Goal: Answer question/provide support: Share knowledge or assist other users

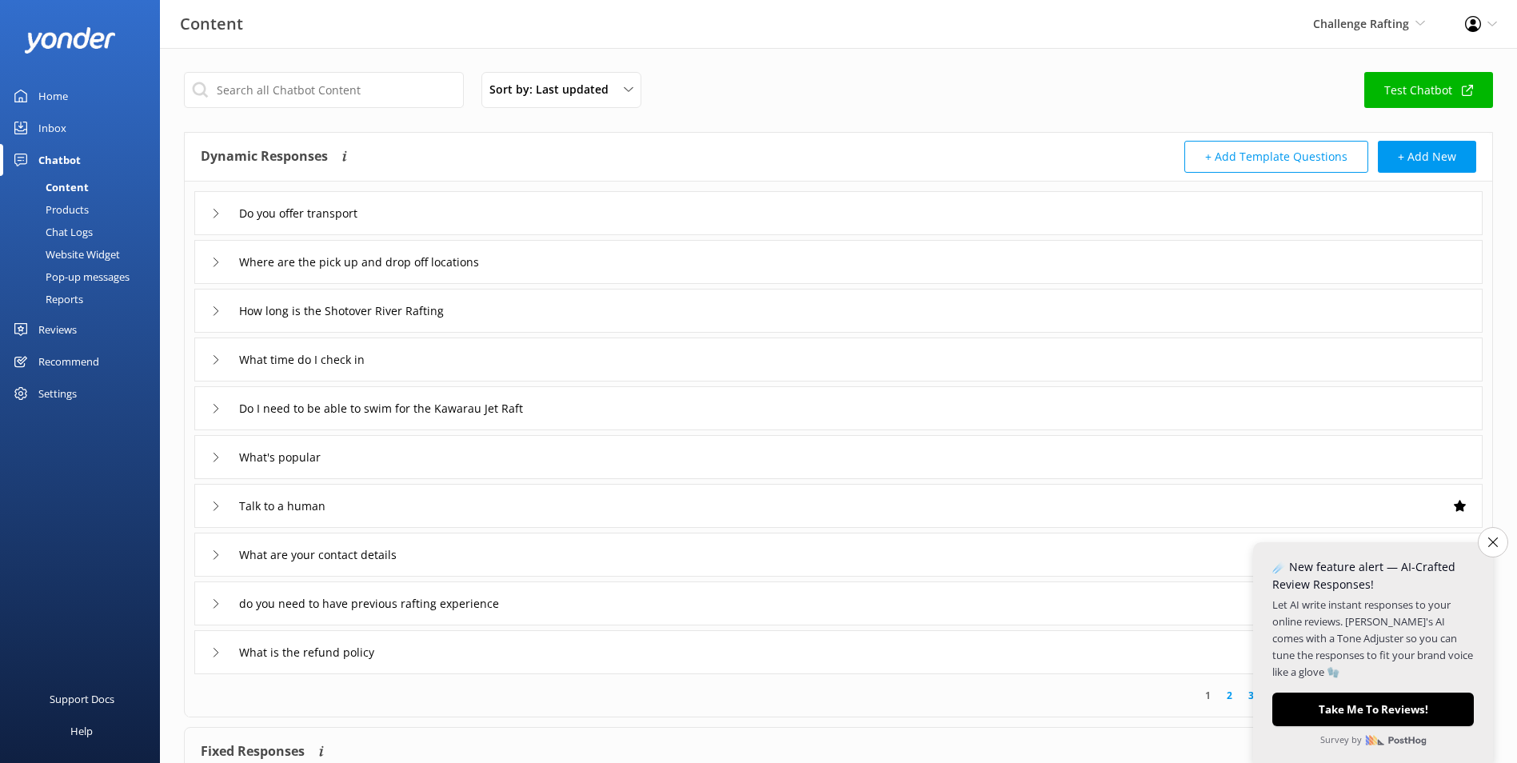
click at [1515, 668] on div "Sort by: Last updated Title (A-Z) Last updated Test Chatbot Dynamic Responses T…" at bounding box center [838, 466] width 1357 height 836
click at [1487, 549] on button "Close survey" at bounding box center [1493, 542] width 34 height 34
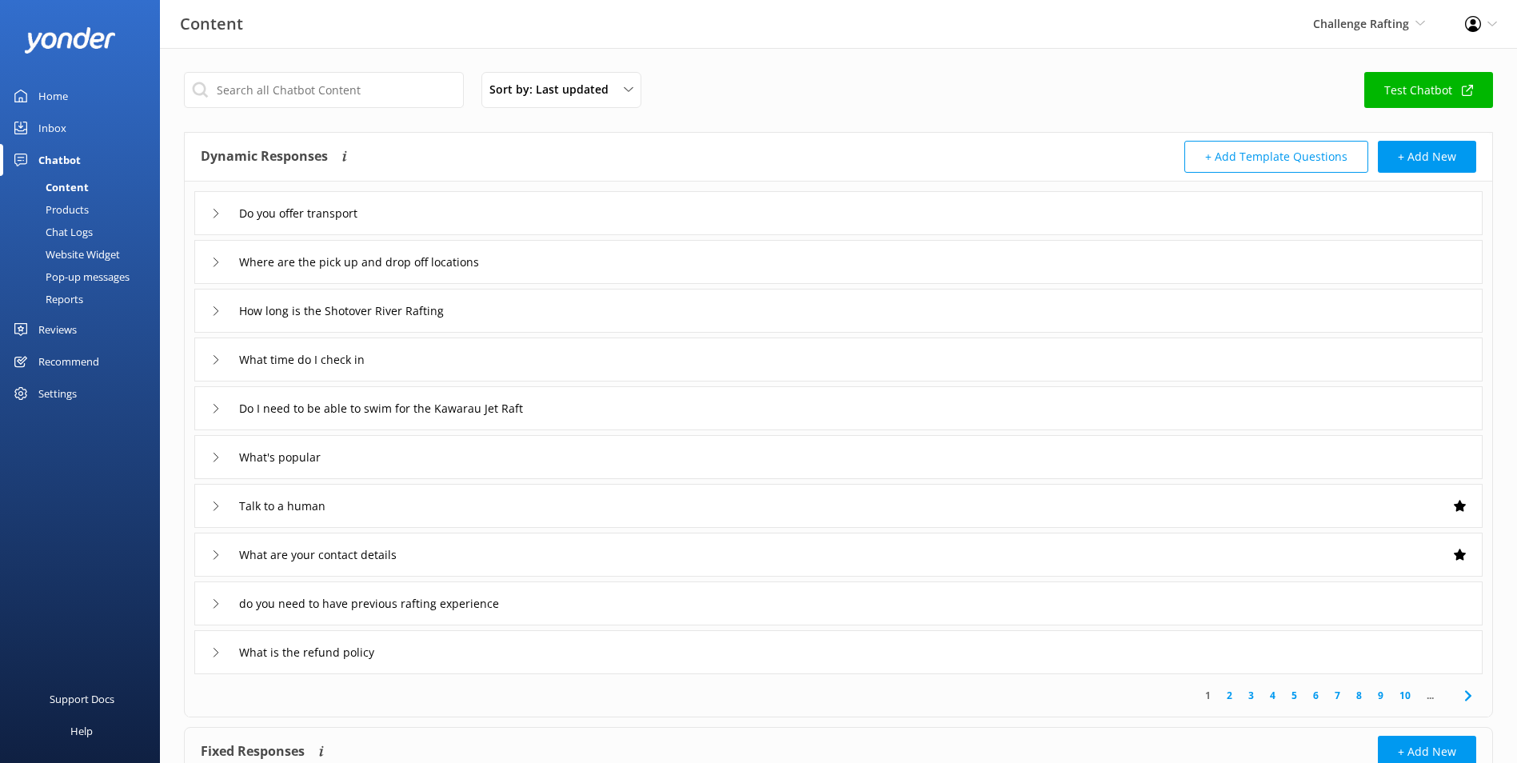
click at [108, 126] on link "Inbox" at bounding box center [80, 128] width 160 height 32
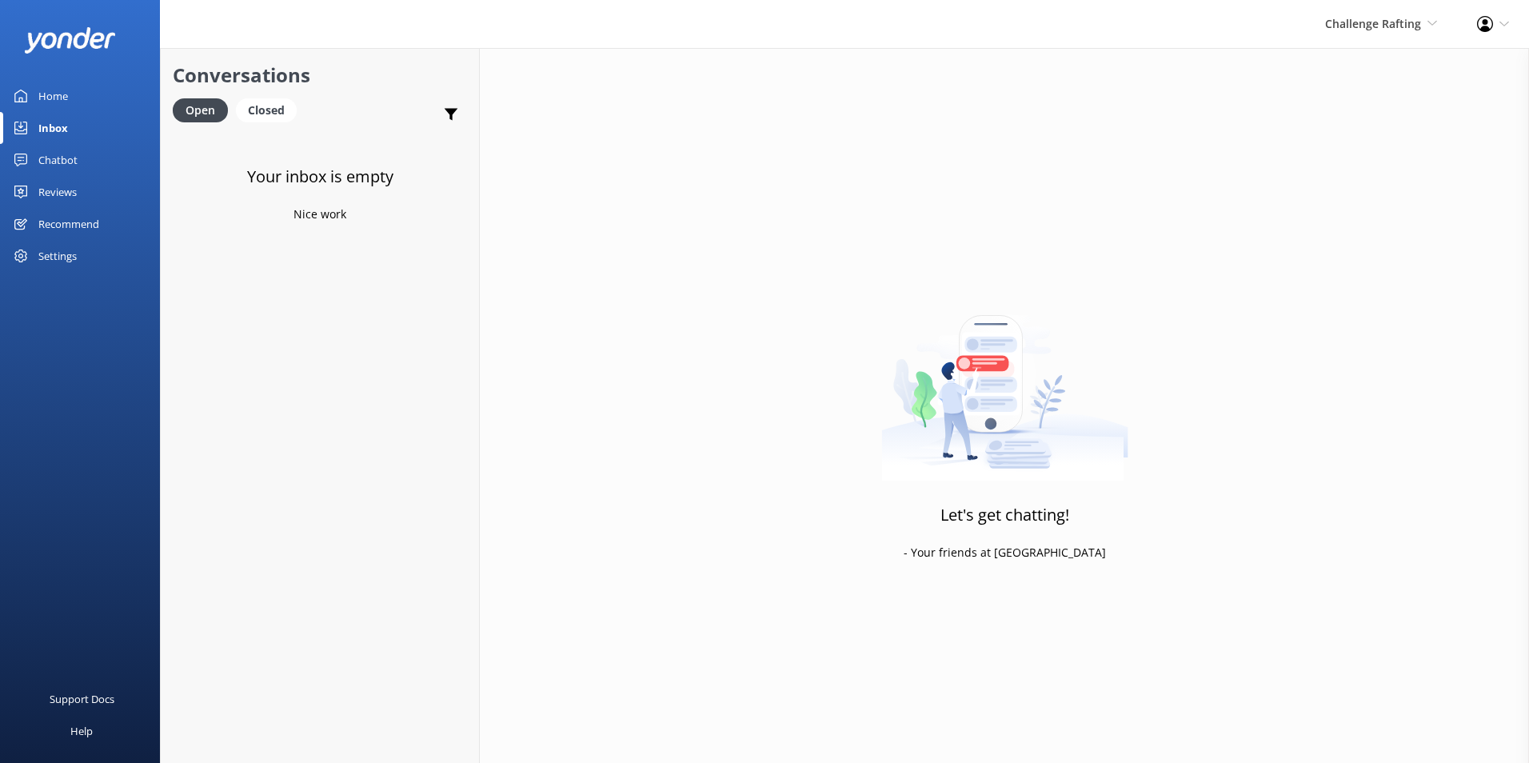
click at [95, 150] on link "Chatbot" at bounding box center [80, 160] width 160 height 32
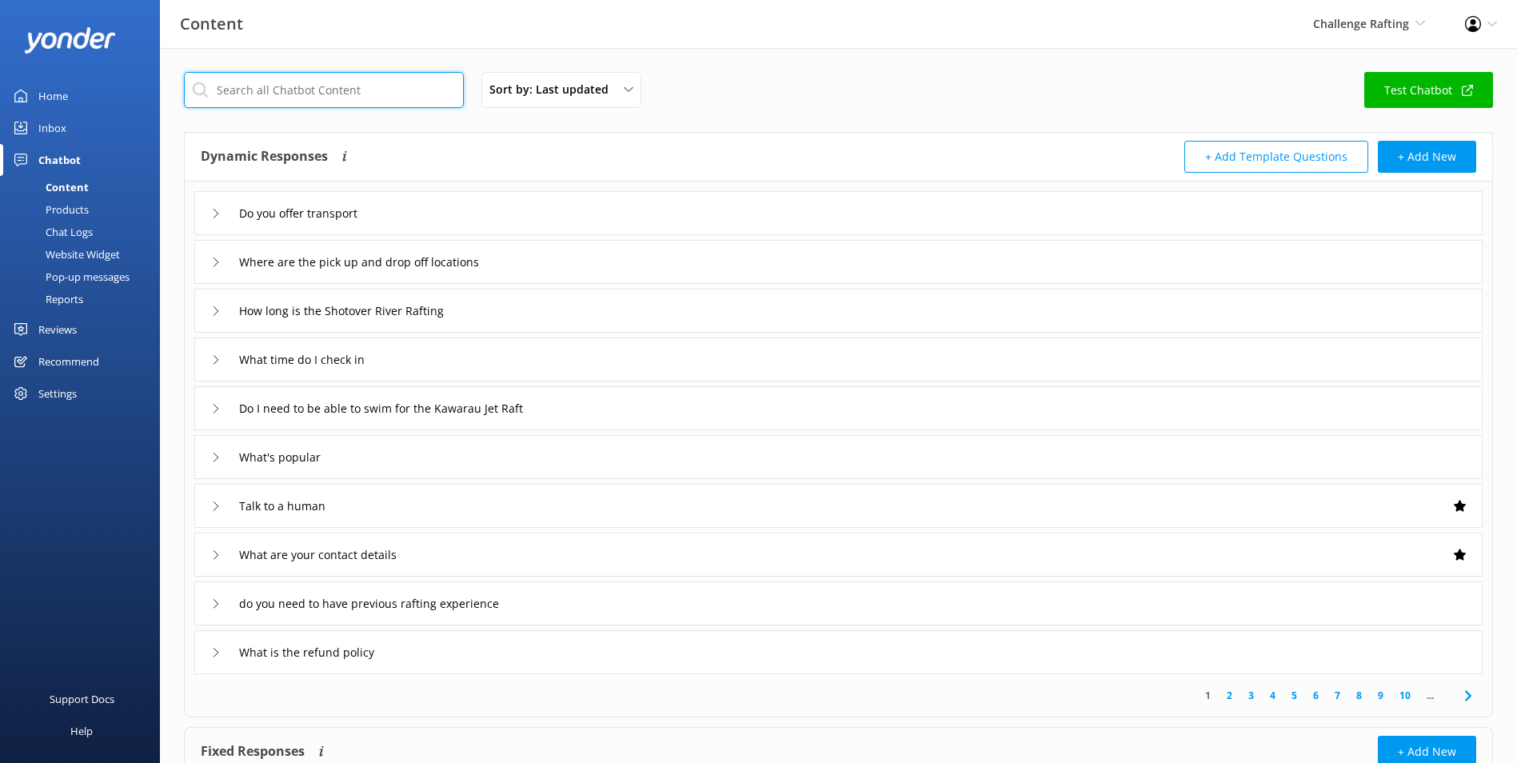
click at [321, 102] on input "text" at bounding box center [324, 90] width 280 height 36
type input "price"
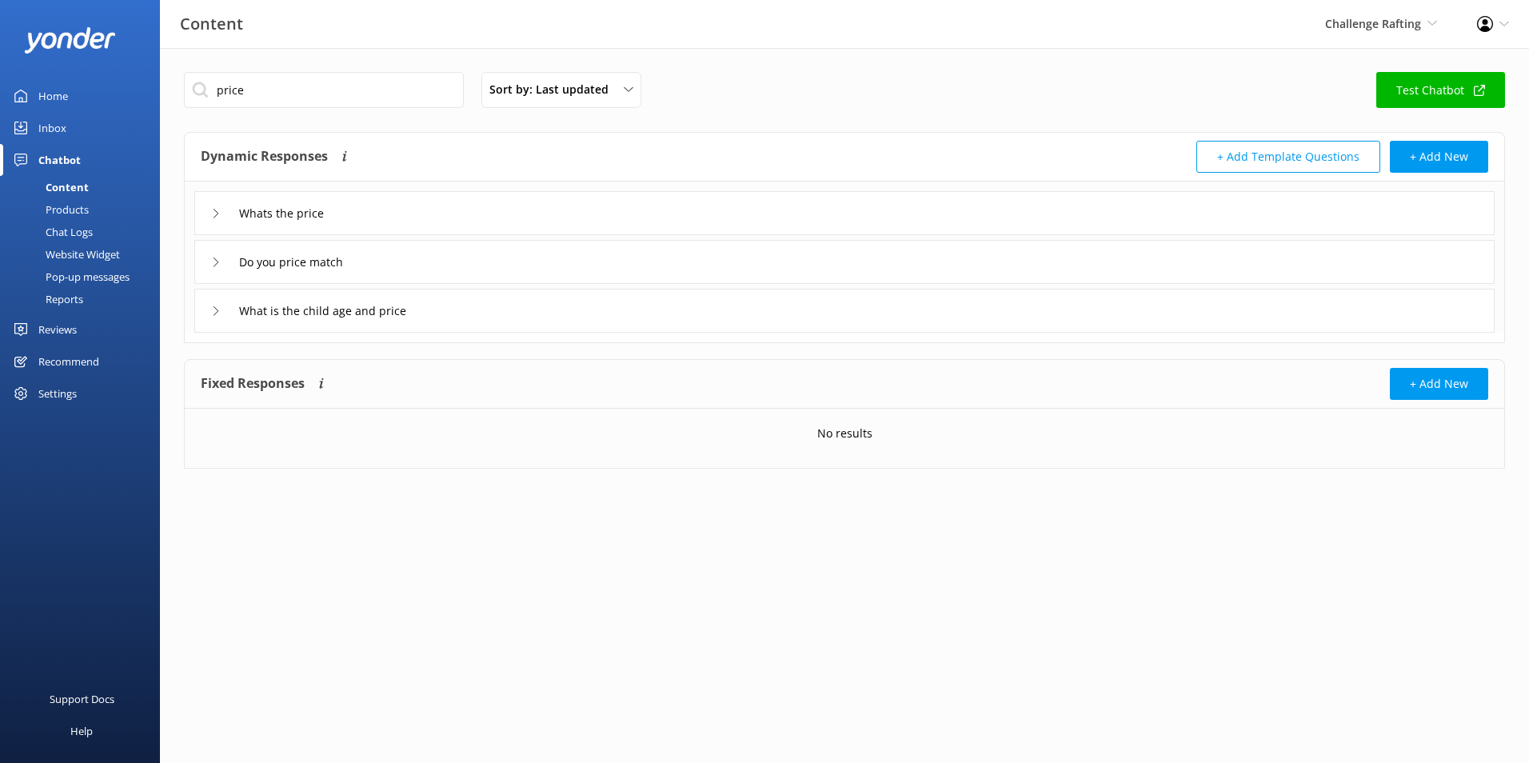
click at [404, 206] on div "Whats the price" at bounding box center [844, 213] width 1300 height 44
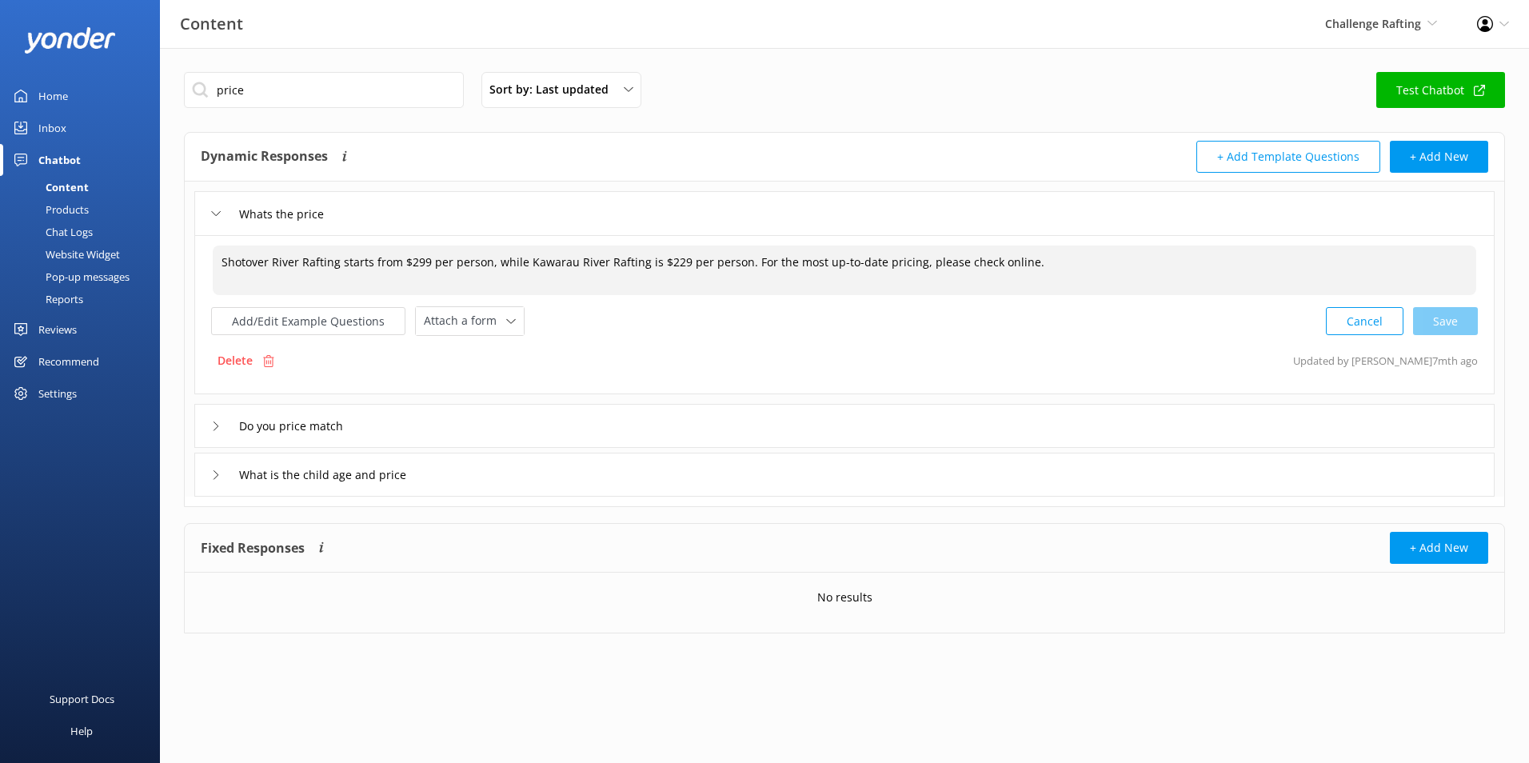
click at [671, 262] on textarea "Shotover River Rafting starts from $299 per person, while Kawarau River Rafting…" at bounding box center [844, 270] width 1263 height 50
click at [1528, 161] on html "Content Challenge Rafting Milford Sound Scenic Flights Glacier Helicopters The …" at bounding box center [764, 381] width 1529 height 763
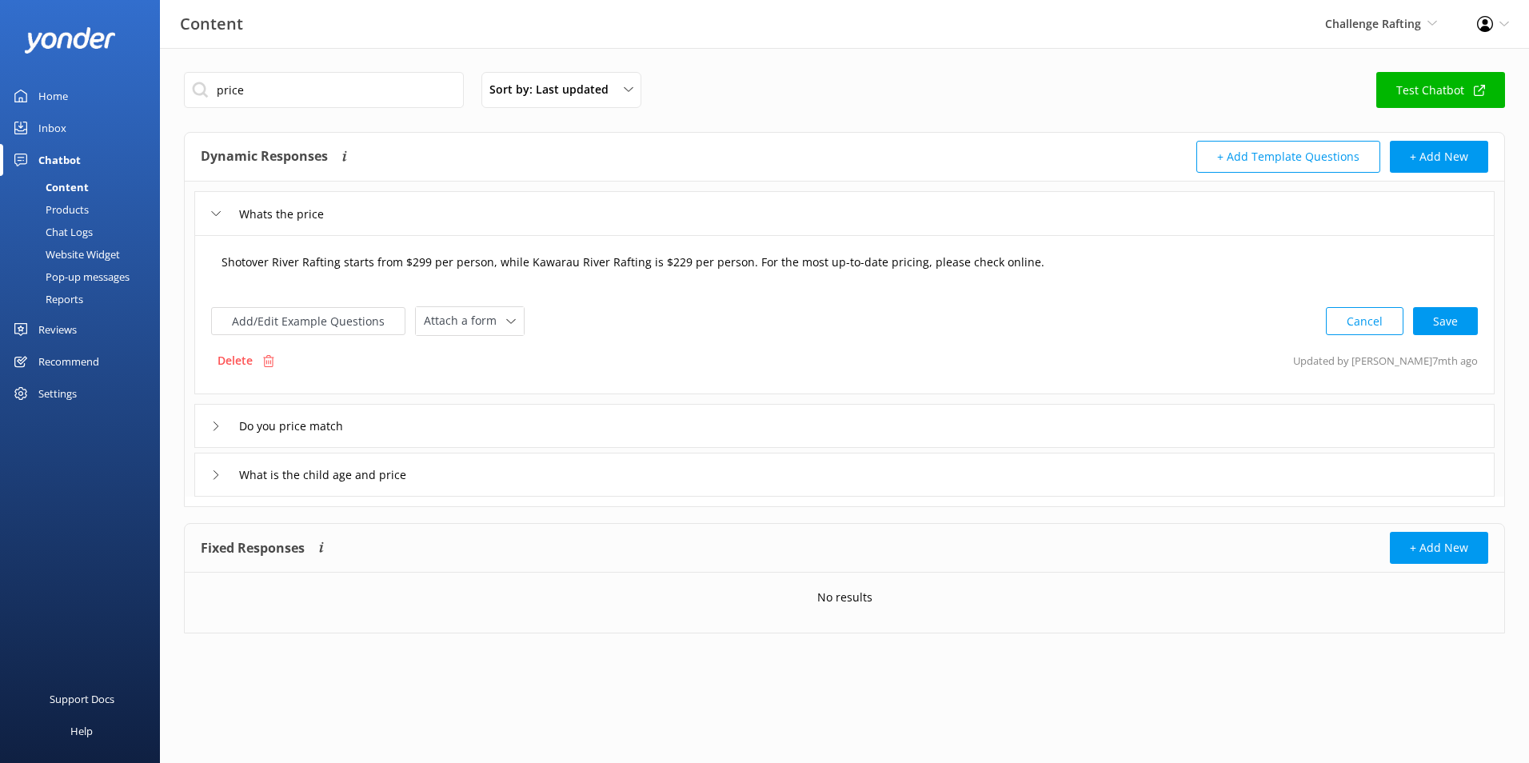
click at [677, 262] on textarea "Shotover River Rafting starts from $299 per person, while Kawarau River Rafting…" at bounding box center [844, 270] width 1263 height 50
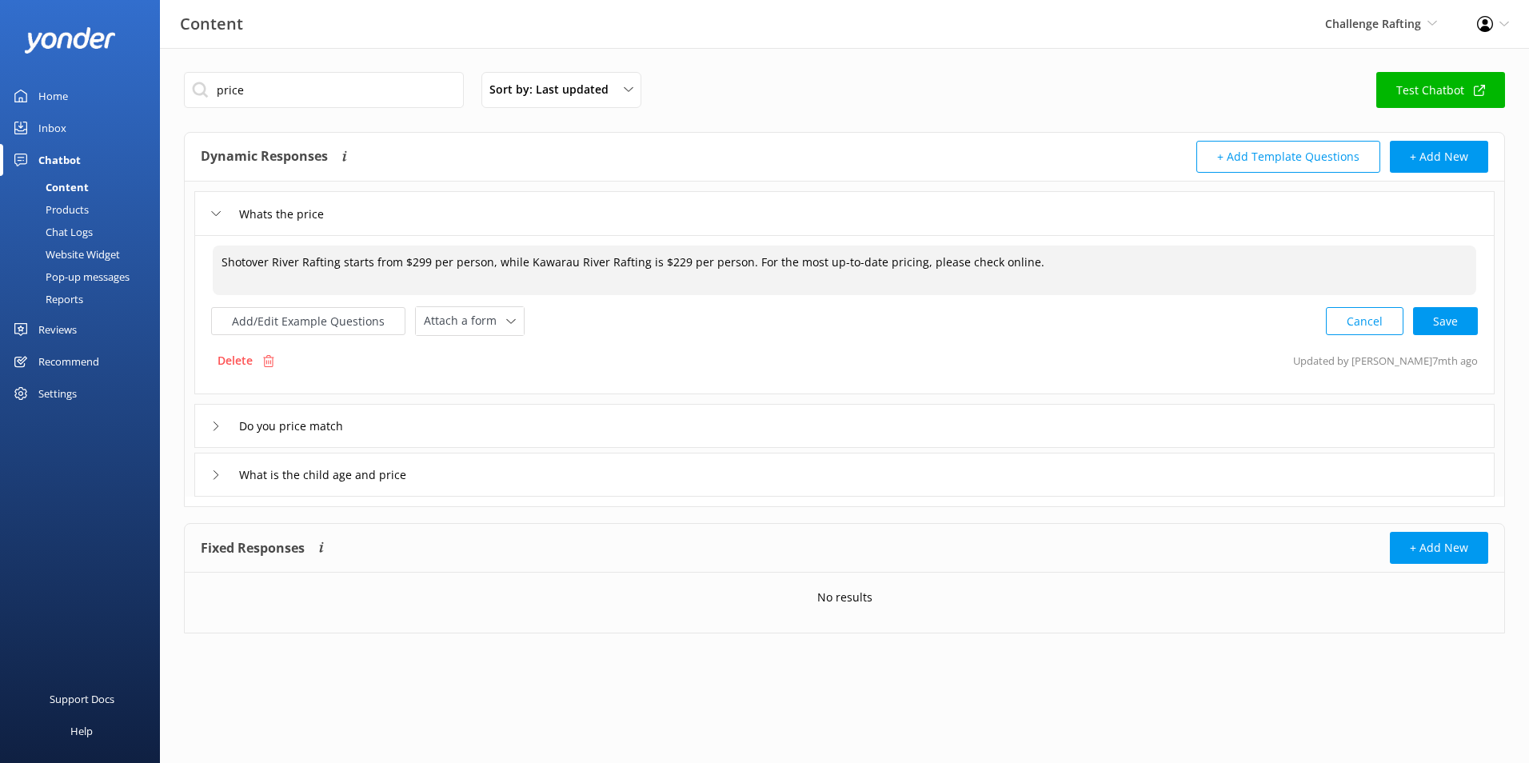
click at [672, 264] on textarea "Shotover River Rafting starts from $299 per person, while Kawarau River Rafting…" at bounding box center [844, 270] width 1263 height 50
click at [759, 273] on textarea "Shotover River Rafting starts from $299 per person, while Kawarau River Rafting…" at bounding box center [844, 270] width 1263 height 50
click at [1465, 328] on div "Cancel Loading.." at bounding box center [1401, 320] width 151 height 30
type textarea "Shotover River Rafting starts from $299 per person, while Kawarau River Rafting…"
click at [492, 419] on div "Do you price match" at bounding box center [844, 424] width 1300 height 44
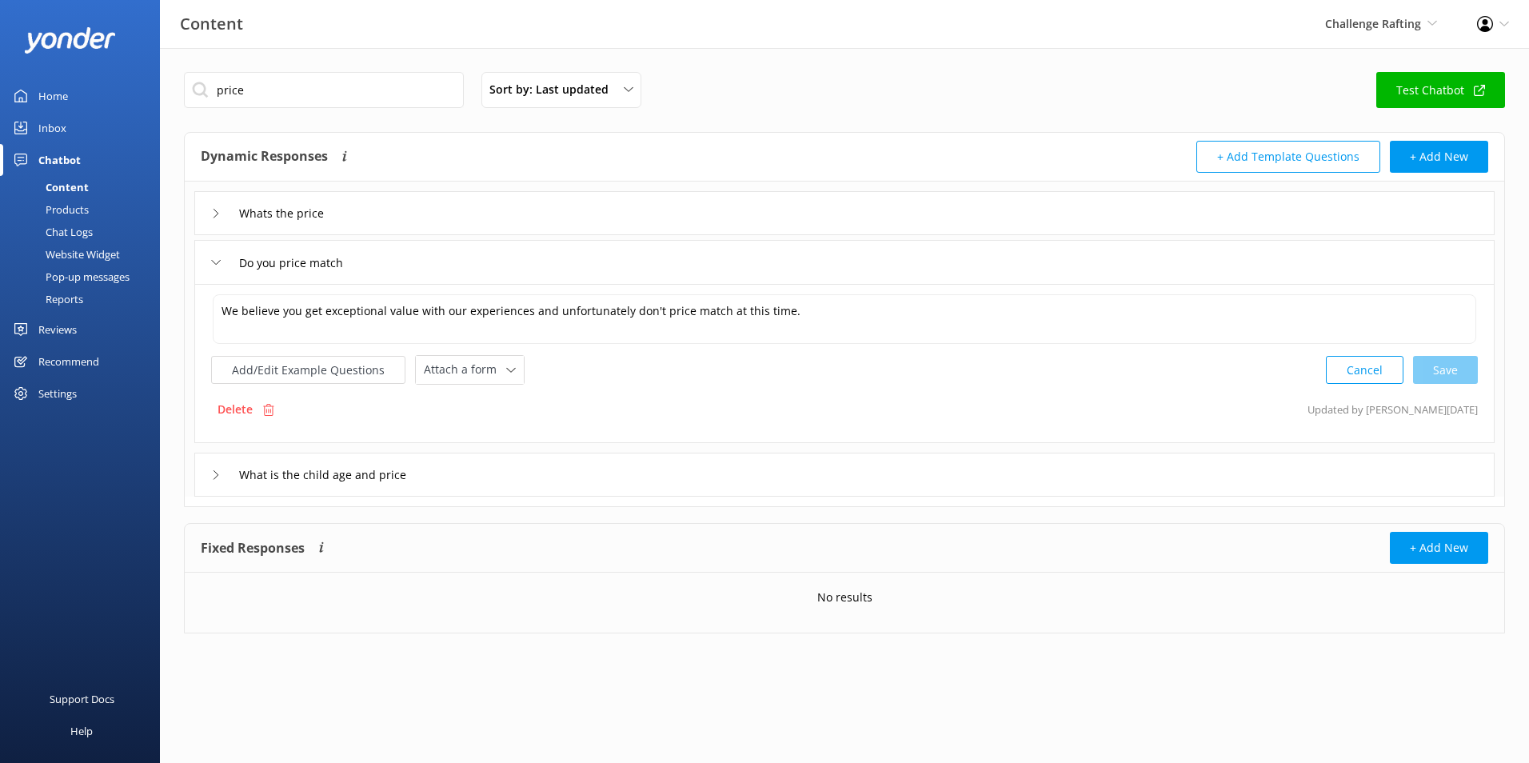
click at [648, 472] on div "What is the child age and price" at bounding box center [844, 475] width 1300 height 44
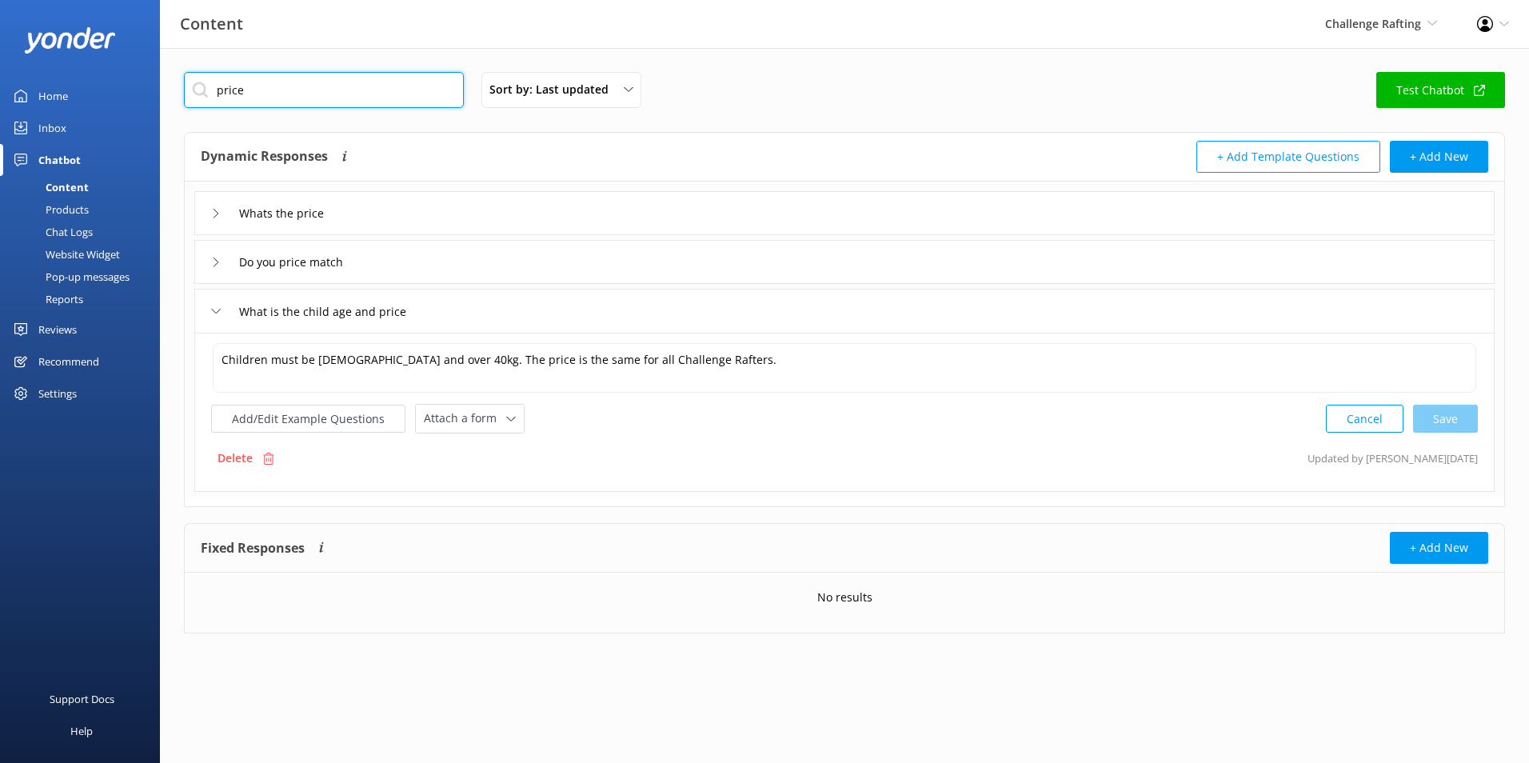
drag, startPoint x: 259, startPoint y: 94, endPoint x: 150, endPoint y: 77, distance: 110.8
click at [150, 77] on div "Content Challenge Rafting Milford Sound Scenic Flights Glacier Helicopters The …" at bounding box center [764, 364] width 1529 height 633
type input "cost"
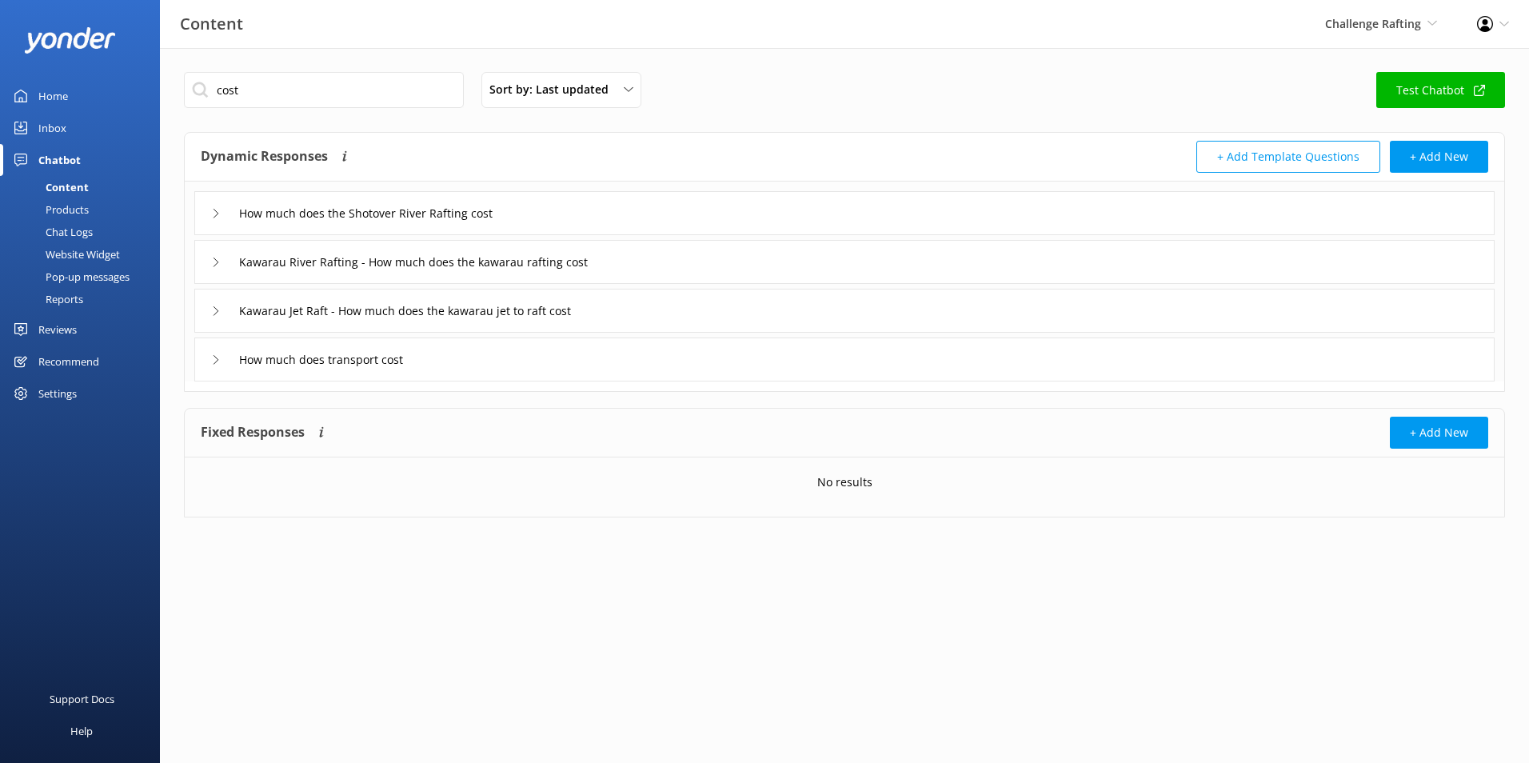
click at [566, 222] on div "How much does the Shotover River Rafting cost" at bounding box center [844, 213] width 1300 height 44
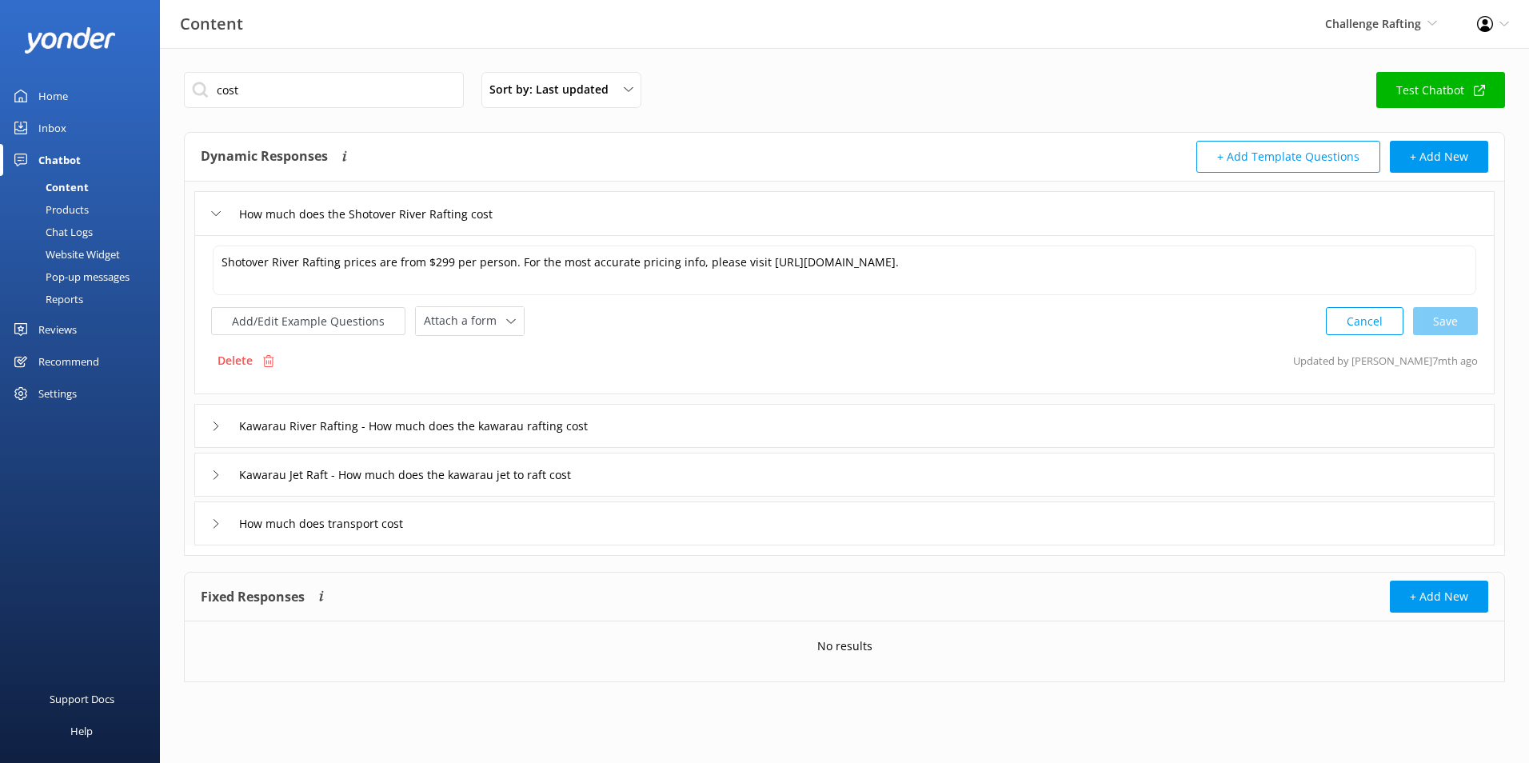
click at [662, 440] on div "Kawarau River Rafting - How much does the kawarau rafting cost" at bounding box center [844, 426] width 1300 height 44
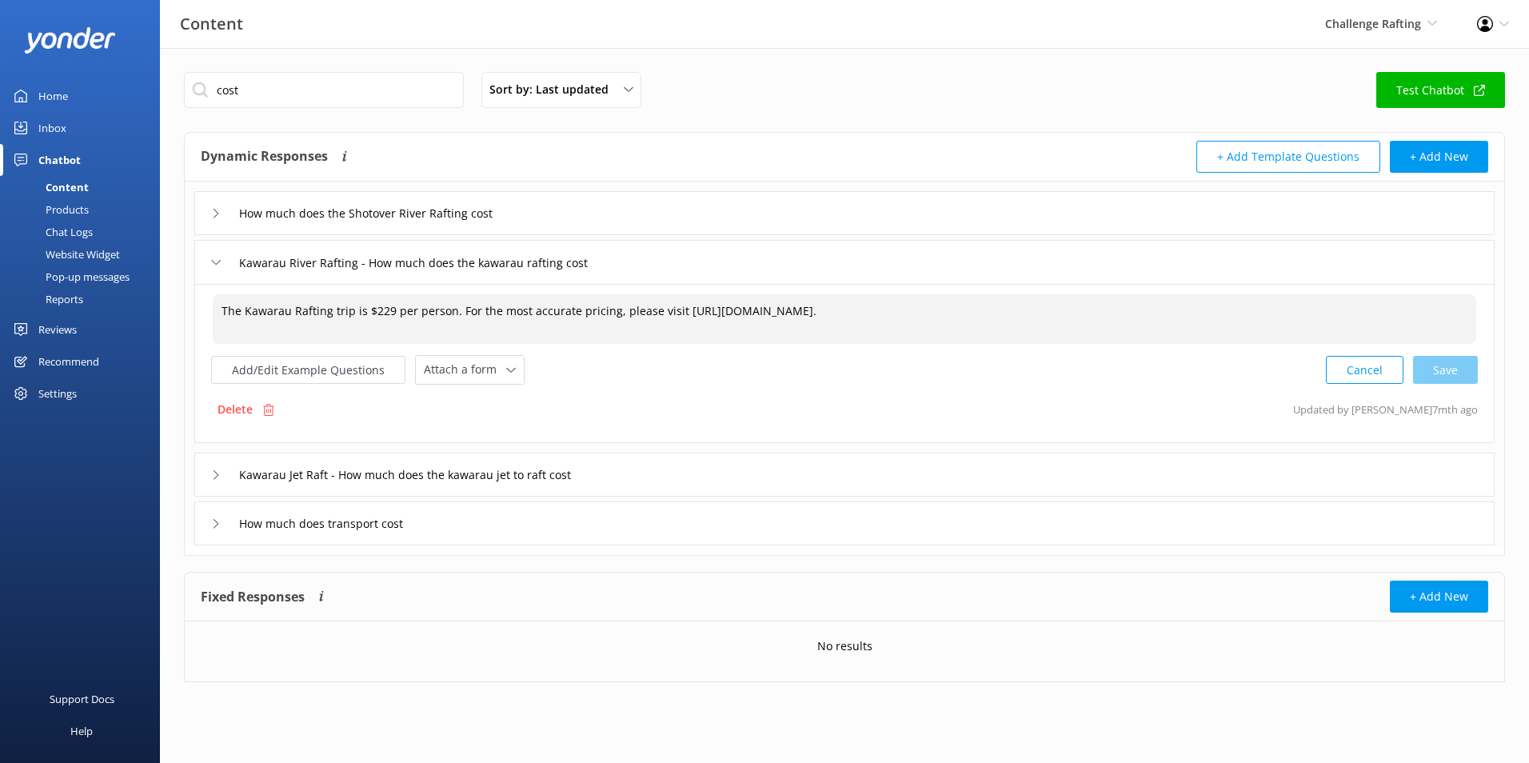
click at [387, 310] on textarea "The Kawarau Rafting trip is $229 per person. For the most accurate pricing, ple…" at bounding box center [844, 319] width 1263 height 50
click at [1442, 376] on div "Cancel Loading.." at bounding box center [1401, 368] width 151 height 30
type textarea "The Kawarau Rafting trip is $239 per person. For the most accurate pricing, ple…"
click at [572, 463] on input "Kawarau Jet Raft - How much does the kawarau jet to raft cost" at bounding box center [434, 473] width 409 height 24
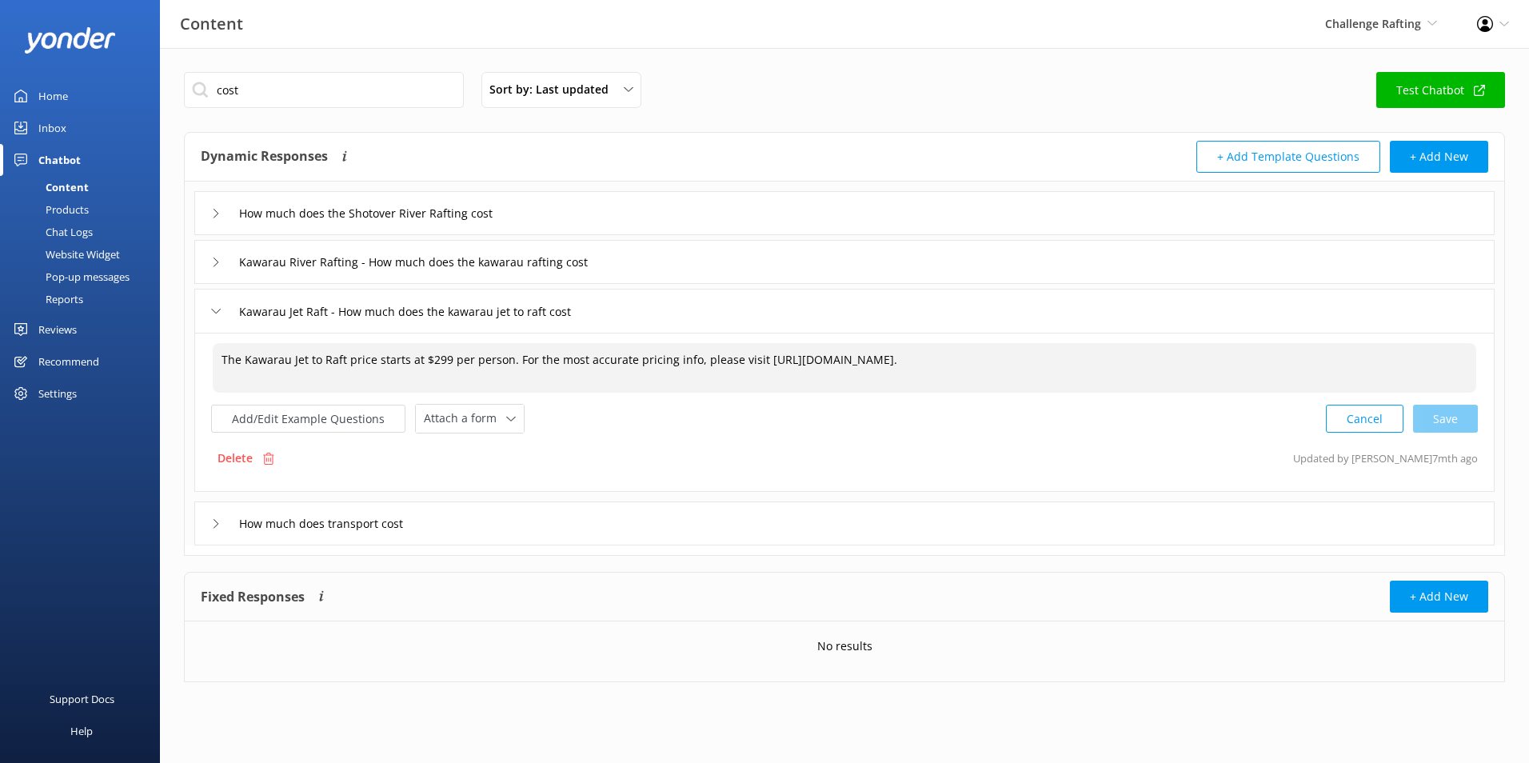
drag, startPoint x: 445, startPoint y: 357, endPoint x: 427, endPoint y: 353, distance: 18.8
click at [427, 353] on textarea "The Kawarau Jet to Raft price starts at $299 per person. For the most accurate …" at bounding box center [844, 368] width 1263 height 50
click at [1461, 414] on div "Cancel Save" at bounding box center [1402, 419] width 152 height 30
type textarea "The Kawarau Jet to Raft price starts at $319 per person. For the most accurate …"
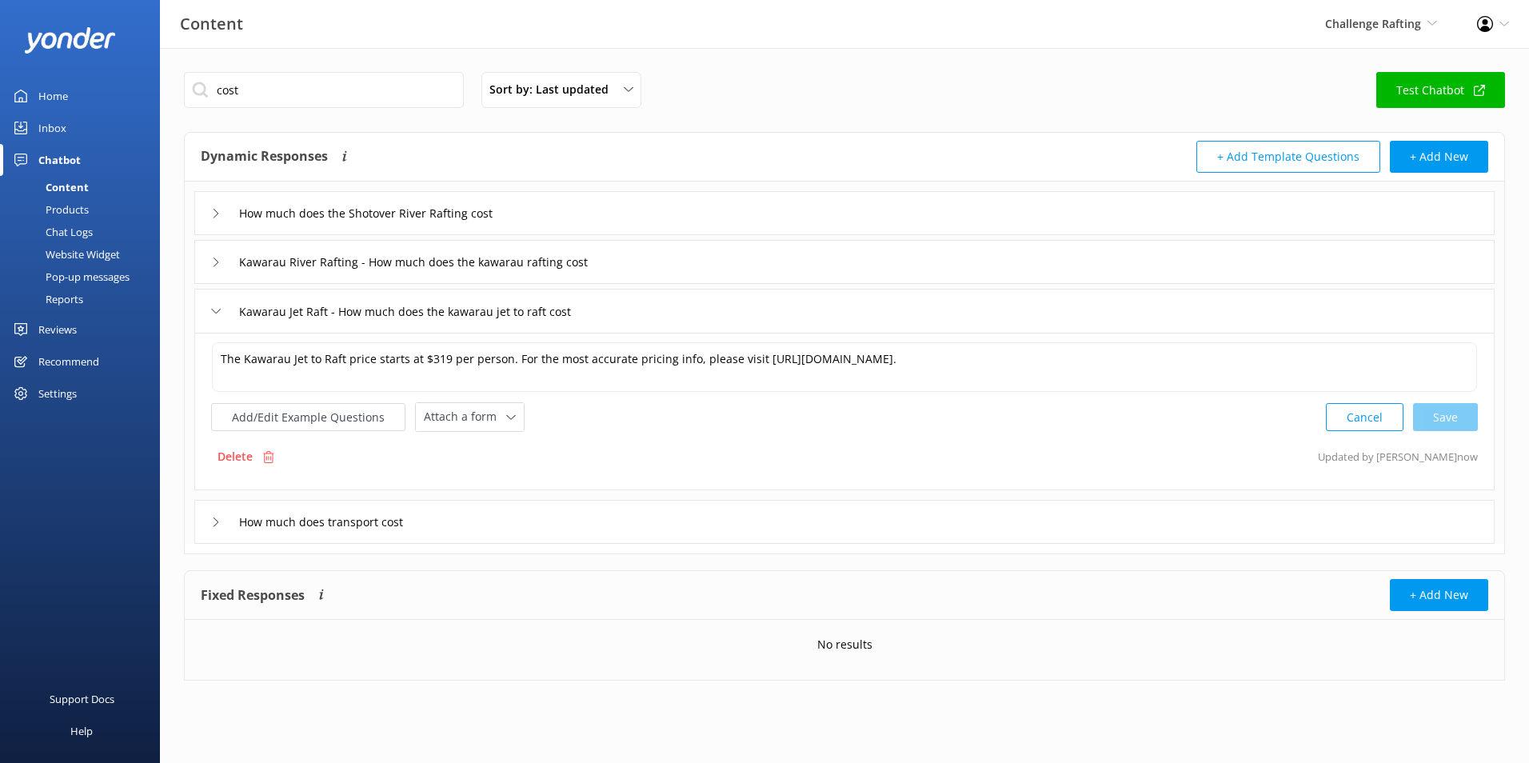
click at [457, 524] on div "How much does transport cost" at bounding box center [844, 522] width 1300 height 44
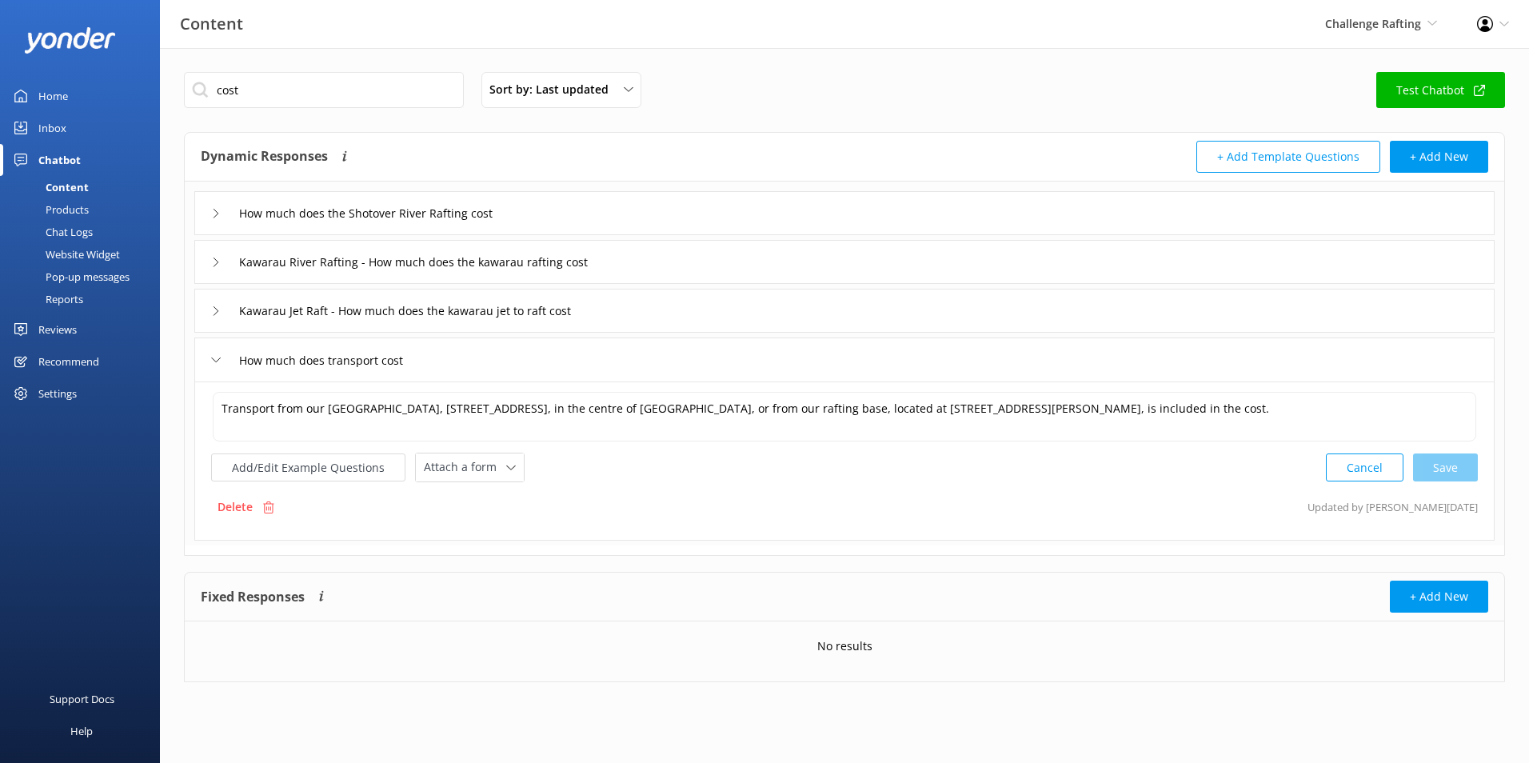
click at [1338, 11] on div "Challenge Rafting Milford Sound Scenic Flights Glacier Helicopters The Helicopt…" at bounding box center [1381, 24] width 152 height 48
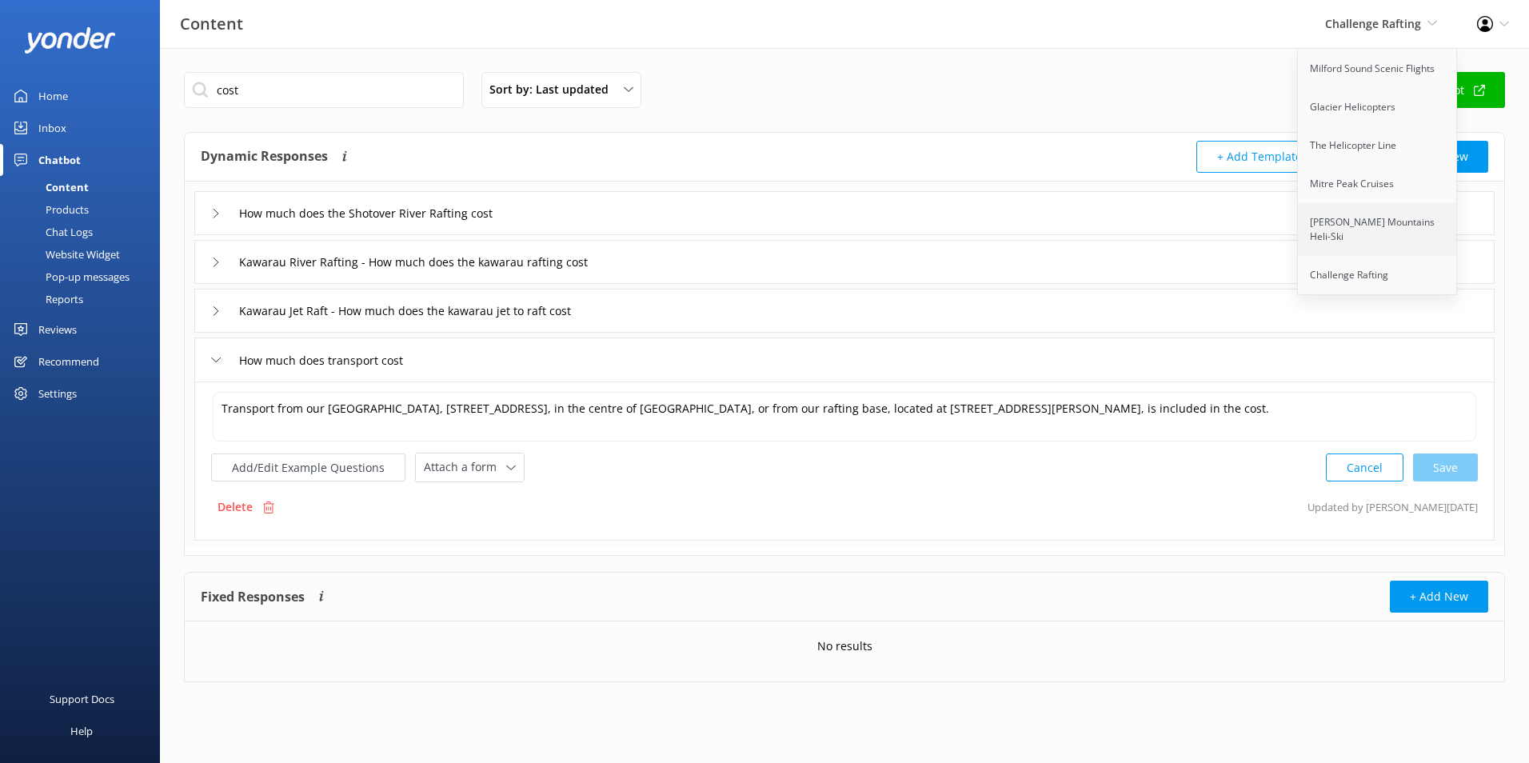
click at [1393, 226] on link "[PERSON_NAME] Mountains Heli-Ski" at bounding box center [1378, 229] width 160 height 53
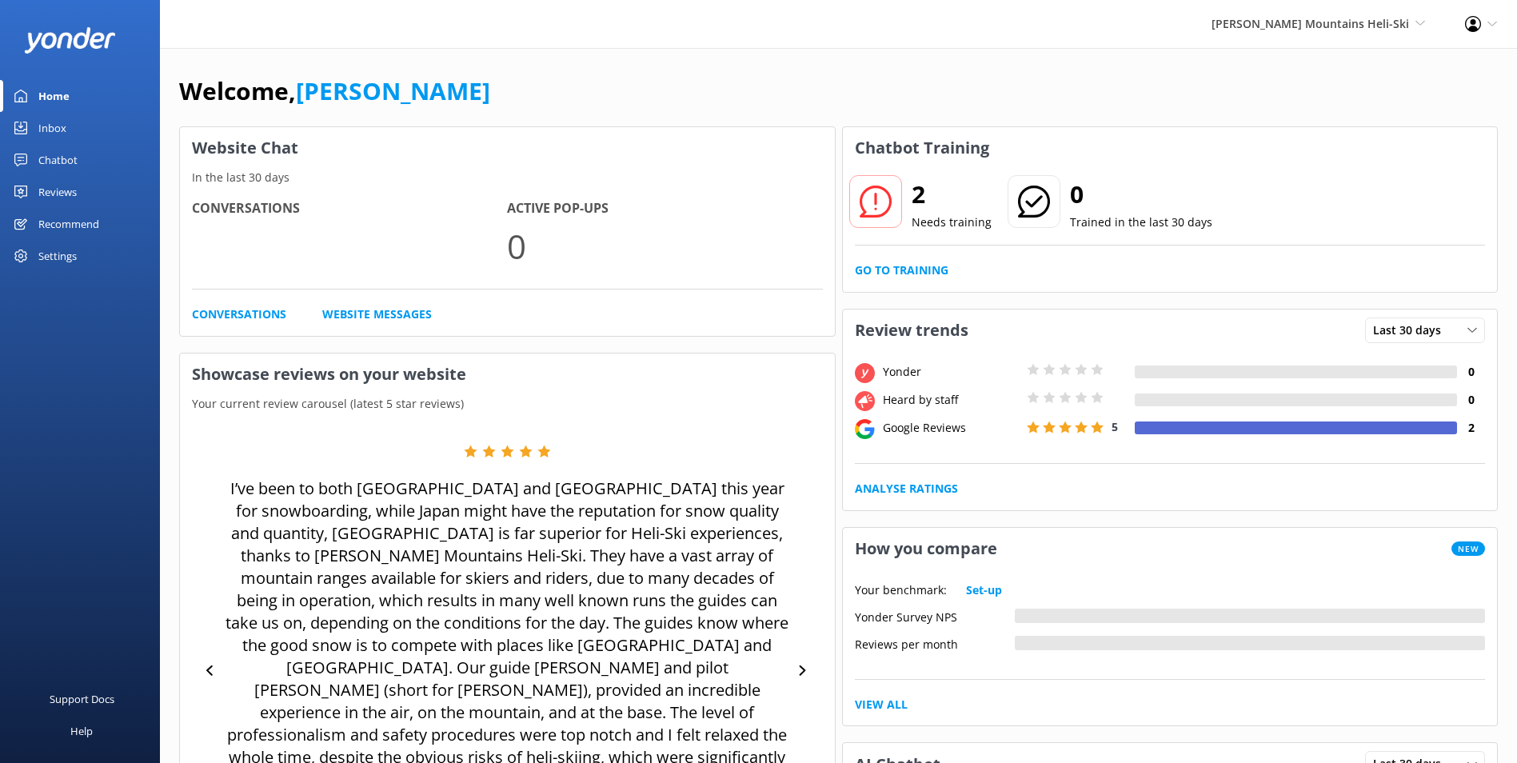
click at [84, 122] on link "Inbox" at bounding box center [80, 128] width 160 height 32
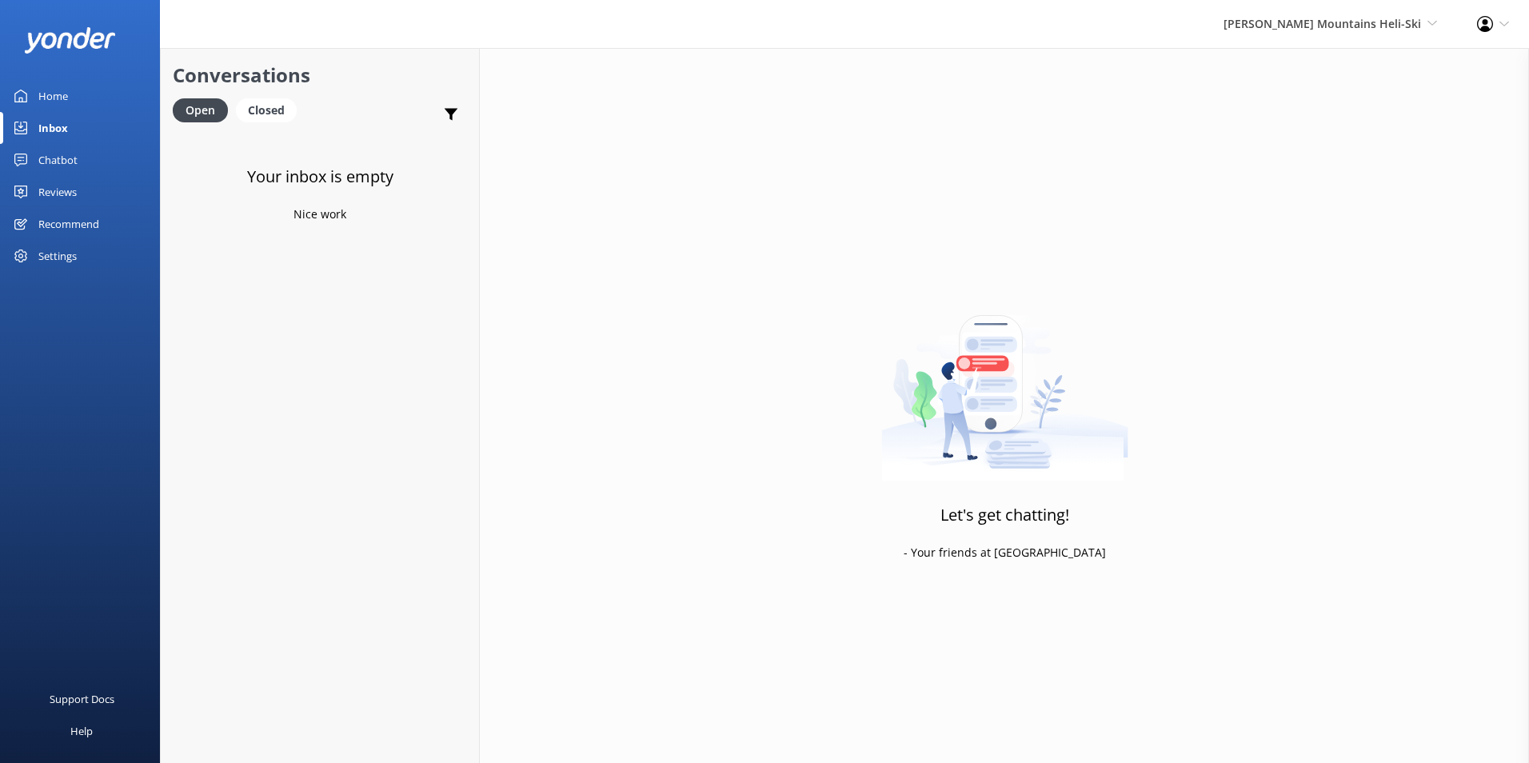
click at [43, 82] on div "Home" at bounding box center [53, 96] width 30 height 32
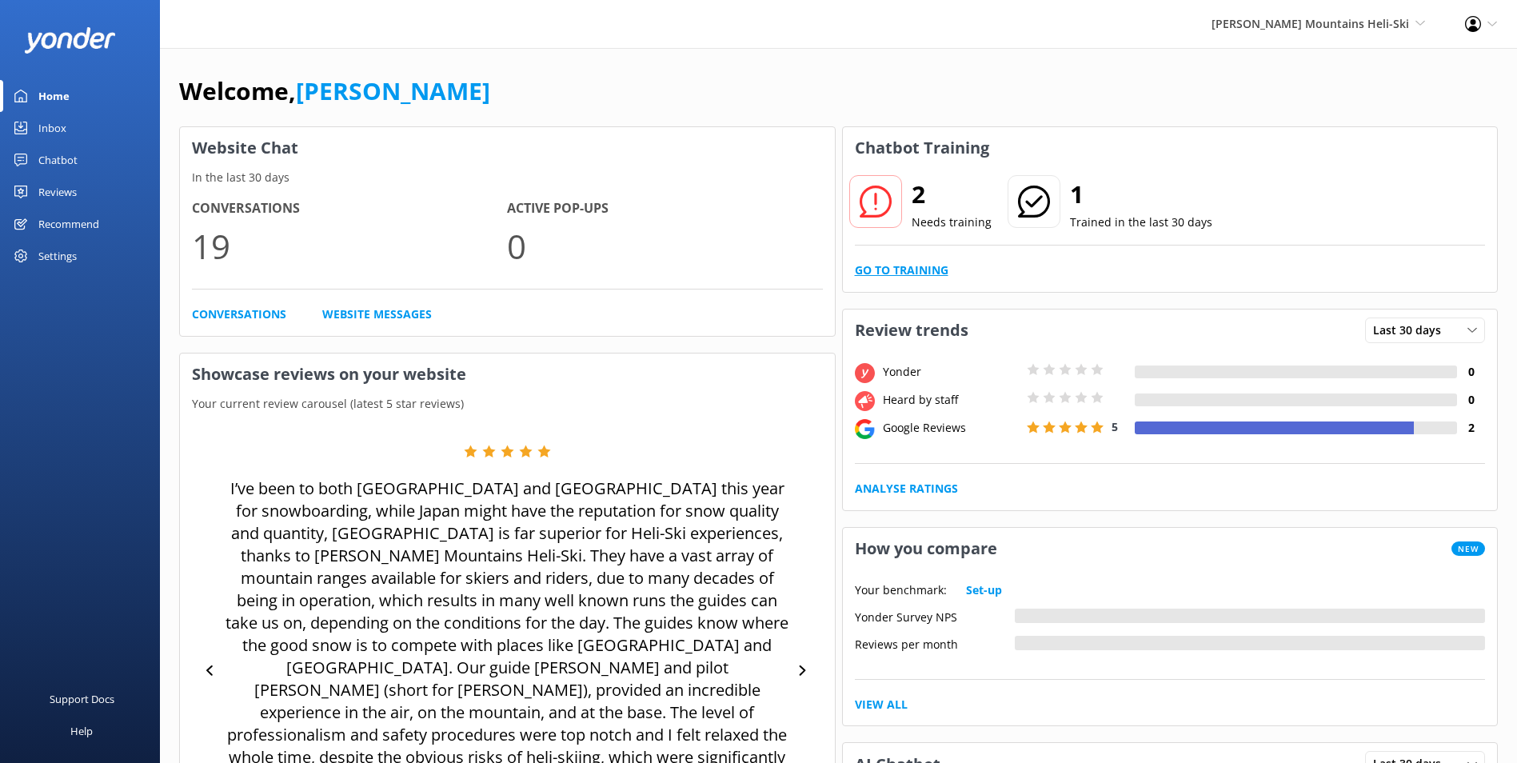
click at [941, 272] on link "Go to Training" at bounding box center [902, 270] width 94 height 18
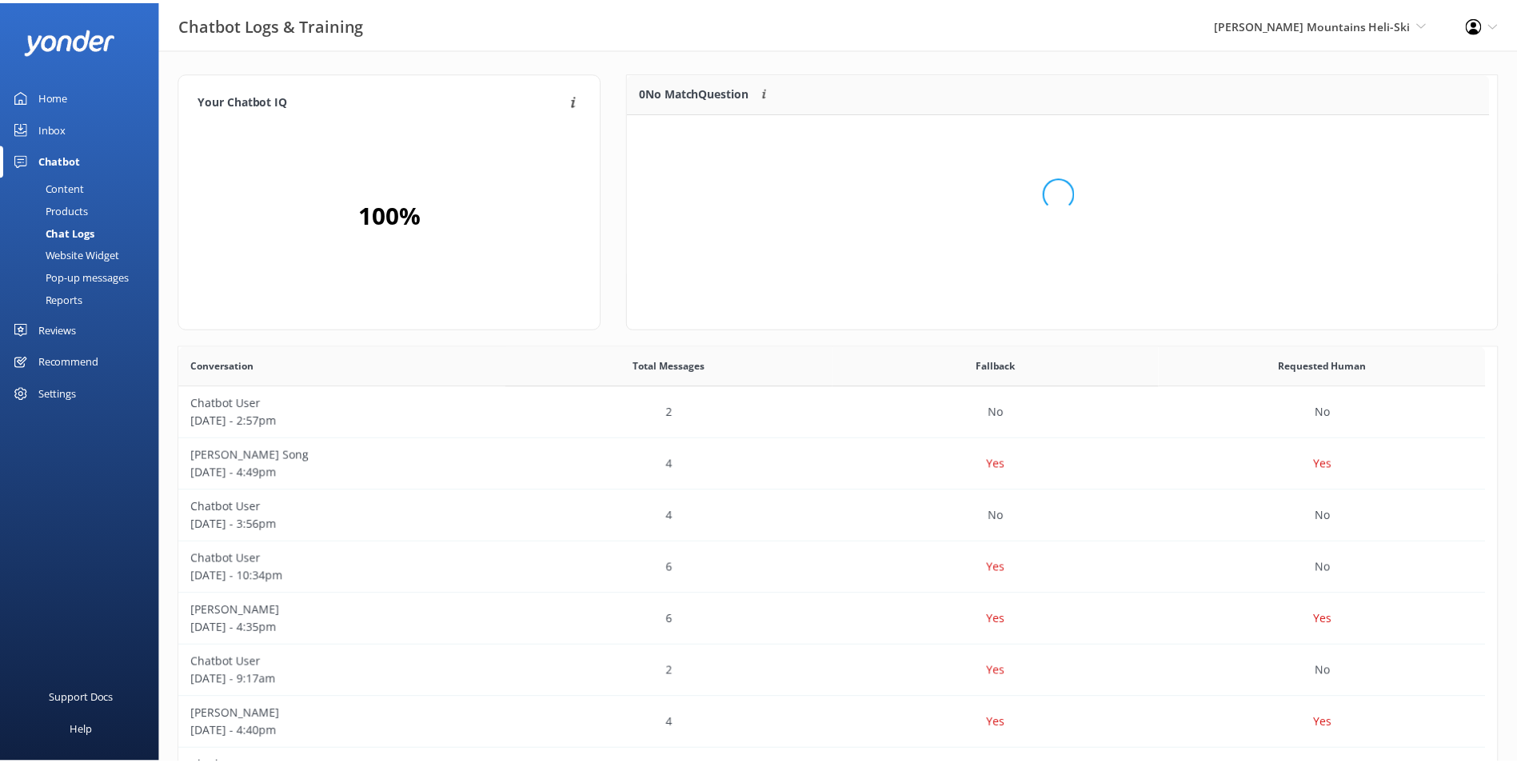
scroll to position [109, 856]
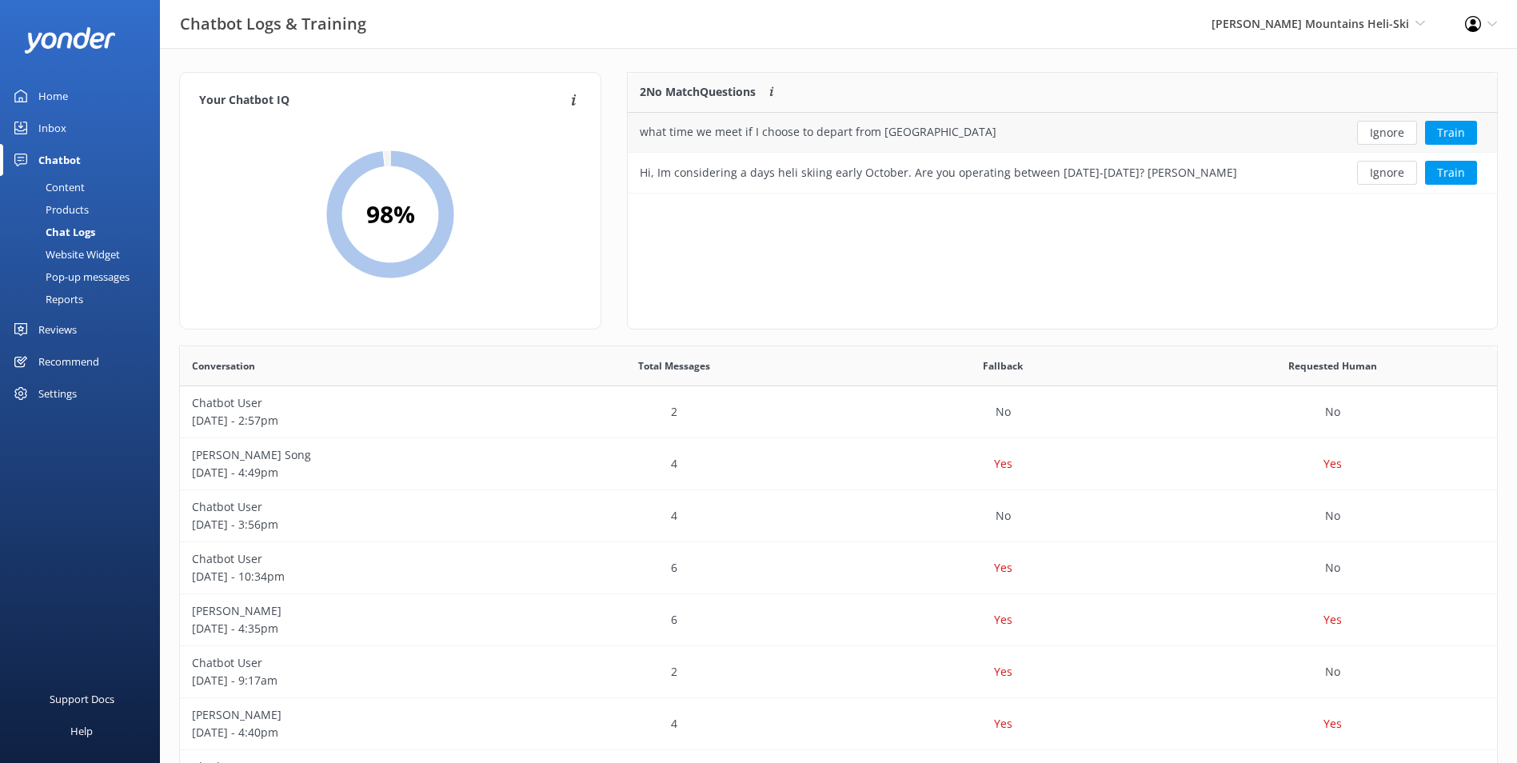
click at [1390, 147] on div "Ignore Train" at bounding box center [1408, 133] width 177 height 40
click at [1390, 135] on button "Ignore" at bounding box center [1387, 133] width 60 height 24
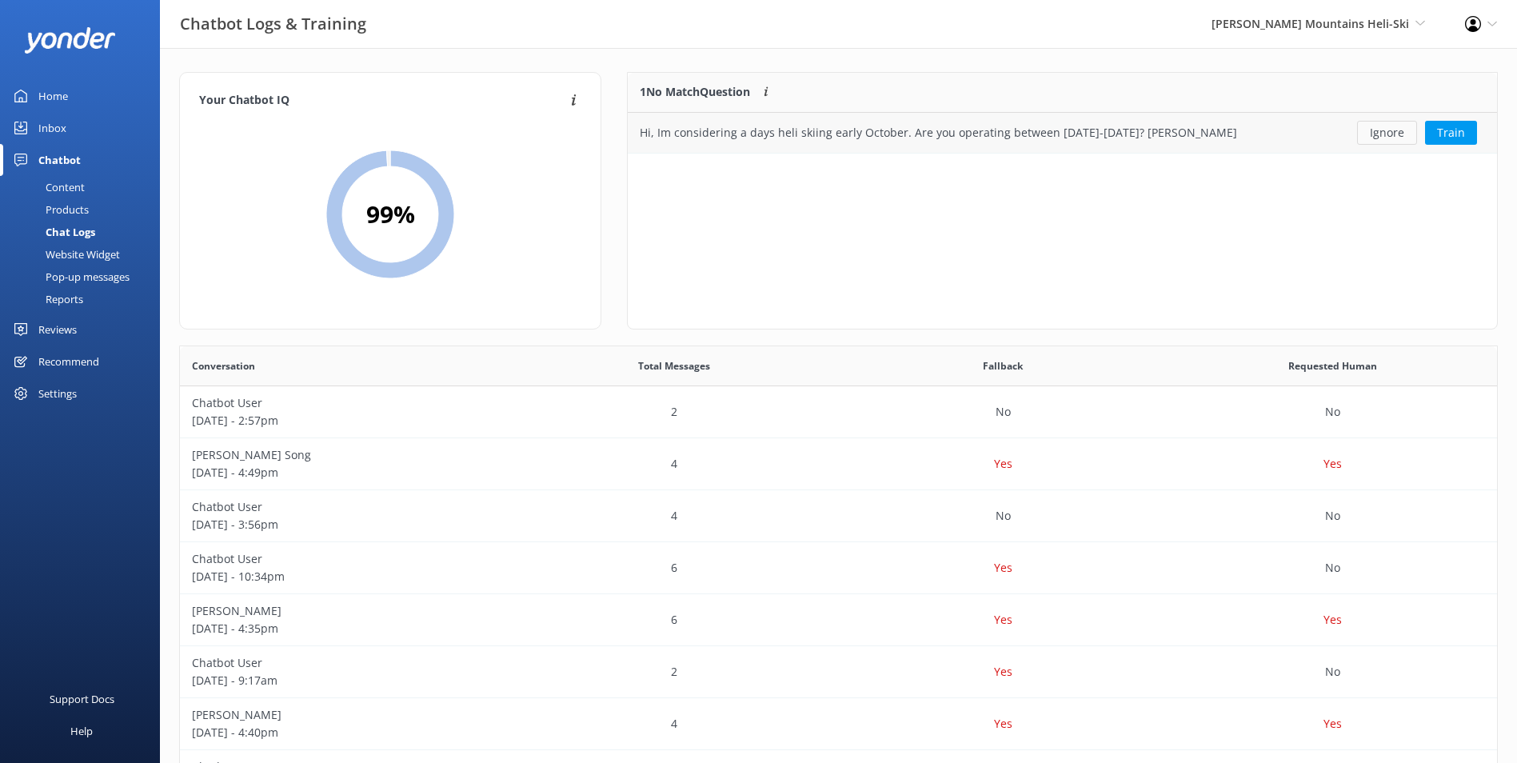
scroll to position [69, 856]
click at [1390, 128] on button "Ignore" at bounding box center [1387, 133] width 60 height 24
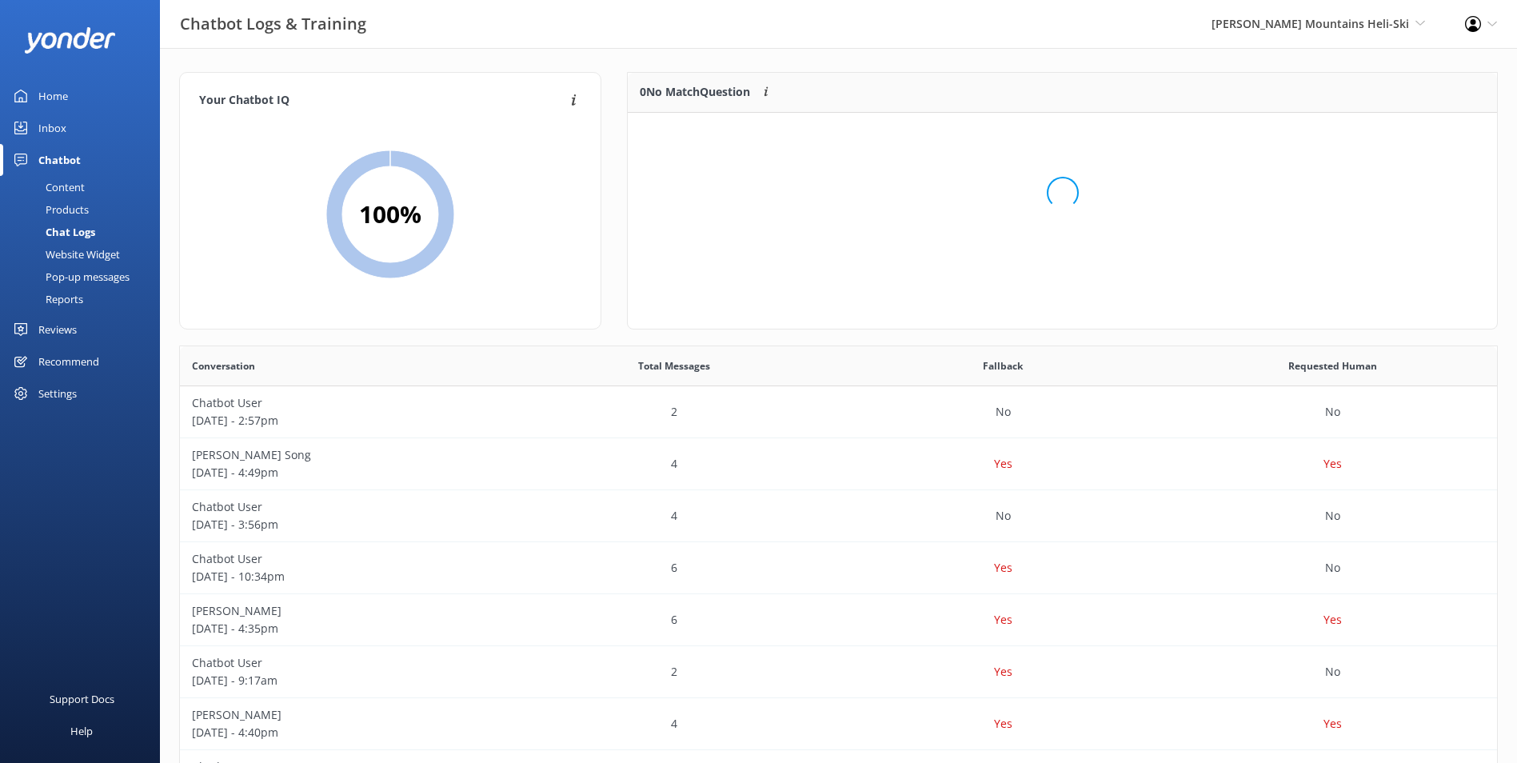
scroll to position [188, 856]
click at [51, 121] on div "Inbox" at bounding box center [52, 128] width 28 height 32
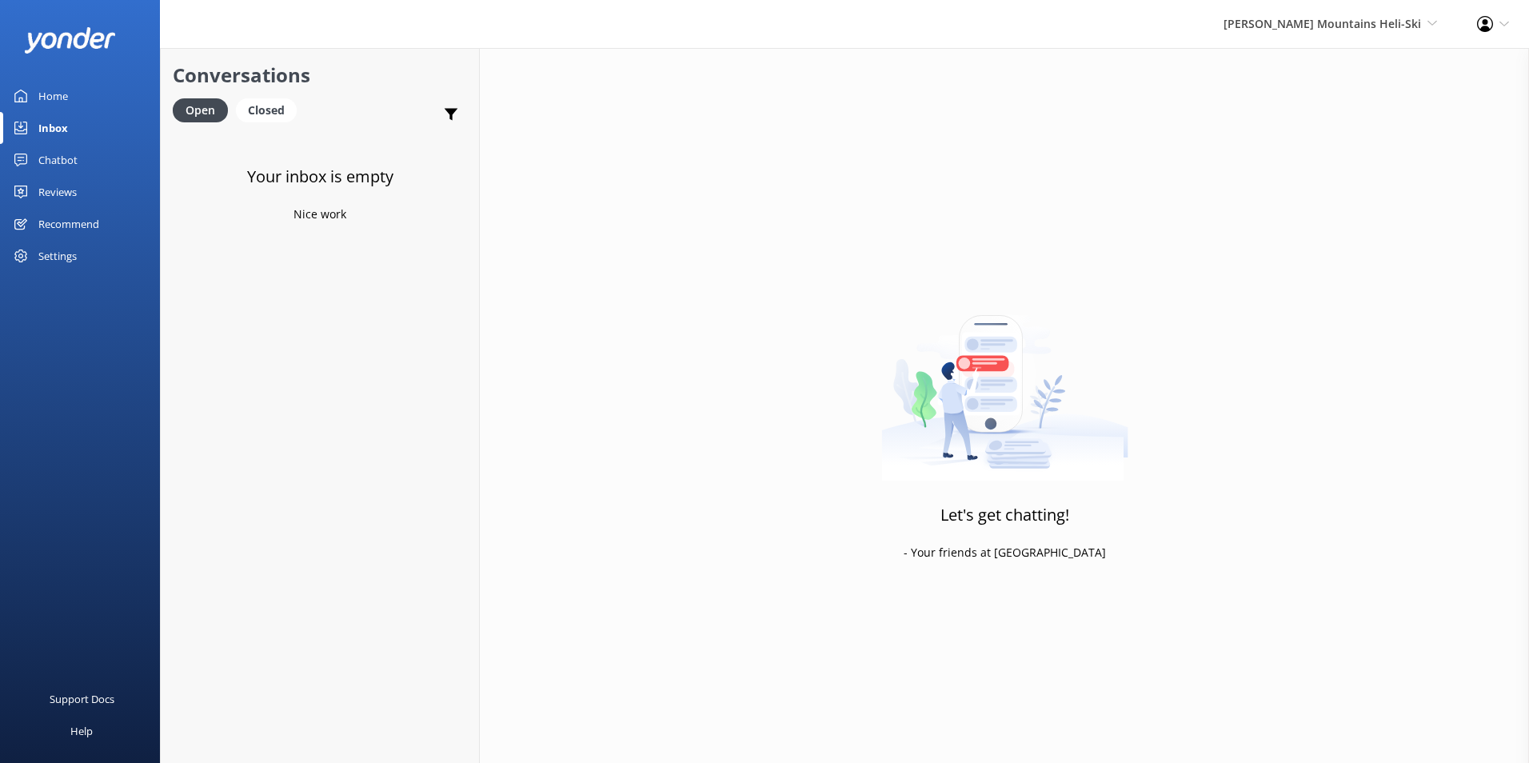
click at [70, 95] on link "Home" at bounding box center [80, 96] width 160 height 32
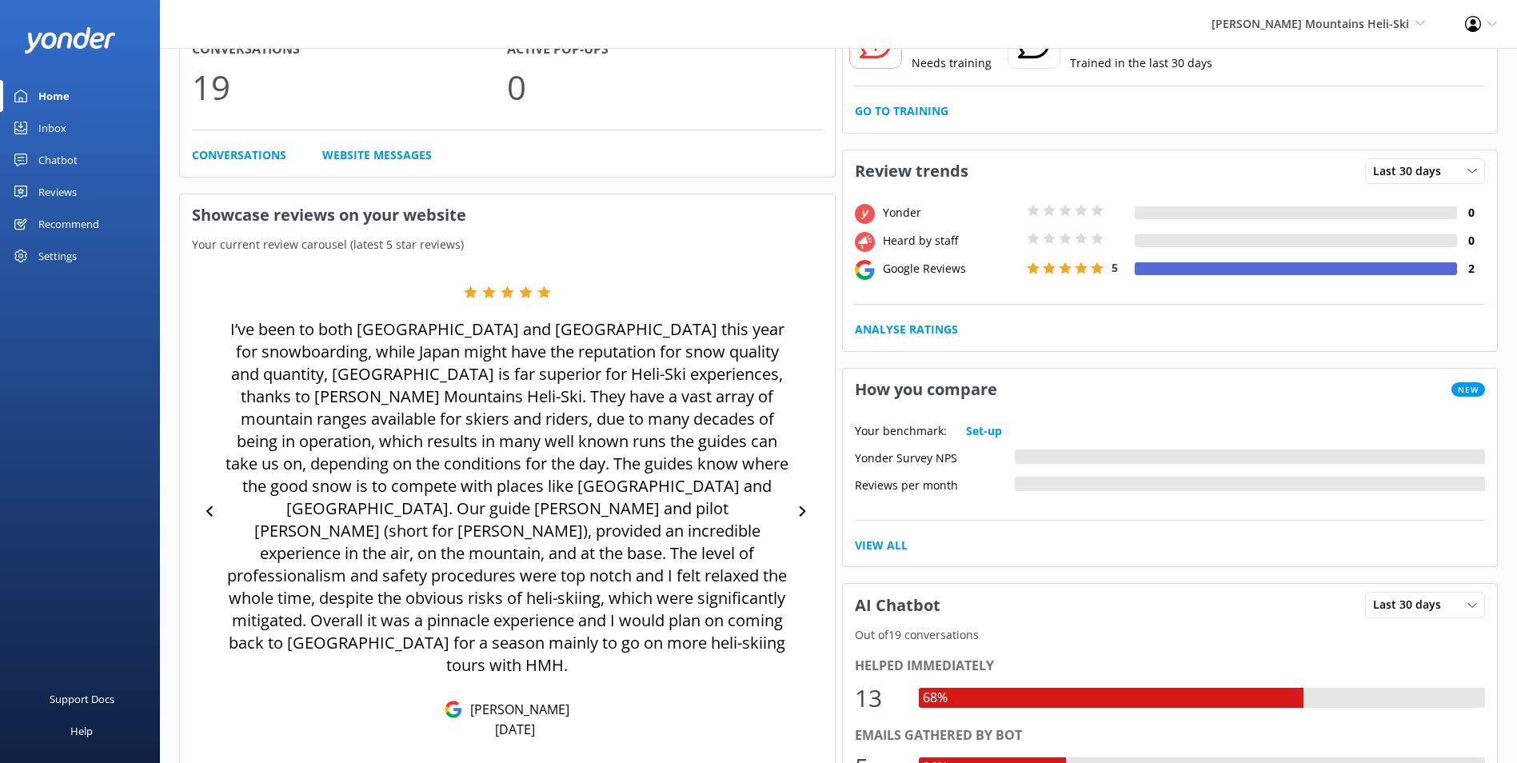
scroll to position [160, 0]
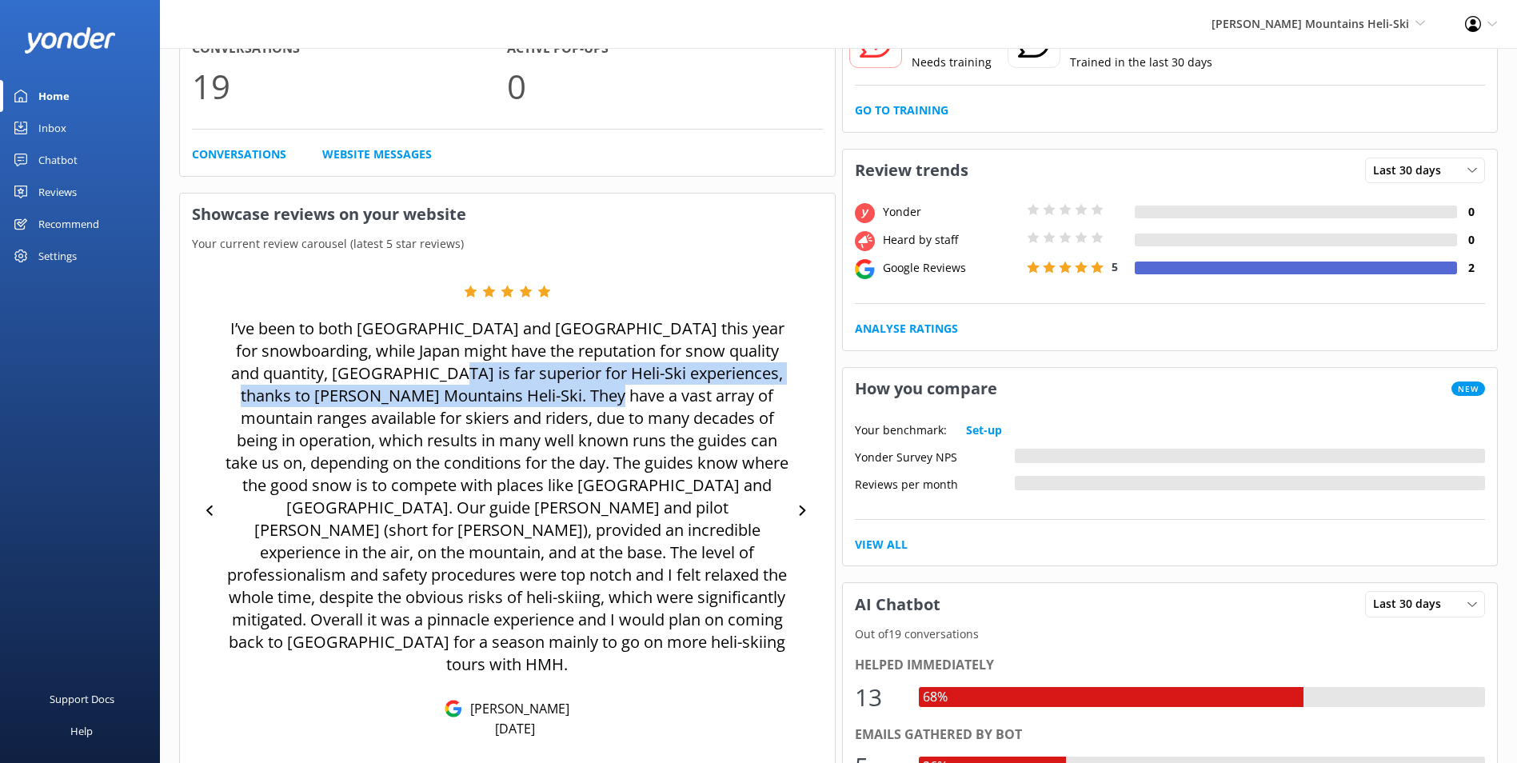
drag, startPoint x: 429, startPoint y: 371, endPoint x: 558, endPoint y: 385, distance: 129.5
click at [558, 385] on p "I’ve been to both Japan and New Zealand this year for snowboarding, while Japan…" at bounding box center [507, 496] width 567 height 358
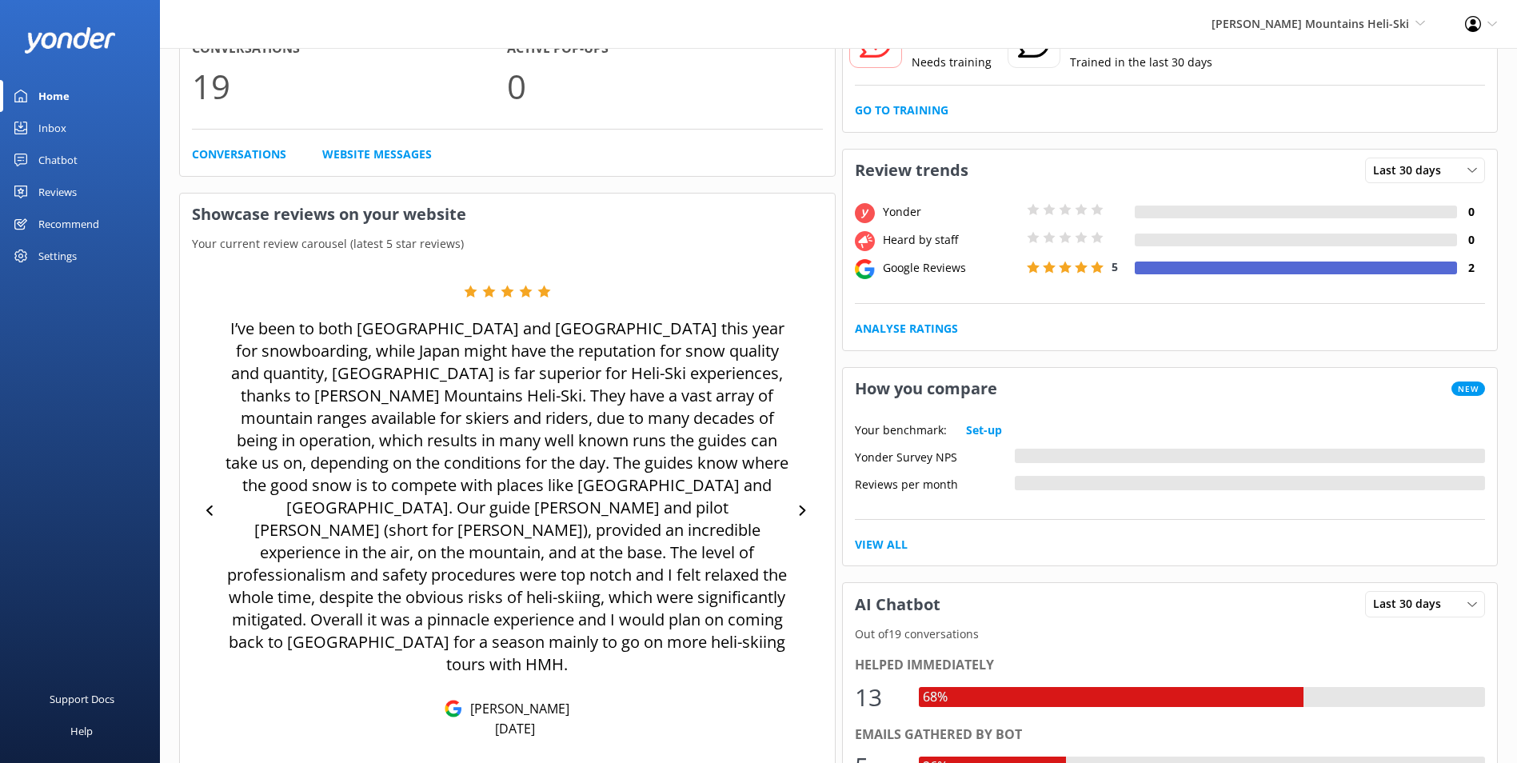
drag, startPoint x: 558, startPoint y: 385, endPoint x: 400, endPoint y: 346, distance: 163.1
click at [400, 346] on p "I’ve been to both Japan and New Zealand this year for snowboarding, while Japan…" at bounding box center [507, 496] width 567 height 358
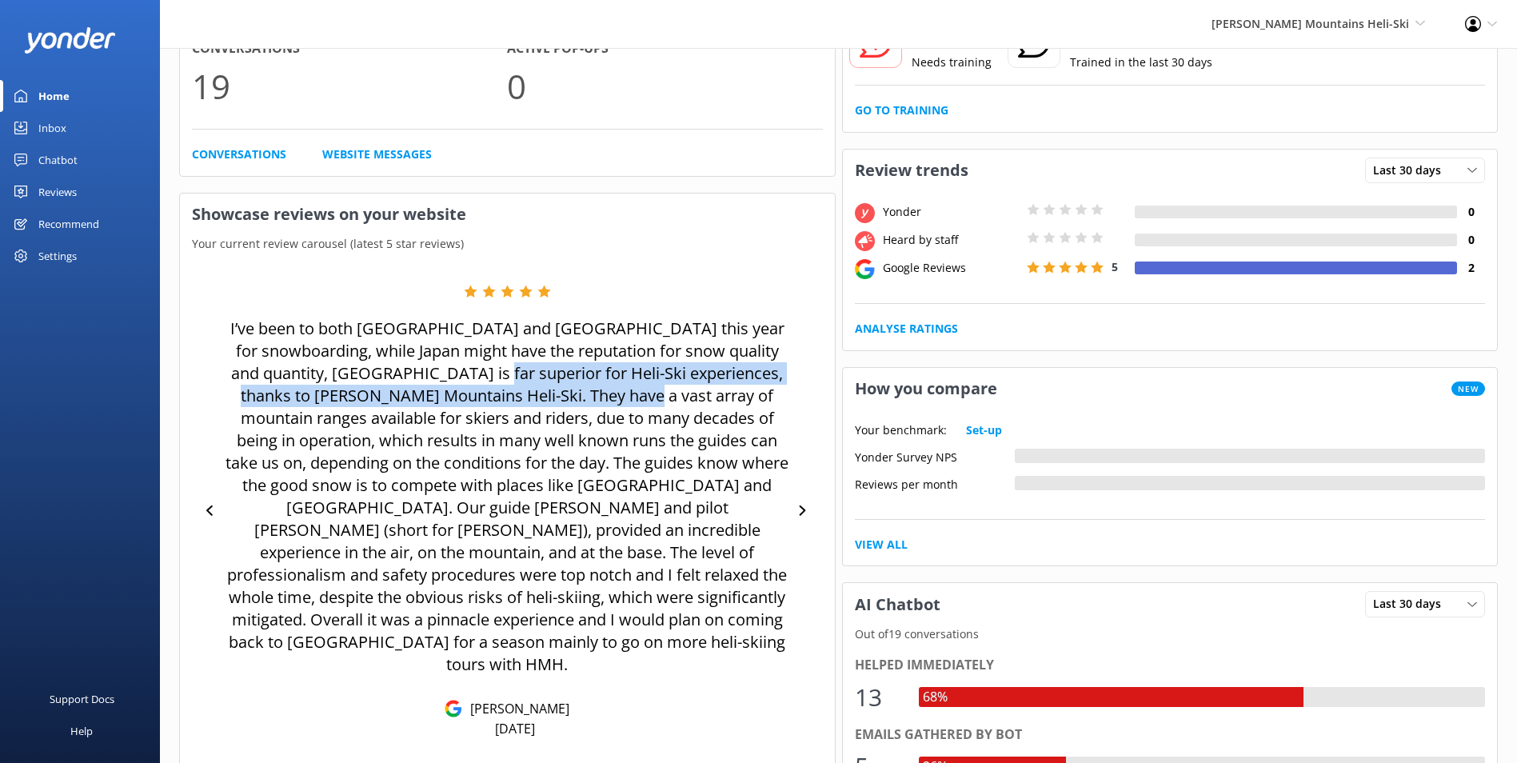
drag, startPoint x: 480, startPoint y: 370, endPoint x: 604, endPoint y: 395, distance: 125.6
click at [604, 395] on p "I’ve been to both Japan and New Zealand this year for snowboarding, while Japan…" at bounding box center [507, 496] width 567 height 358
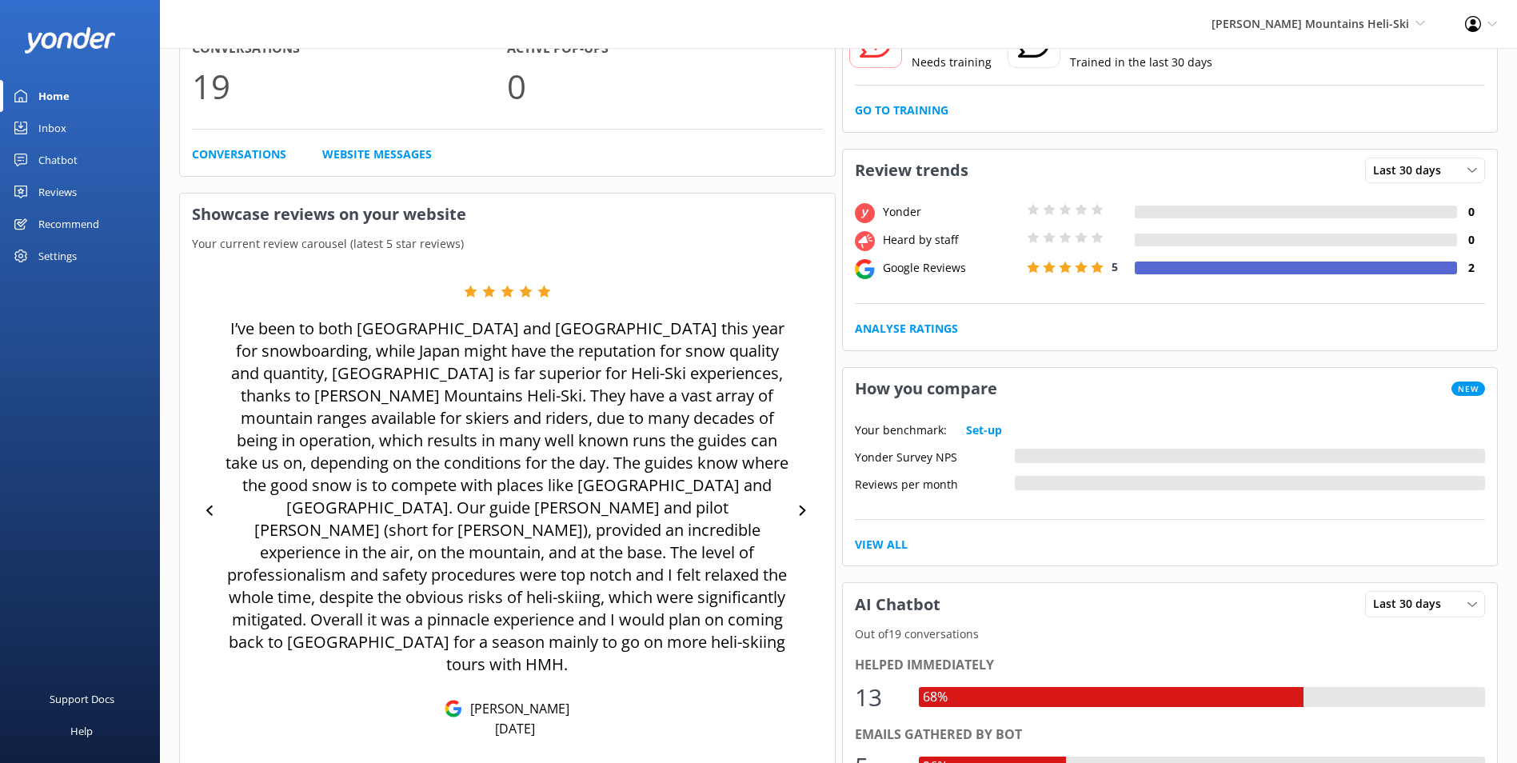
drag, startPoint x: 604, startPoint y: 395, endPoint x: 646, endPoint y: 412, distance: 45.6
click at [646, 410] on p "I’ve been to both Japan and New Zealand this year for snowboarding, while Japan…" at bounding box center [507, 496] width 567 height 358
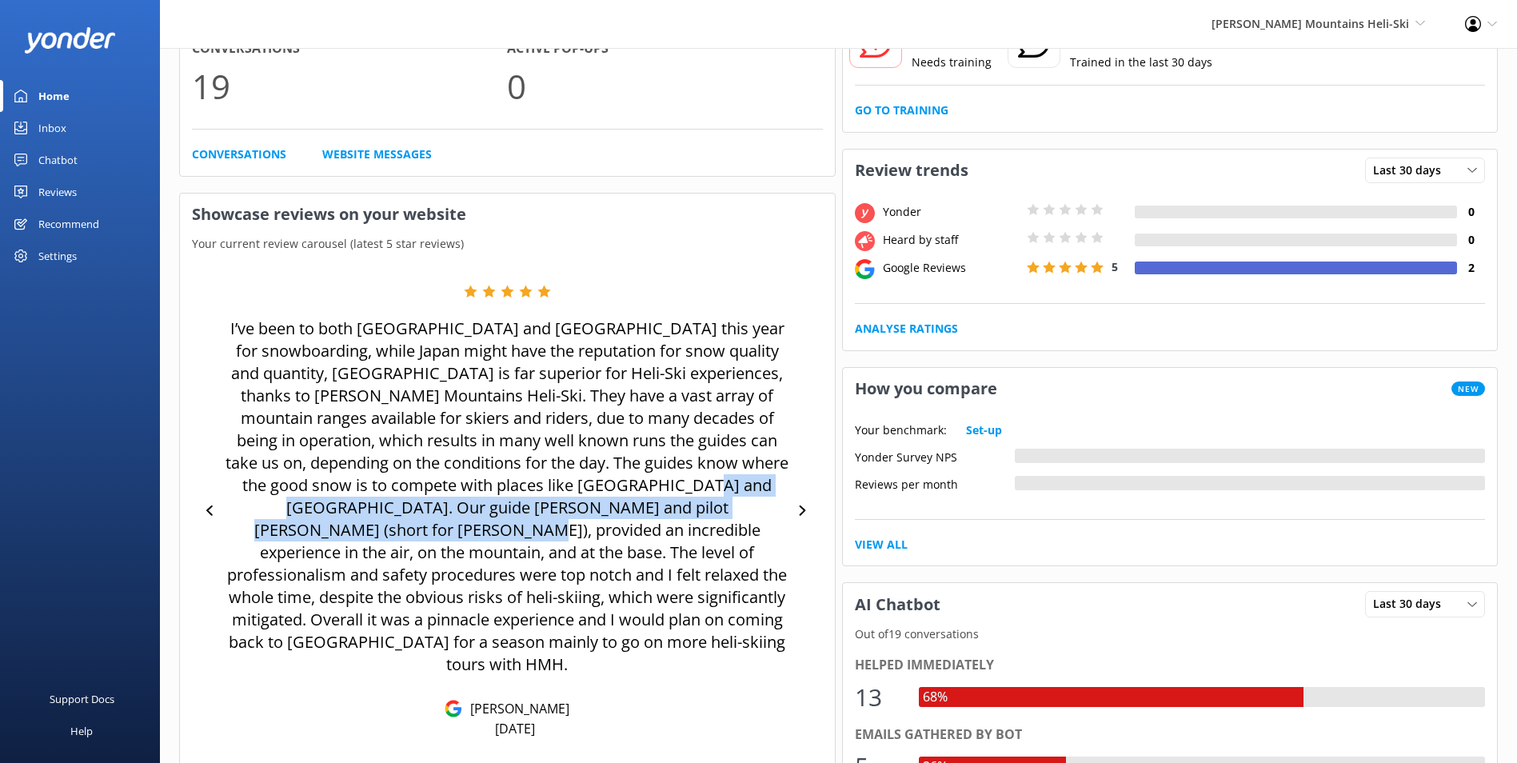
drag, startPoint x: 623, startPoint y: 479, endPoint x: 753, endPoint y: 517, distance: 135.8
click at [753, 517] on p "I’ve been to both Japan and New Zealand this year for snowboarding, while Japan…" at bounding box center [507, 496] width 567 height 358
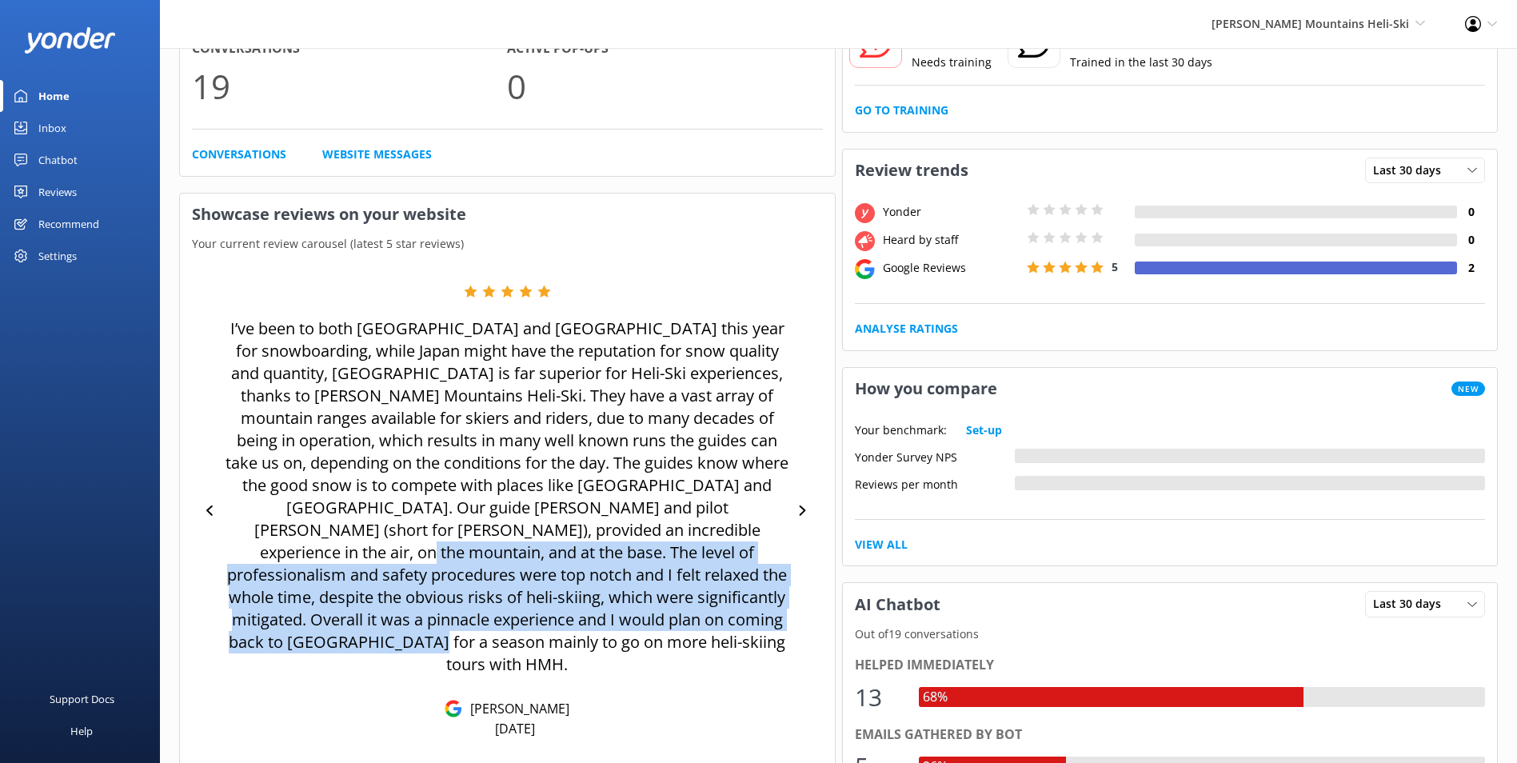
drag, startPoint x: 632, startPoint y: 520, endPoint x: 737, endPoint y: 620, distance: 144.8
click at [737, 620] on p "I’ve been to both Japan and New Zealand this year for snowboarding, while Japan…" at bounding box center [507, 496] width 567 height 358
click at [738, 620] on p "I’ve been to both Japan and New Zealand this year for snowboarding, while Japan…" at bounding box center [507, 496] width 567 height 358
click at [787, 621] on p "I’ve been to both Japan and New Zealand this year for snowboarding, while Japan…" at bounding box center [507, 496] width 567 height 358
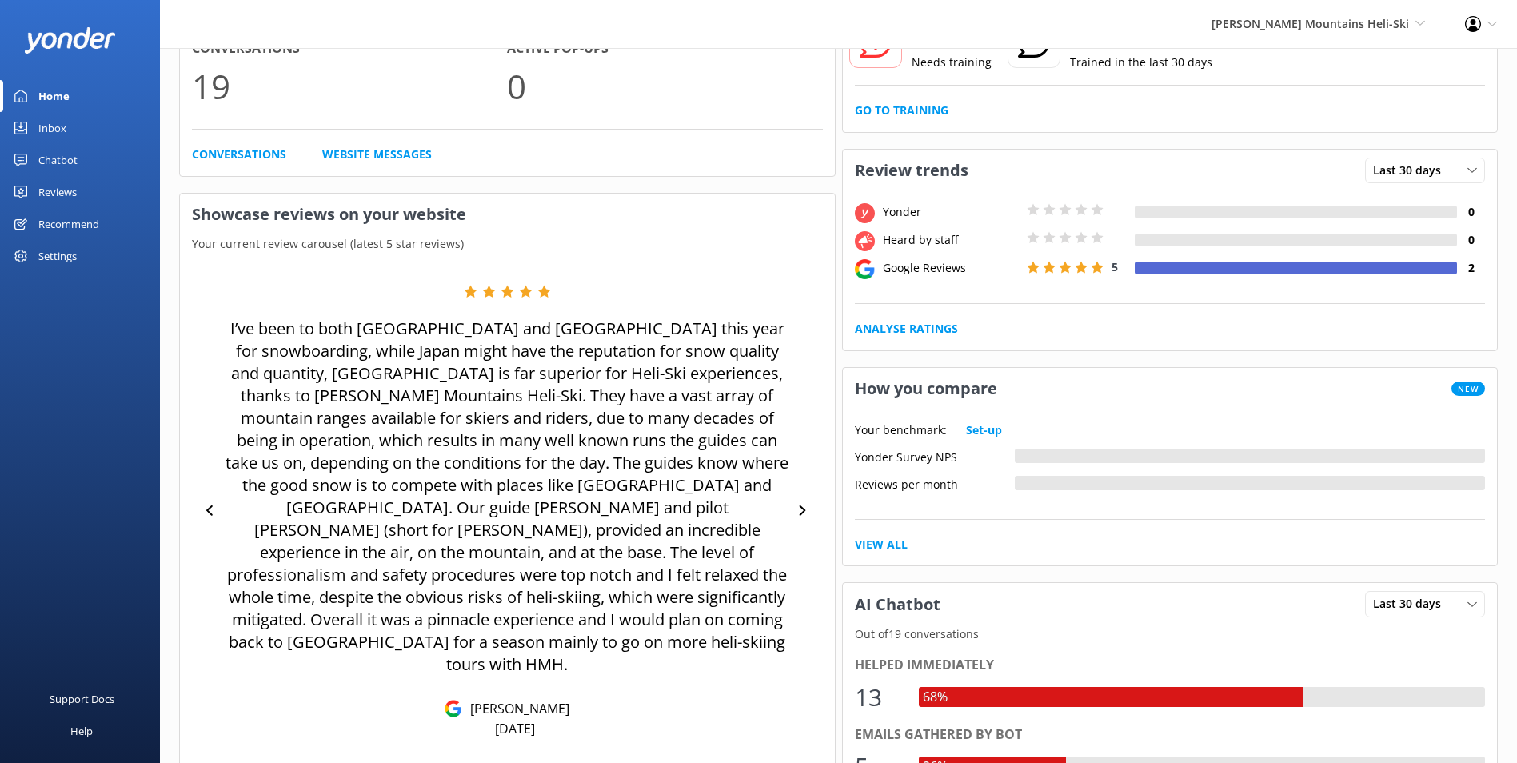
click at [520, 531] on p "I’ve been to both Japan and New Zealand this year for snowboarding, while Japan…" at bounding box center [507, 496] width 567 height 358
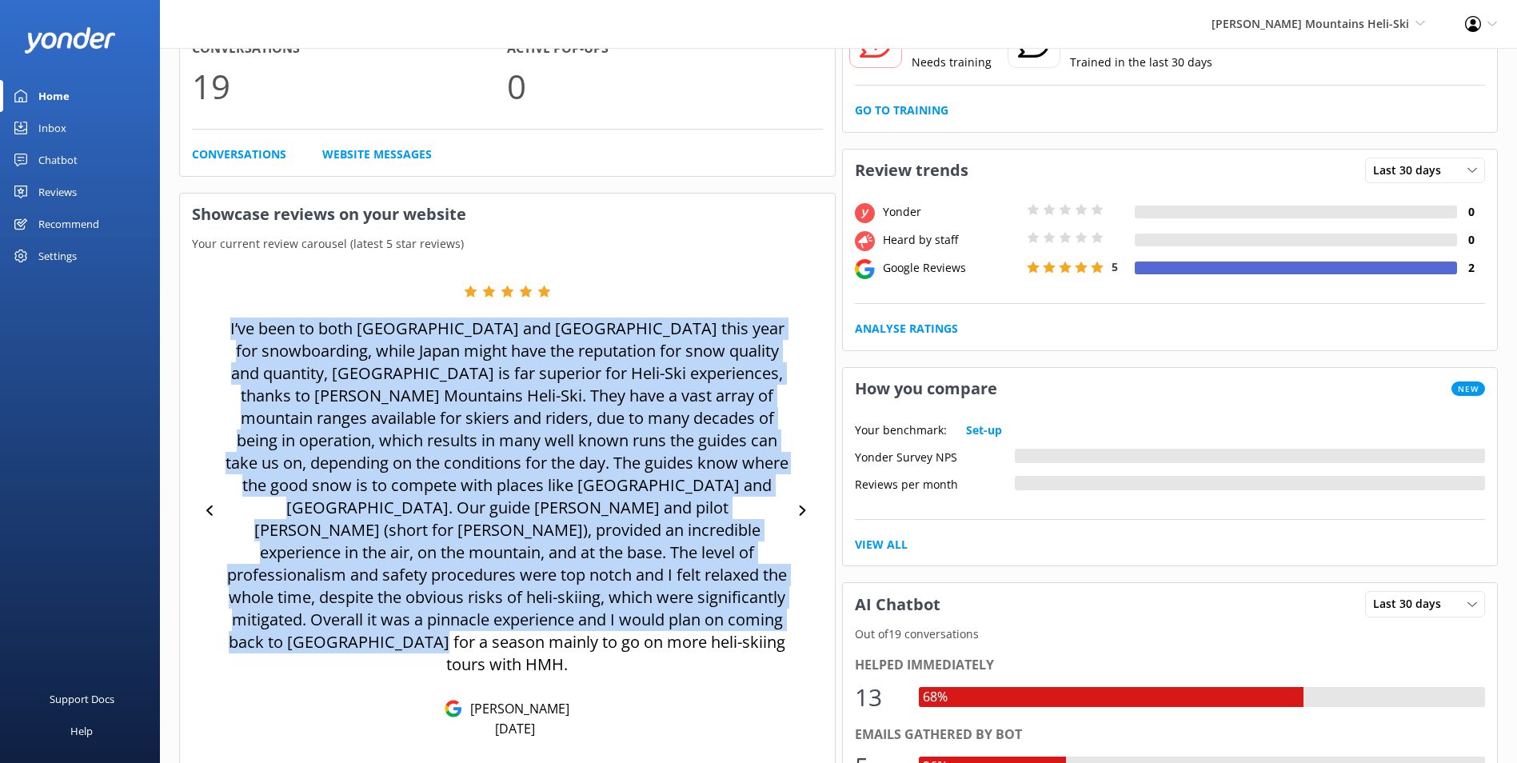
drag, startPoint x: 479, startPoint y: 301, endPoint x: 755, endPoint y: 608, distance: 412.7
click at [755, 608] on div "I’ve been to both Japan and New Zealand this year for snowboarding, while Japan…" at bounding box center [507, 511] width 567 height 453
drag, startPoint x: 755, startPoint y: 608, endPoint x: 741, endPoint y: 611, distance: 13.8
click at [741, 611] on p "I’ve been to both Japan and New Zealand this year for snowboarding, while Japan…" at bounding box center [507, 496] width 567 height 358
drag, startPoint x: 742, startPoint y: 616, endPoint x: 209, endPoint y: 325, distance: 607.5
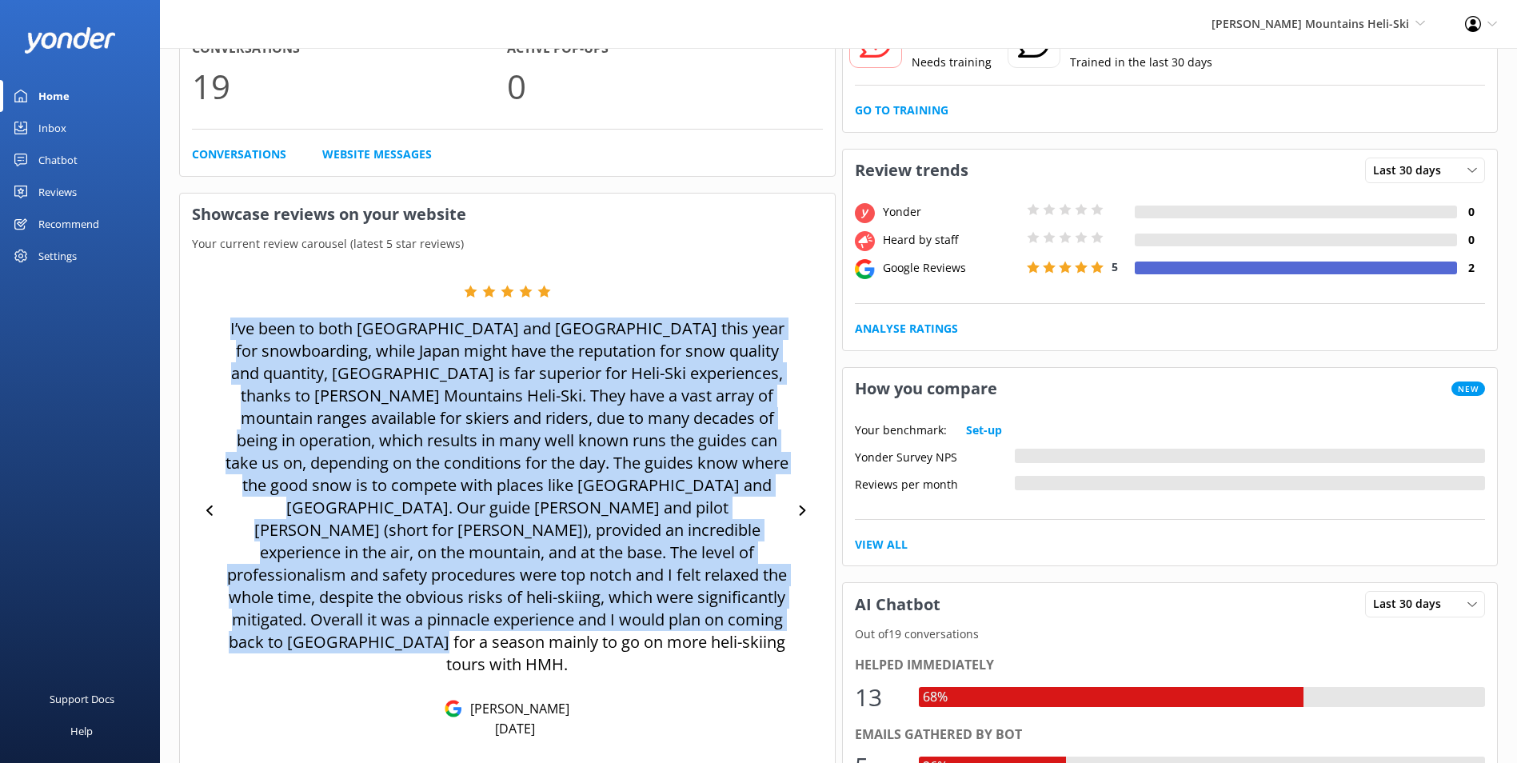
click at [209, 325] on div "I’ve been to both Japan and New Zealand this year for snowboarding, while Japan…" at bounding box center [507, 511] width 631 height 453
copy p "I’ve been to both Japan and New Zealand this year for snowboarding, while Japan…"
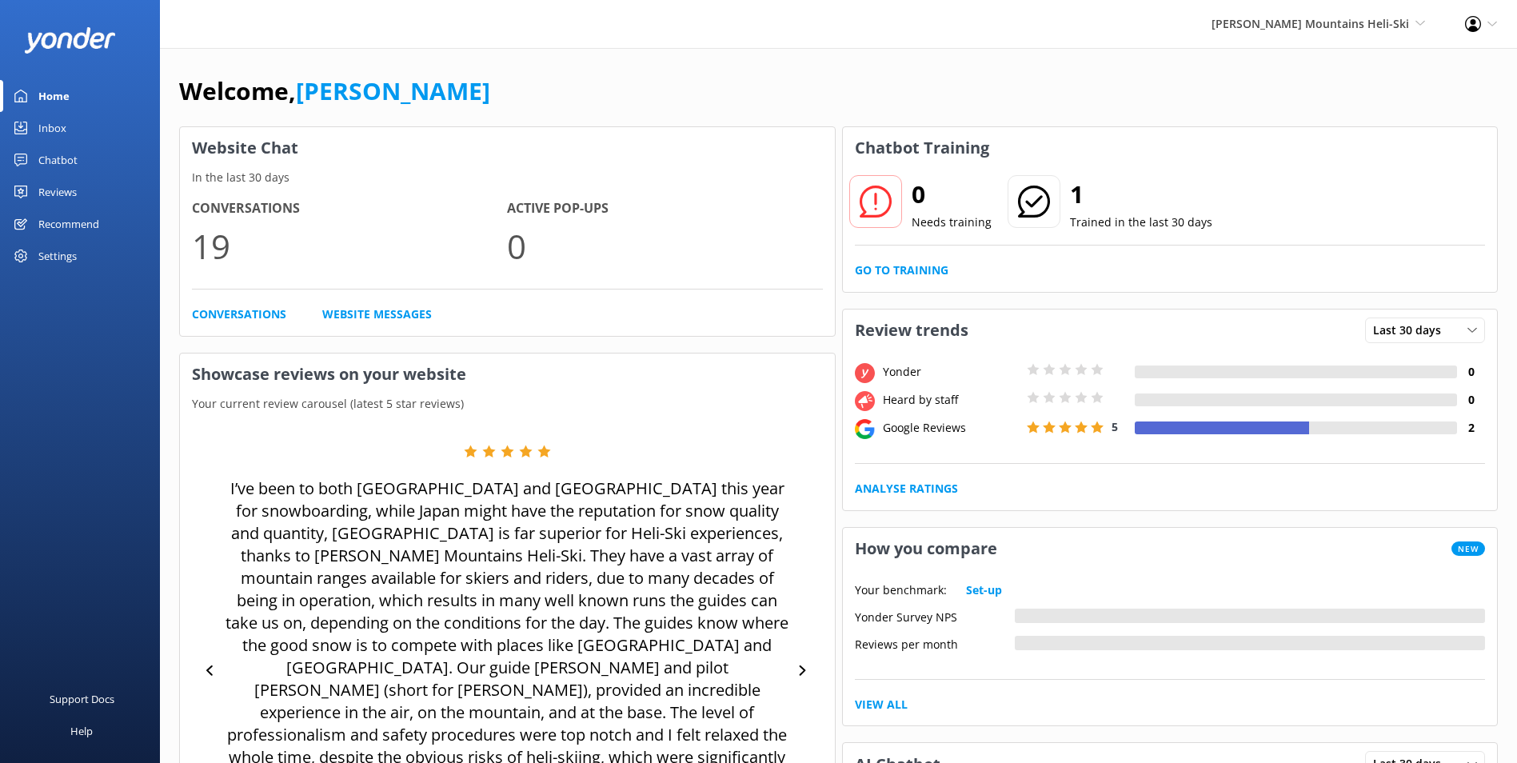
scroll to position [160, 0]
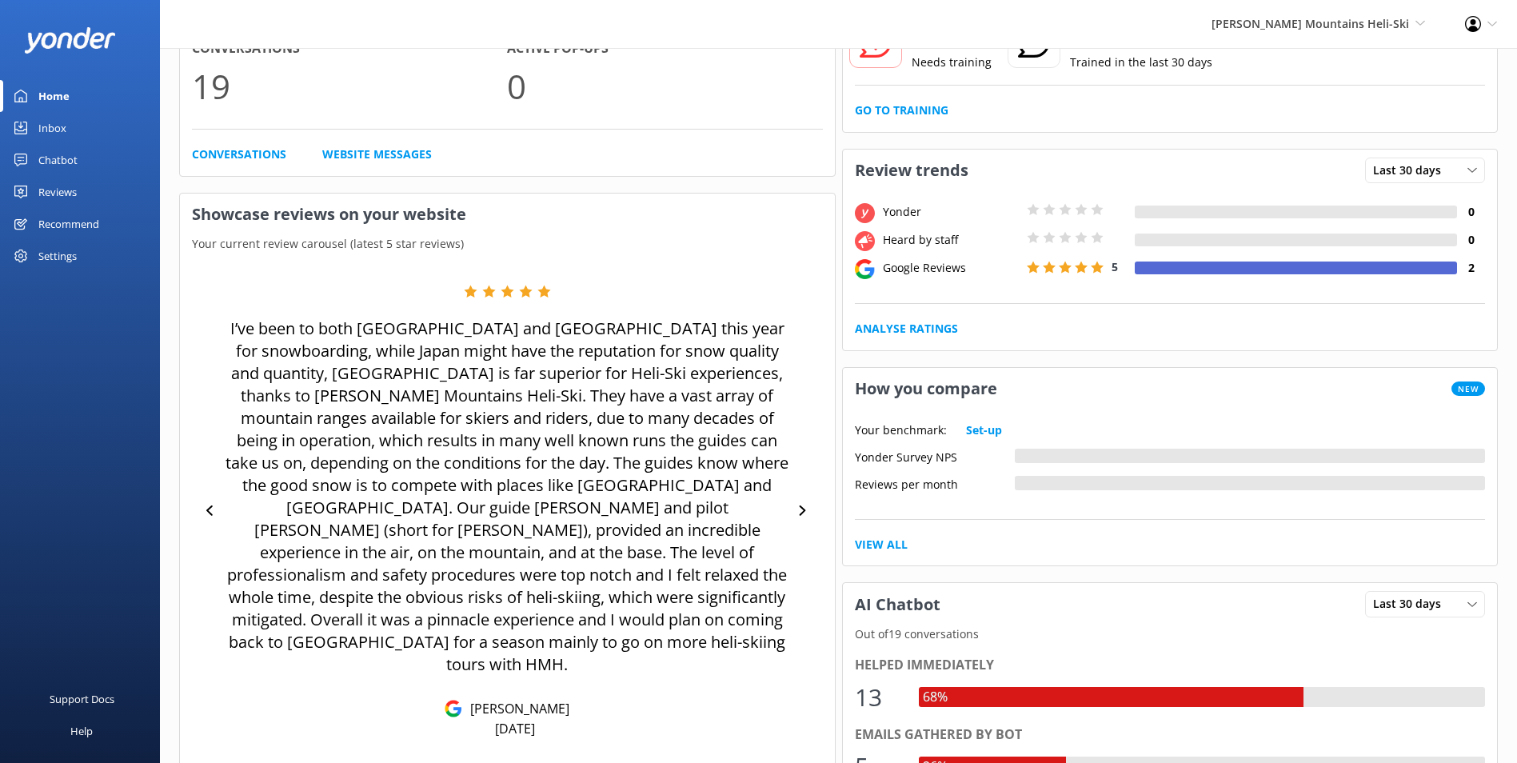
click at [516, 381] on p "I’ve been to both Japan and New Zealand this year for snowboarding, while Japan…" at bounding box center [507, 496] width 567 height 358
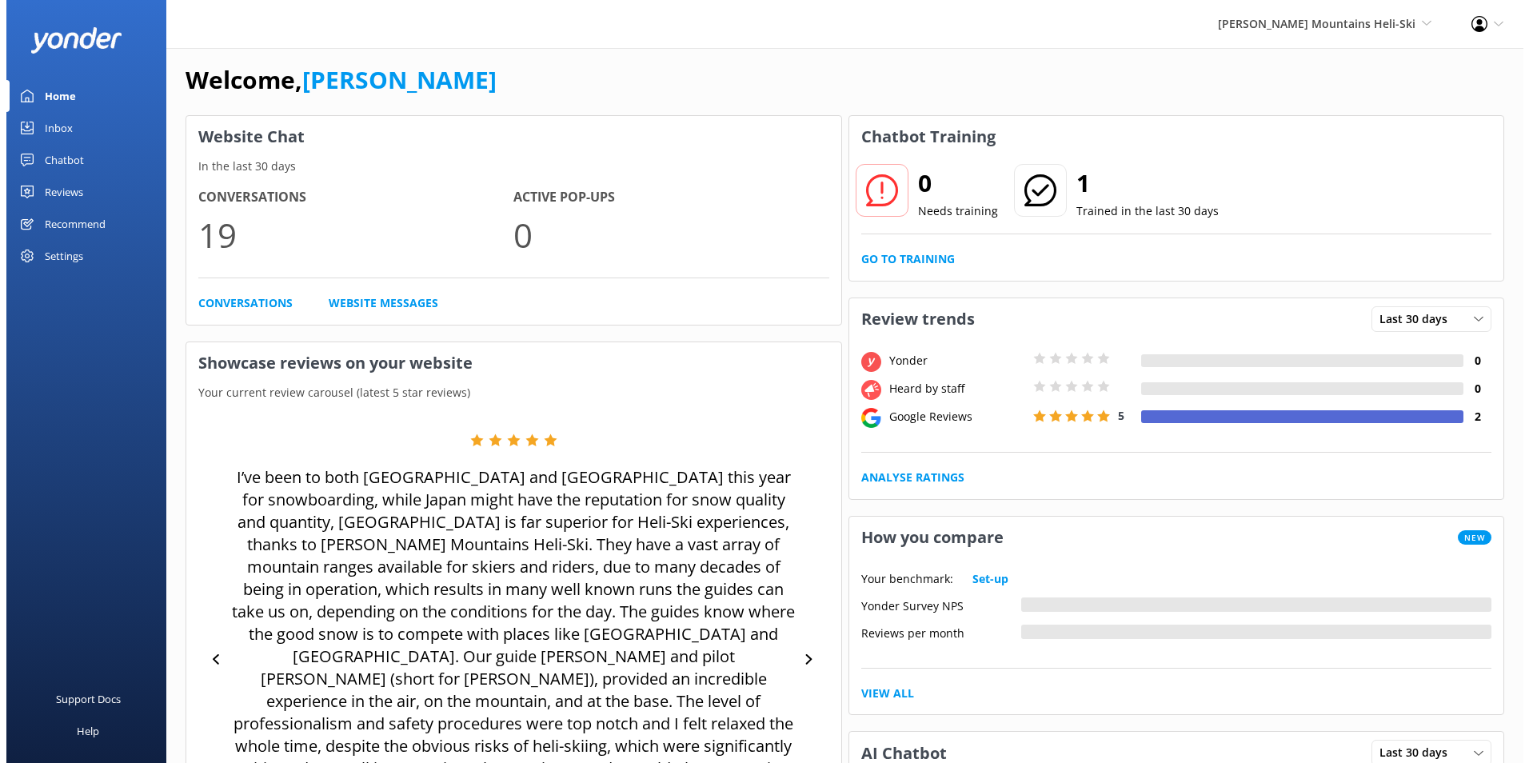
scroll to position [0, 0]
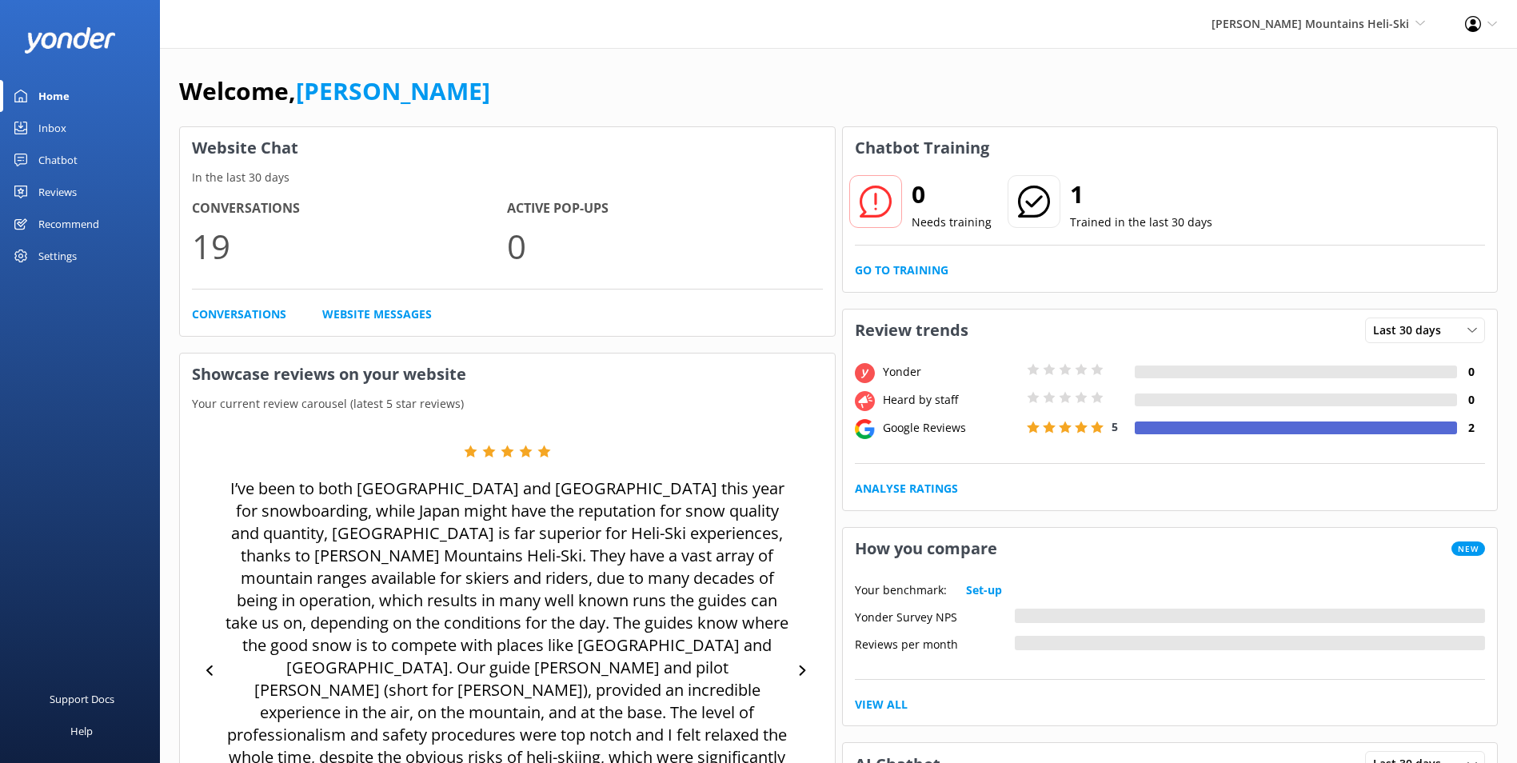
click at [92, 129] on link "Inbox" at bounding box center [80, 128] width 160 height 32
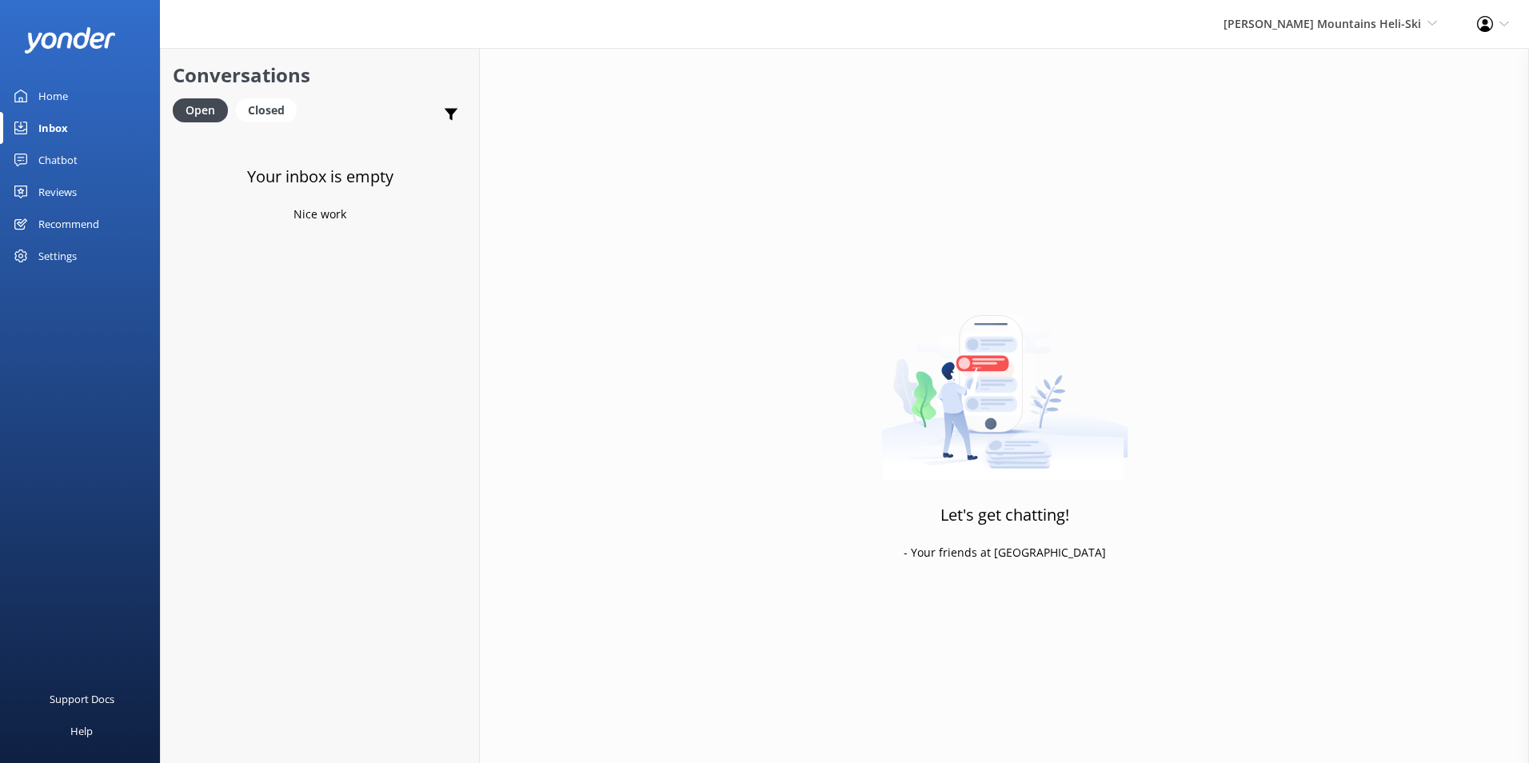
click at [86, 154] on link "Chatbot" at bounding box center [80, 160] width 160 height 32
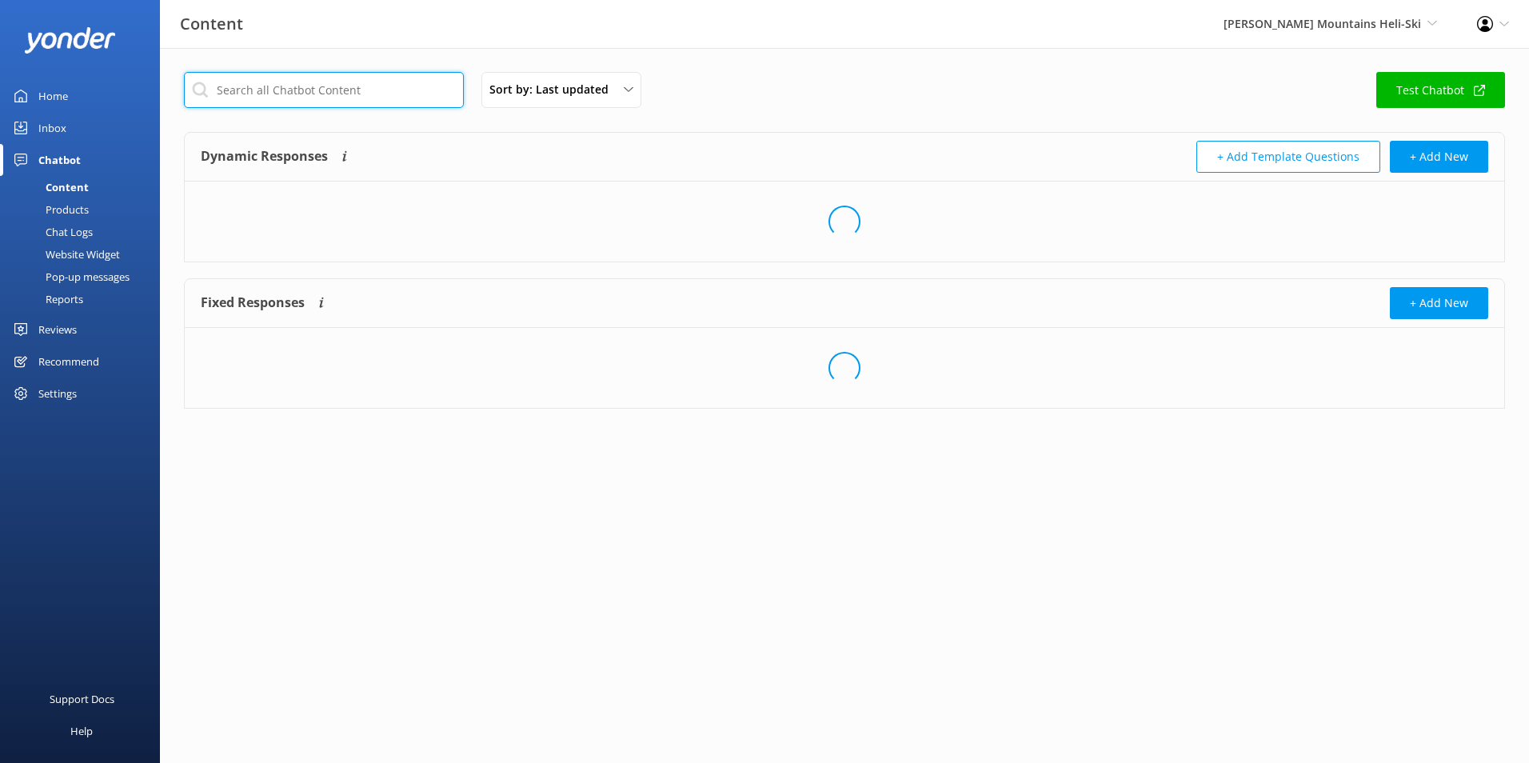
click at [321, 76] on input "text" at bounding box center [324, 90] width 280 height 36
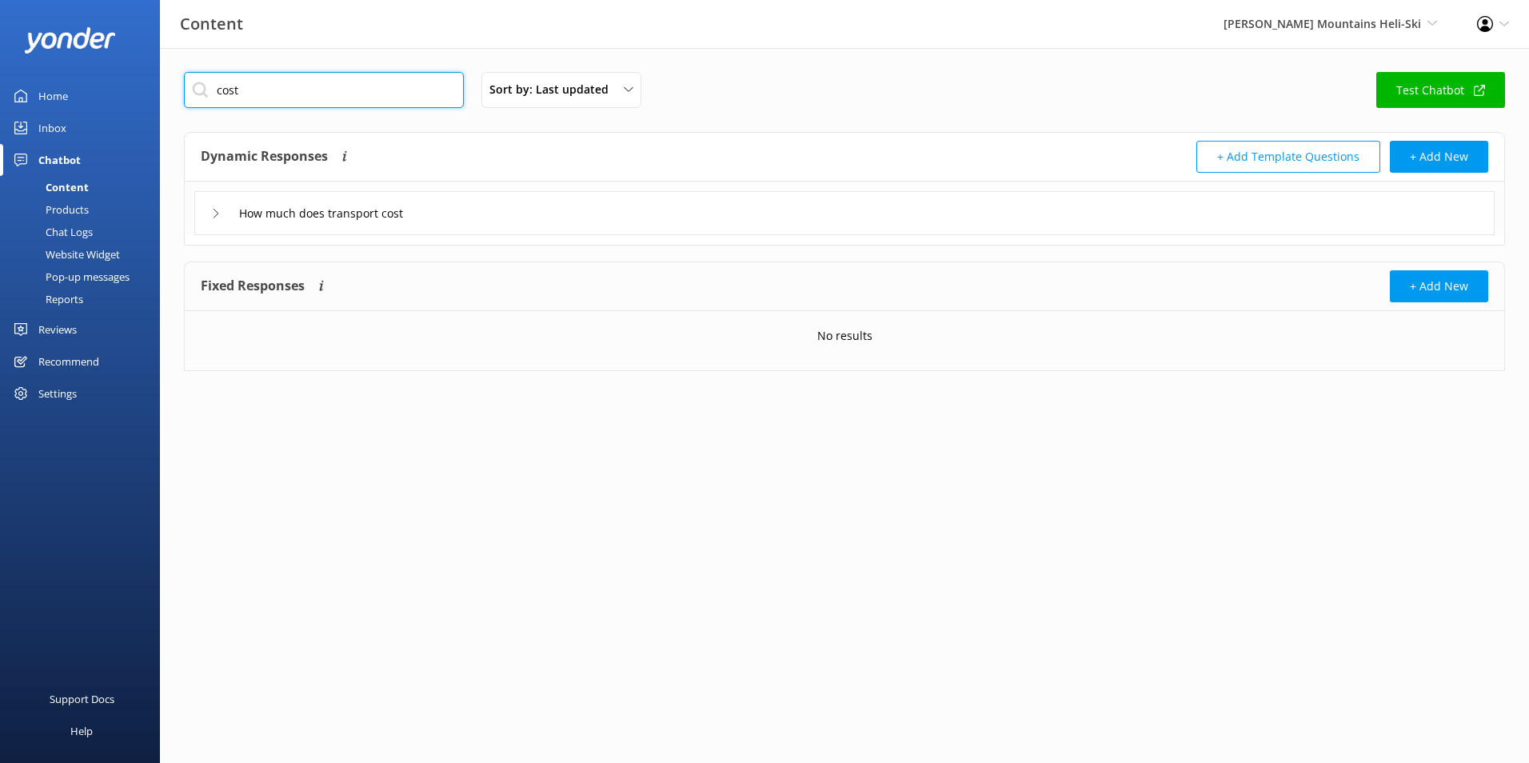
drag, startPoint x: 299, startPoint y: 86, endPoint x: 78, endPoint y: 42, distance: 225.0
click at [78, 48] on div "Content Harris Mountains Heli-Ski Milford Sound Scenic Flights Glacier Helicopt…" at bounding box center [764, 233] width 1529 height 371
type input "price"
click at [358, 199] on div "What is the child age and price" at bounding box center [844, 213] width 1300 height 44
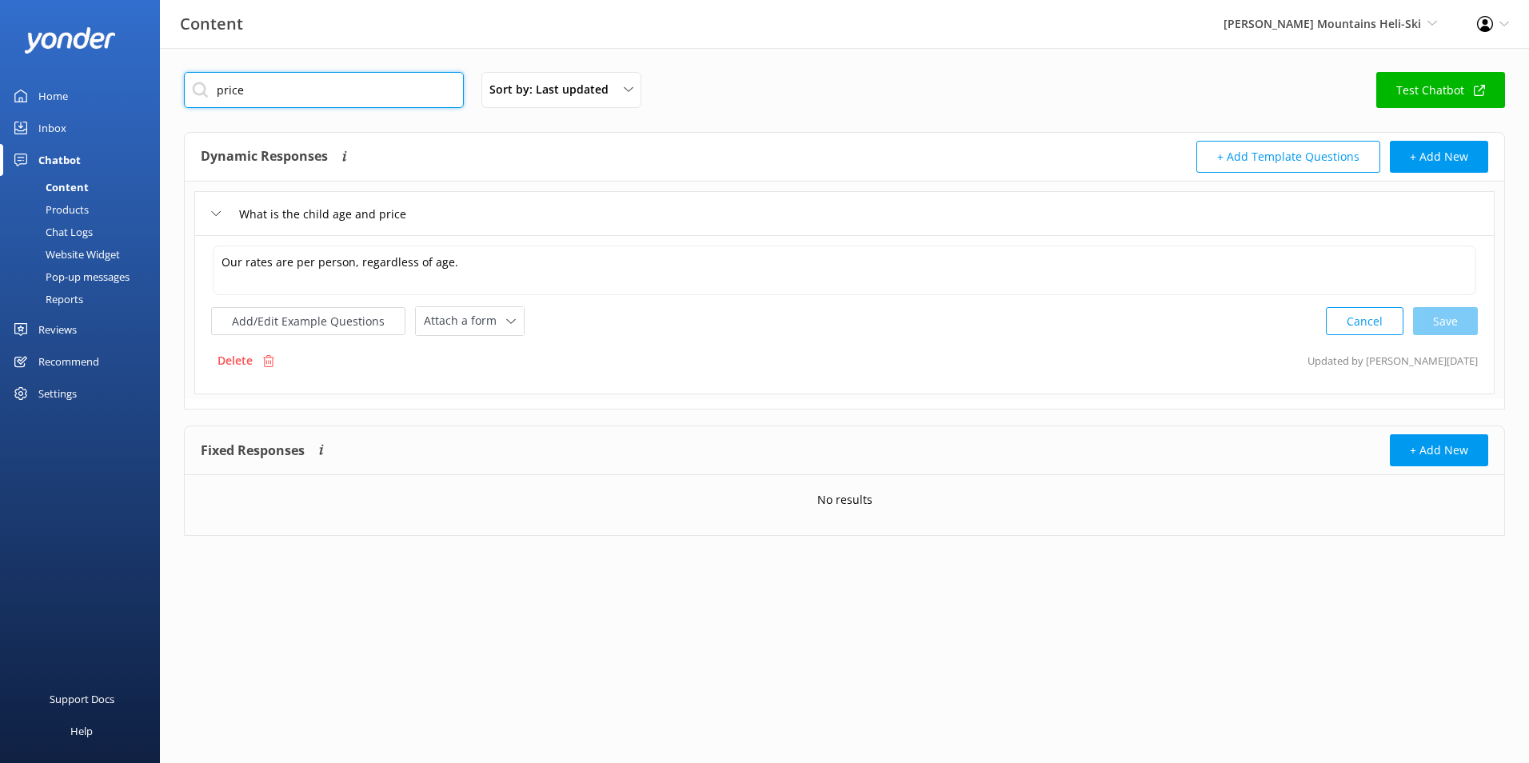
drag, startPoint x: 309, startPoint y: 82, endPoint x: 88, endPoint y: 39, distance: 225.6
click at [88, 48] on div "Content Harris Mountains Heli-Ski Milford Sound Scenic Flights Glacier Helicopt…" at bounding box center [764, 316] width 1529 height 536
click at [1443, 27] on div "Harris Mountains Heli-Ski Milford Sound Scenic Flights Glacier Helicopters The …" at bounding box center [1329, 24] width 253 height 48
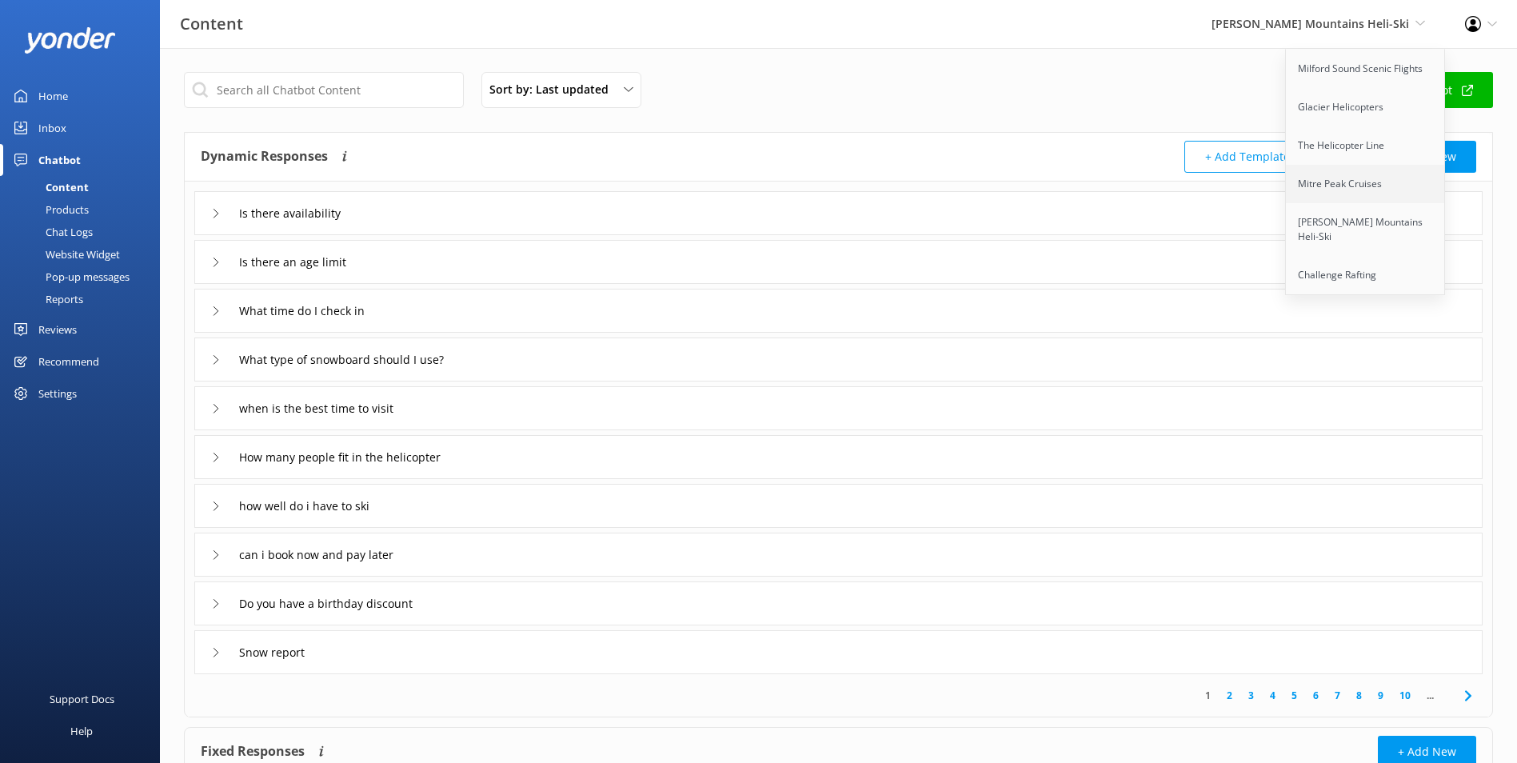
click at [1380, 183] on link "Mitre Peak Cruises" at bounding box center [1366, 184] width 160 height 38
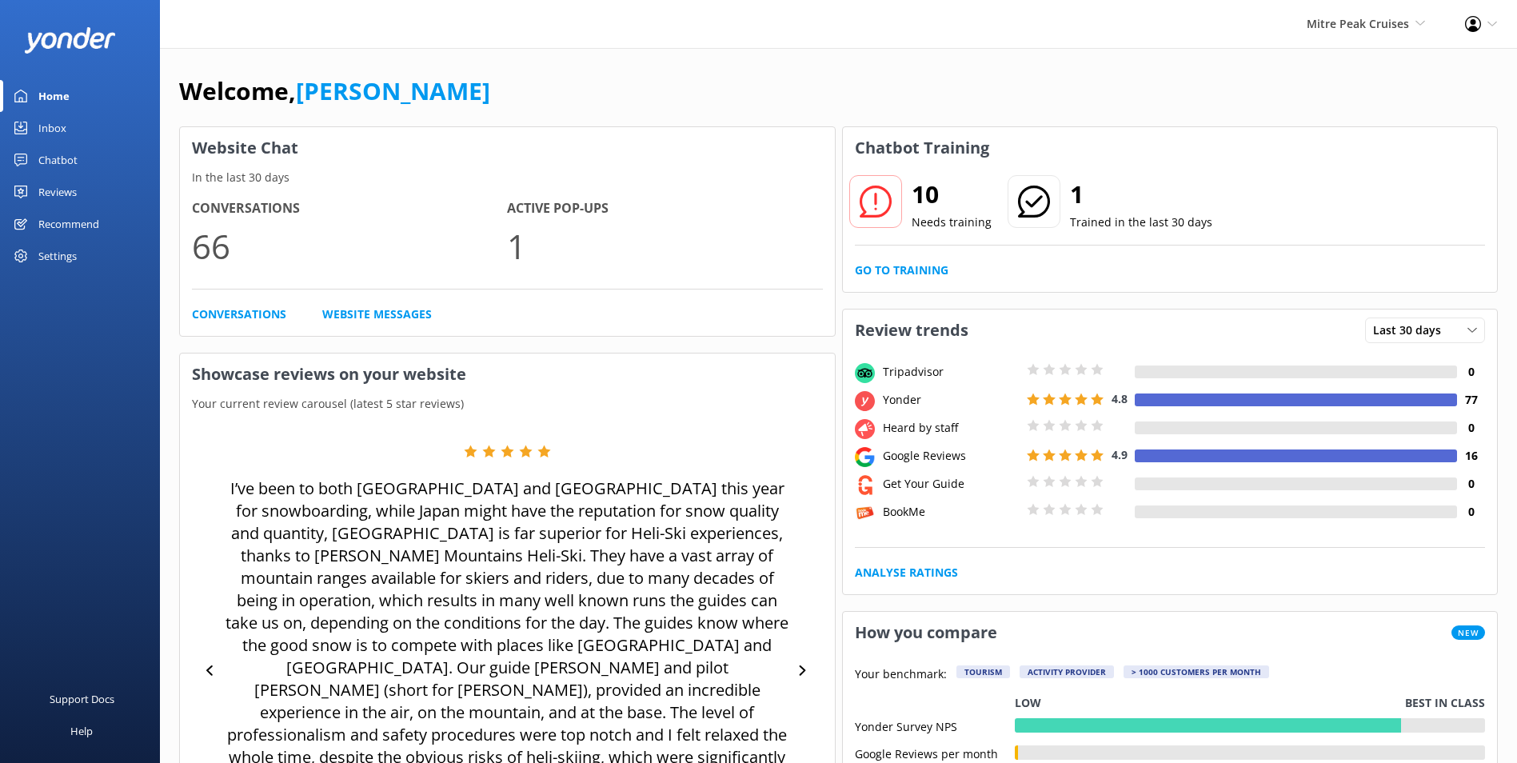
click at [881, 259] on div "10 Needs training 1 Trained in the last 30 days Go to Training" at bounding box center [1170, 230] width 655 height 123
click at [881, 270] on link "Go to Training" at bounding box center [902, 270] width 94 height 18
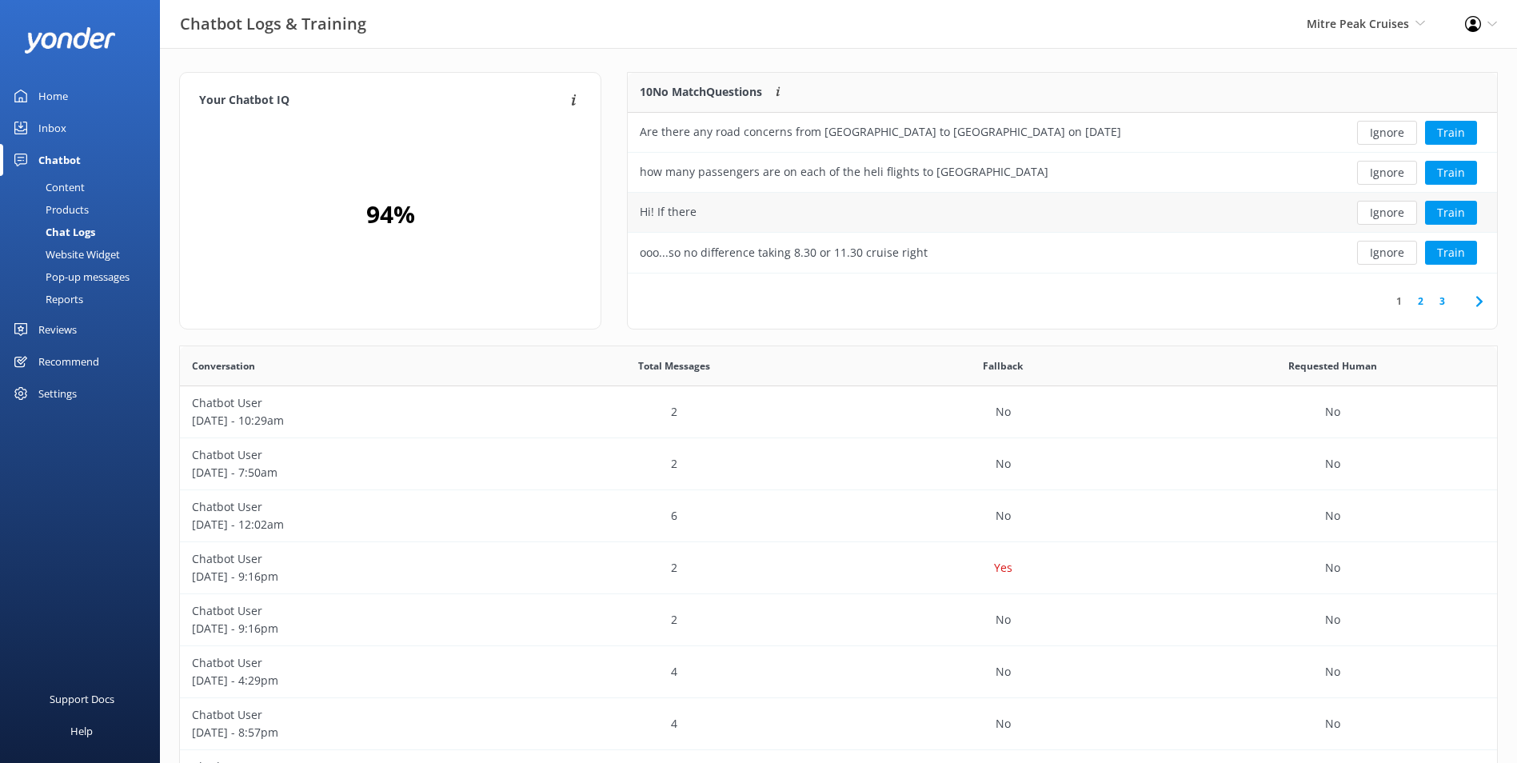
scroll to position [13, 13]
click at [1377, 127] on button "Ignore" at bounding box center [1387, 133] width 60 height 24
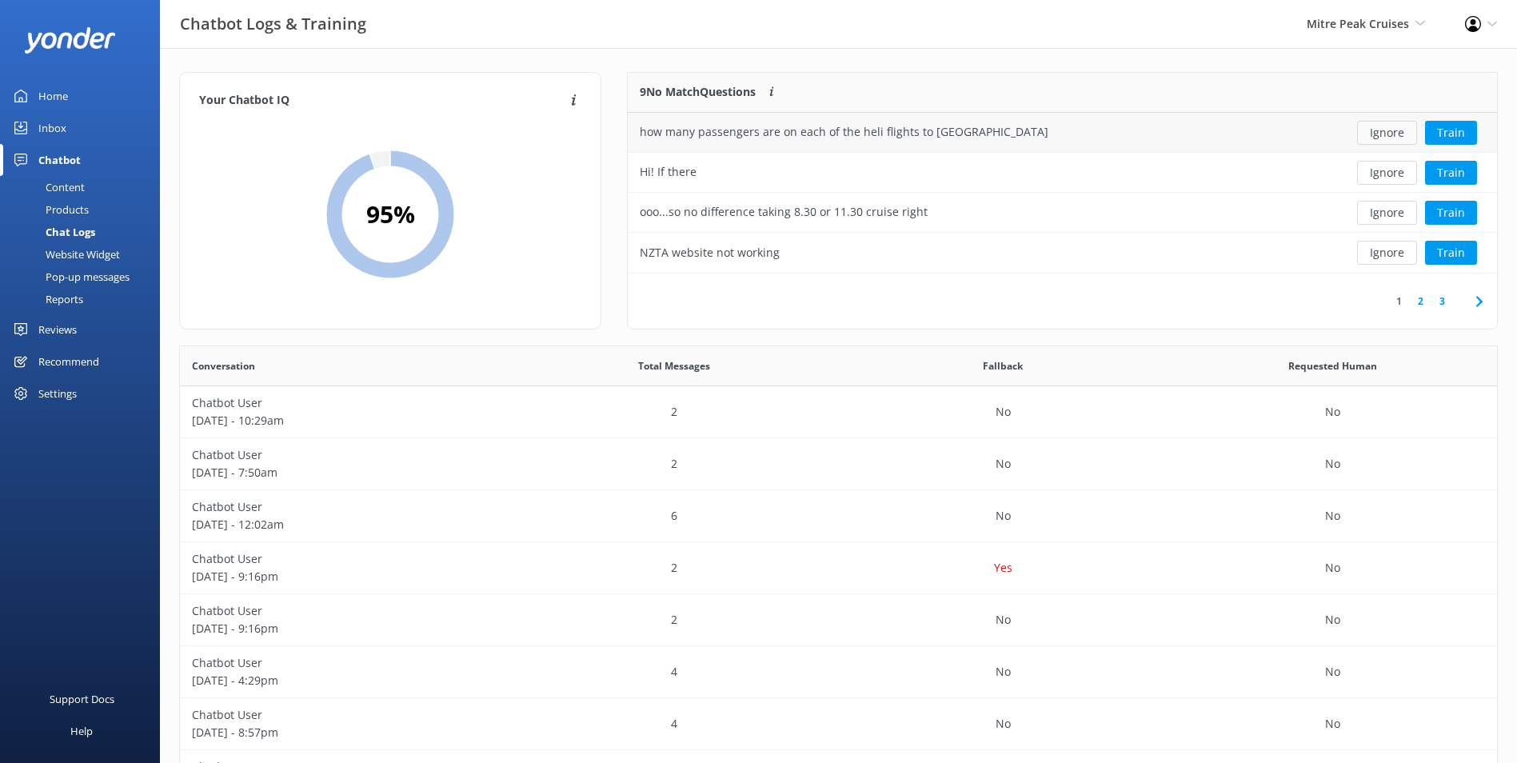
click at [1377, 130] on button "Ignore" at bounding box center [1387, 133] width 60 height 24
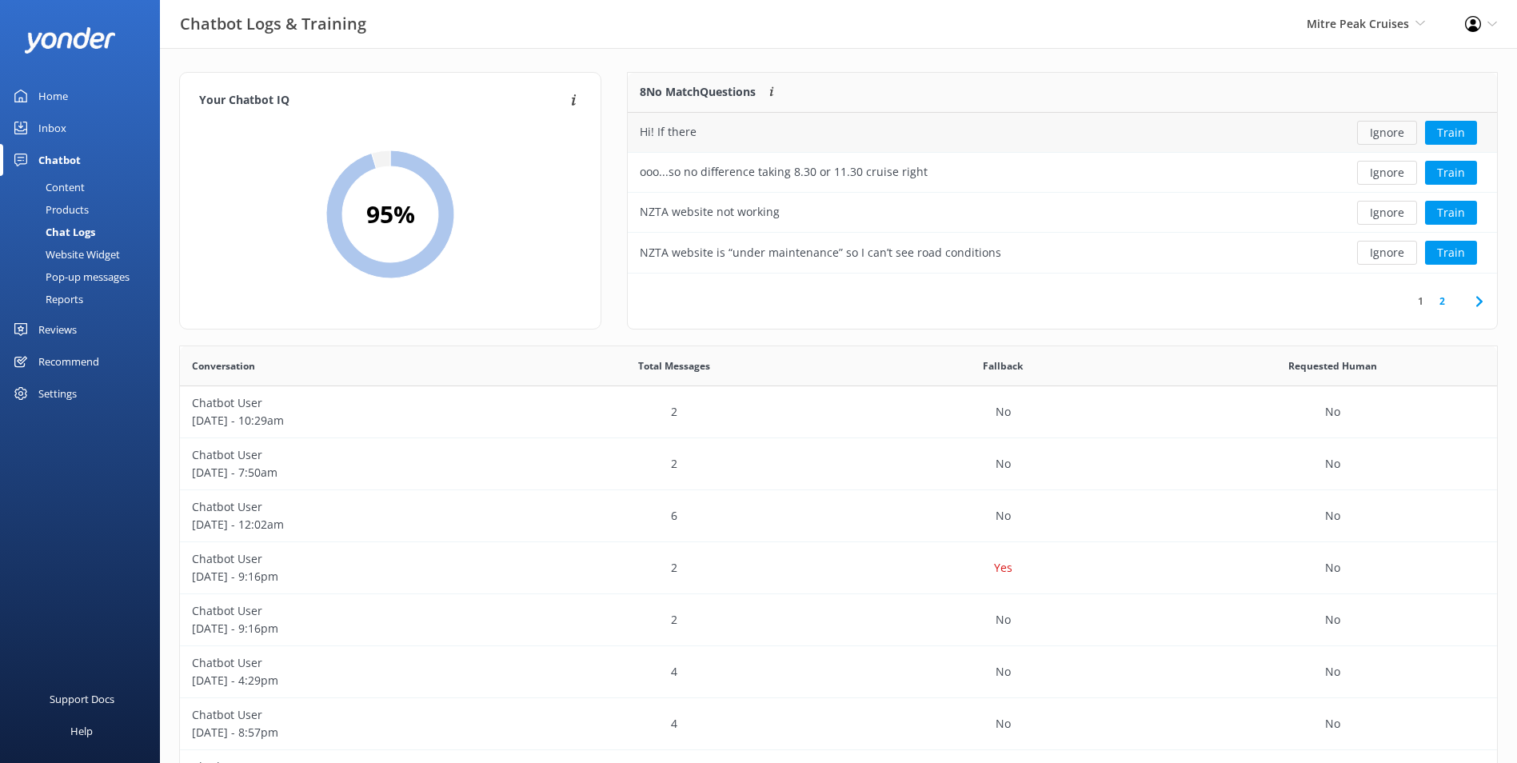
click at [1379, 134] on button "Ignore" at bounding box center [1387, 133] width 60 height 24
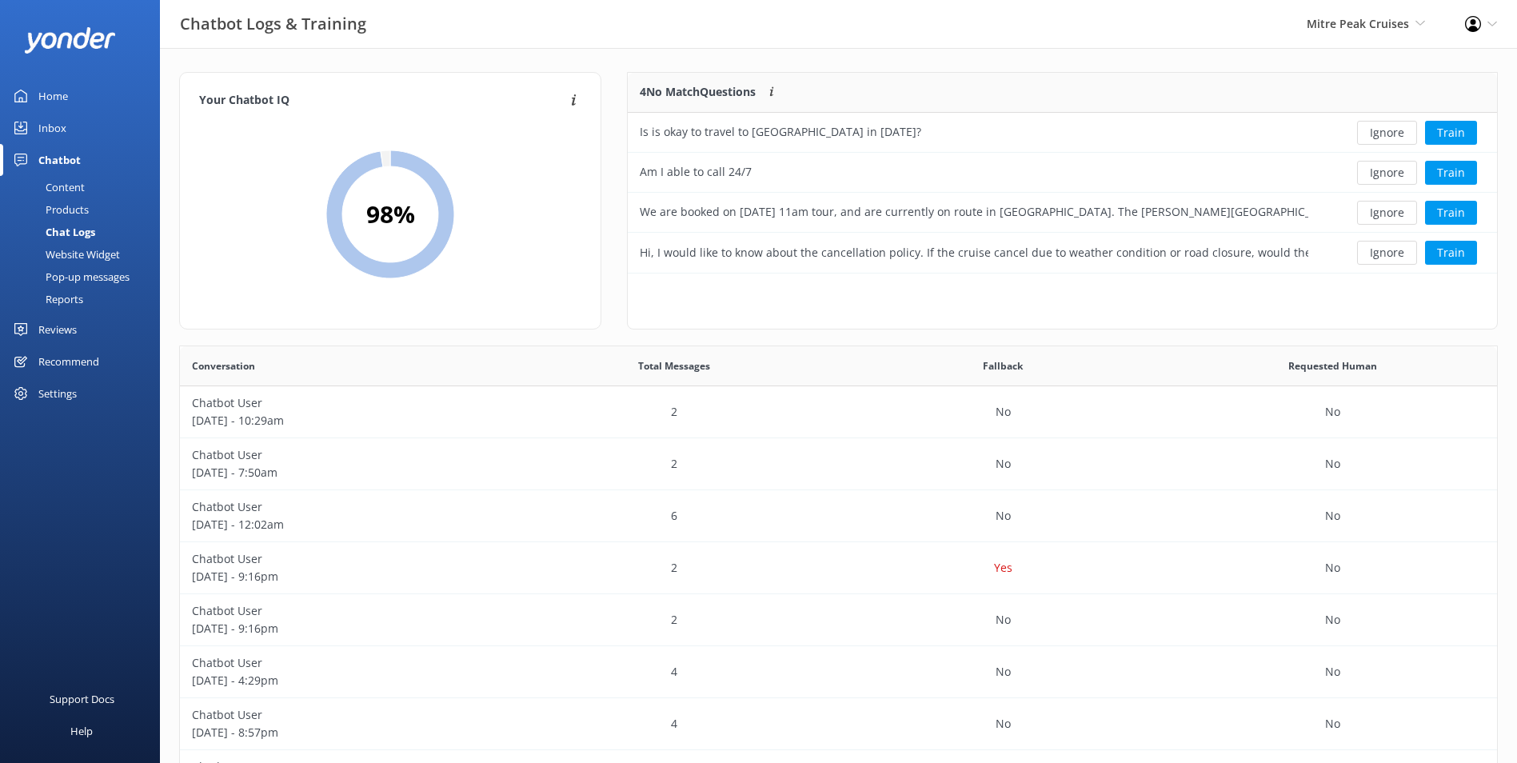
click at [1379, 134] on button "Ignore" at bounding box center [1387, 133] width 60 height 24
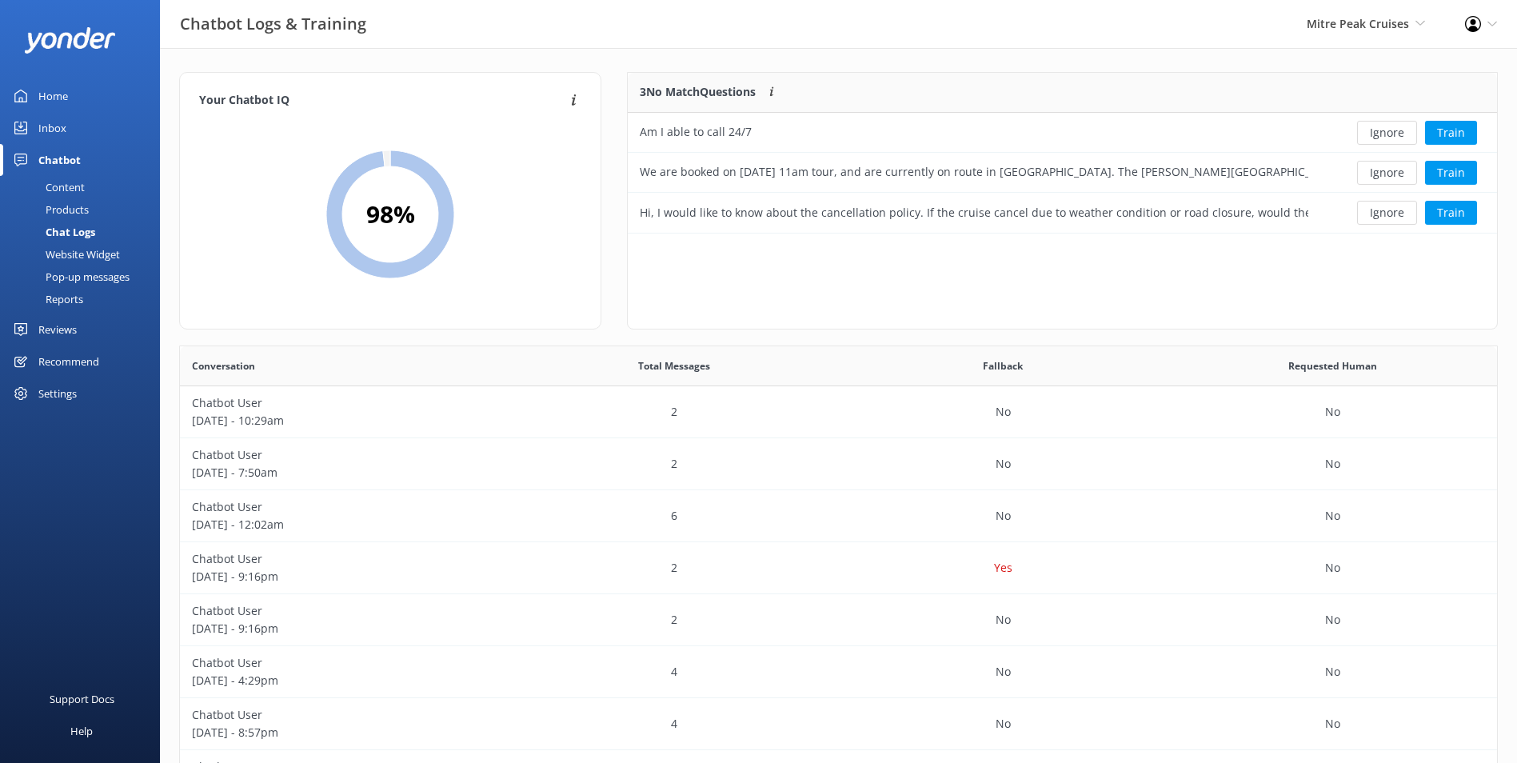
click at [1379, 133] on button "Ignore" at bounding box center [1387, 133] width 60 height 24
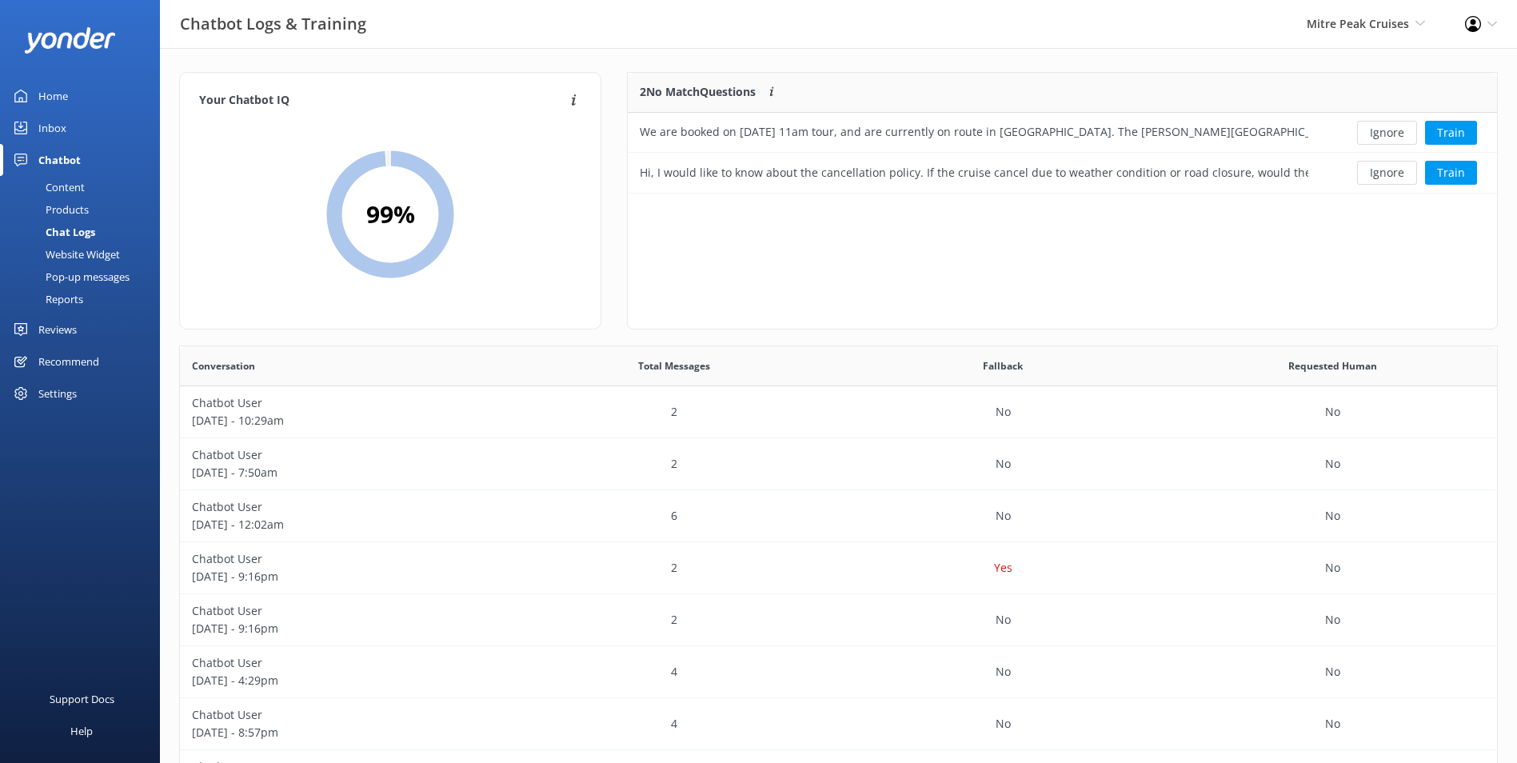
scroll to position [109, 856]
click at [1379, 134] on button "Ignore" at bounding box center [1387, 133] width 60 height 24
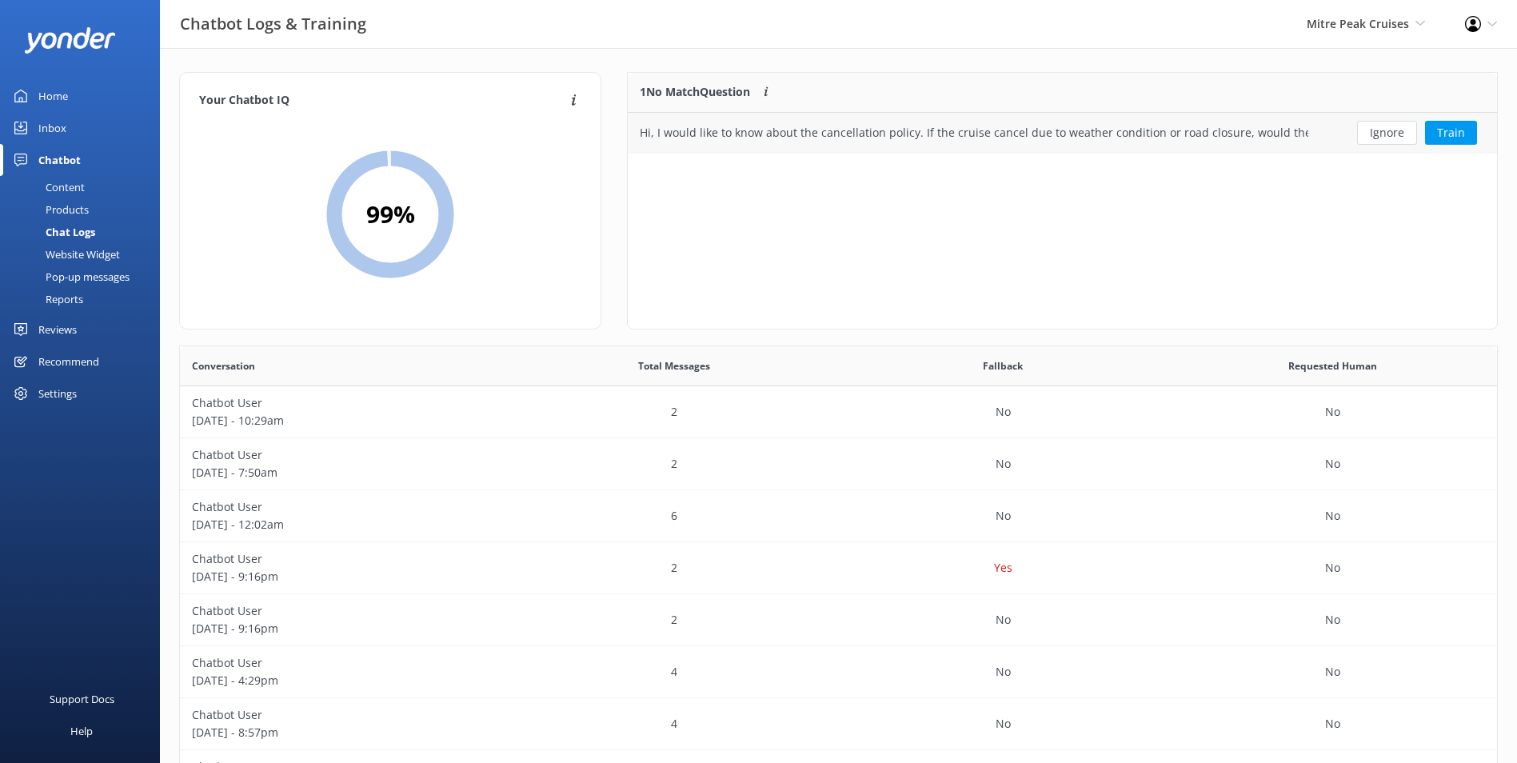
scroll to position [69, 856]
click at [1379, 133] on button "Ignore" at bounding box center [1387, 133] width 60 height 24
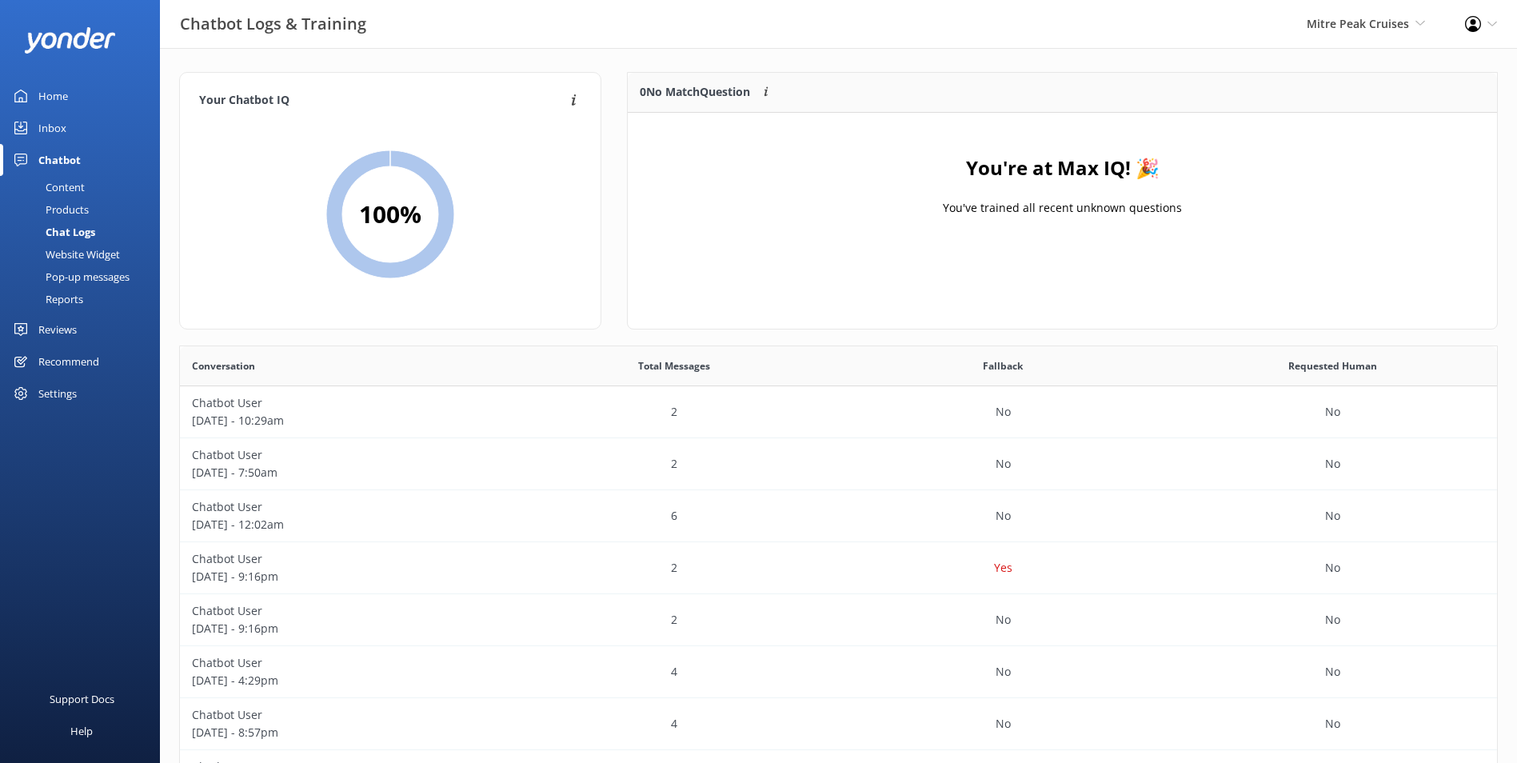
click at [66, 126] on div "Inbox" at bounding box center [52, 128] width 28 height 32
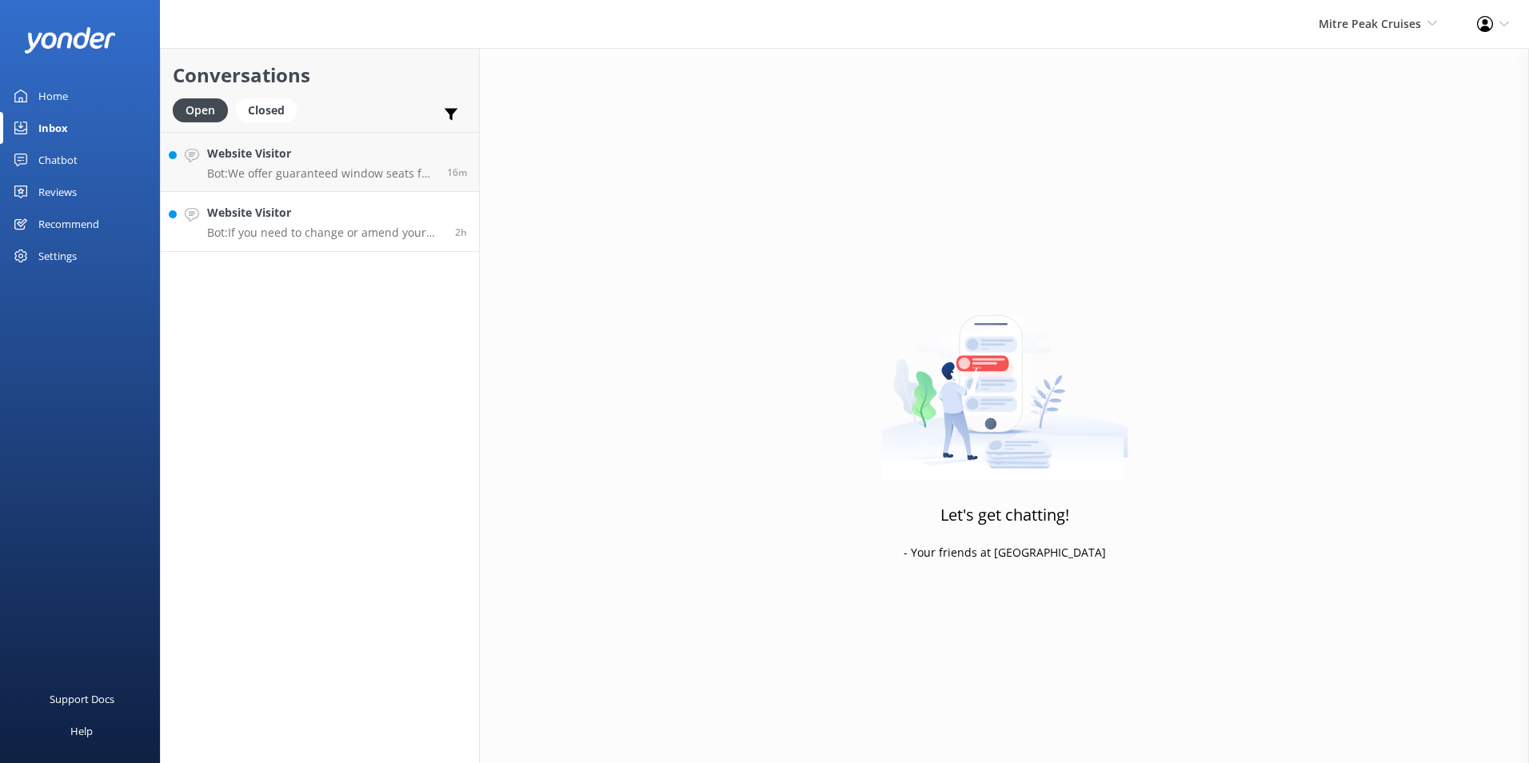
click at [376, 229] on p "Bot: If you need to change or amend your booking, please contact our team as so…" at bounding box center [325, 232] width 236 height 14
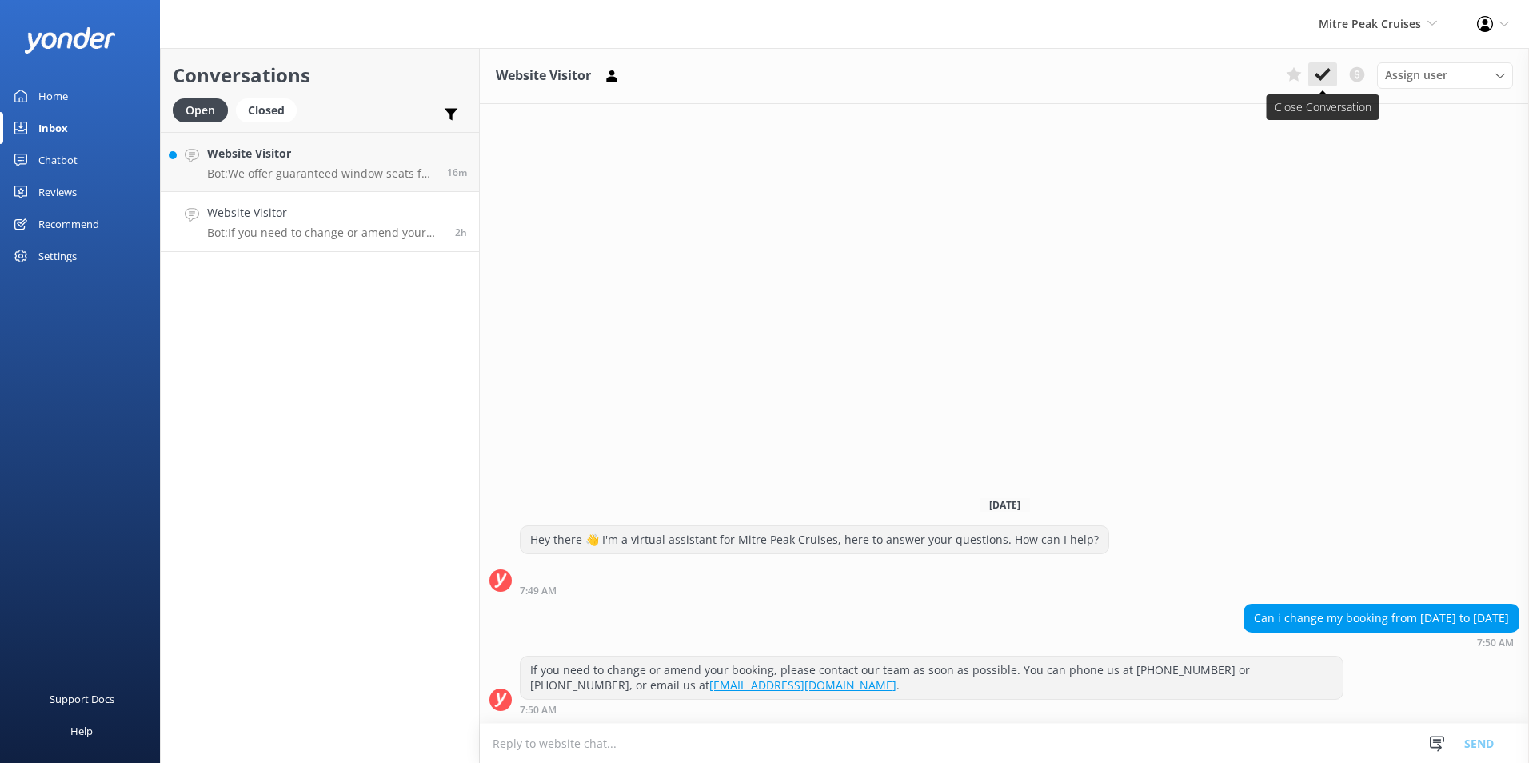
click at [1329, 72] on button at bounding box center [1322, 74] width 29 height 24
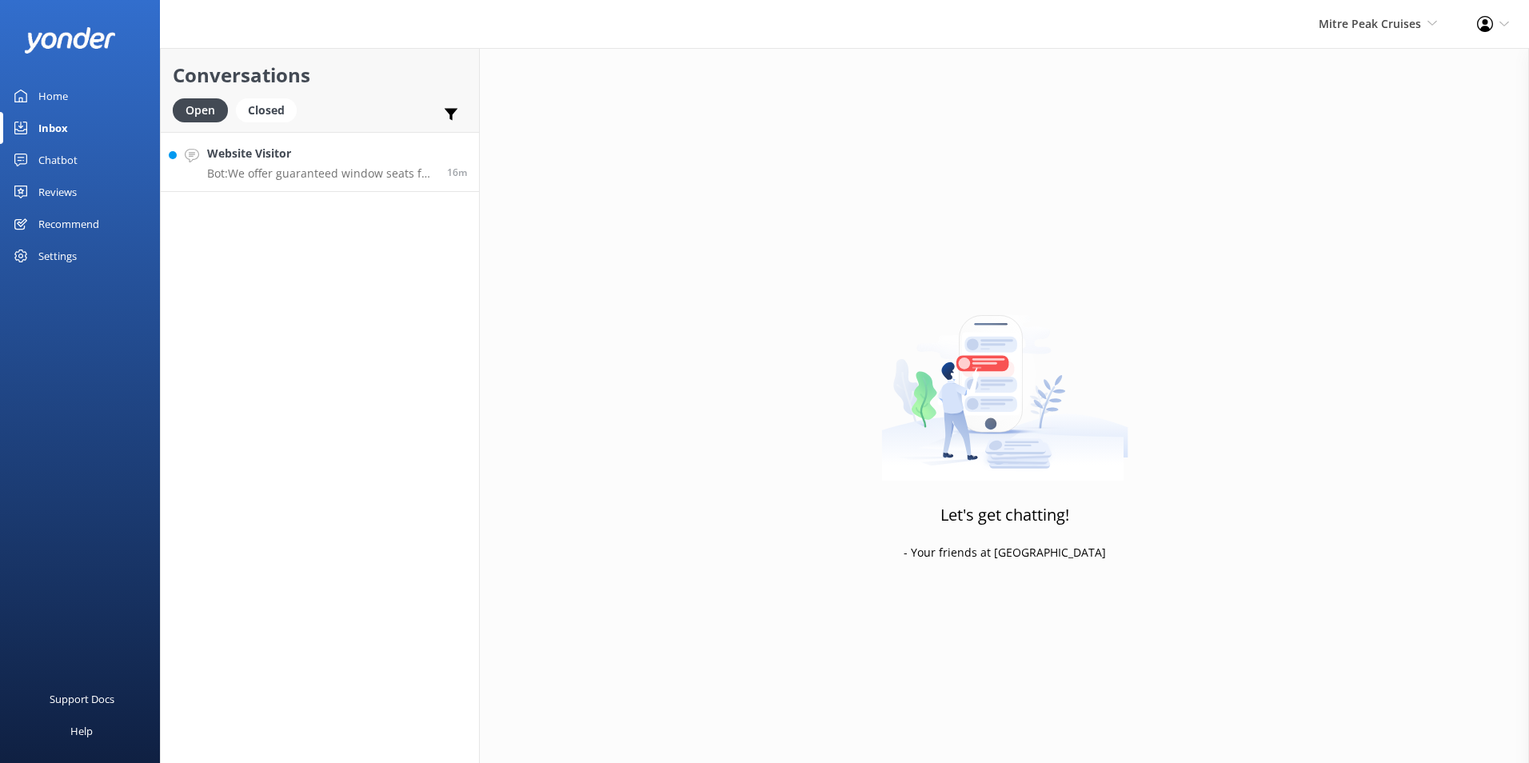
click at [291, 166] on p "Bot: We offer guaranteed window seats for our flights from Queenstown to Milfor…" at bounding box center [321, 173] width 228 height 14
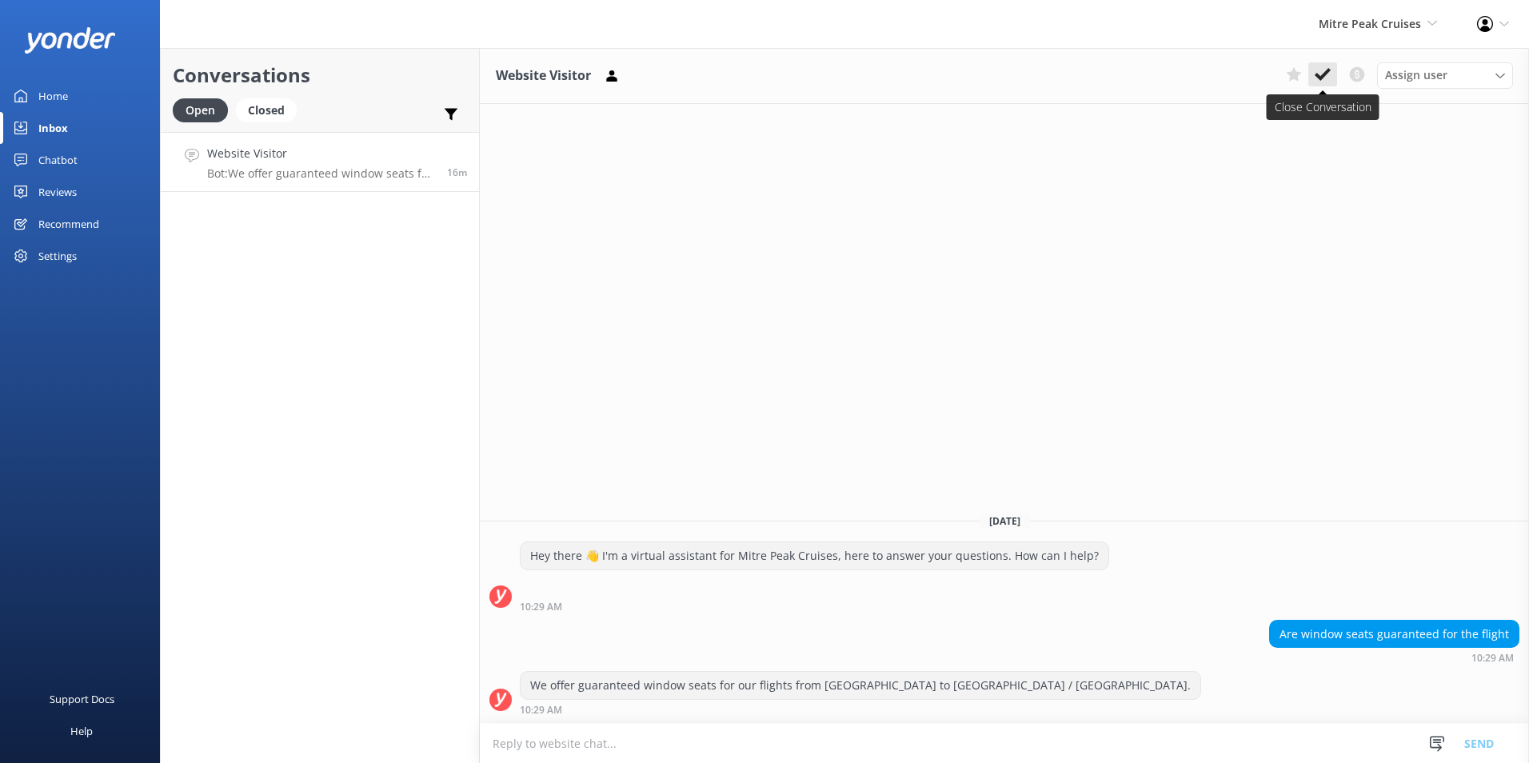
click at [1325, 67] on icon at bounding box center [1322, 74] width 16 height 16
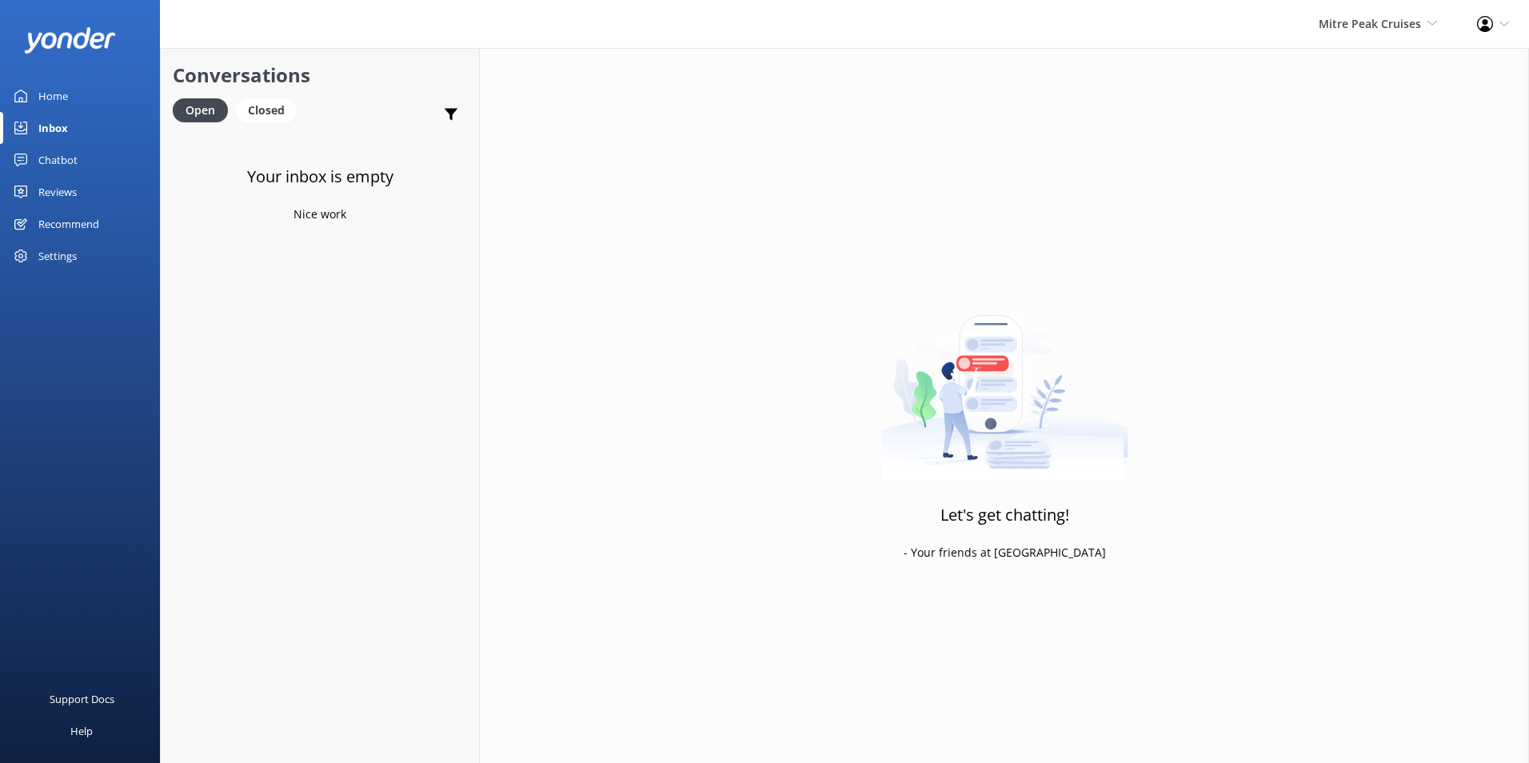
click at [93, 86] on link "Home" at bounding box center [80, 96] width 160 height 32
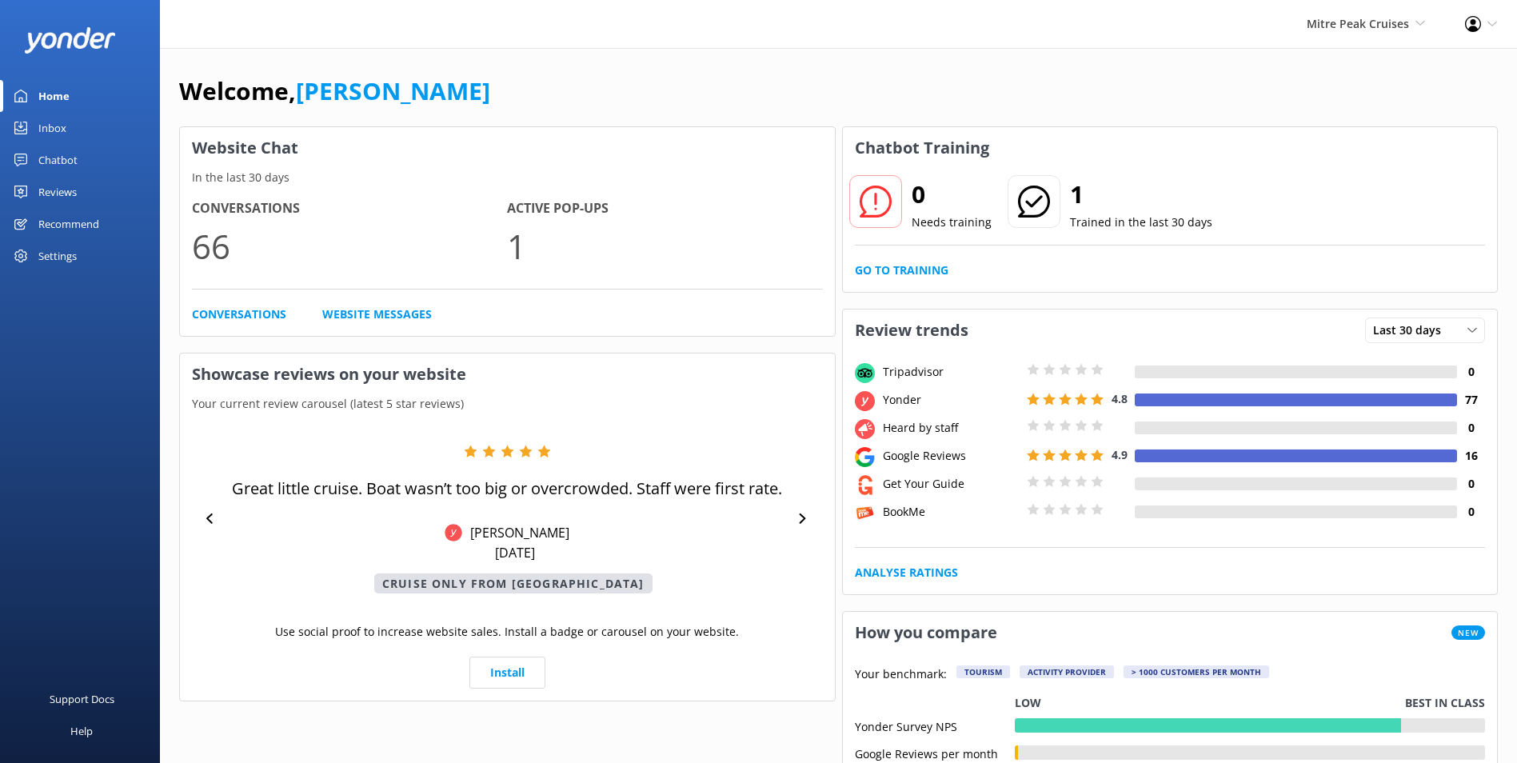
click at [110, 152] on link "Chatbot" at bounding box center [80, 160] width 160 height 32
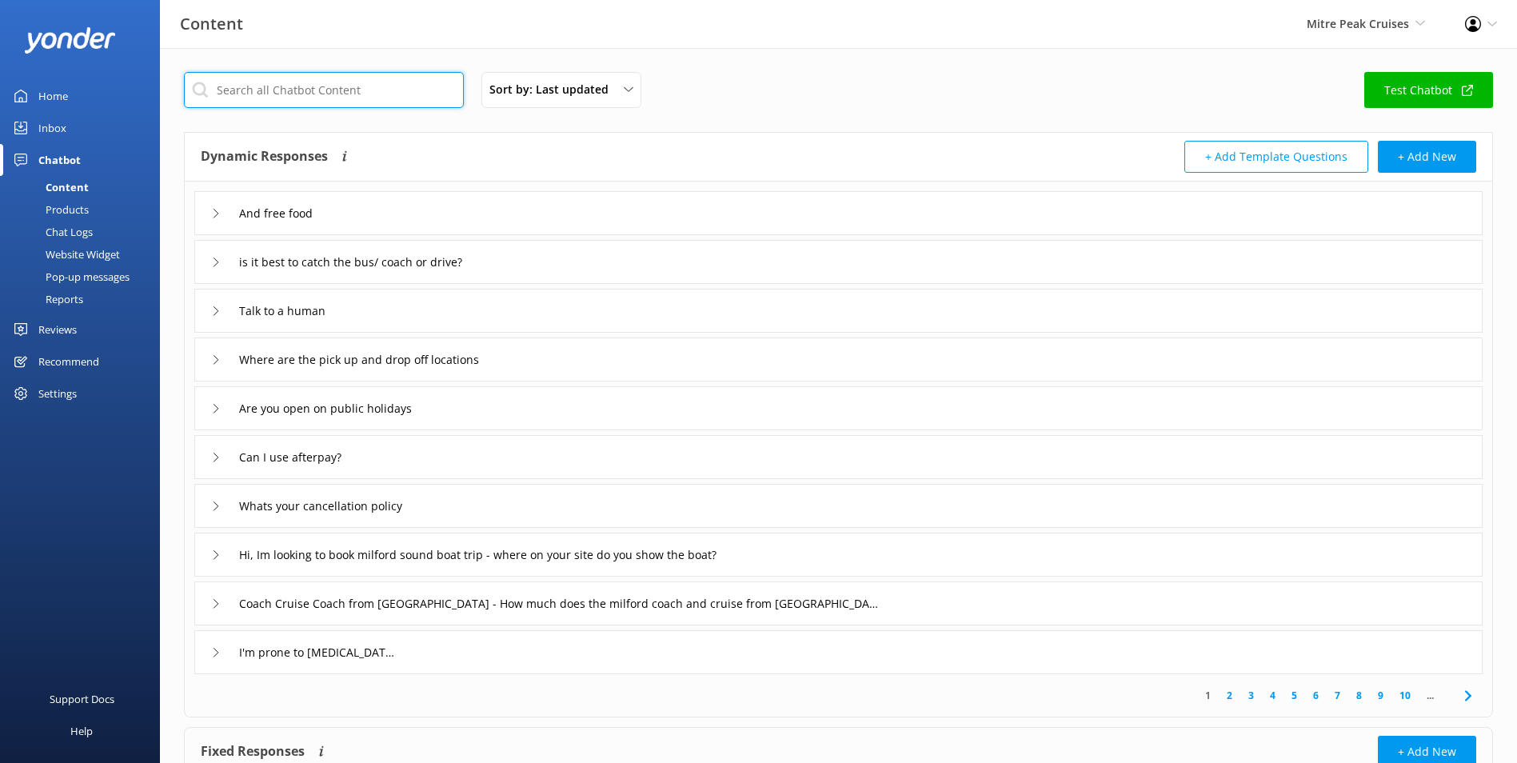
click at [279, 102] on input "text" at bounding box center [324, 90] width 280 height 36
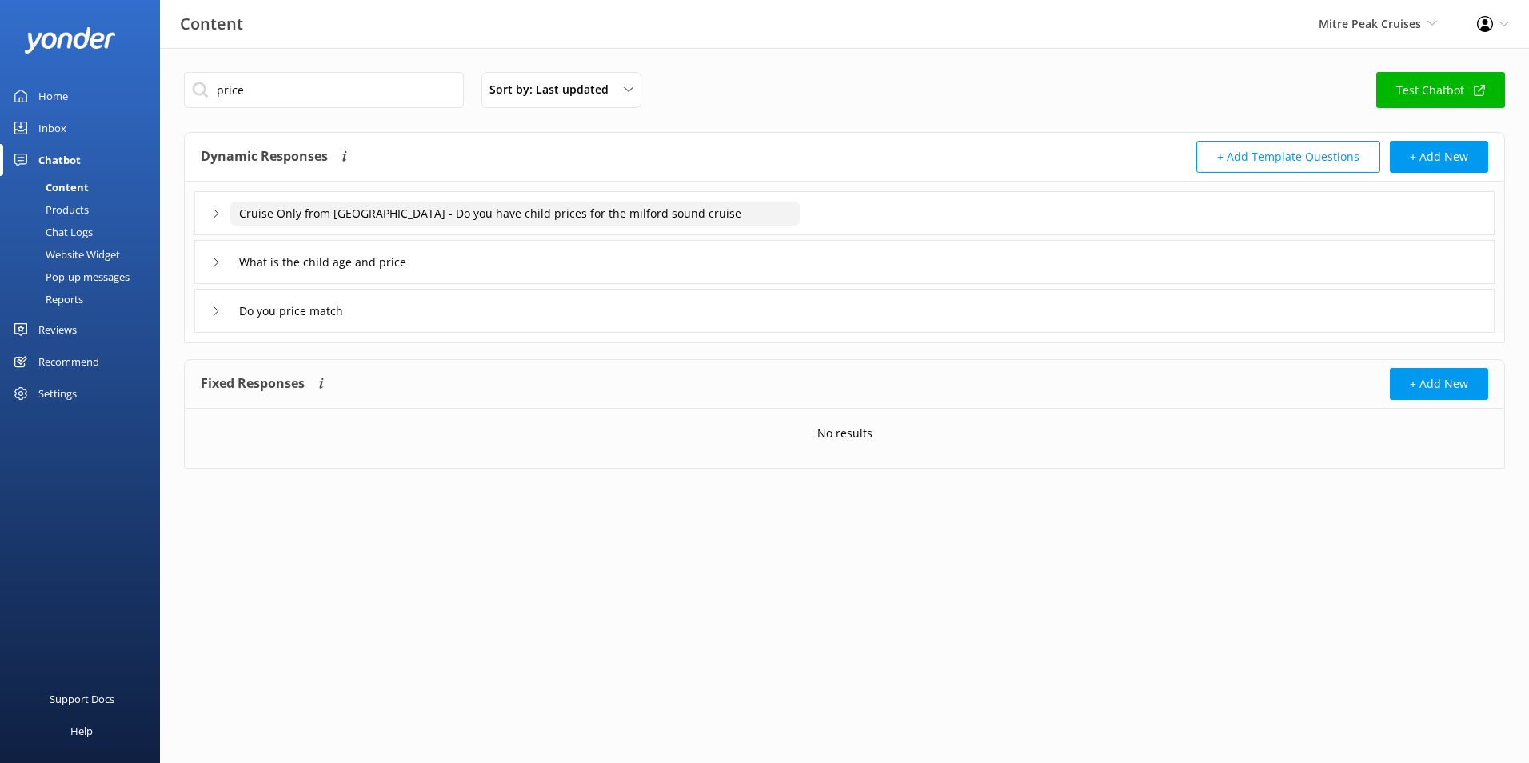
click at [544, 218] on input "Cruise Only from Milford Sound - Do you have child prices for the milford sound…" at bounding box center [514, 213] width 569 height 24
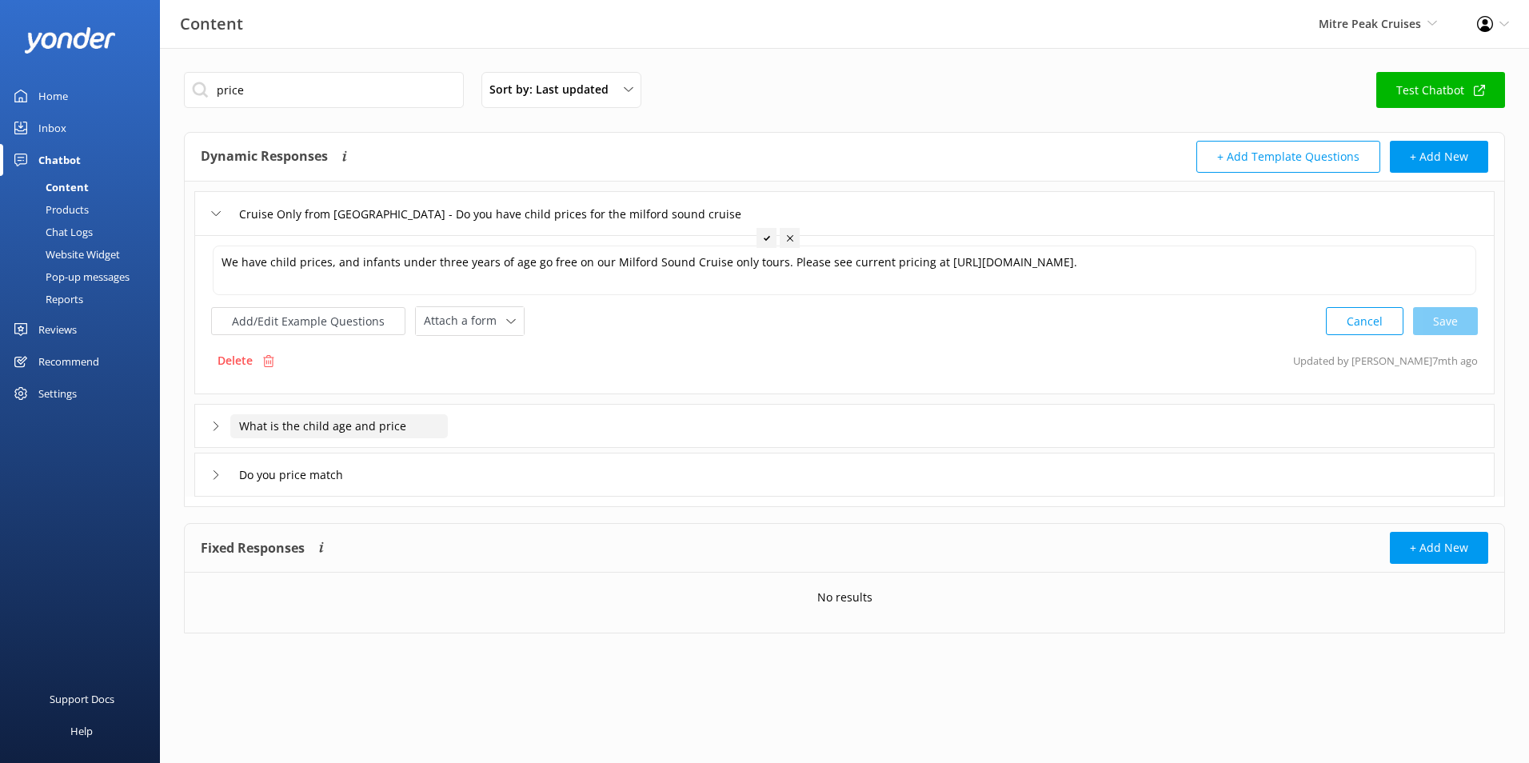
click at [396, 435] on input "What is the child age and price" at bounding box center [338, 426] width 217 height 24
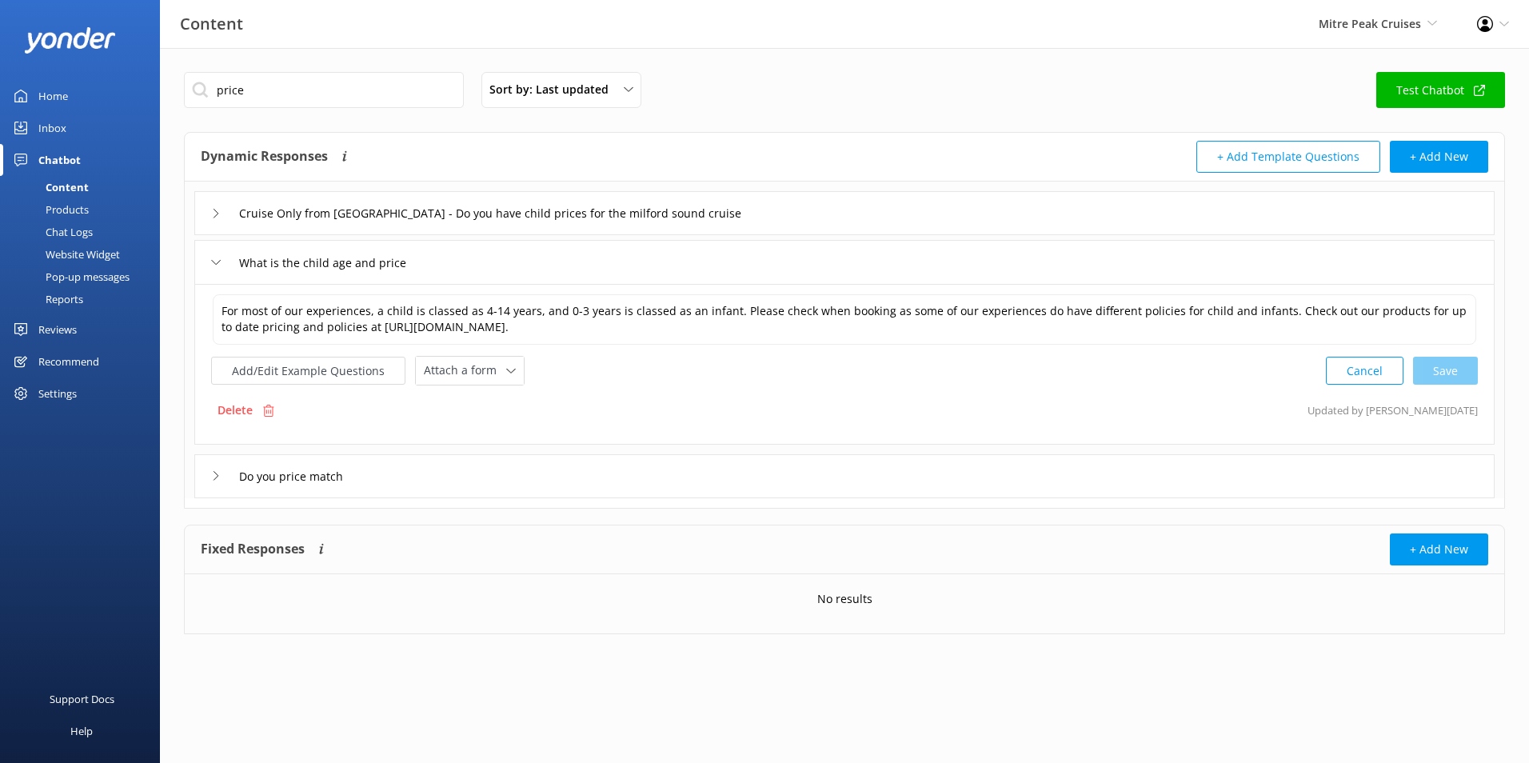
click at [466, 468] on div "Do you price match" at bounding box center [844, 476] width 1300 height 44
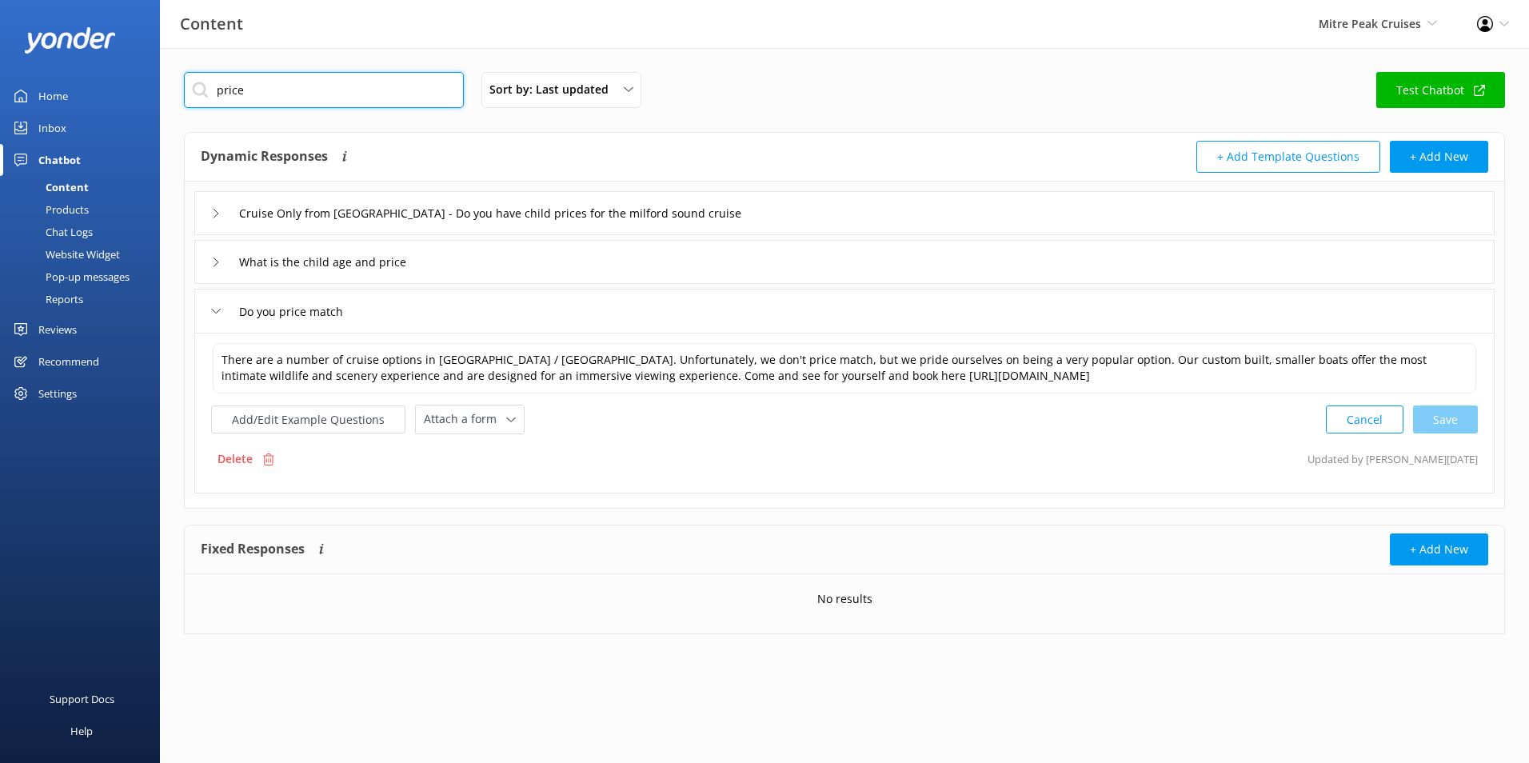
drag, startPoint x: 284, startPoint y: 81, endPoint x: 157, endPoint y: 68, distance: 127.8
click at [157, 68] on div "Content Mitre Peak Cruises Milford Sound Scenic Flights Glacier Helicopters The…" at bounding box center [764, 365] width 1529 height 634
type input "cost"
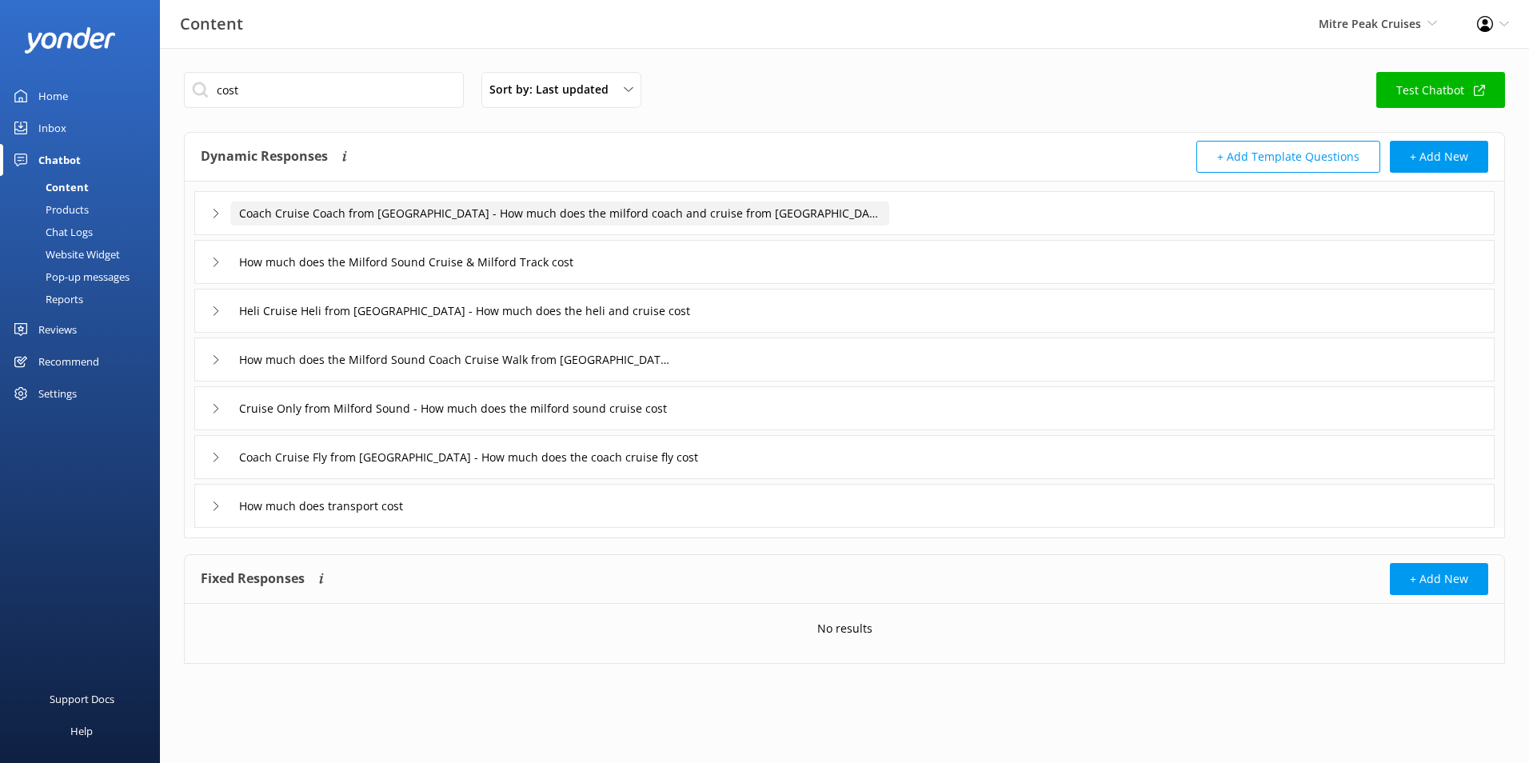
click at [357, 209] on input "Coach Cruise Coach from Queenstown - How much does the milford coach and cruise…" at bounding box center [559, 213] width 659 height 24
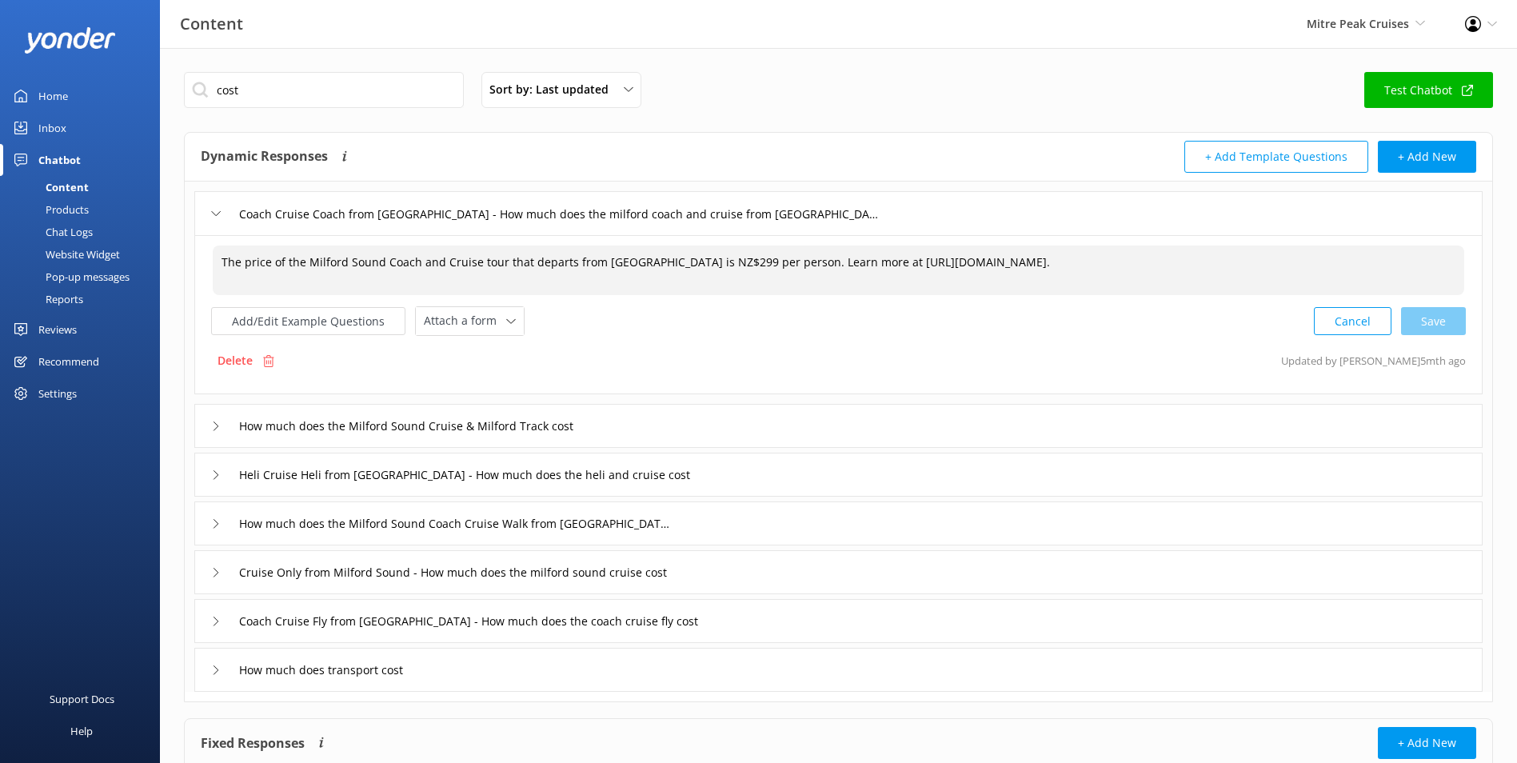
drag, startPoint x: 700, startPoint y: 257, endPoint x: 713, endPoint y: 257, distance: 13.6
click at [713, 257] on textarea "The price of the Milford Sound Coach and Cruise tour that departs from Queensto…" at bounding box center [838, 270] width 1251 height 50
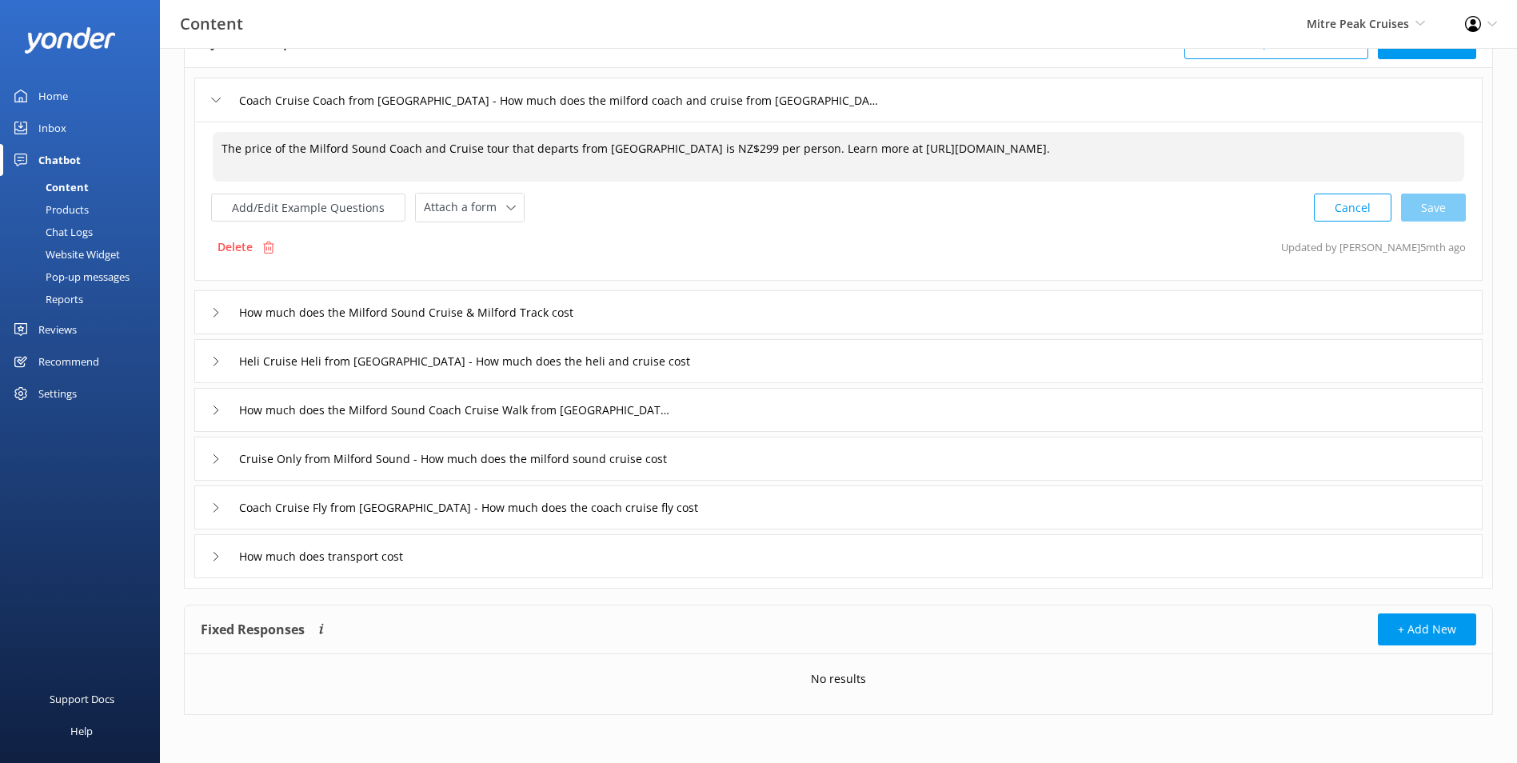
drag, startPoint x: 698, startPoint y: 152, endPoint x: 714, endPoint y: 152, distance: 16.0
click at [714, 152] on textarea "The price of the Milford Sound Coach and Cruise tour that departs from Queensto…" at bounding box center [838, 157] width 1251 height 50
click at [823, 153] on textarea "The price of the Milford Sound Coach and Cruise tour that departs from Queensto…" at bounding box center [838, 157] width 1251 height 50
click at [1441, 212] on div "Cancel Save" at bounding box center [1390, 209] width 152 height 30
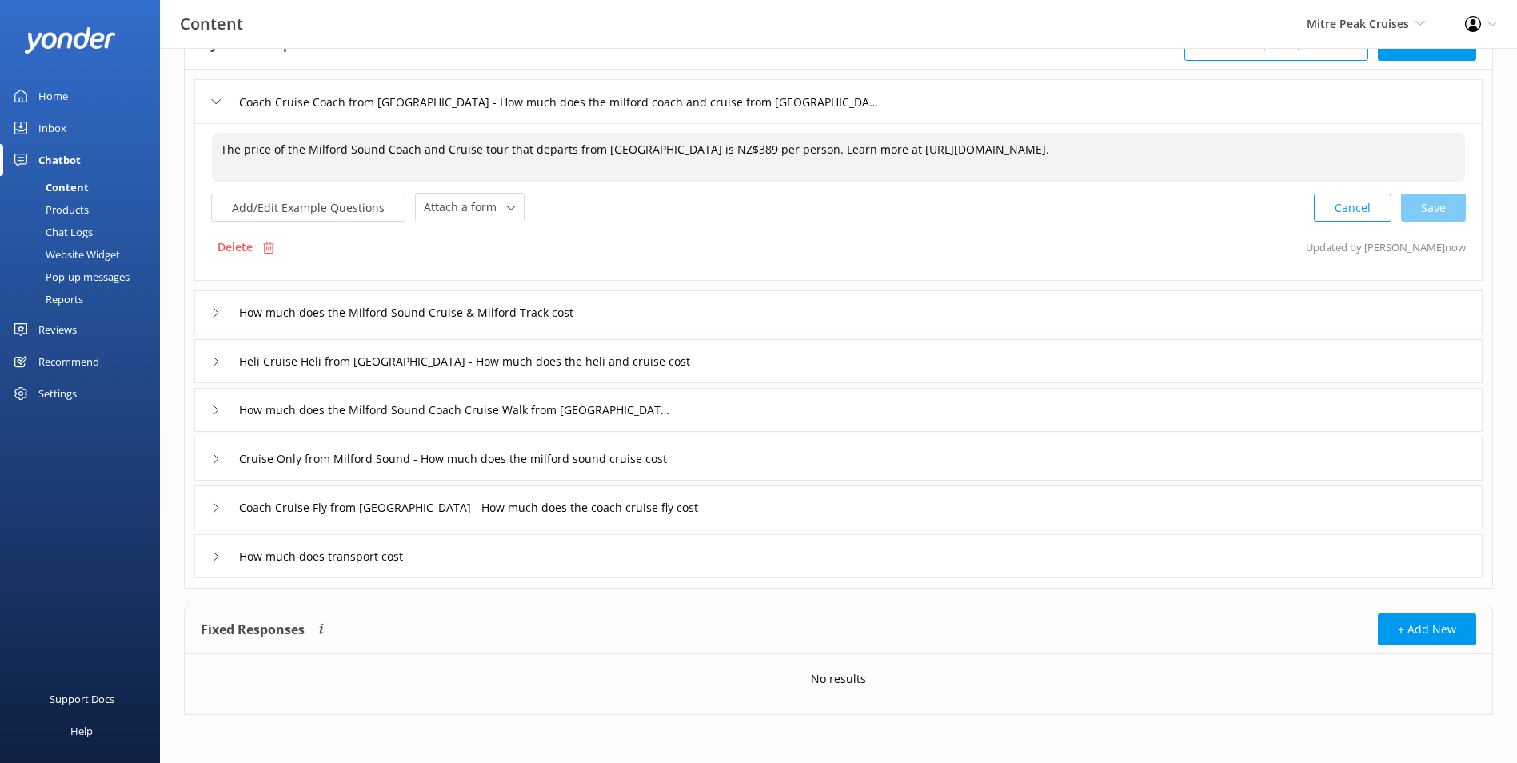
type textarea "The price of the Milford Sound Coach and Cruise tour that departs from Queensto…"
click at [643, 302] on div "How much does the Milford Sound Cruise & Milford Track cost" at bounding box center [838, 312] width 1288 height 44
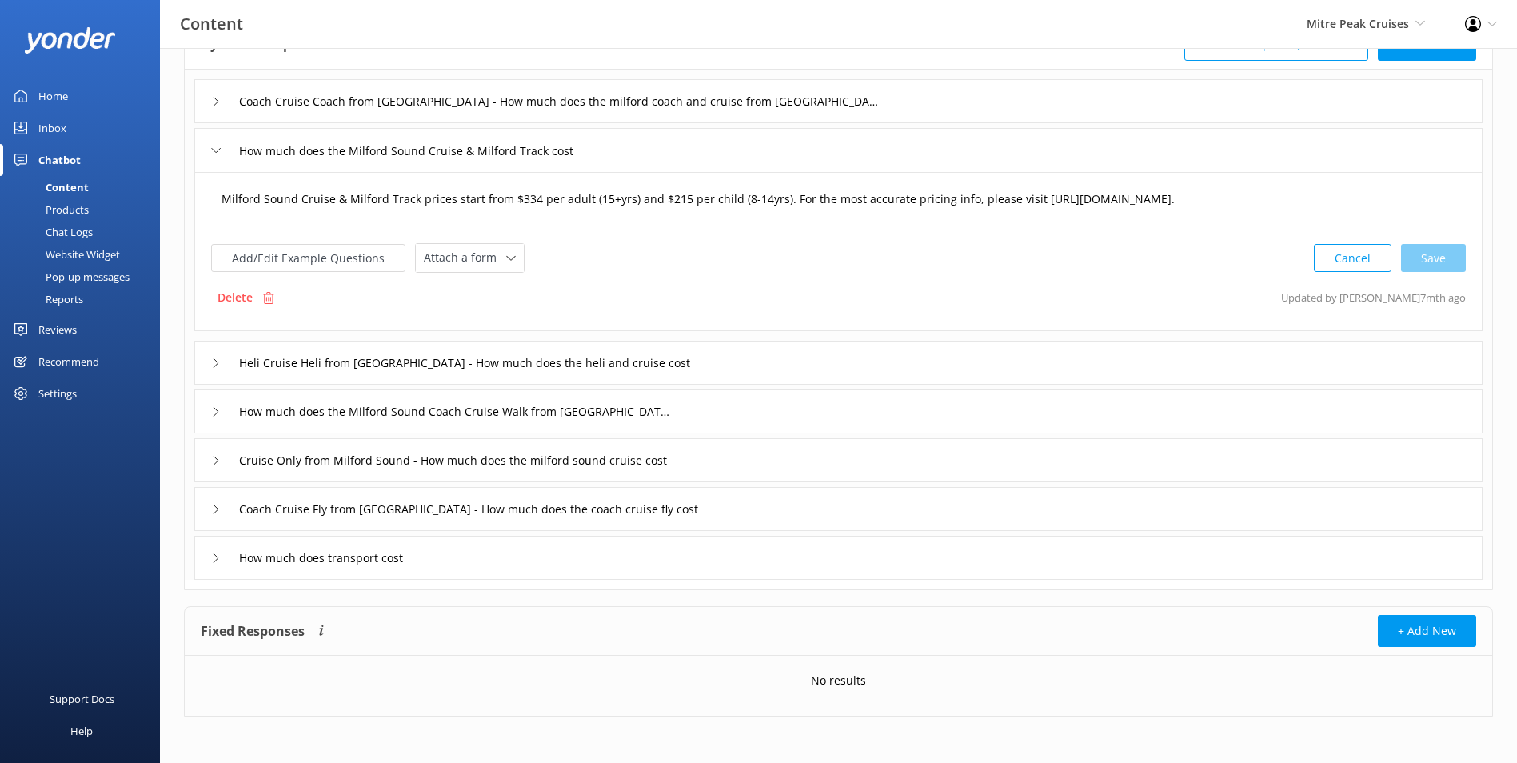
click at [534, 204] on textarea "Milford Sound Cruise & Milford Track prices start from $334 per adult (15+yrs) …" at bounding box center [838, 207] width 1251 height 50
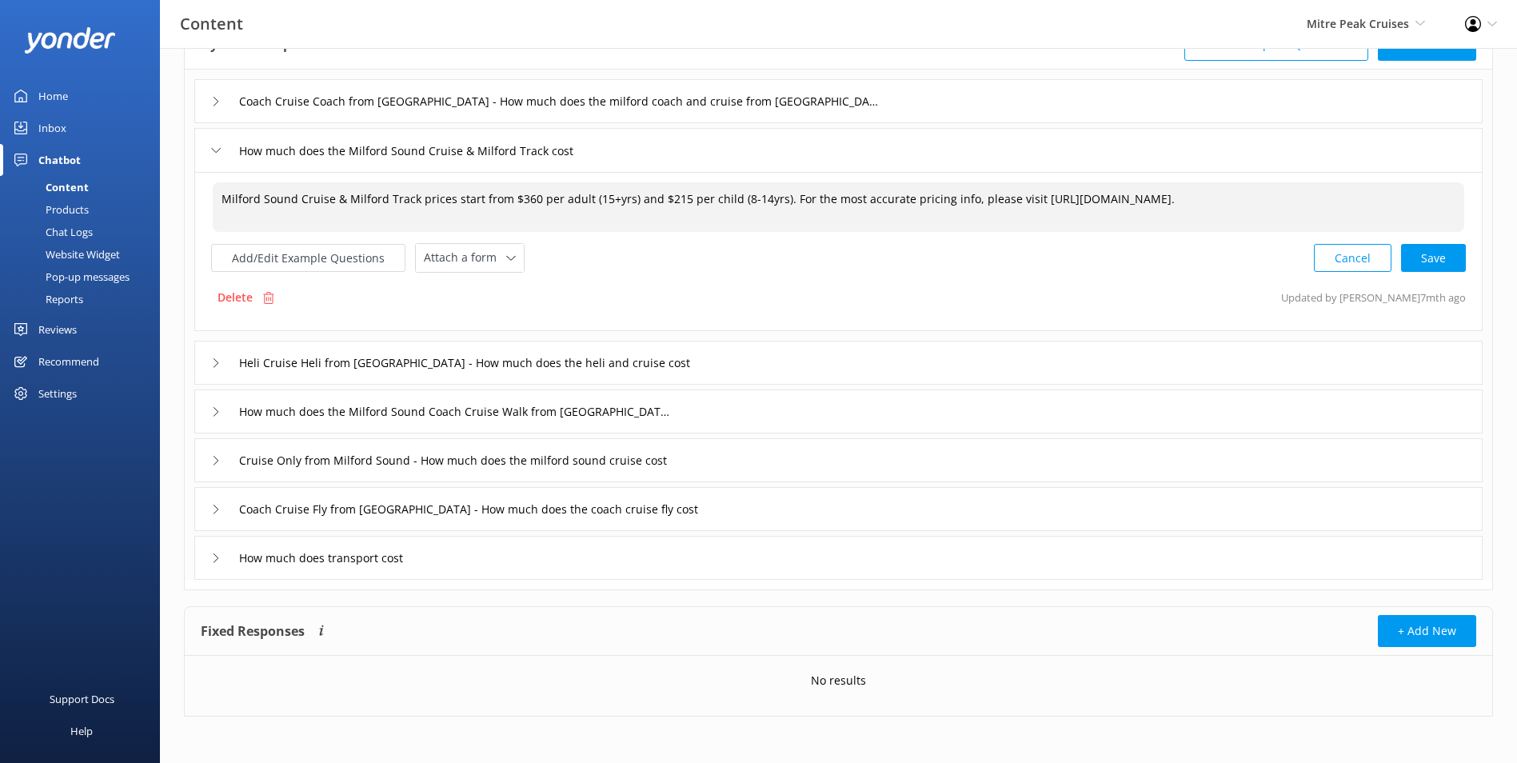
drag, startPoint x: 668, startPoint y: 196, endPoint x: 681, endPoint y: 196, distance: 13.6
click at [681, 196] on textarea "Milford Sound Cruise & Milford Track prices start from $360 per adult (15+yrs) …" at bounding box center [838, 207] width 1251 height 50
click at [1430, 261] on div "Cancel Loading.." at bounding box center [1389, 256] width 151 height 30
type textarea "Milford Sound Cruise & Milford Track prices start from $360 per adult (15+yrs) …"
click at [746, 361] on div "Heli Cruise Heli from Queenstown - How much does the heli and cruise cost" at bounding box center [838, 361] width 1288 height 44
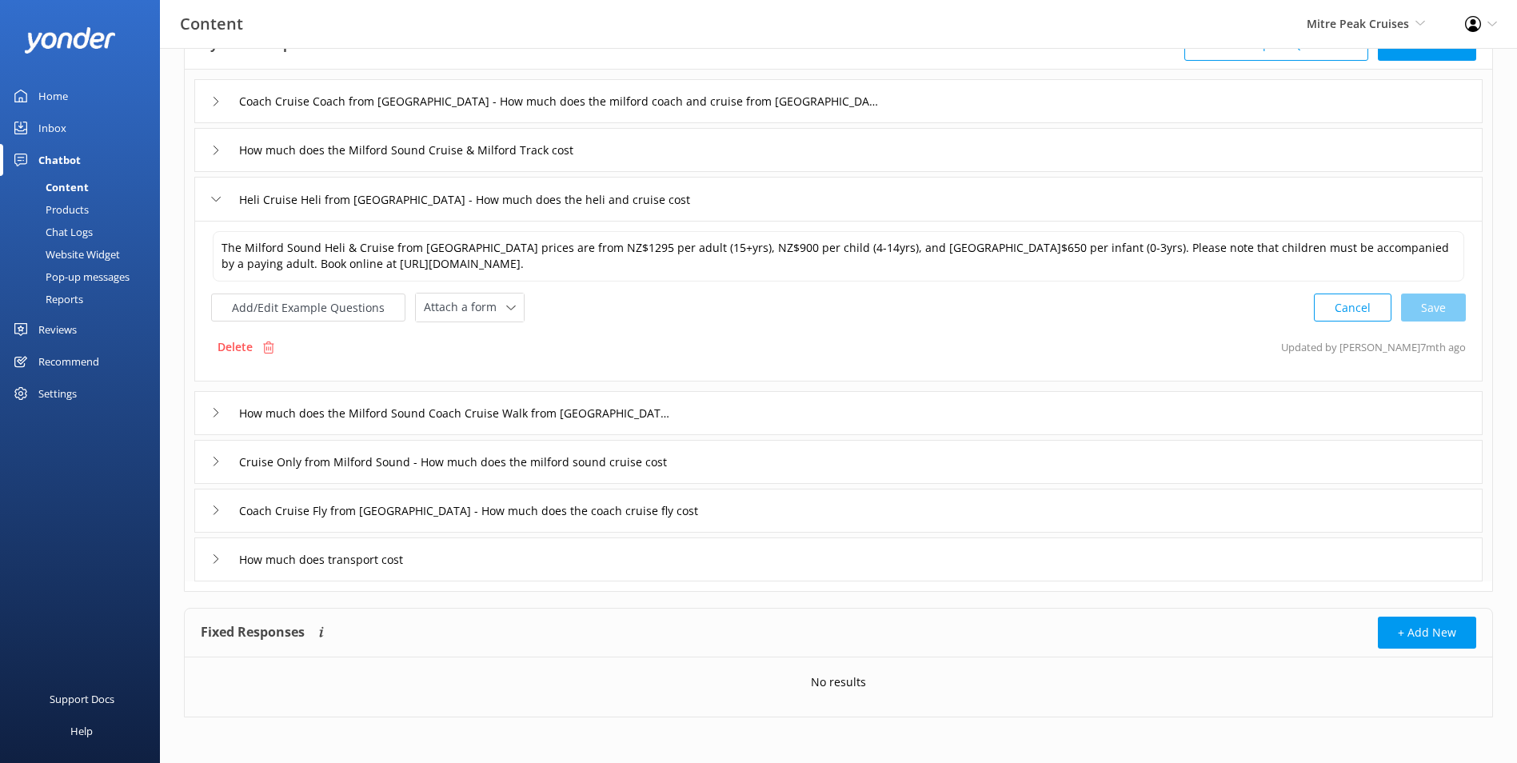
scroll to position [114, 0]
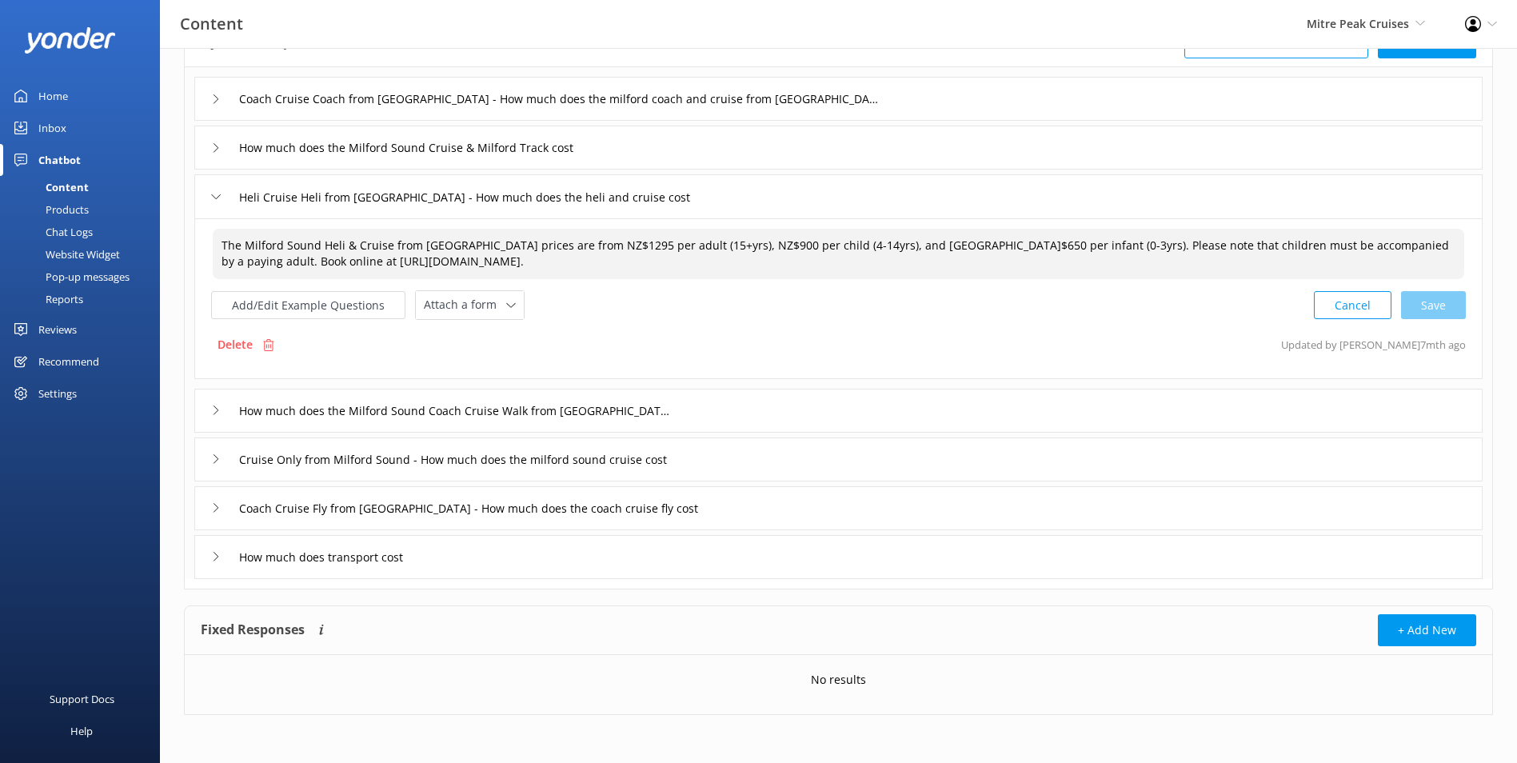
drag, startPoint x: 602, startPoint y: 245, endPoint x: 618, endPoint y: 246, distance: 16.1
click at [618, 246] on textarea "The Milford Sound Heli & Cruise from Queenstown prices are from NZ$1295 per adu…" at bounding box center [838, 254] width 1251 height 50
drag, startPoint x: 905, startPoint y: 247, endPoint x: 779, endPoint y: 259, distance: 126.1
click at [926, 245] on textarea "The Milford Sound Heli & Cruise from Queenstown prices are from NZ$1595 per adu…" at bounding box center [838, 254] width 1251 height 50
drag, startPoint x: 739, startPoint y: 245, endPoint x: 760, endPoint y: 244, distance: 20.8
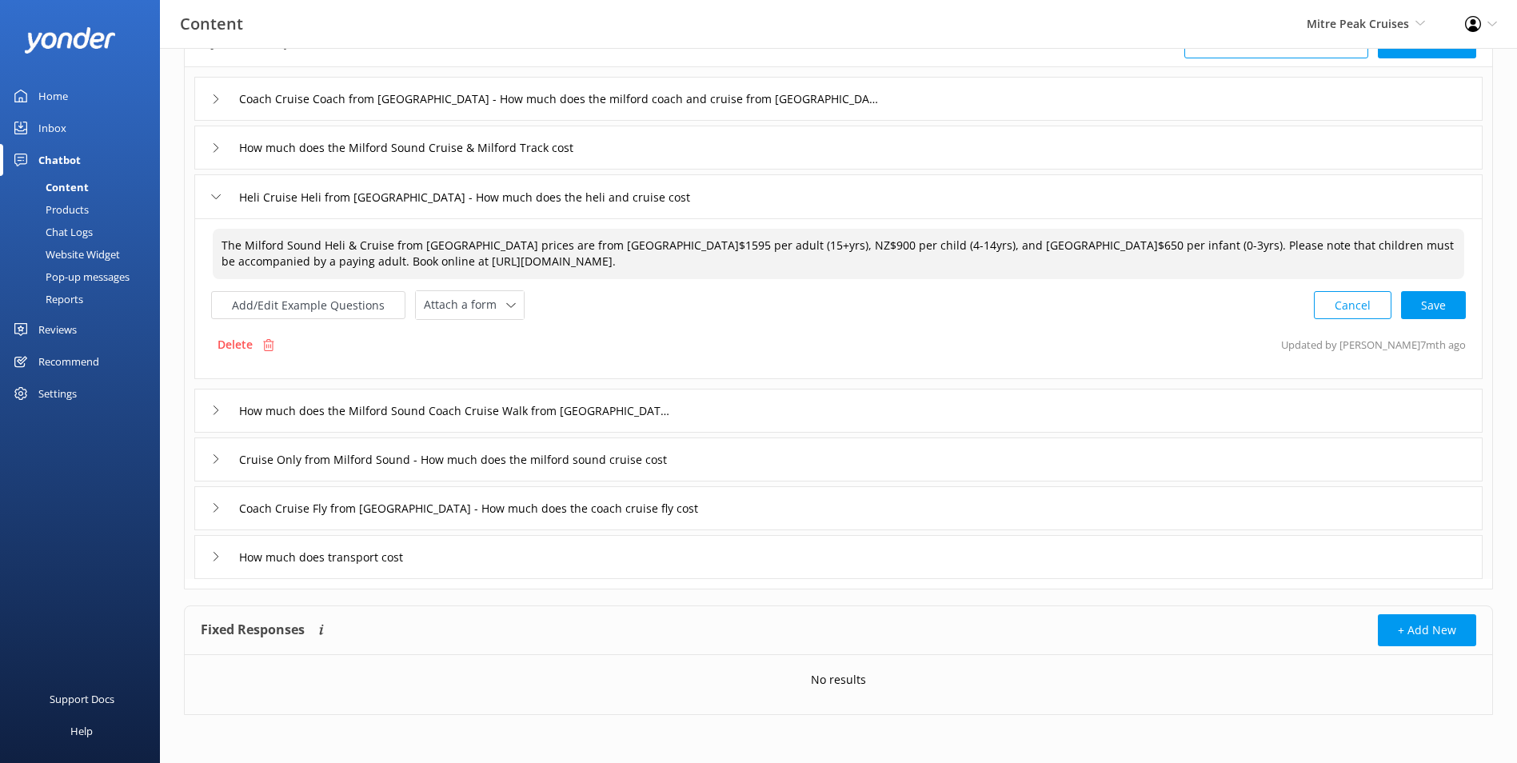
click at [760, 244] on textarea "The Milford Sound Heli & Cruise from Queenstown prices are from NZ$1595 per adu…" at bounding box center [838, 254] width 1251 height 50
drag, startPoint x: 910, startPoint y: 241, endPoint x: 932, endPoint y: 244, distance: 22.5
click at [932, 244] on textarea "The Milford Sound Heli & Cruise from Queenstown prices are from NZ$1595 per adu…" at bounding box center [838, 254] width 1251 height 50
click at [1445, 296] on div "Cancel Loading.." at bounding box center [1389, 305] width 151 height 30
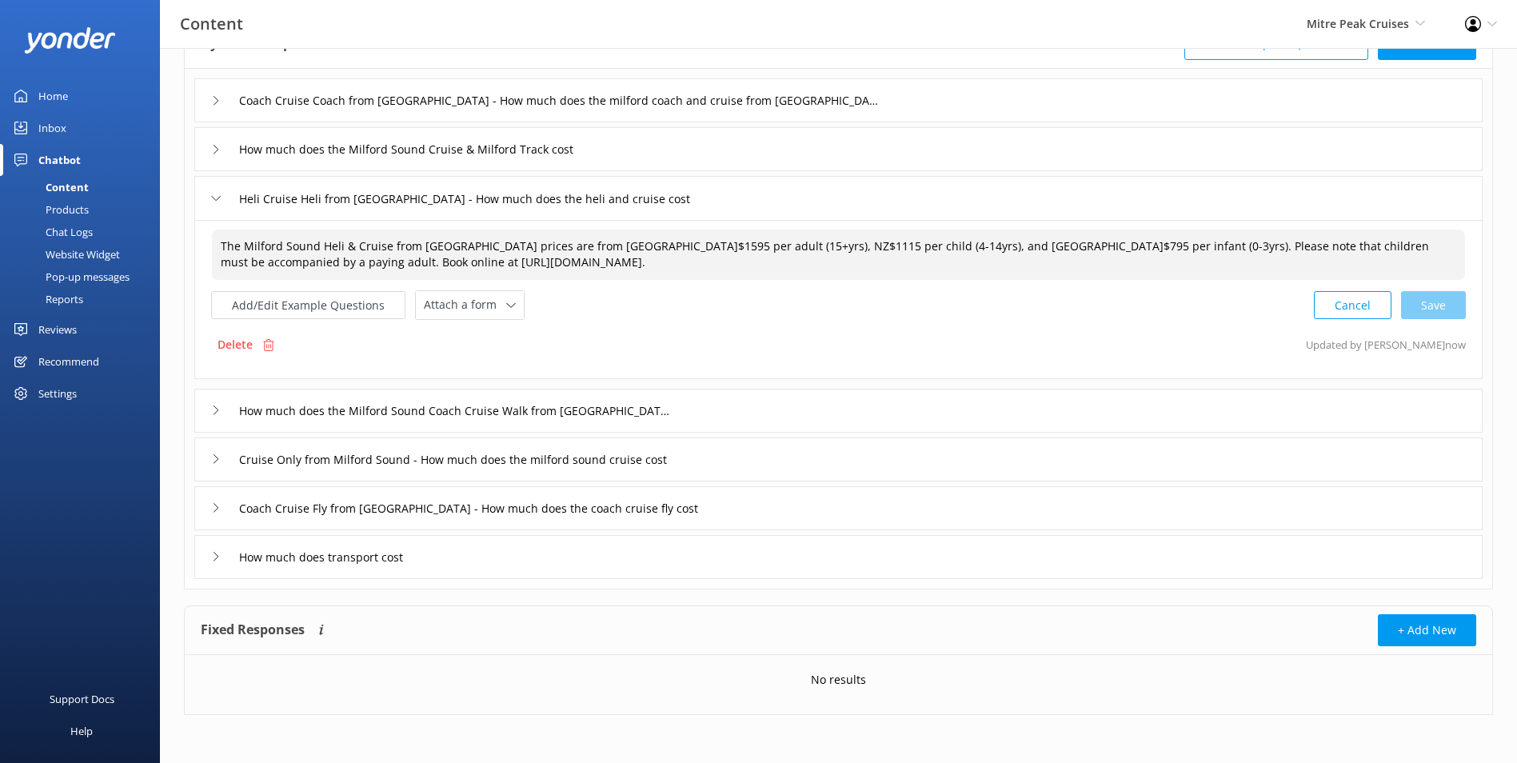
type textarea "The Milford Sound Heli & Cruise from Queenstown prices are from NZ$1595 per adu…"
click at [738, 409] on div "How much does the Milford Sound Coach Cruise Walk from Te Anau cost" at bounding box center [838, 411] width 1288 height 44
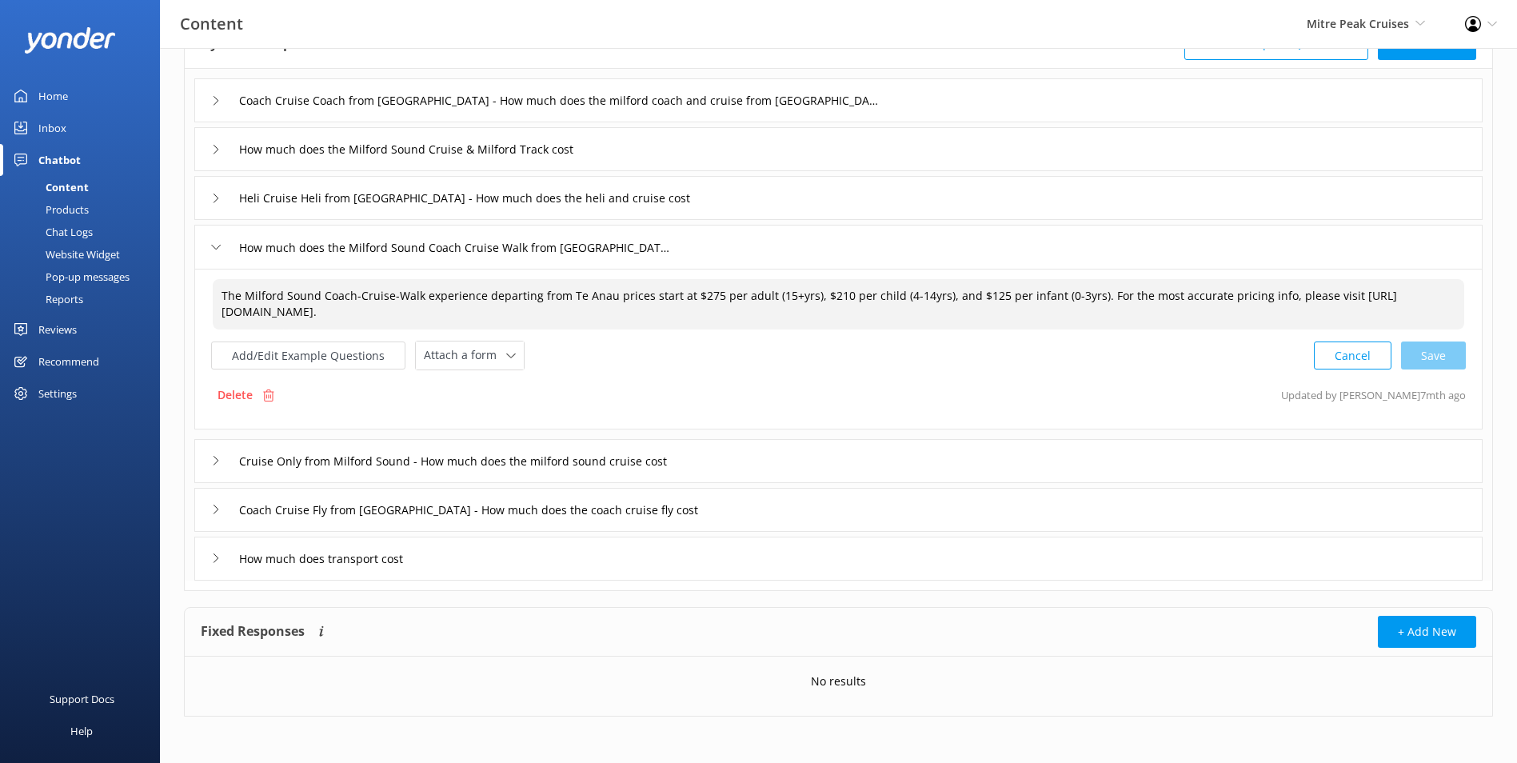
drag, startPoint x: 693, startPoint y: 297, endPoint x: 708, endPoint y: 290, distance: 15.7
click at [708, 290] on textarea "The Milford Sound Coach-Cruise-Walk experience departing from Te Anau prices st…" at bounding box center [838, 304] width 1251 height 50
drag, startPoint x: 822, startPoint y: 295, endPoint x: 830, endPoint y: 294, distance: 8.0
click at [830, 294] on textarea "The Milford Sound Coach-Cruise-Walk experience departing from Te Anau prices st…" at bounding box center [838, 304] width 1251 height 50
click at [979, 295] on textarea "The Milford Sound Coach-Cruise-Walk experience departing from Te Anau prices st…" at bounding box center [838, 304] width 1251 height 50
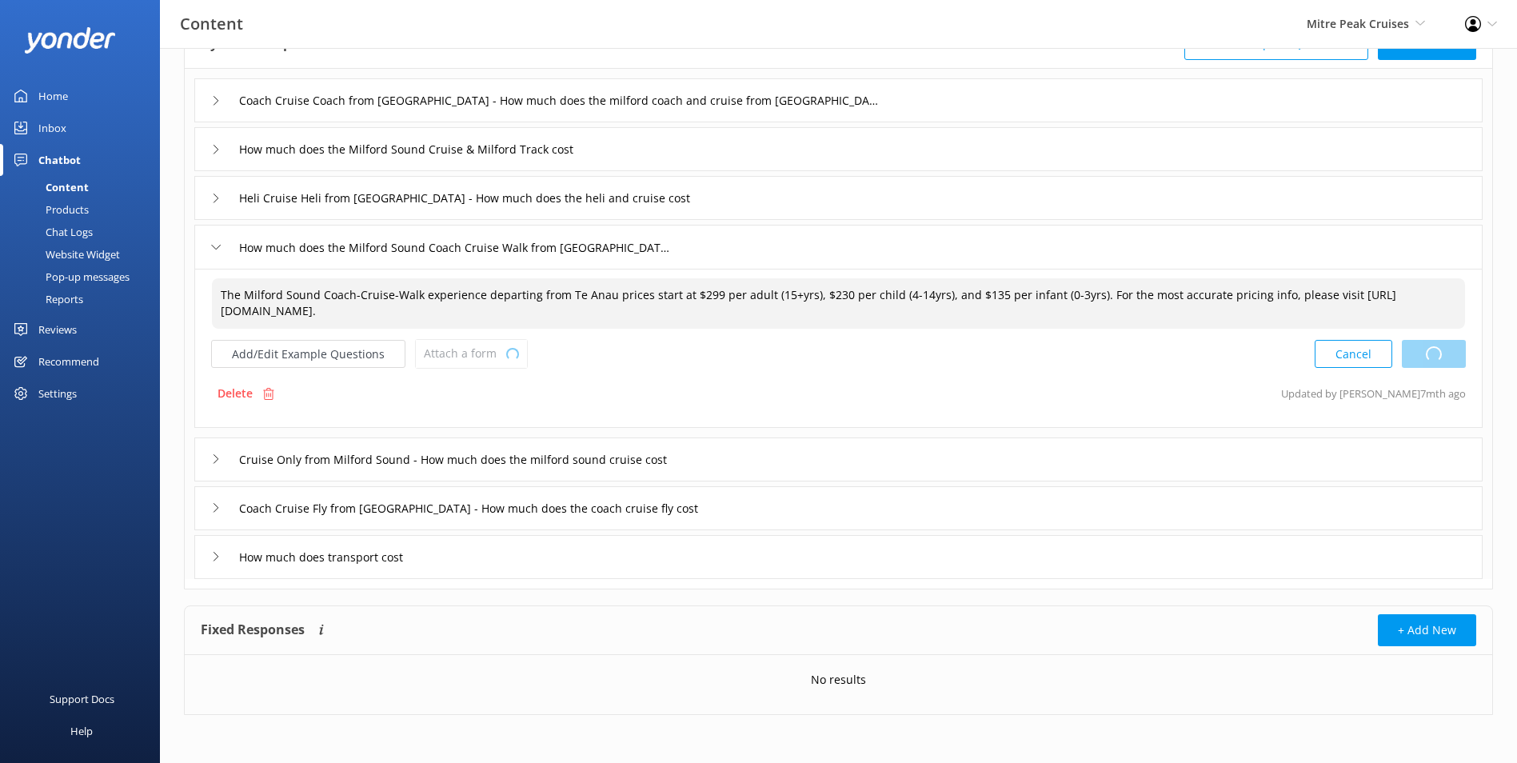
click at [1423, 354] on div "Cancel Loading.." at bounding box center [1389, 354] width 151 height 30
type textarea "The Milford Sound Coach-Cruise-Walk experience departing from Te Anau prices st…"
click at [814, 454] on div "Cruise Only from Milford Sound - How much does the milford sound cruise cost" at bounding box center [838, 459] width 1288 height 44
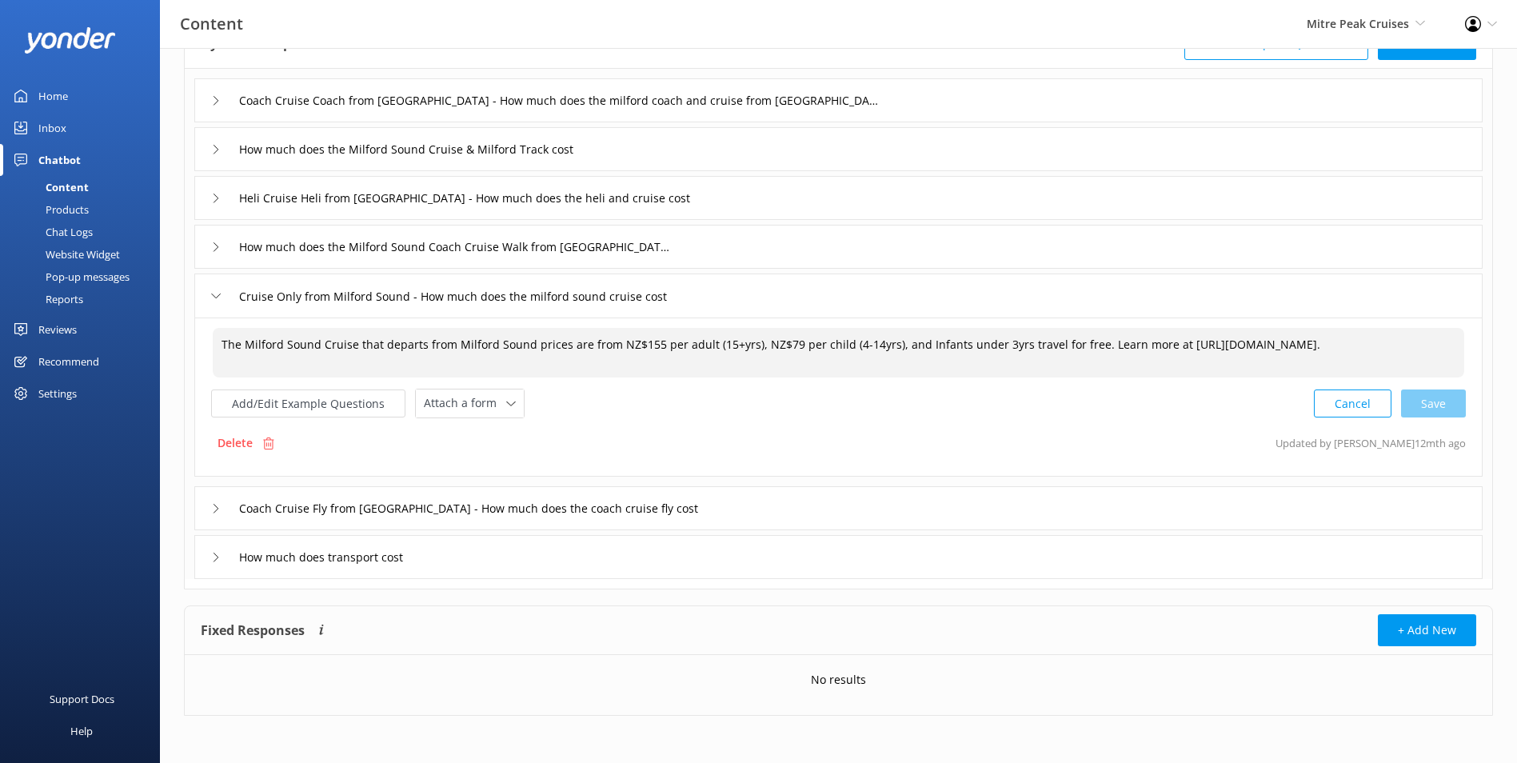
drag, startPoint x: 636, startPoint y: 342, endPoint x: 649, endPoint y: 338, distance: 14.2
click at [649, 338] on textarea "The Milford Sound Cruise that departs from Milford Sound prices are from NZ$155…" at bounding box center [838, 353] width 1251 height 50
drag, startPoint x: 773, startPoint y: 343, endPoint x: 785, endPoint y: 340, distance: 12.4
click at [785, 340] on textarea "The Milford Sound Cruise that departs from Milford Sound prices are from NZ$169…" at bounding box center [838, 353] width 1251 height 50
click at [1443, 402] on div "Cancel Save" at bounding box center [1390, 404] width 152 height 30
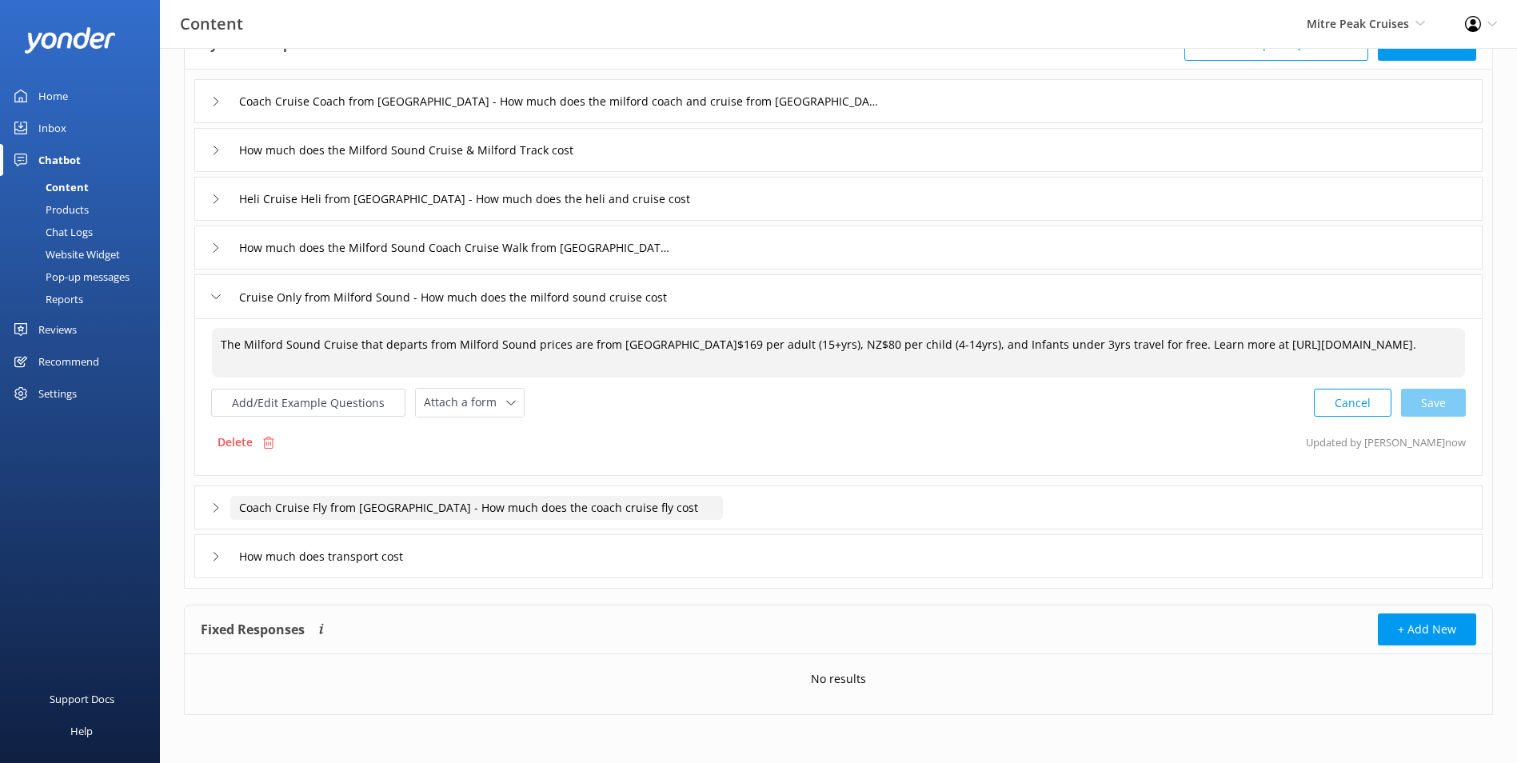
type textarea "The Milford Sound Cruise that departs from Milford Sound prices are from NZ$169…"
click at [712, 512] on input "Coach Cruise Fly from Queenstown - How much does the coach cruise fly cost" at bounding box center [476, 508] width 492 height 24
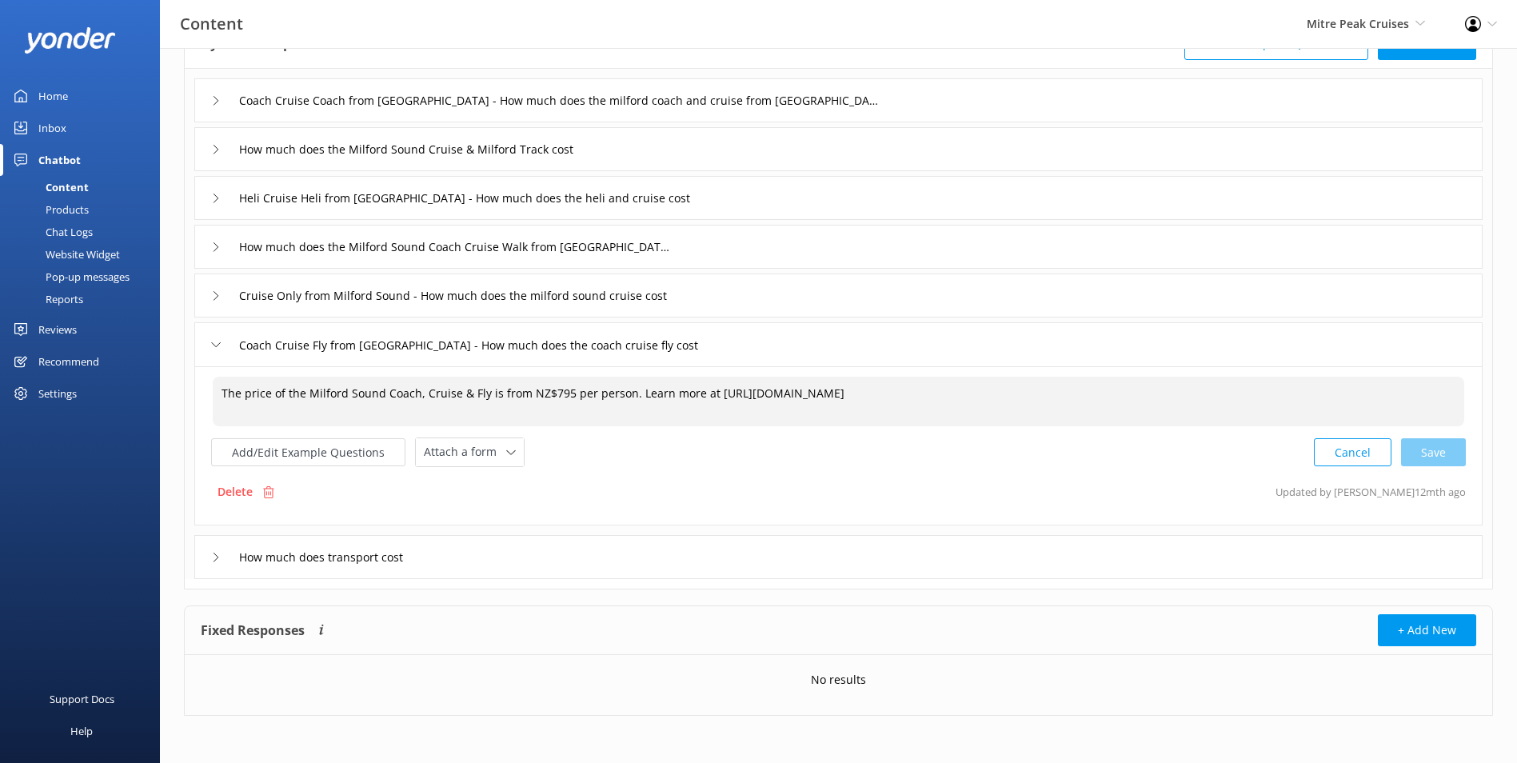
drag, startPoint x: 548, startPoint y: 391, endPoint x: 564, endPoint y: 391, distance: 16.0
click at [564, 391] on textarea "The price of the Milford Sound Coach, Cruise & Fly is from NZ$795 per person. L…" at bounding box center [838, 402] width 1251 height 50
click at [1456, 451] on div "Cancel Loading.." at bounding box center [1389, 452] width 151 height 30
type textarea "The price of the Milford Sound Coach, Cruise & Fly is from NZ$899 per person. L…"
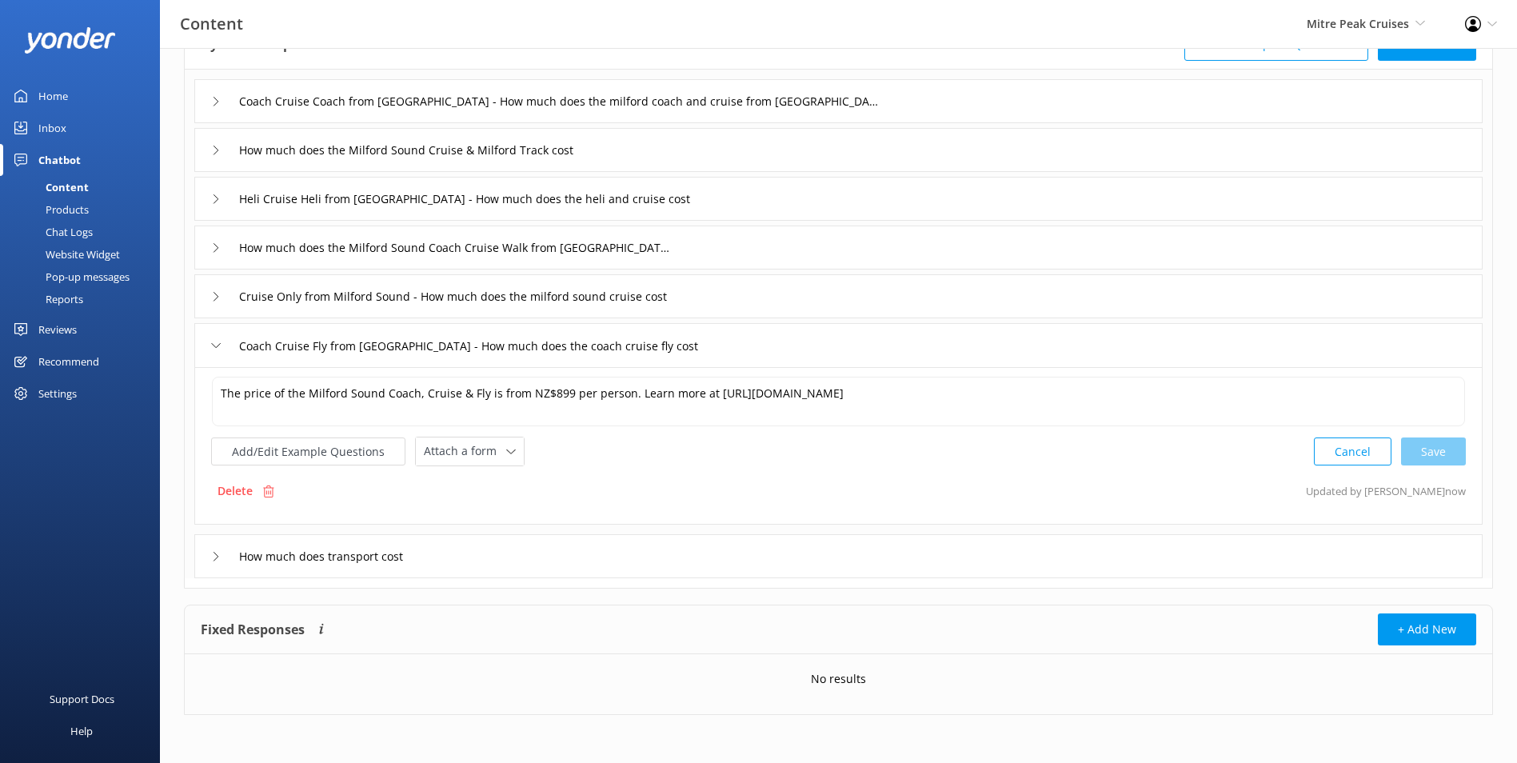
click at [532, 560] on div "How much does transport cost" at bounding box center [838, 556] width 1288 height 44
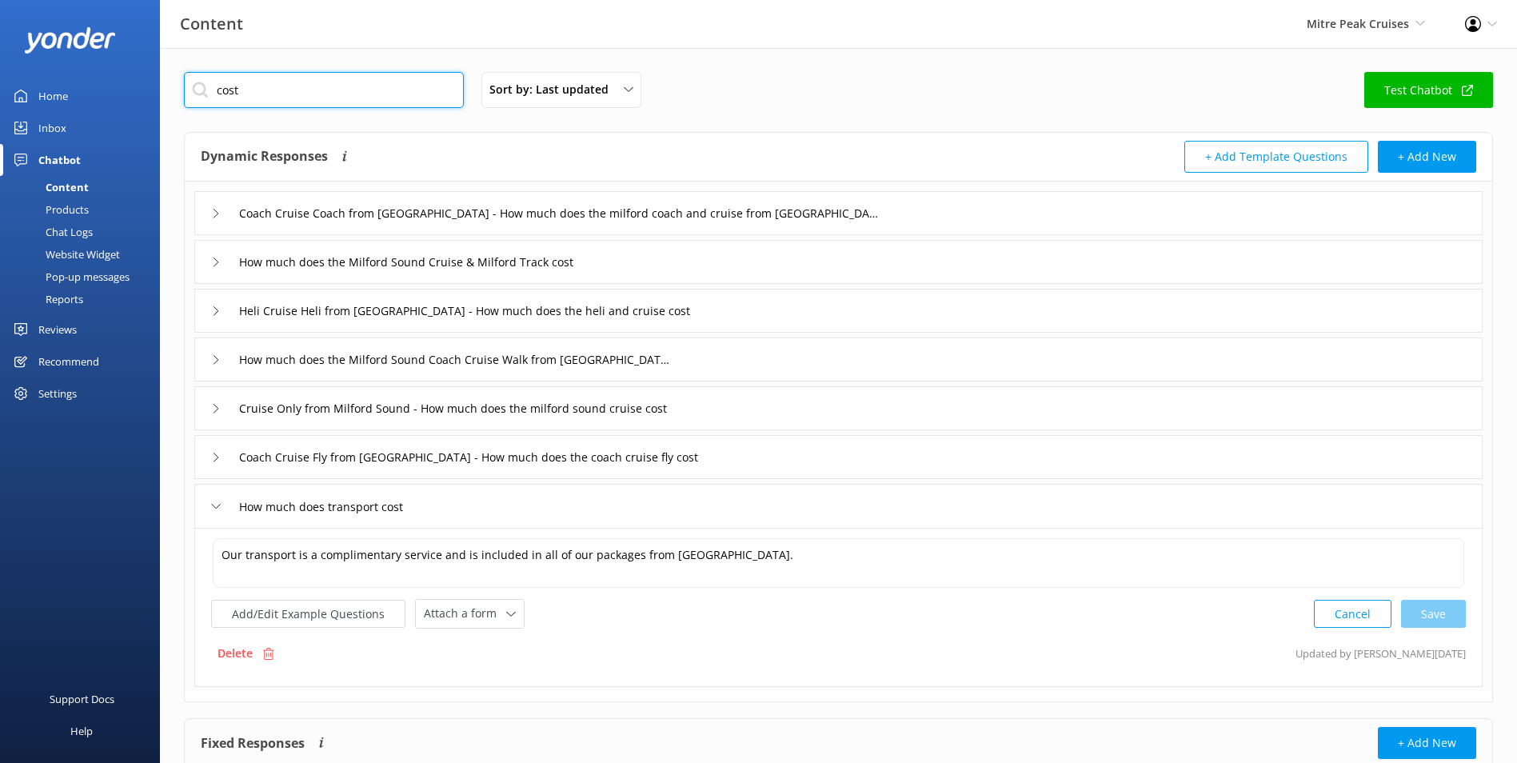
drag, startPoint x: 328, startPoint y: 88, endPoint x: 102, endPoint y: 78, distance: 226.5
click at [102, 78] on div "Content Mitre Peak Cruises Milford Sound Scenic Flights Glacier Helicopters The…" at bounding box center [758, 462] width 1517 height 828
type input "price"
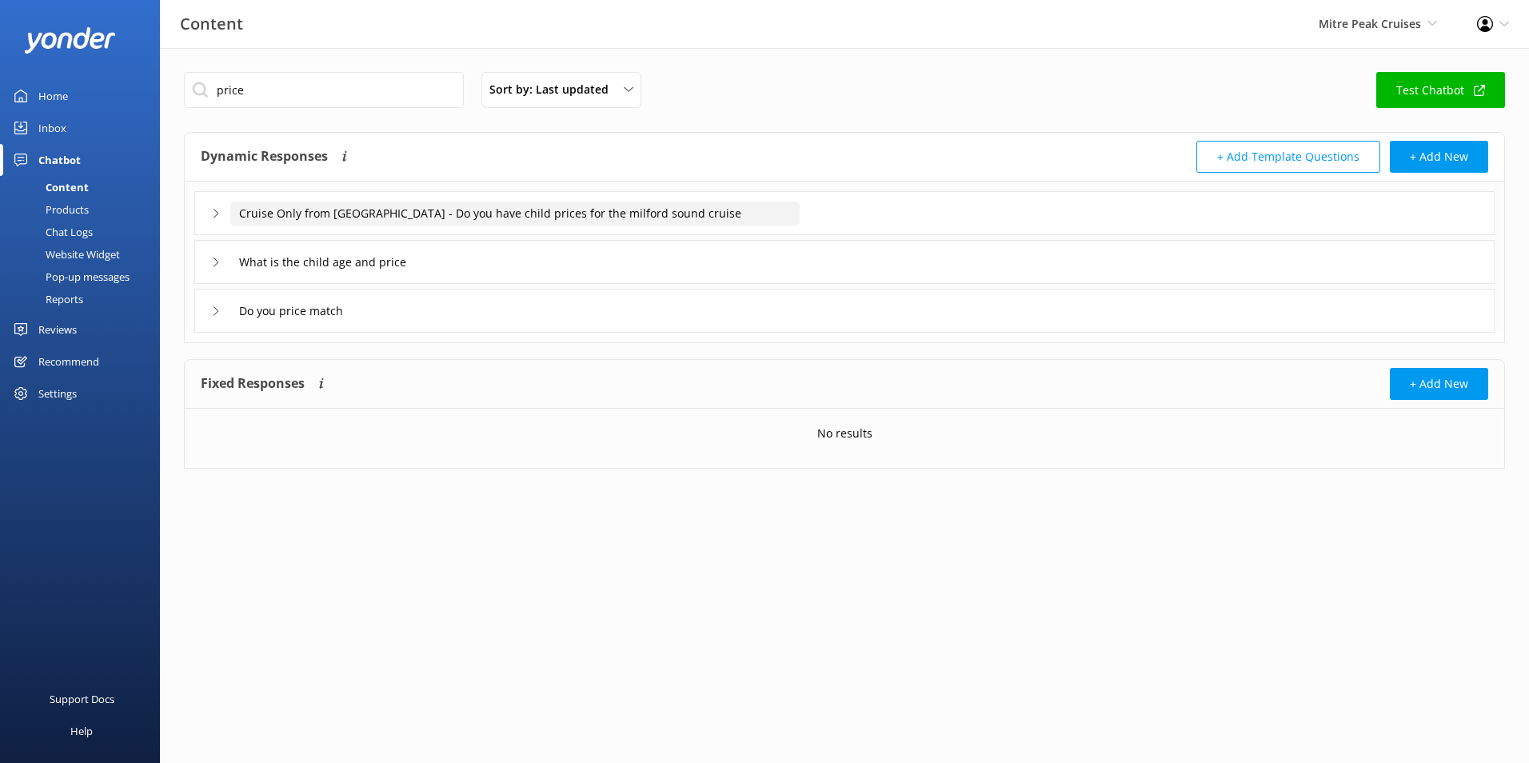
click at [765, 217] on input "Cruise Only from Milford Sound - Do you have child prices for the milford sound…" at bounding box center [514, 213] width 569 height 24
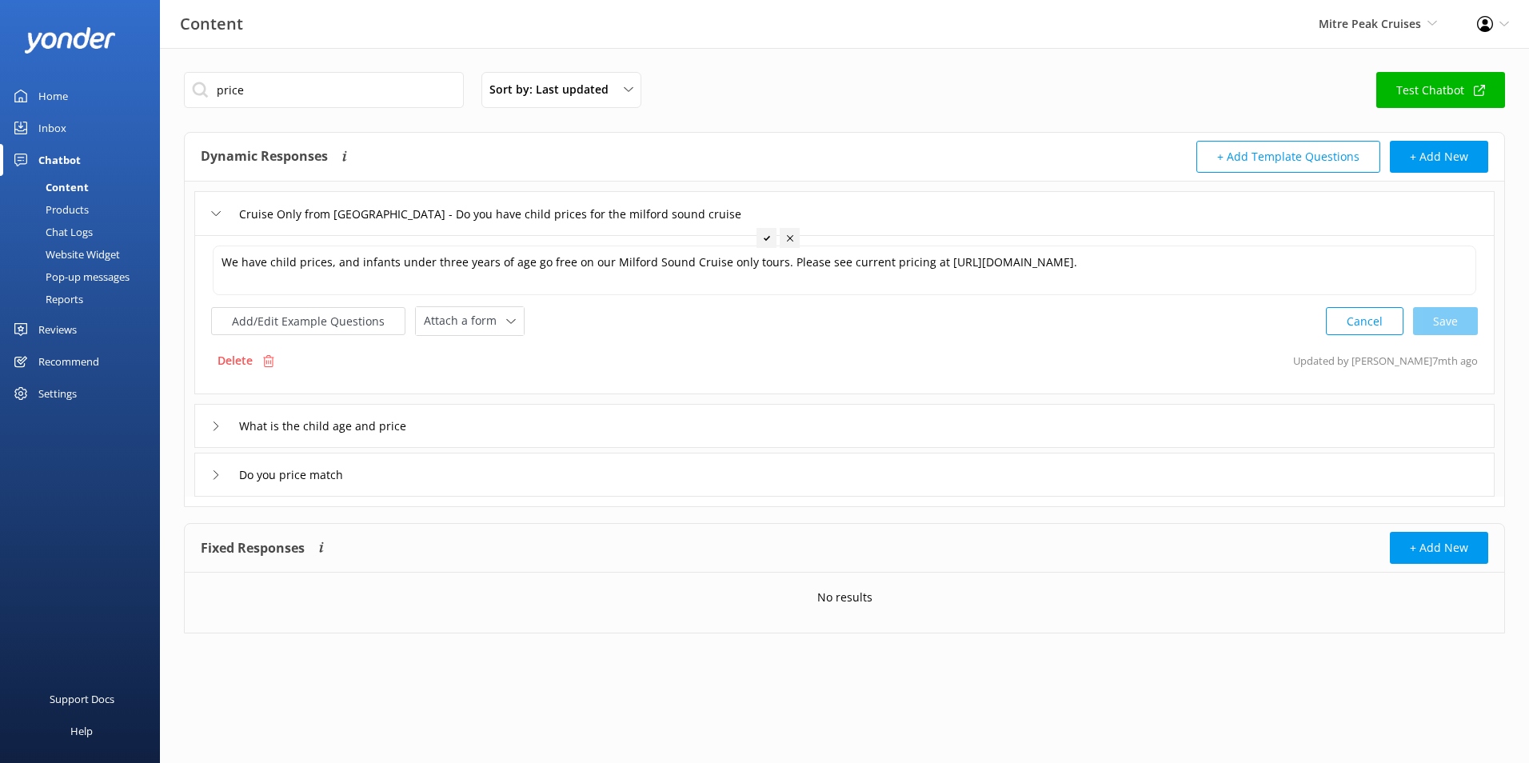
click at [530, 433] on div "What is the child age and price" at bounding box center [844, 426] width 1300 height 44
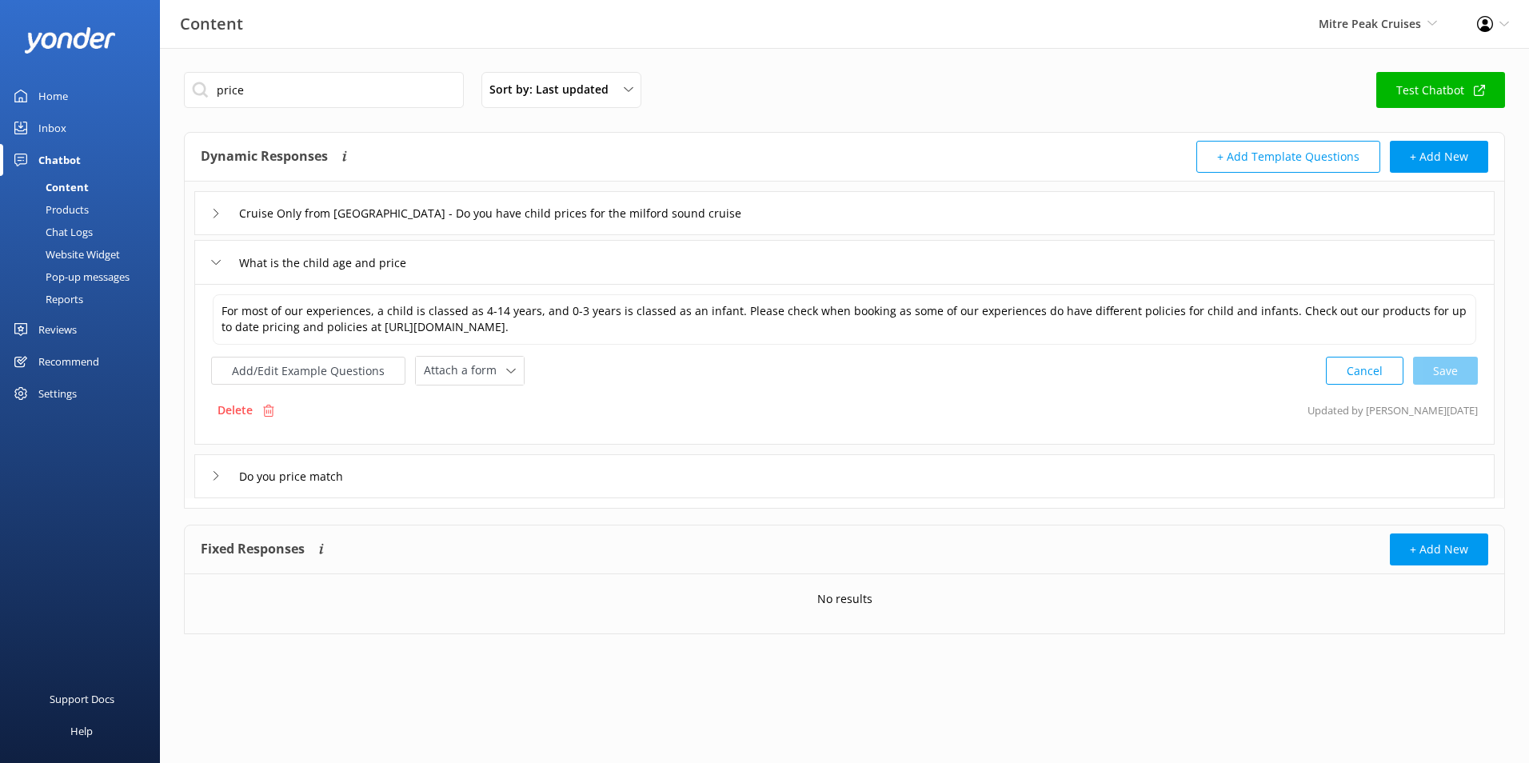
click at [548, 490] on div "Do you price match" at bounding box center [844, 476] width 1300 height 44
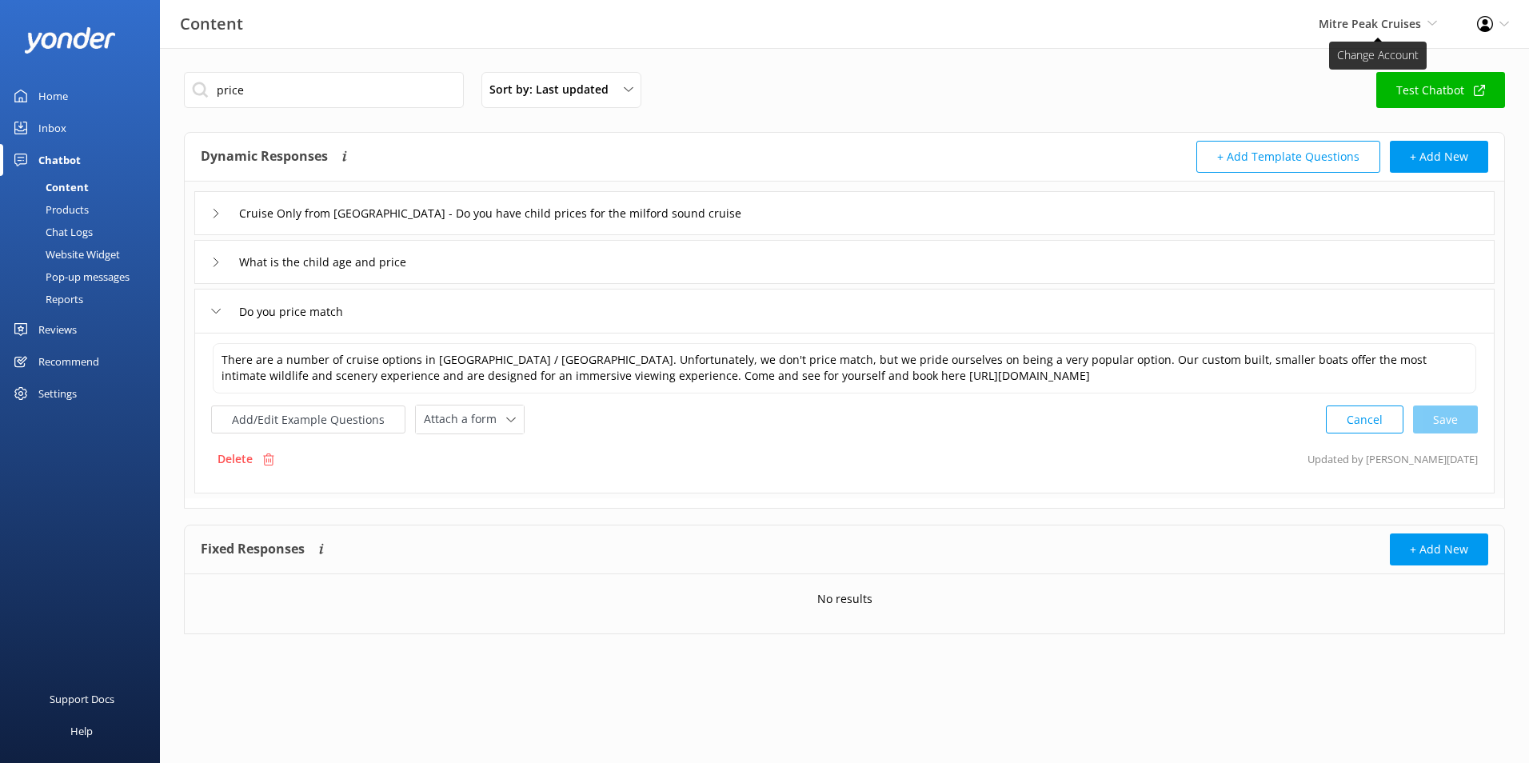
click at [1425, 25] on span "Mitre Peak Cruises Milford Sound Scenic Flights Glacier Helicopters The Helicop…" at bounding box center [1377, 24] width 118 height 18
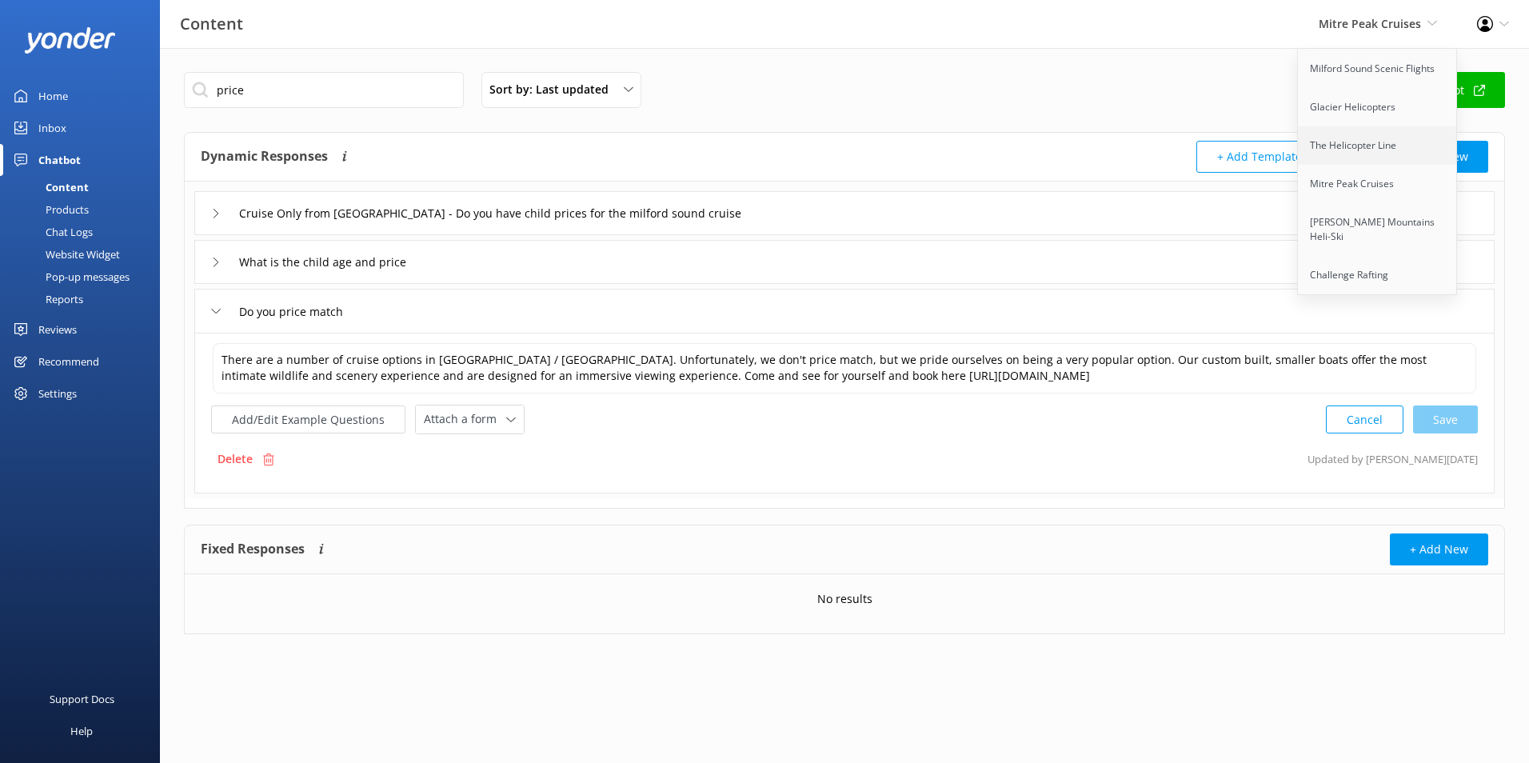
click at [1366, 152] on link "The Helicopter Line" at bounding box center [1378, 145] width 160 height 38
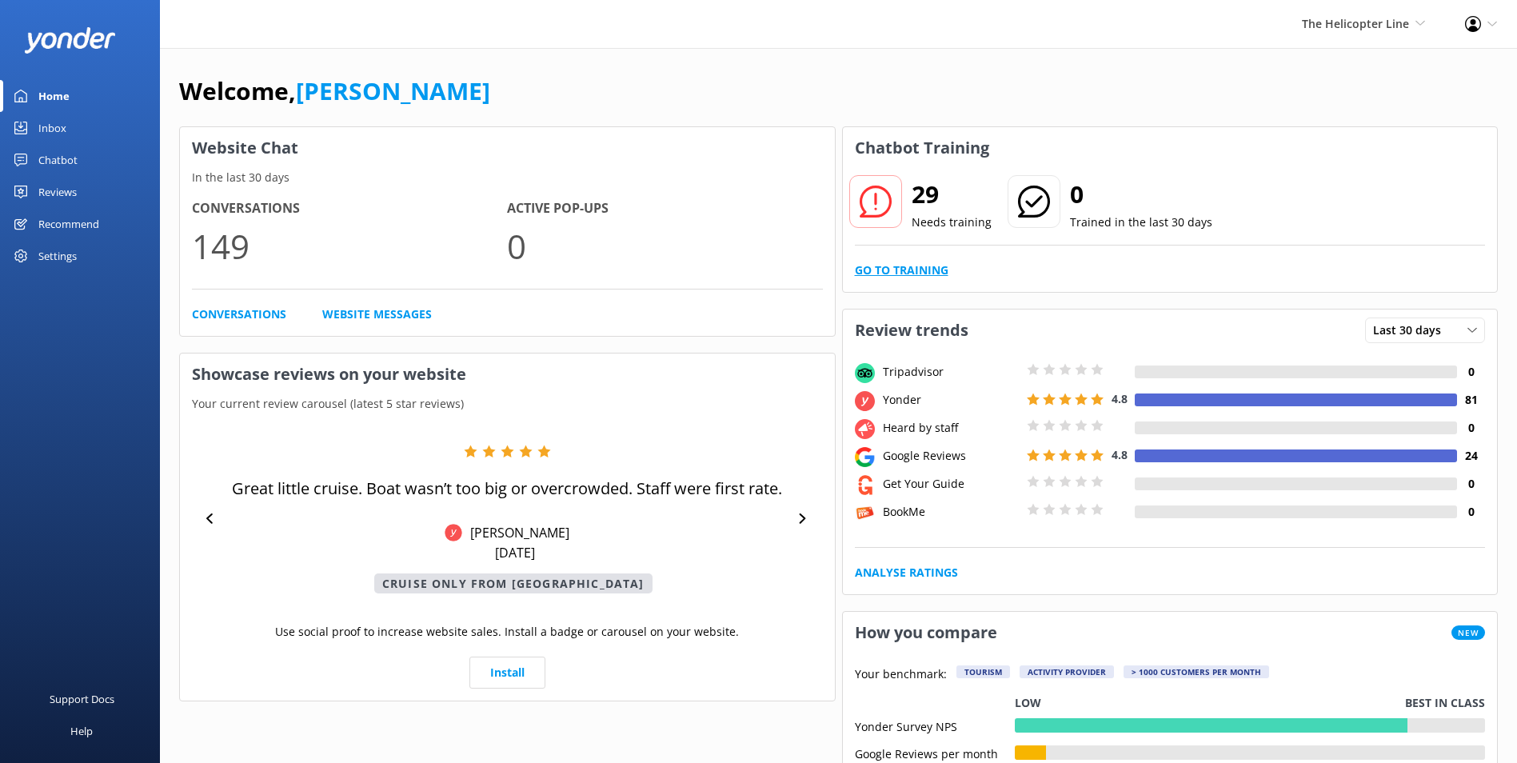
click at [897, 258] on div "29 Needs training 0 Trained in the last 30 days Go to Training" at bounding box center [1170, 230] width 655 height 123
click at [892, 273] on link "Go to Training" at bounding box center [902, 270] width 94 height 18
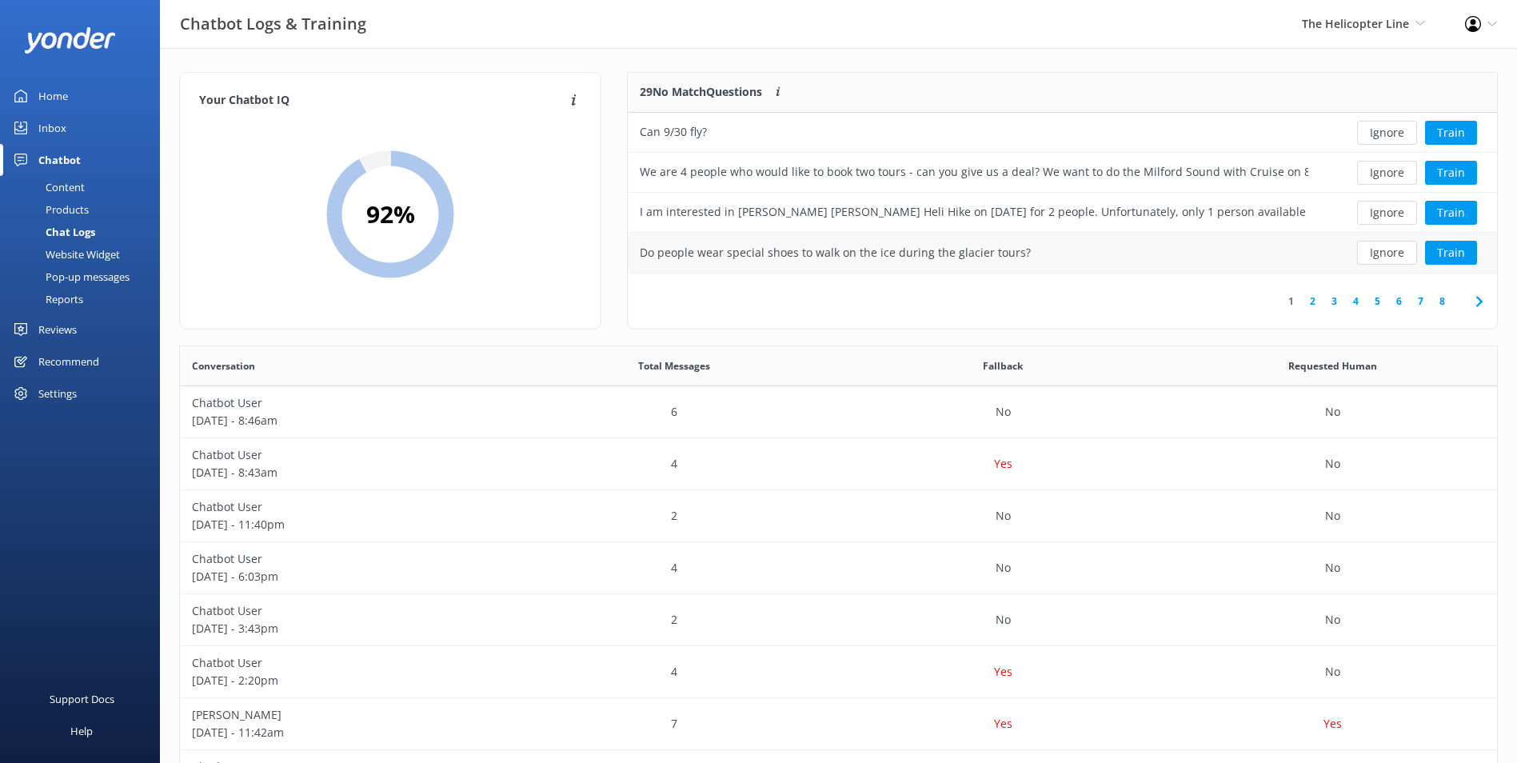
scroll to position [189, 856]
drag, startPoint x: 1383, startPoint y: 146, endPoint x: 1378, endPoint y: 133, distance: 14.0
click at [1383, 145] on div "Ignore Train" at bounding box center [1408, 133] width 177 height 40
click at [1378, 130] on button "Ignore" at bounding box center [1387, 133] width 60 height 24
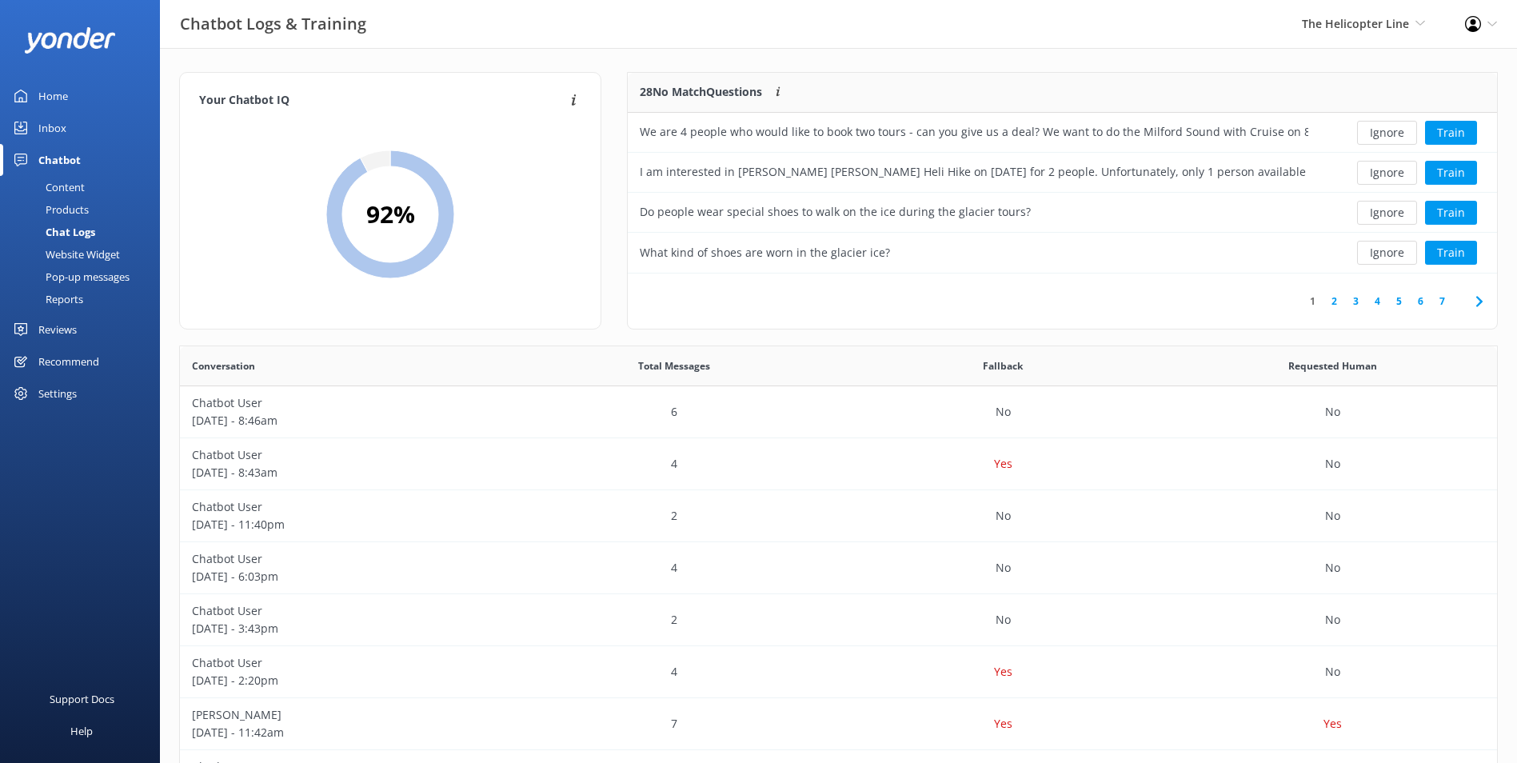
click at [1378, 130] on button "Ignore" at bounding box center [1387, 133] width 60 height 24
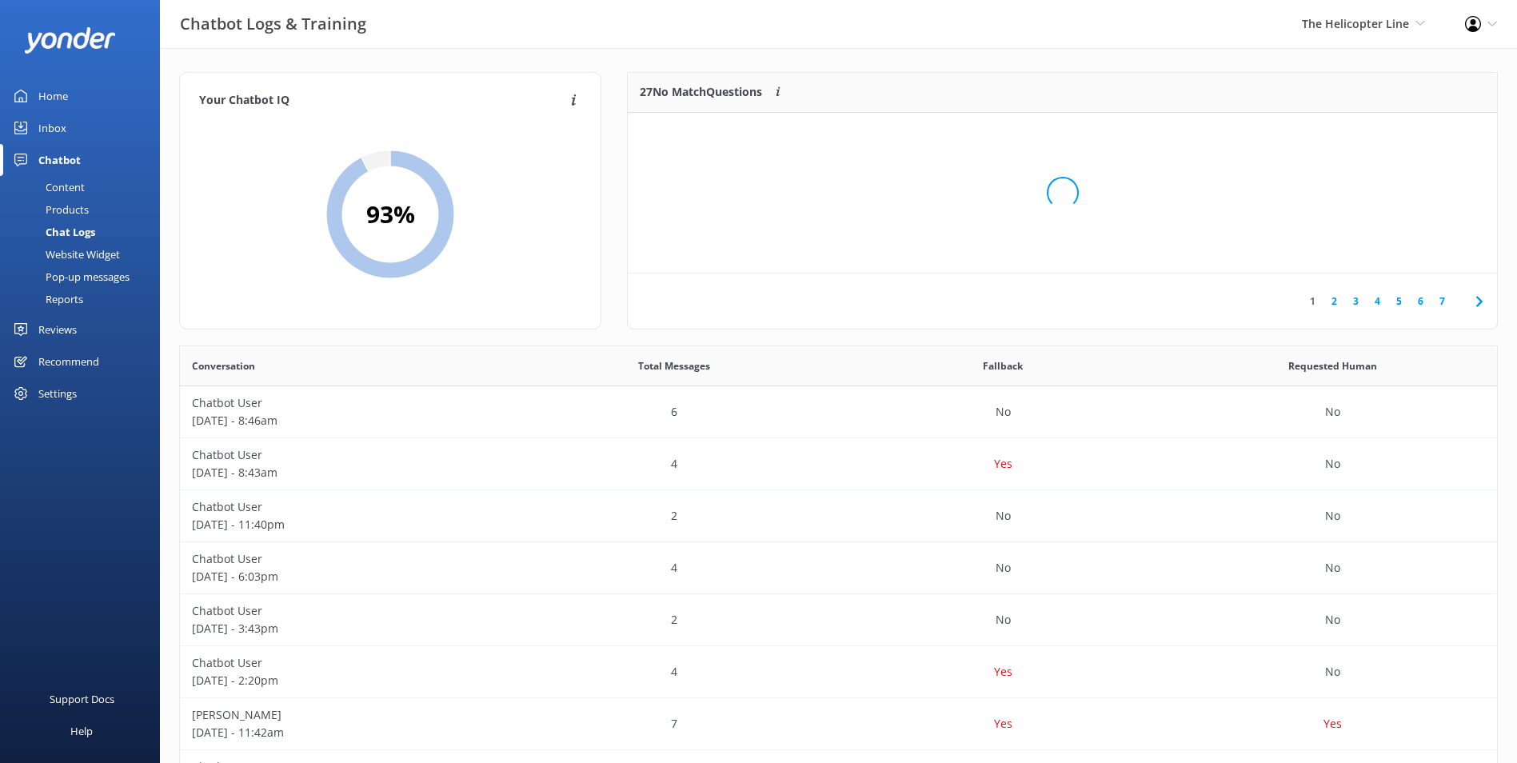
click at [1378, 130] on div "Loading.." at bounding box center [1062, 192] width 837 height 763
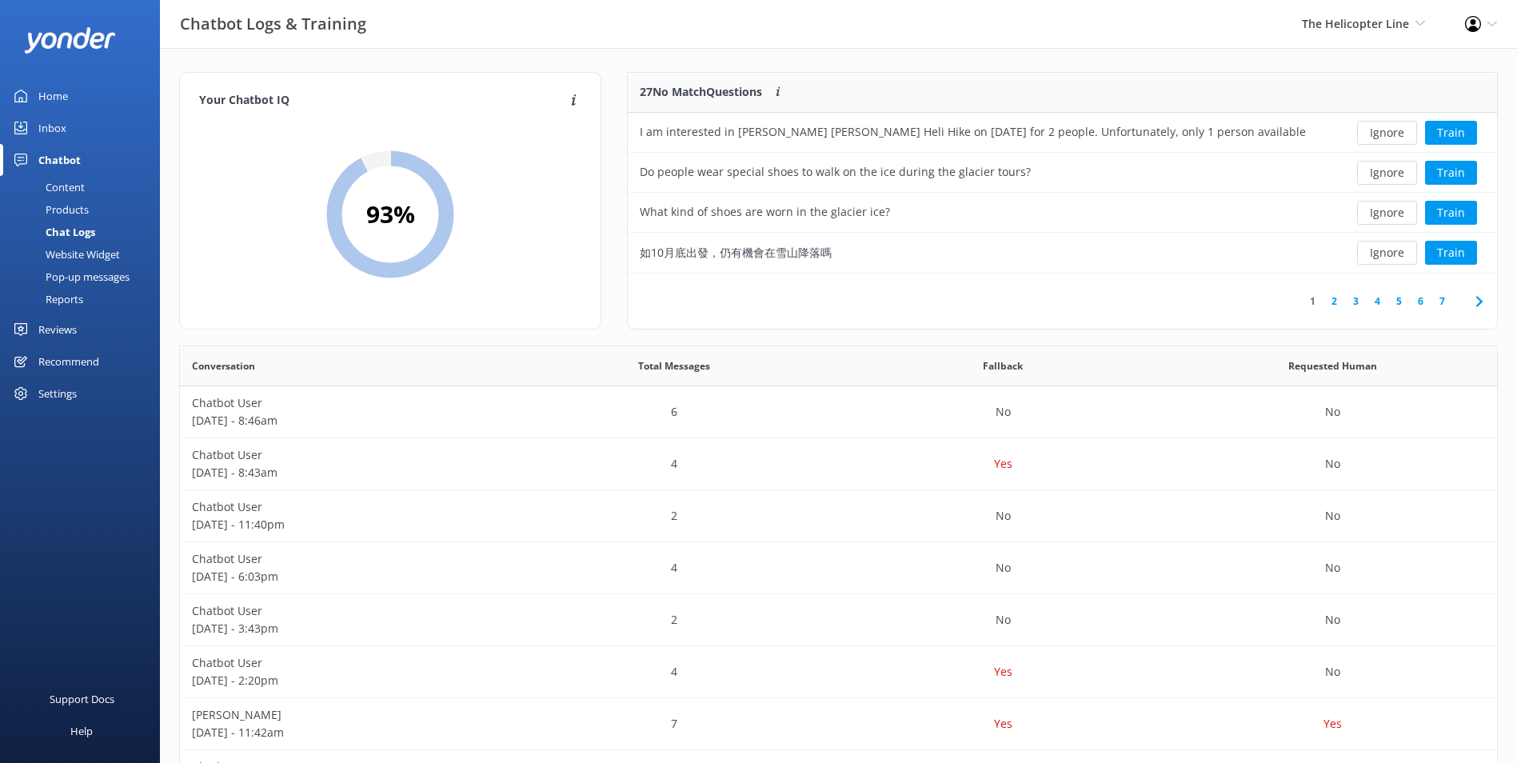
click at [1378, 130] on button "Ignore" at bounding box center [1387, 133] width 60 height 24
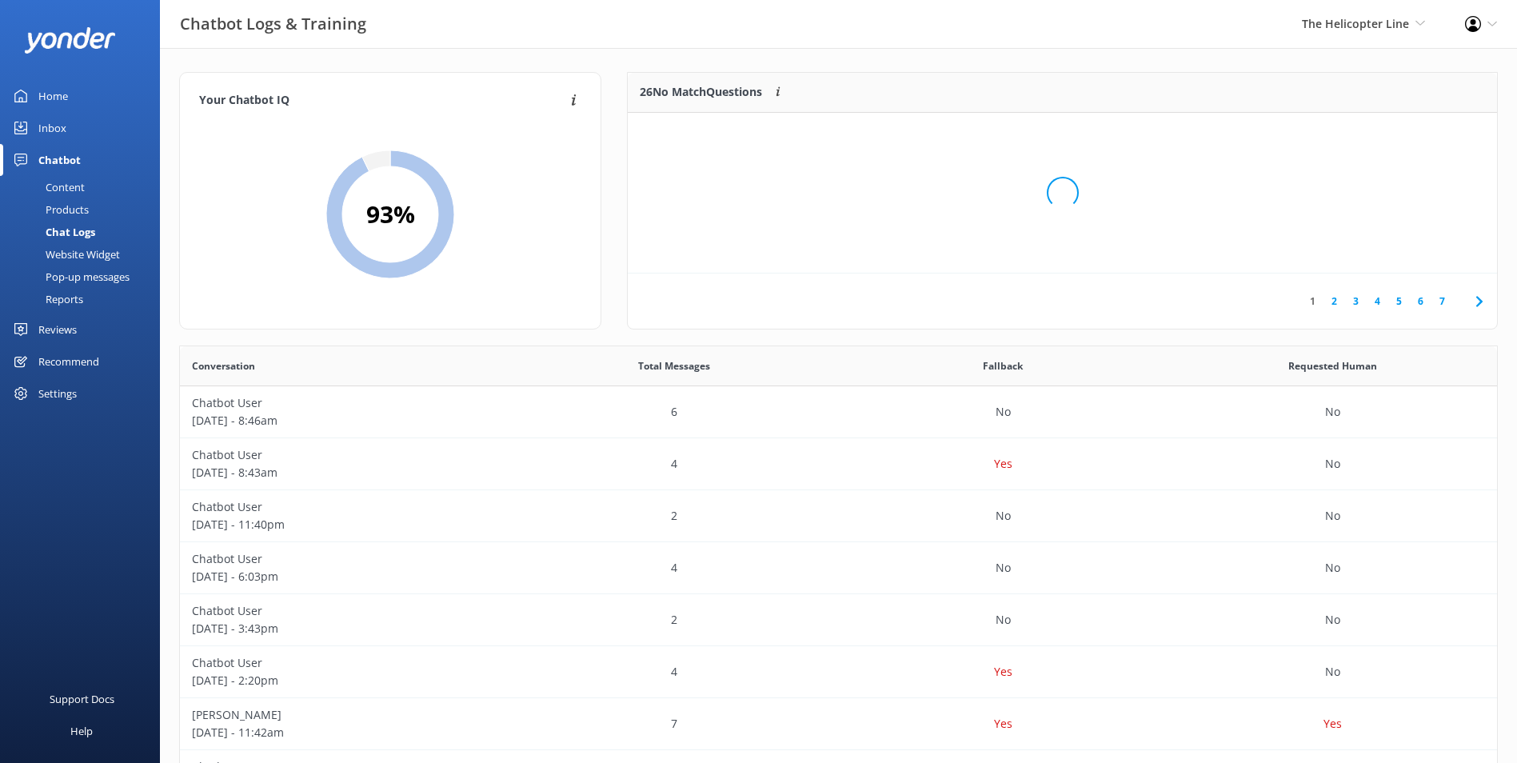
click at [1378, 130] on div "Loading.." at bounding box center [1062, 192] width 837 height 763
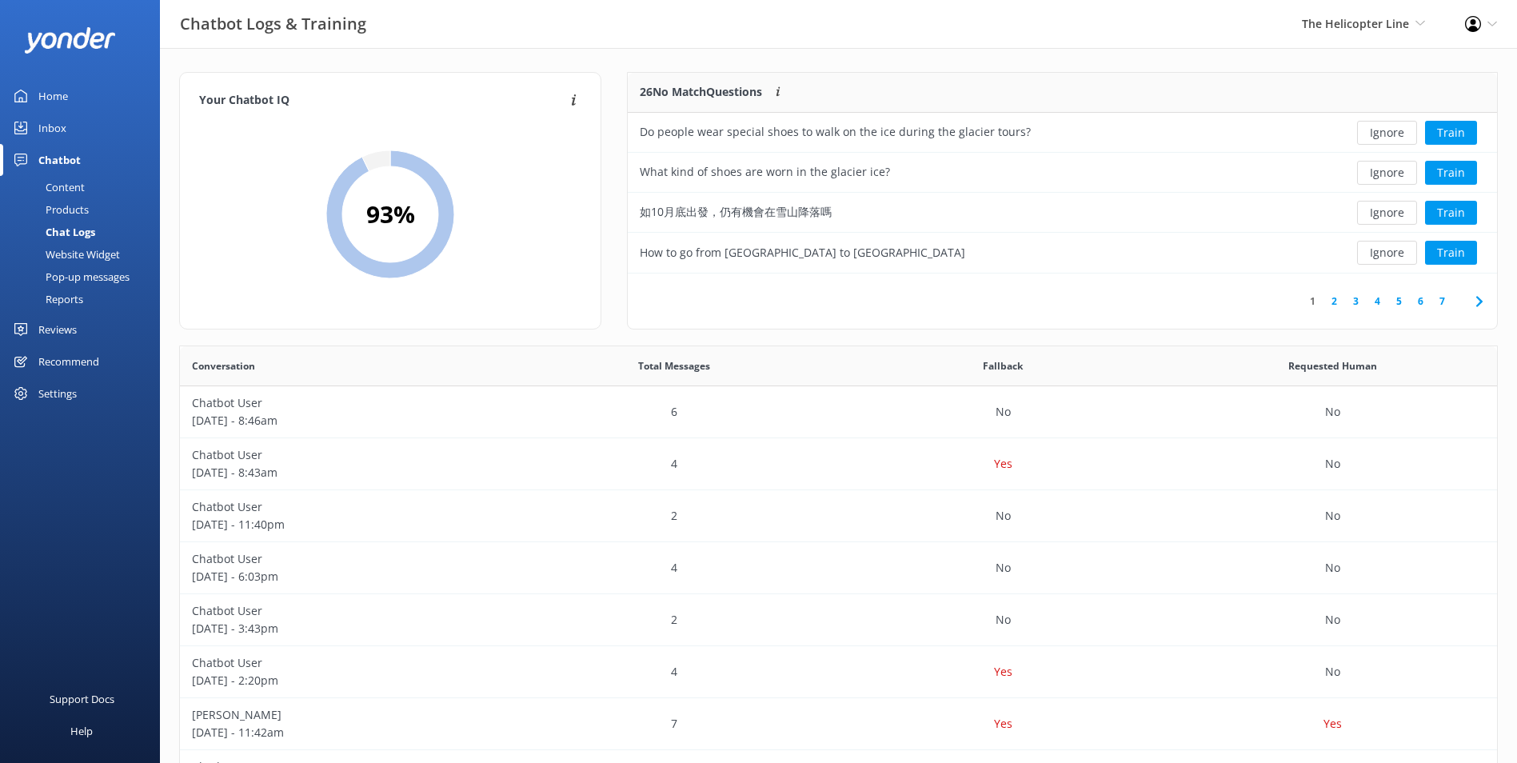
click at [1378, 130] on button "Ignore" at bounding box center [1387, 133] width 60 height 24
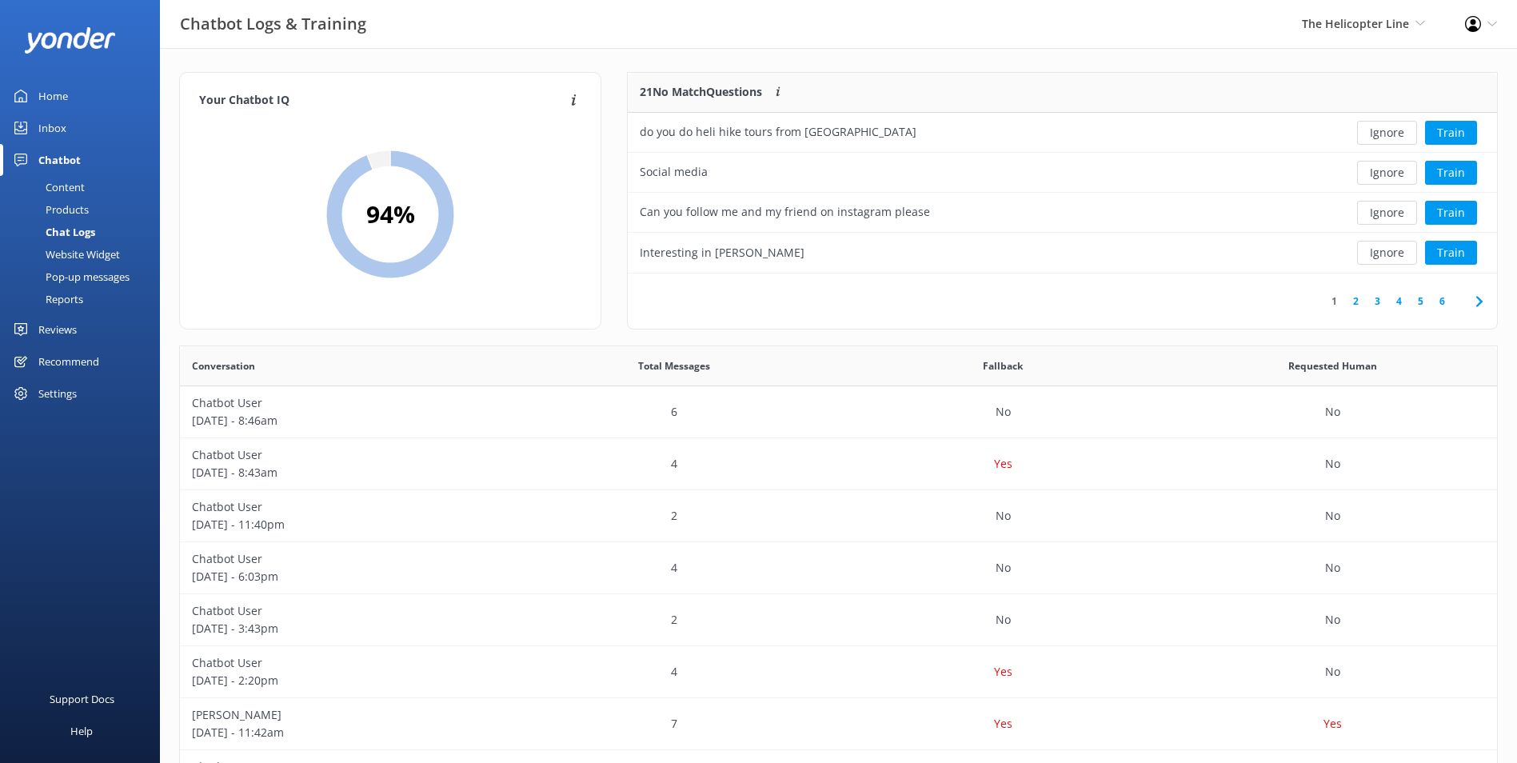
click at [1378, 130] on button "Ignore" at bounding box center [1387, 133] width 60 height 24
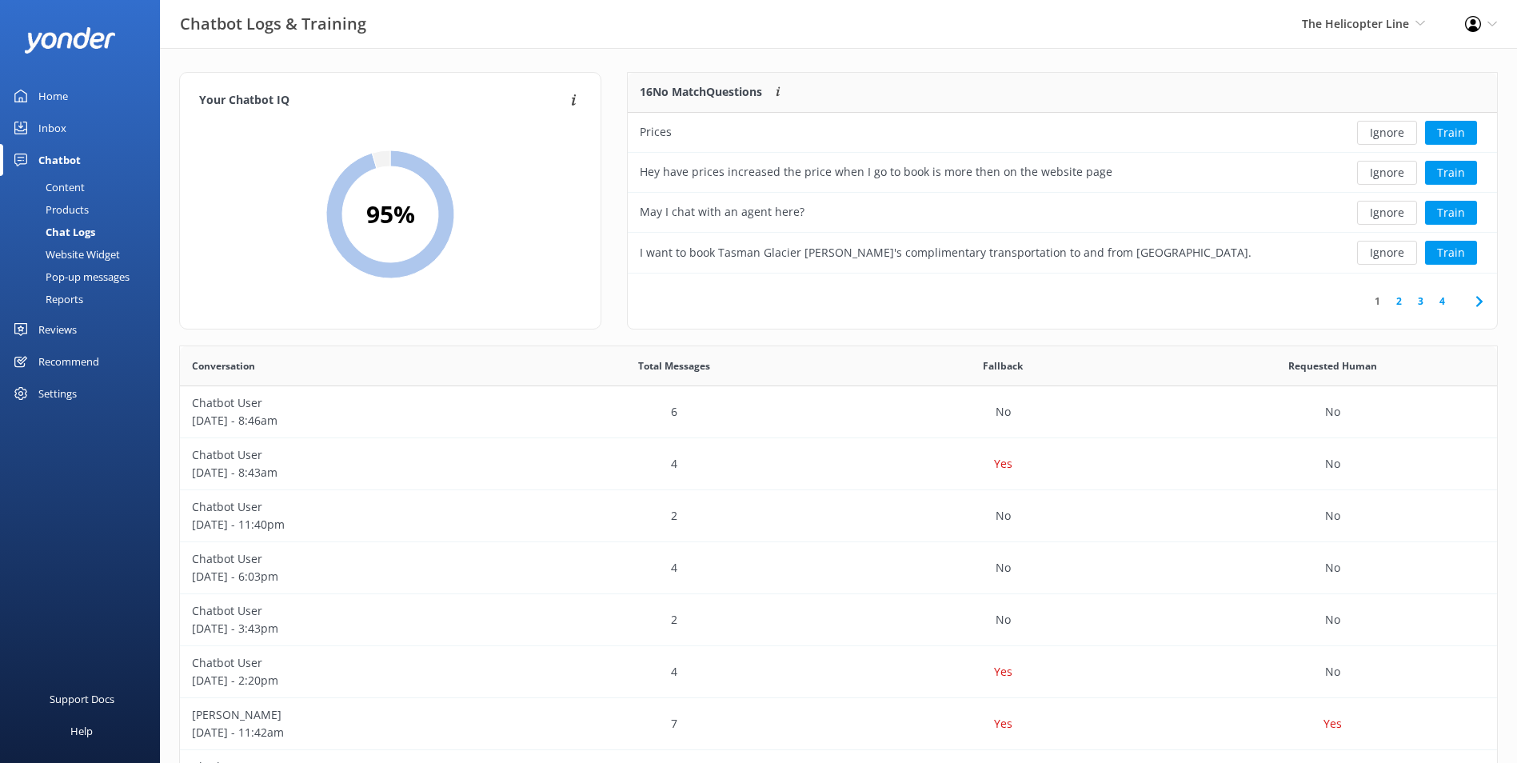
click at [1378, 130] on button "Ignore" at bounding box center [1387, 133] width 60 height 24
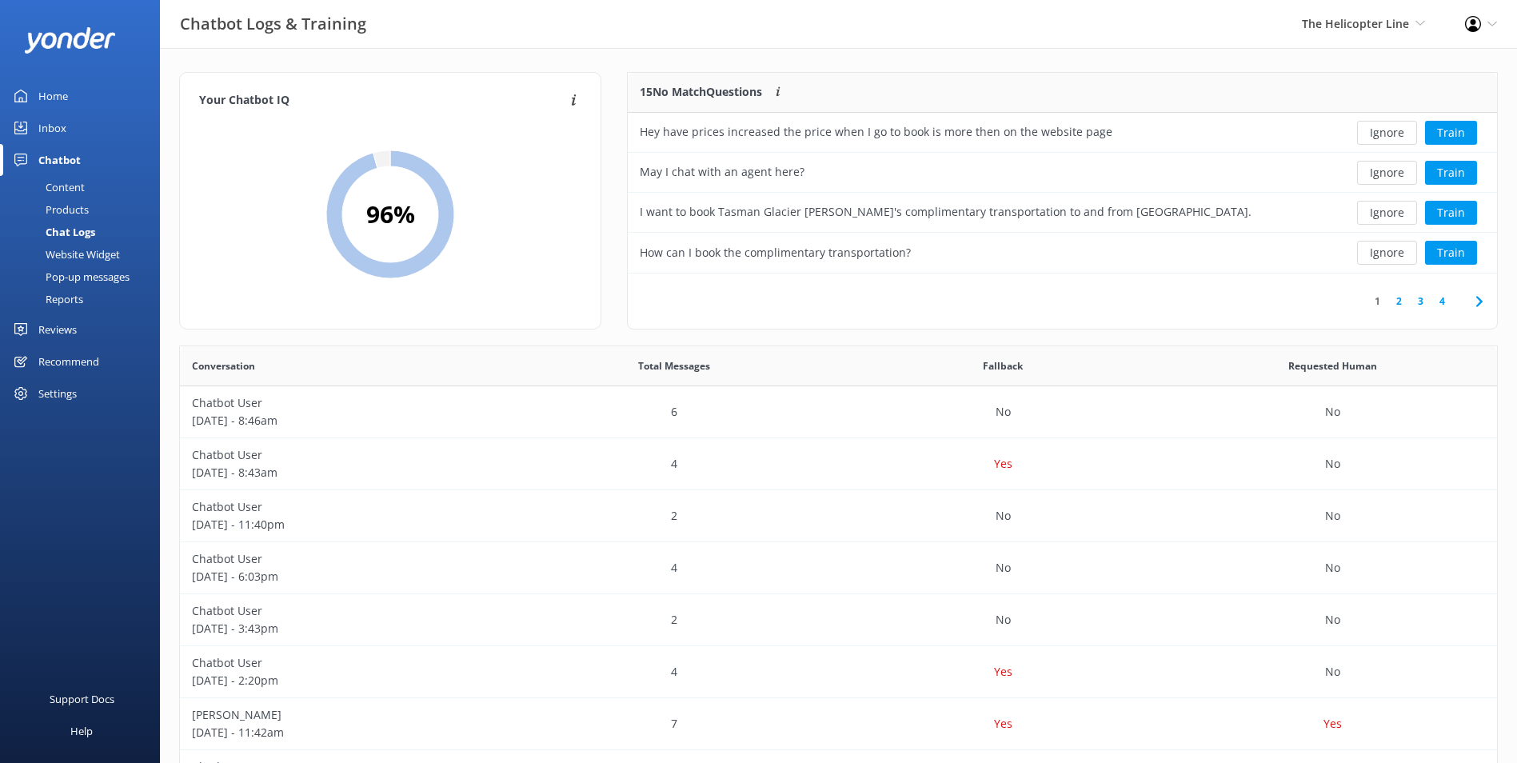
click at [1378, 130] on button "Ignore" at bounding box center [1387, 133] width 60 height 24
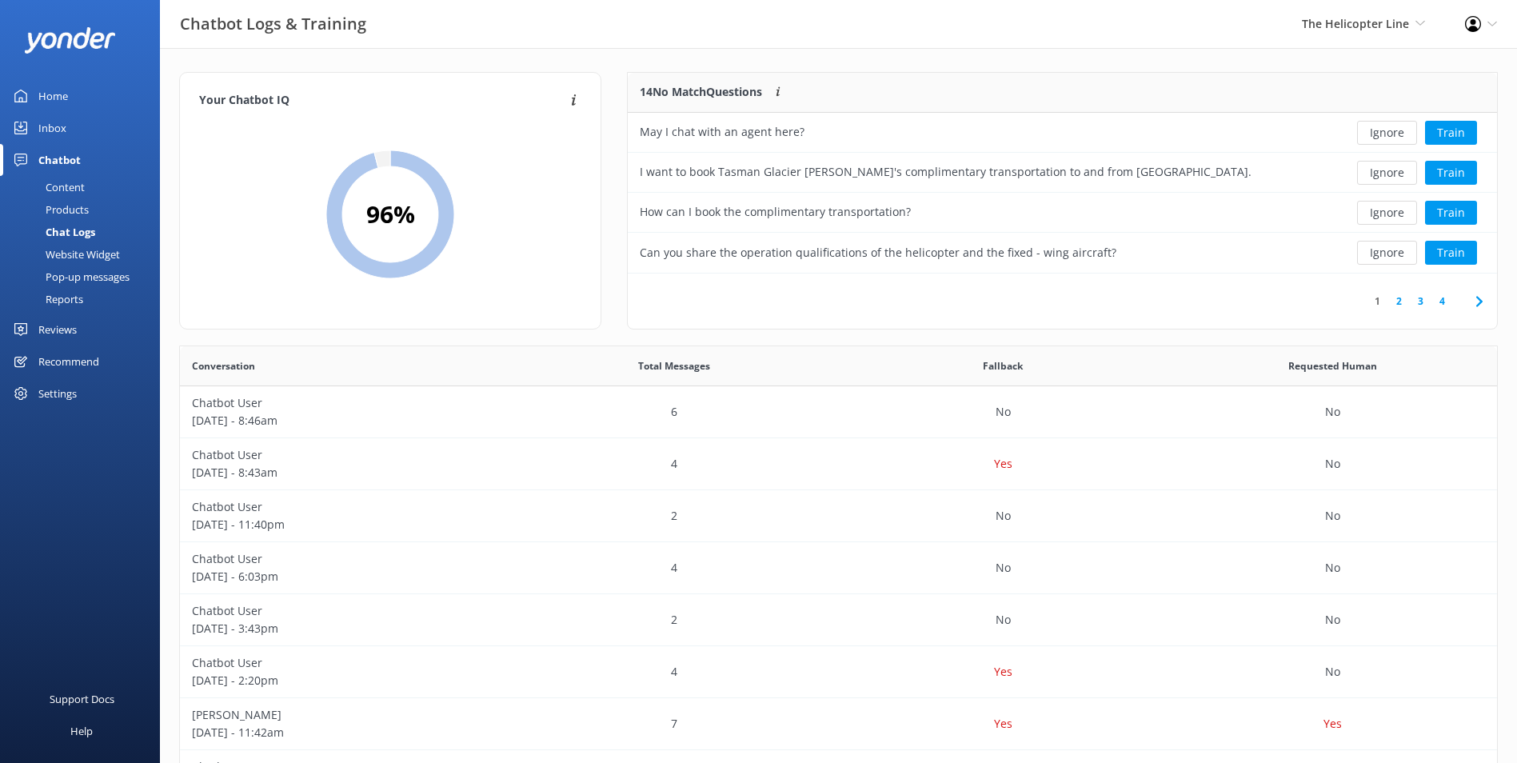
click at [1378, 130] on button "Ignore" at bounding box center [1387, 133] width 60 height 24
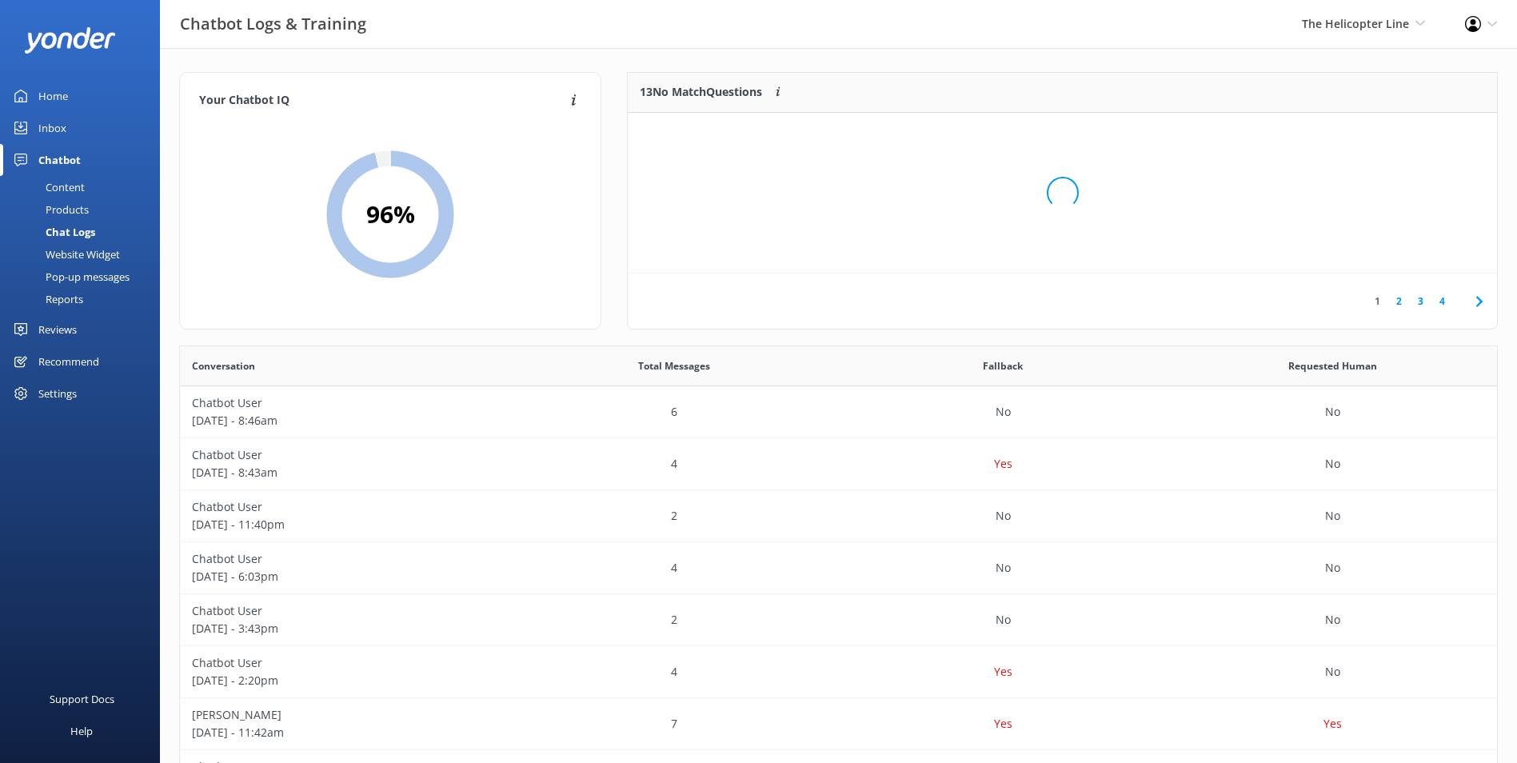
click at [1378, 130] on div "Loading.." at bounding box center [1062, 192] width 837 height 763
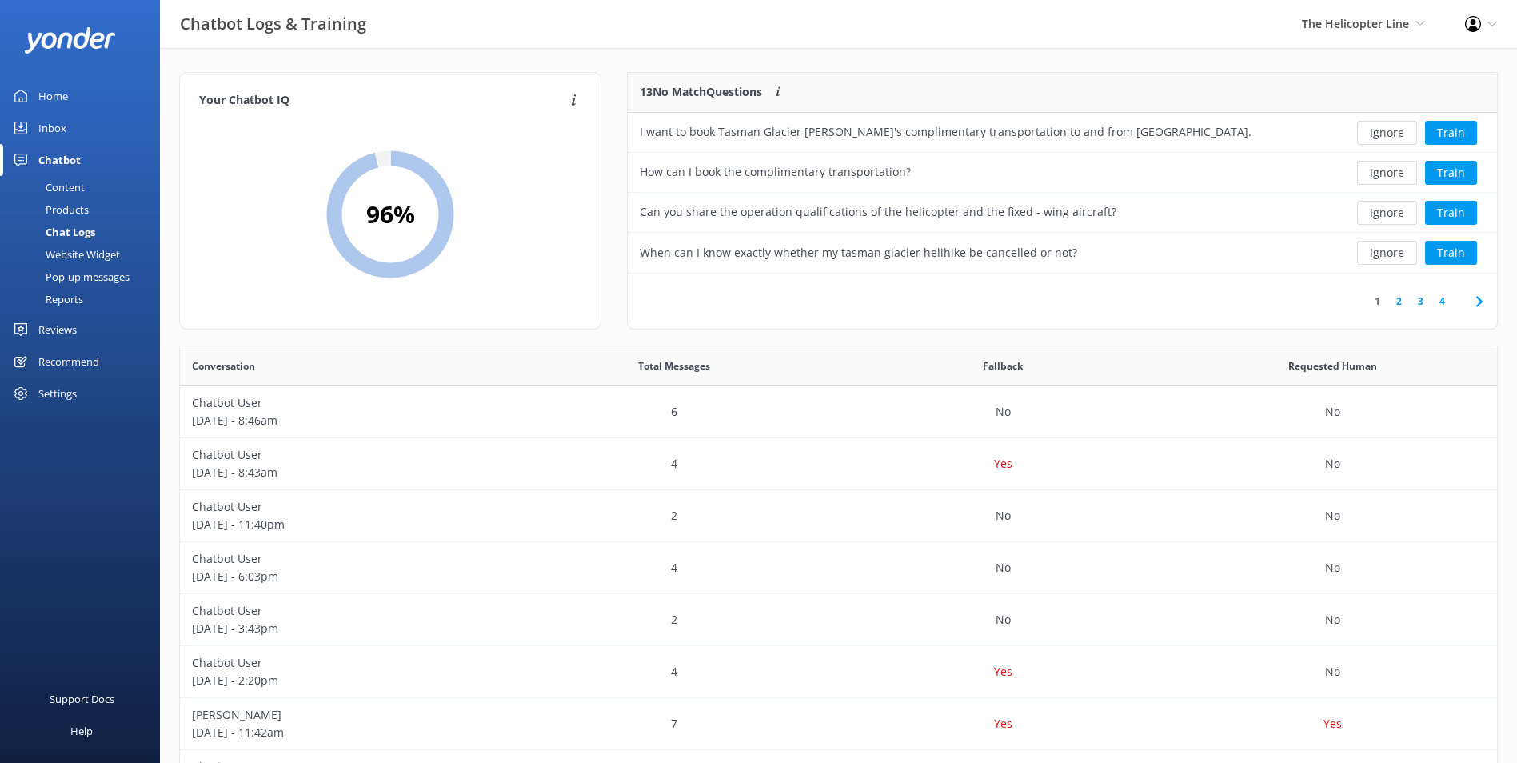
click at [1378, 130] on button "Ignore" at bounding box center [1387, 133] width 60 height 24
click at [1378, 131] on button "Ignore" at bounding box center [1387, 133] width 60 height 24
click at [1378, 130] on button "Ignore" at bounding box center [1387, 133] width 60 height 24
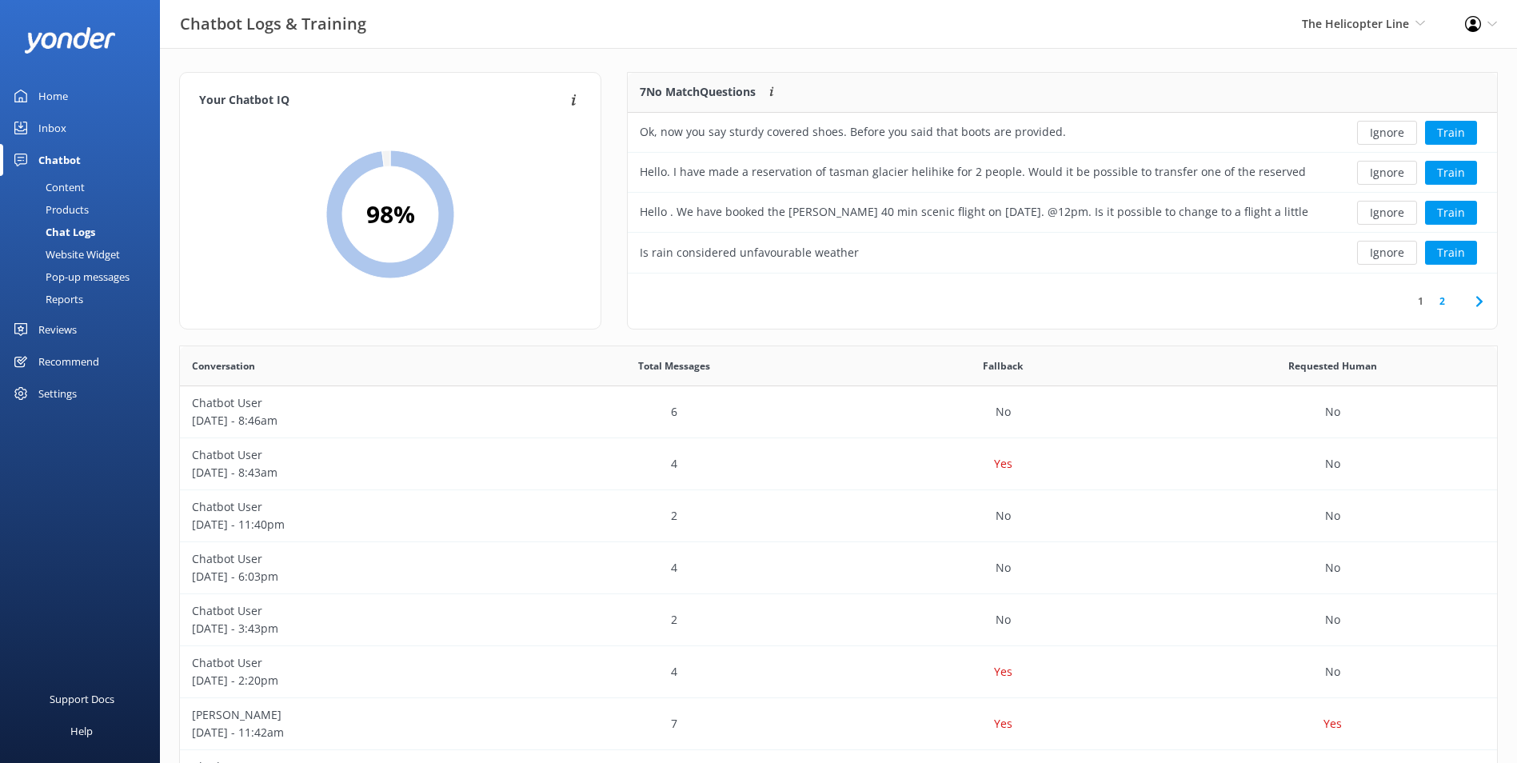
click at [1378, 130] on button "Ignore" at bounding box center [1387, 133] width 60 height 24
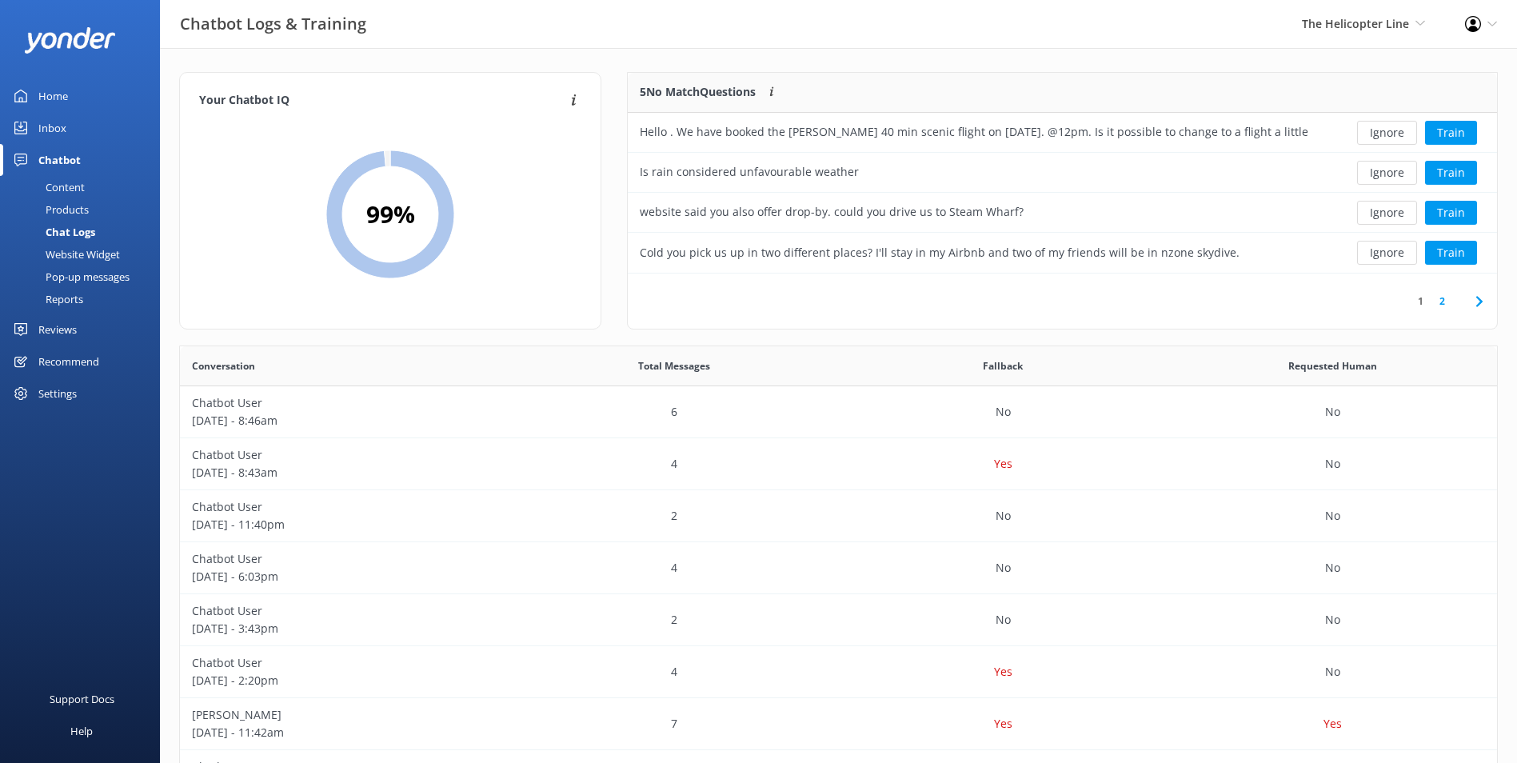
click at [1378, 130] on button "Ignore" at bounding box center [1387, 133] width 60 height 24
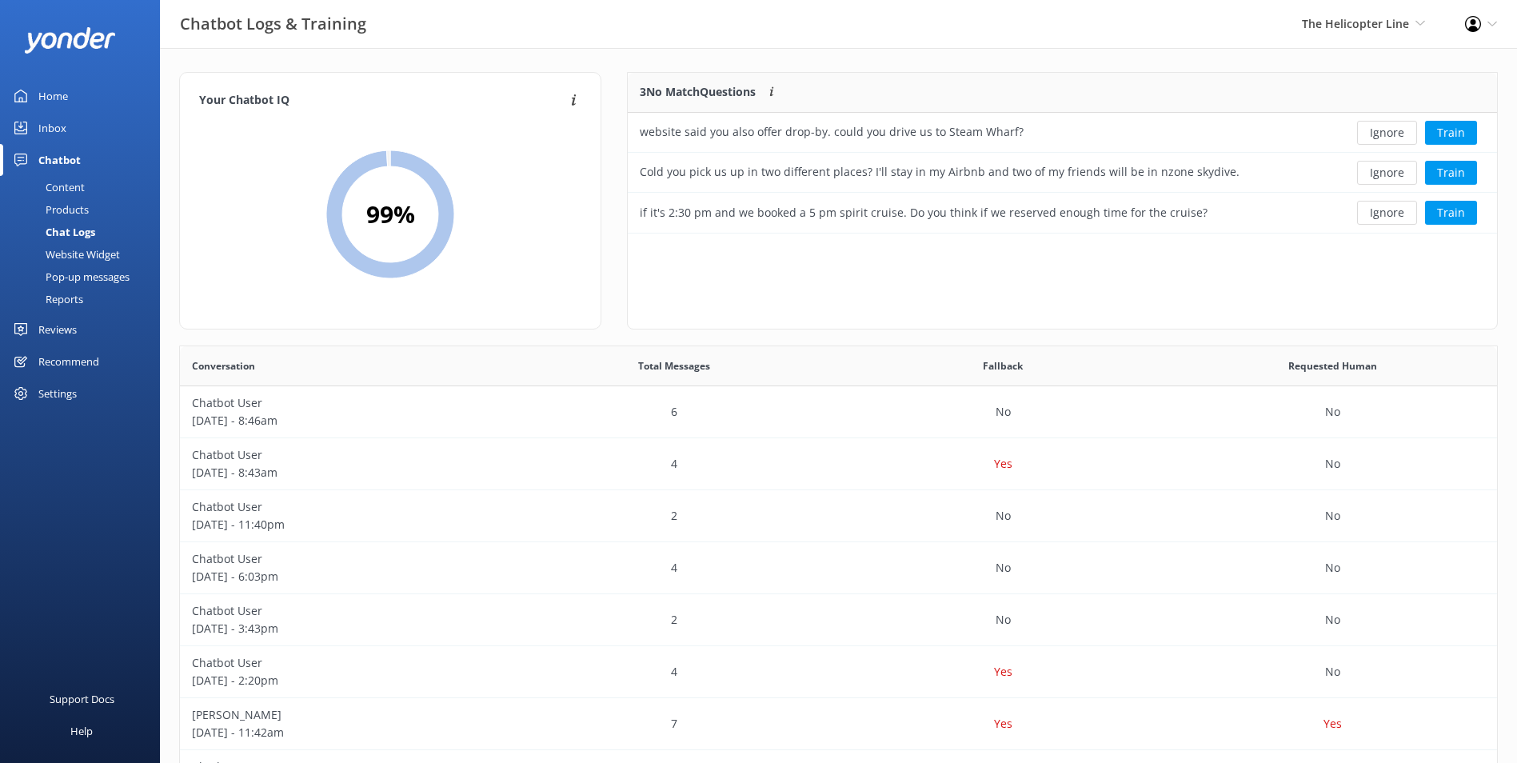
scroll to position [149, 856]
click at [1378, 130] on button "Ignore" at bounding box center [1387, 133] width 60 height 24
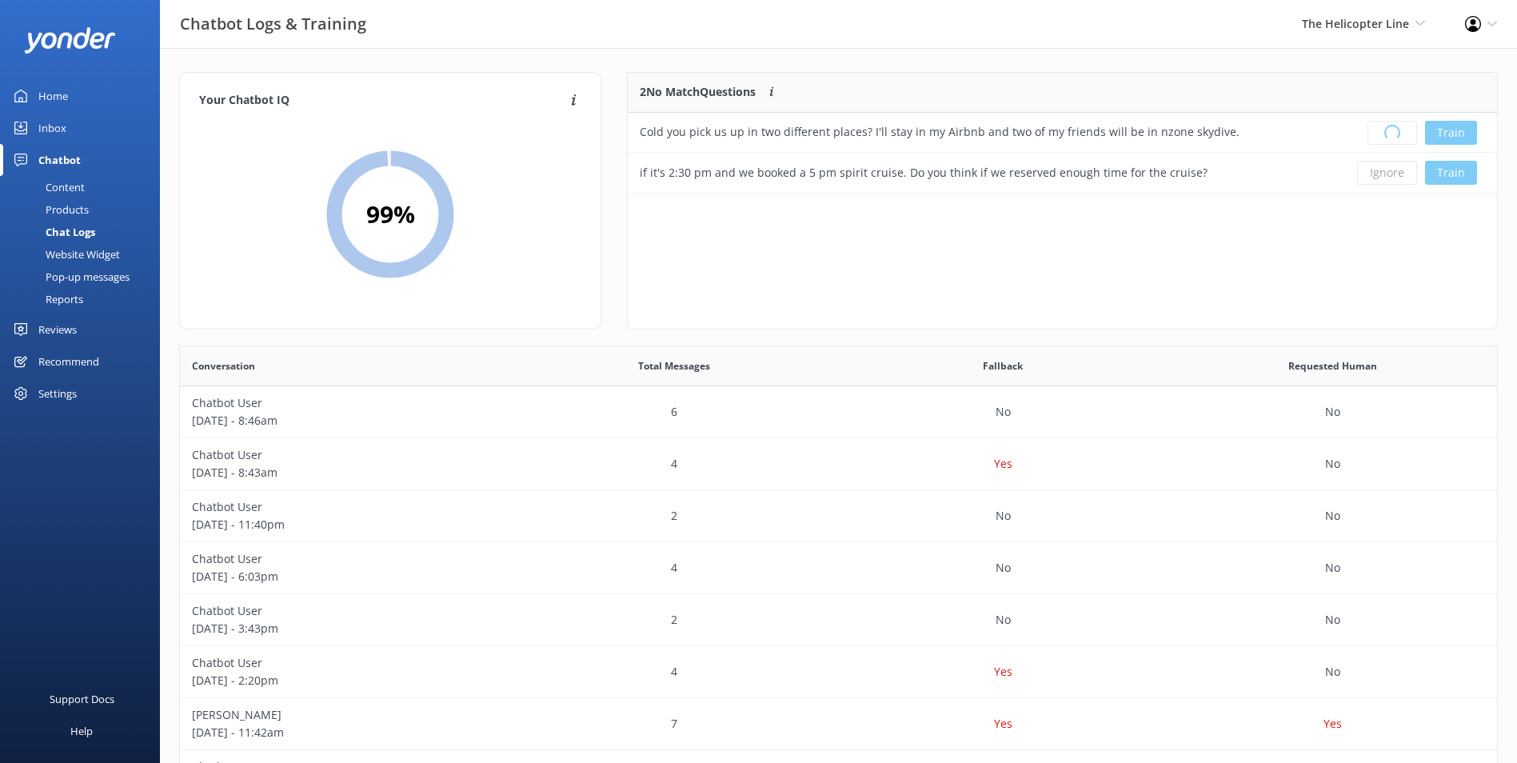
scroll to position [13, 13]
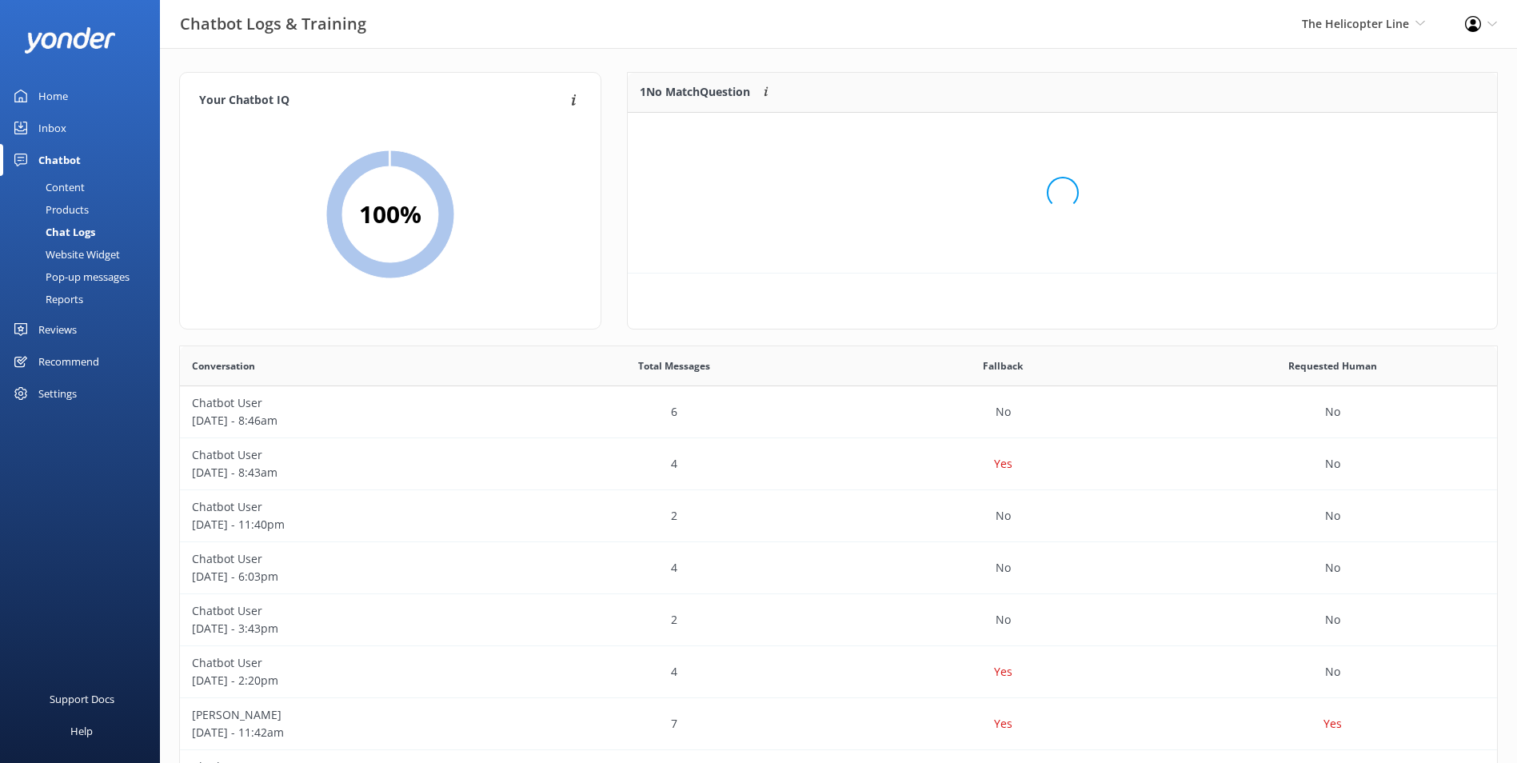
click at [1378, 130] on div "Loading.." at bounding box center [1062, 192] width 837 height 763
click at [1378, 130] on button "Ignore" at bounding box center [1387, 133] width 60 height 24
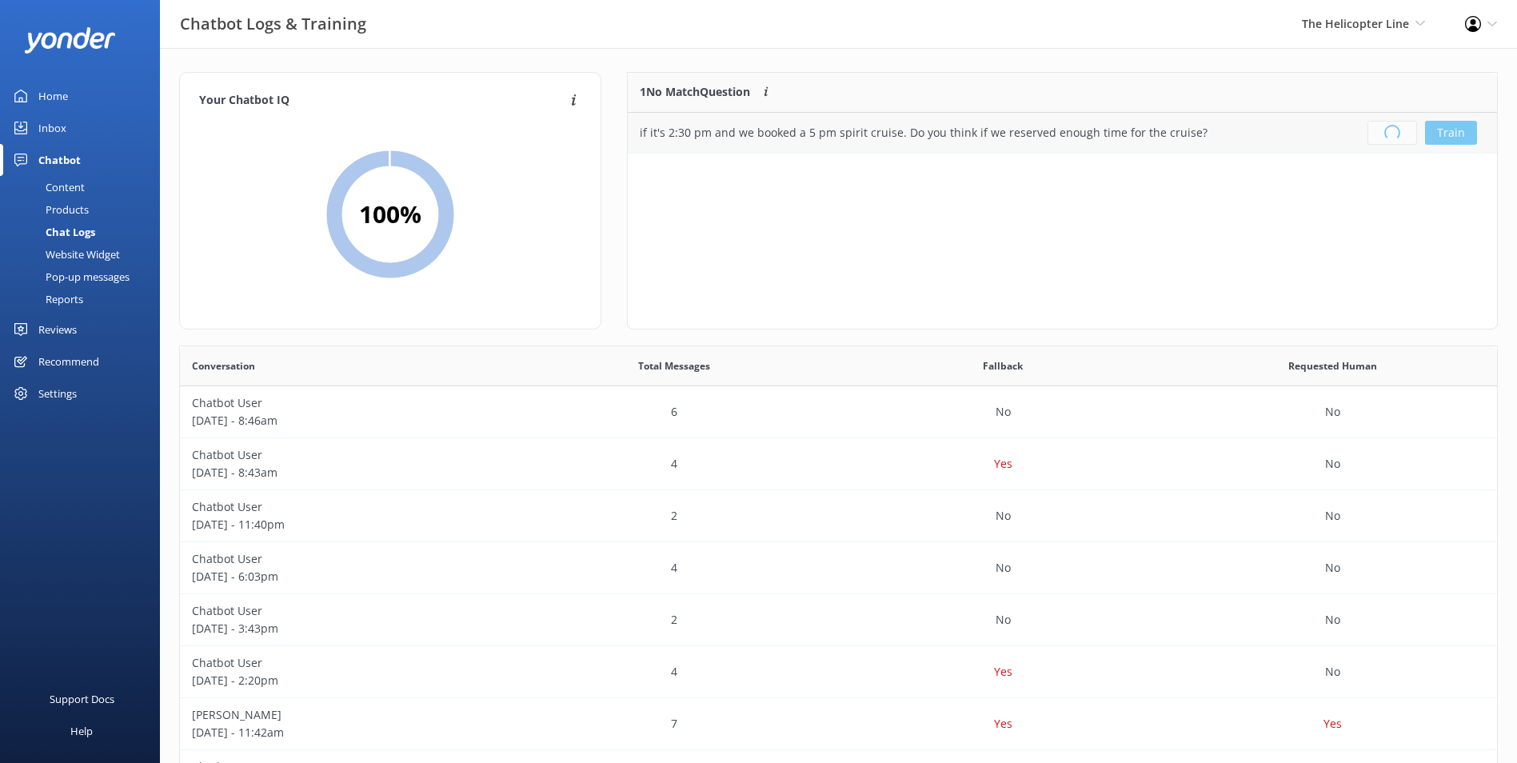
scroll to position [188, 856]
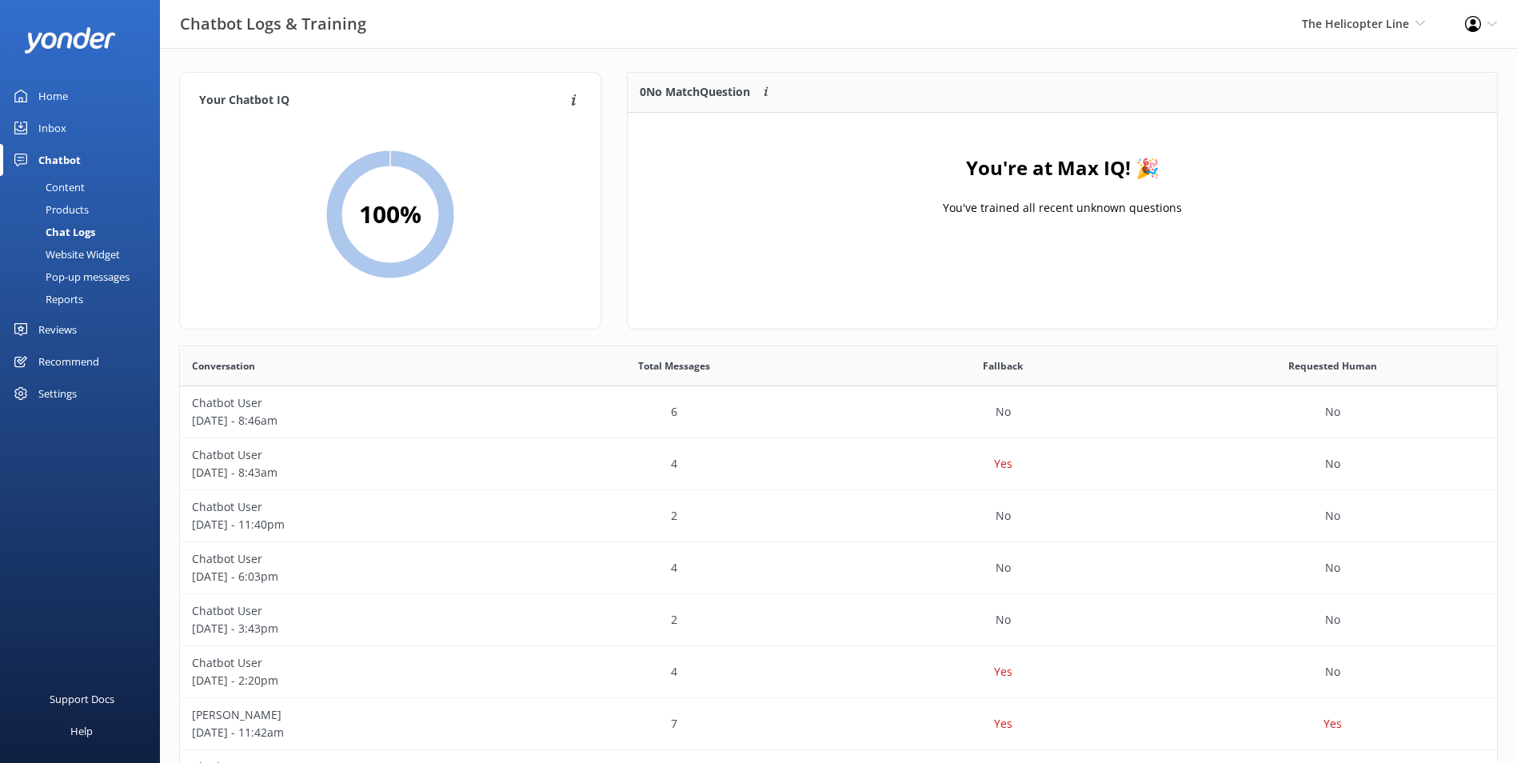
click at [69, 122] on link "Inbox" at bounding box center [80, 128] width 160 height 32
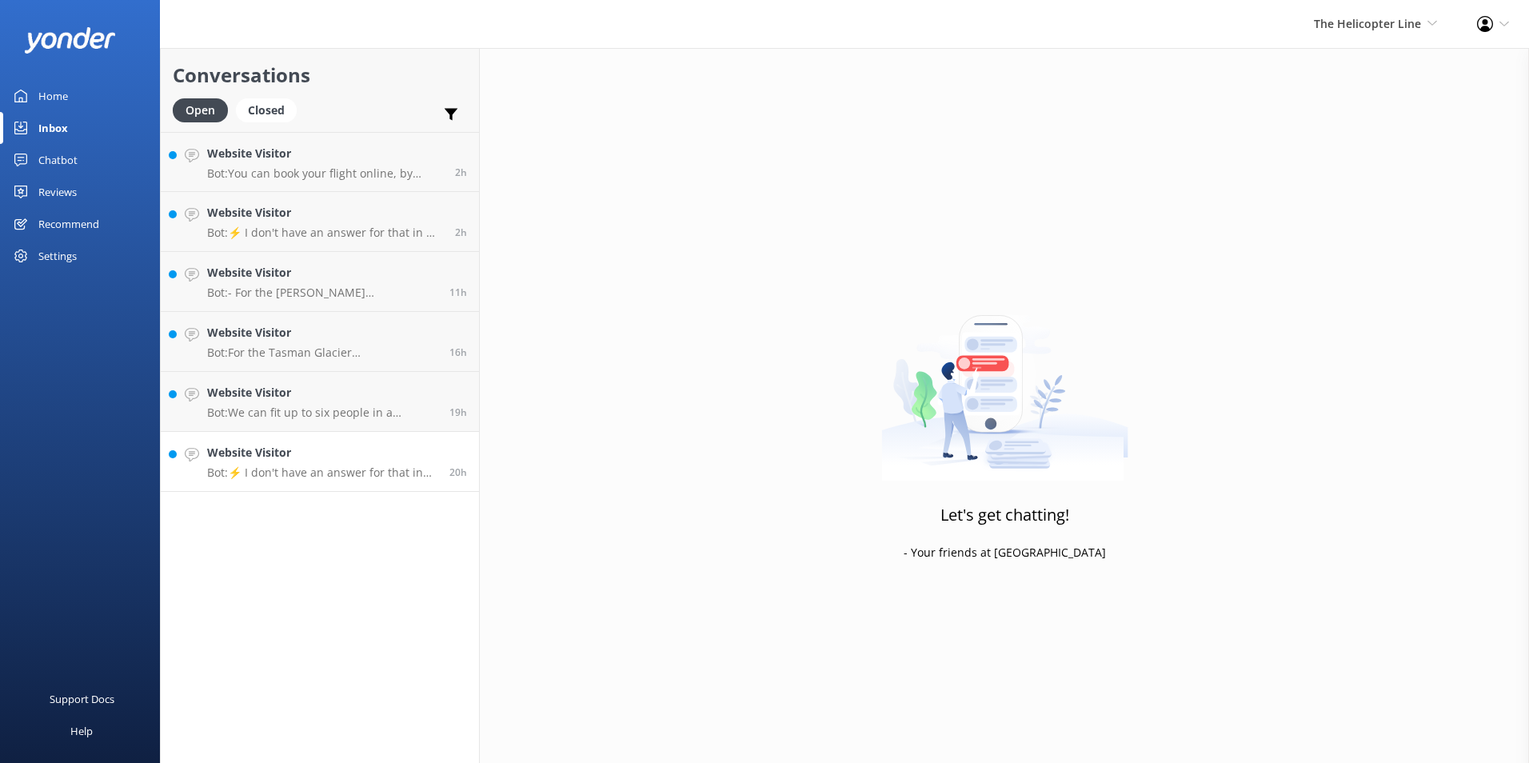
click at [371, 458] on h4 "Website Visitor" at bounding box center [322, 453] width 230 height 18
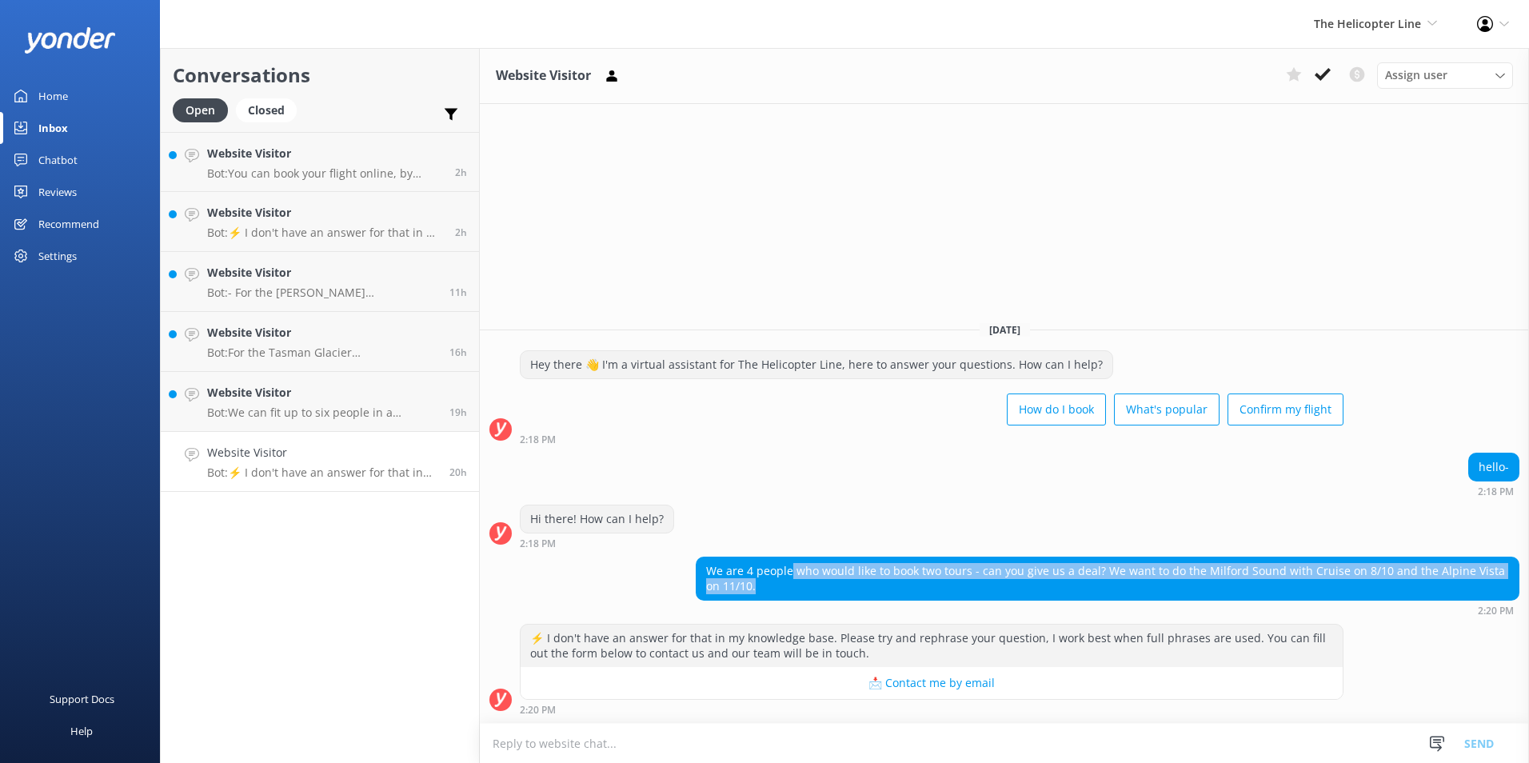
drag, startPoint x: 824, startPoint y: 576, endPoint x: 1162, endPoint y: 600, distance: 338.2
click at [1162, 600] on div "We are 4 people who would like to book two tours - can you give us a deal? We w…" at bounding box center [1107, 578] width 823 height 44
click at [1161, 600] on div "We are 4 people who would like to book two tours - can you give us a deal? We w…" at bounding box center [1107, 578] width 823 height 44
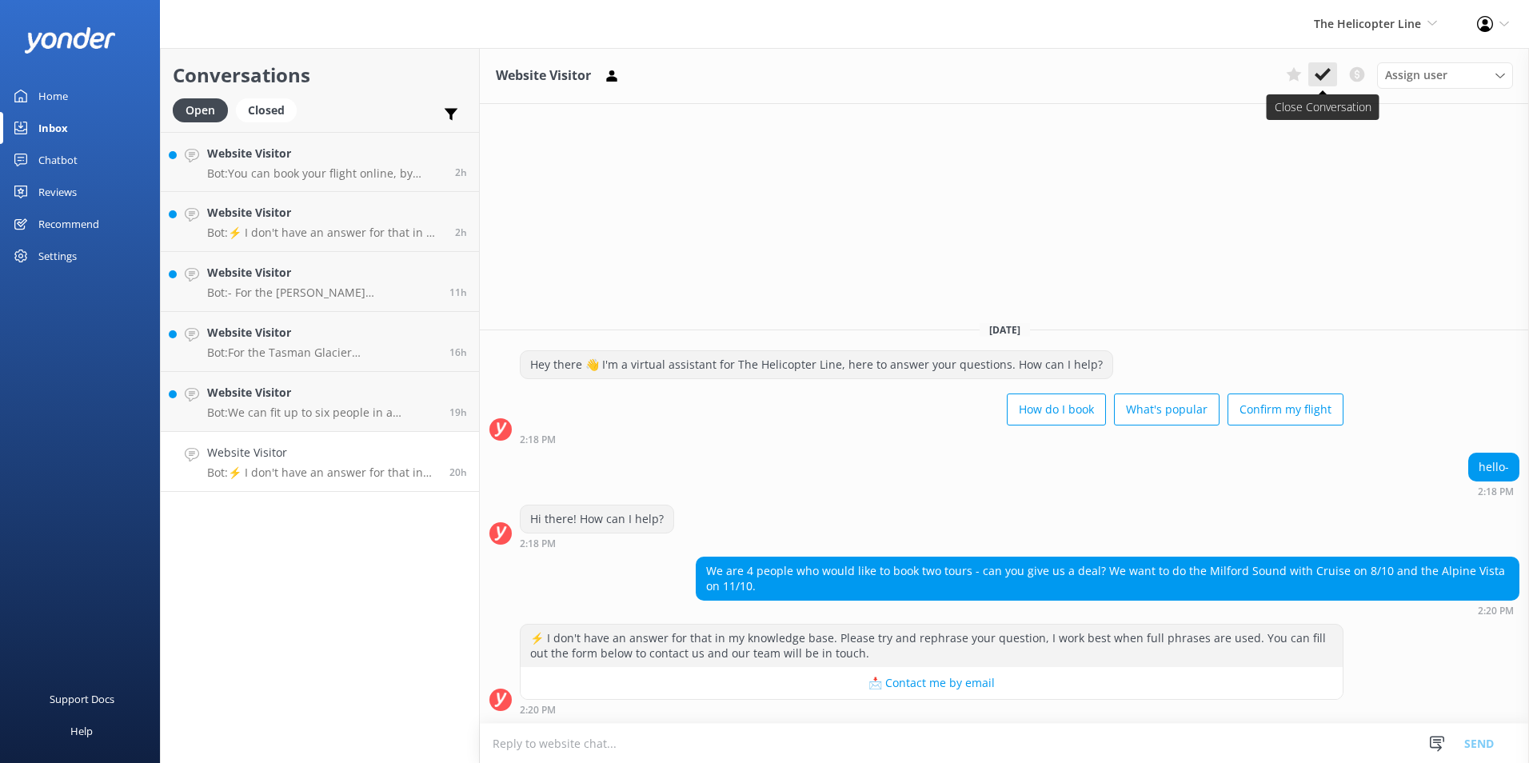
click at [1326, 64] on button at bounding box center [1322, 74] width 29 height 24
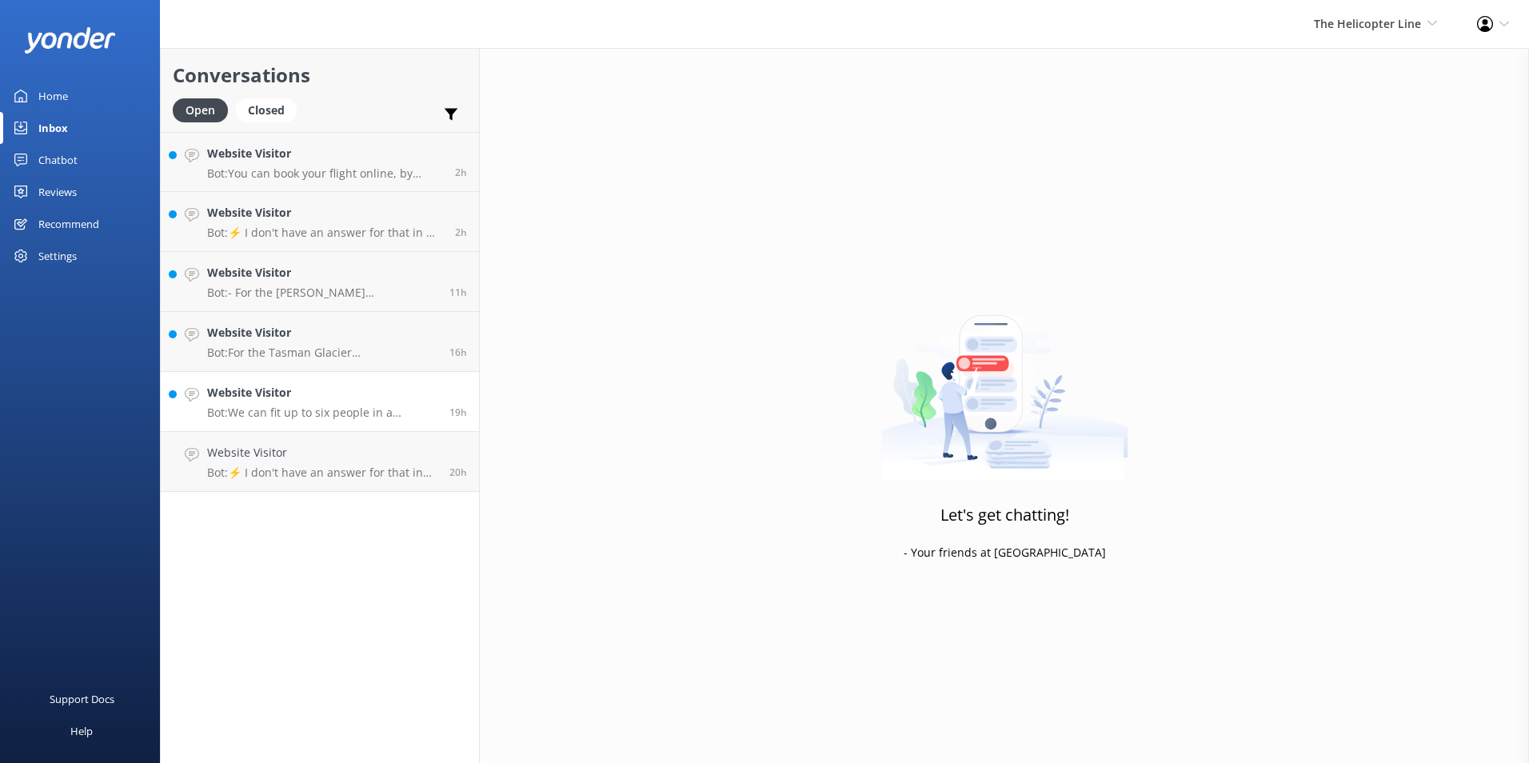
click at [305, 393] on h4 "Website Visitor" at bounding box center [322, 393] width 230 height 18
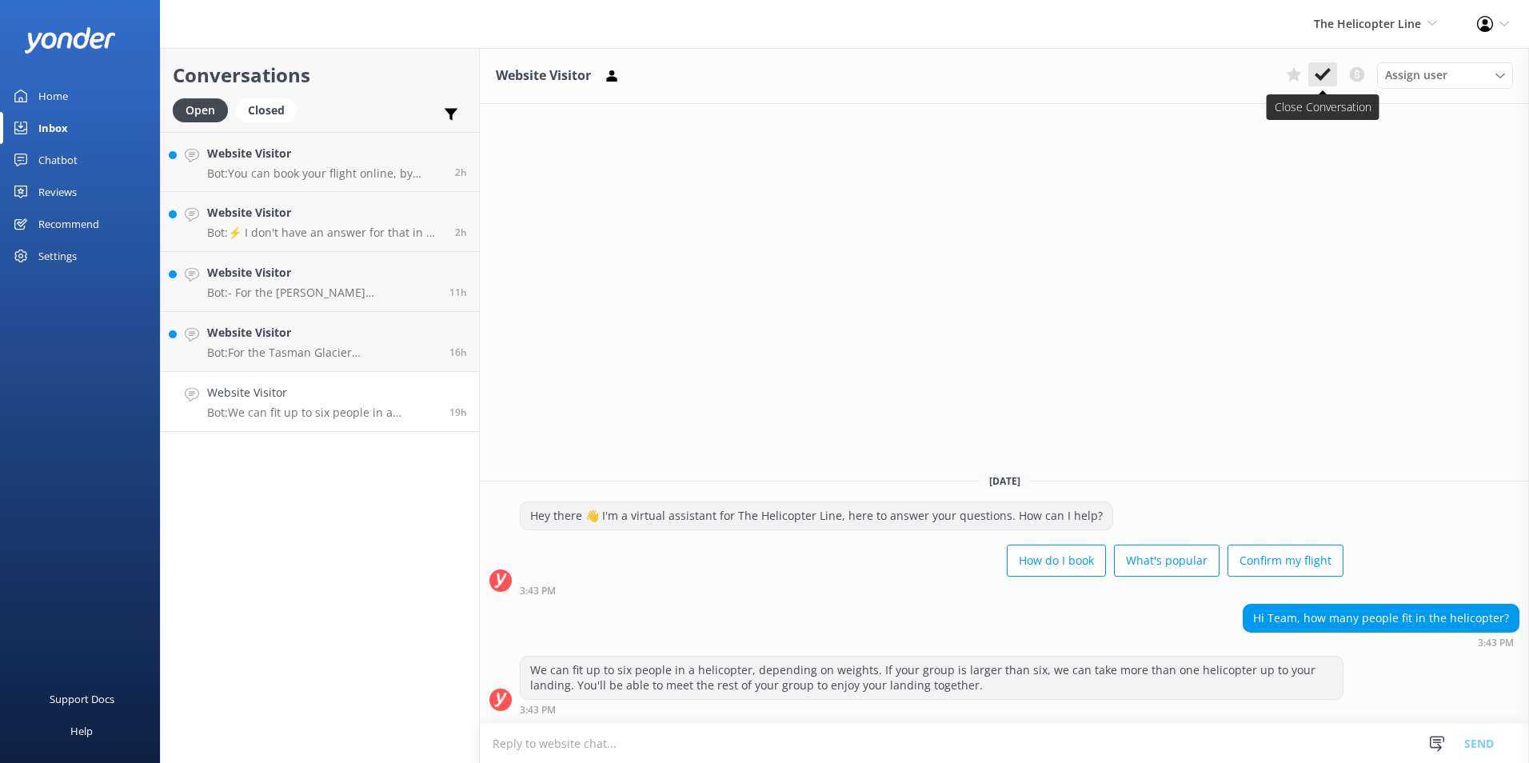
click at [1311, 77] on button at bounding box center [1322, 74] width 29 height 24
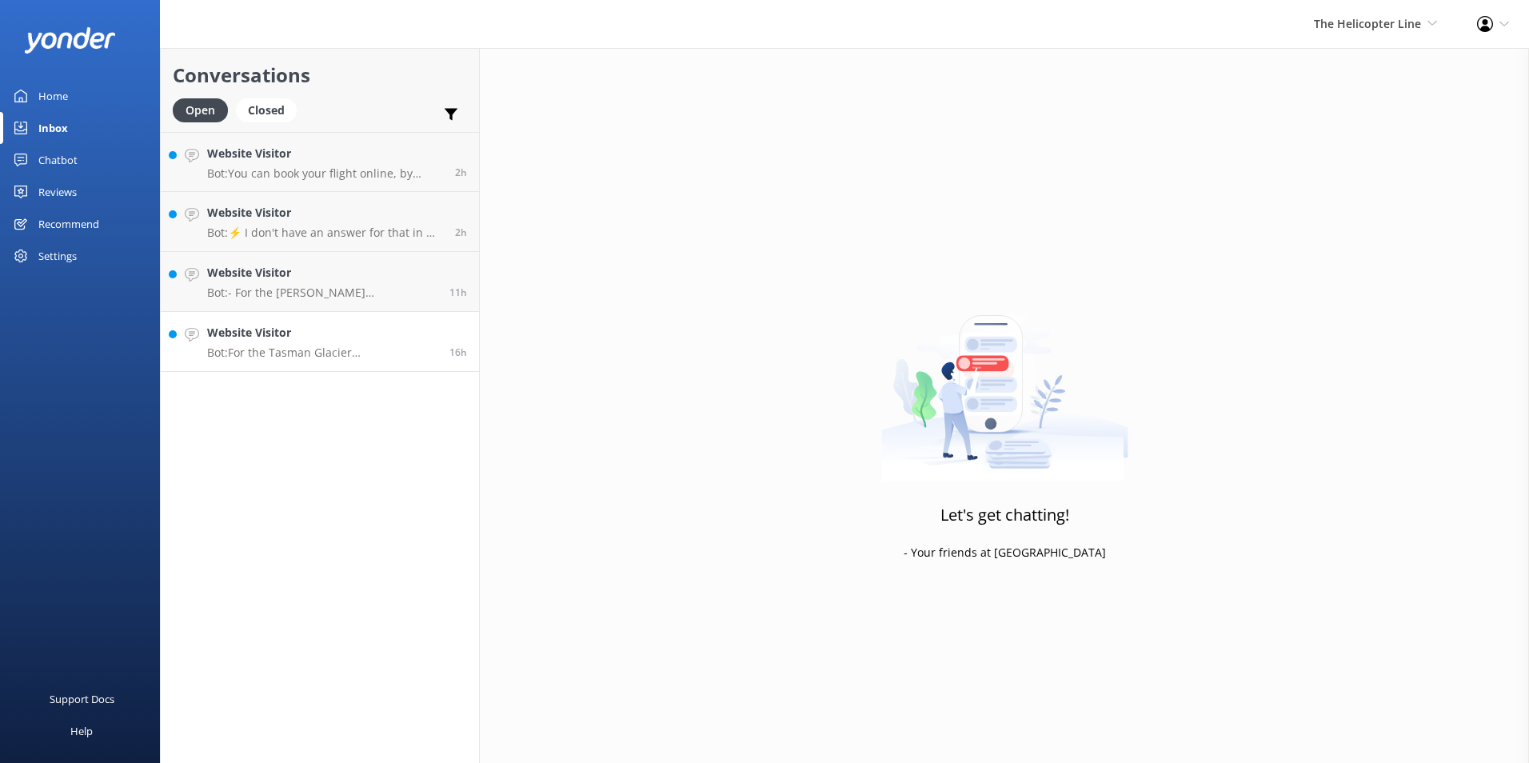
click at [356, 347] on p "Bot: For the Tasman Glacier Heli Hike, complimentary transportation is provided…" at bounding box center [322, 352] width 230 height 14
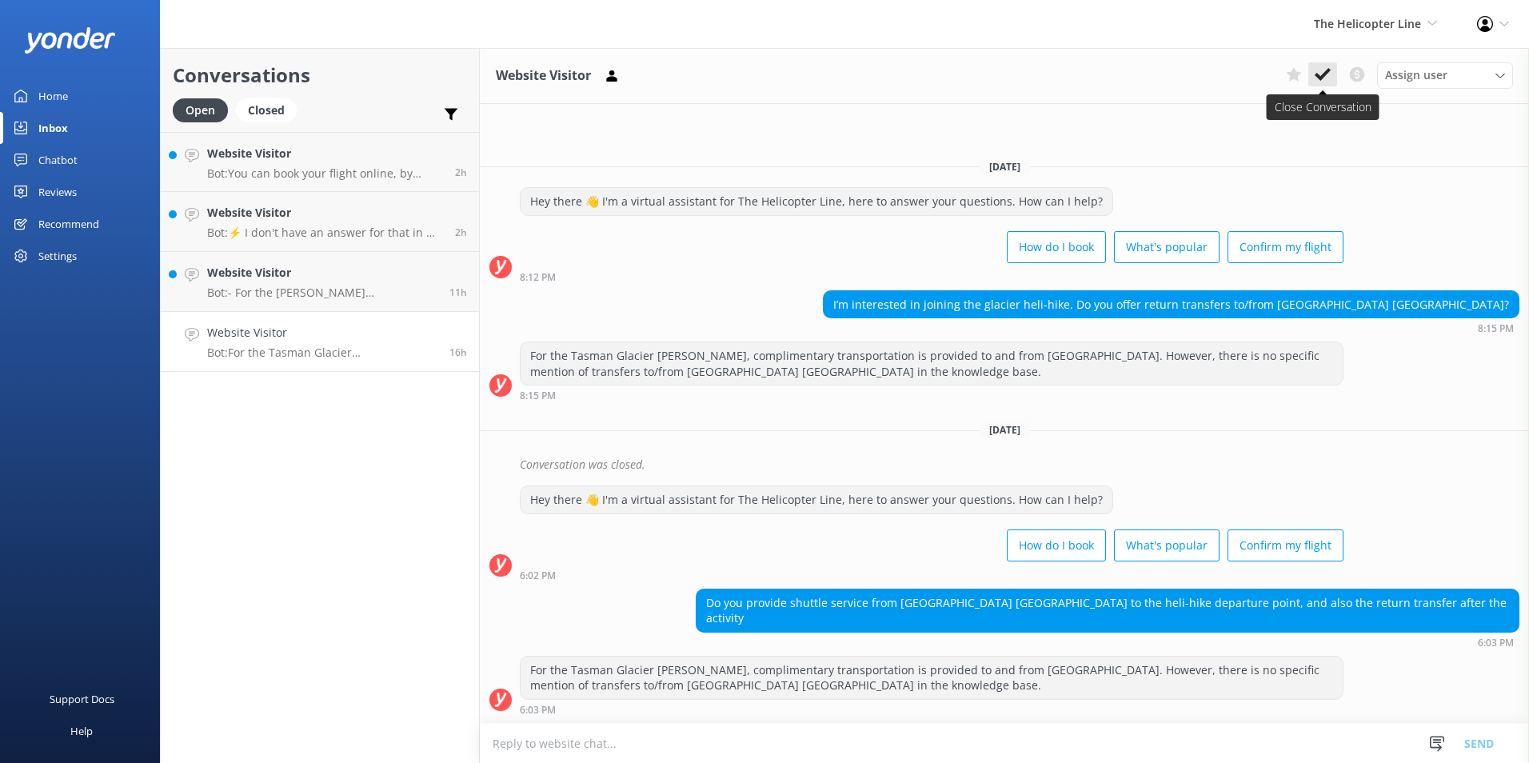
click at [1325, 75] on use at bounding box center [1322, 74] width 16 height 13
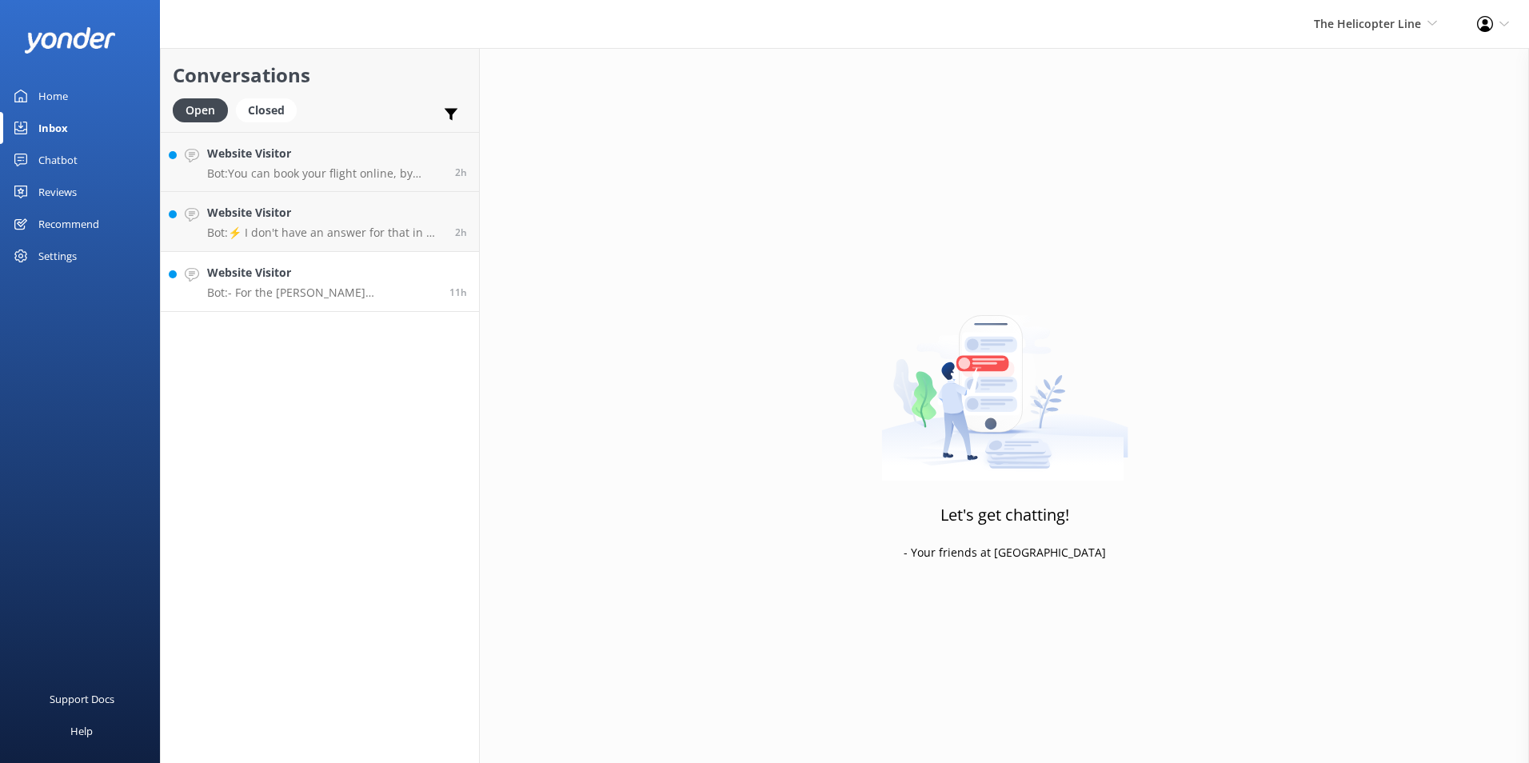
click at [289, 273] on h4 "Website Visitor" at bounding box center [322, 273] width 230 height 18
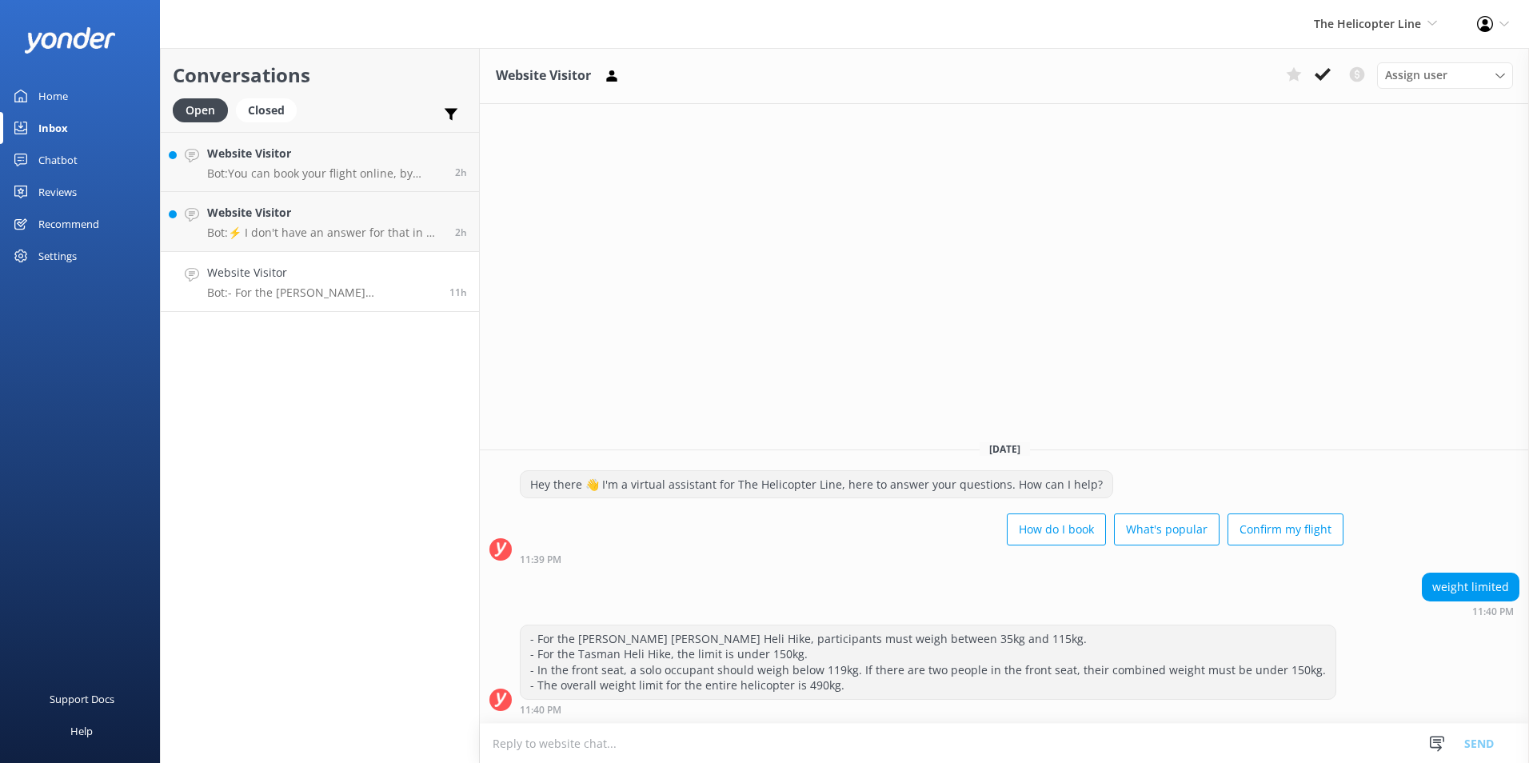
click at [1325, 75] on use at bounding box center [1322, 74] width 16 height 13
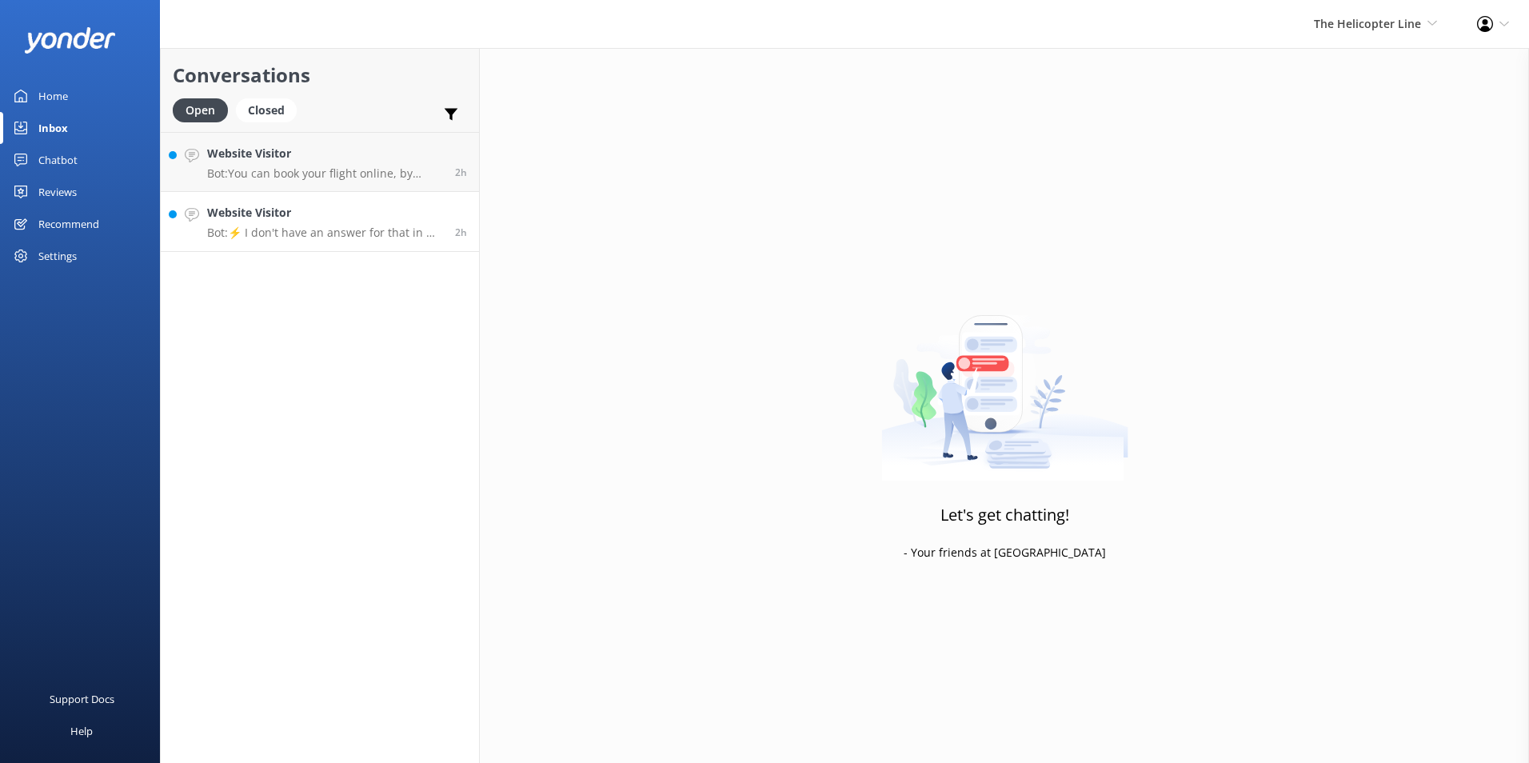
click at [387, 231] on p "Bot: ⚡ I don't have an answer for that in my knowledge base. Please try and rep…" at bounding box center [325, 232] width 236 height 14
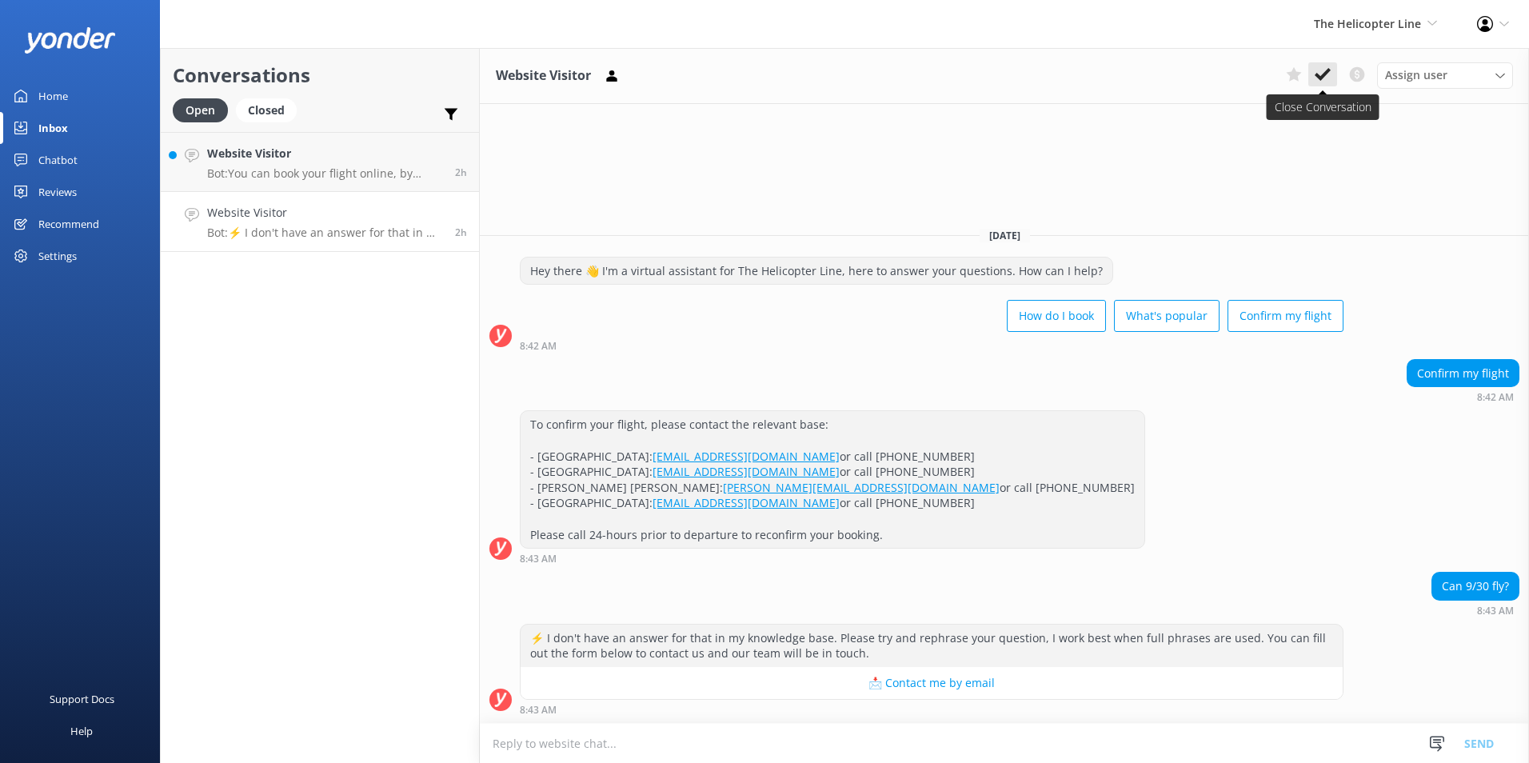
click at [1322, 75] on use at bounding box center [1322, 74] width 16 height 13
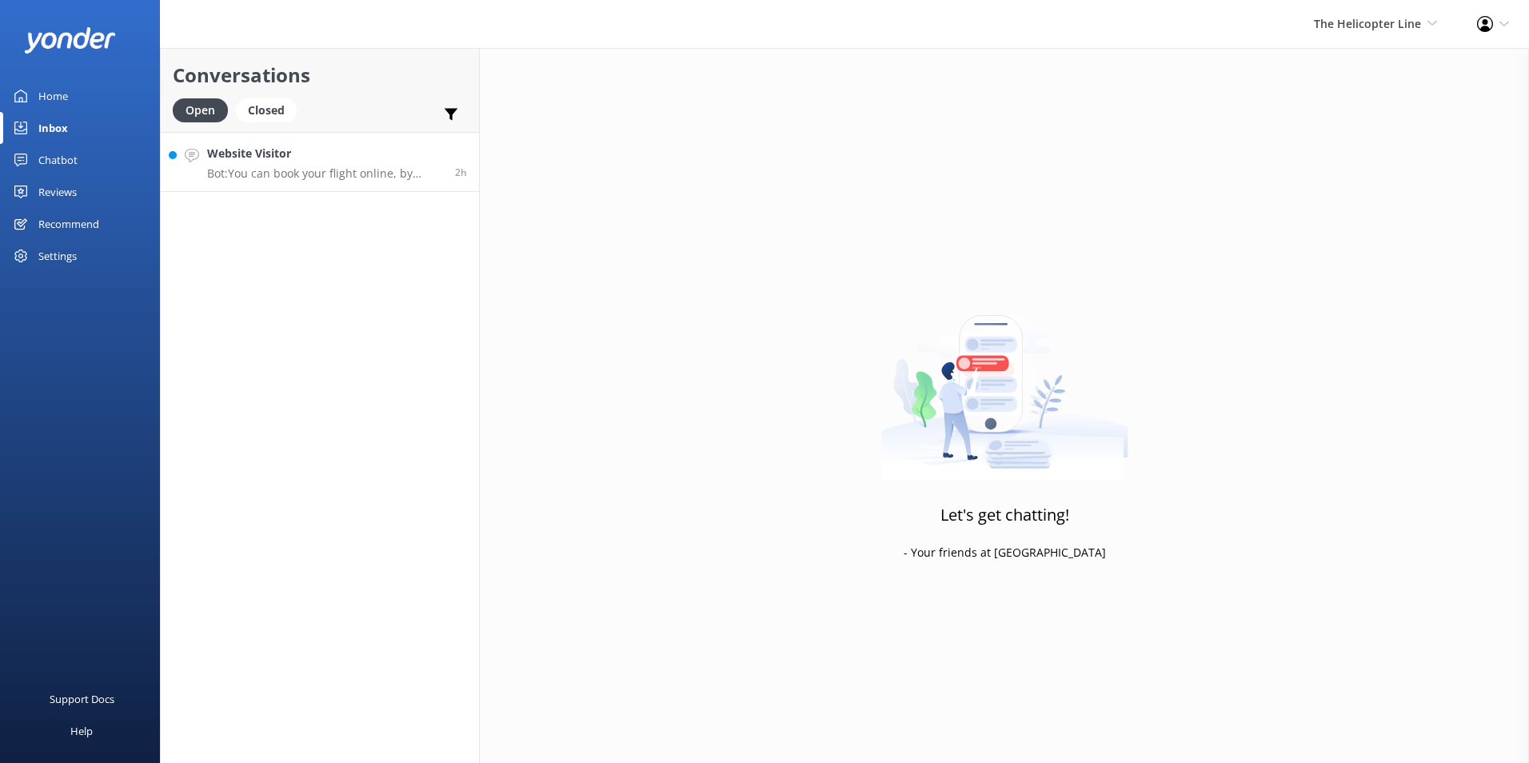
click at [273, 168] on p "Bot: You can book your flight online, by phone, or via email. View availability…" at bounding box center [325, 173] width 236 height 14
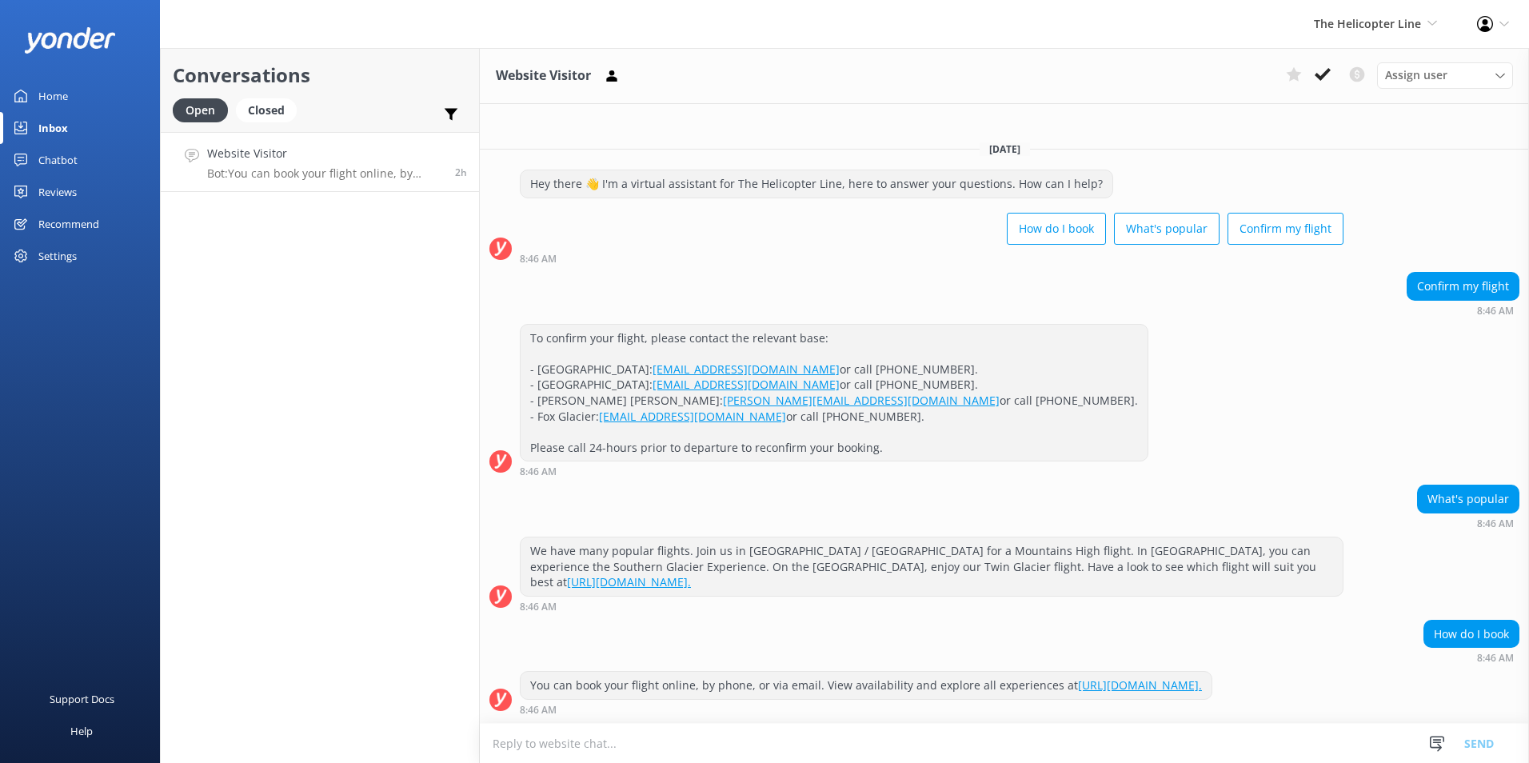
click at [1326, 82] on icon at bounding box center [1322, 74] width 16 height 16
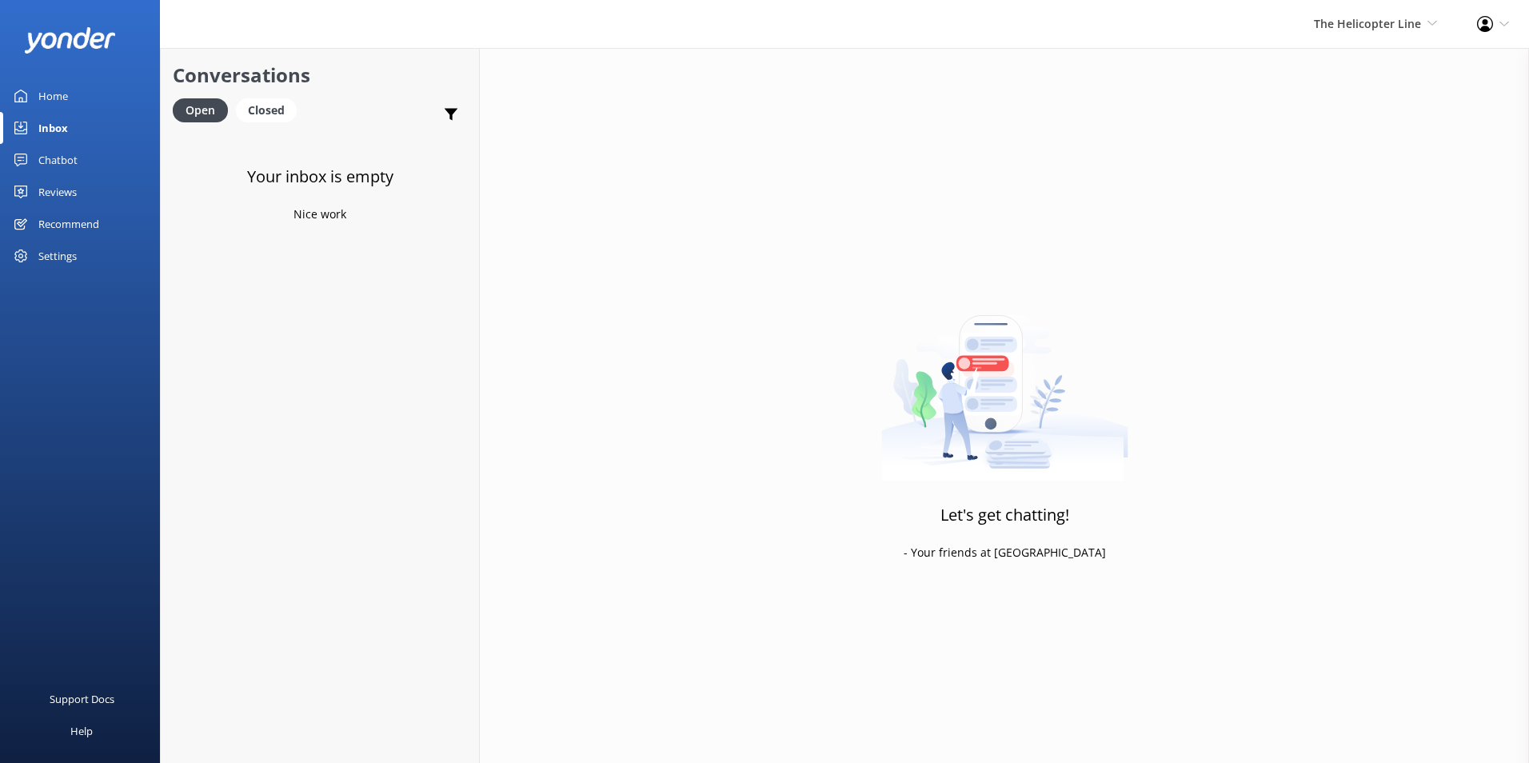
click at [58, 85] on div "Home" at bounding box center [53, 96] width 30 height 32
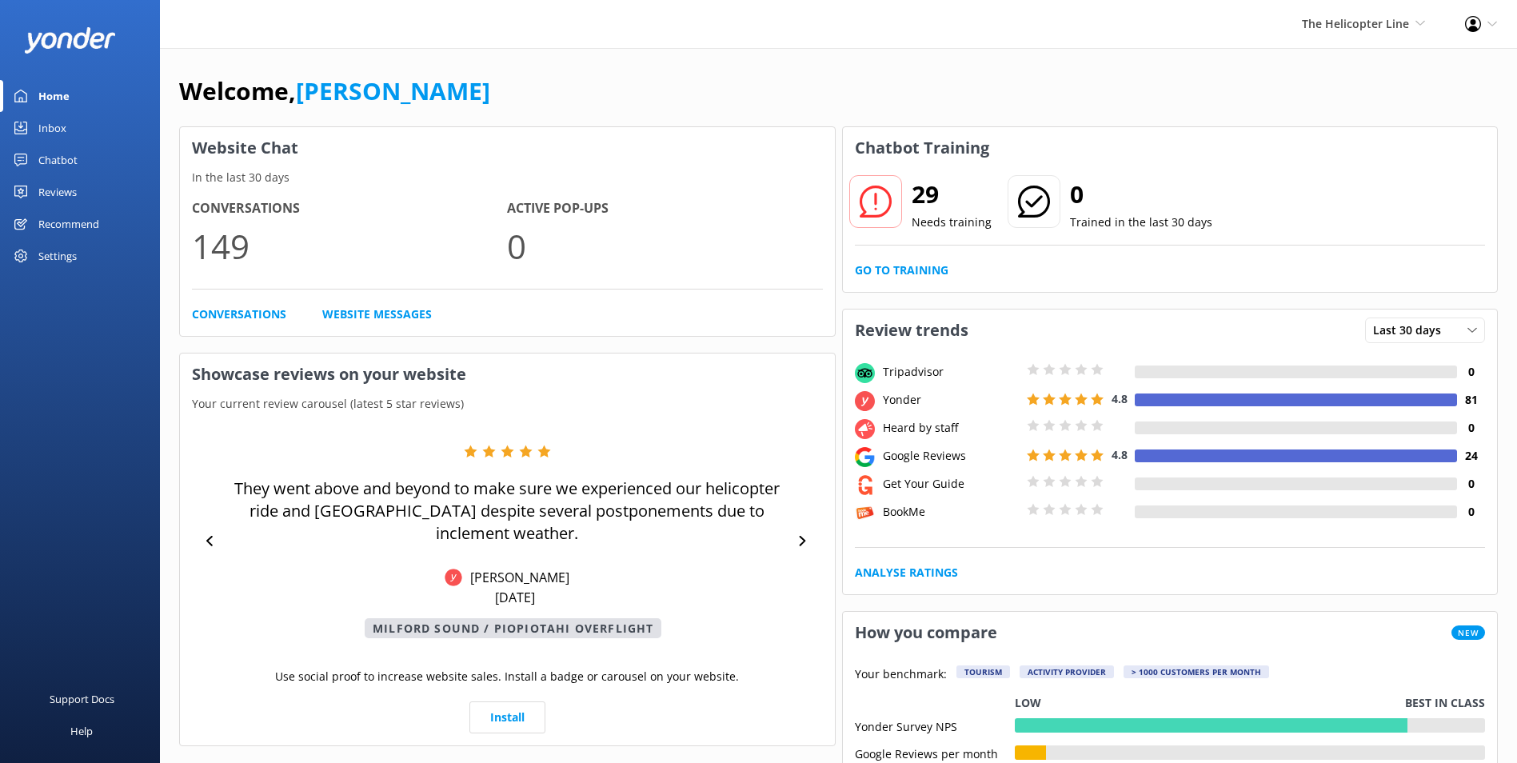
click at [917, 250] on div "29 Needs training 0 Trained in the last 30 days Go to Training" at bounding box center [1170, 230] width 655 height 123
click at [908, 273] on link "Go to Training" at bounding box center [902, 270] width 94 height 18
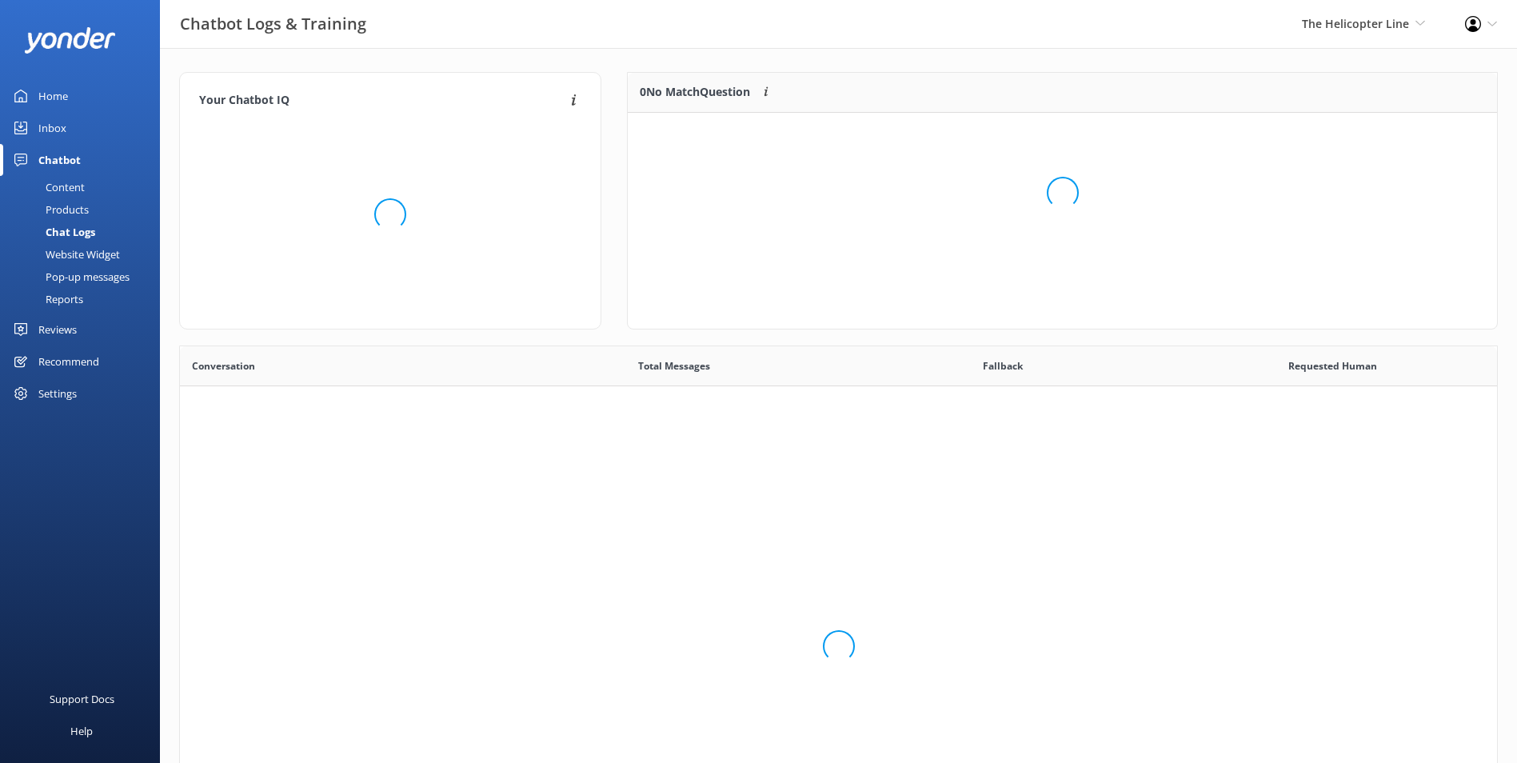
scroll to position [548, 1305]
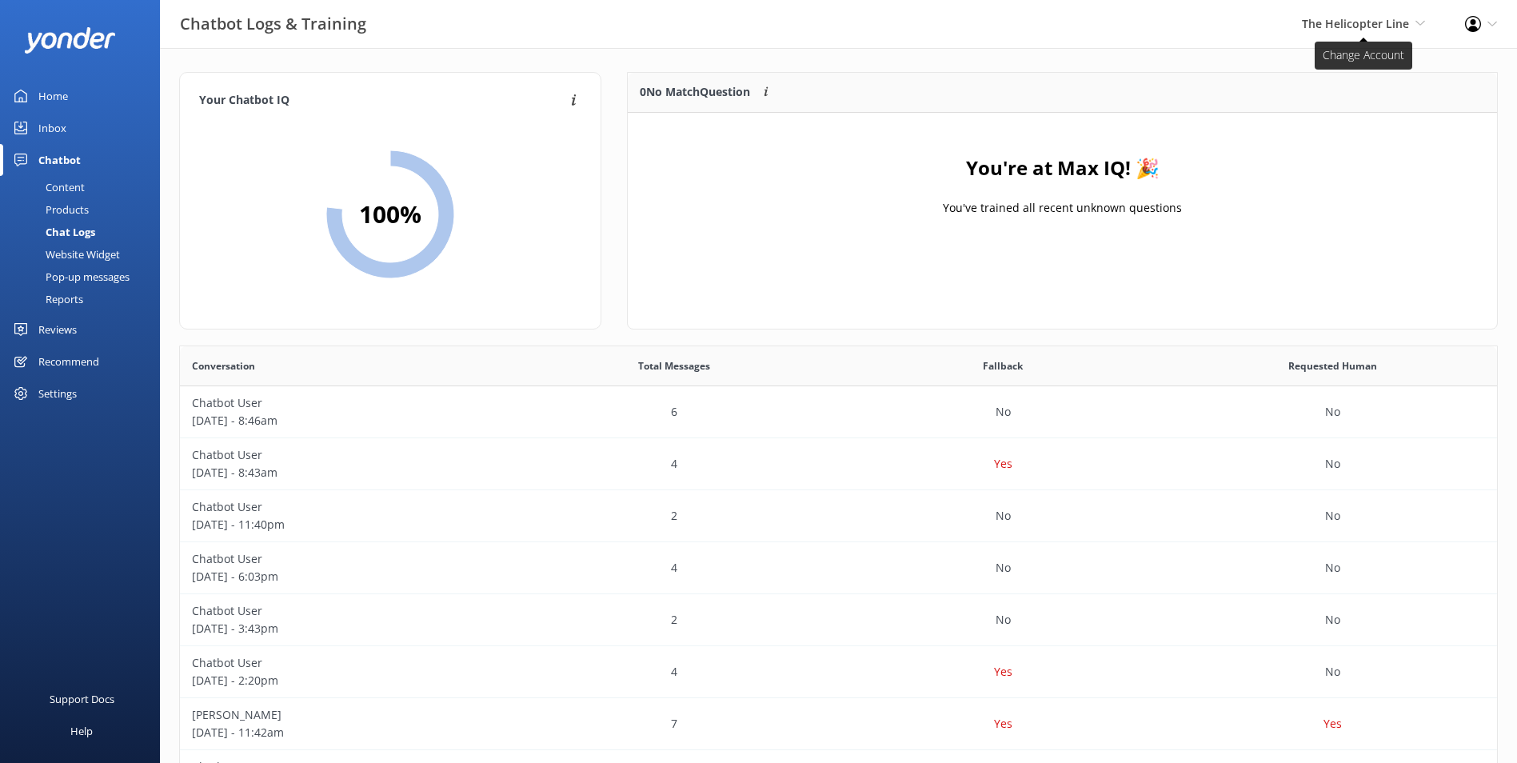
click at [1363, 16] on span "The Helicopter Line" at bounding box center [1355, 23] width 107 height 15
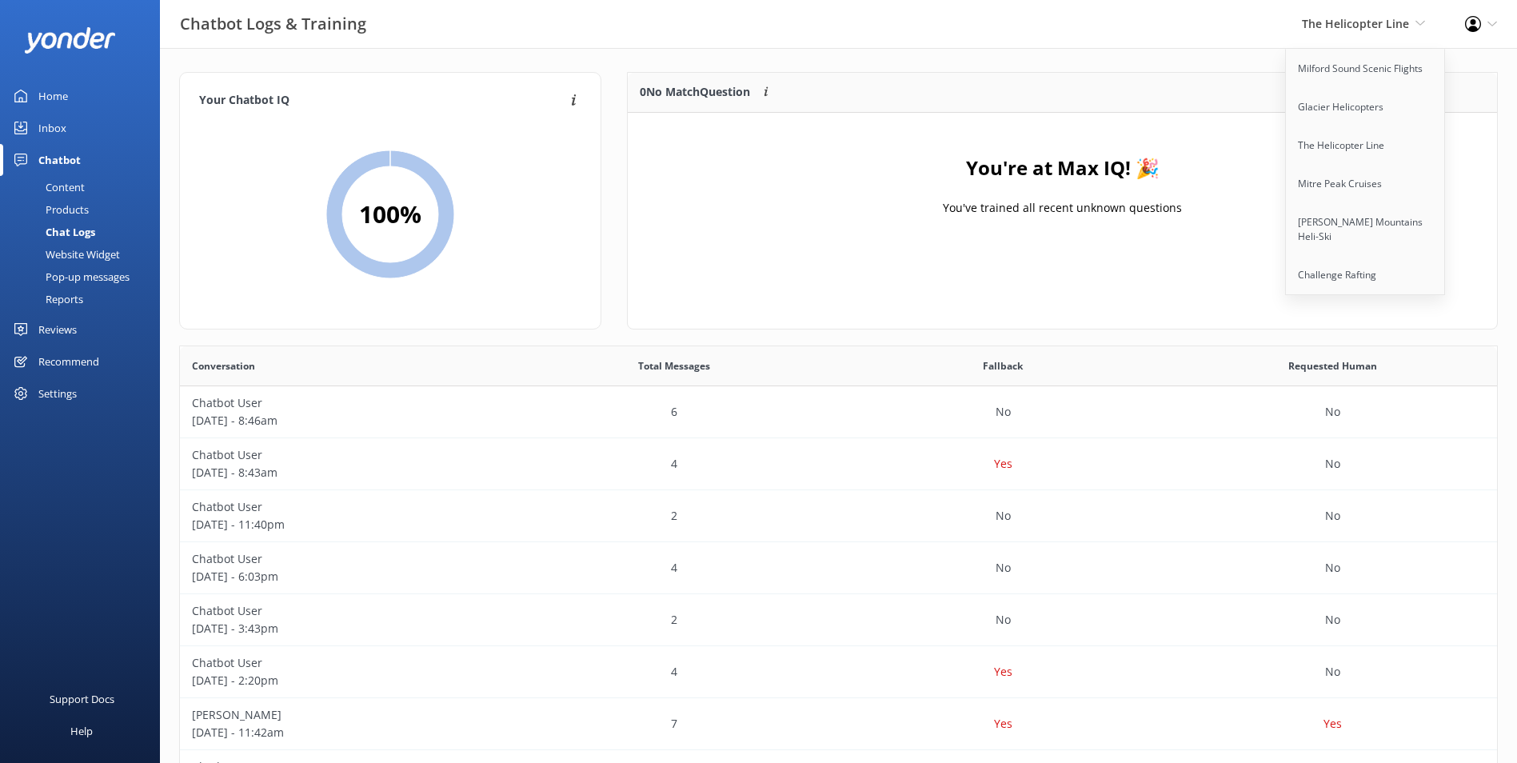
click at [60, 182] on div "Content" at bounding box center [47, 187] width 75 height 22
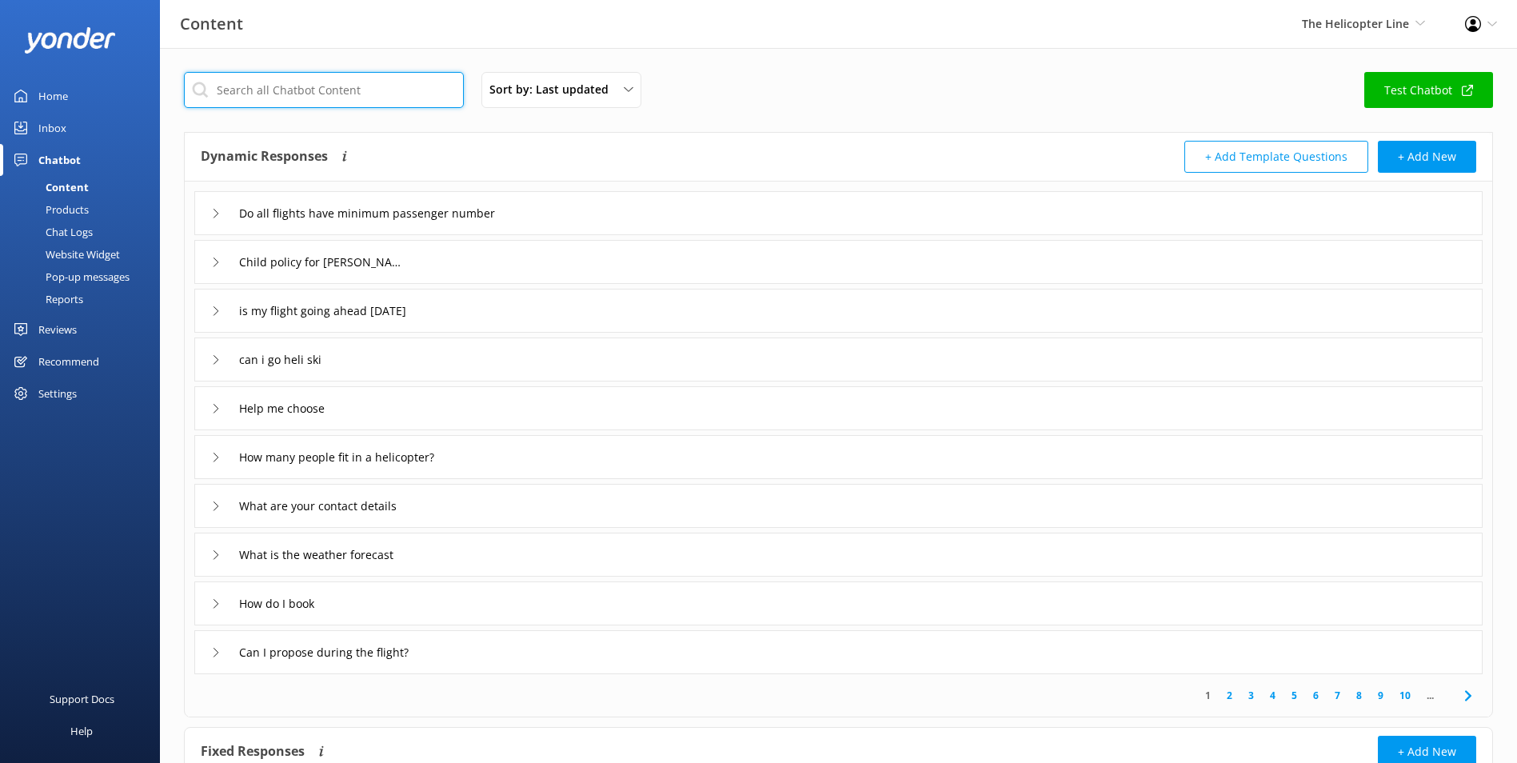
click at [319, 106] on input "text" at bounding box center [324, 90] width 280 height 36
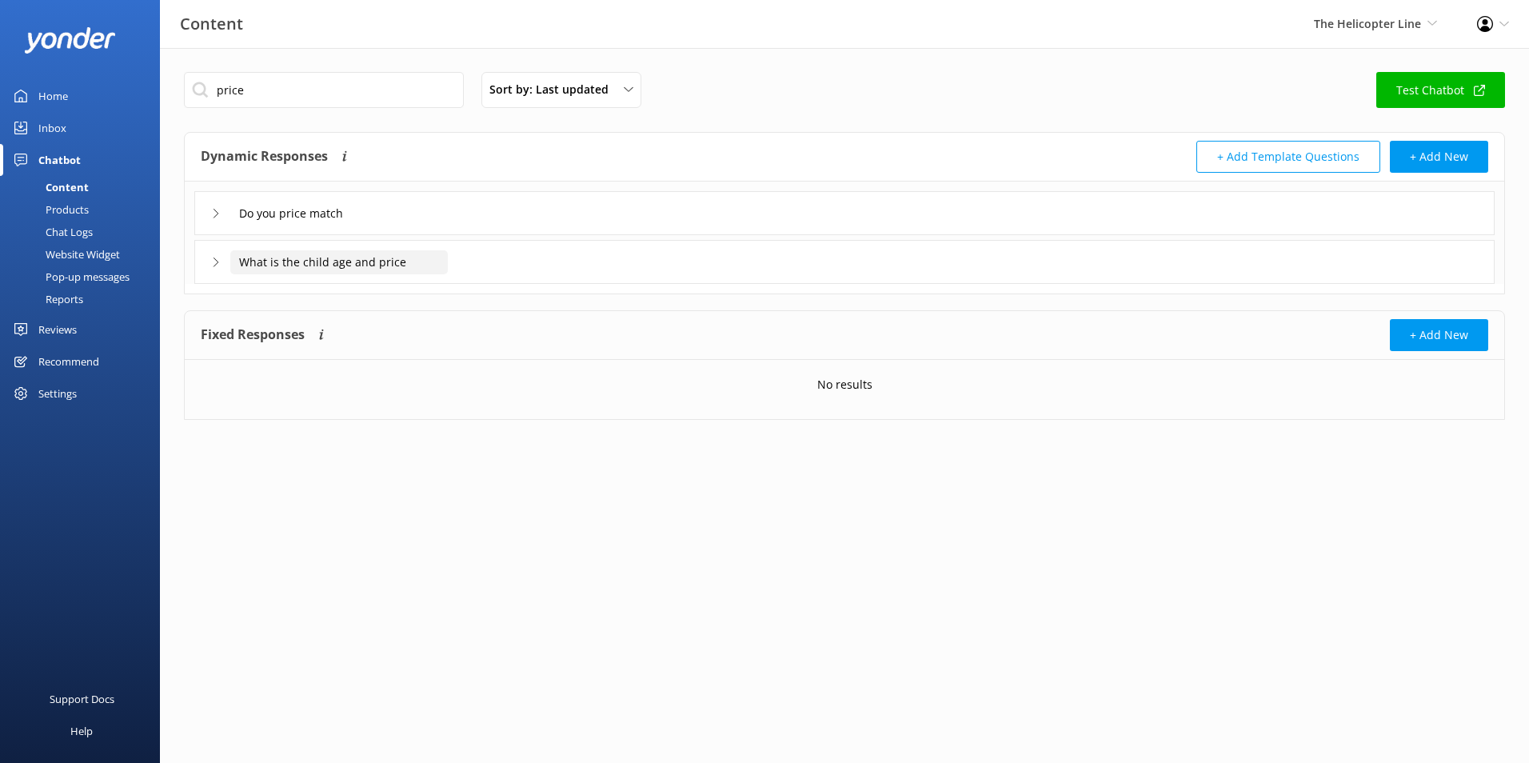
click at [412, 257] on input "What is the child age and price" at bounding box center [338, 262] width 217 height 24
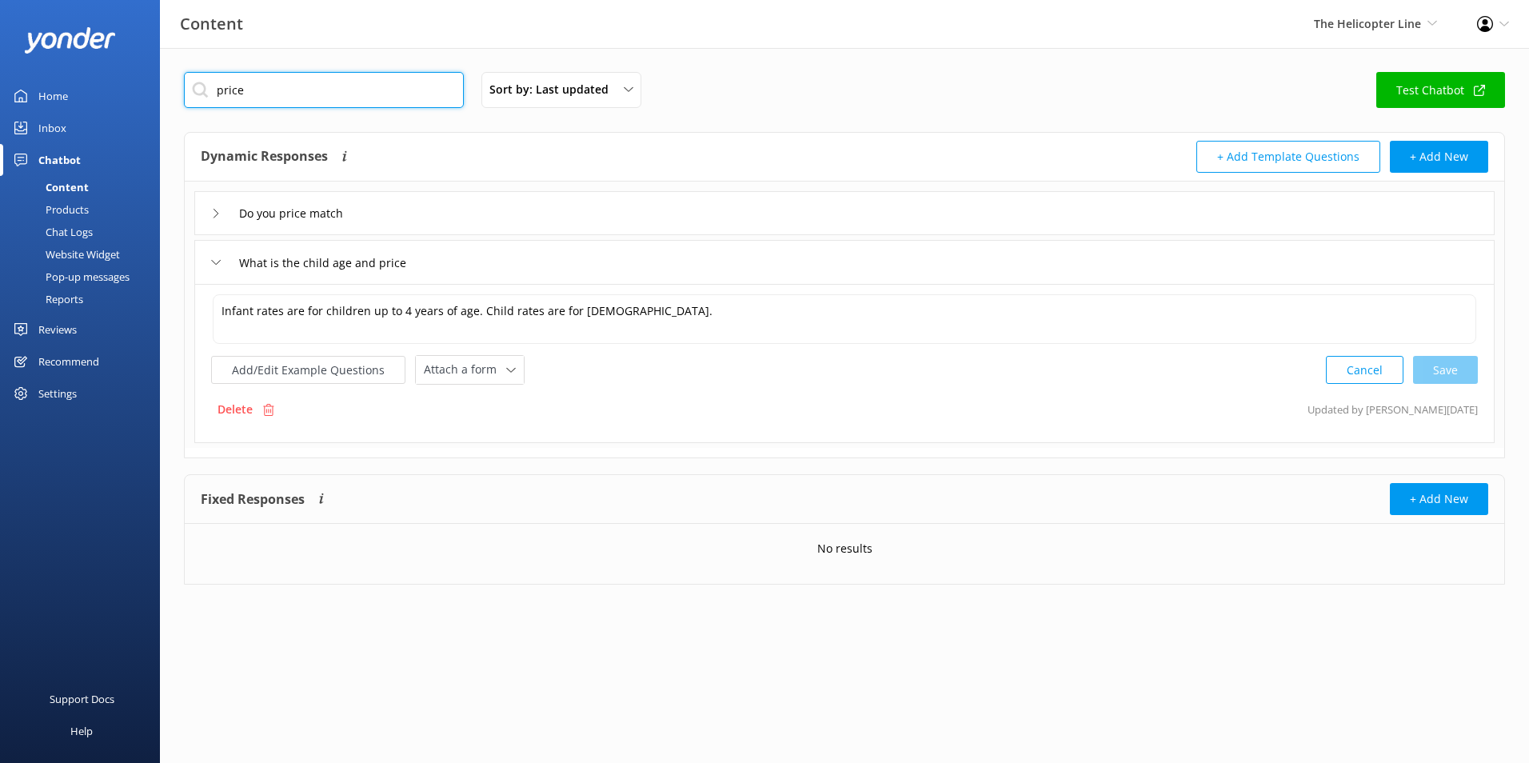
drag, startPoint x: 249, startPoint y: 102, endPoint x: 175, endPoint y: 88, distance: 74.8
click at [175, 88] on div "price Sort by: Last updated Title (A-Z) Last updated Test Chatbot Dynamic Respo…" at bounding box center [844, 340] width 1369 height 584
type input "cost"
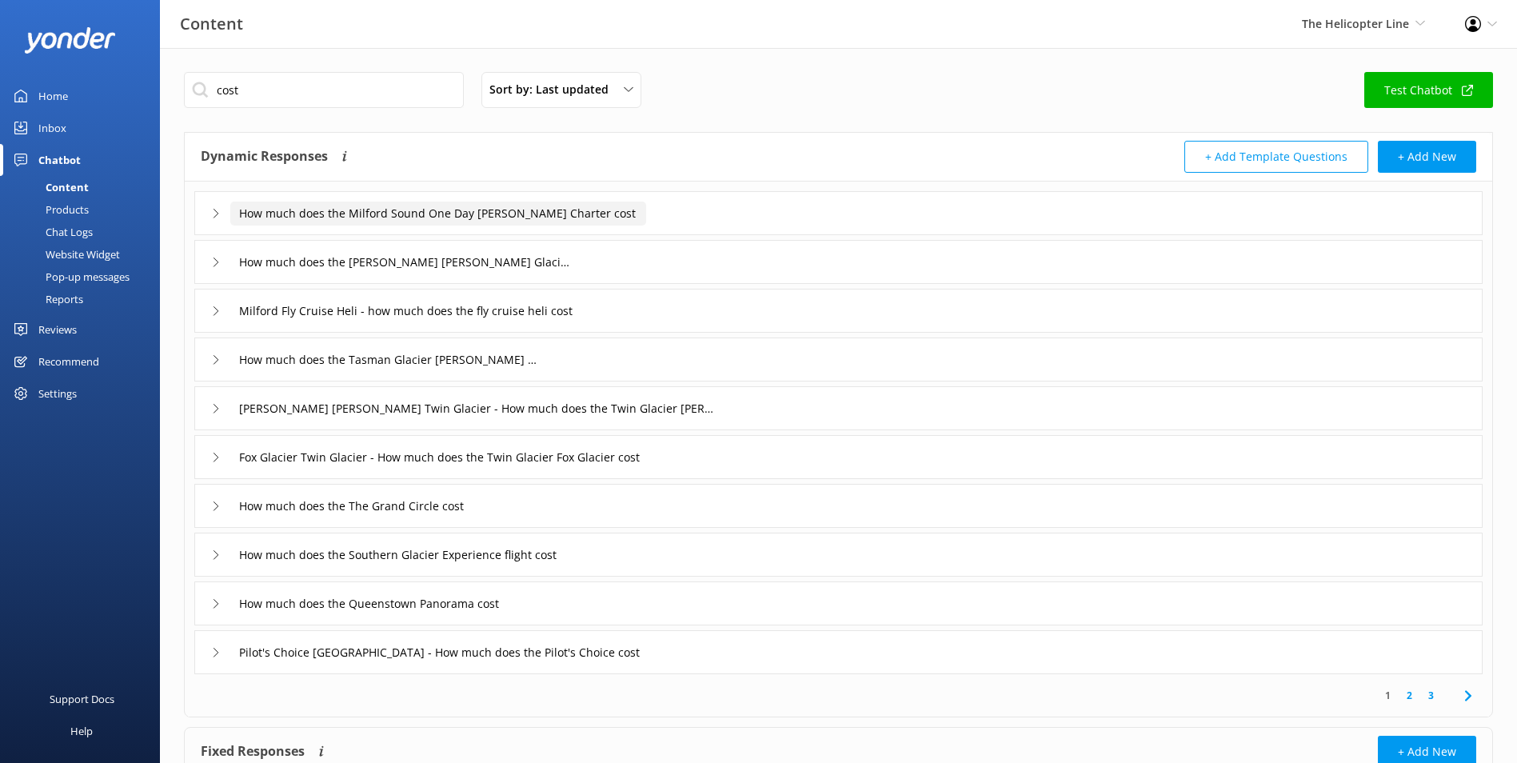
click at [637, 211] on input "How much does the Milford Sound One Day Heli Hike Charter cost" at bounding box center [438, 213] width 416 height 24
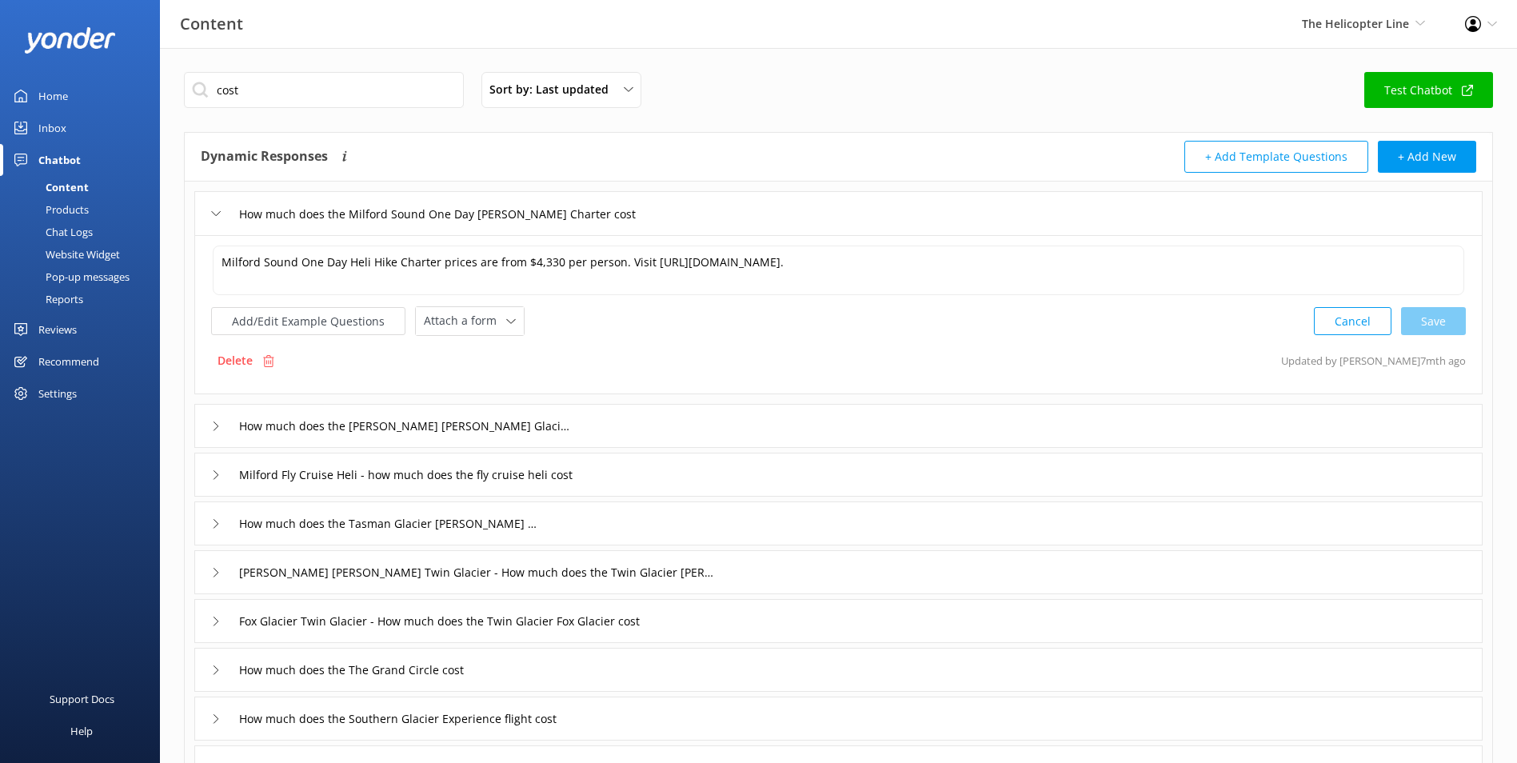
drag, startPoint x: 266, startPoint y: 363, endPoint x: 829, endPoint y: 77, distance: 631.4
click at [266, 363] on use at bounding box center [268, 361] width 11 height 12
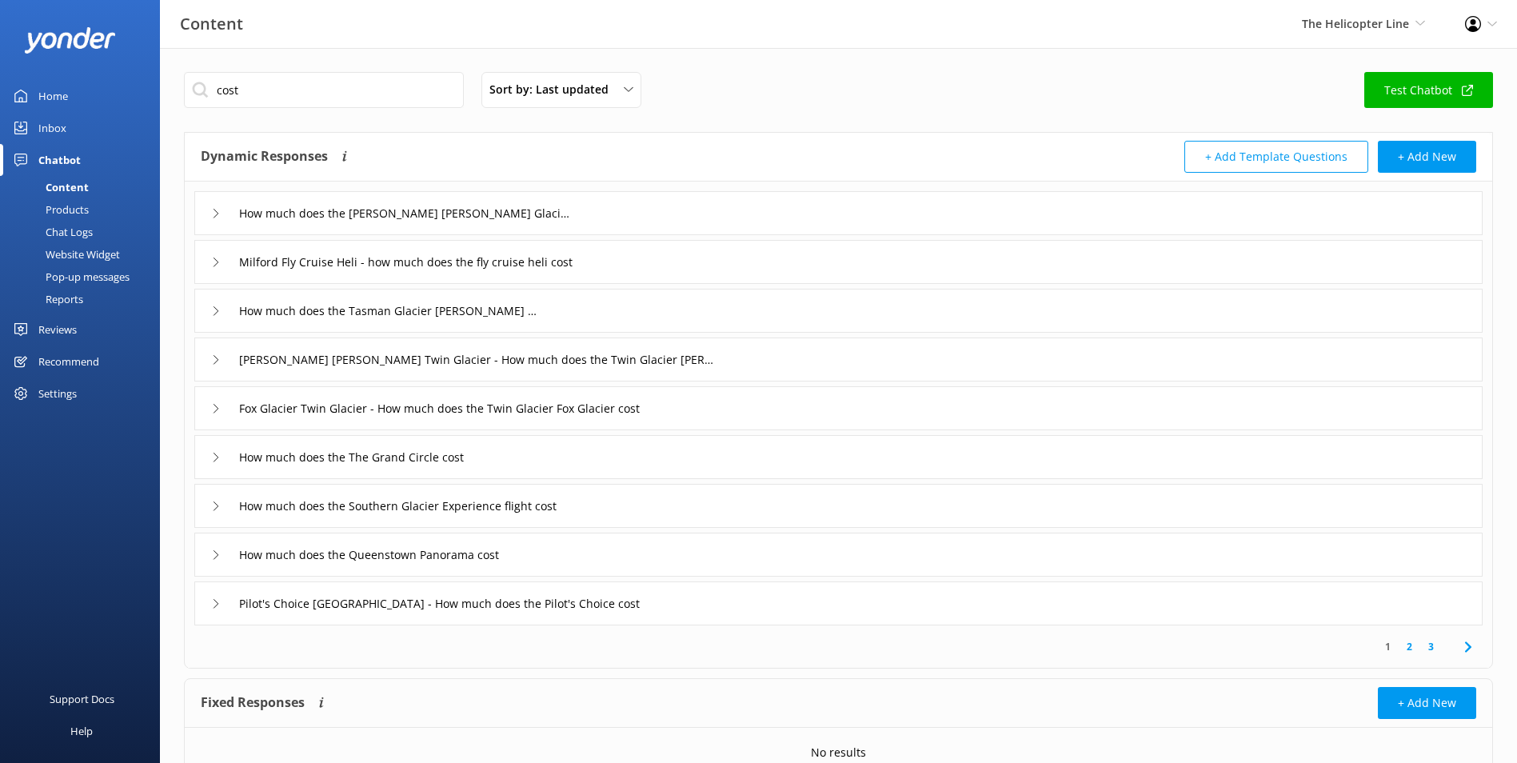
click at [672, 208] on div "How much does the Franz Josef Glacier Heli Hike cost" at bounding box center [838, 213] width 1288 height 44
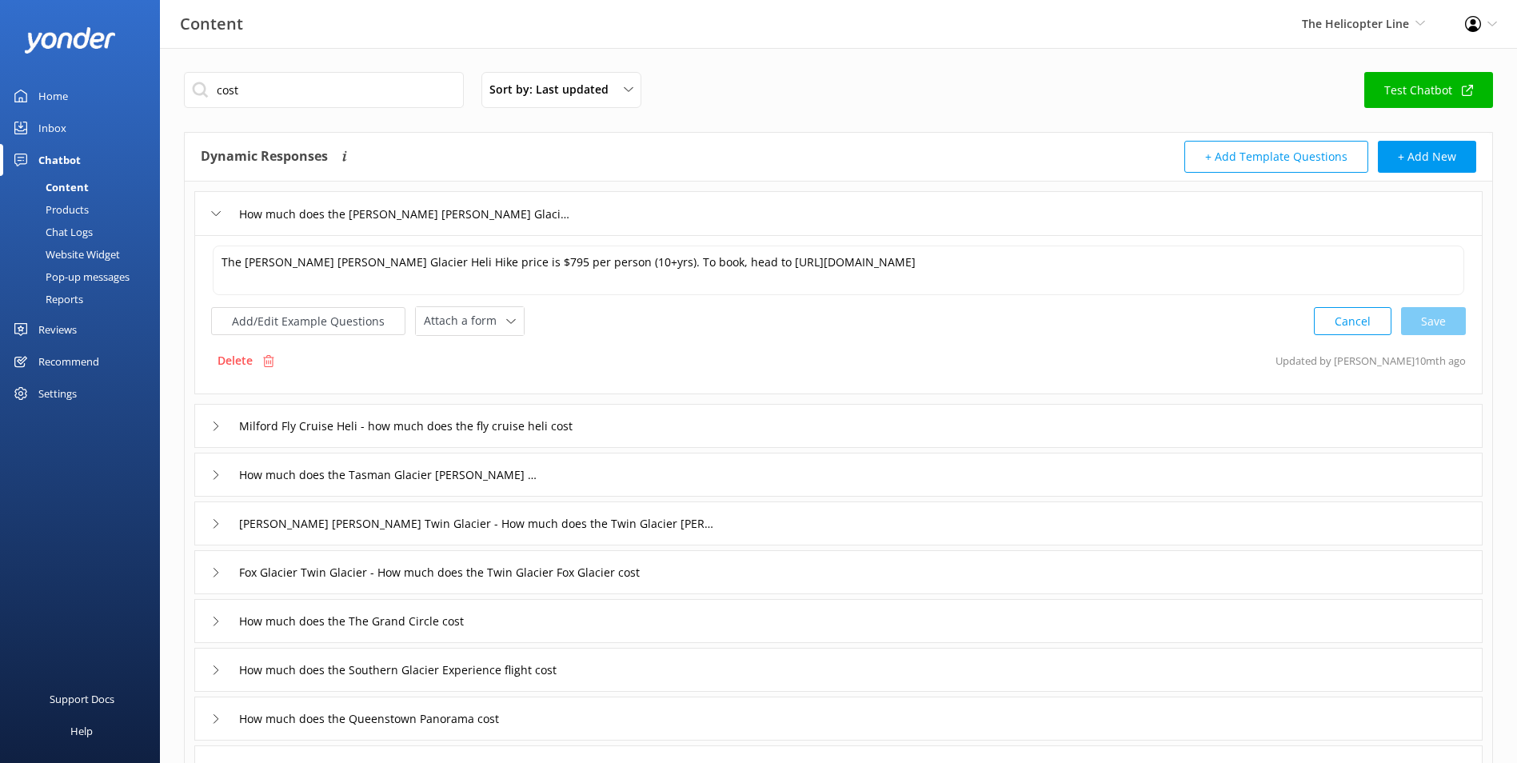
click at [1015, 348] on div "Delete Updated by Jaimie Moscarello 10mth ago" at bounding box center [838, 360] width 1254 height 30
click at [600, 262] on textarea "The Franz Josef Glacier Heli Hike price is $795 per person (10+yrs). To book, h…" at bounding box center [838, 270] width 1251 height 50
click at [768, 427] on div "Milford Fly Cruise Heli - how much does the fly cruise heli cost" at bounding box center [838, 426] width 1288 height 44
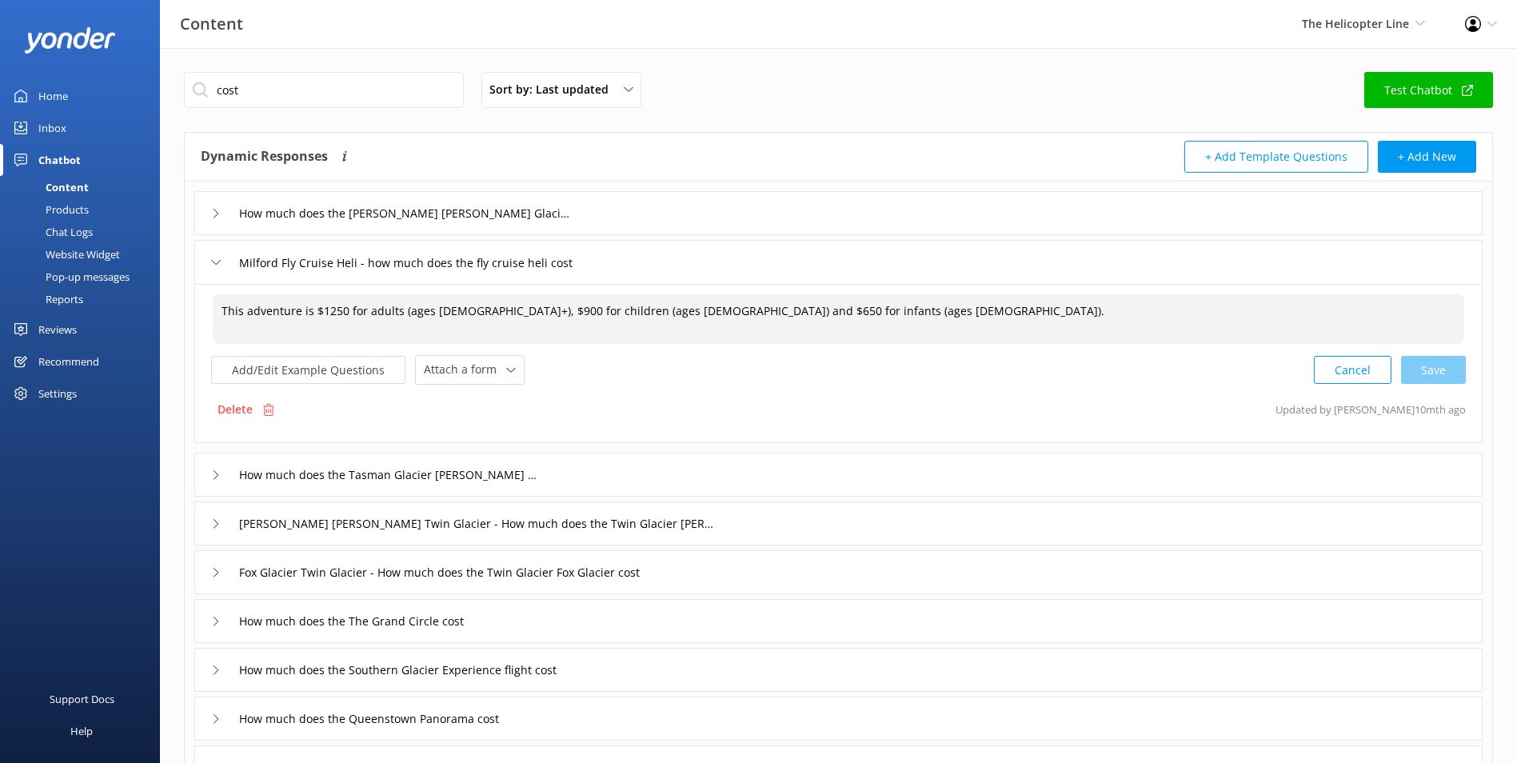
drag, startPoint x: 466, startPoint y: 306, endPoint x: 480, endPoint y: 306, distance: 14.4
click at [480, 306] on textarea "This adventure is $1250 for adults (ages 15+), $900 for children (ages 4-14) an…" at bounding box center [838, 319] width 1251 height 50
click at [330, 311] on textarea "This adventure is $1250 for adults (ages 15+), $900 for children (ages 4-14) an…" at bounding box center [838, 319] width 1251 height 50
drag, startPoint x: 325, startPoint y: 311, endPoint x: 346, endPoint y: 310, distance: 20.8
click at [346, 310] on textarea "This adventure is $1250 for adults (ages 15+), $900 for children (ages 4-14) an…" at bounding box center [838, 319] width 1251 height 50
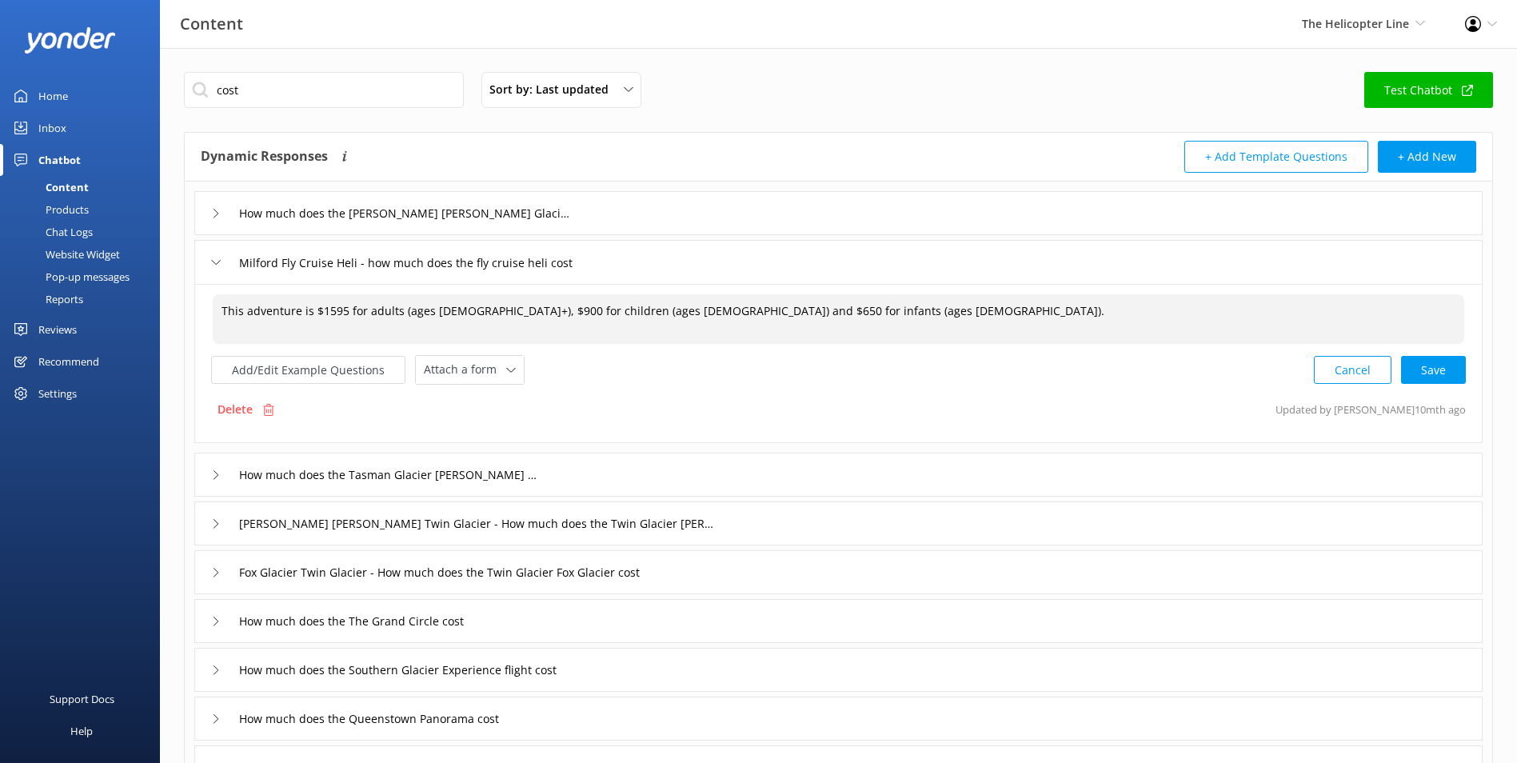
drag, startPoint x: 468, startPoint y: 313, endPoint x: 482, endPoint y: 313, distance: 13.6
click at [482, 313] on textarea "This adventure is $1595 for adults (ages 15+), $900 for children (ages 4-14) an…" at bounding box center [838, 319] width 1251 height 50
drag, startPoint x: 649, startPoint y: 311, endPoint x: 662, endPoint y: 312, distance: 12.8
click at [662, 312] on textarea "This adventure is $1595 for adults (ages 15+), $1115 for children (ages 4-14) a…" at bounding box center [838, 319] width 1251 height 50
click at [1445, 367] on div "Cancel Save" at bounding box center [1390, 370] width 152 height 30
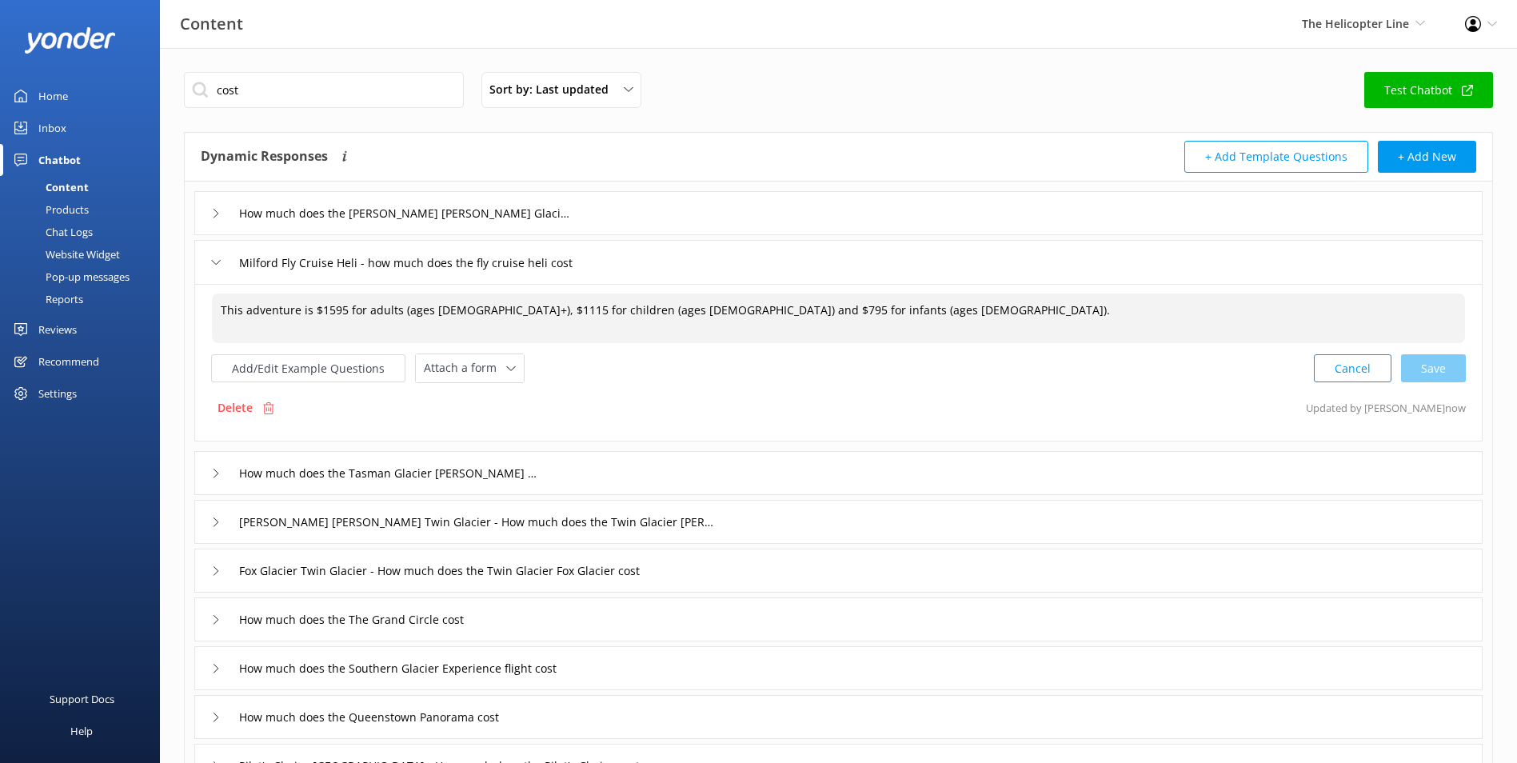
type textarea "This adventure is $1595 for adults (ages 15+), $1115 for children (ages 4-14) a…"
click at [601, 461] on div "How much does the Tasman Glacier Heli Hike cost" at bounding box center [838, 473] width 1288 height 44
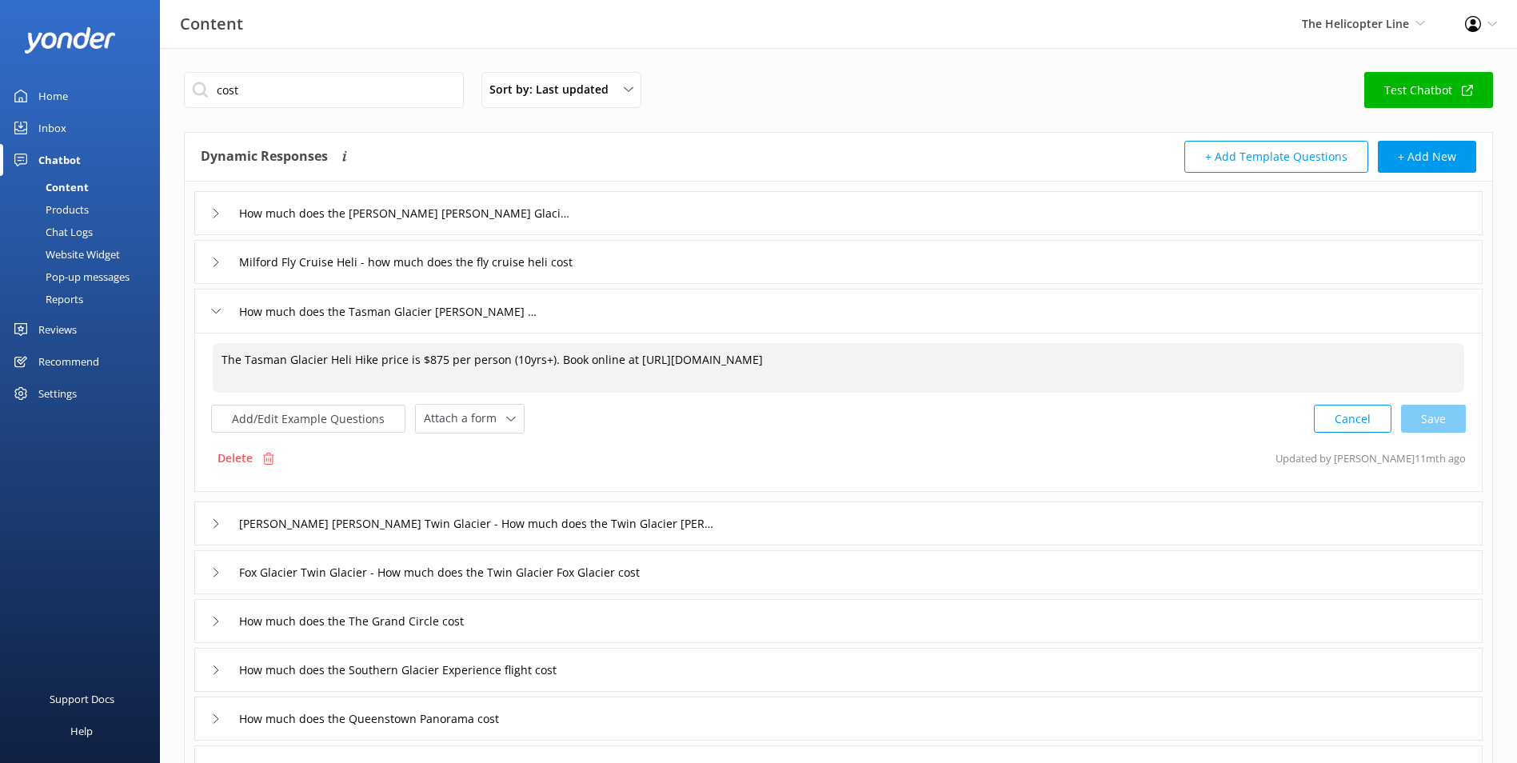
drag, startPoint x: 422, startPoint y: 358, endPoint x: 443, endPoint y: 359, distance: 20.8
click at [443, 359] on textarea "The Tasman Glacier Heli Hike price is $875 per person (10yrs+). Book online at …" at bounding box center [838, 368] width 1251 height 50
click at [1414, 412] on div "Cancel Save" at bounding box center [1390, 419] width 152 height 30
type textarea "The Tasman Glacier Heli Hike price is $945 per person (10yrs+). Book online at …"
click at [717, 527] on input "Franz Josef Twin Glacier - How much does the Twin Glacier Franz Josef cost" at bounding box center [476, 522] width 492 height 24
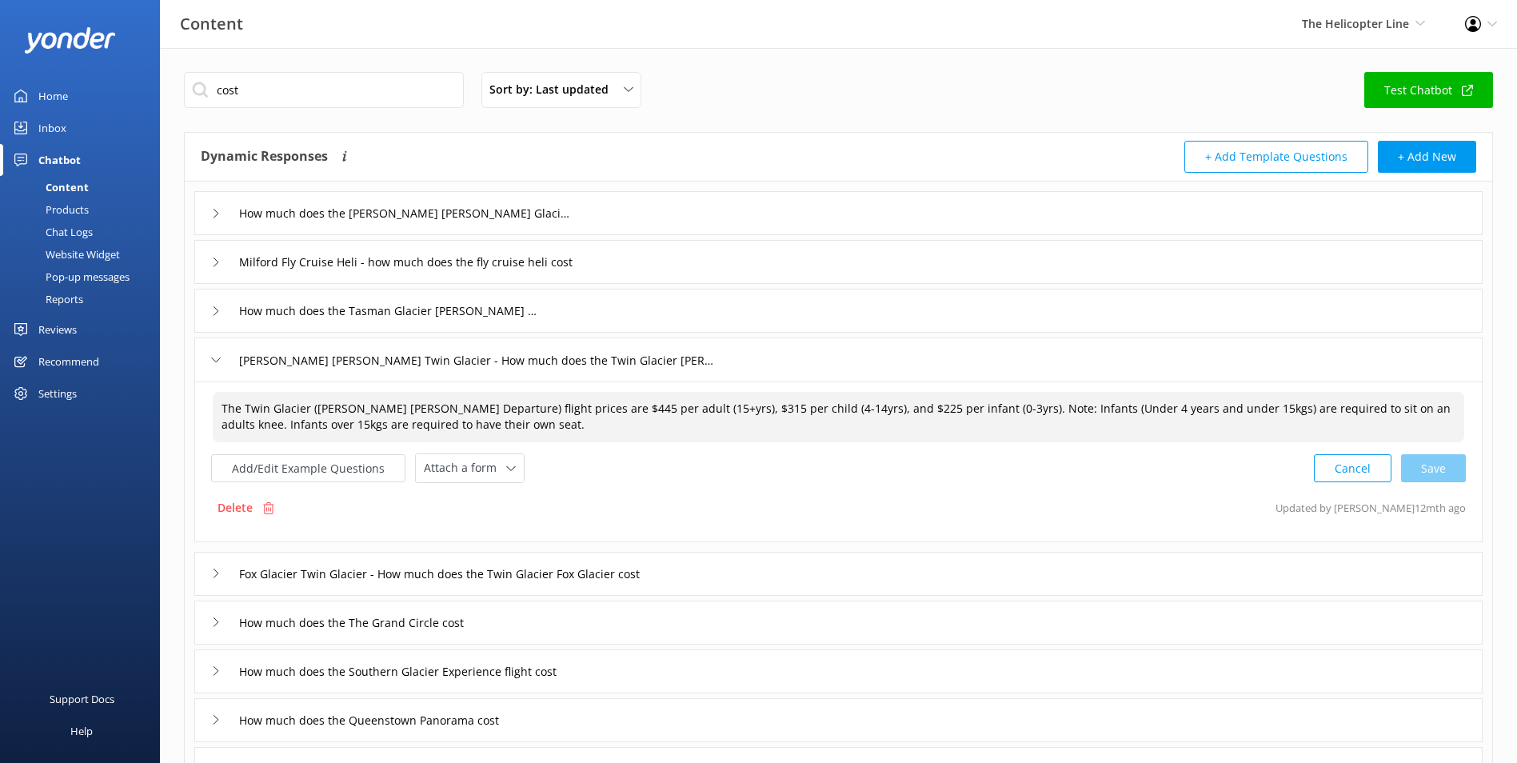
drag, startPoint x: 530, startPoint y: 408, endPoint x: 540, endPoint y: 406, distance: 10.5
click at [540, 406] on textarea "The Twin Glacier (Franz Josef Departure) flight prices are $445 per adult (15+y…" at bounding box center [838, 417] width 1251 height 50
drag, startPoint x: 651, startPoint y: 405, endPoint x: 669, endPoint y: 407, distance: 18.5
click at [669, 407] on textarea "The Twin Glacier (Franz Josef Departure) flight prices are $485 per adult (15+y…" at bounding box center [838, 417] width 1251 height 50
drag, startPoint x: 800, startPoint y: 406, endPoint x: 819, endPoint y: 407, distance: 19.2
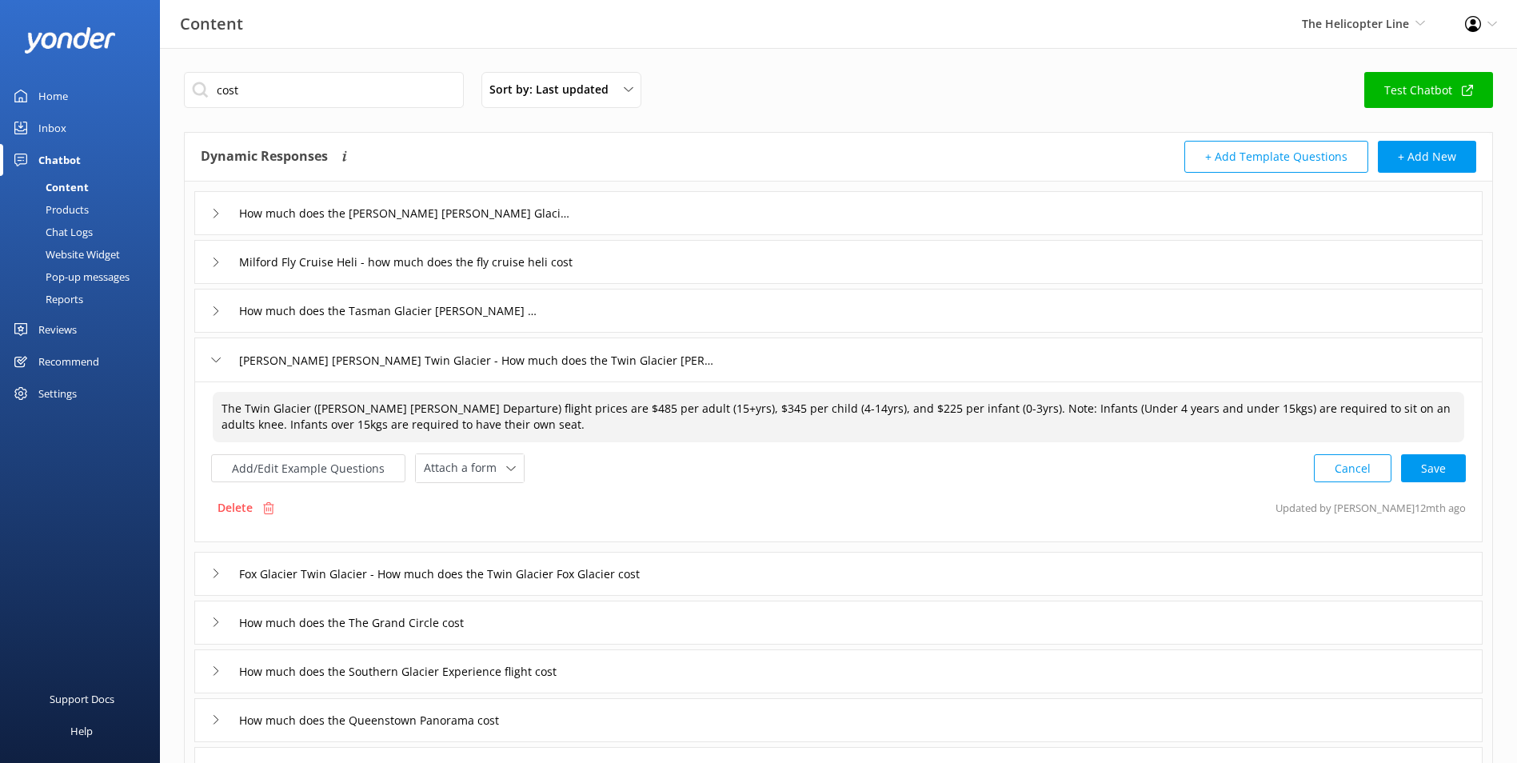
click at [819, 407] on textarea "The Twin Glacier (Franz Josef Departure) flight prices are $485 per adult (15+y…" at bounding box center [838, 417] width 1251 height 50
click at [1437, 473] on div "Cancel Save" at bounding box center [1390, 468] width 152 height 30
type textarea "The Twin Glacier (Franz Josef Departure) flight prices are $485 per adult (15+y…"
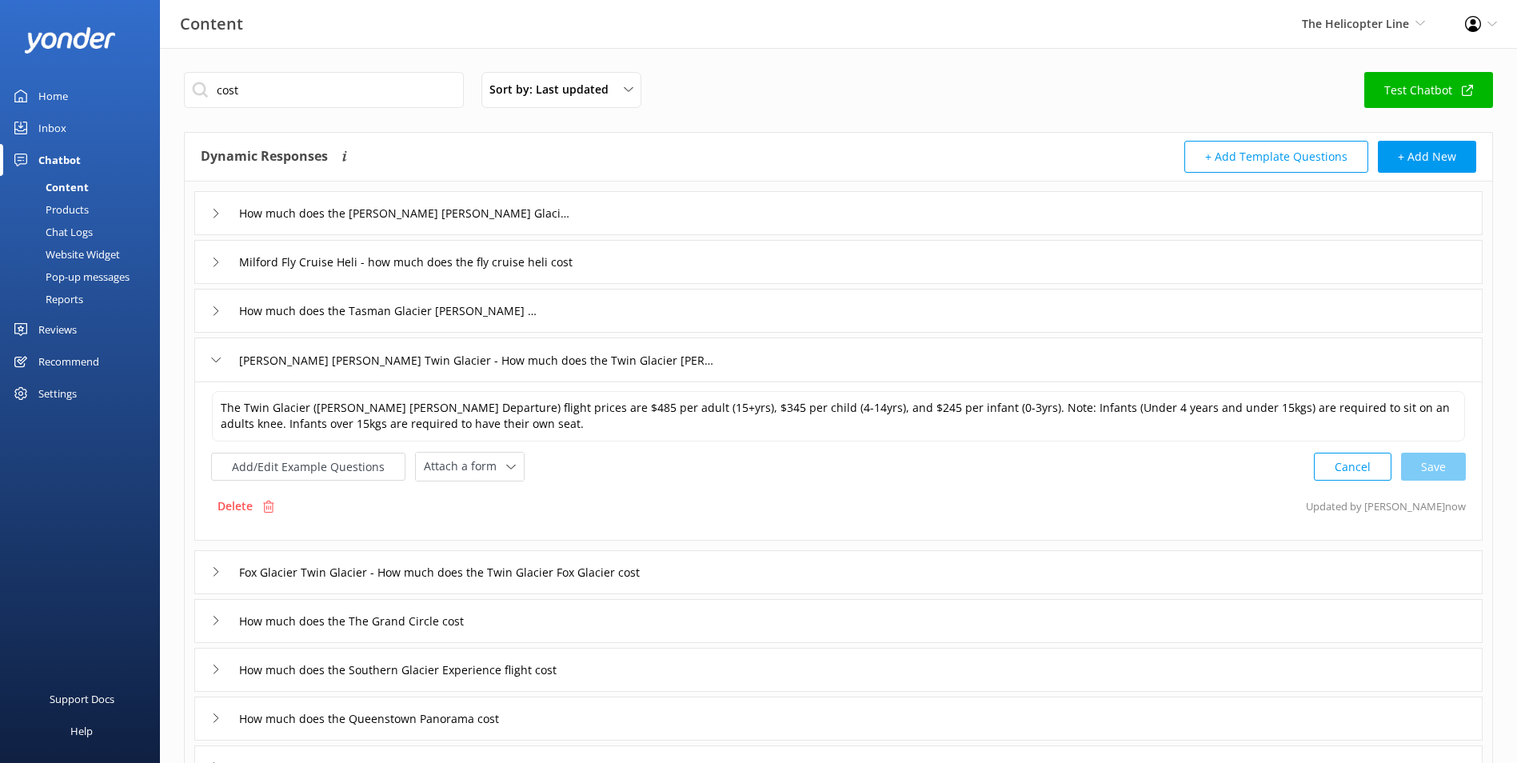
click at [775, 579] on div "Fox Glacier Twin Glacier - How much does the Twin Glacier Fox Glacier cost" at bounding box center [838, 572] width 1288 height 44
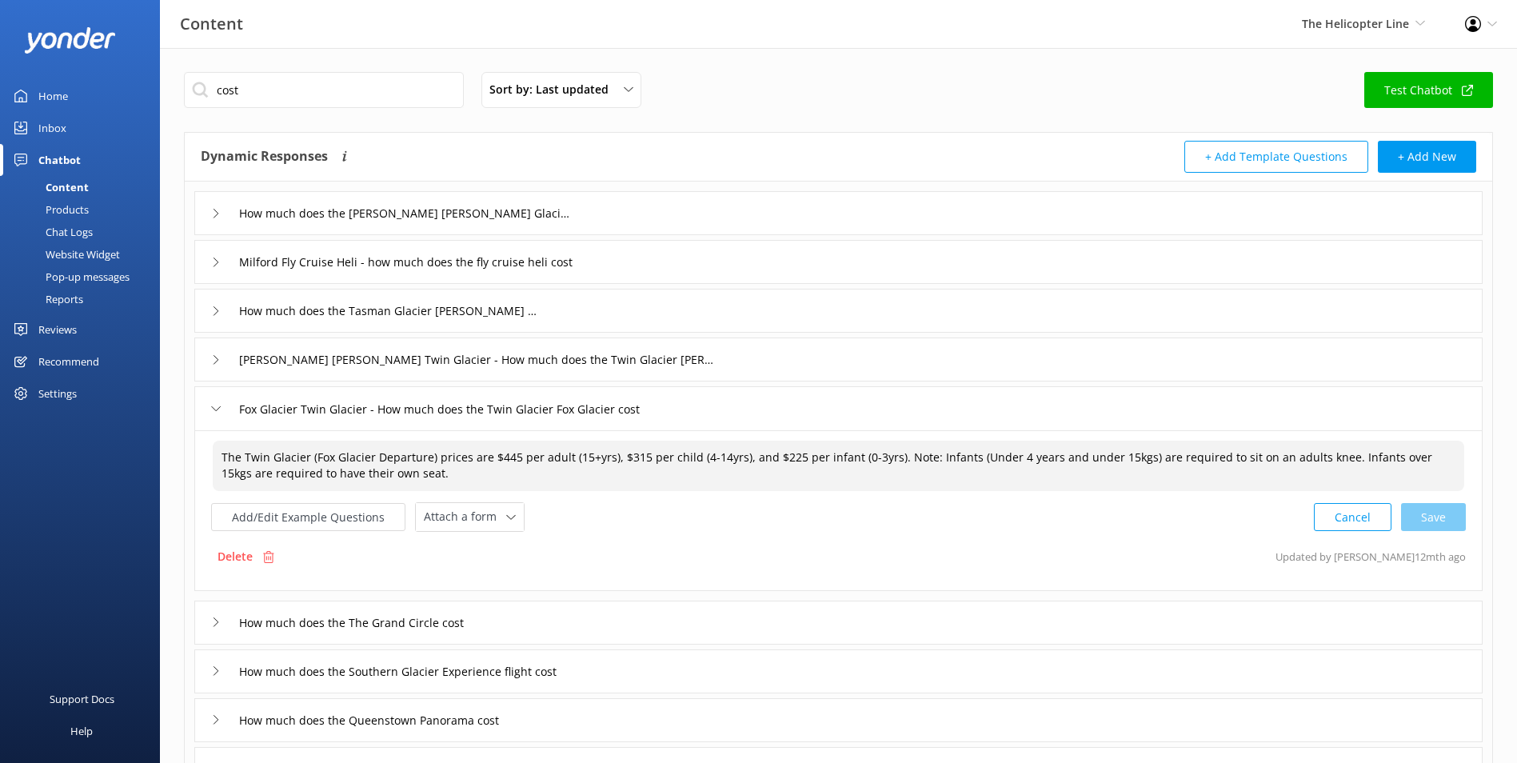
click at [506, 457] on textarea "The Twin Glacier (Fox Glacier Departure) prices are $445 per adult (15+yrs), $3…" at bounding box center [838, 466] width 1251 height 50
drag, startPoint x: 640, startPoint y: 457, endPoint x: 620, endPoint y: 452, distance: 20.6
click at [620, 452] on textarea "The Twin Glacier (Fox Glacier Departure) prices are $485 per adult (15+yrs), $3…" at bounding box center [838, 466] width 1251 height 50
click at [780, 460] on textarea "The Twin Glacier (Fox Glacier Departure) prices are $485 per adult (15+yrs), $3…" at bounding box center [838, 466] width 1251 height 50
click at [780, 461] on textarea "The Twin Glacier (Fox Glacier Departure) prices are $485 per adult (15+yrs), $3…" at bounding box center [838, 466] width 1251 height 50
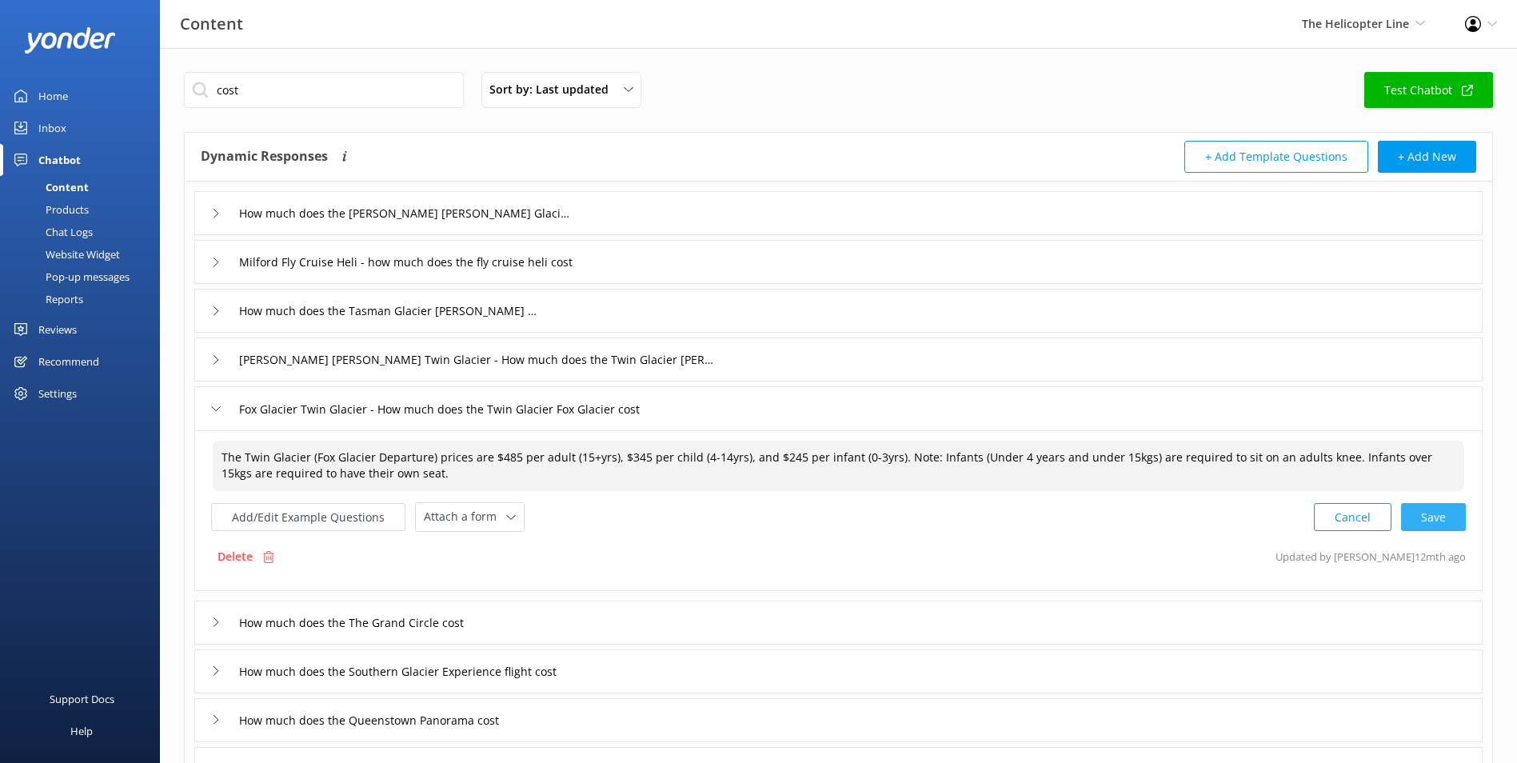
click at [1453, 518] on div "Cancel Save" at bounding box center [1390, 517] width 152 height 30
type textarea "The Twin Glacier (Fox Glacier Departure) prices are $485 per adult (15+yrs), $3…"
click at [559, 617] on div "How much does the The Grand Circle cost" at bounding box center [838, 621] width 1288 height 44
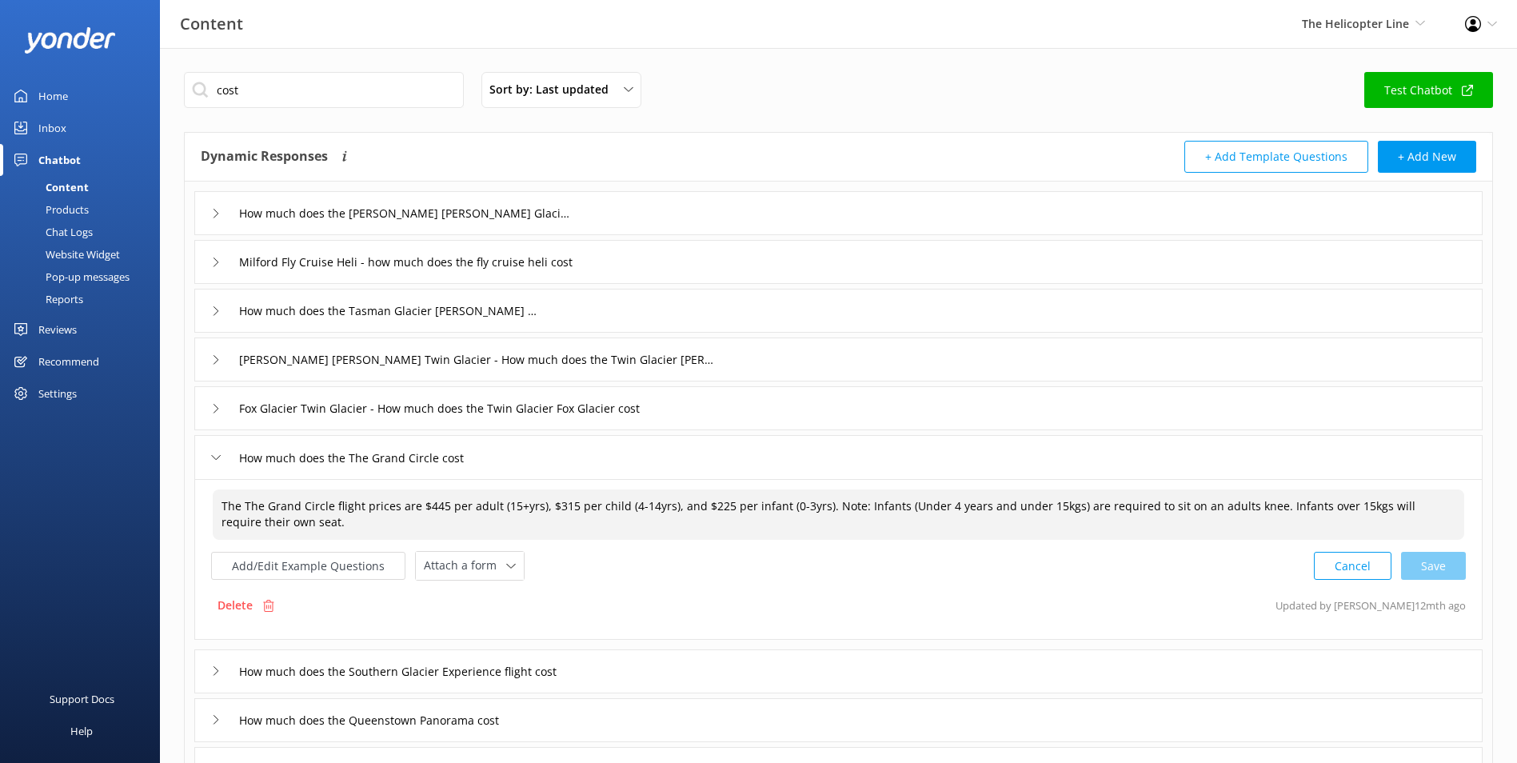
click at [434, 504] on textarea "The The Grand Circle flight prices are $445 per adult (15+yrs), $315 per child …" at bounding box center [838, 514] width 1251 height 50
click at [560, 505] on textarea "The The Grand Circle flight prices are $485 per adult (15+yrs), $315 per child …" at bounding box center [838, 514] width 1251 height 50
click at [707, 505] on textarea "The The Grand Circle flight prices are $485 per adult (15+yrs), $345 per child …" at bounding box center [838, 514] width 1251 height 50
click at [1445, 570] on div "Cancel Loading.." at bounding box center [1389, 564] width 151 height 30
type textarea "The The Grand Circle flight prices are $485 per adult (15+yrs), $345 per child …"
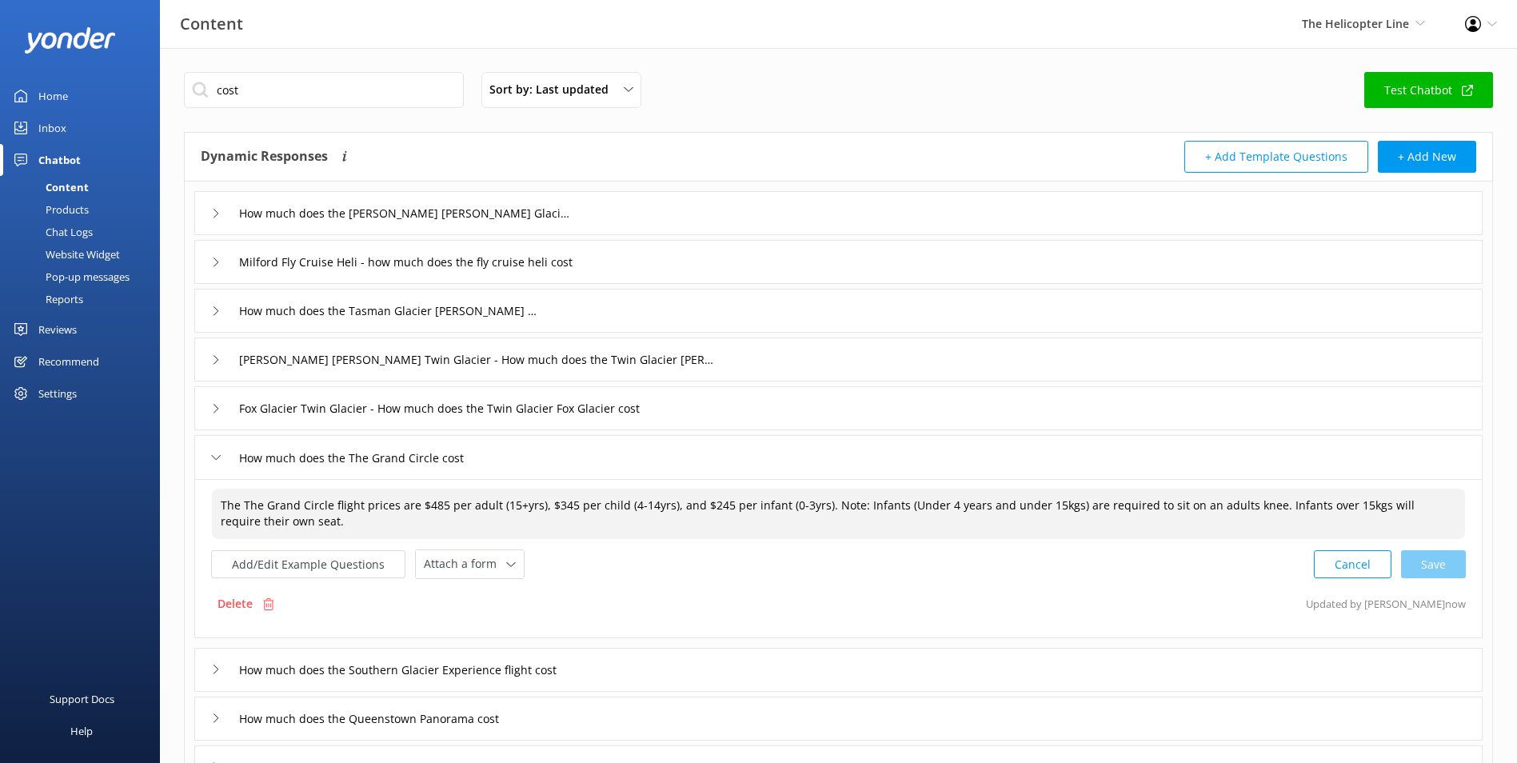
click at [728, 662] on div "How much does the Southern Glacier Experience flight cost" at bounding box center [838, 670] width 1288 height 44
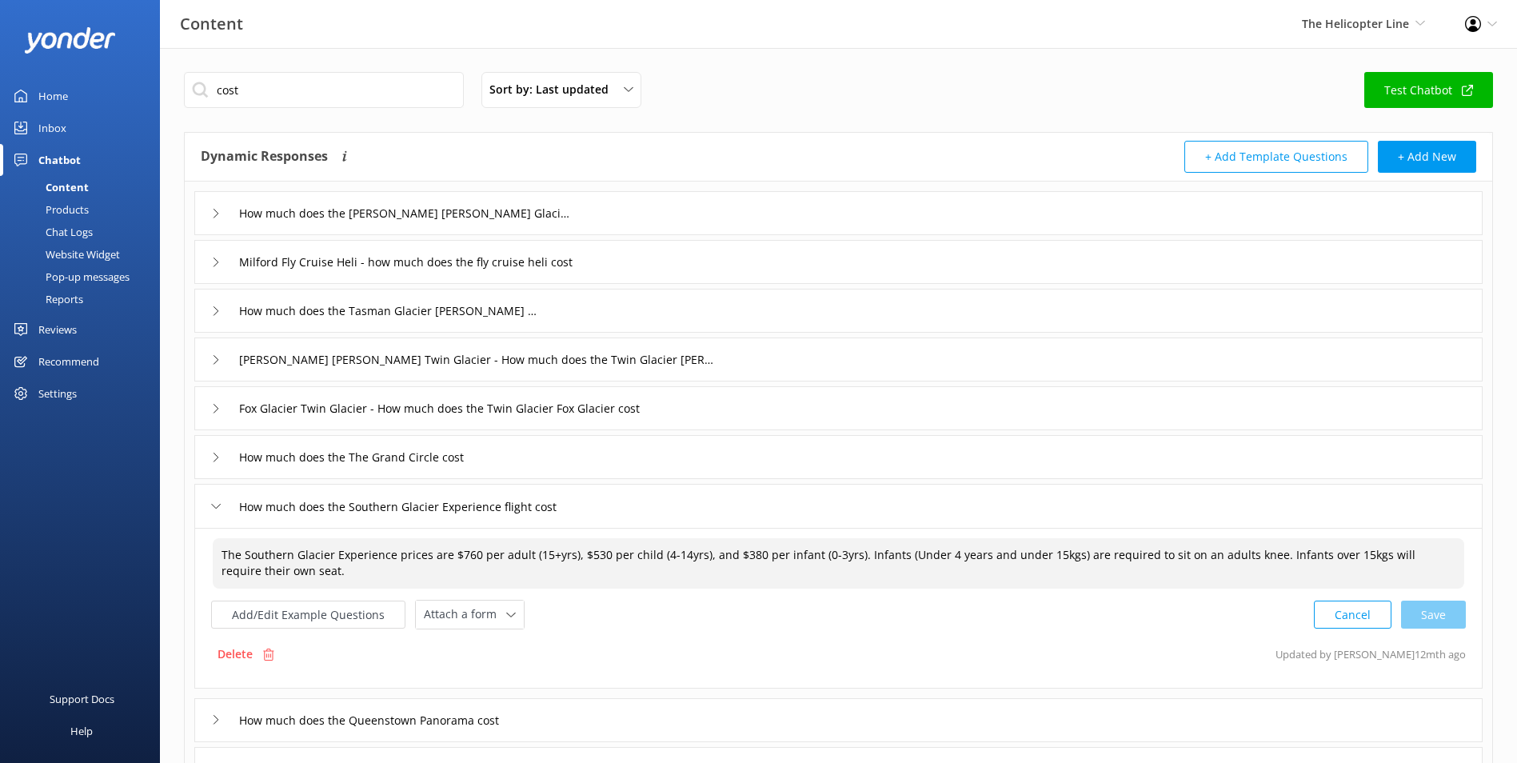
click at [472, 553] on textarea "The Southern Glacier Experience prices are $760 per adult (15+yrs), $530 per ch…" at bounding box center [838, 563] width 1251 height 50
click at [596, 553] on textarea "The Southern Glacier Experience prices are $835 per adult (15+yrs), $530 per ch…" at bounding box center [838, 563] width 1251 height 50
drag, startPoint x: 735, startPoint y: 560, endPoint x: 736, endPoint y: 552, distance: 8.2
click at [749, 554] on textarea "The Southern Glacier Experience prices are $835 per adult (15+yrs), $585 per ch…" at bounding box center [838, 563] width 1251 height 50
click at [1429, 620] on div "Cancel Save" at bounding box center [1390, 615] width 152 height 30
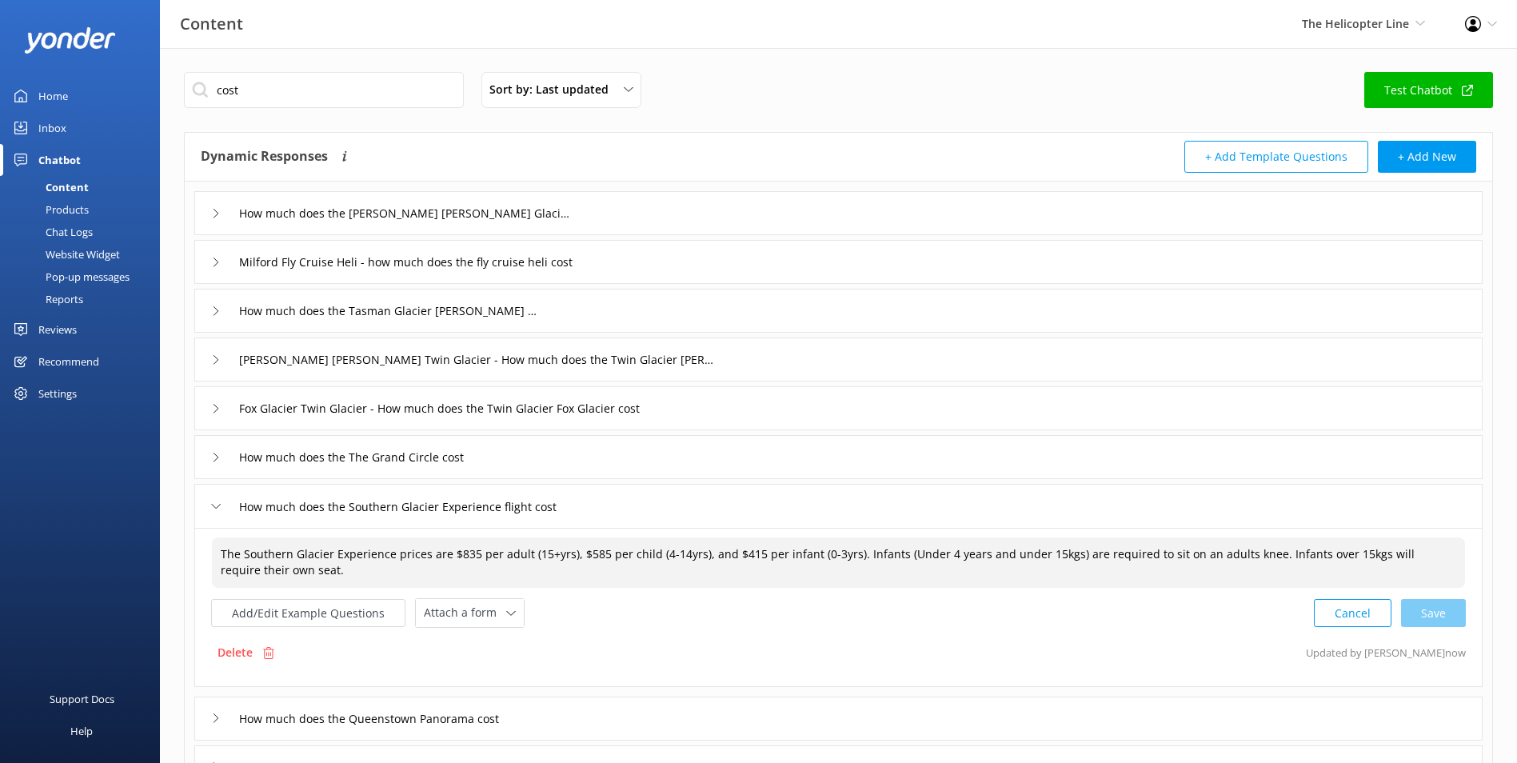
type textarea "The Southern Glacier Experience prices are $835 per adult (15+yrs), $585 per ch…"
click at [739, 720] on div "How much does the Queenstown Panorama cost" at bounding box center [838, 718] width 1288 height 44
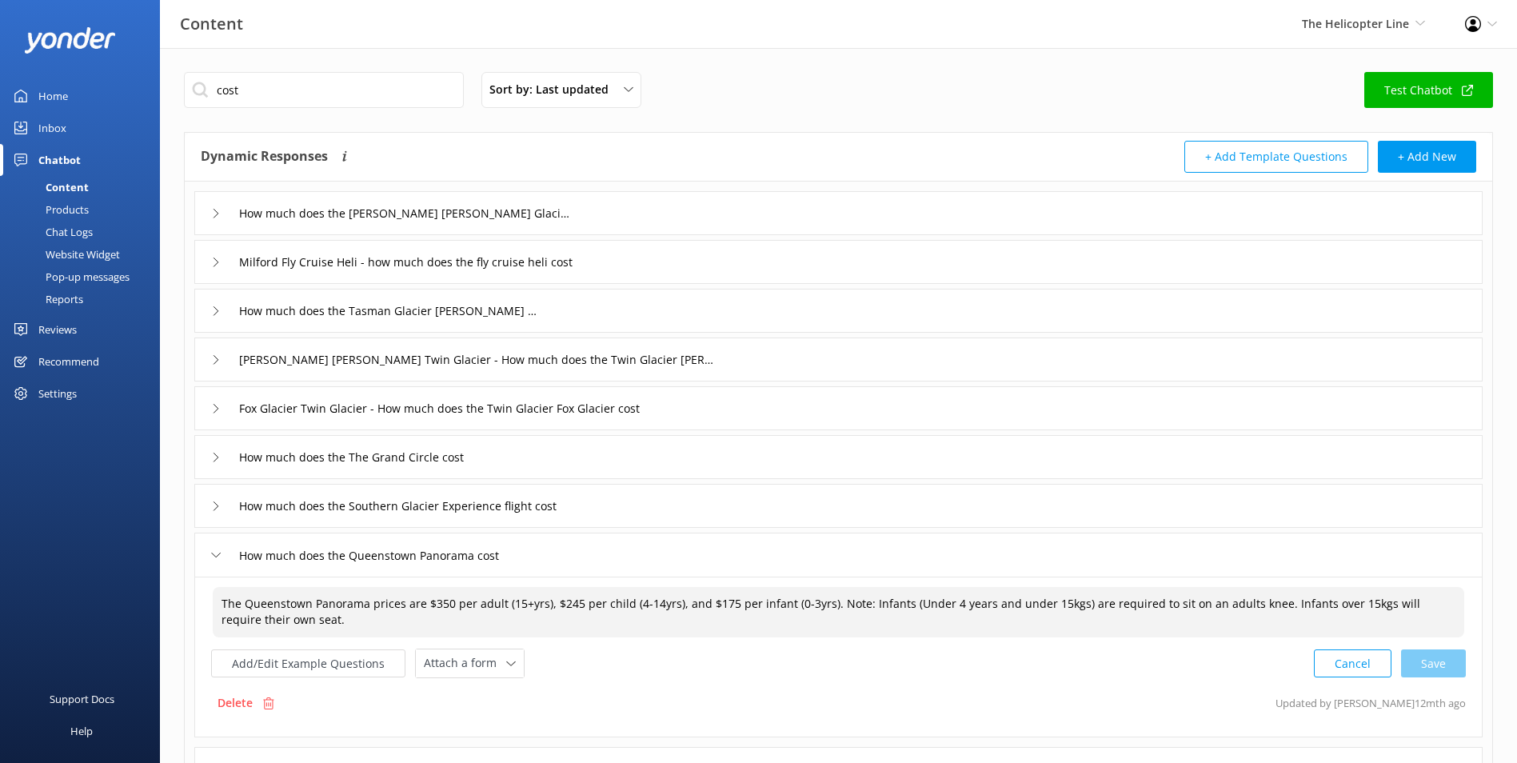
click at [437, 604] on textarea "The Queenstown Panorama prices are $350 per adult (15+yrs), $245 per child (4-1…" at bounding box center [838, 612] width 1251 height 50
click at [449, 603] on textarea "The Queenstown Panorama prices are $350 per adult (15+yrs), $245 per child (4-1…" at bounding box center [838, 612] width 1251 height 50
drag, startPoint x: 561, startPoint y: 600, endPoint x: 581, endPoint y: 602, distance: 20.1
click at [581, 602] on textarea "The Queenstown Panorama prices are $385 per adult (15+yrs), $245 per child (4-1…" at bounding box center [838, 612] width 1251 height 50
drag, startPoint x: 706, startPoint y: 606, endPoint x: 724, endPoint y: 607, distance: 17.6
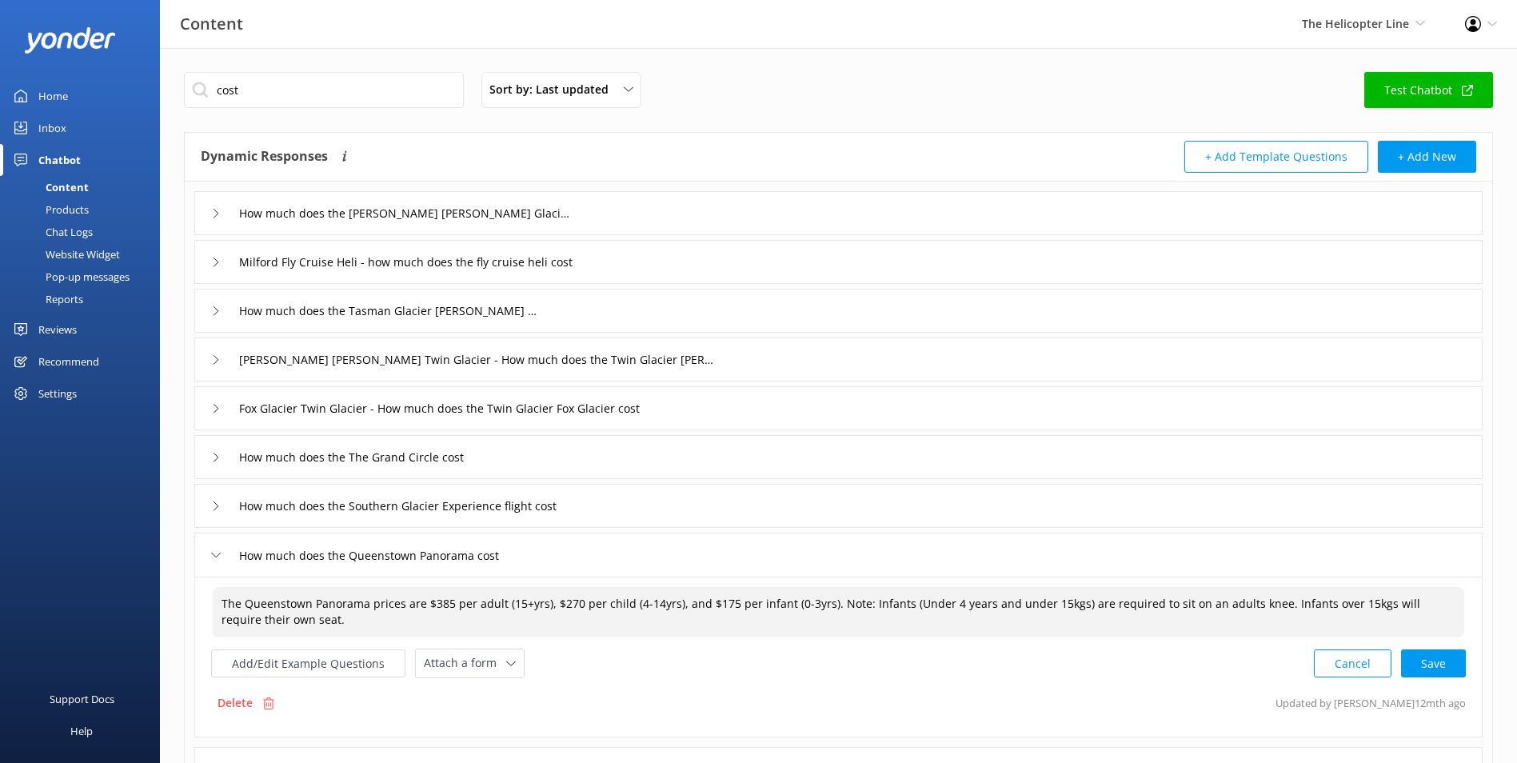
click at [724, 607] on textarea "The Queenstown Panorama prices are $385 per adult (15+yrs), $270 per child (4-1…" at bounding box center [838, 612] width 1251 height 50
click at [1401, 661] on div "Cancel Save" at bounding box center [1390, 663] width 152 height 30
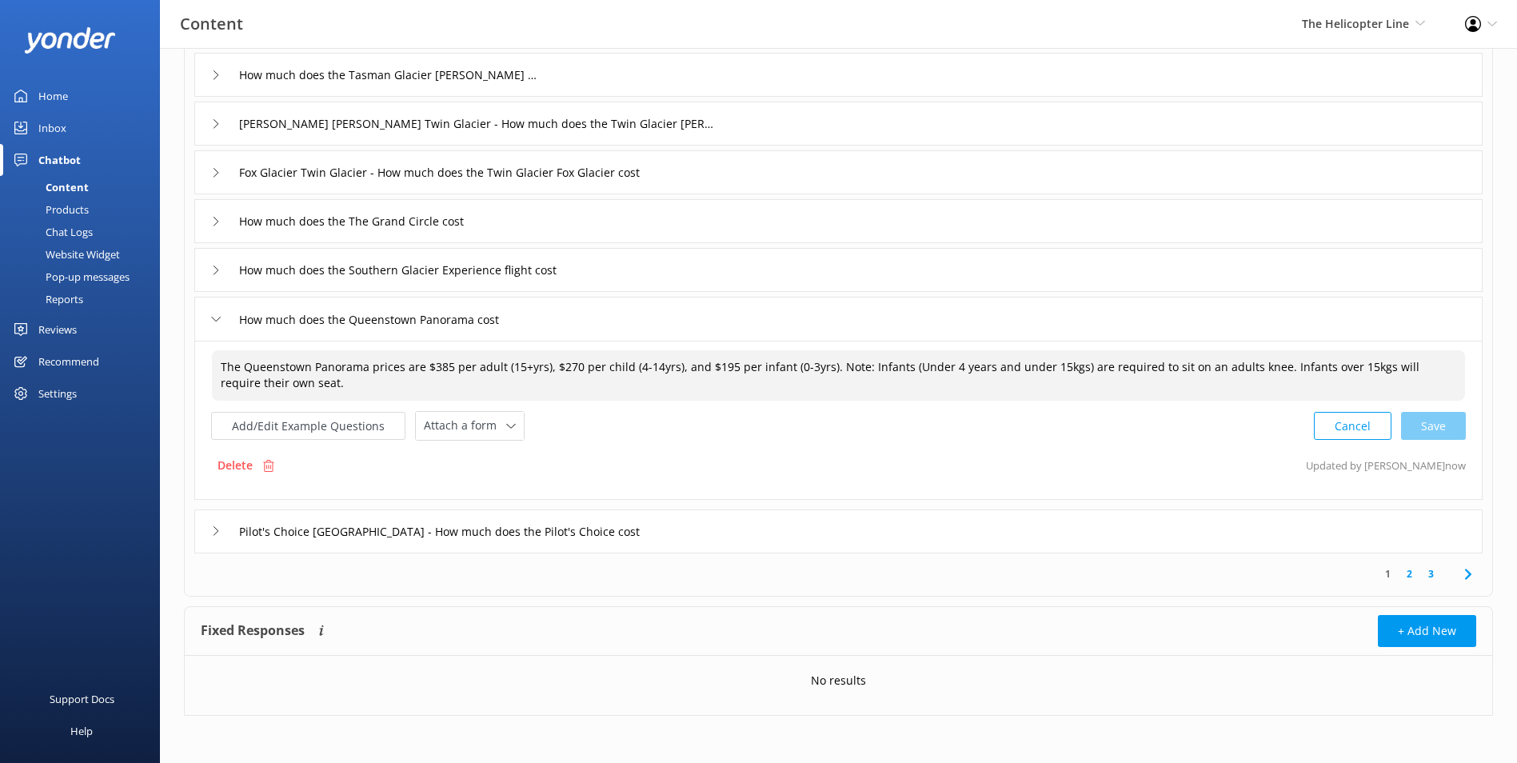
scroll to position [237, 0]
type textarea "The Queenstown Panorama prices are $385 per adult (15+yrs), $270 per child (4-1…"
click at [649, 540] on input "Pilot's Choice Queenstown - How much does the Pilot's Choice cost" at bounding box center [447, 530] width 435 height 24
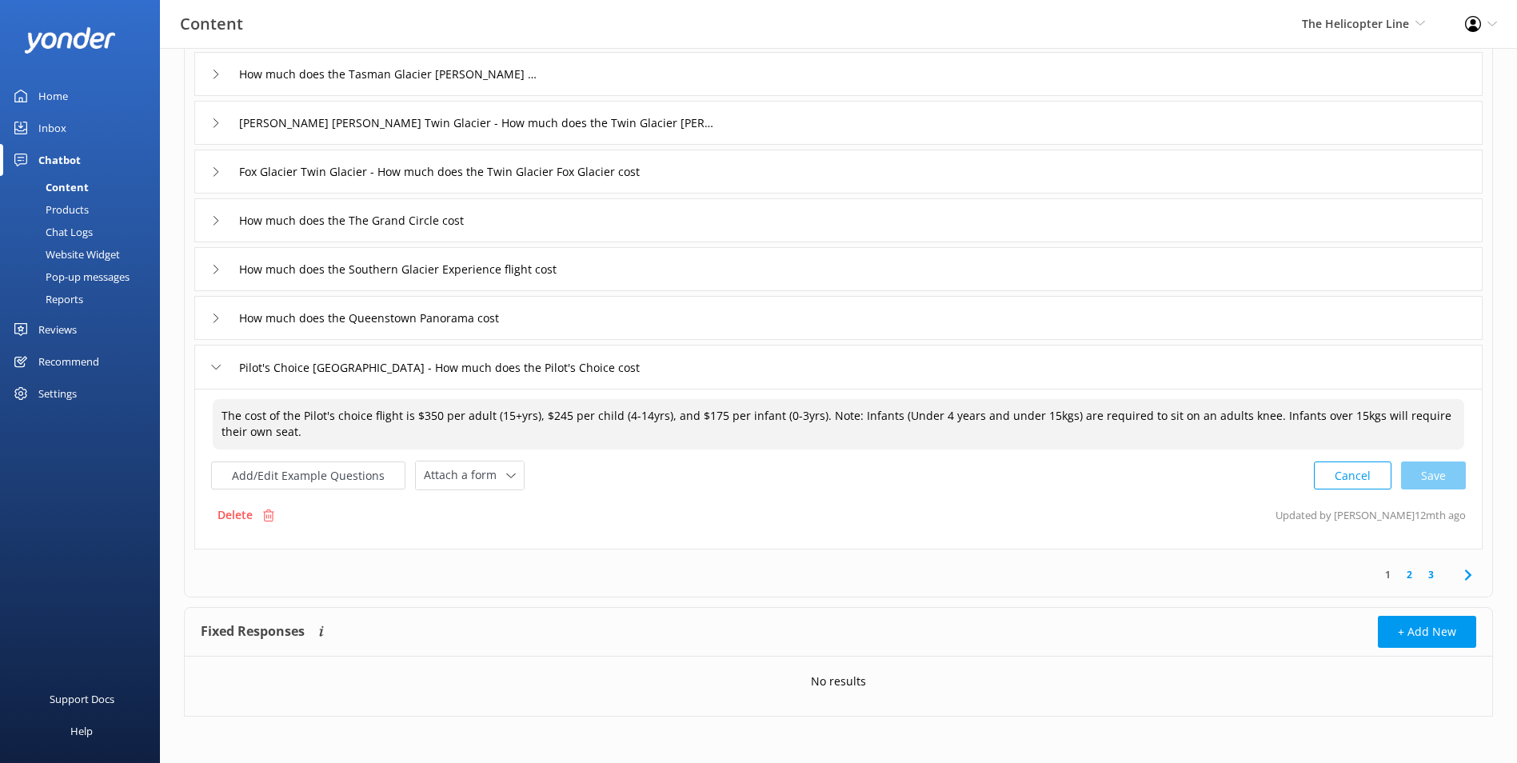
click at [431, 413] on textarea "The cost of the Pilot's choice flight is $350 per adult (15+yrs), $245 per chil…" at bounding box center [838, 424] width 1251 height 50
click at [437, 413] on textarea "The cost of the Pilot's choice flight is $350 per adult (15+yrs), $245 per chil…" at bounding box center [838, 424] width 1251 height 50
drag, startPoint x: 548, startPoint y: 412, endPoint x: 562, endPoint y: 412, distance: 13.6
click at [562, 412] on textarea "The cost of the Pilot's choice flight is $385 per adult (15+yrs), $245 per chil…" at bounding box center [838, 424] width 1251 height 50
drag, startPoint x: 792, startPoint y: 416, endPoint x: 781, endPoint y: 414, distance: 11.3
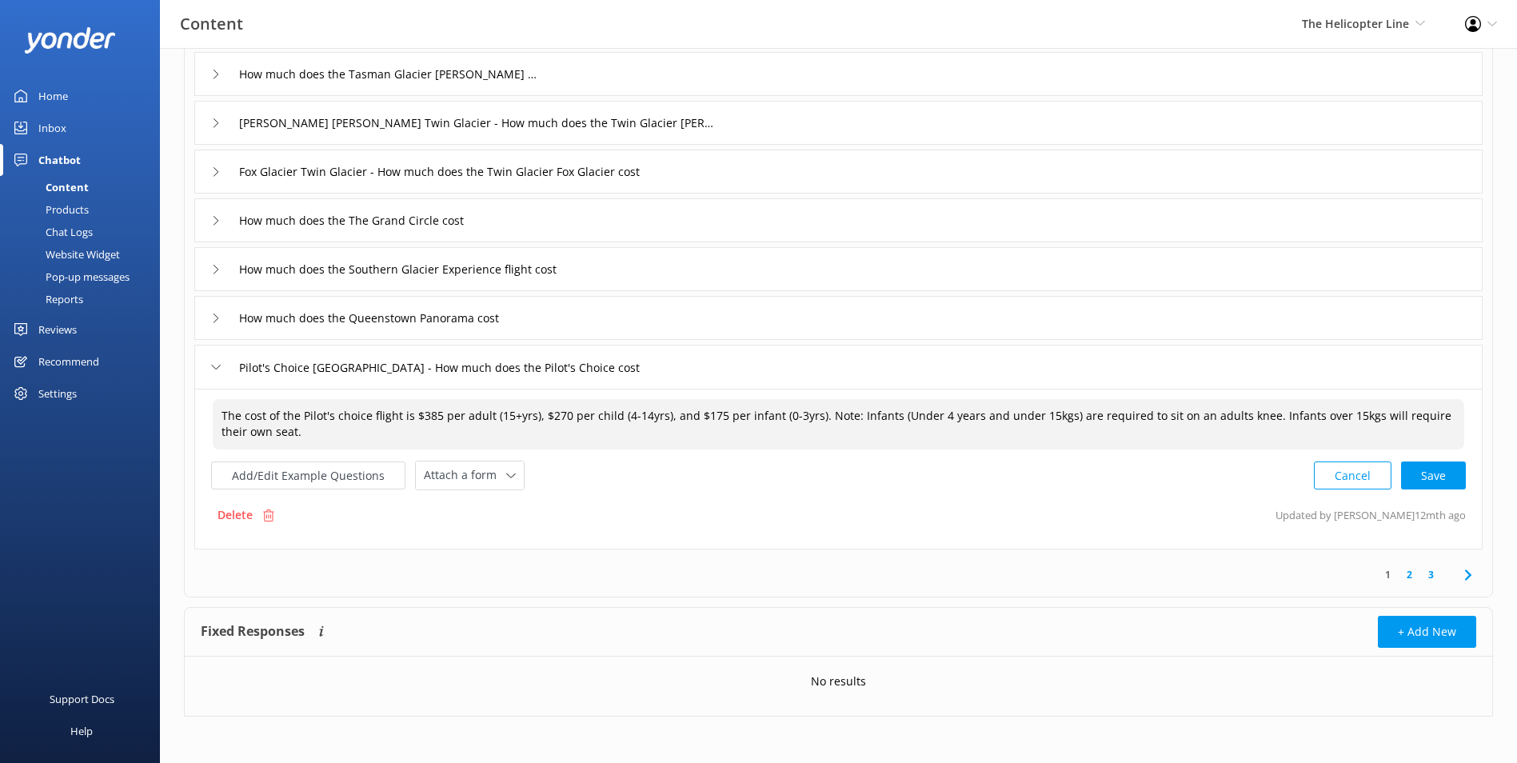
click at [792, 415] on textarea "The cost of the Pilot's choice flight is $385 per adult (15+yrs), $270 per chil…" at bounding box center [838, 424] width 1251 height 50
click at [701, 418] on textarea "The cost of the Pilot's choice flight is $385 per adult (15+yrs), $270 per chil…" at bounding box center [838, 424] width 1251 height 50
click at [1456, 482] on div "Cancel Loading.." at bounding box center [1389, 474] width 151 height 30
type textarea "The cost of the Pilot's choice flight is $385 per adult (15+yrs), $270 per chil…"
click at [1410, 565] on link "2" at bounding box center [1409, 572] width 22 height 15
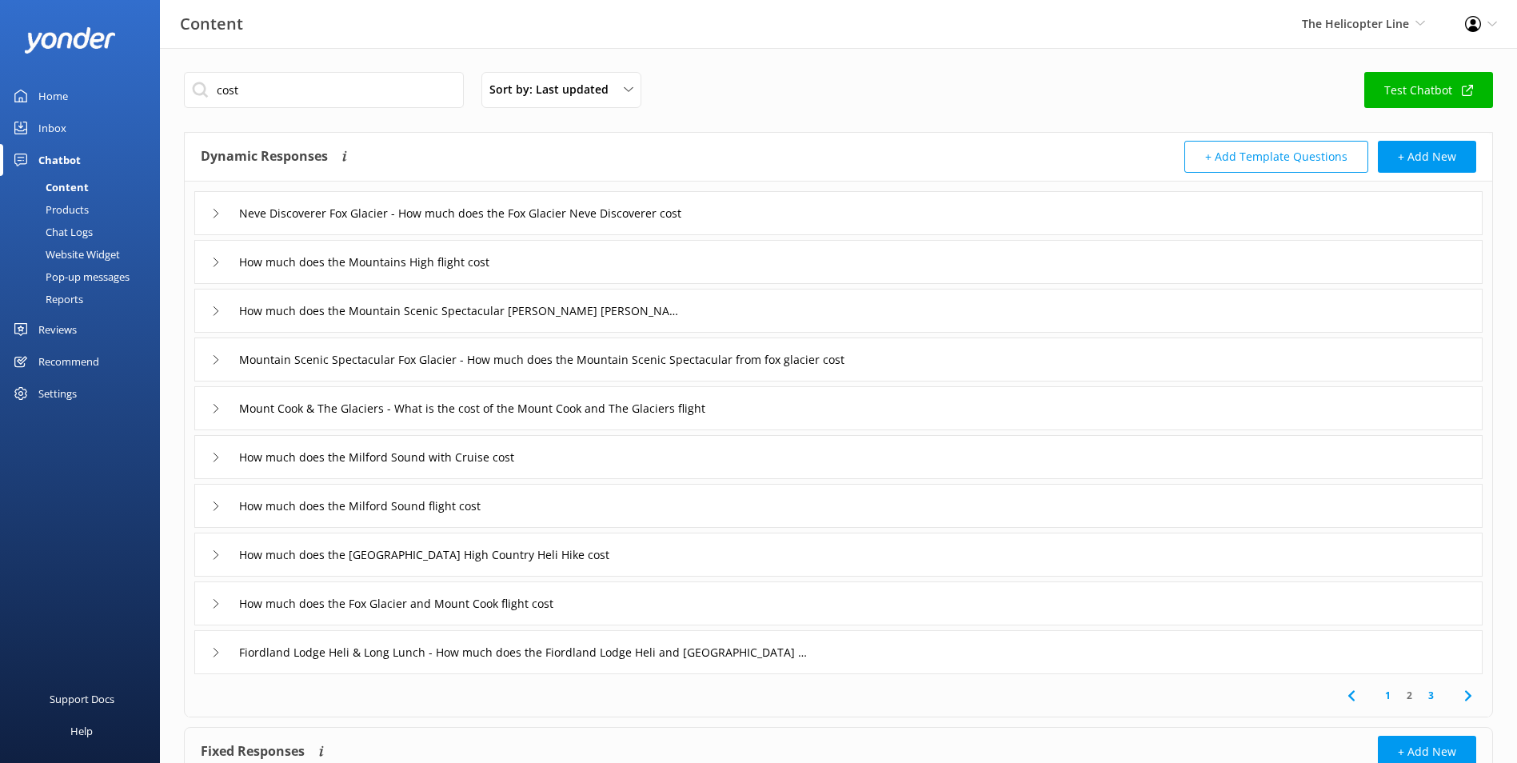
click at [778, 218] on div "Neve Discoverer Fox Glacier - How much does the Fox Glacier Neve Discoverer cost" at bounding box center [838, 213] width 1288 height 44
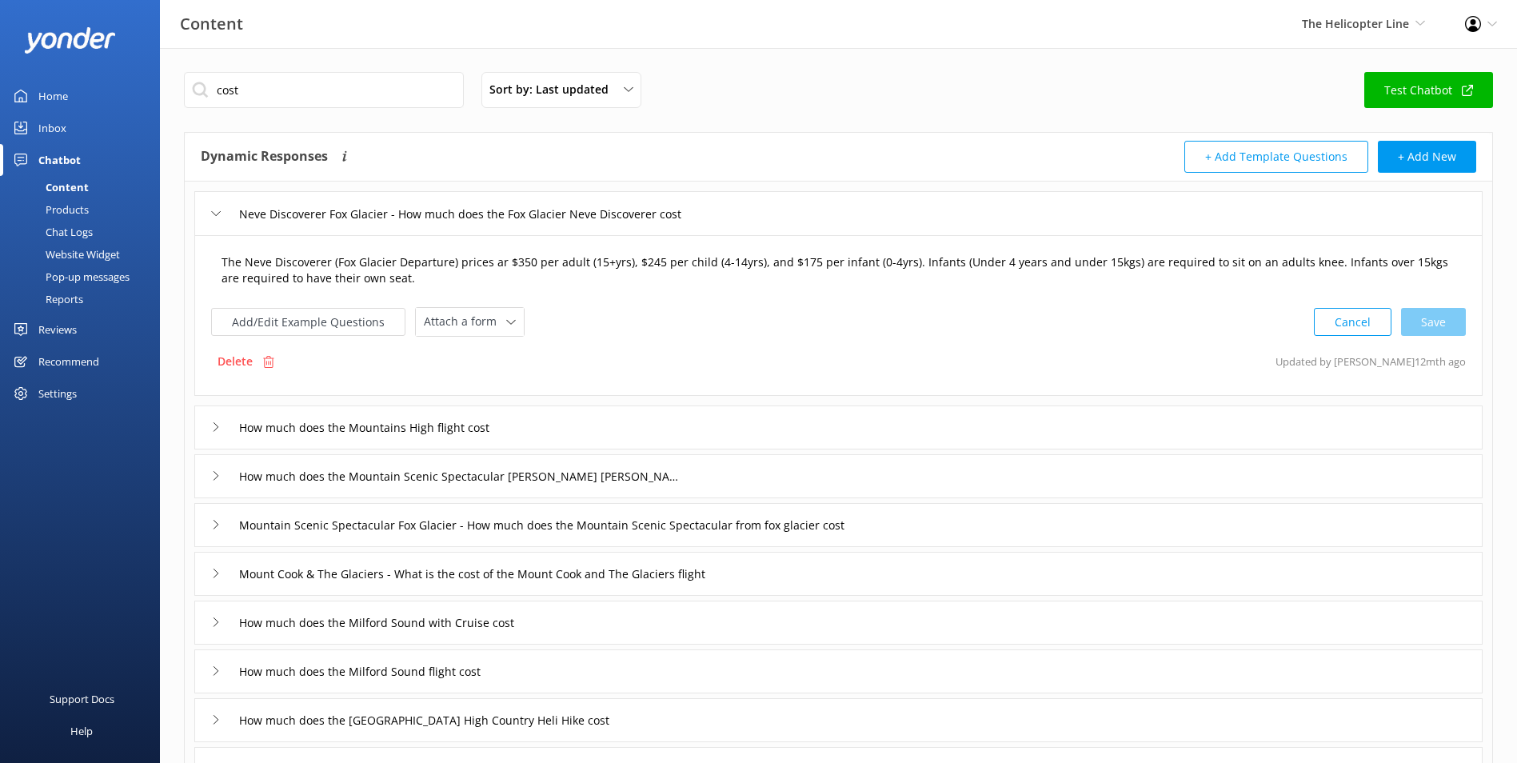
click at [524, 258] on textarea "The Neve Discoverer (Fox Glacier Departure) prices ar $350 per adult (15+yrs), …" at bounding box center [838, 270] width 1251 height 50
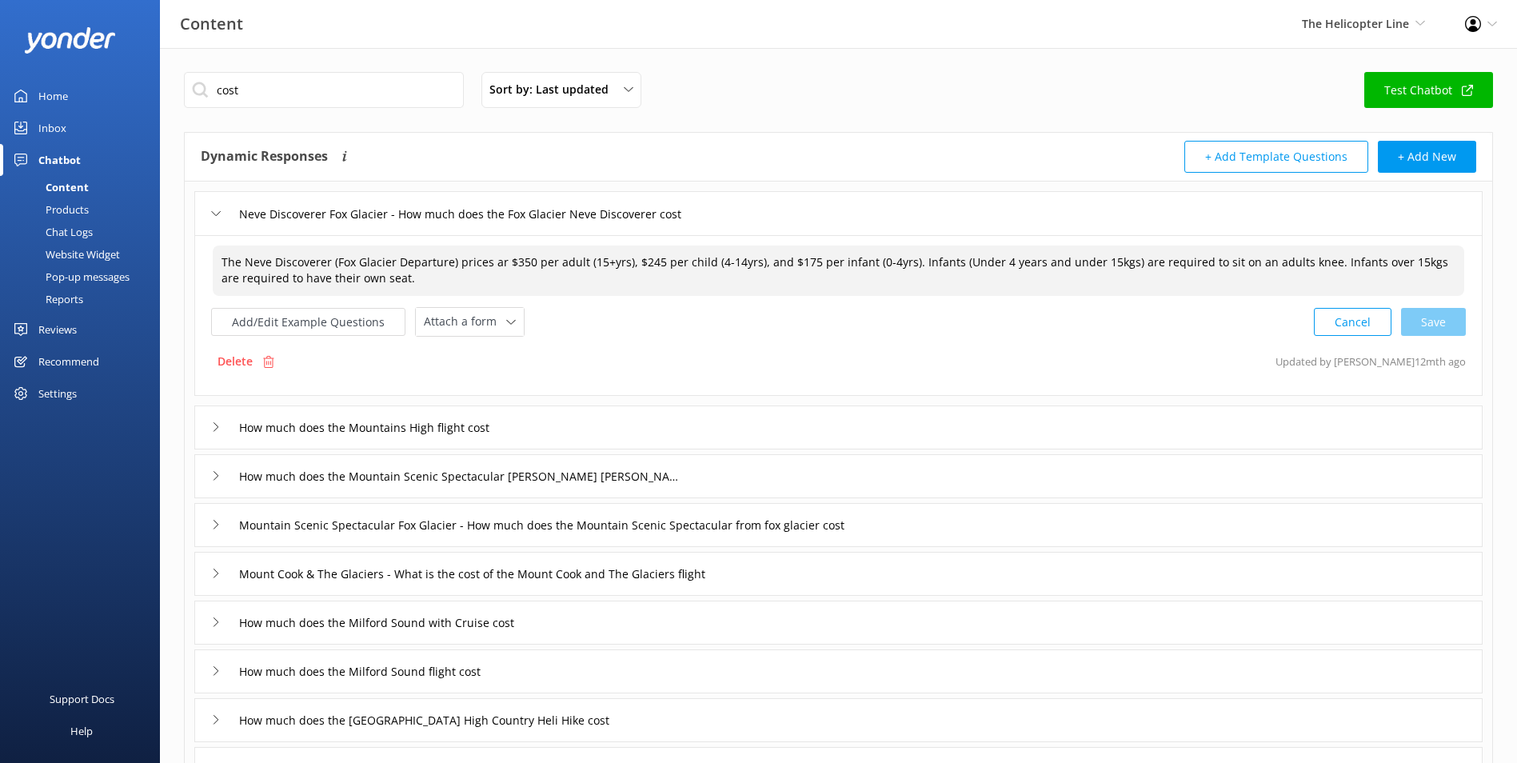
click at [528, 257] on textarea "The Neve Discoverer (Fox Glacier Departure) prices ar $350 per adult (15+yrs), …" at bounding box center [838, 270] width 1251 height 50
drag, startPoint x: 640, startPoint y: 261, endPoint x: 653, endPoint y: 257, distance: 14.2
click at [653, 257] on textarea "The Neve Discoverer (Fox Glacier Departure) prices ar $385 per adult (15+yrs), …" at bounding box center [838, 270] width 1251 height 50
click at [796, 255] on textarea "The Neve Discoverer (Fox Glacier Departure) prices ar $385 per adult (15+yrs), …" at bounding box center [838, 270] width 1251 height 50
click at [1453, 328] on div "Cancel Save" at bounding box center [1390, 322] width 152 height 30
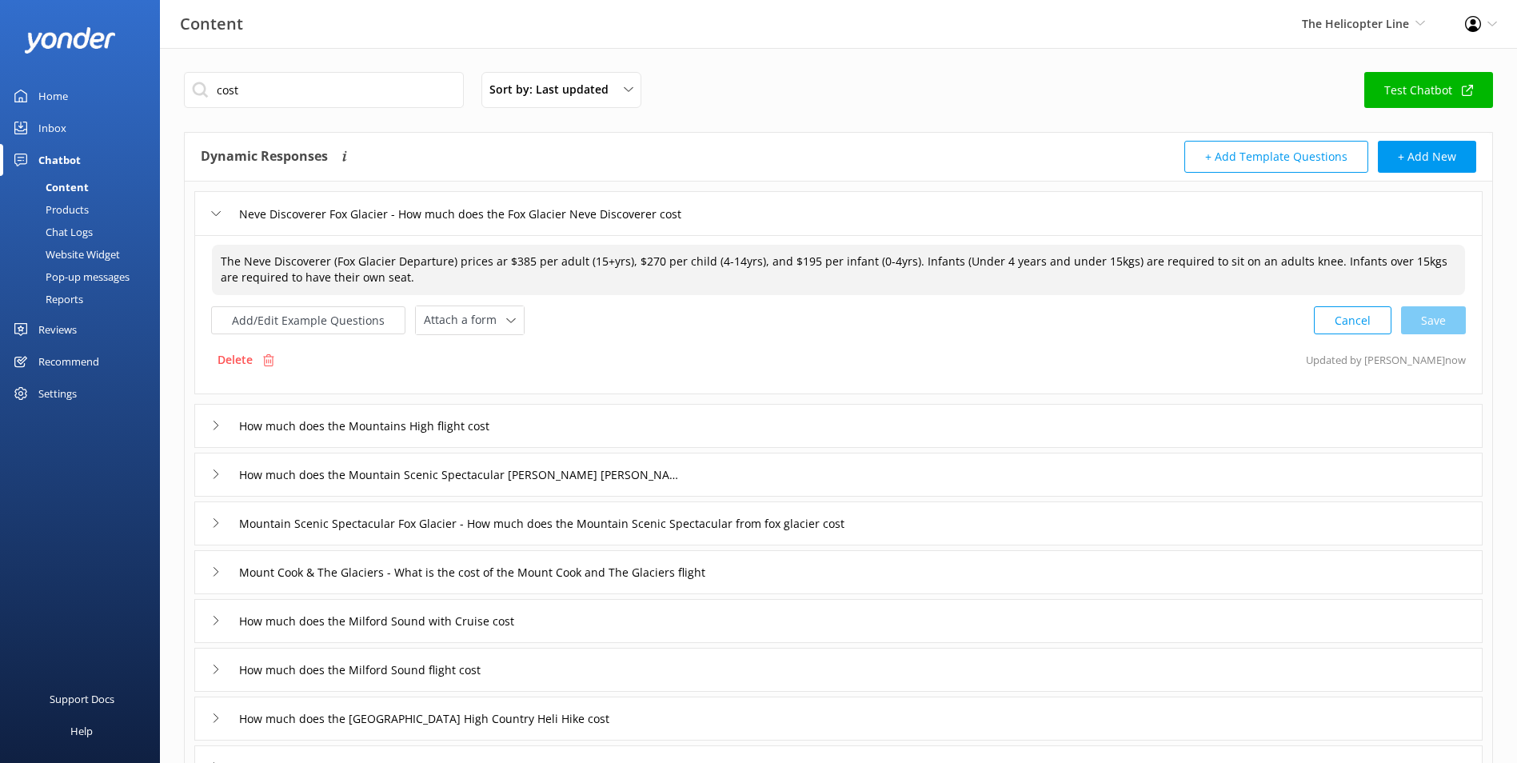
type textarea "The Neve Discoverer (Fox Glacier Departure) prices ar $385 per adult (15+yrs), …"
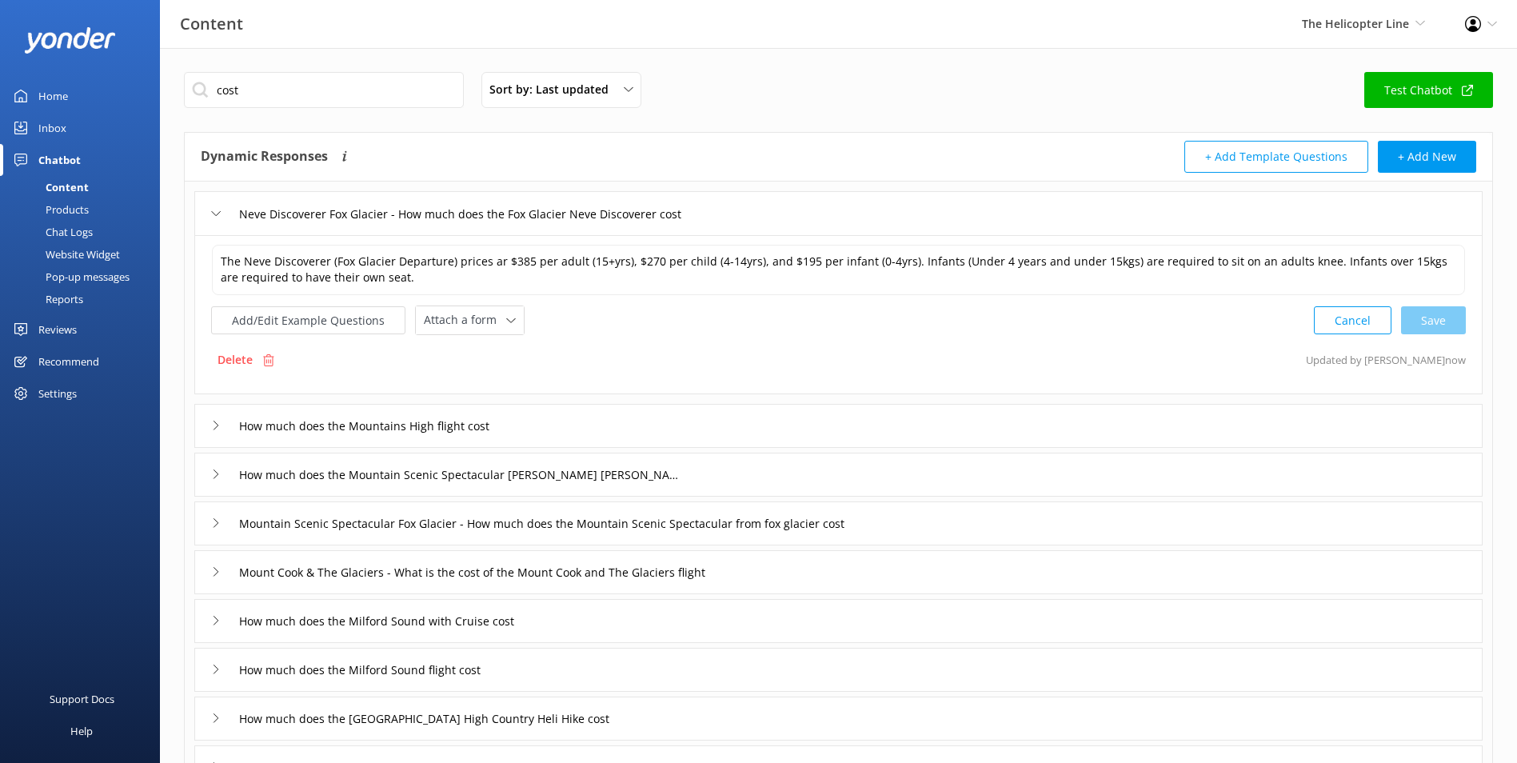
click at [556, 433] on div "How much does the Mountains High flight cost" at bounding box center [838, 426] width 1288 height 44
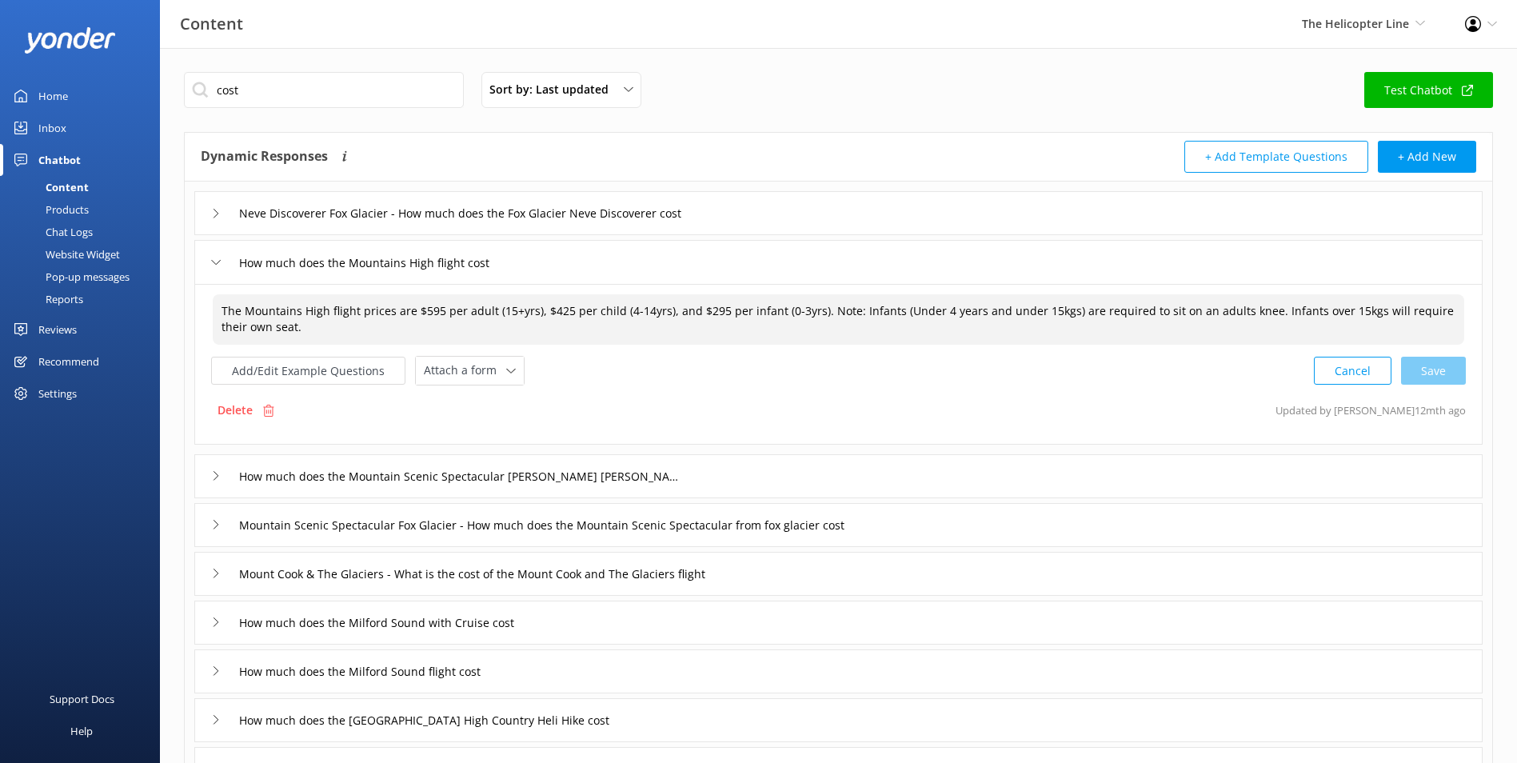
drag, startPoint x: 422, startPoint y: 313, endPoint x: 439, endPoint y: 309, distance: 17.5
click at [439, 309] on textarea "The Mountains High flight prices are $595 per adult (15+yrs), $425 per child (4…" at bounding box center [838, 319] width 1251 height 50
drag, startPoint x: 545, startPoint y: 306, endPoint x: 564, endPoint y: 305, distance: 18.4
click at [564, 305] on textarea "The Mountains High flight prices are $655 per adult (15+yrs), $425 per child (4…" at bounding box center [838, 319] width 1251 height 50
drag, startPoint x: 698, startPoint y: 312, endPoint x: 713, endPoint y: 312, distance: 15.2
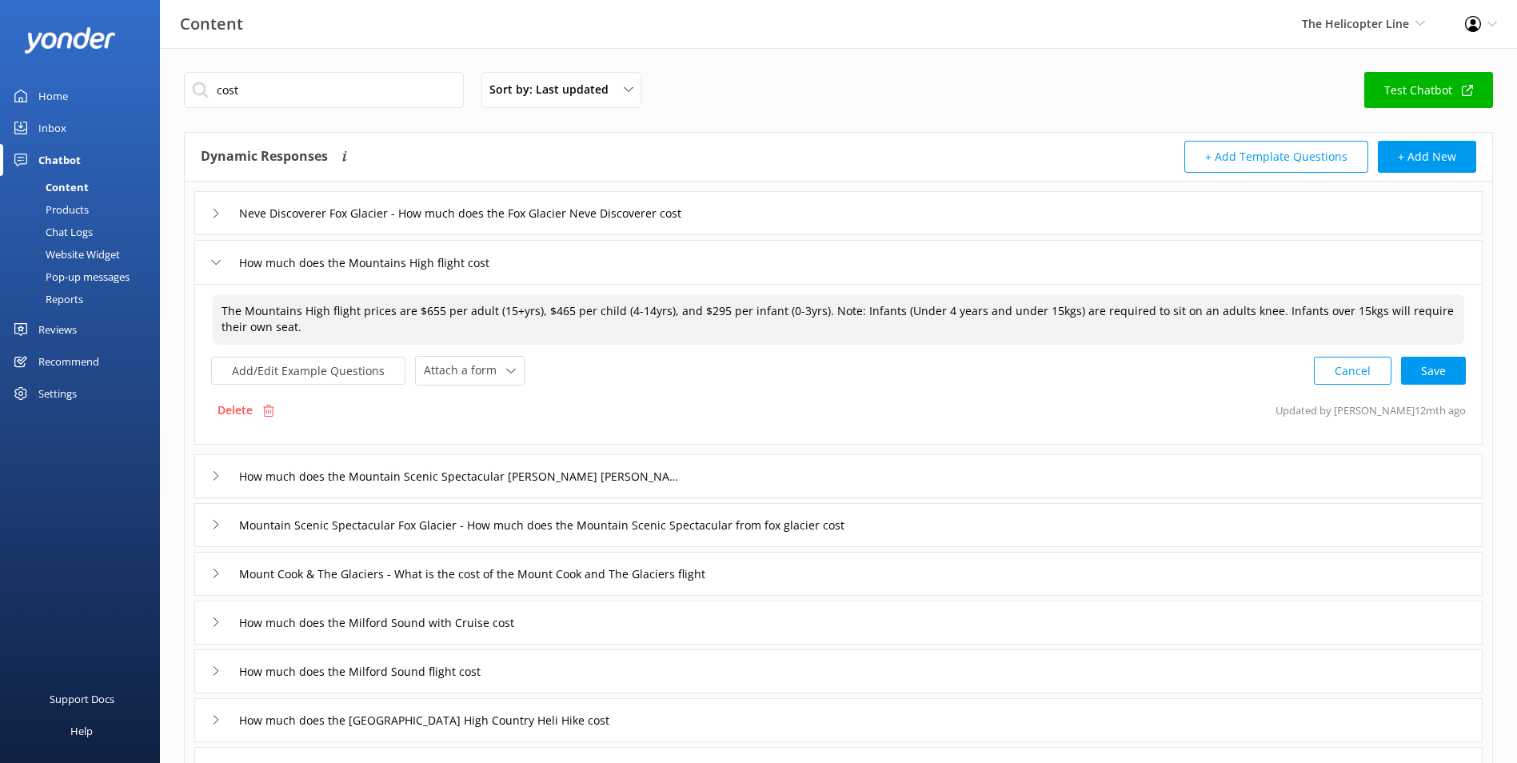
click at [713, 312] on textarea "The Mountains High flight prices are $655 per adult (15+yrs), $465 per child (4…" at bounding box center [838, 319] width 1251 height 50
click at [1416, 369] on div "Cancel Save" at bounding box center [1390, 371] width 152 height 30
type textarea "The Mountains High flight prices are $655 per adult (15+yrs), $465 per child (4…"
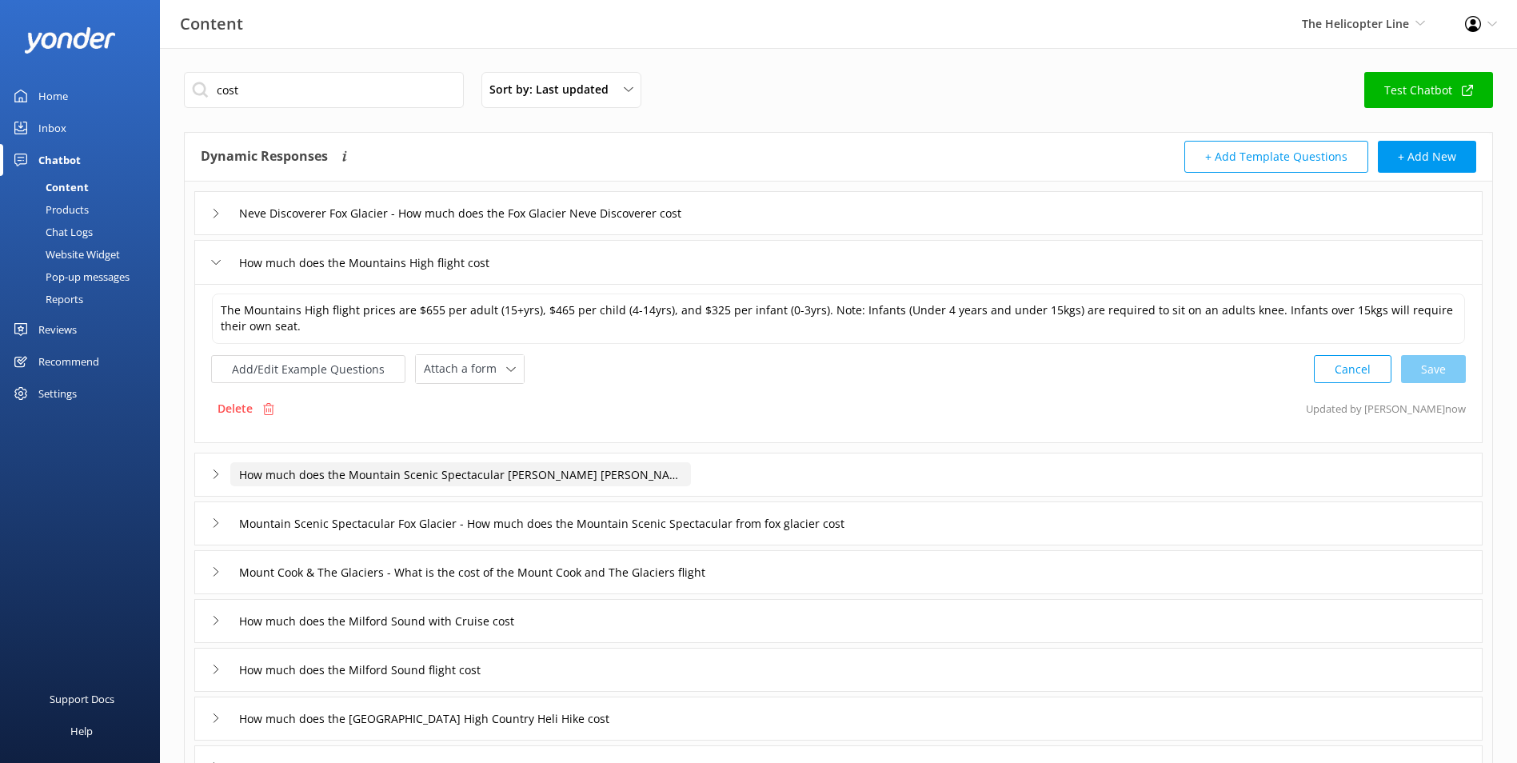
click at [648, 479] on input "How much does the Mountain Scenic Spectacular Franz Josef flight cost" at bounding box center [460, 474] width 461 height 24
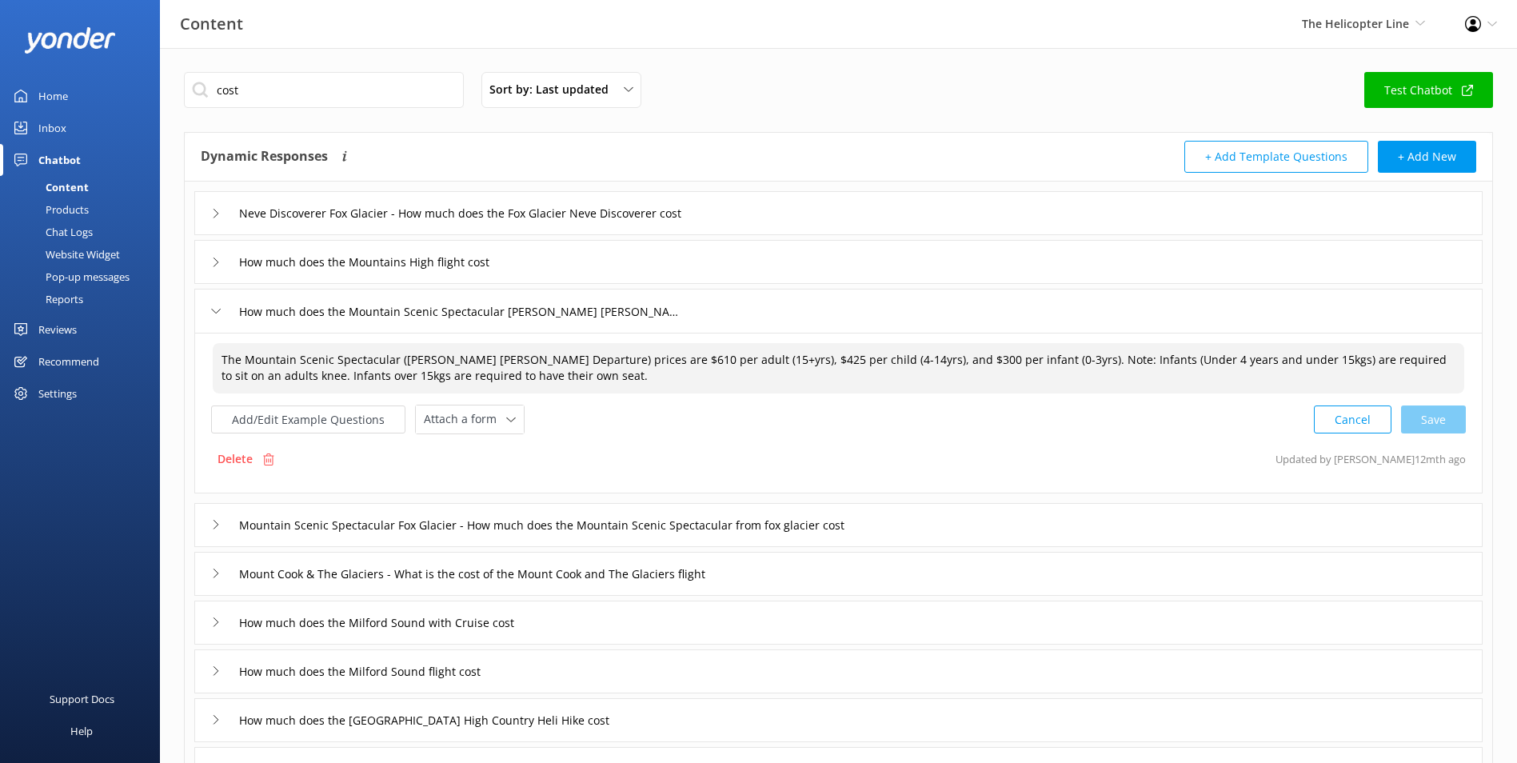
drag, startPoint x: 585, startPoint y: 359, endPoint x: 602, endPoint y: 357, distance: 17.0
click at [602, 357] on textarea "The Mountain Scenic Spectacular (Franz Josef Departure) prices are $610 per adu…" at bounding box center [838, 368] width 1251 height 50
drag, startPoint x: 728, startPoint y: 356, endPoint x: 705, endPoint y: 358, distance: 22.5
click at [705, 358] on textarea "The Mountain Scenic Spectacular (Franz Josef Departure) prices are $655 per adu…" at bounding box center [838, 368] width 1251 height 50
drag, startPoint x: 864, startPoint y: 357, endPoint x: 875, endPoint y: 357, distance: 10.4
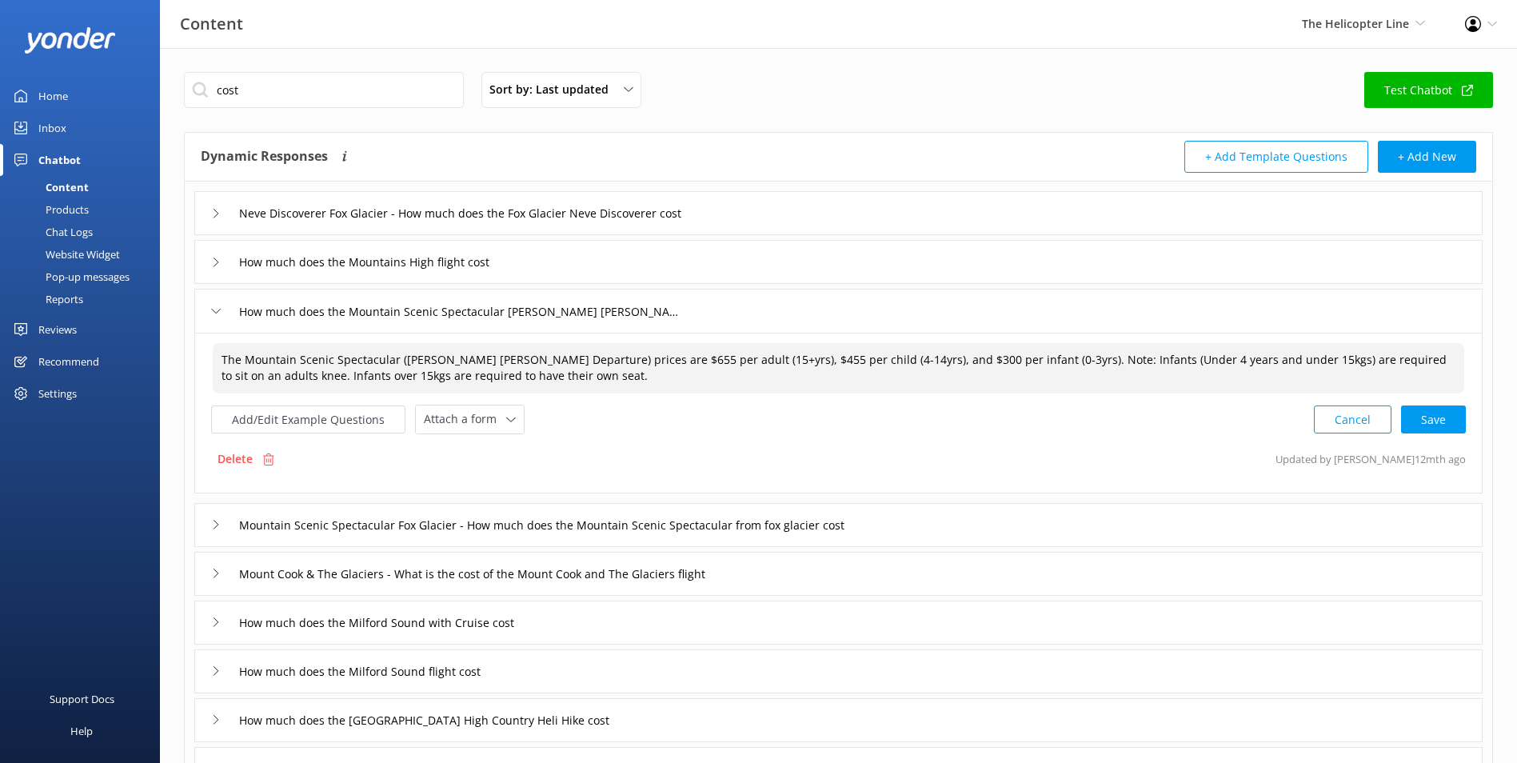
click at [875, 357] on textarea "The Mountain Scenic Spectacular (Franz Josef Departure) prices are $655 per adu…" at bounding box center [838, 368] width 1251 height 50
click at [1454, 416] on div "Cancel Save" at bounding box center [1390, 420] width 152 height 30
type textarea "The Mountain Scenic Spectacular (Franz Josef Departure) prices are $655 per adu…"
click at [900, 513] on input "Mountain Scenic Spectacular Fox Glacier - How much does the Mountain Scenic Spe…" at bounding box center [588, 523] width 716 height 24
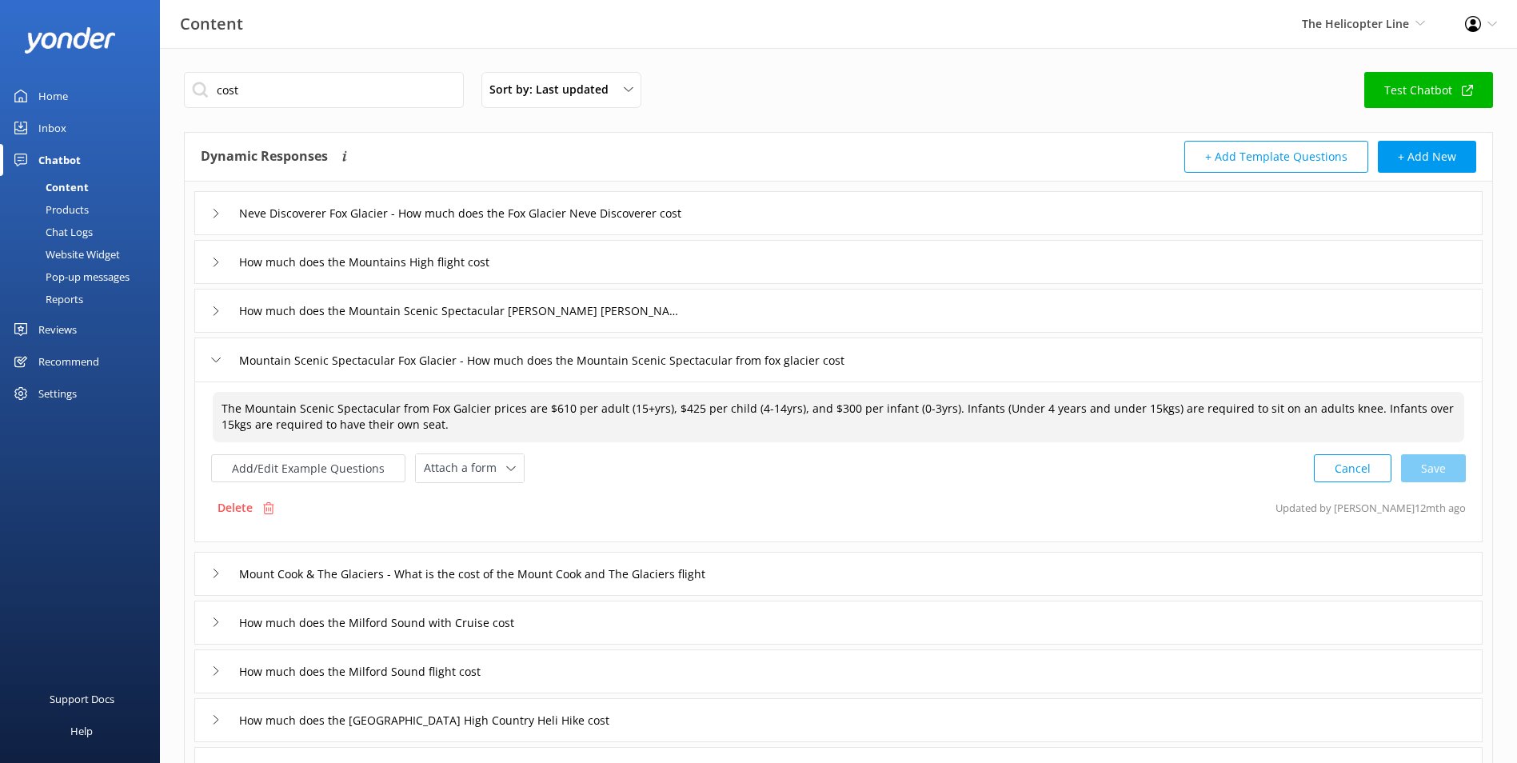
click at [457, 406] on textarea "The Mountain Scenic Spectacular from Fox Galcier prices are $610 per adult (15+…" at bounding box center [838, 417] width 1251 height 50
drag, startPoint x: 549, startPoint y: 407, endPoint x: 568, endPoint y: 408, distance: 19.2
click at [568, 408] on textarea "The Mountain Scenic Spectacular from Fox Glacier prices are $610 per adult (15+…" at bounding box center [838, 417] width 1251 height 50
drag, startPoint x: 677, startPoint y: 409, endPoint x: 688, endPoint y: 408, distance: 10.4
click at [688, 408] on textarea "The Mountain Scenic Spectacular from Fox Glacier prices are $655 per adult (15+…" at bounding box center [838, 417] width 1251 height 50
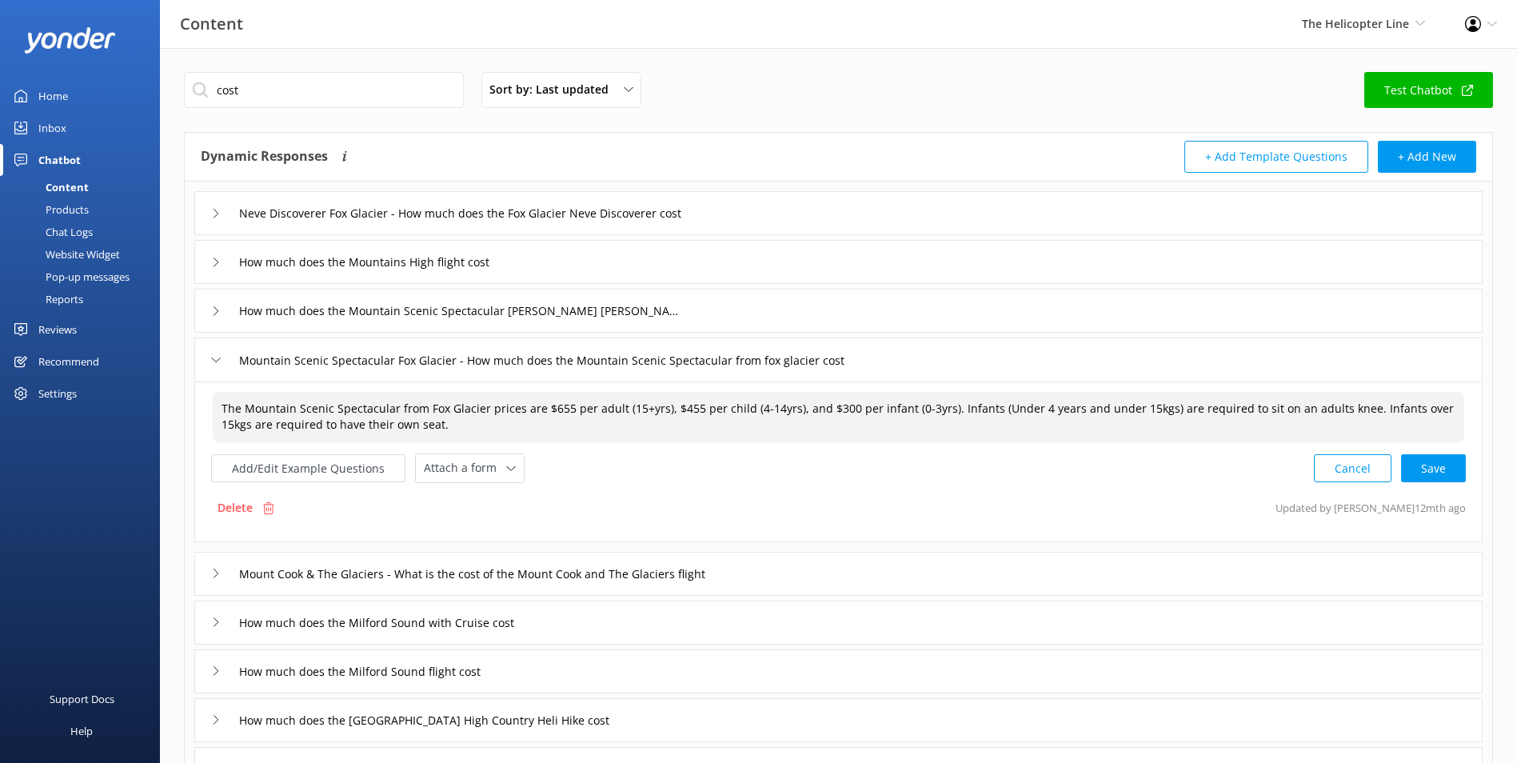
click at [826, 413] on textarea "The Mountain Scenic Spectacular from Fox Glacier prices are $655 per adult (15+…" at bounding box center [838, 417] width 1251 height 50
click at [1435, 459] on div "Cancel Save" at bounding box center [1390, 468] width 152 height 30
type textarea "The Mountain Scenic Spectacular from Fox Glacier prices are $655 per adult (15+…"
click at [871, 560] on div "Mount Cook & The Glaciers - What is the cost of the Mount Cook and The Glaciers…" at bounding box center [838, 572] width 1288 height 44
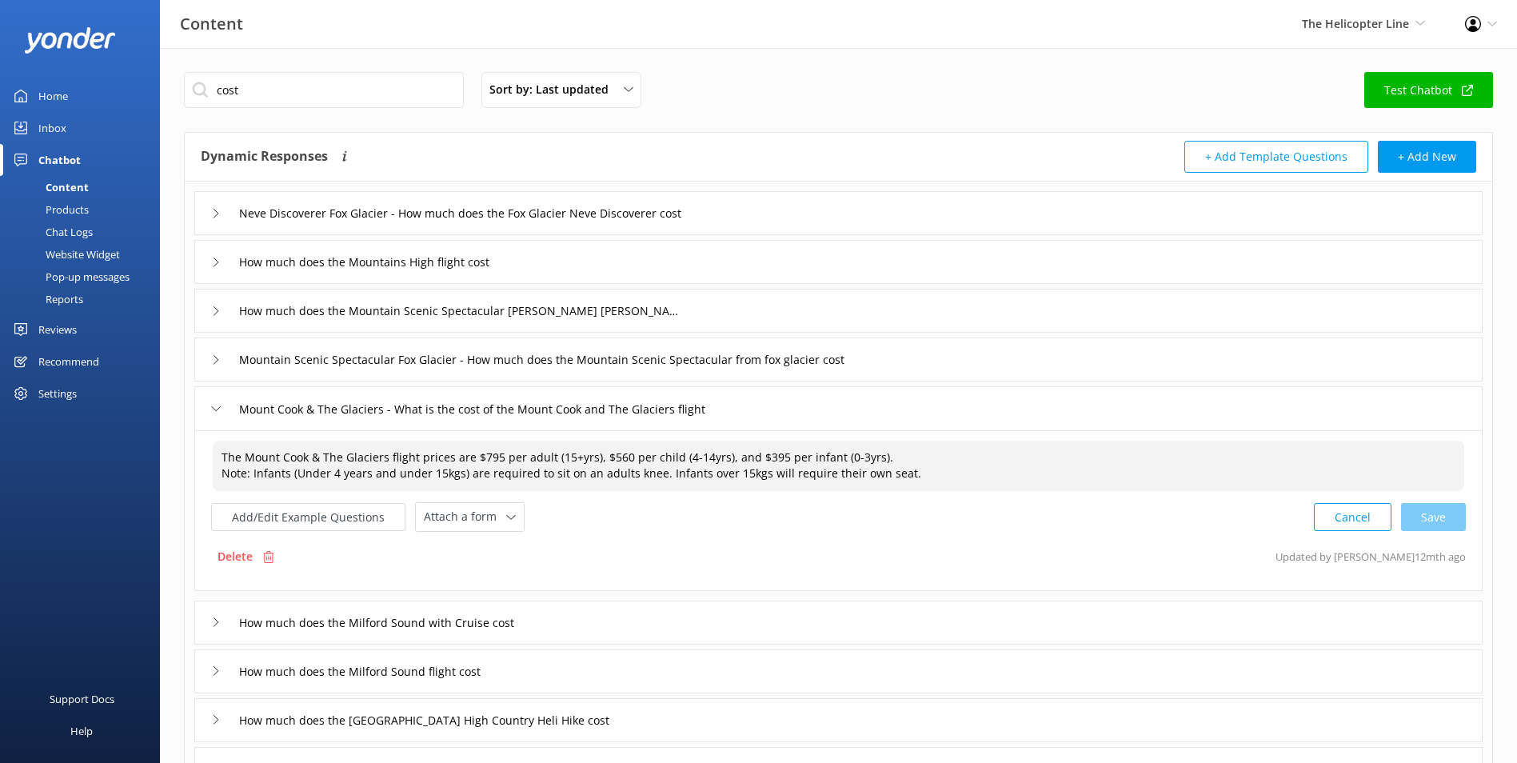
drag, startPoint x: 478, startPoint y: 454, endPoint x: 500, endPoint y: 454, distance: 22.4
click at [500, 454] on textarea "The Mount Cook & The Glaciers flight prices are $795 per adult (15+yrs), $560 p…" at bounding box center [838, 466] width 1251 height 50
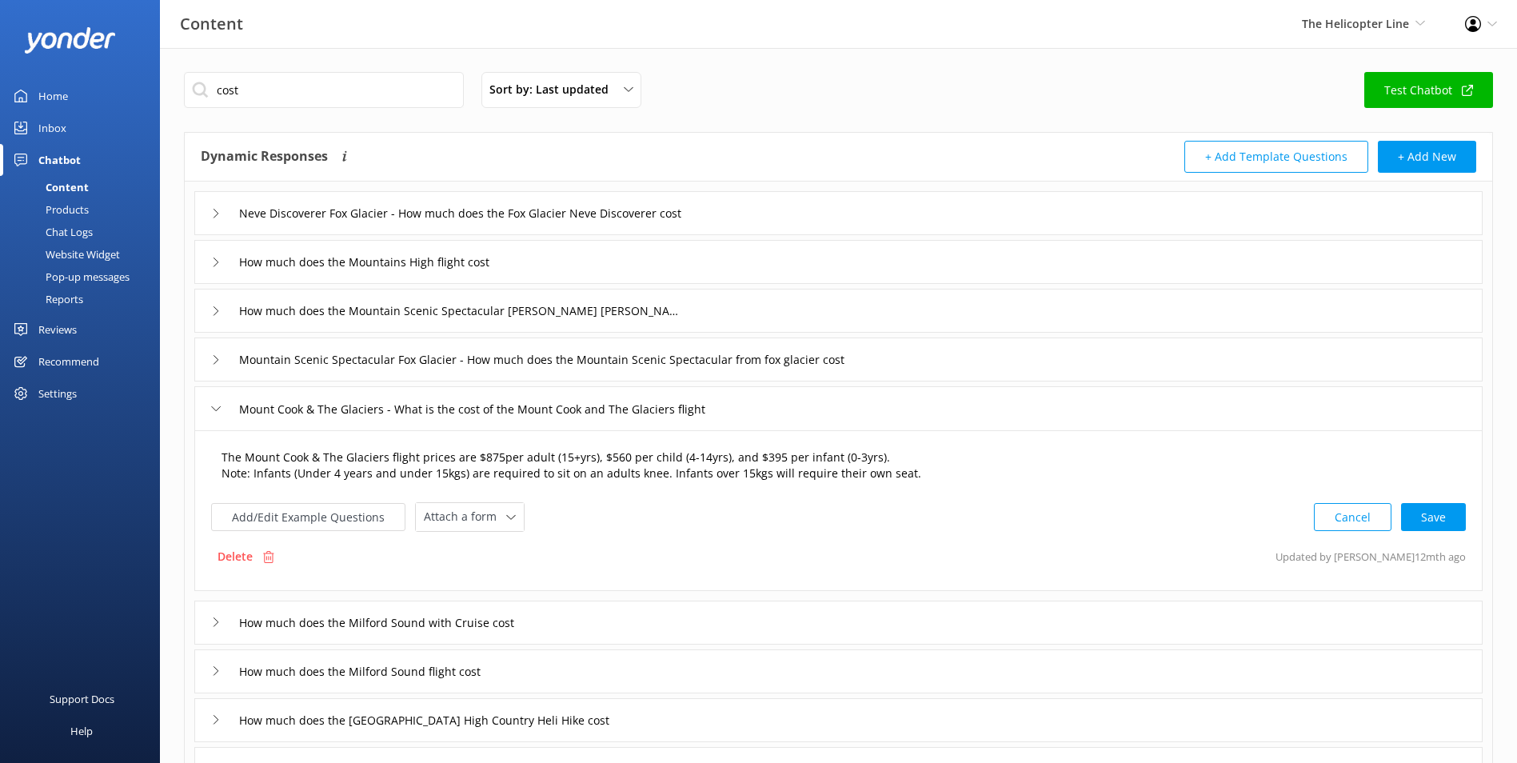
click at [501, 454] on textarea "The Mount Cook & The Glaciers flight prices are $875per adult (15+yrs), $560 pe…" at bounding box center [838, 466] width 1251 height 50
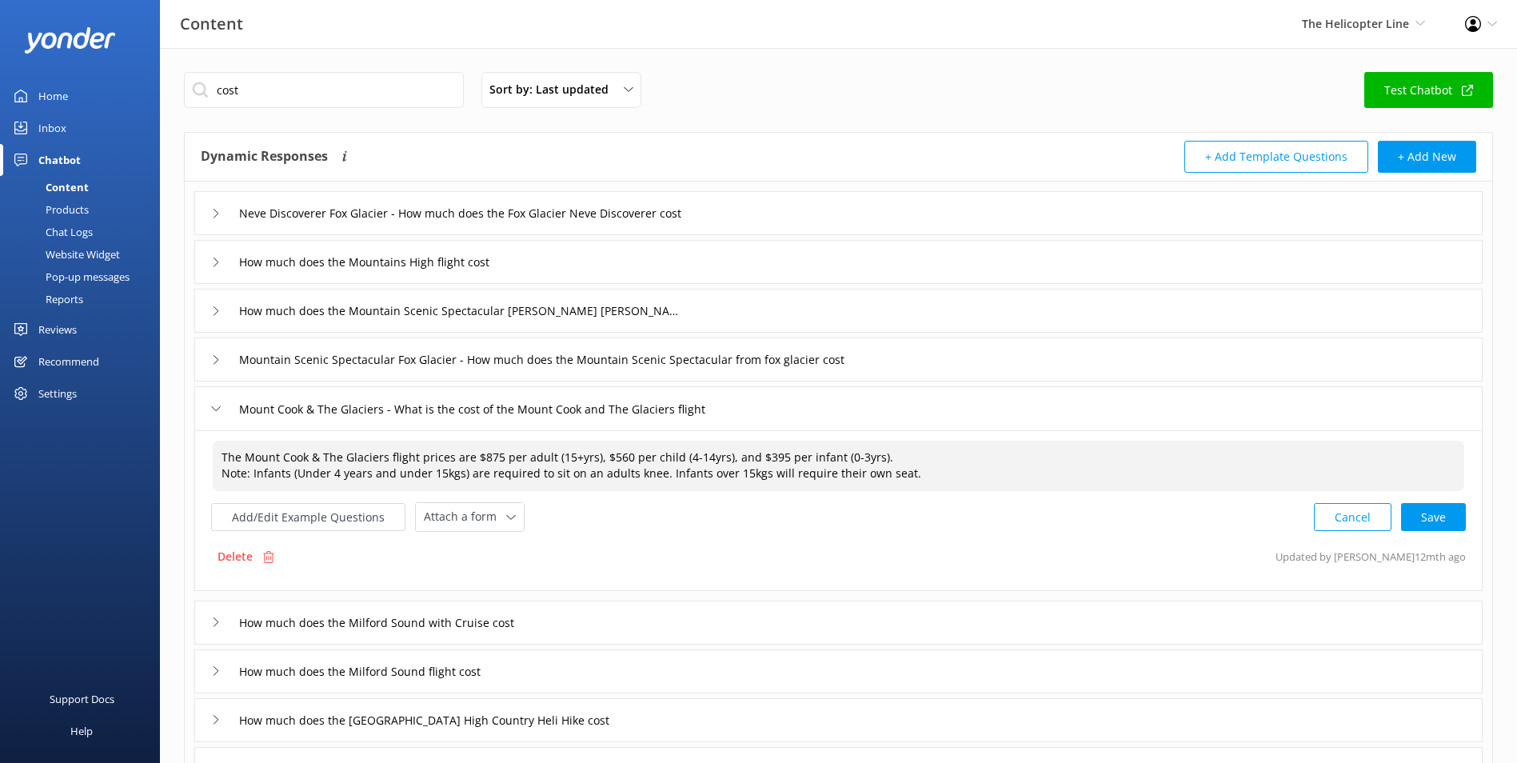
drag, startPoint x: 607, startPoint y: 457, endPoint x: 624, endPoint y: 458, distance: 16.8
click at [624, 458] on textarea "The Mount Cook & The Glaciers flight prices are $875 per adult (15+yrs), $560 p…" at bounding box center [838, 466] width 1251 height 50
drag, startPoint x: 754, startPoint y: 458, endPoint x: 773, endPoint y: 454, distance: 19.6
click at [773, 454] on textarea "The Mount Cook & The Glaciers flight prices are $875 per adult (15+yrs), $615 p…" at bounding box center [838, 466] width 1251 height 50
click at [224, 476] on textarea "The Mount Cook & The Glaciers flight prices are $875 per adult (15+yrs), $615 p…" at bounding box center [838, 466] width 1251 height 50
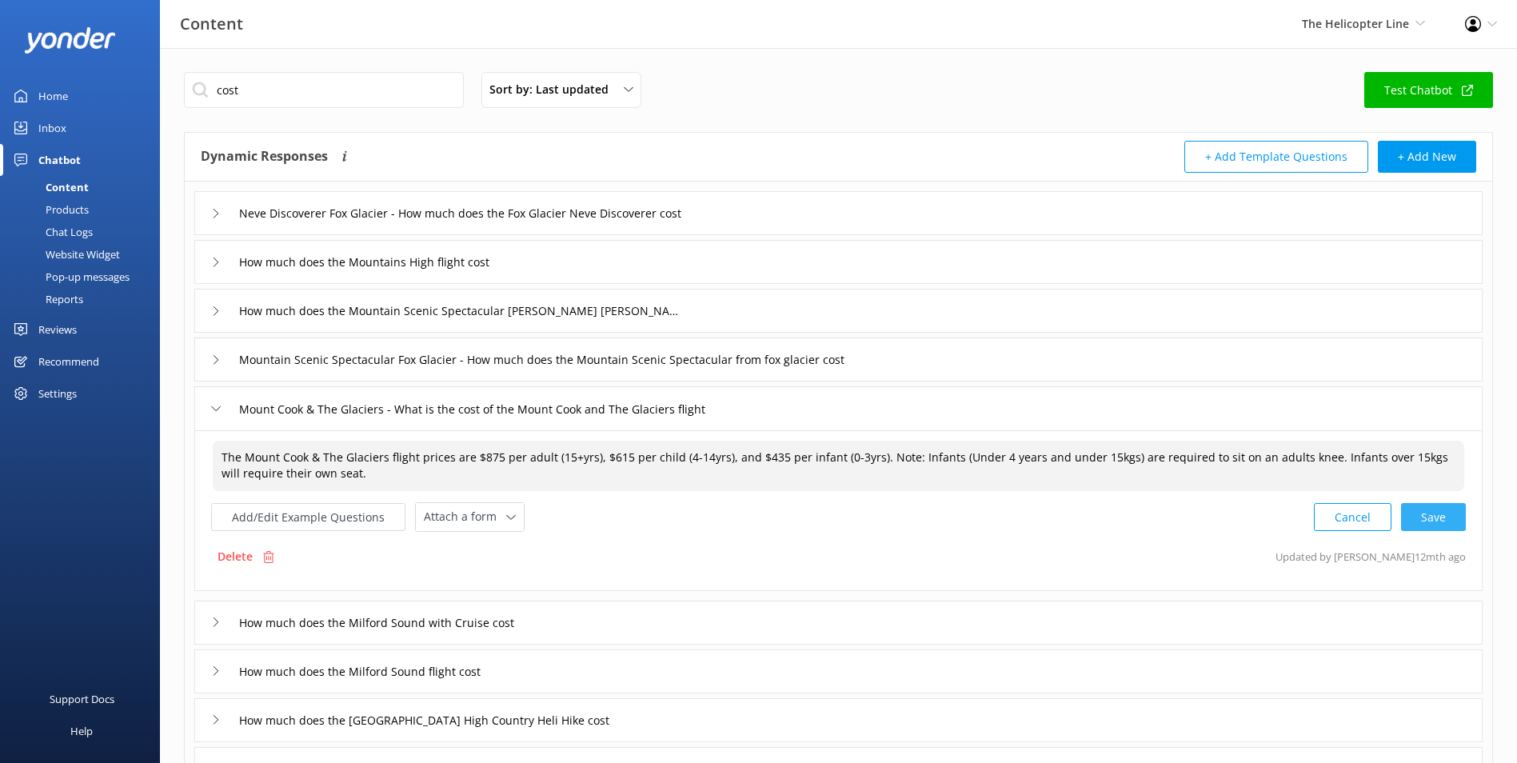
click at [1457, 503] on div "Cancel Save" at bounding box center [1390, 517] width 152 height 30
type textarea "The Mount Cook & The Glaciers flight prices are $875 per adult (15+yrs), $615 p…"
click at [816, 633] on div "How much does the Milford Sound with Cruise cost" at bounding box center [838, 621] width 1288 height 44
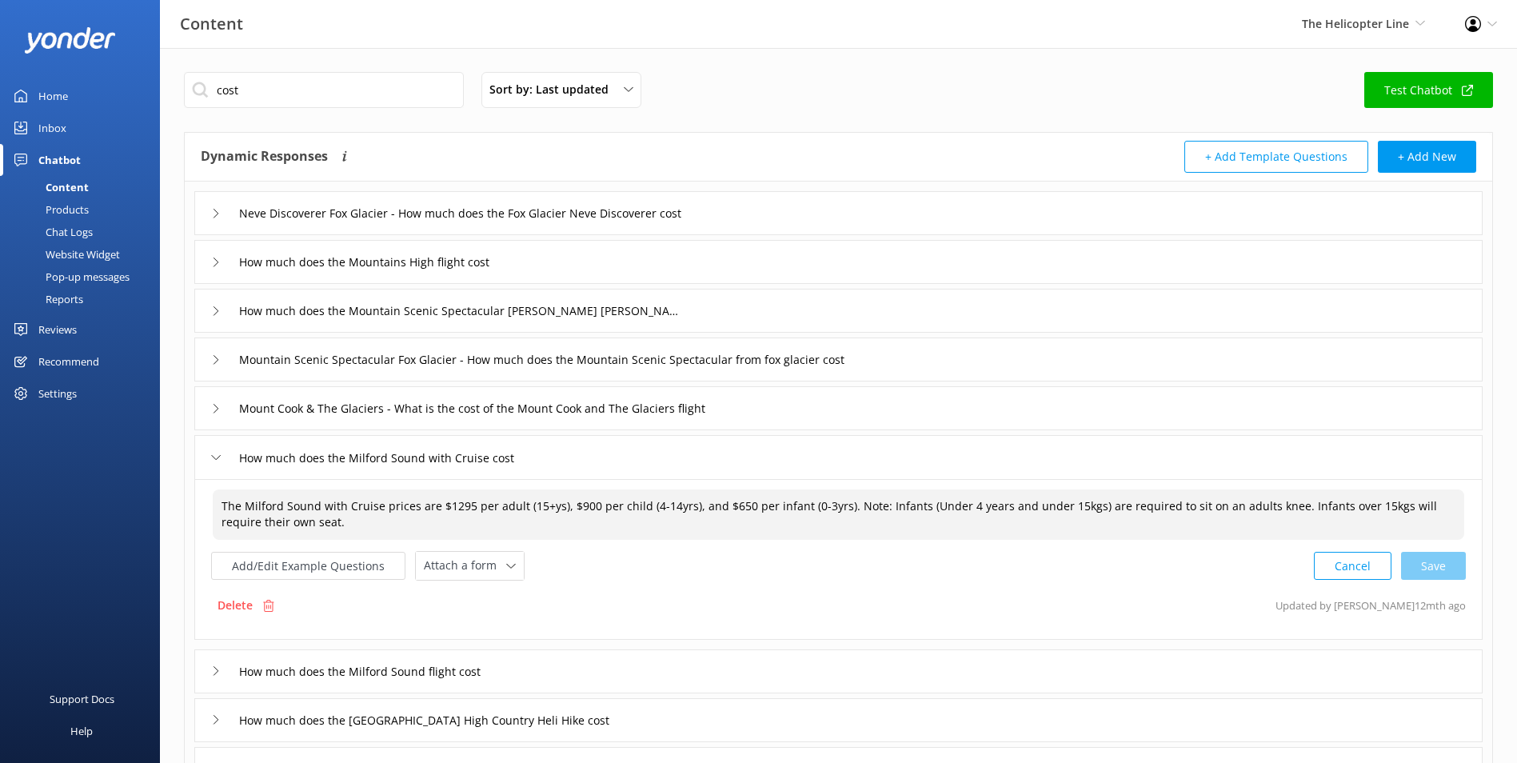
click at [453, 504] on textarea "The Milford Sound with Cruise prices are $1295 per adult (15+ys), $900 per chil…" at bounding box center [838, 514] width 1251 height 50
drag, startPoint x: 568, startPoint y: 507, endPoint x: 587, endPoint y: 502, distance: 19.8
click at [587, 502] on textarea "The Milford Sound with Cruise prices are $1595 per adult (15+ys), $900 per chil…" at bounding box center [838, 514] width 1251 height 50
drag, startPoint x: 728, startPoint y: 504, endPoint x: 746, endPoint y: 504, distance: 18.4
click at [746, 504] on textarea "The Milford Sound with Cruise prices are $1595 per adult (15+ys), $1115 per chi…" at bounding box center [838, 514] width 1251 height 50
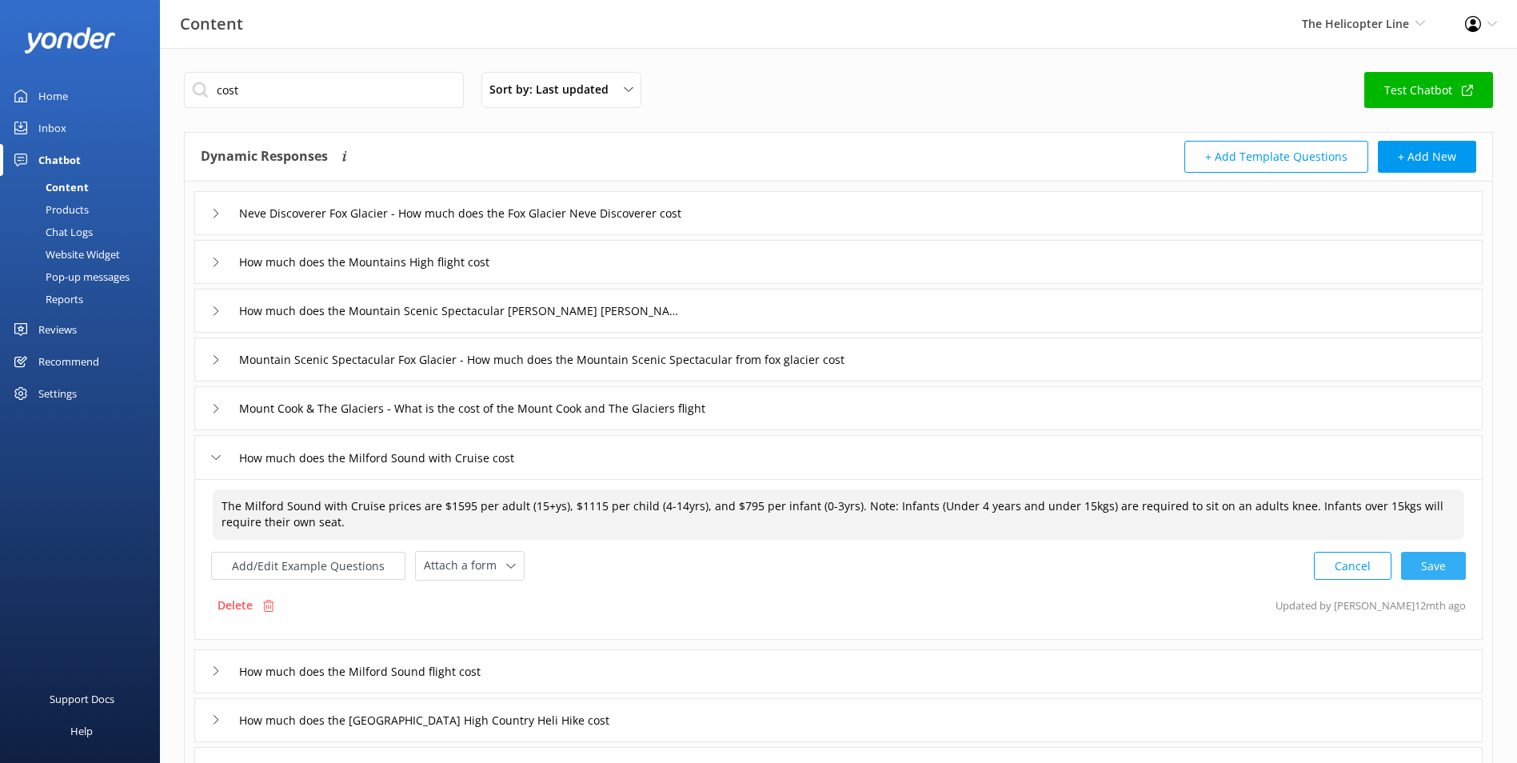
click at [1451, 561] on div "Cancel Save" at bounding box center [1390, 566] width 152 height 30
type textarea "The Milford Sound with Cruise prices are $1595 per adult (15+ys), $1115 per chi…"
click at [525, 688] on div "How much does the Milford Sound flight cost" at bounding box center [838, 670] width 1288 height 44
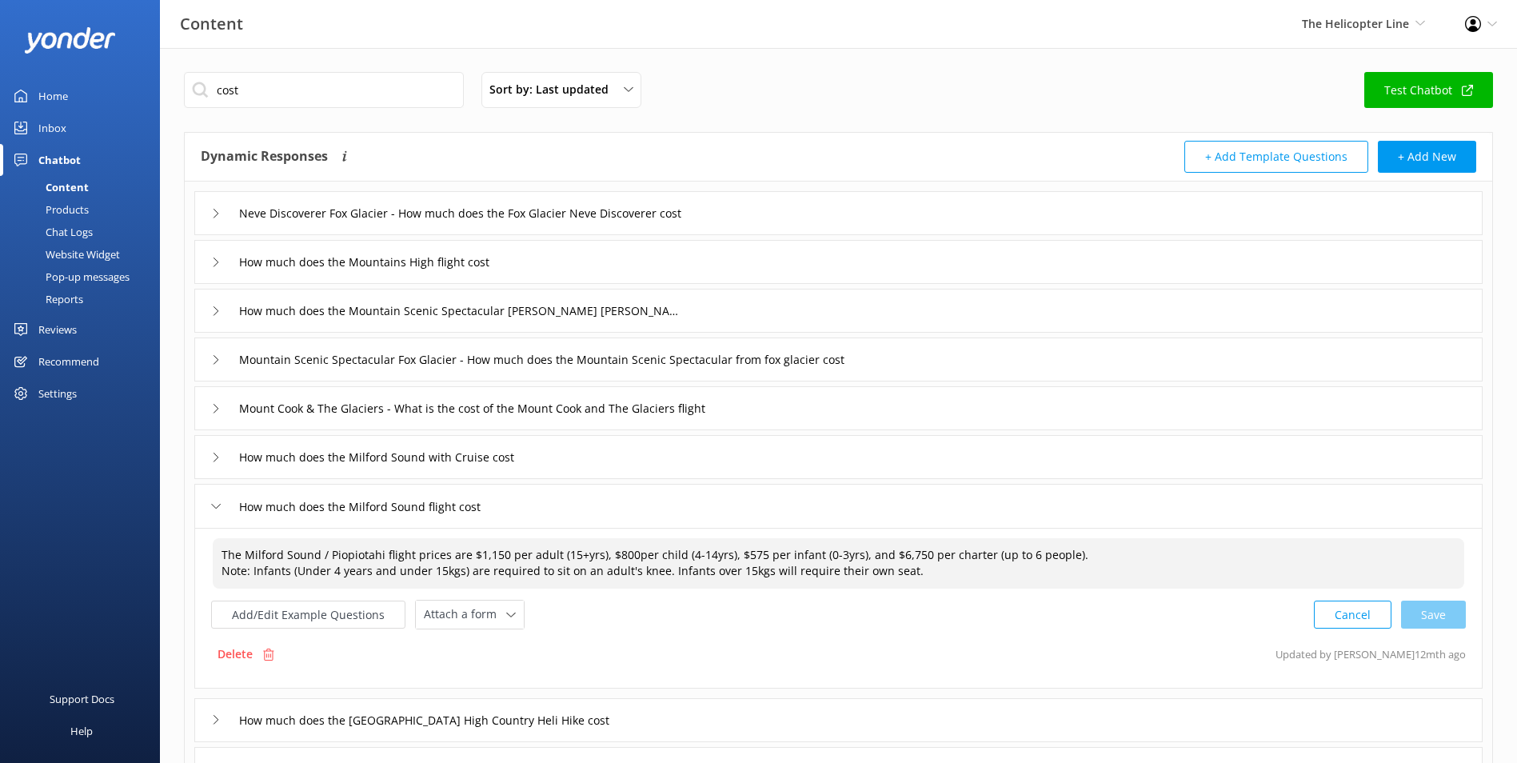
click at [488, 552] on textarea "The Milford Sound / Piopiotahi flight prices are $1,150 per adult (15+yrs), $80…" at bounding box center [838, 563] width 1251 height 50
click at [617, 554] on textarea "The Milford Sound / Piopiotahi flight prices are $1,350 per adult (15+yrs), $80…" at bounding box center [838, 563] width 1251 height 50
drag, startPoint x: 610, startPoint y: 556, endPoint x: 627, endPoint y: 552, distance: 17.3
click at [627, 552] on textarea "The Milford Sound / Piopiotahi flight prices are $1,350 per adult (15+yrs), $80…" at bounding box center [838, 563] width 1251 height 50
drag, startPoint x: 735, startPoint y: 555, endPoint x: 755, endPoint y: 556, distance: 20.0
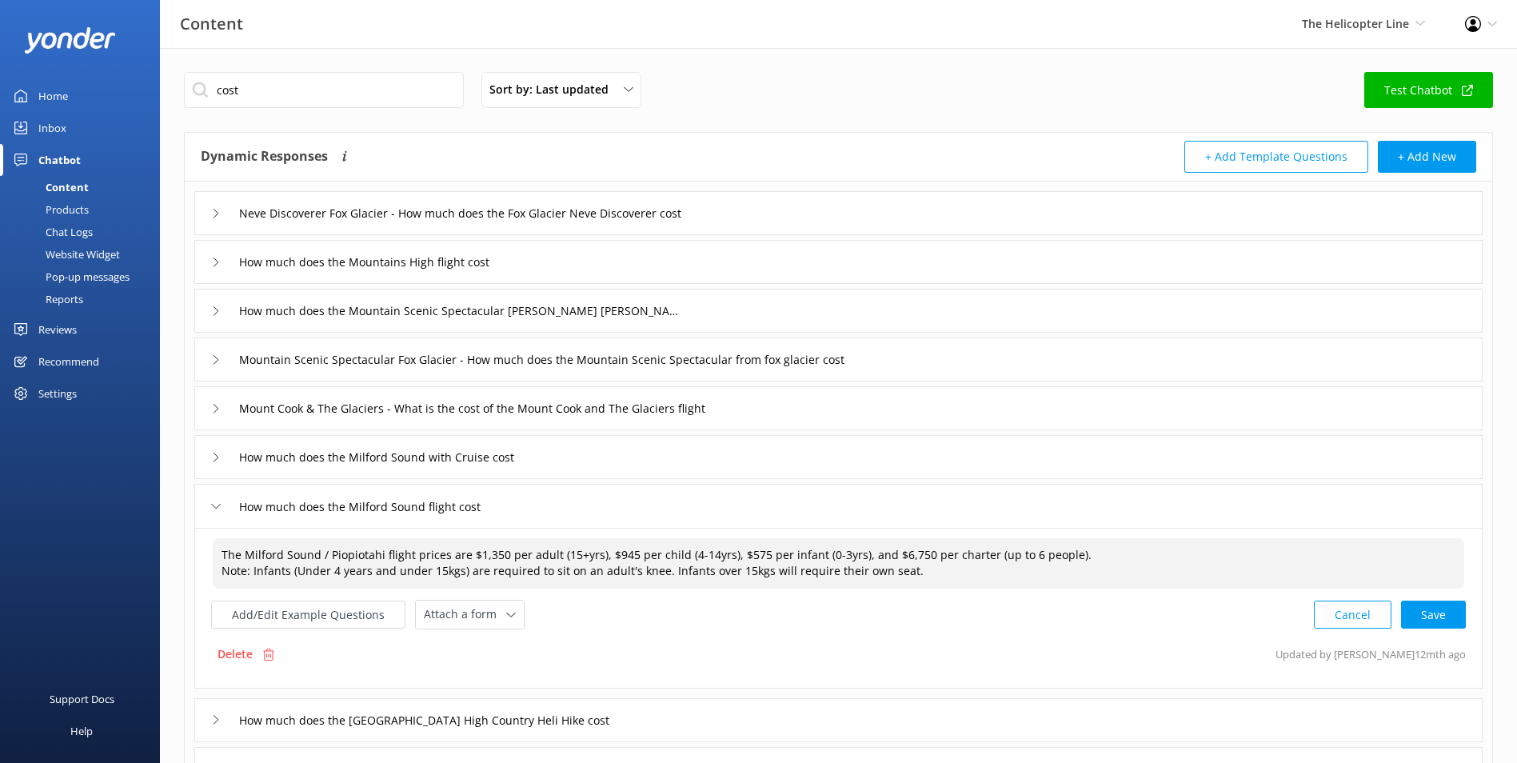
click at [755, 556] on textarea "The Milford Sound / Piopiotahi flight prices are $1,350 per adult (15+yrs), $94…" at bounding box center [838, 563] width 1251 height 50
click at [886, 552] on textarea "The Milford Sound / Piopiotahi flight prices are $1,350 per adult (15+yrs), $94…" at bounding box center [838, 563] width 1251 height 50
drag, startPoint x: 899, startPoint y: 552, endPoint x: 910, endPoint y: 552, distance: 10.4
click at [910, 552] on textarea "The Milford Sound / Piopiotahi flight prices are $1,350 per adult (15+yrs), $94…" at bounding box center [838, 563] width 1251 height 50
click at [1454, 606] on div "Cancel Save" at bounding box center [1390, 615] width 152 height 30
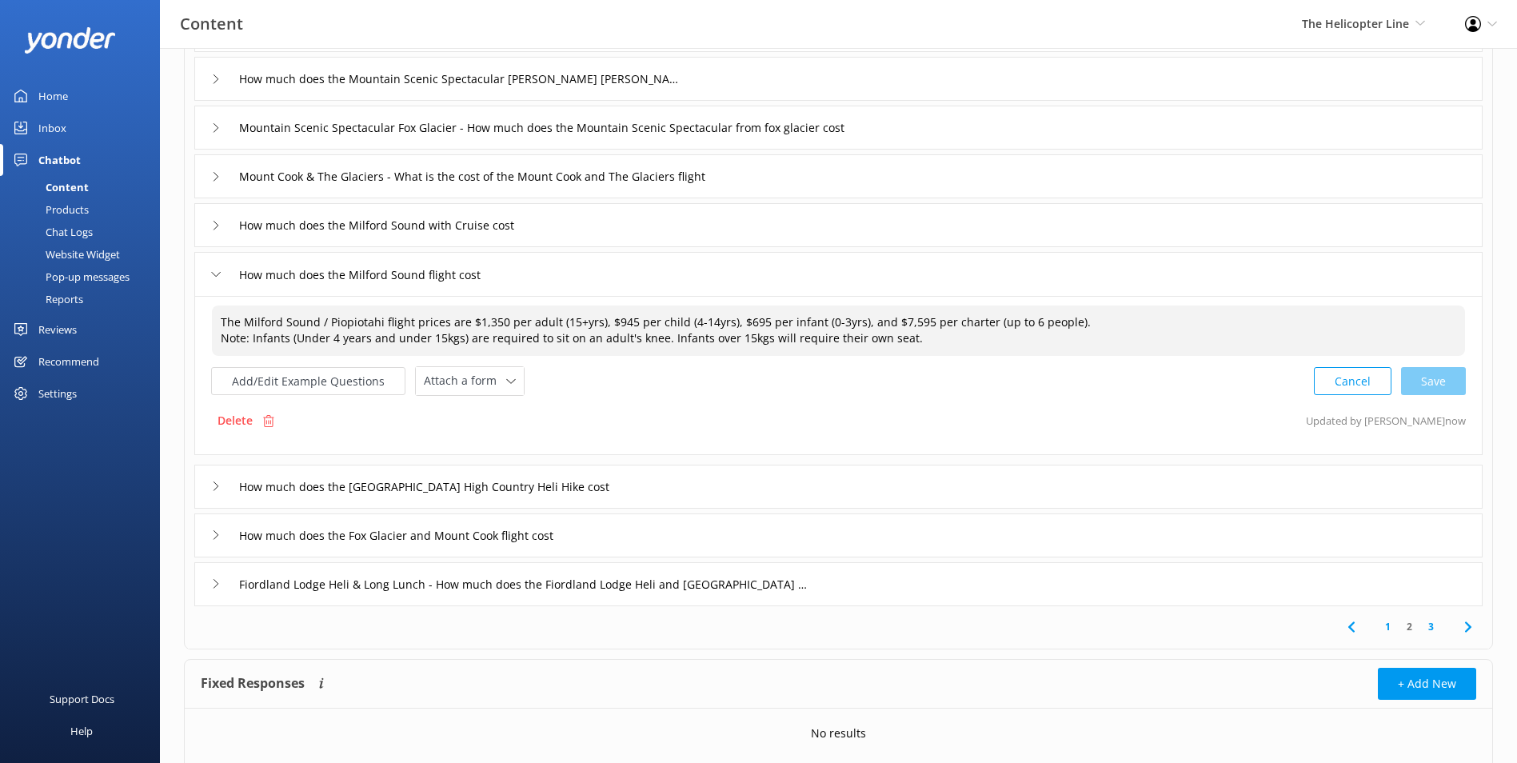
scroll to position [240, 0]
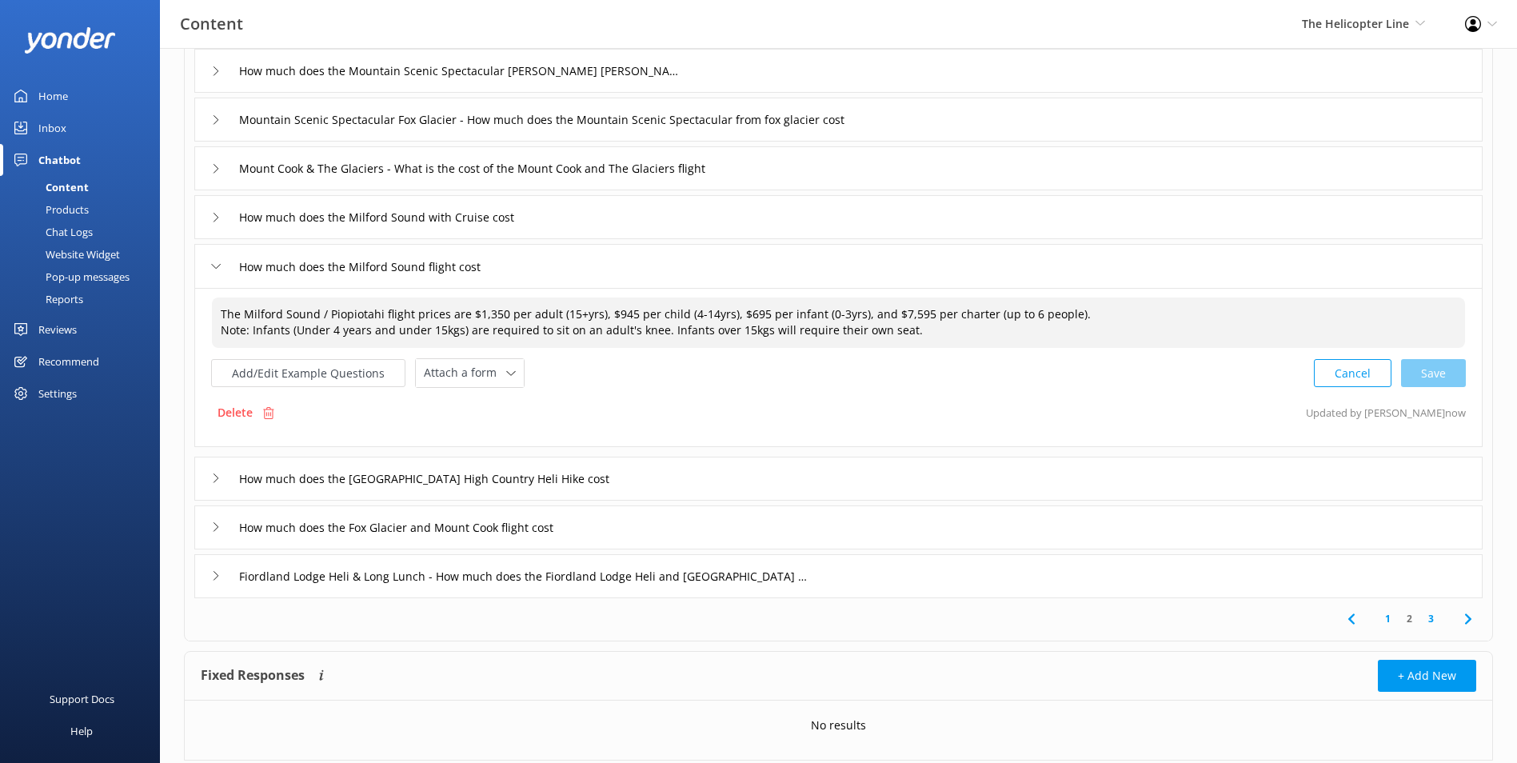
type textarea "The Milford Sound / Piopiotahi flight prices are $1,350 per adult (15+yrs), $94…"
click at [727, 471] on div "How much does the Glentanner Station High Country Heli Hike cost" at bounding box center [838, 479] width 1288 height 44
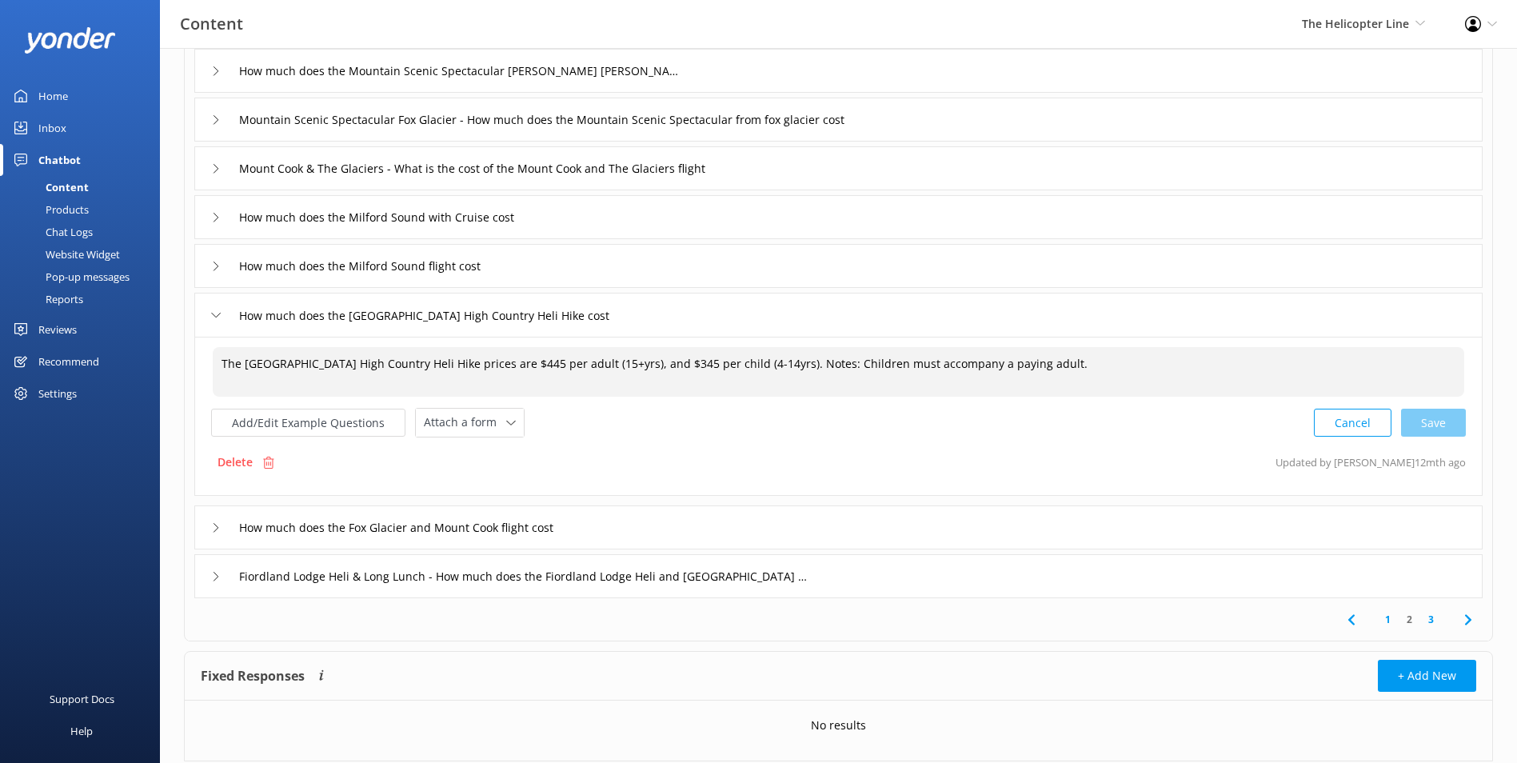
click at [540, 360] on textarea "The Glentanner Station High Country Heli Hike prices are $445 per adult (15+yrs…" at bounding box center [838, 372] width 1251 height 50
click at [682, 361] on textarea "The Glentanner Station High Country Heli Hike prices are $495 per adult (15+yrs…" at bounding box center [838, 372] width 1251 height 50
click at [1424, 413] on div "Cancel Save" at bounding box center [1390, 423] width 152 height 30
type textarea "The Glentanner Station High Country Heli Hike prices are $495 per adult (15+yrs…"
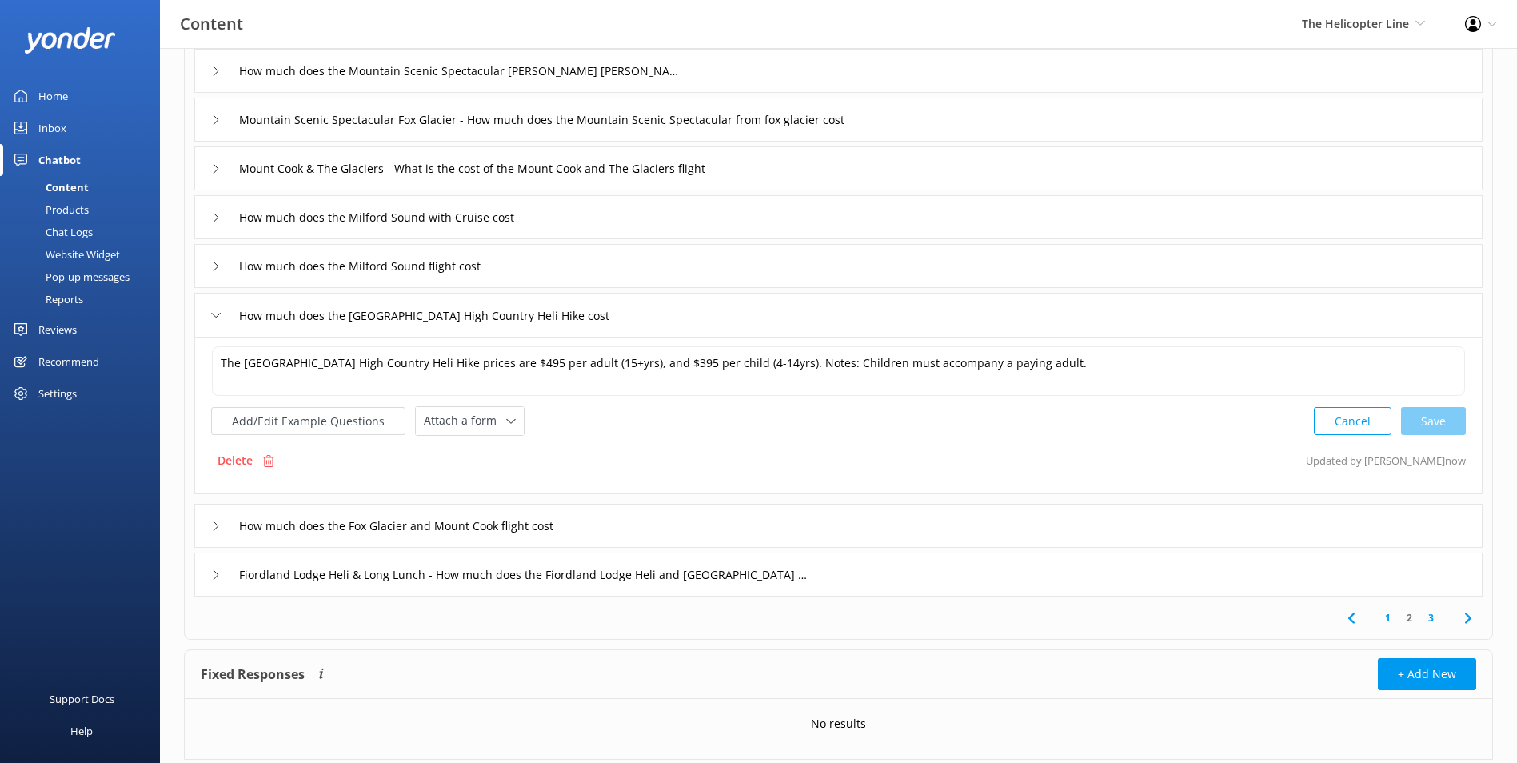
click at [672, 524] on div "How much does the Fox Glacier and Mount Cook flight cost" at bounding box center [838, 526] width 1288 height 44
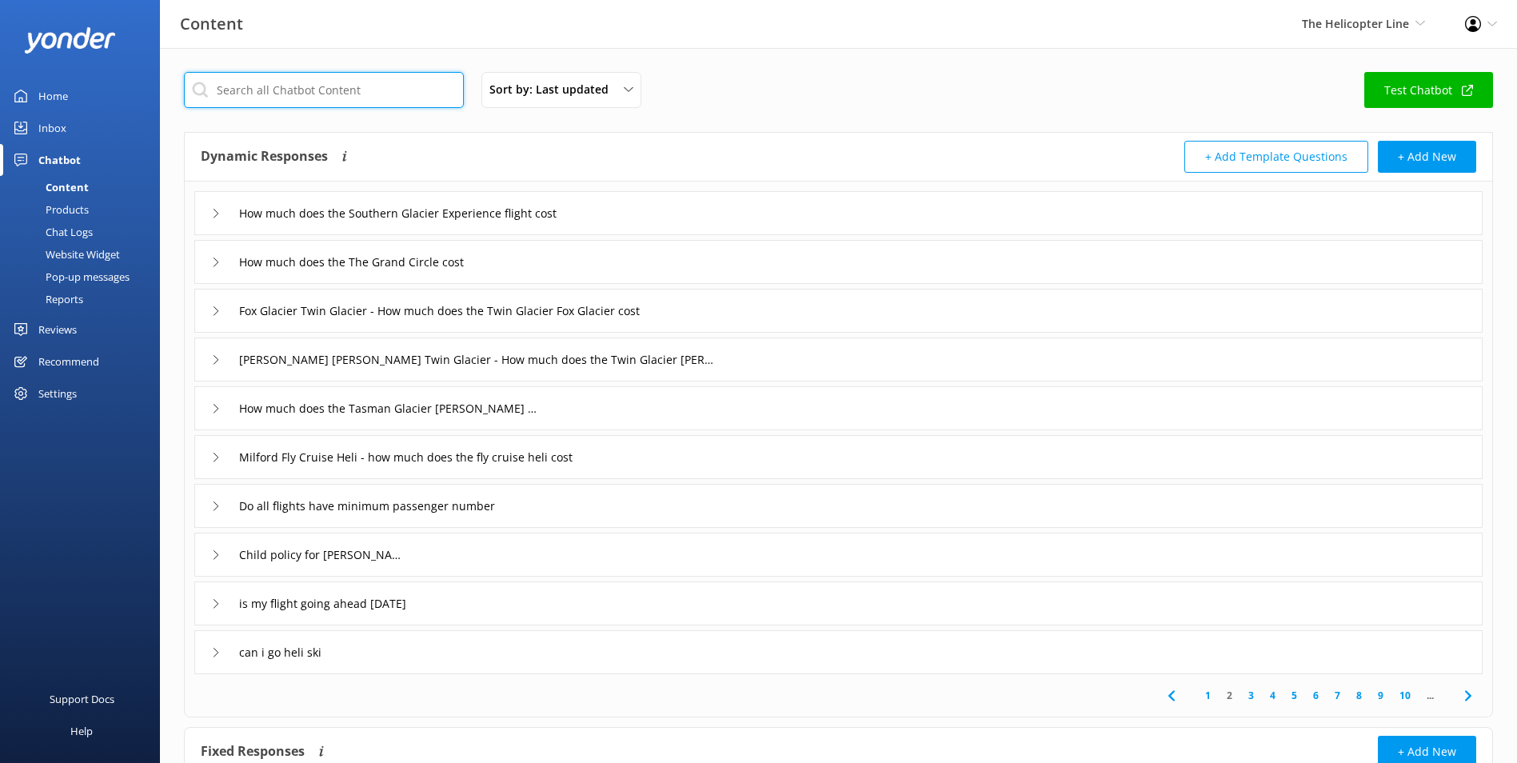
click at [277, 74] on input "text" at bounding box center [324, 90] width 280 height 36
type input "cost"
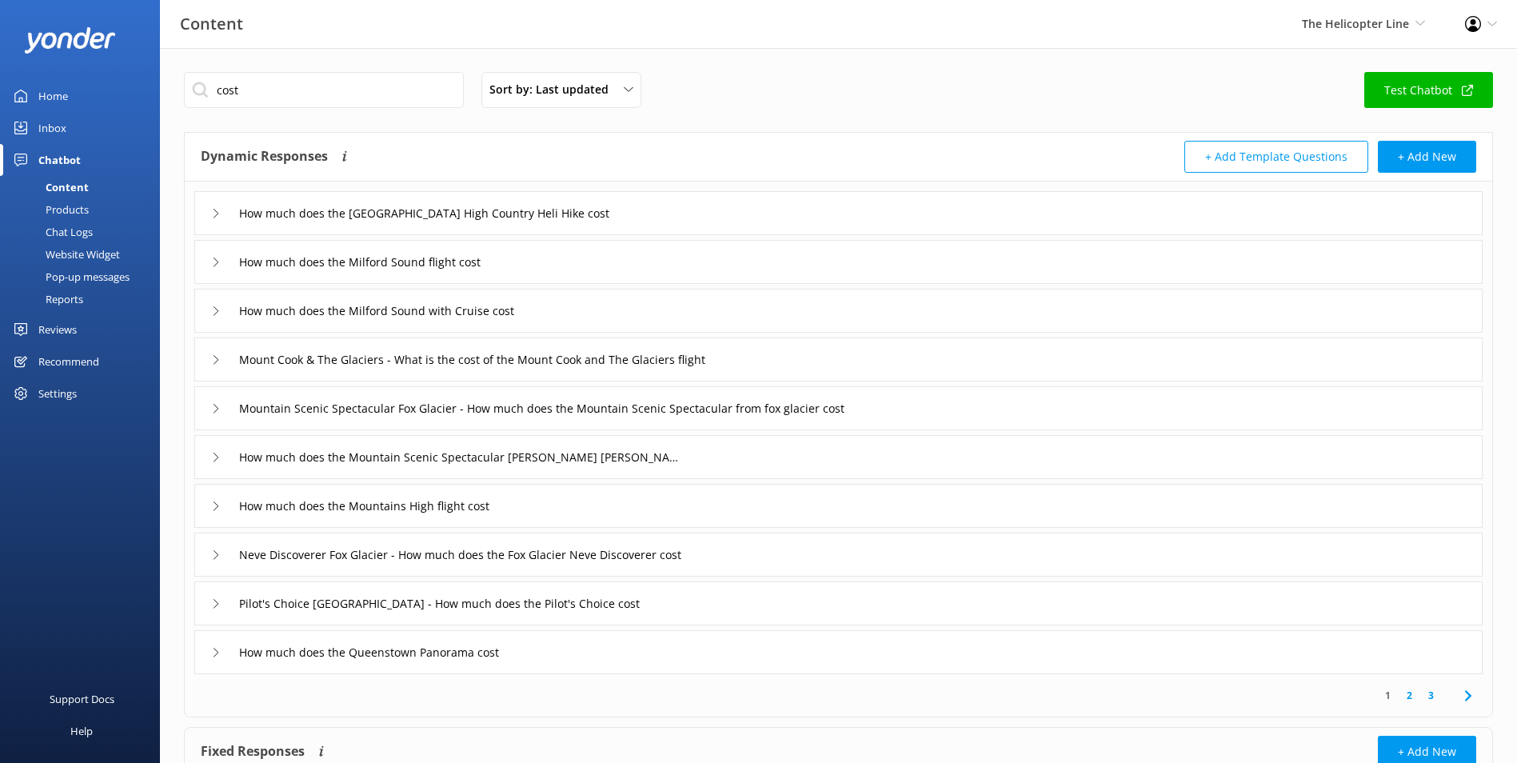
click at [539, 268] on div "How much does the Milford Sound flight cost" at bounding box center [838, 262] width 1288 height 44
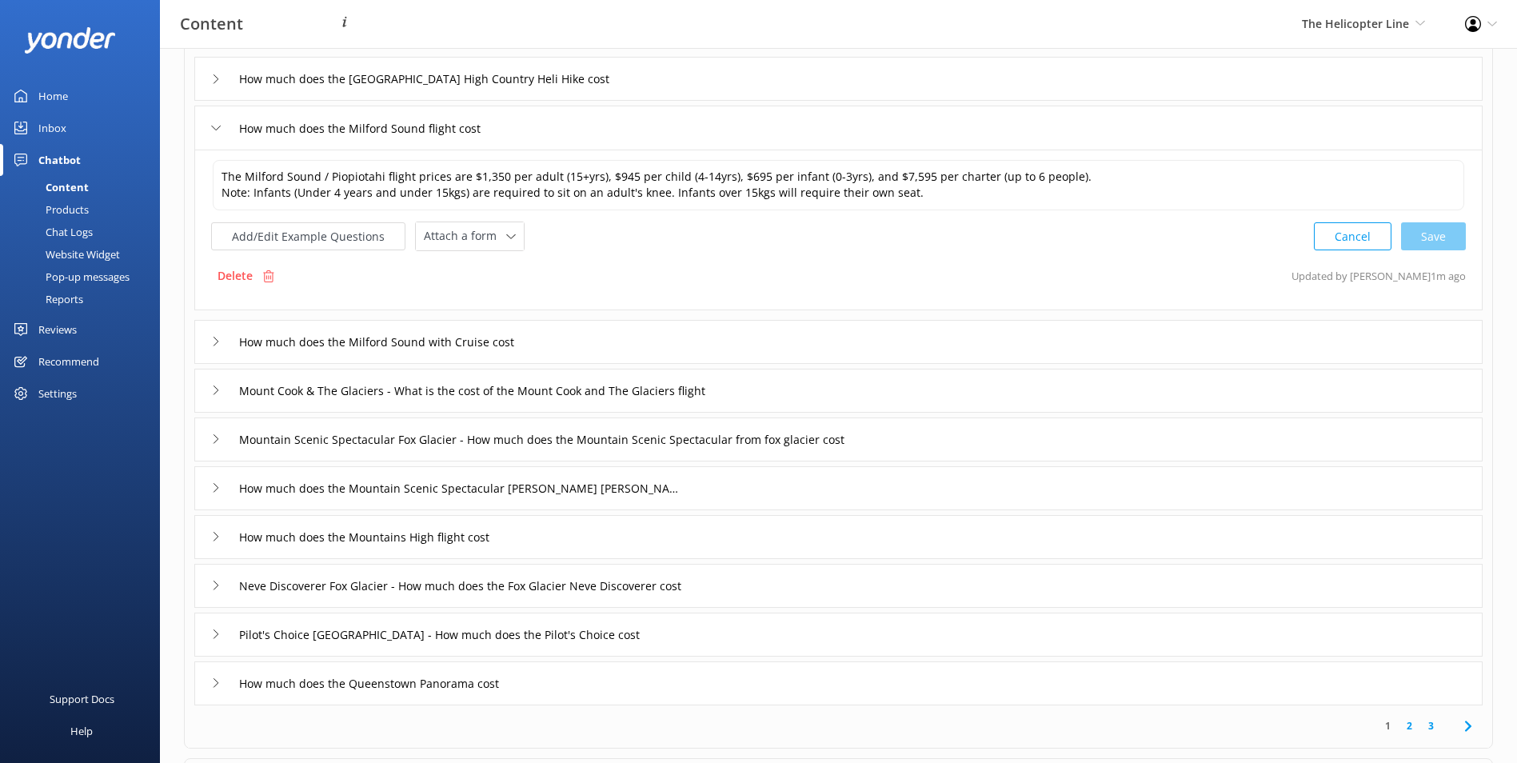
scroll to position [287, 0]
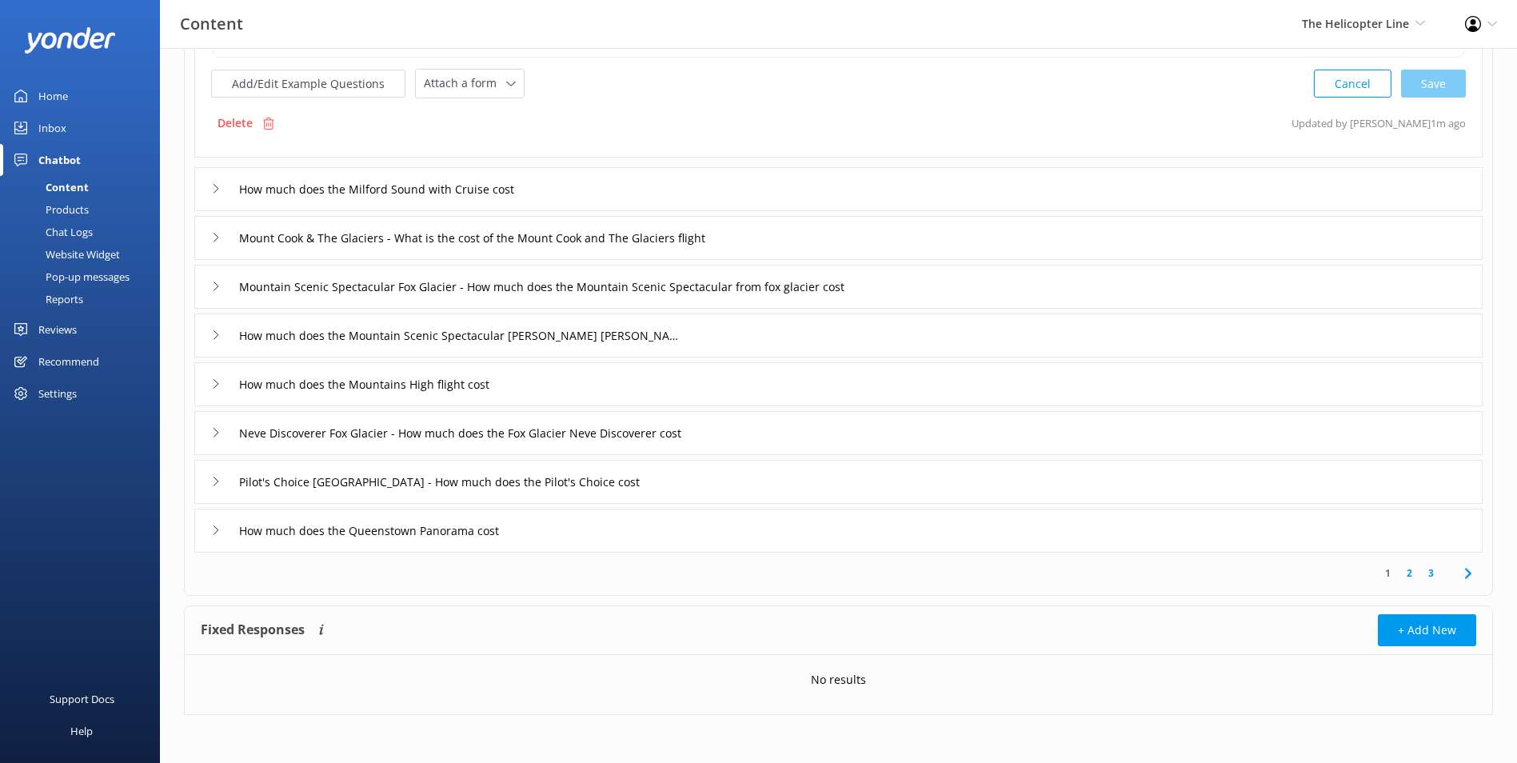
click at [1406, 572] on link "2" at bounding box center [1409, 572] width 22 height 15
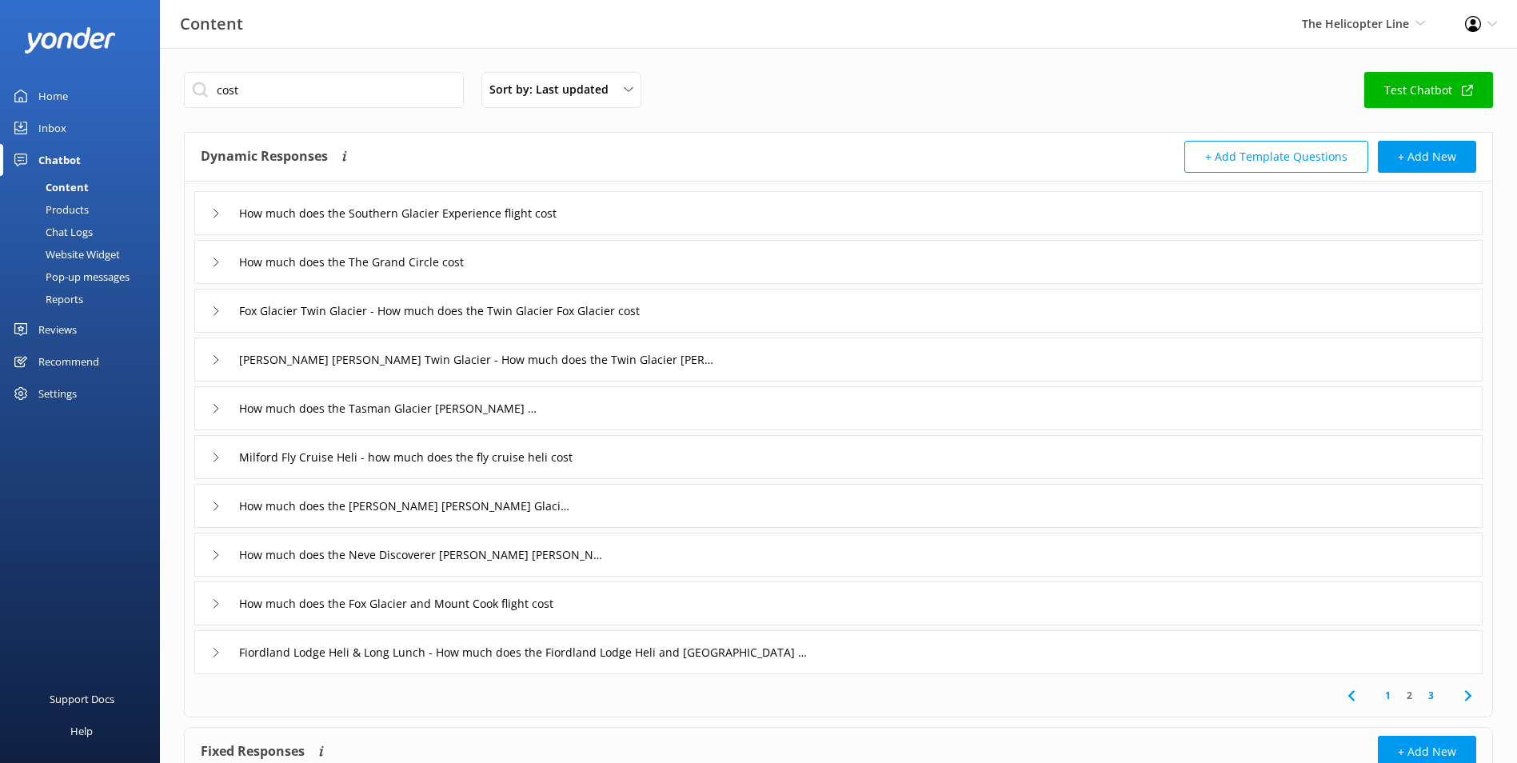
click at [1396, 688] on link "1" at bounding box center [1388, 695] width 22 height 15
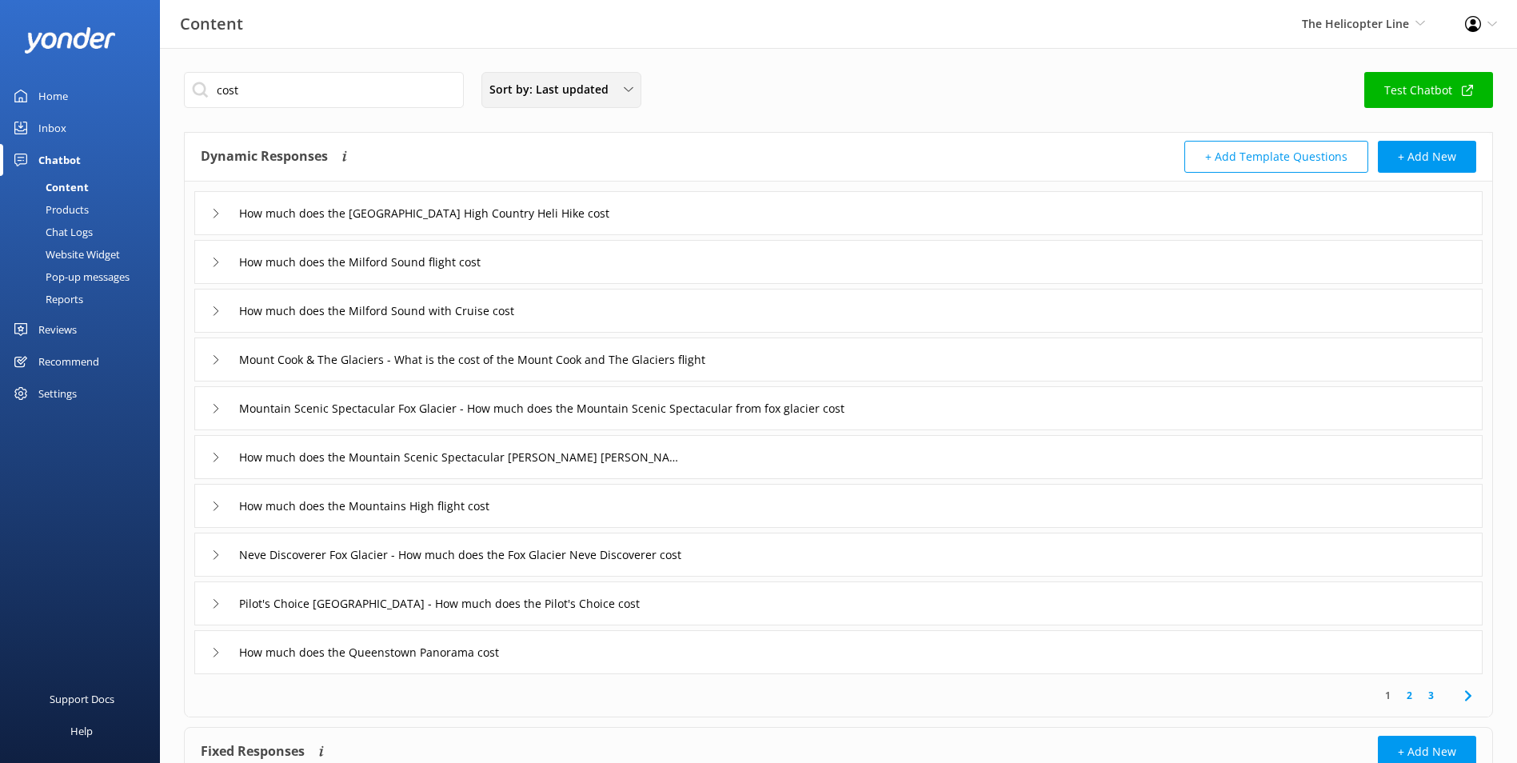
click at [583, 86] on span "Sort by: Last updated" at bounding box center [553, 90] width 129 height 18
click at [560, 131] on link "Title (A-Z)" at bounding box center [560, 128] width 157 height 32
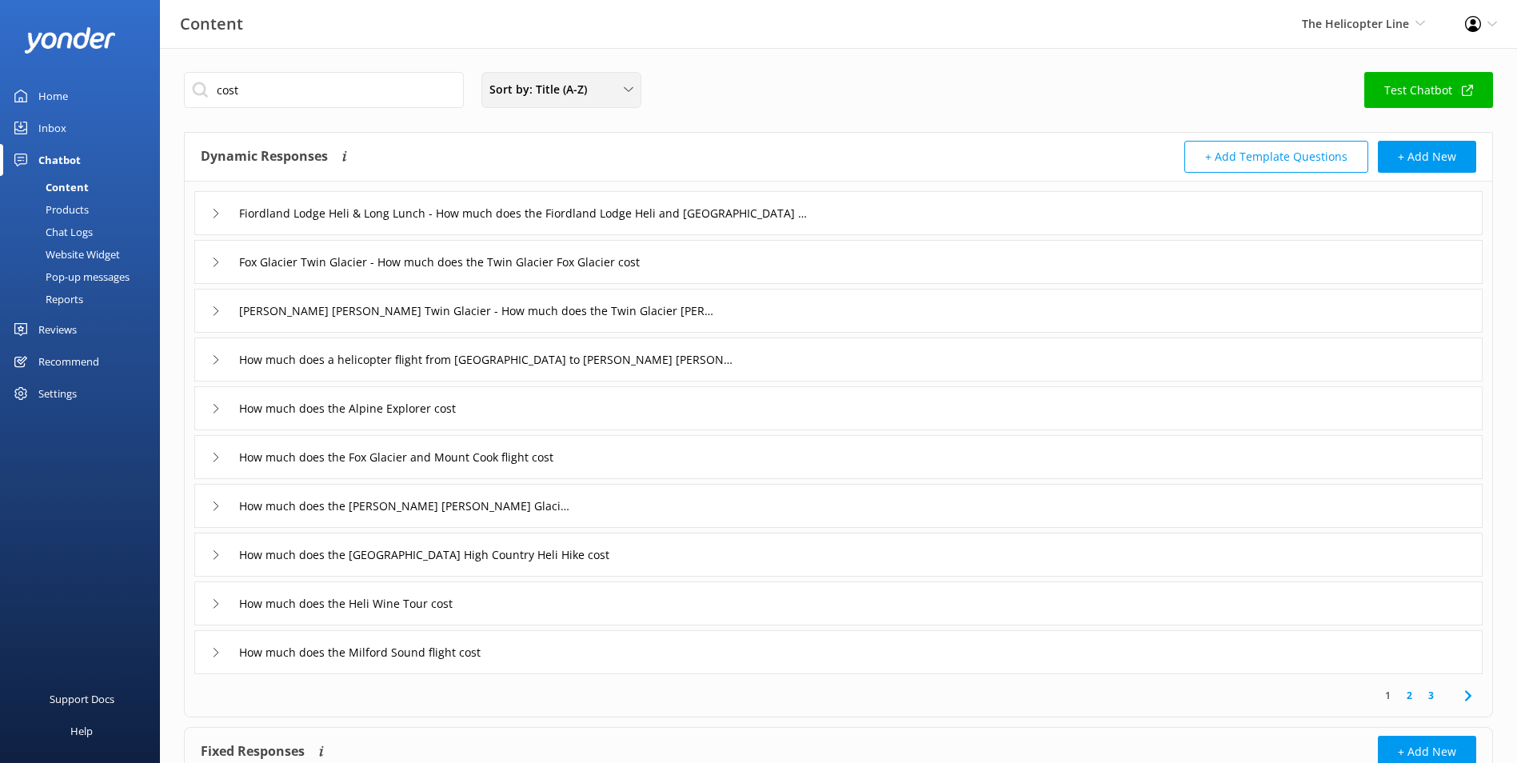
click at [533, 90] on span "Sort by: Title (A-Z)" at bounding box center [542, 90] width 107 height 18
click at [544, 155] on div "Last updated" at bounding box center [520, 160] width 61 height 16
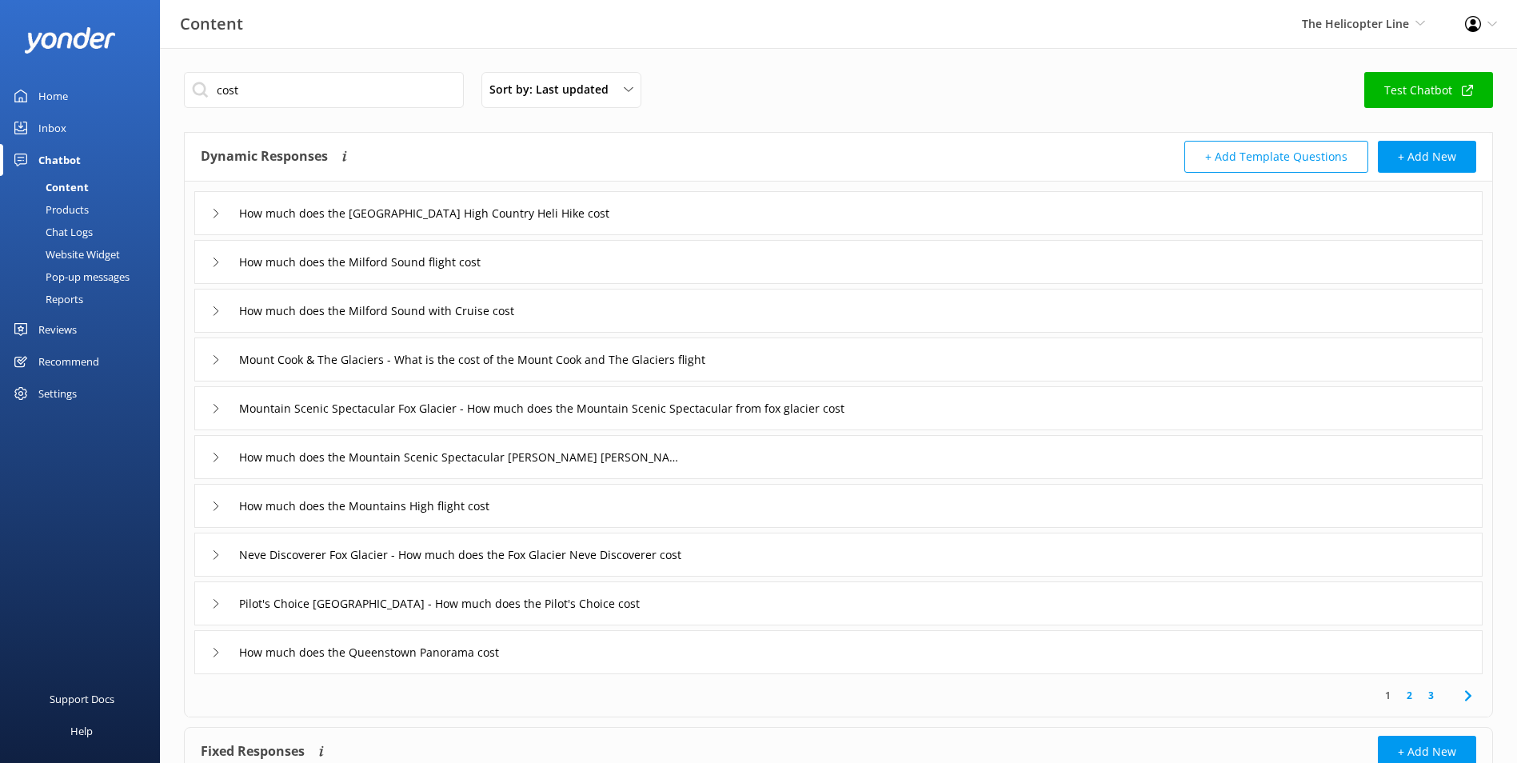
scroll to position [80, 0]
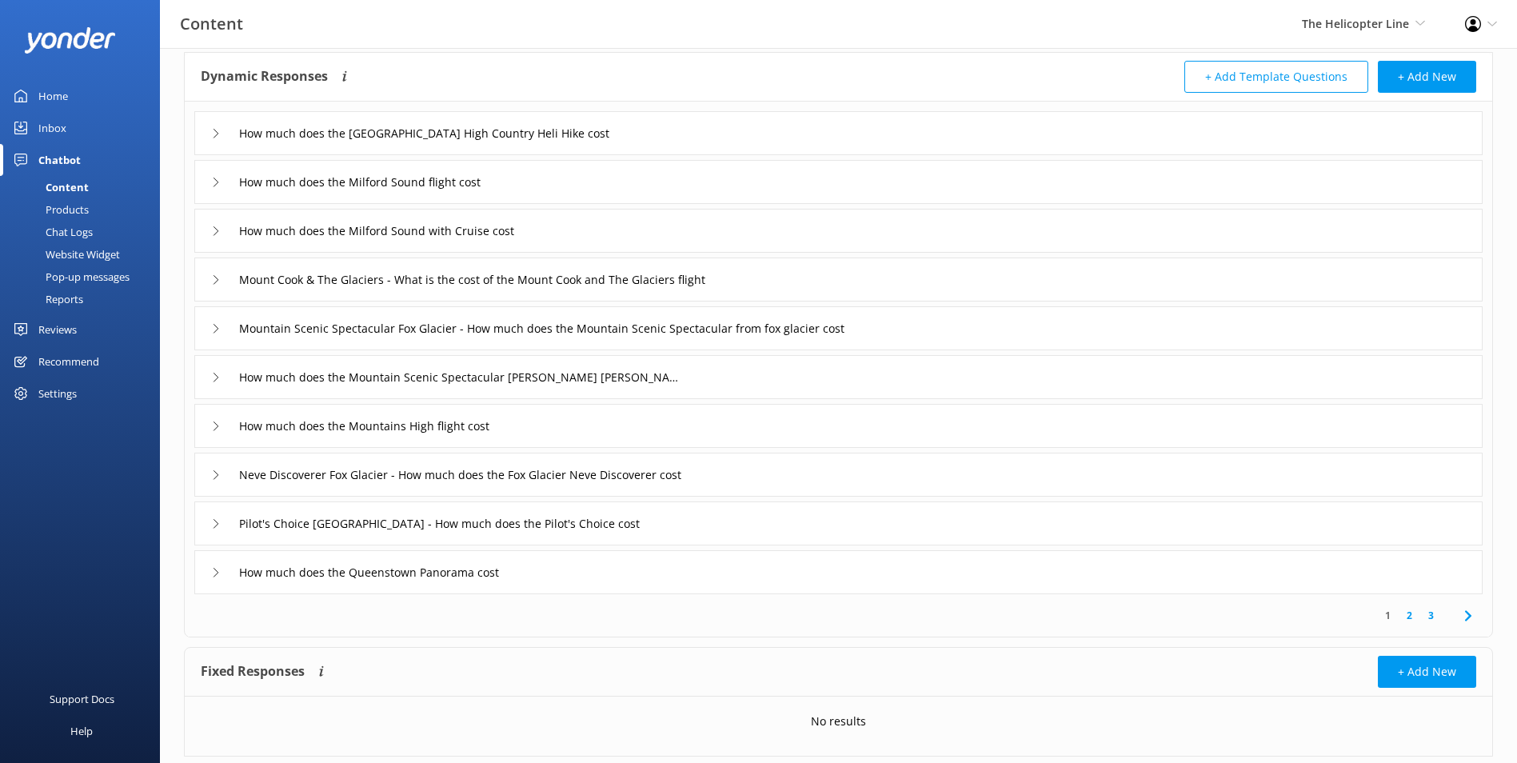
click at [1405, 612] on link "2" at bounding box center [1409, 615] width 22 height 15
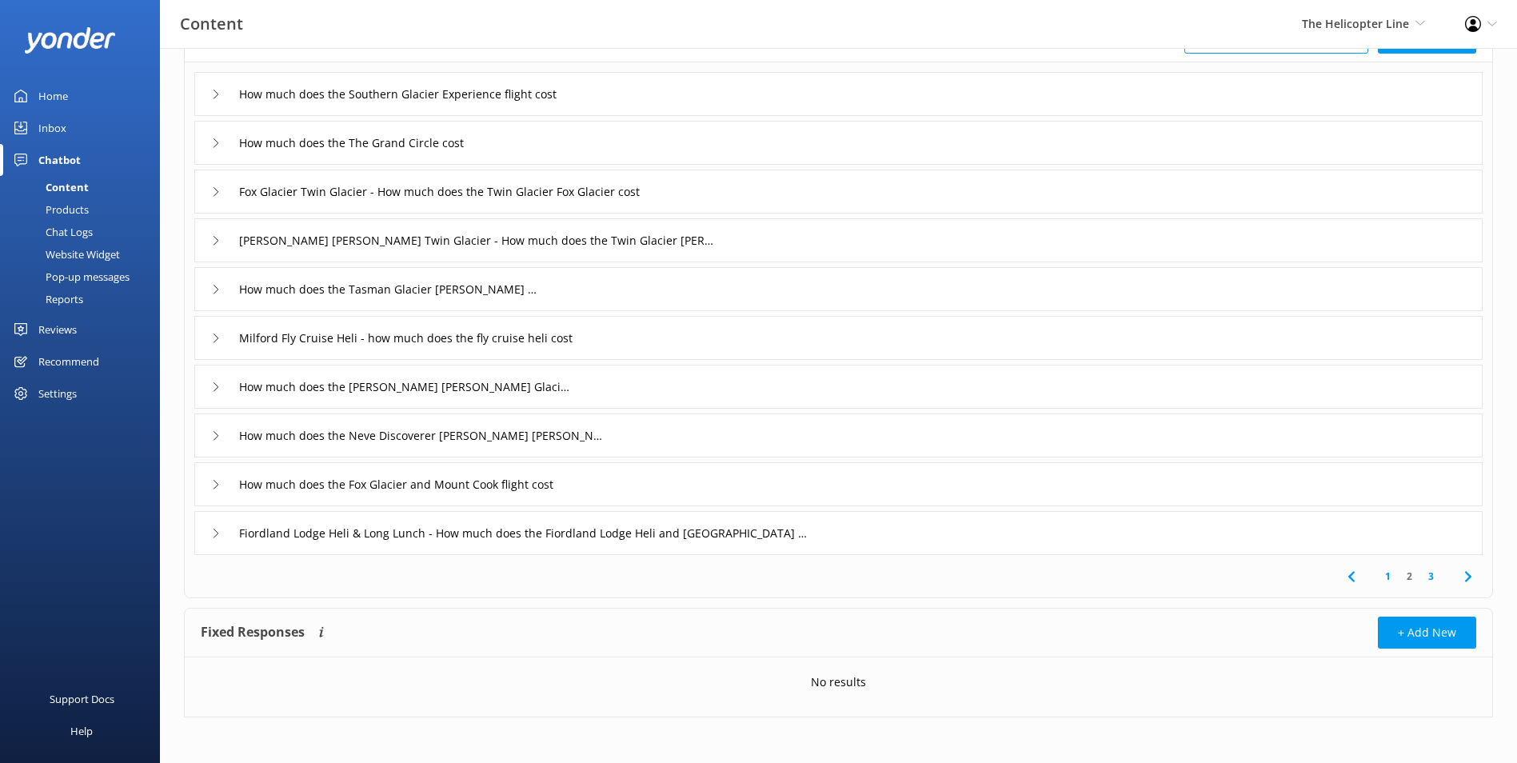
scroll to position [122, 0]
click at [1430, 569] on link "3" at bounding box center [1431, 573] width 22 height 15
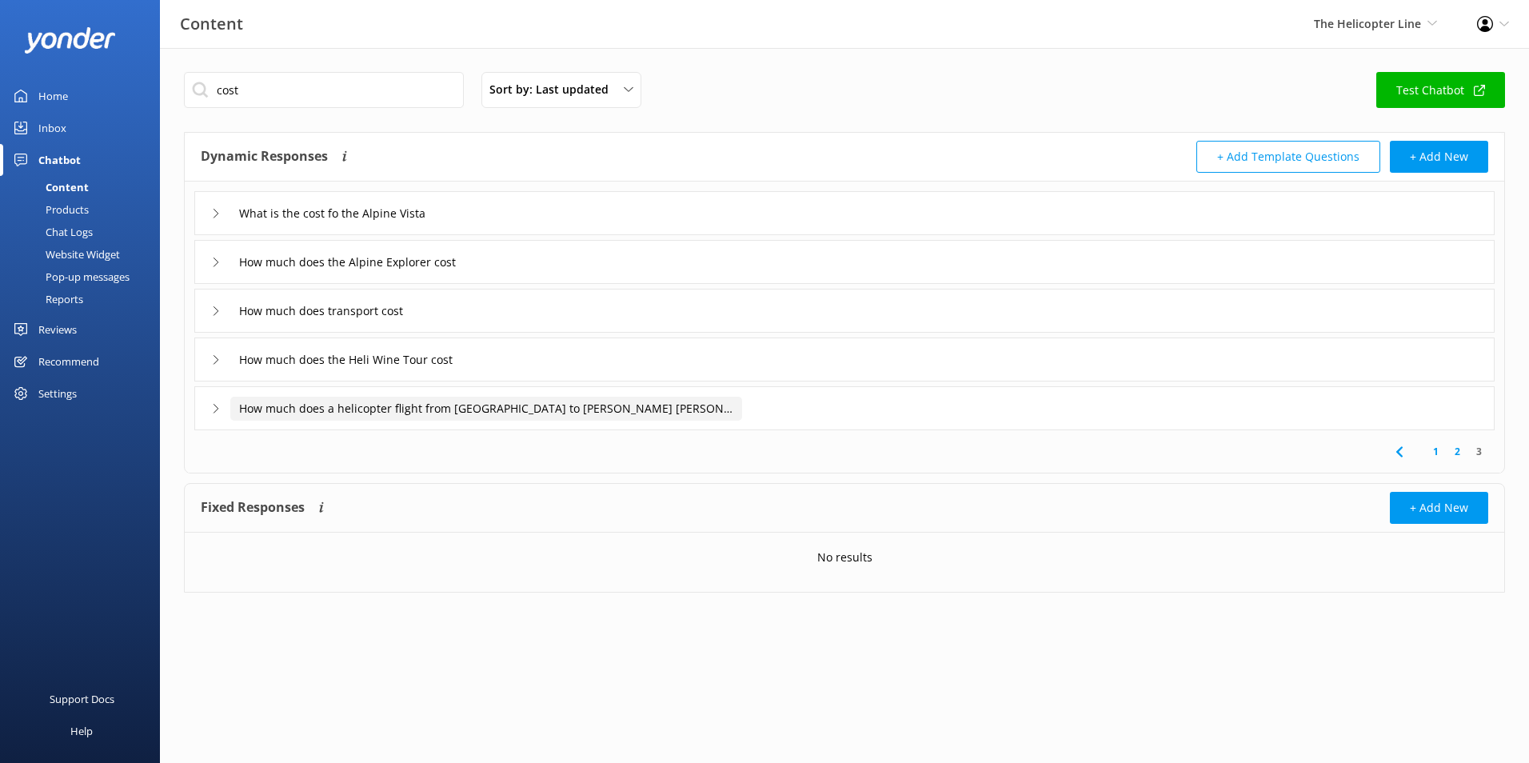
click at [524, 410] on input "How much does a helicopter flight from Queenstown to franz josef glacier cost" at bounding box center [486, 409] width 512 height 24
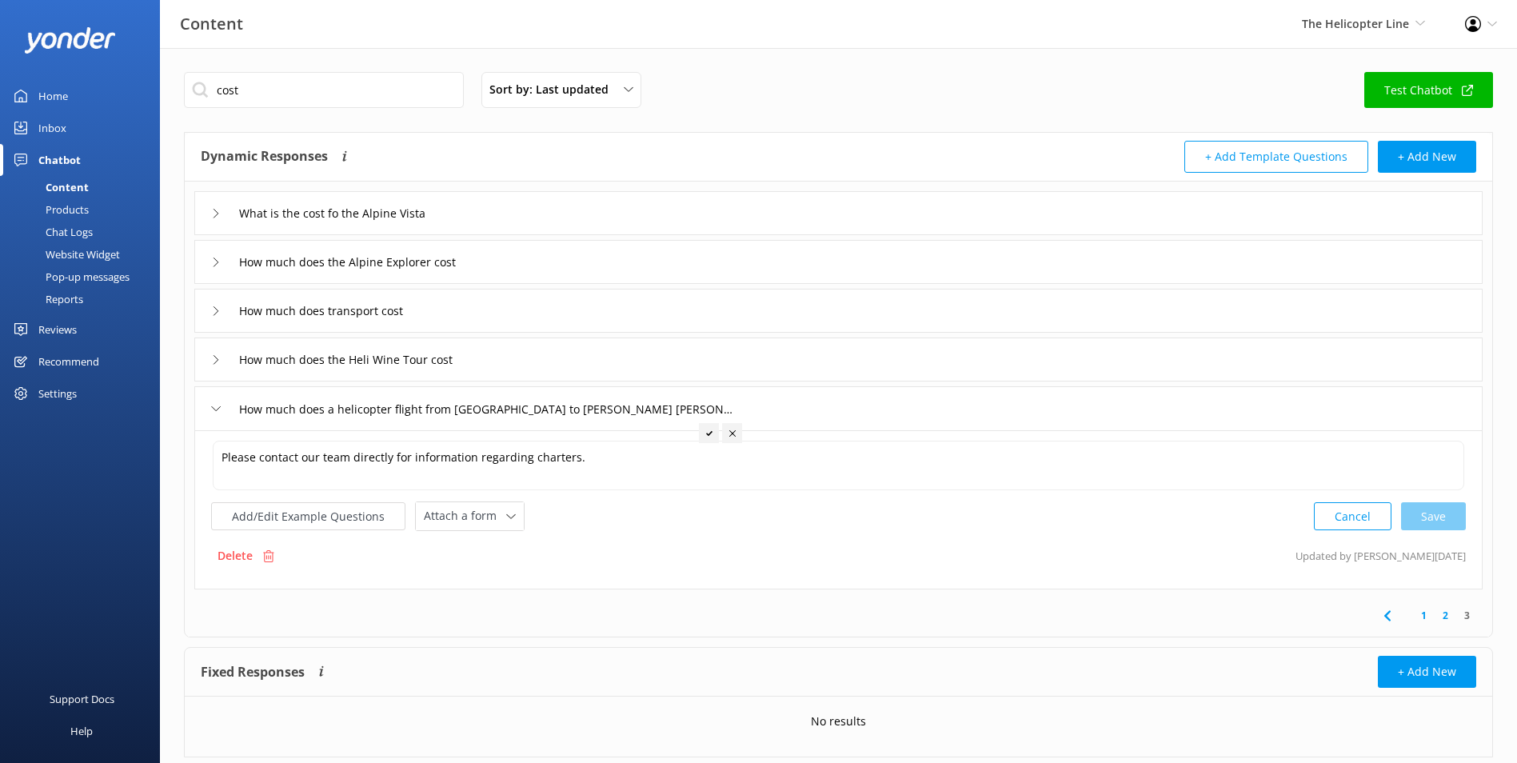
click at [497, 360] on div "How much does the Heli Wine Tour cost" at bounding box center [838, 359] width 1288 height 44
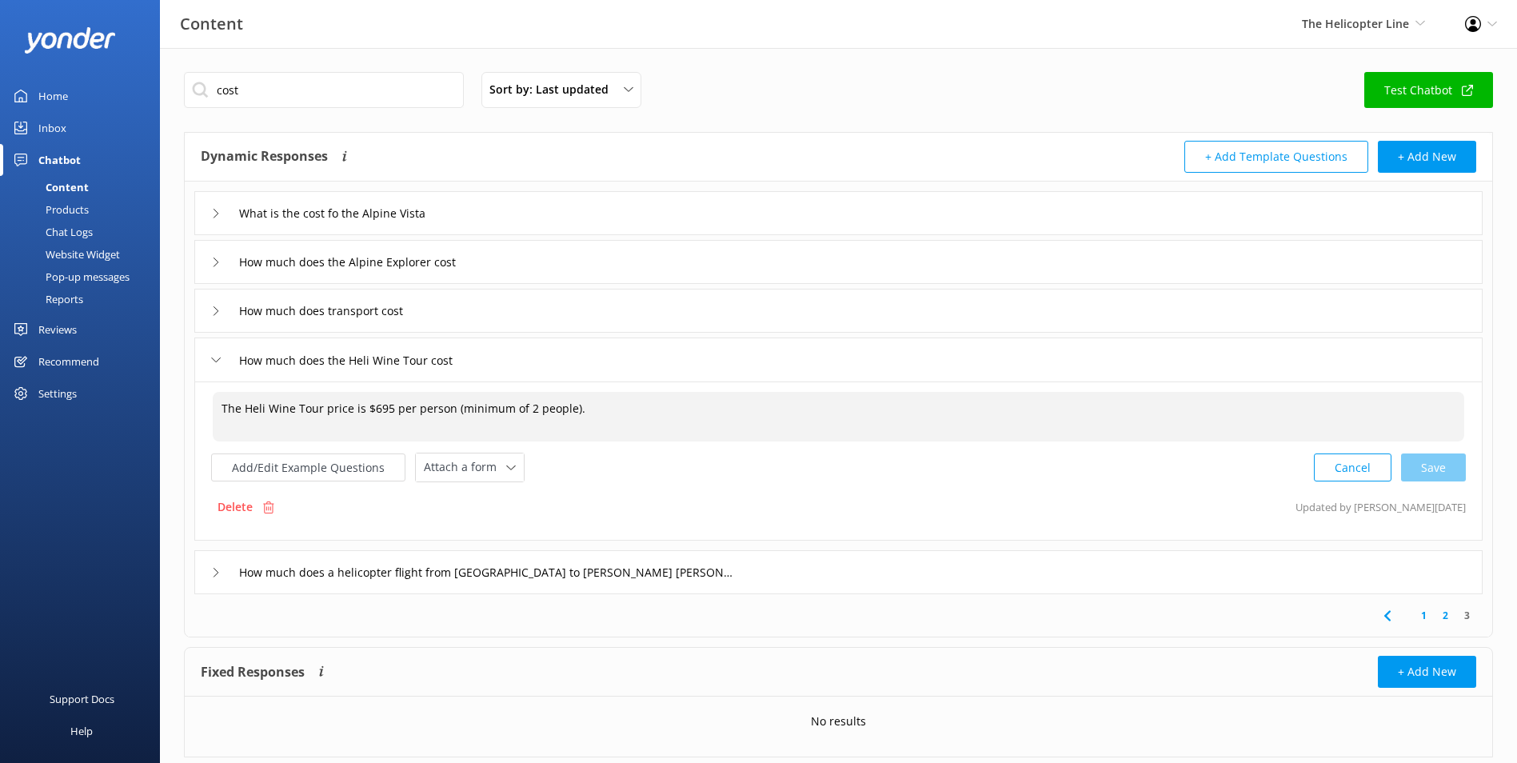
click at [370, 407] on textarea "The Heli Wine Tour price is $695 per person (minimum of 2 people)." at bounding box center [838, 417] width 1251 height 50
click at [372, 407] on textarea "The Heli Wine Tour price is $695 per person (minimum of 2 people)." at bounding box center [838, 417] width 1251 height 50
click at [387, 408] on textarea "The Heli Wine Tour price is $695 per person (minimum of 2 people)." at bounding box center [838, 417] width 1251 height 50
drag, startPoint x: 387, startPoint y: 408, endPoint x: 377, endPoint y: 405, distance: 10.9
click at [377, 405] on textarea "The Heli Wine Tour price is $695 per person (minimum of 2 people)." at bounding box center [838, 417] width 1251 height 50
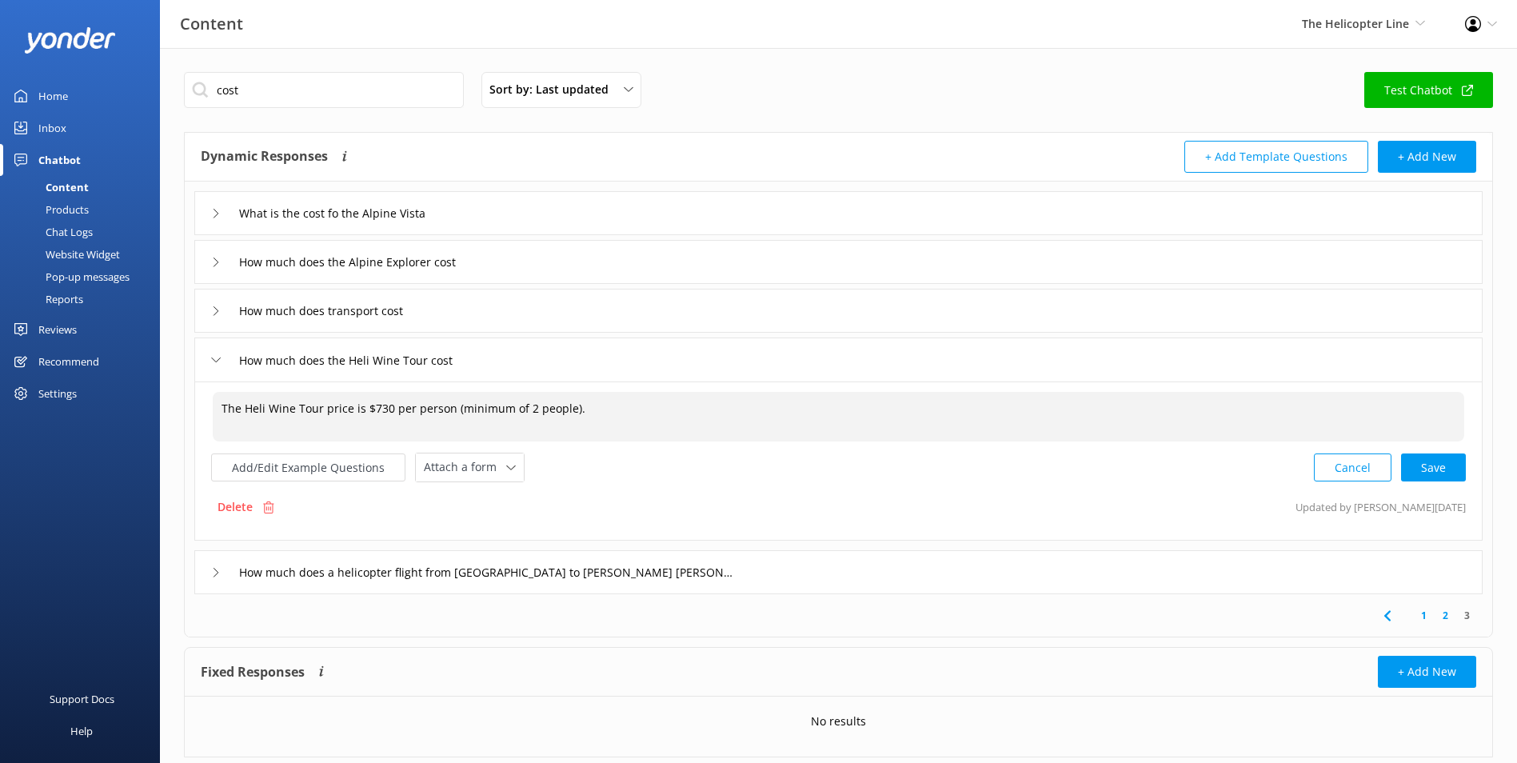
drag, startPoint x: 580, startPoint y: 413, endPoint x: 447, endPoint y: 394, distance: 134.0
click at [447, 394] on textarea "The Heli Wine Tour price is $730 per person (minimum of 2 people)." at bounding box center [838, 417] width 1251 height 50
click at [1440, 476] on div "Cancel Loading.." at bounding box center [1389, 466] width 151 height 30
type textarea "The Heli Wine Tour price is $730 per person."
click at [512, 361] on div "How much does the Heli Wine Tour cost" at bounding box center [838, 359] width 1288 height 44
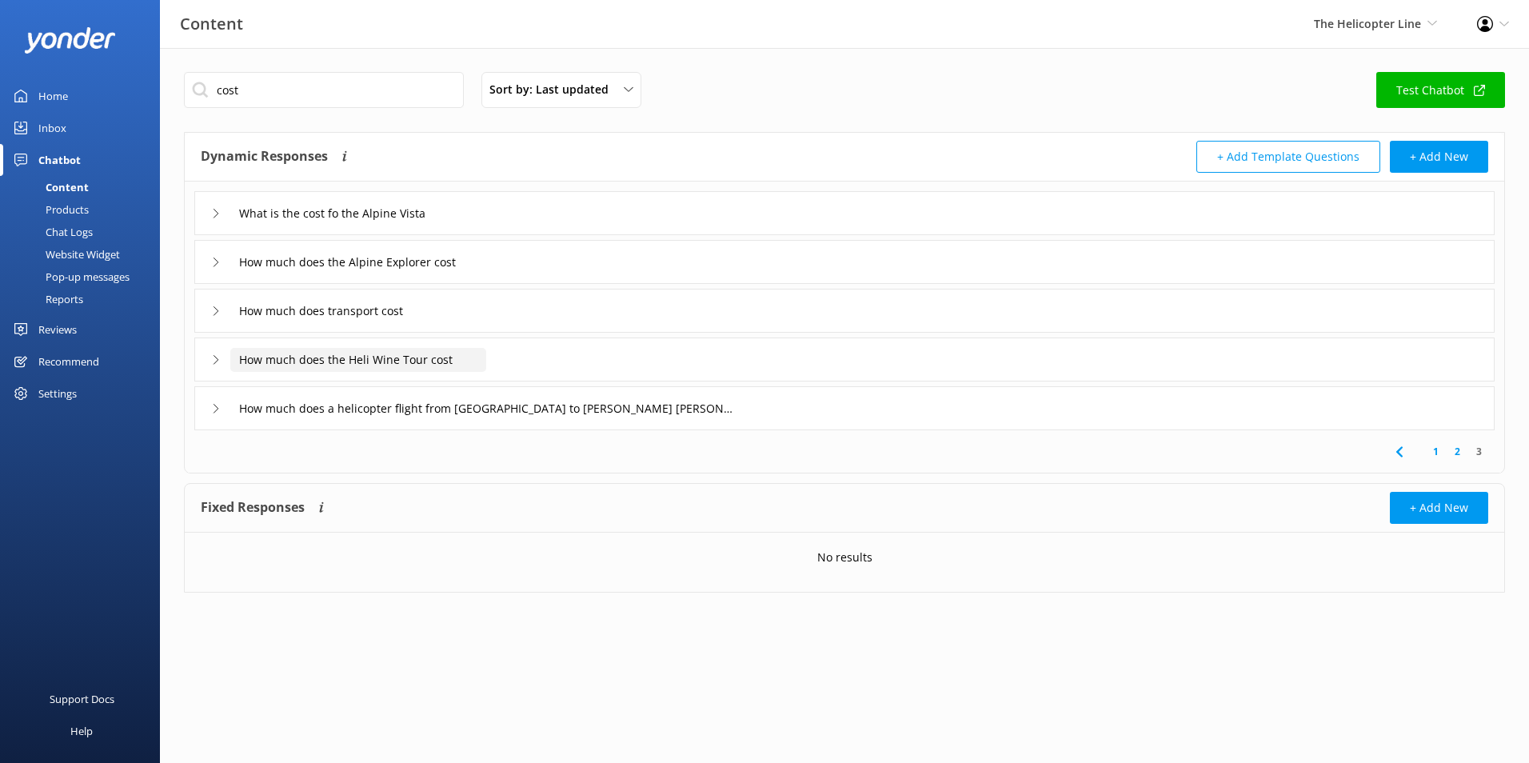
click at [468, 357] on input "How much does the Heli Wine Tour cost" at bounding box center [358, 360] width 256 height 24
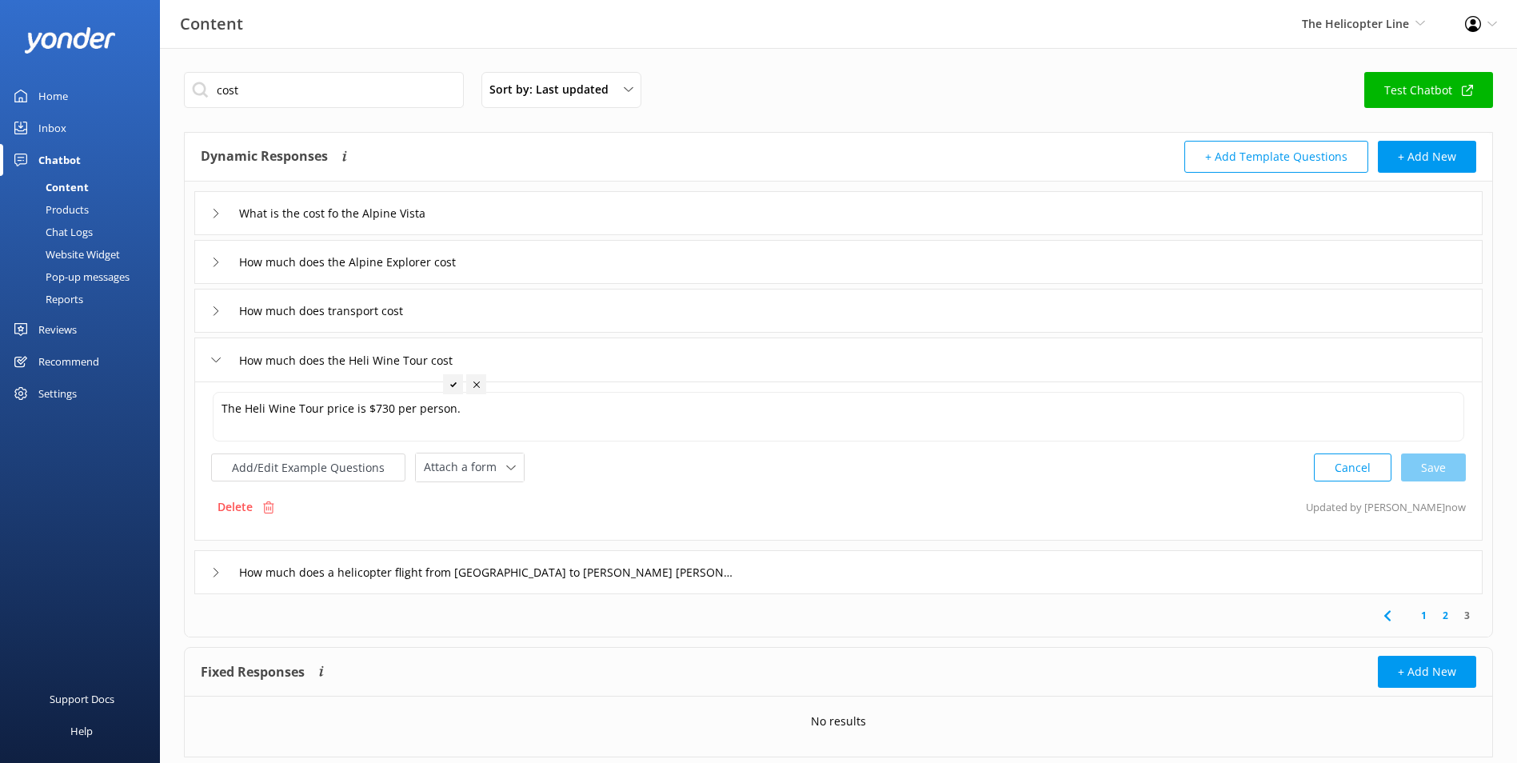
click at [522, 321] on div "How much does transport cost" at bounding box center [838, 311] width 1288 height 44
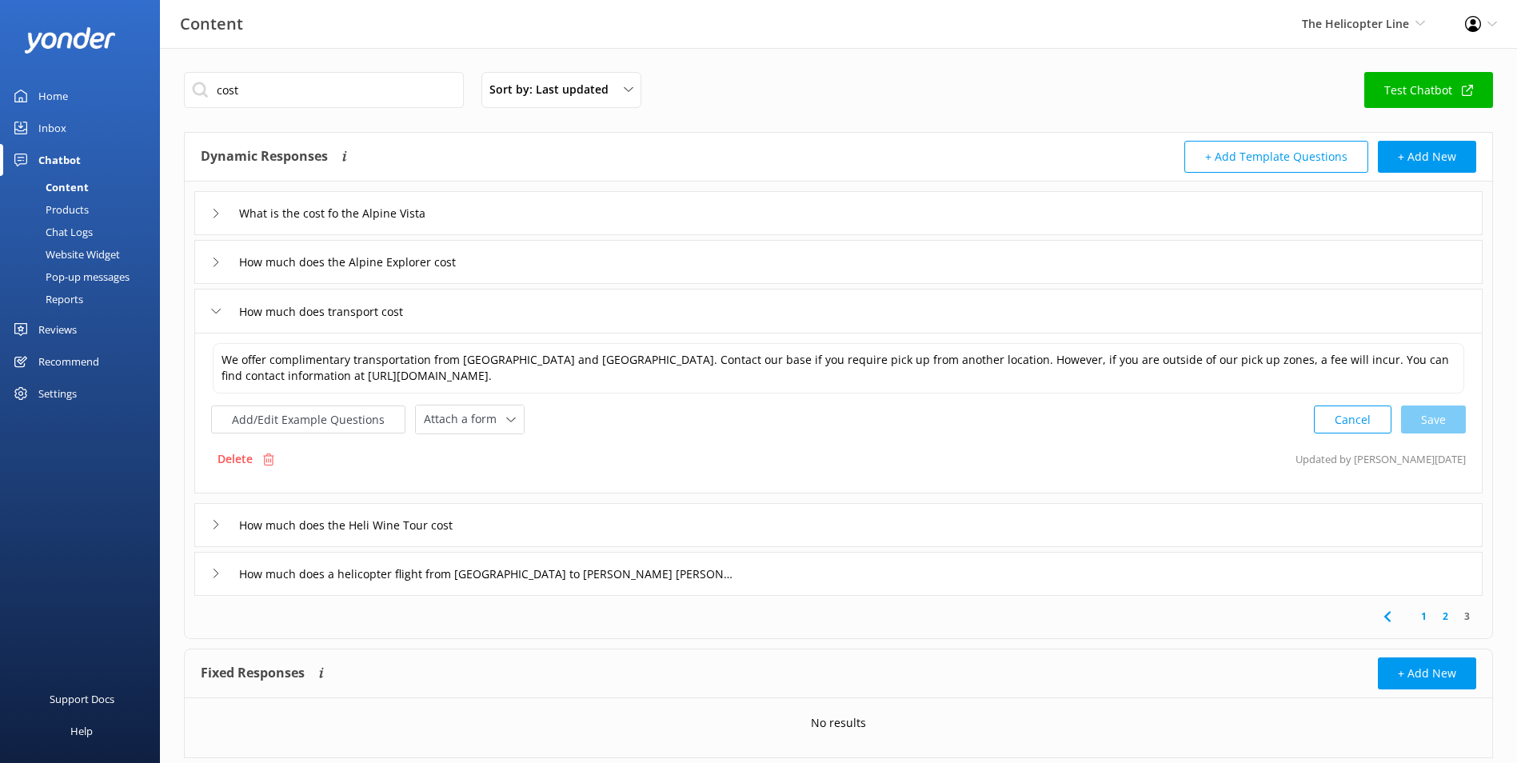
click at [536, 268] on div "How much does the Alpine Explorer cost" at bounding box center [838, 262] width 1288 height 44
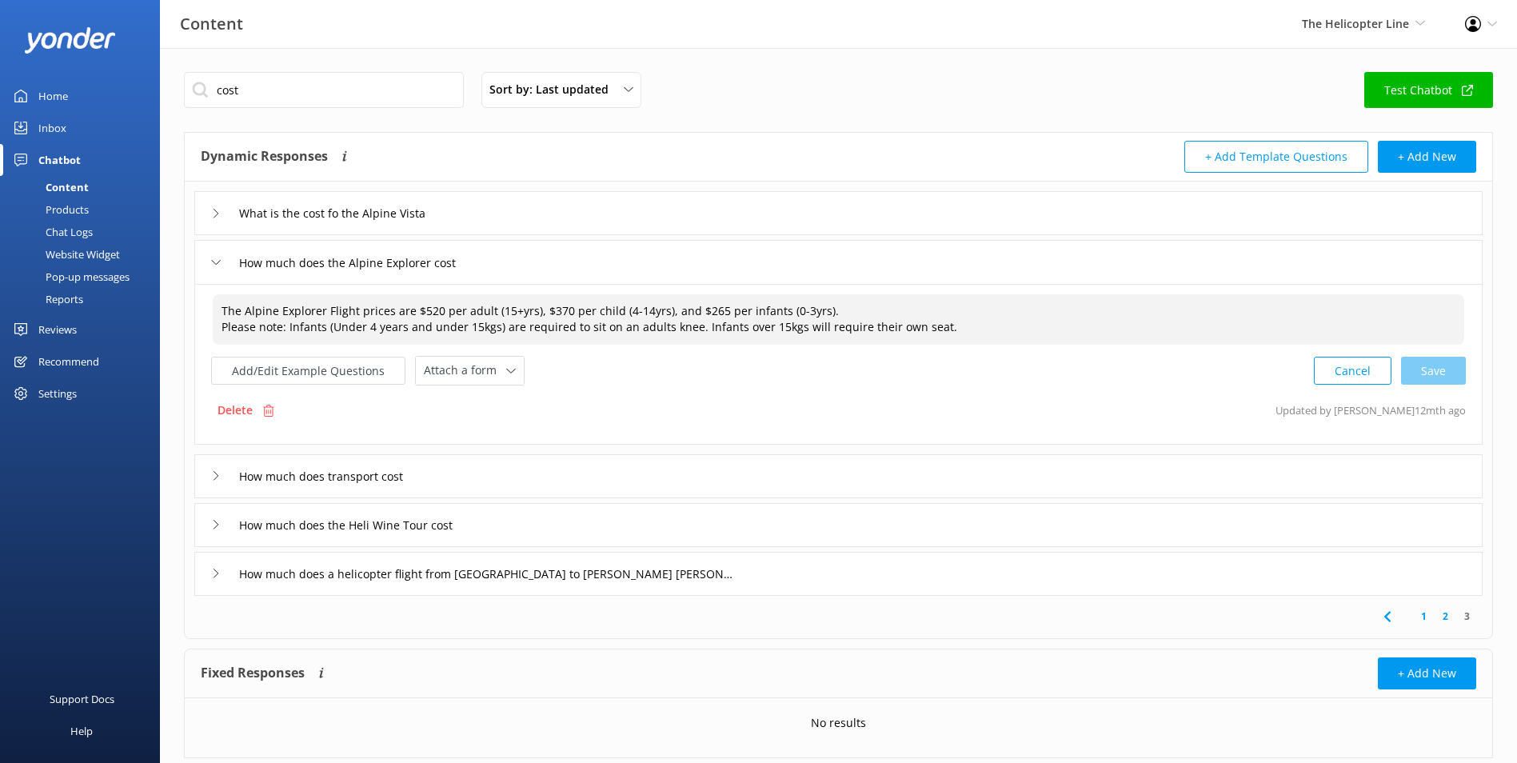
drag, startPoint x: 426, startPoint y: 312, endPoint x: 439, endPoint y: 312, distance: 12.8
click at [439, 312] on textarea "The Alpine Explorer Flight prices are $520 per adult (15+yrs), $370 per child (…" at bounding box center [838, 319] width 1251 height 50
click at [560, 313] on textarea "The Alpine Explorer Flight prices are $565 per adult (15+yrs), $370 per child (…" at bounding box center [838, 319] width 1251 height 50
click at [560, 312] on textarea "The Alpine Explorer Flight prices are $565 per adult (15+yrs), $370 per child (…" at bounding box center [838, 319] width 1251 height 50
drag, startPoint x: 694, startPoint y: 306, endPoint x: 712, endPoint y: 309, distance: 17.8
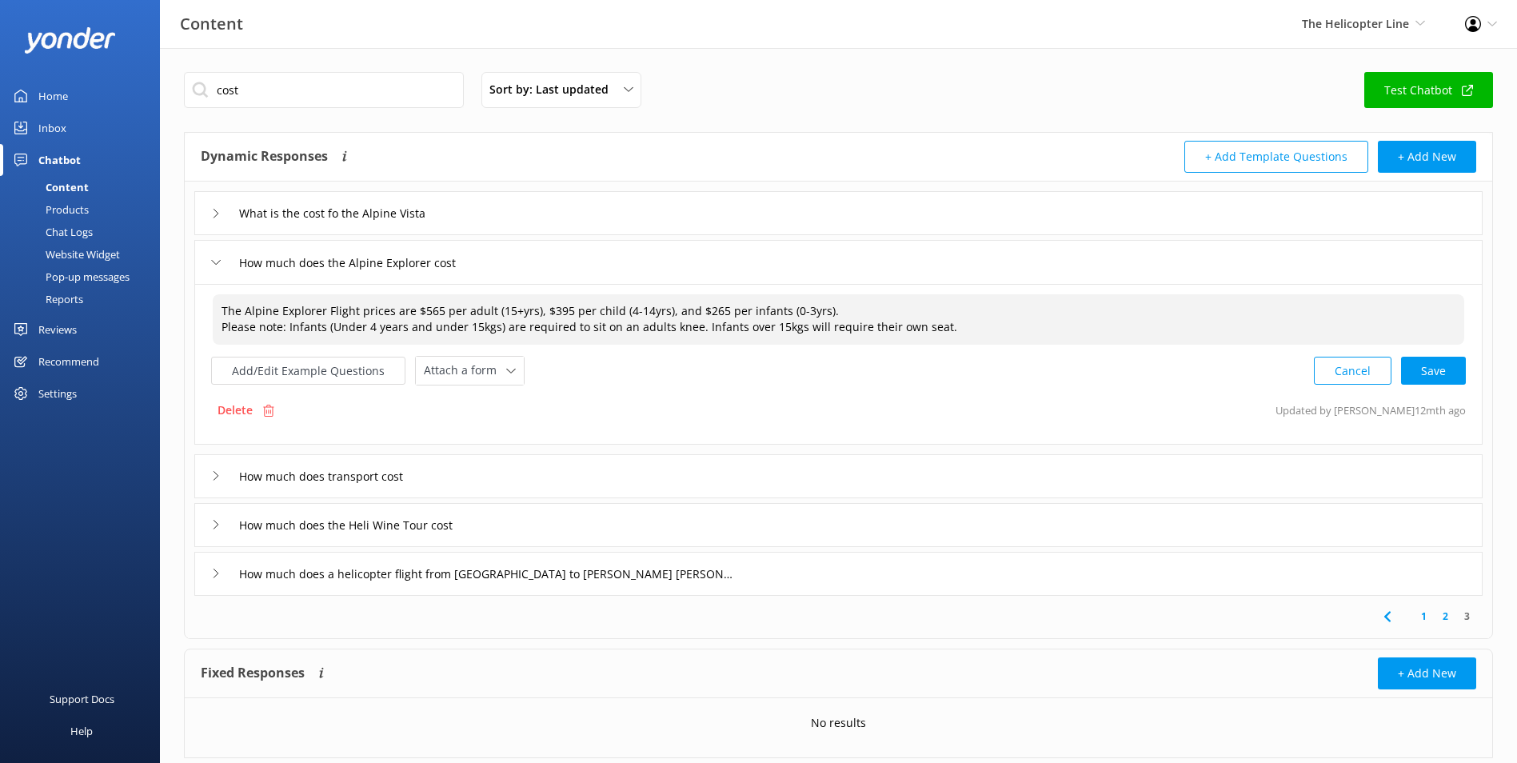
click at [712, 309] on textarea "The Alpine Explorer Flight prices are $565 per adult (15+yrs), $395 per child (…" at bounding box center [838, 319] width 1251 height 50
click at [1415, 376] on div "Cancel Loading.." at bounding box center [1389, 369] width 151 height 30
type textarea "The Alpine Explorer Flight prices are $565 per adult (15+yrs), $395 per child (…"
click at [509, 218] on div "What is the cost fo the Alpine Vista" at bounding box center [838, 213] width 1288 height 44
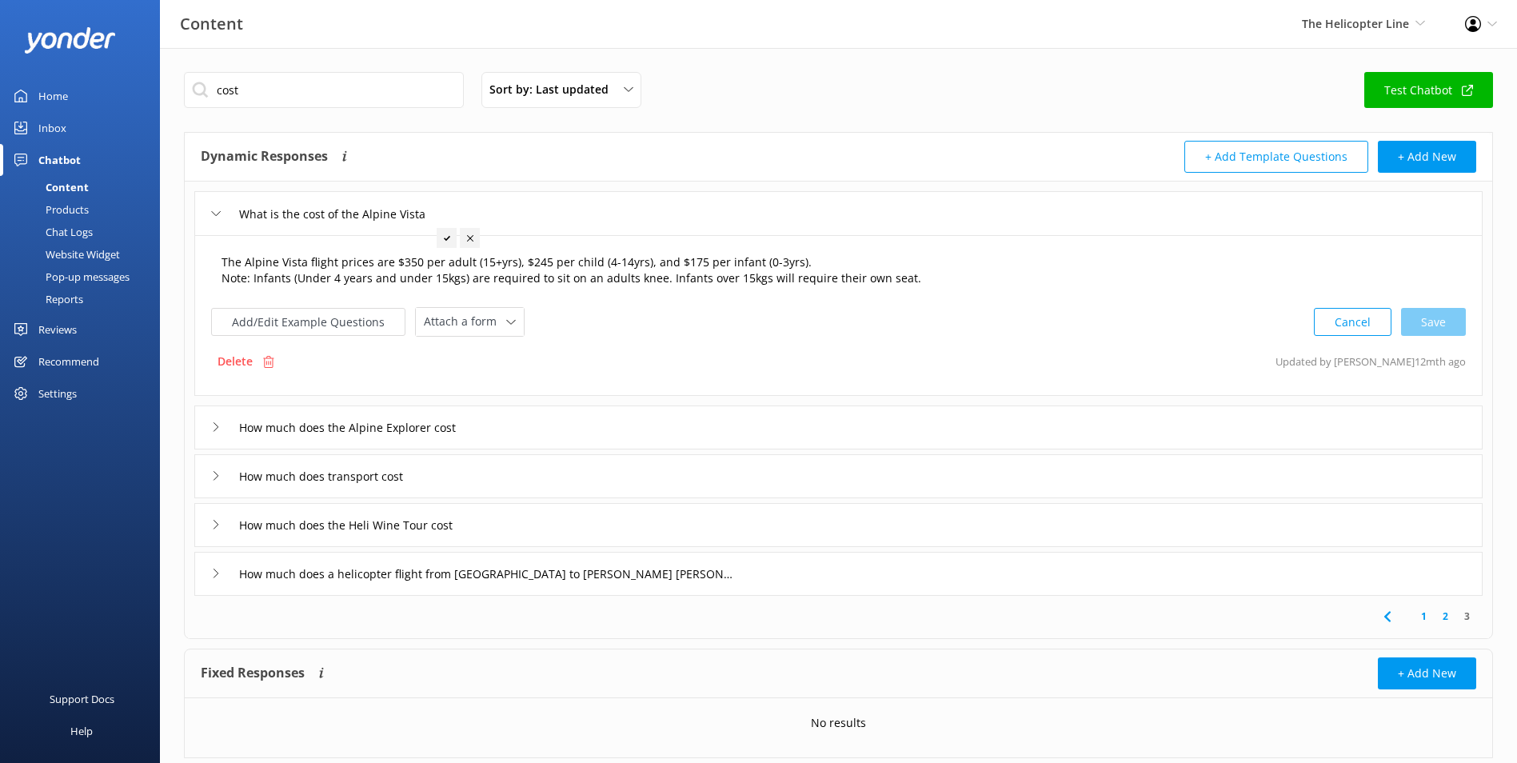
type input "What is the cost fo the Alpine Vista"
click at [417, 259] on textarea "The Alpine Vista flight prices are $350 per adult (15+yrs), $245 per child (4-1…" at bounding box center [838, 270] width 1251 height 50
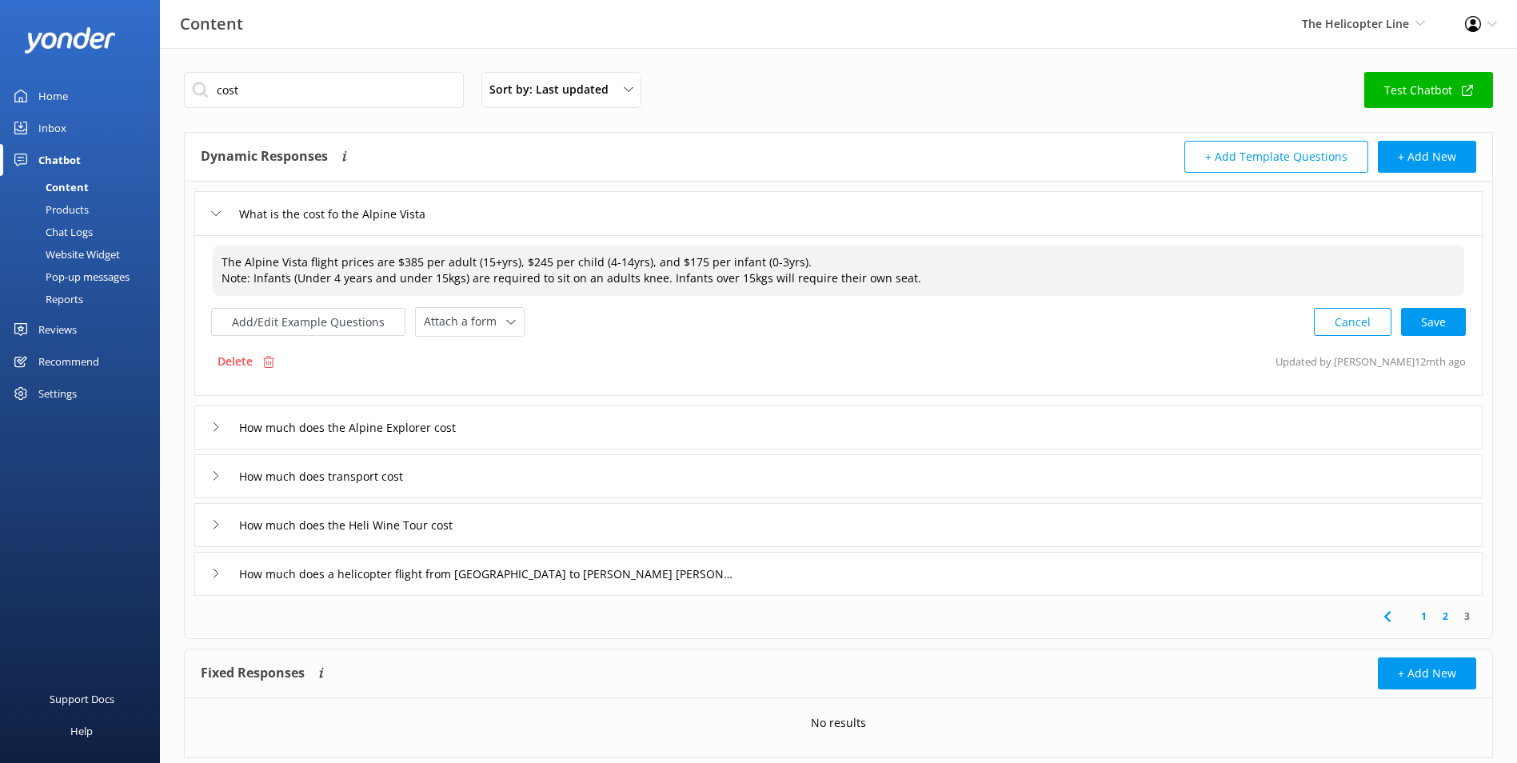
drag, startPoint x: 520, startPoint y: 262, endPoint x: 541, endPoint y: 263, distance: 20.8
click at [541, 263] on textarea "The Alpine Vista flight prices are $385 per adult (15+yrs), $245 per child (4-1…" at bounding box center [838, 270] width 1251 height 50
drag, startPoint x: 675, startPoint y: 261, endPoint x: 692, endPoint y: 265, distance: 17.1
click at [692, 265] on textarea "The Alpine Vista flight prices are $385 per adult (15+yrs), $270 per child (4-1…" at bounding box center [838, 270] width 1251 height 50
click at [1445, 313] on div "Cancel Save" at bounding box center [1390, 322] width 152 height 30
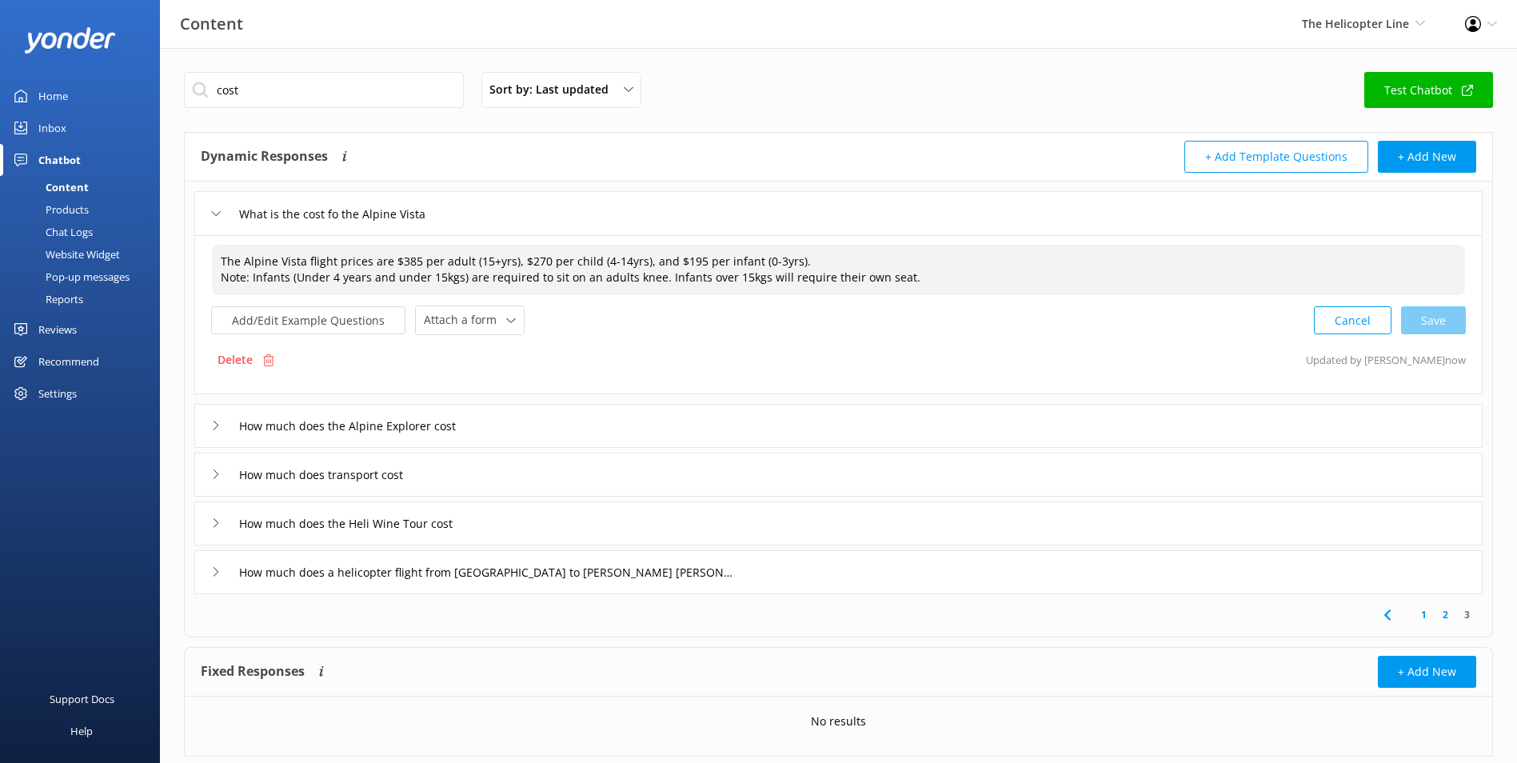
type textarea "The Alpine Vista flight prices are $385 per adult (15+yrs), $270 per child (4-1…"
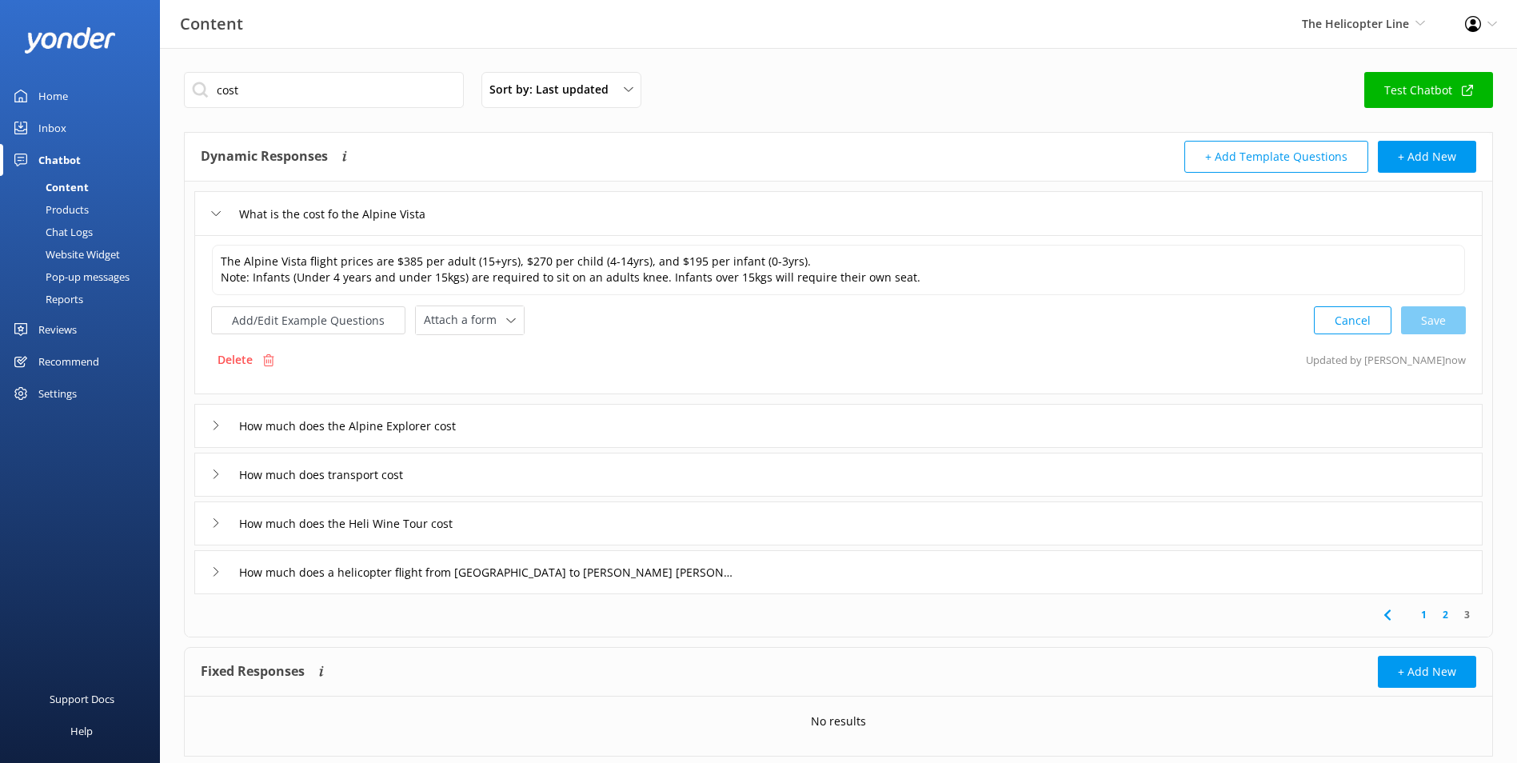
click at [1444, 612] on link "2" at bounding box center [1445, 614] width 22 height 15
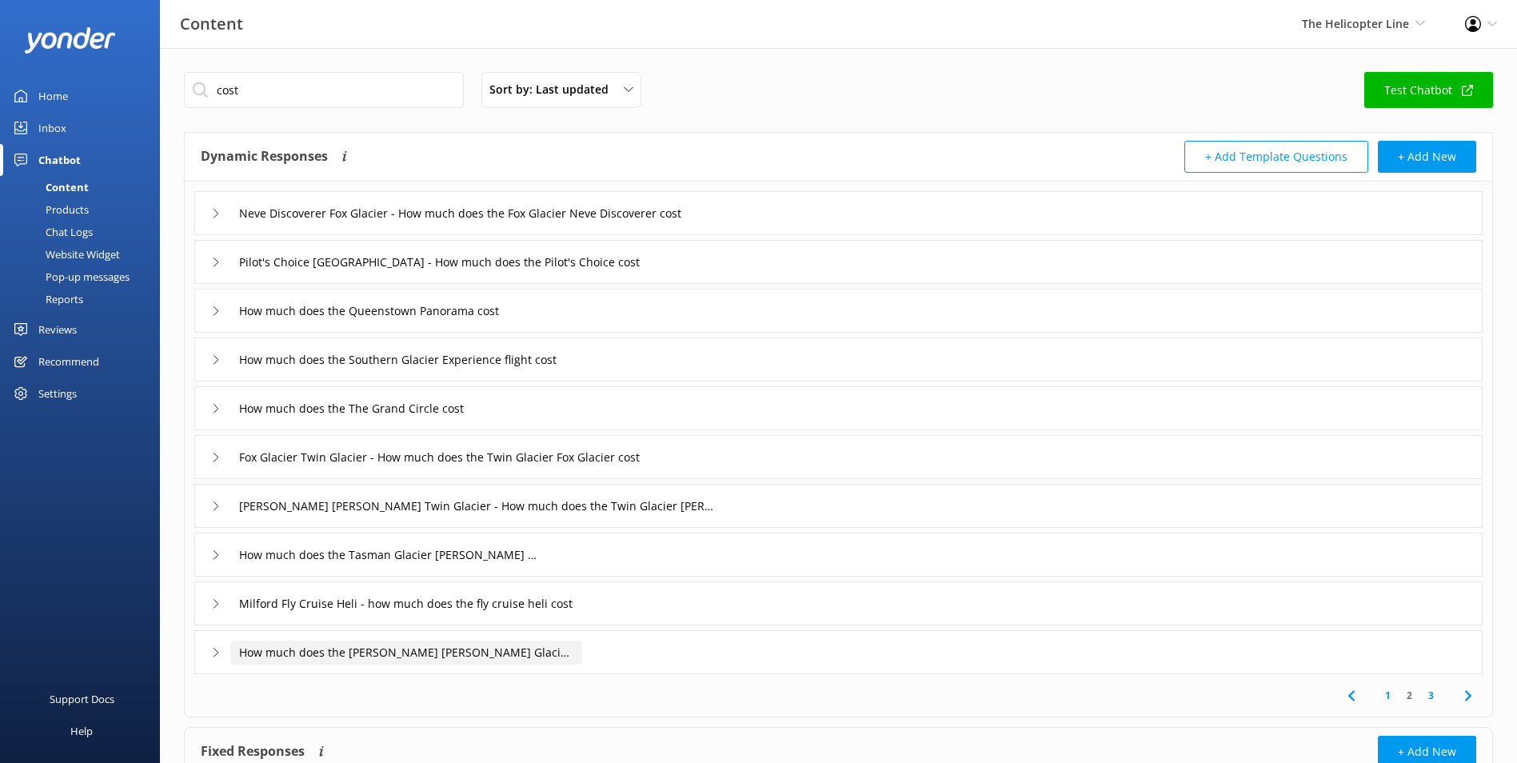
click at [519, 650] on input "How much does the Franz Josef Glacier Heli Hike cost" at bounding box center [406, 652] width 352 height 24
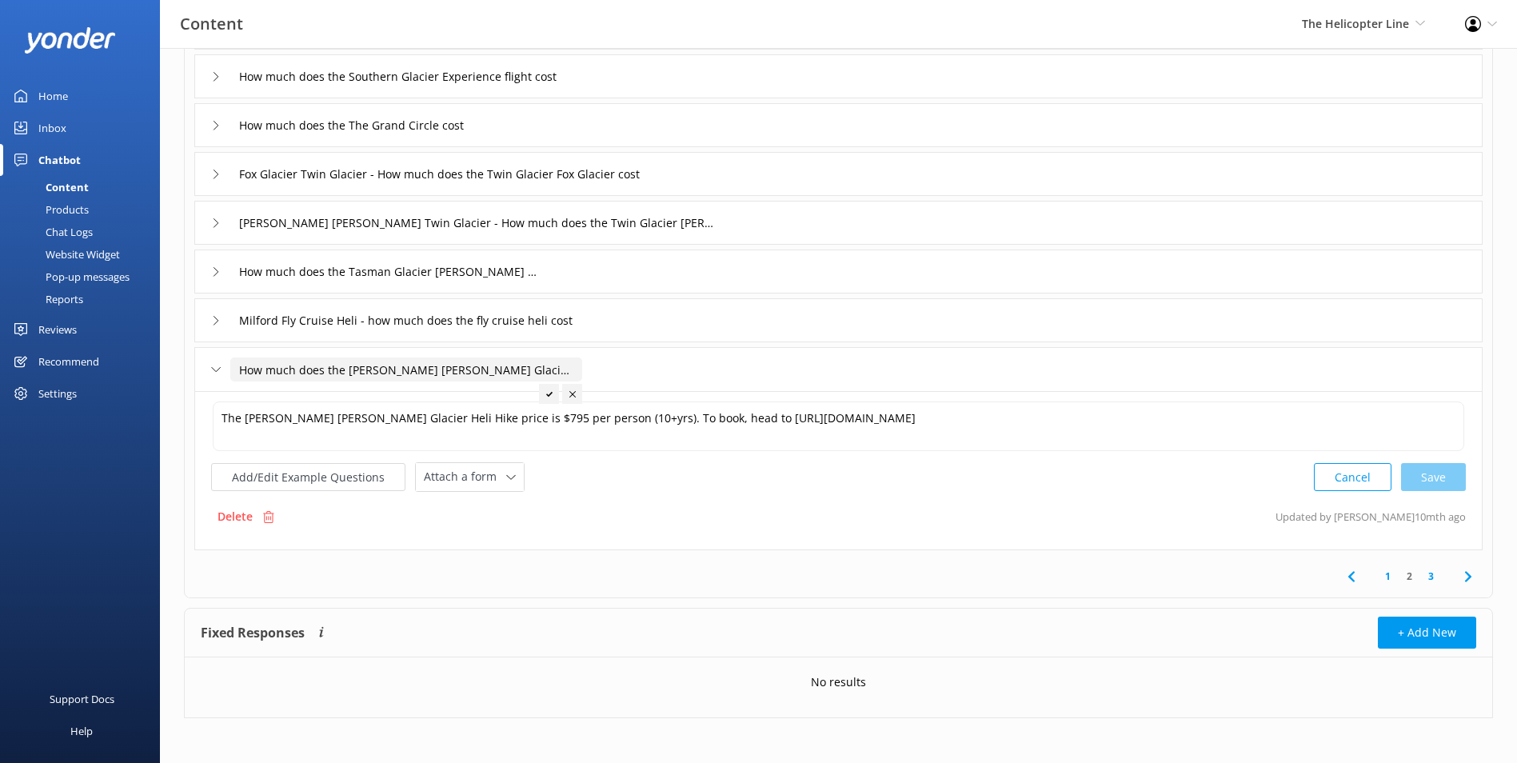
scroll to position [286, 0]
click at [668, 371] on div "How much does the Franz Josef Glacier Heli Hike cost" at bounding box center [838, 366] width 1288 height 44
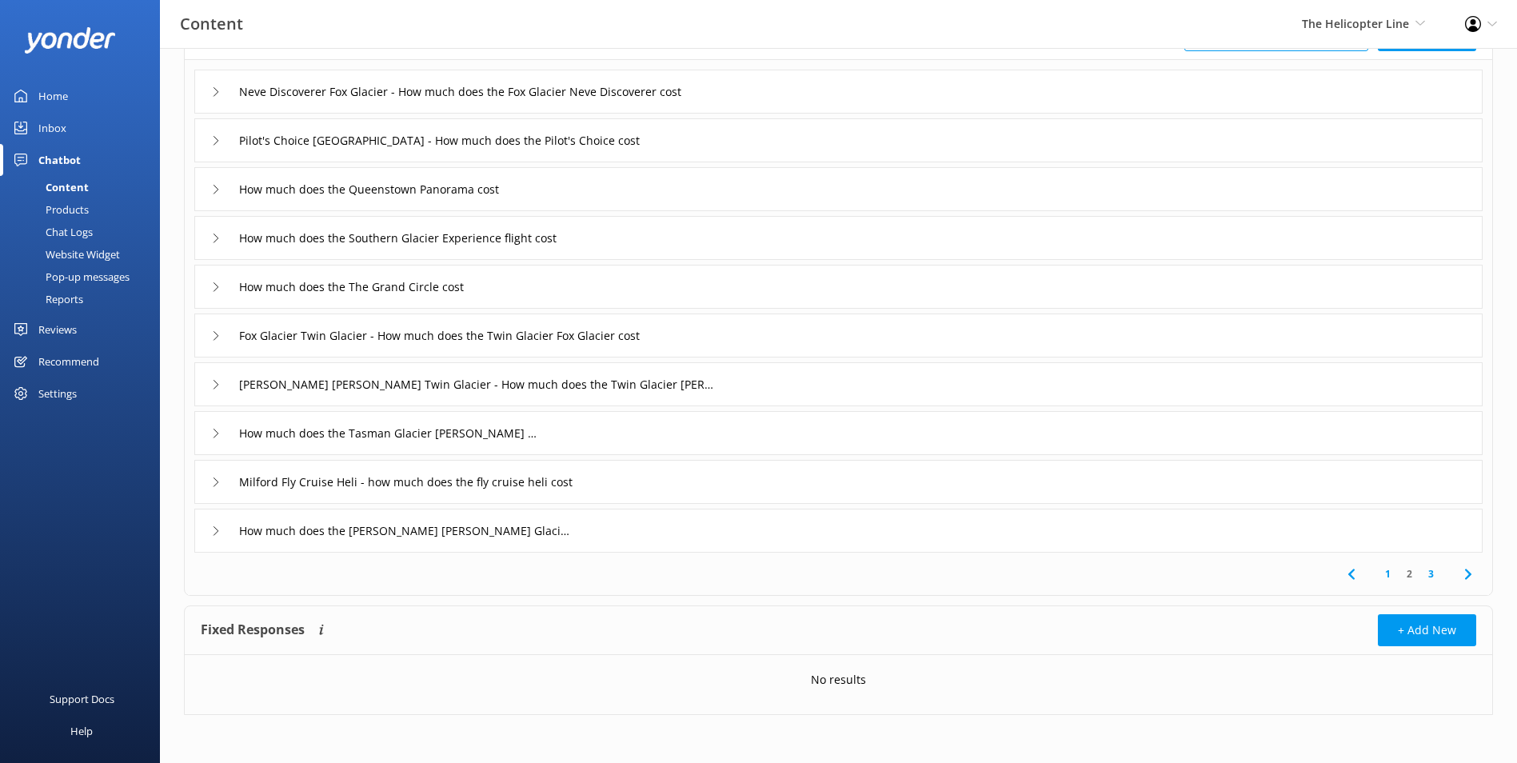
click at [1380, 570] on link "1" at bounding box center [1388, 573] width 22 height 15
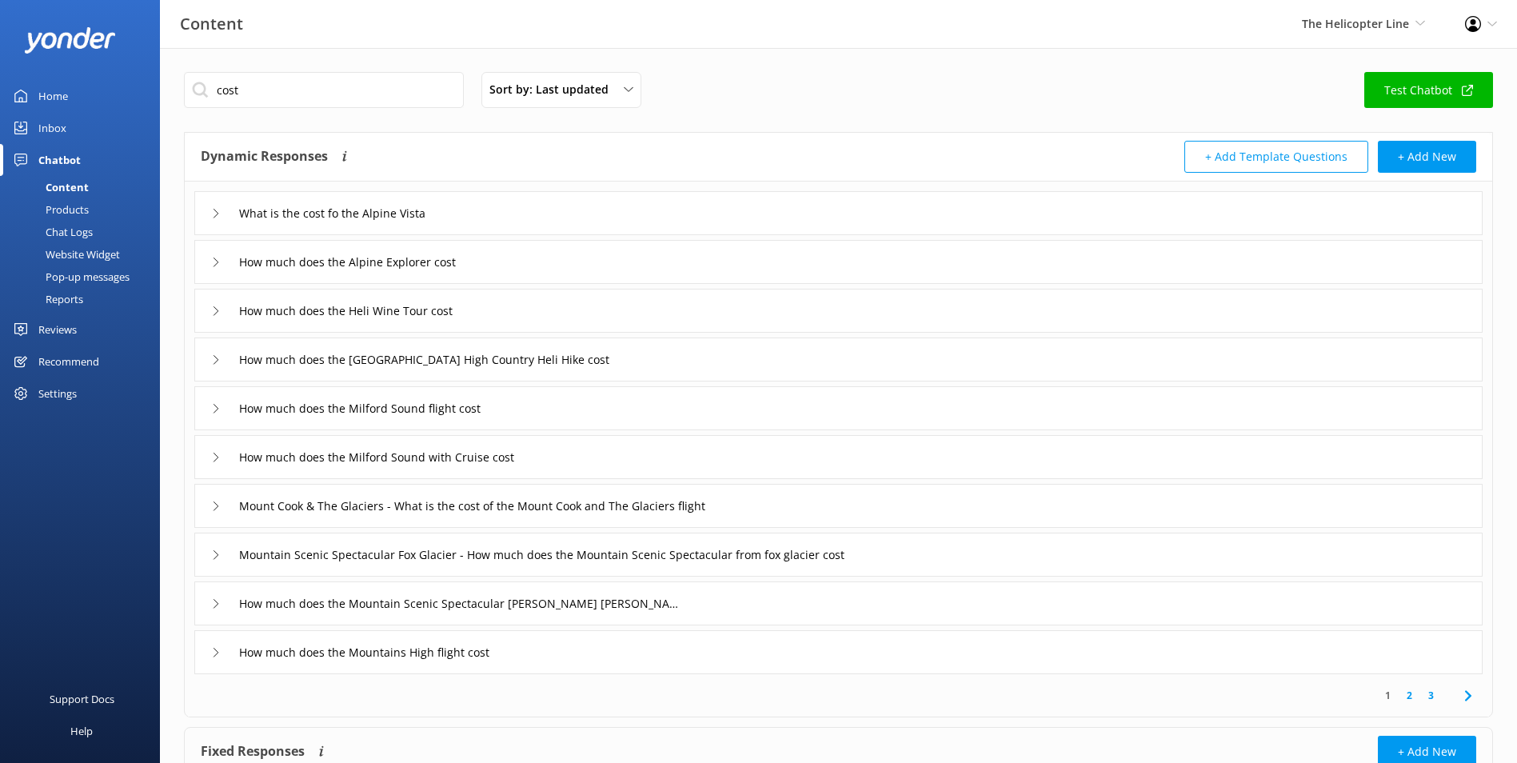
click at [636, 218] on div "What is the cost fo the Alpine Vista" at bounding box center [838, 213] width 1288 height 44
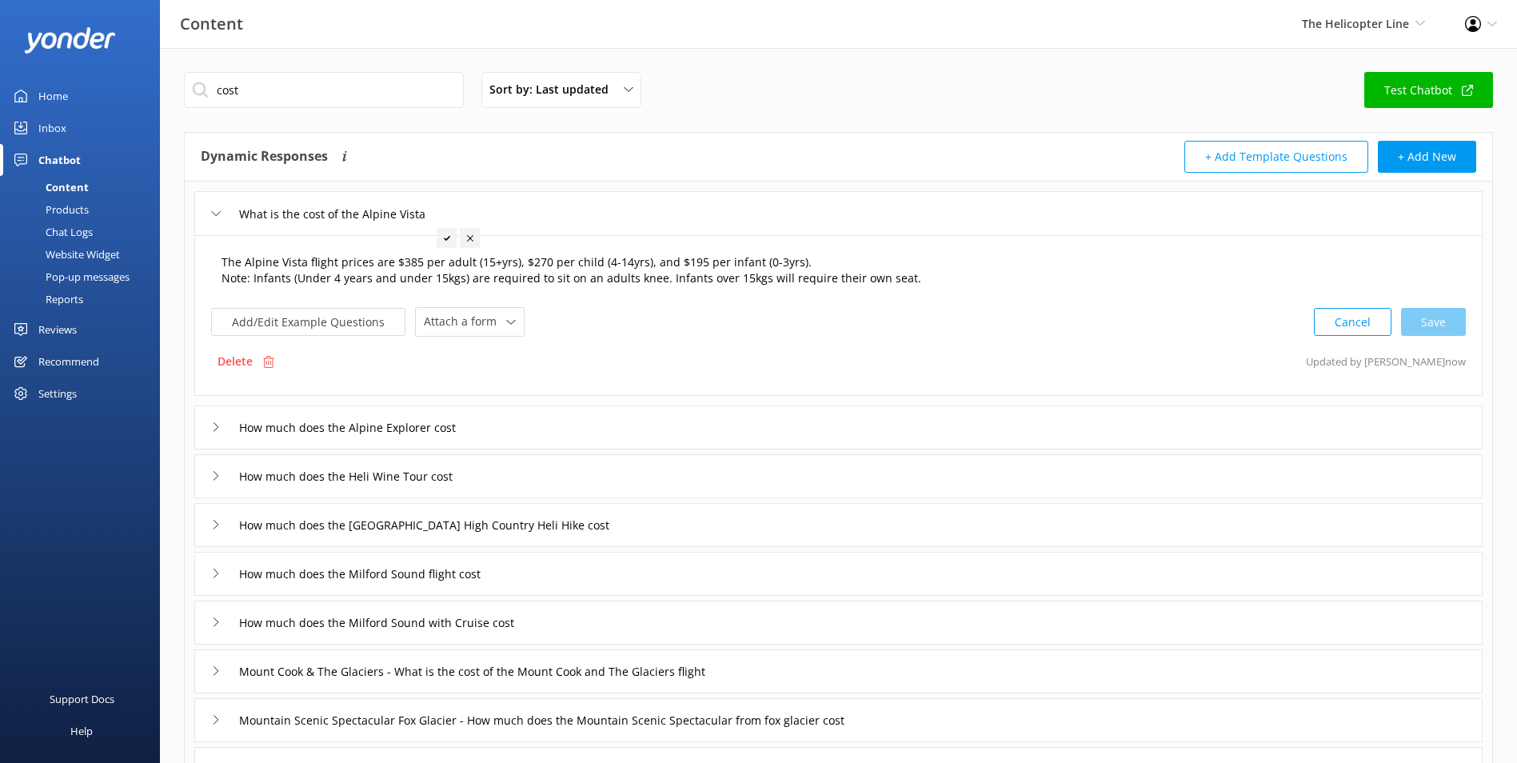
type input "What is the cost fo the Alpine Vista"
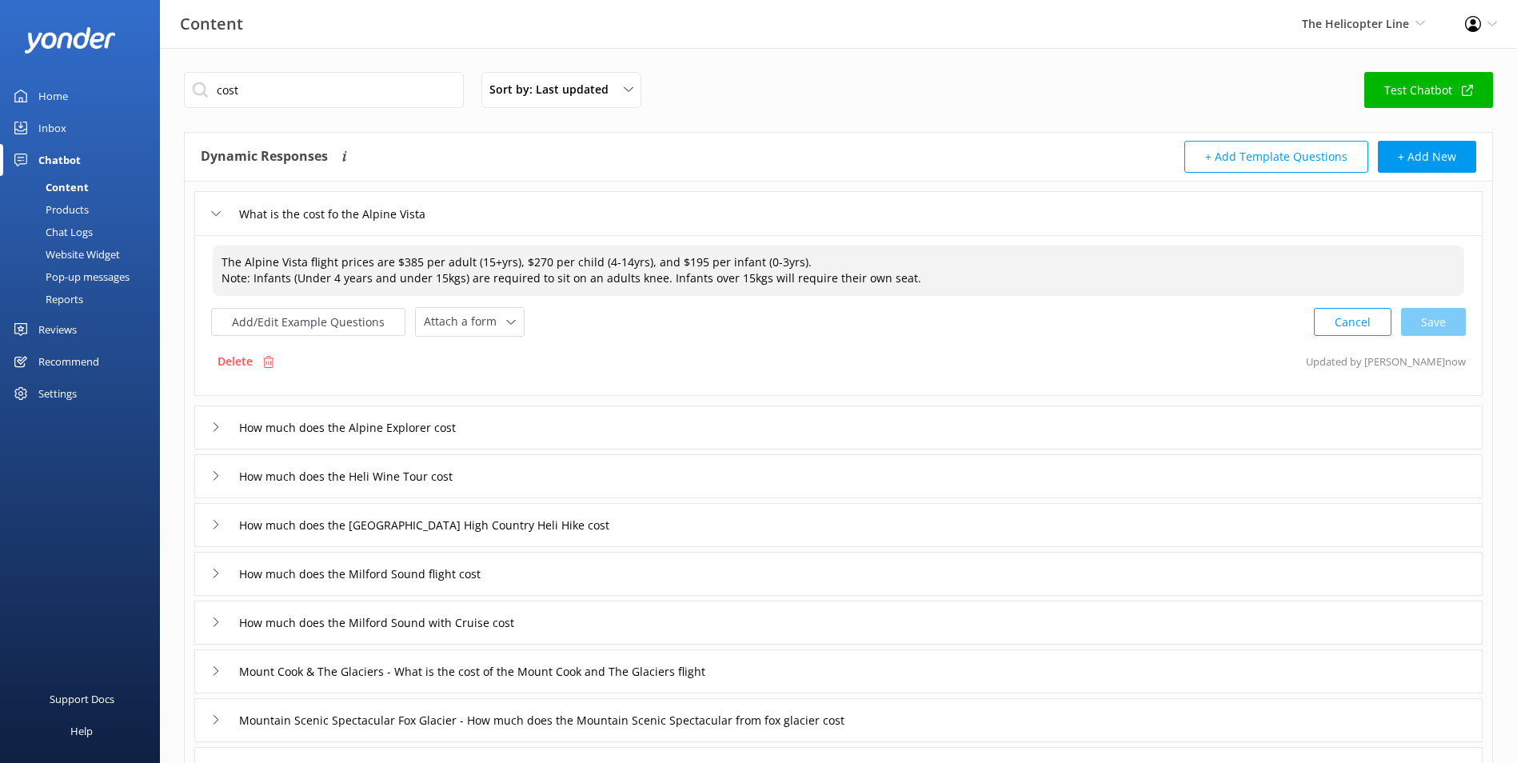
click at [910, 245] on textarea "The Alpine Vista flight prices are $385 per adult (15+yrs), $270 per child (4-1…" at bounding box center [838, 270] width 1251 height 50
click at [1141, 325] on div "Add/Edit Example Questions Attach a form Leave contact details Check availabili…" at bounding box center [838, 322] width 1254 height 30
click at [992, 419] on div "How much does the Alpine Explorer cost" at bounding box center [838, 427] width 1288 height 44
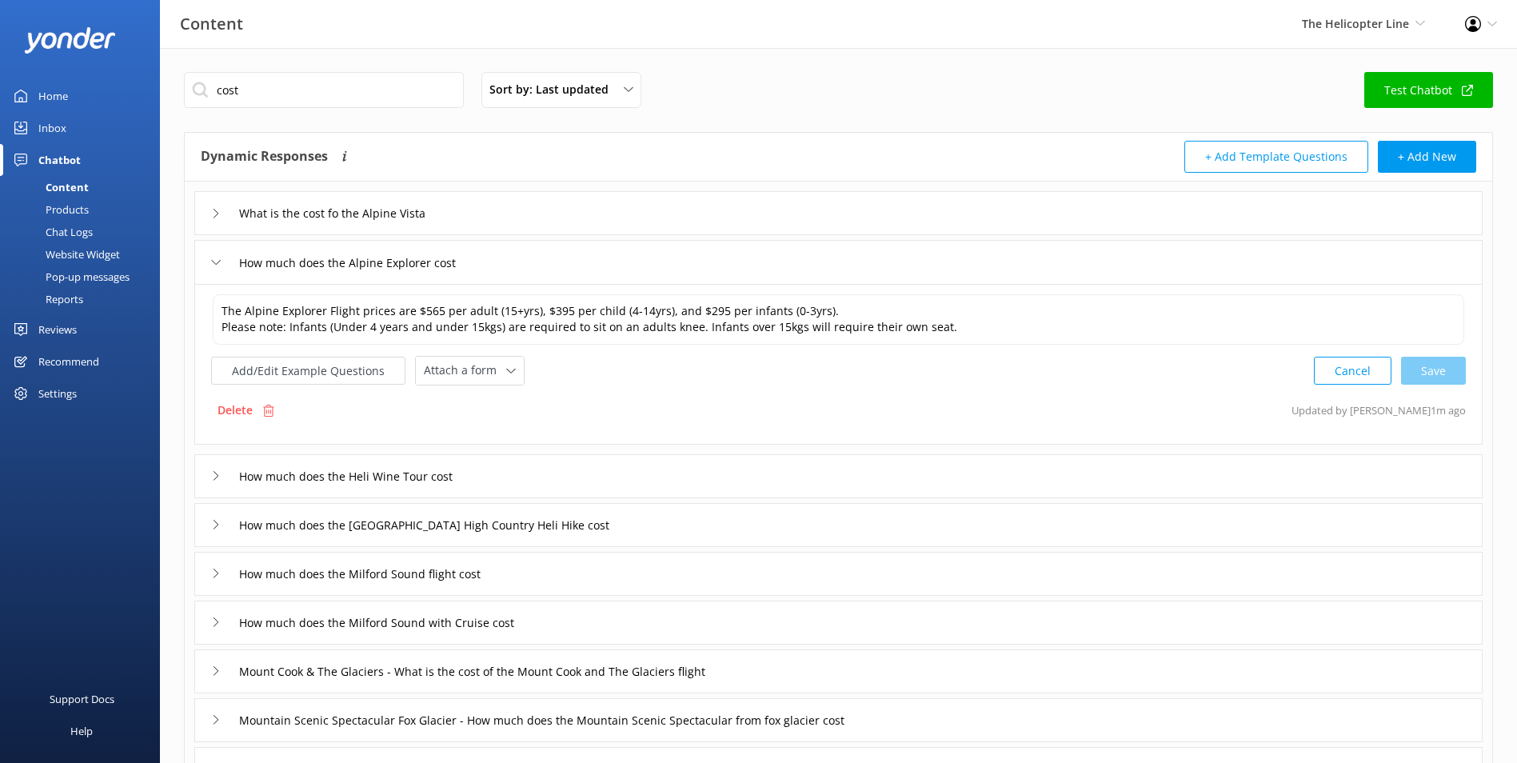
click at [531, 473] on div "How much does the Heli Wine Tour cost" at bounding box center [838, 476] width 1288 height 44
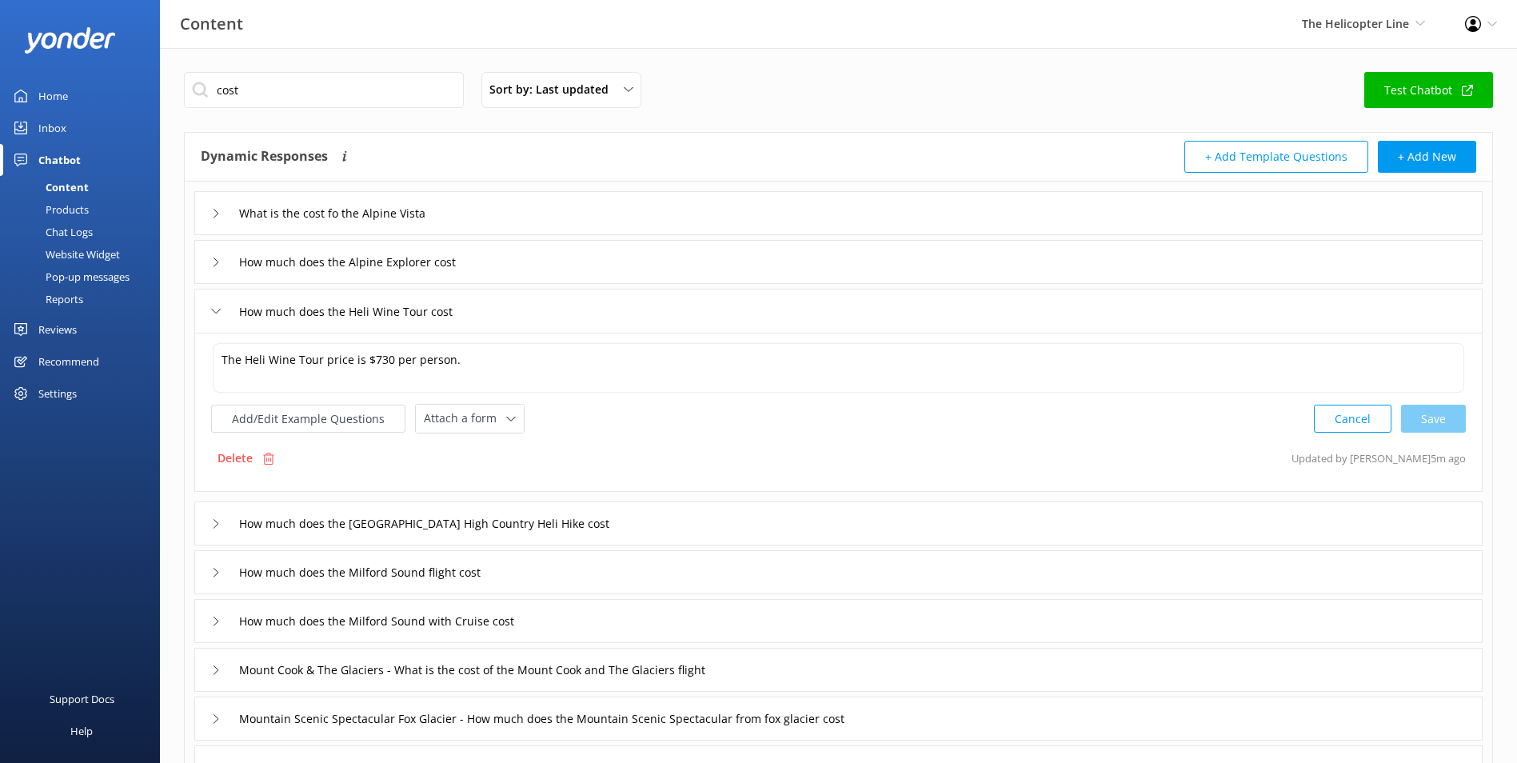
click at [707, 545] on div "How much does the Glentanner Station High Country Heli Hike cost" at bounding box center [838, 523] width 1288 height 44
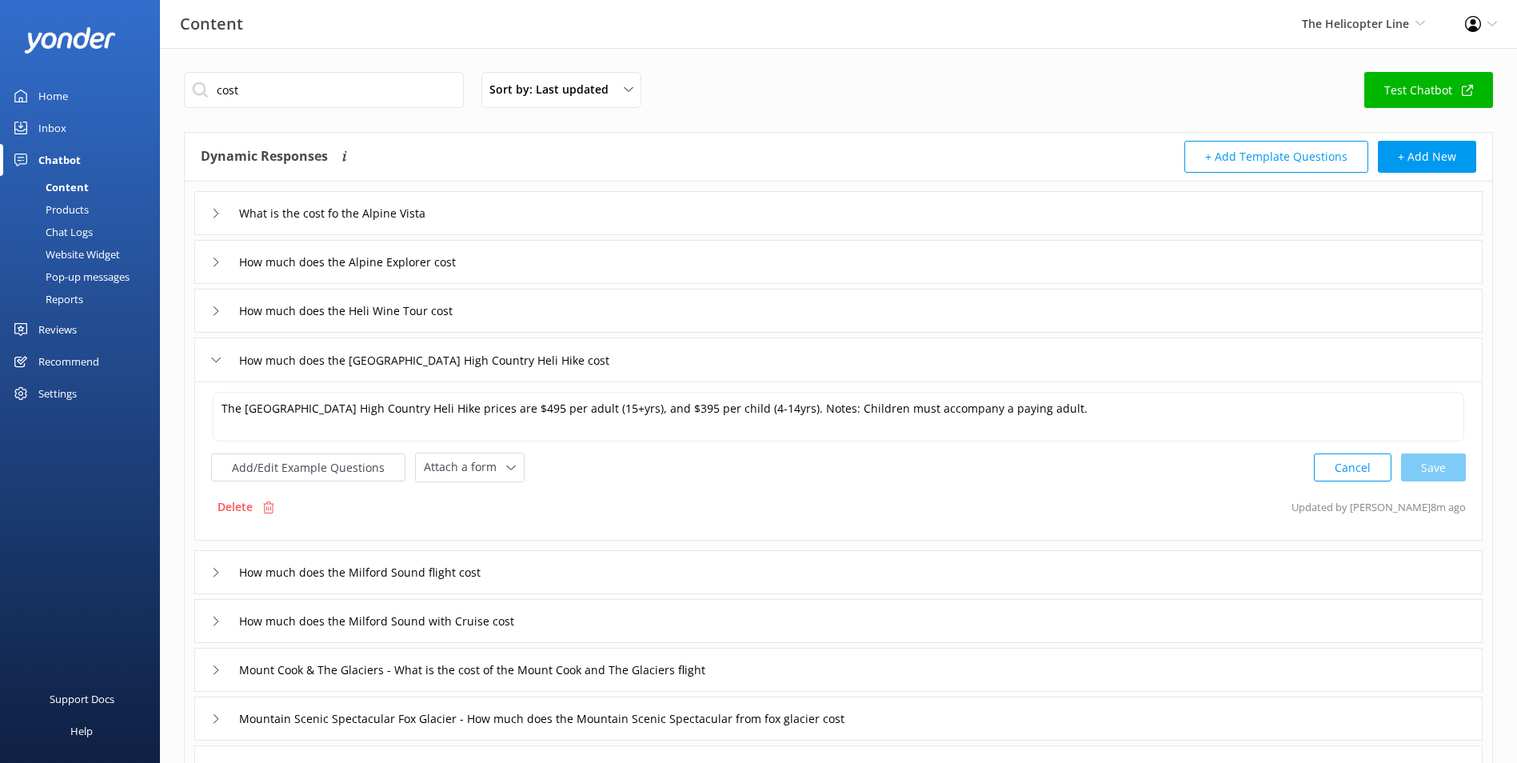
click at [696, 560] on div "How much does the Milford Sound flight cost" at bounding box center [838, 572] width 1288 height 44
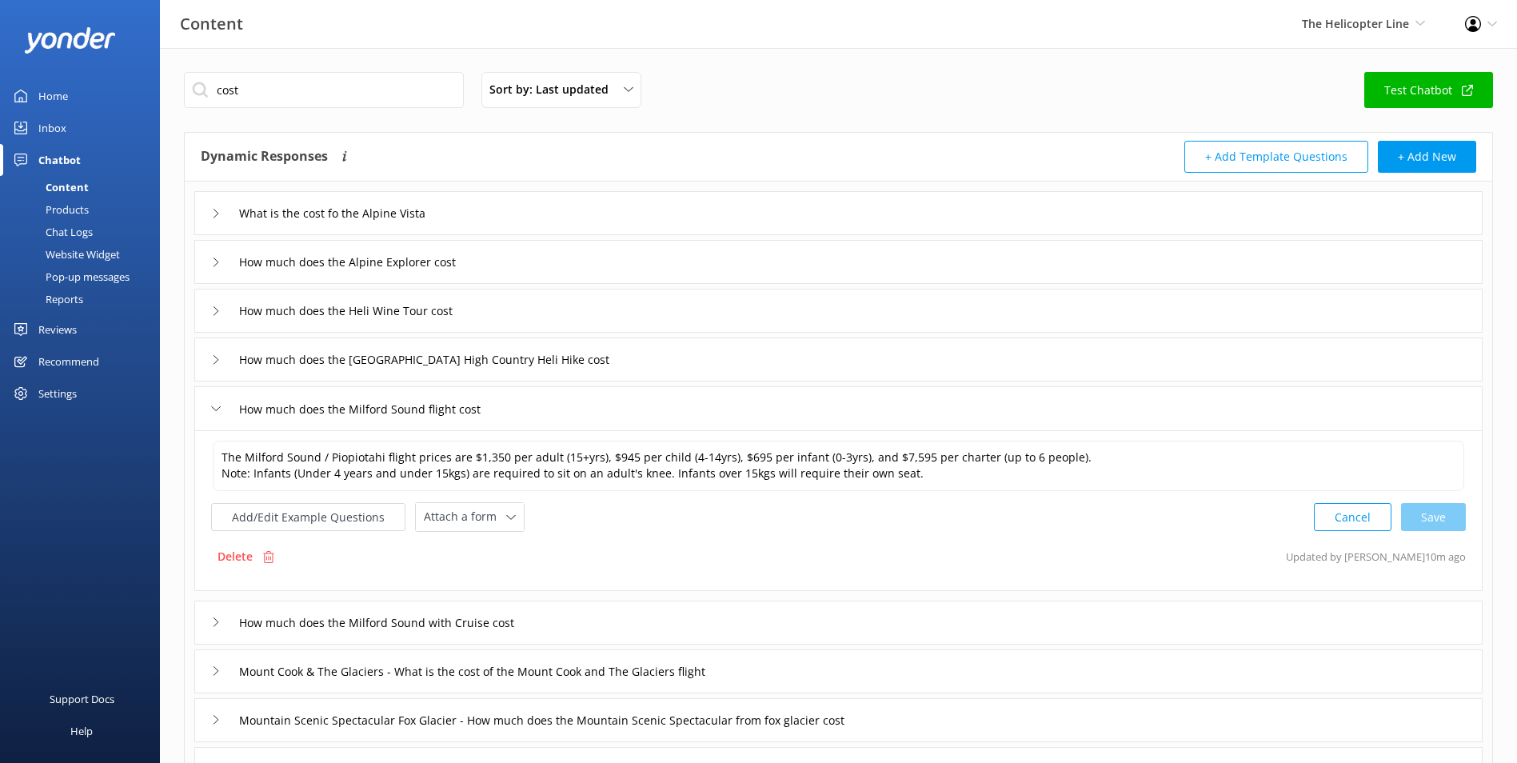
click at [700, 603] on div "How much does the Milford Sound with Cruise cost" at bounding box center [838, 622] width 1288 height 44
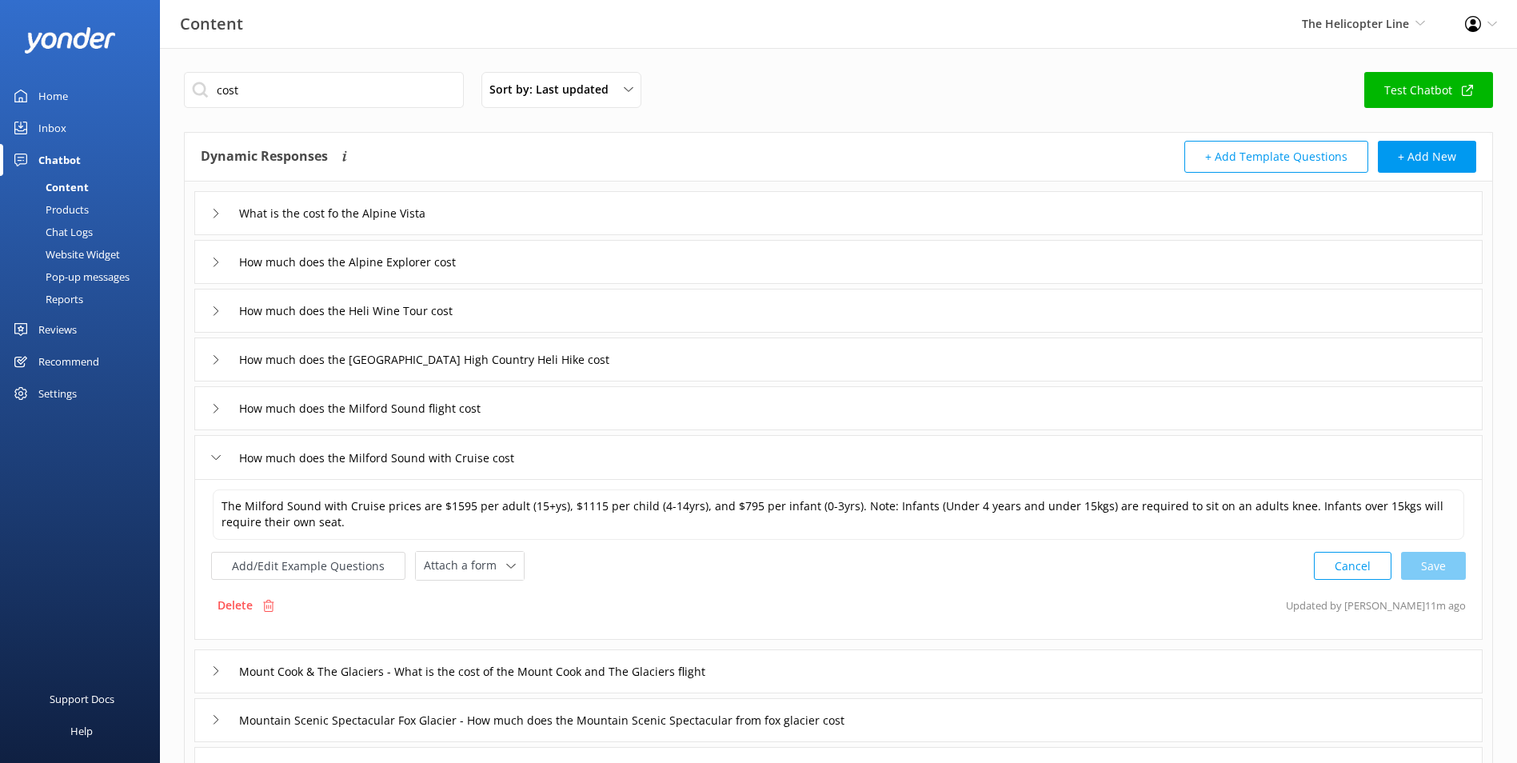
click at [653, 472] on div "How much does the Milford Sound with Cruise cost" at bounding box center [838, 457] width 1288 height 44
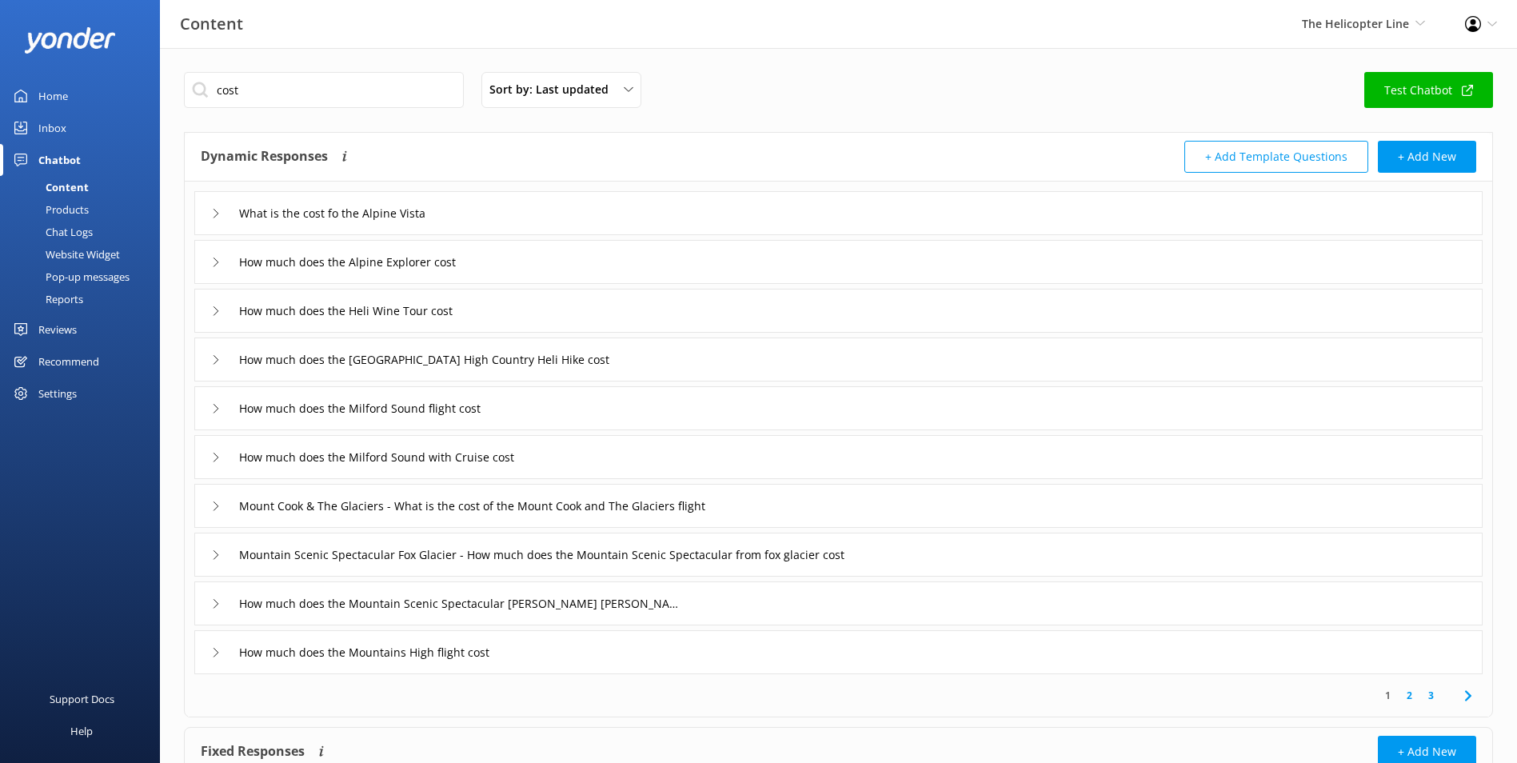
click at [698, 462] on div "How much does the Milford Sound with Cruise cost" at bounding box center [838, 457] width 1288 height 44
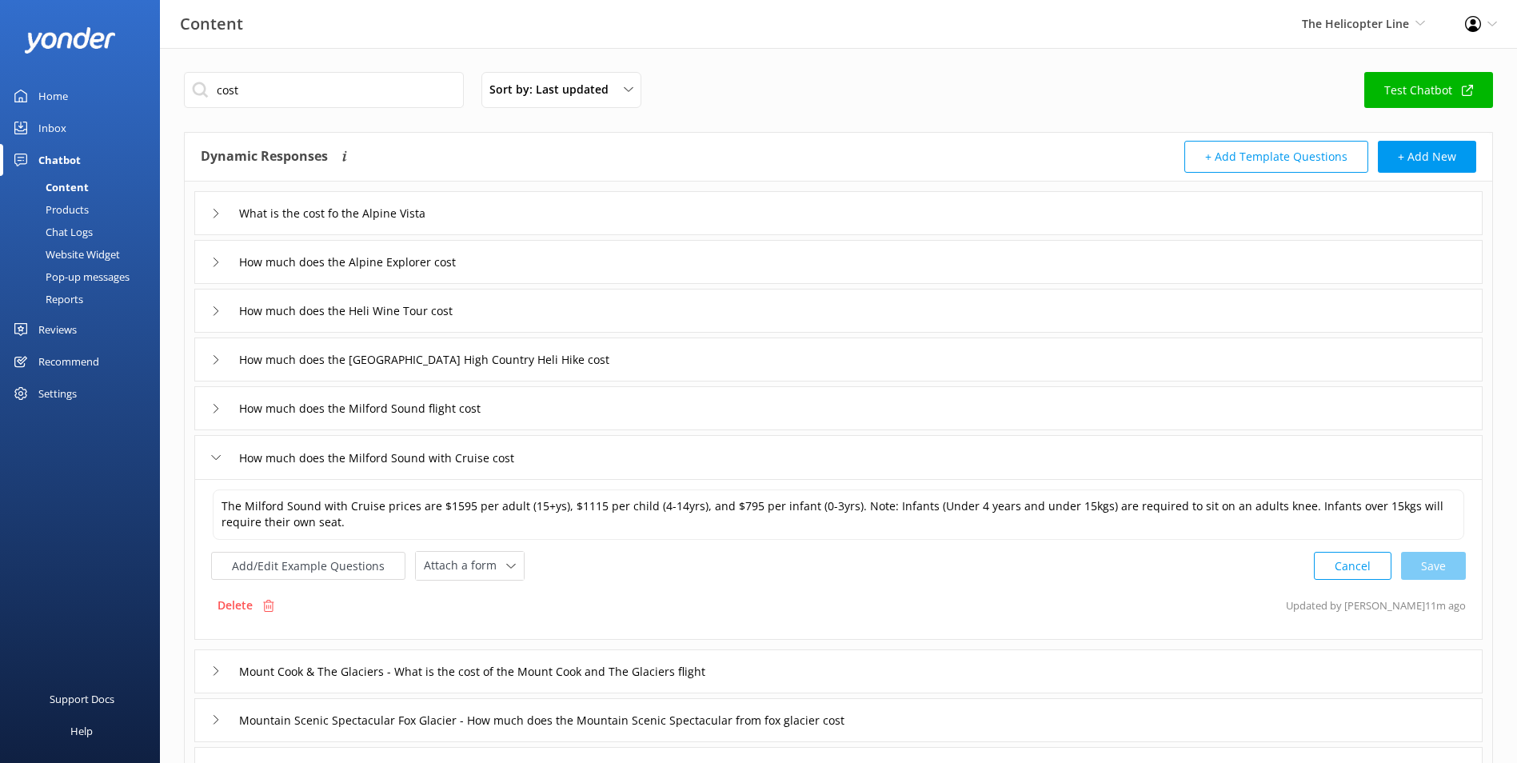
click at [694, 401] on div "How much does the Milford Sound flight cost" at bounding box center [838, 408] width 1288 height 44
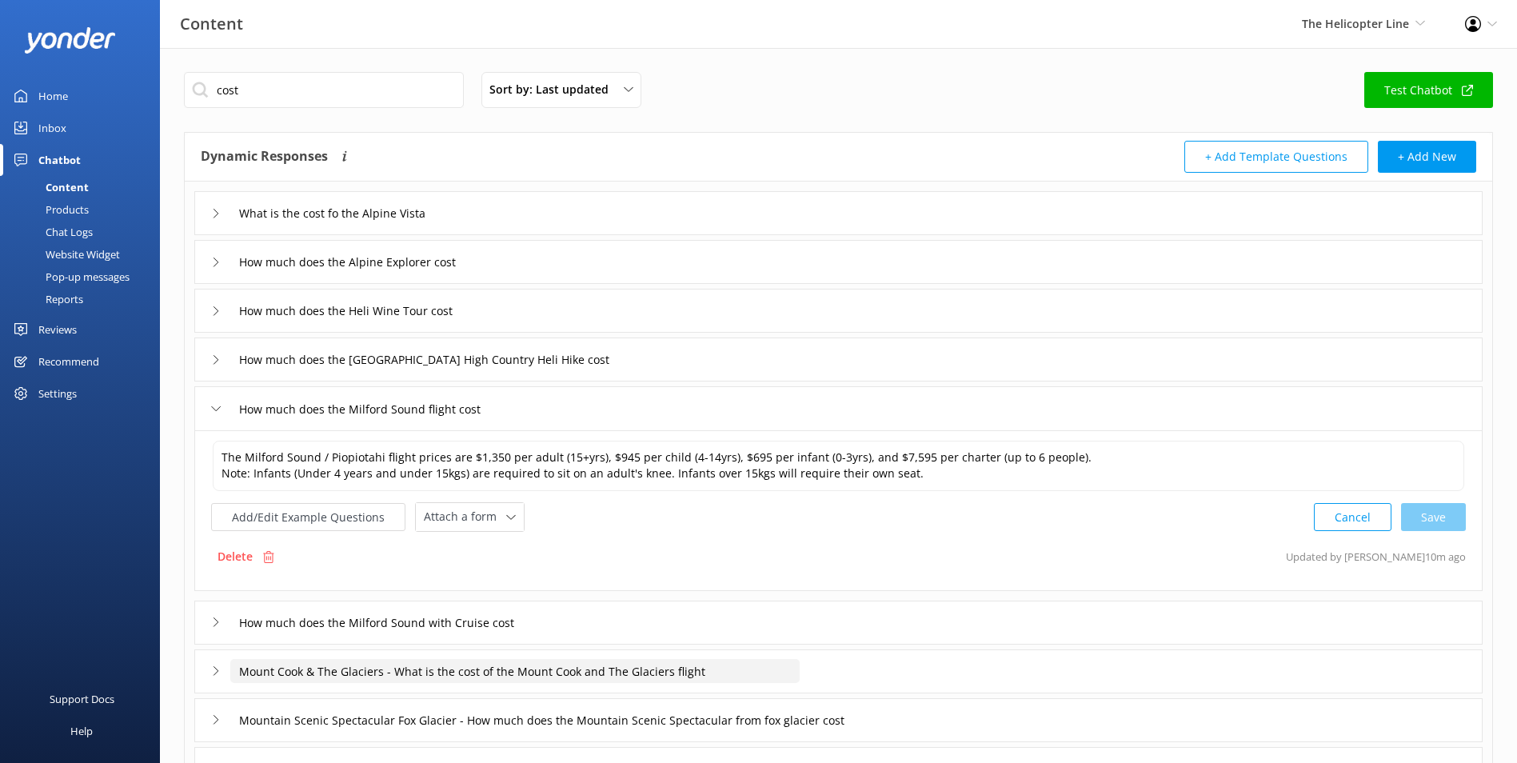
click at [738, 672] on input "Mount Cook & The Glaciers - What is the cost of the Mount Cook and The Glaciers…" at bounding box center [514, 671] width 569 height 24
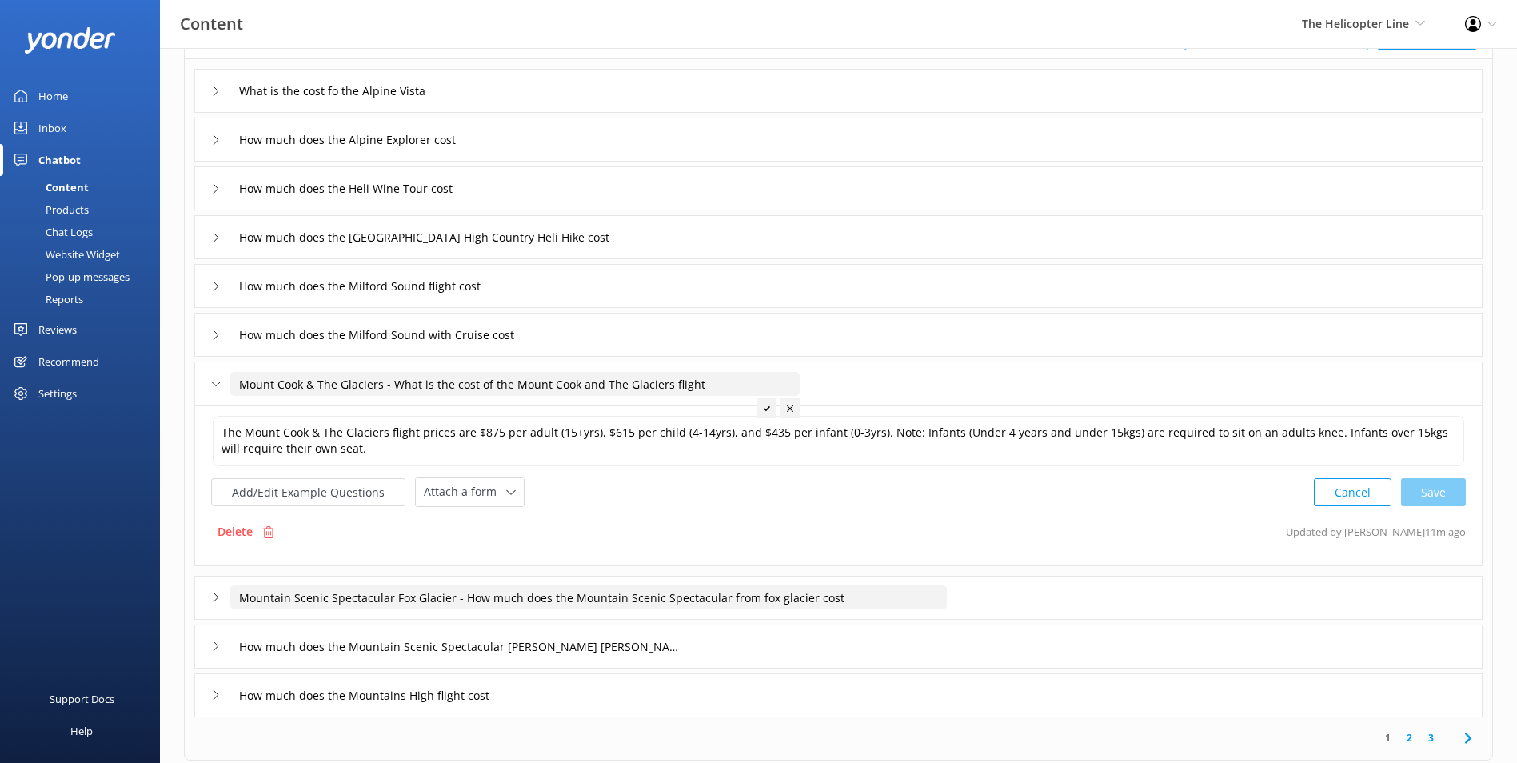
scroll to position [160, 0]
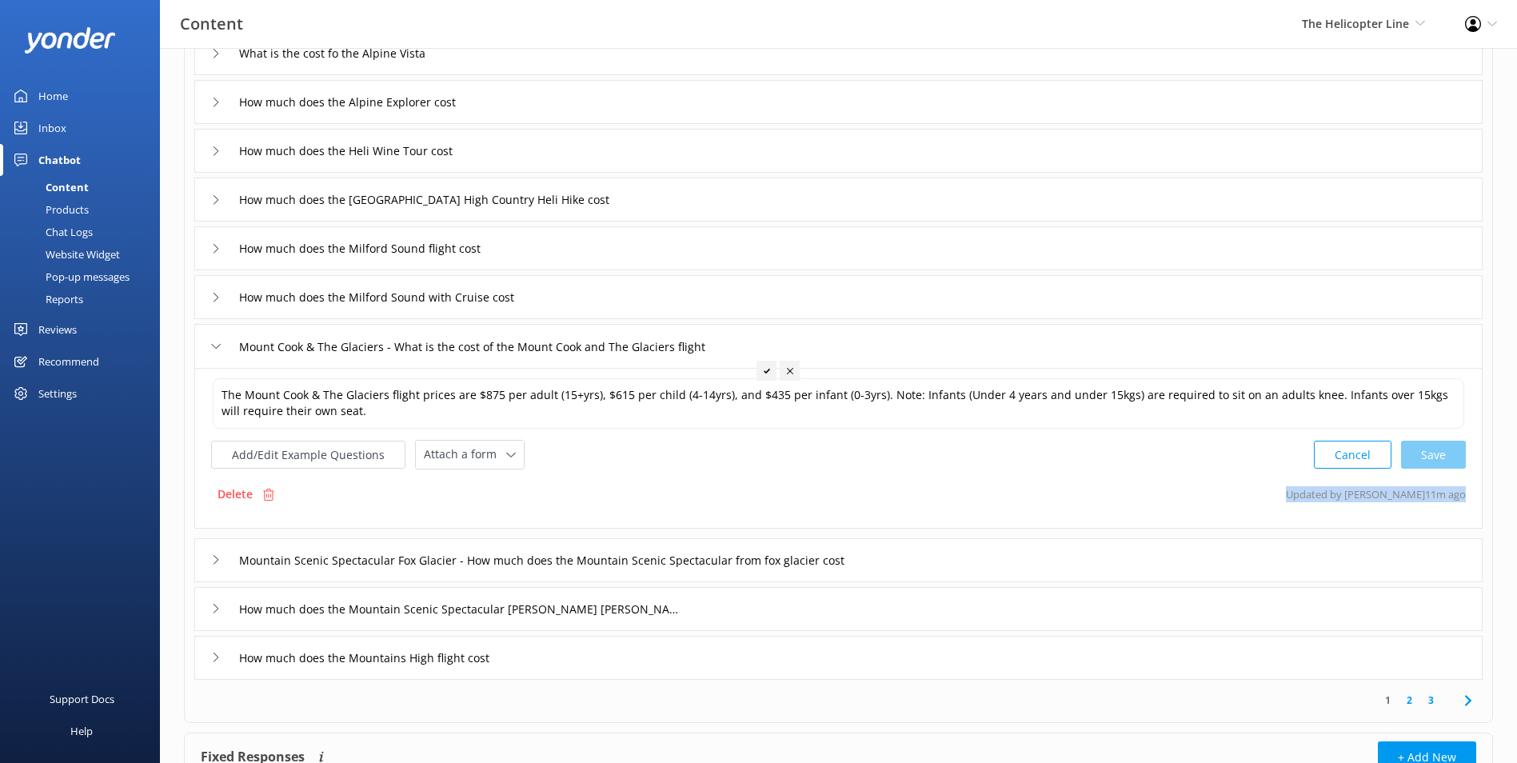
click at [809, 532] on div "What is the cost fo the Alpine Vista How much does the Alpine Explorer cost How…" at bounding box center [838, 351] width 1307 height 658
drag, startPoint x: 809, startPoint y: 532, endPoint x: 887, endPoint y: 567, distance: 85.6
click at [887, 567] on input "Mountain Scenic Spectacular Fox Glacier - How much does the Mountain Scenic Spe…" at bounding box center [588, 560] width 716 height 24
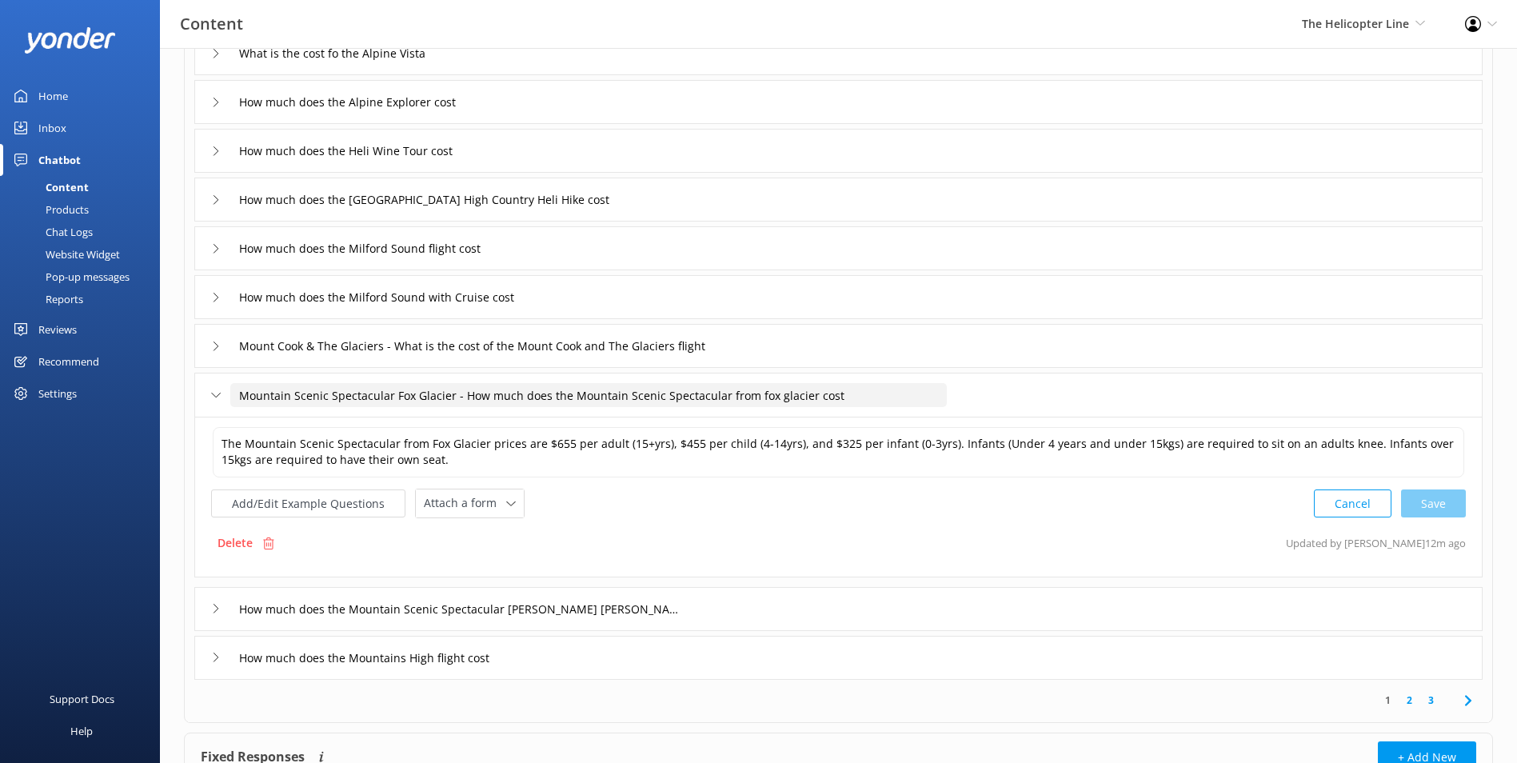
click at [661, 514] on div "Add/Edit Example Questions Attach a form Leave contact details Check availabili…" at bounding box center [838, 503] width 1254 height 30
click at [694, 553] on div "Delete Updated by Jaimie Moscarello 12m ago" at bounding box center [838, 543] width 1254 height 30
click at [684, 610] on input "How much does the Mountain Scenic Spectacular Franz Josef flight cost" at bounding box center [460, 608] width 461 height 24
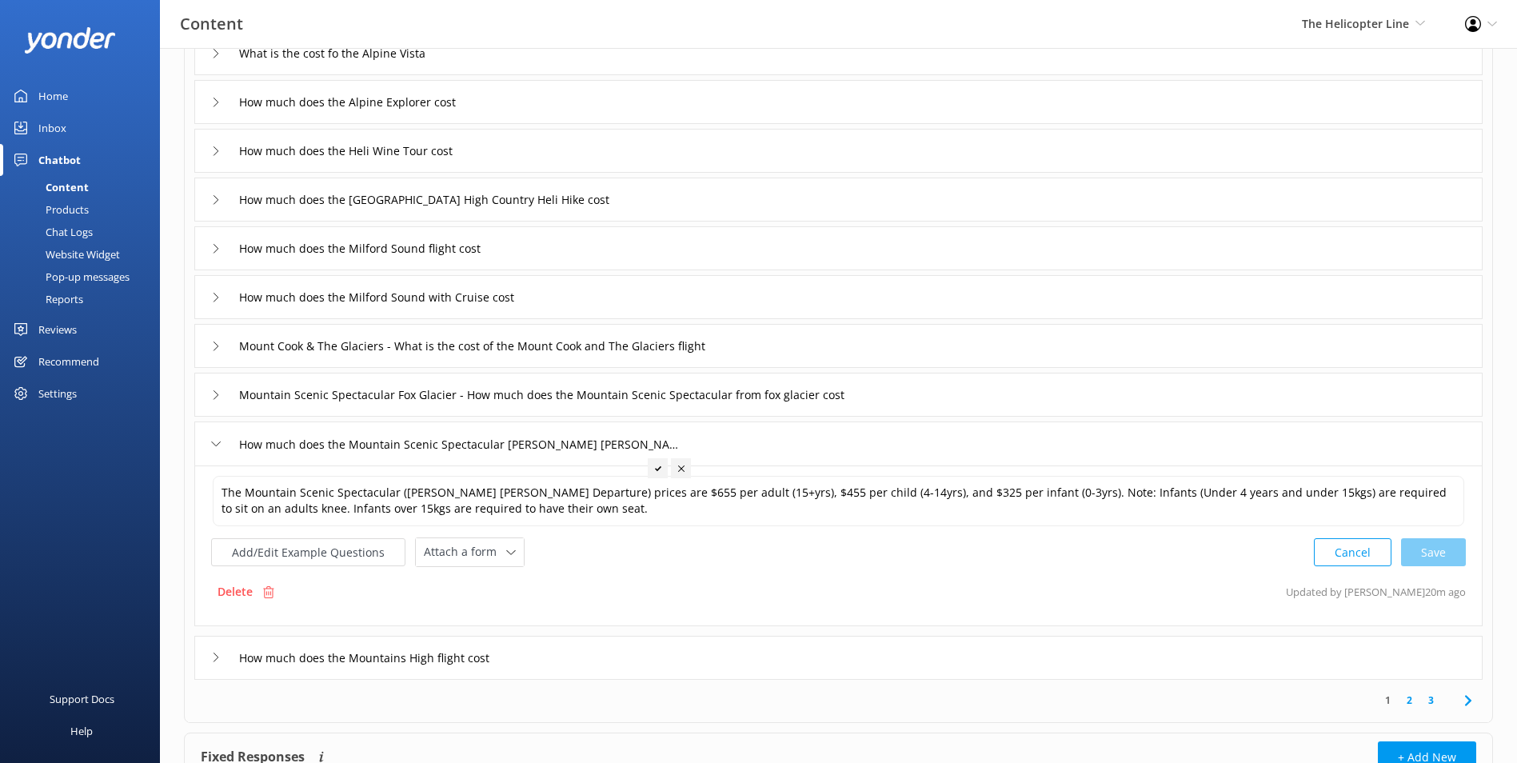
click at [652, 662] on div "How much does the Mountains High flight cost" at bounding box center [838, 658] width 1288 height 44
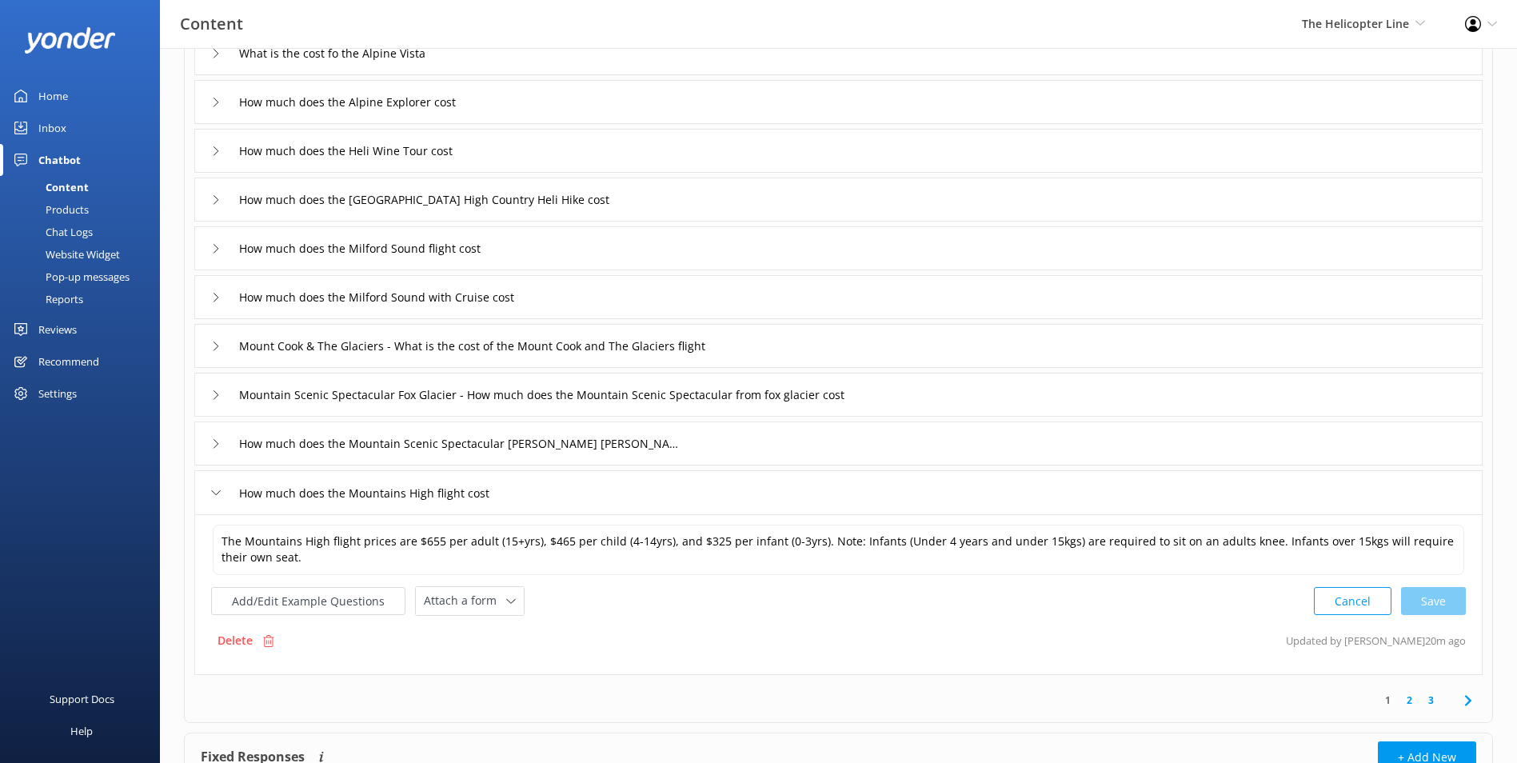
click at [1408, 696] on link "2" at bounding box center [1409, 699] width 22 height 15
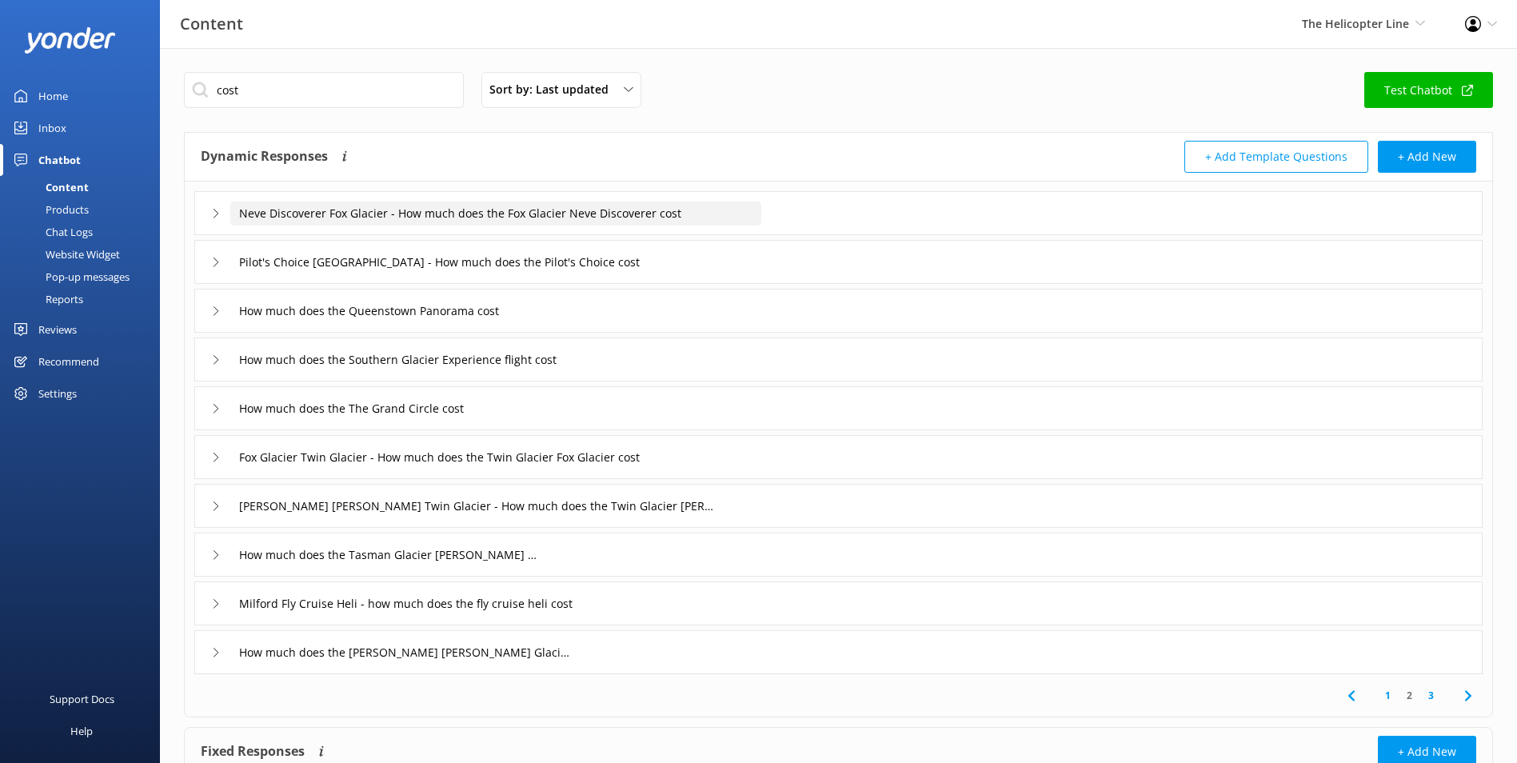
click at [760, 221] on input "Neve Discoverer Fox Glacier - How much does the Fox Glacier Neve Discoverer cost" at bounding box center [495, 213] width 531 height 24
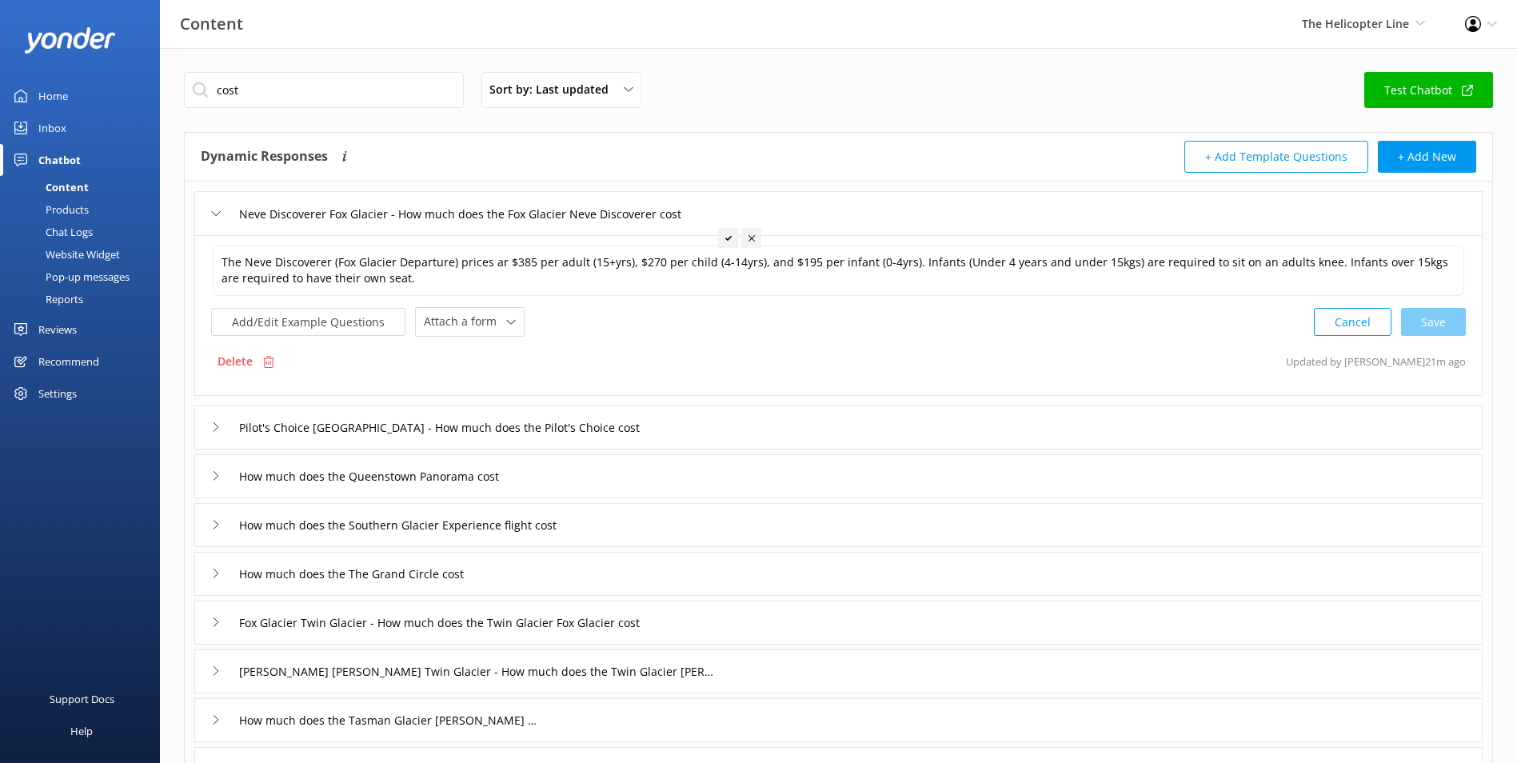
click at [754, 419] on div "Pilot's Choice Queenstown - How much does the Pilot's Choice cost" at bounding box center [838, 427] width 1288 height 44
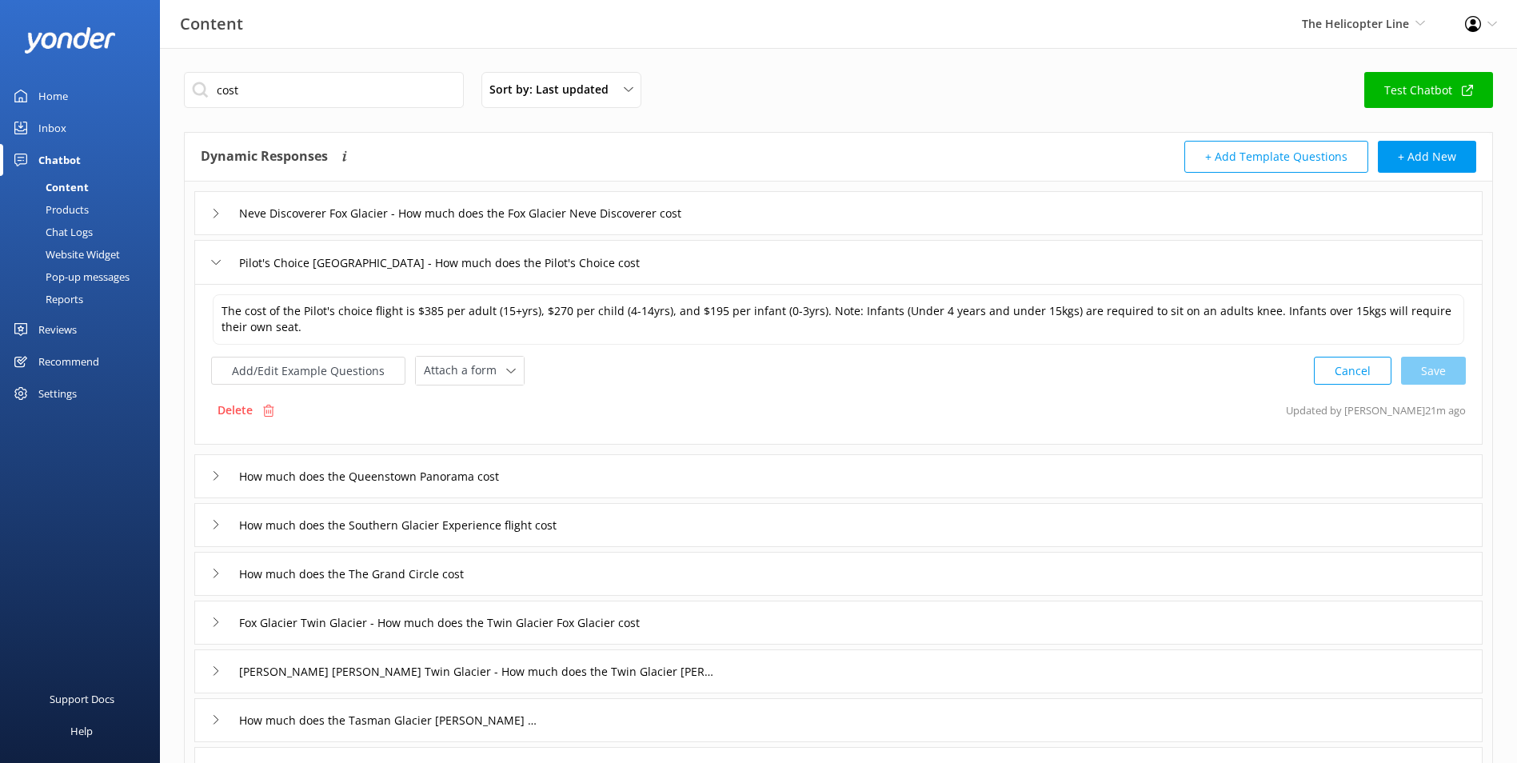
click at [762, 482] on div "How much does the Queenstown Panorama cost" at bounding box center [838, 476] width 1288 height 44
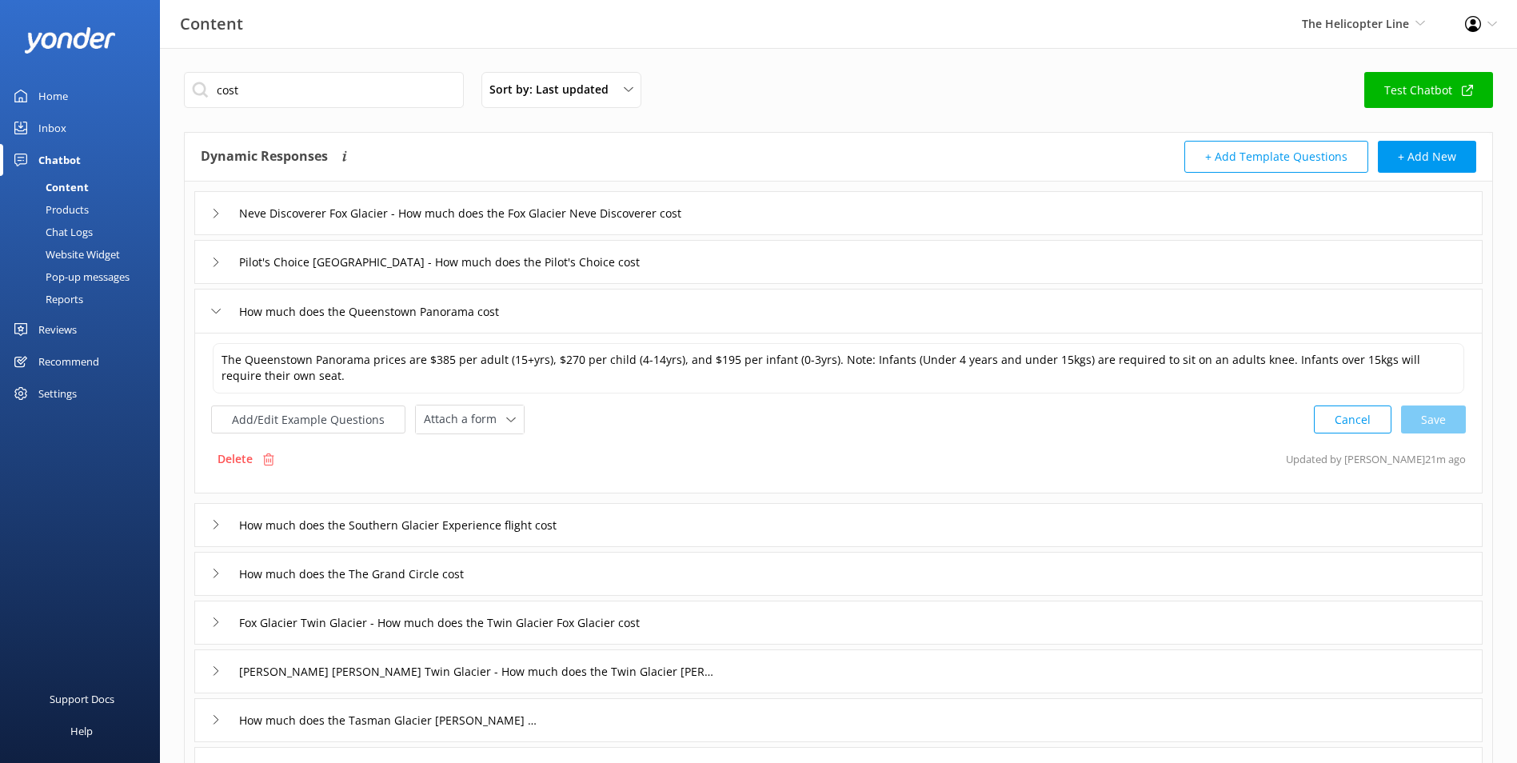
click at [771, 528] on div "How much does the Southern Glacier Experience flight cost" at bounding box center [838, 525] width 1288 height 44
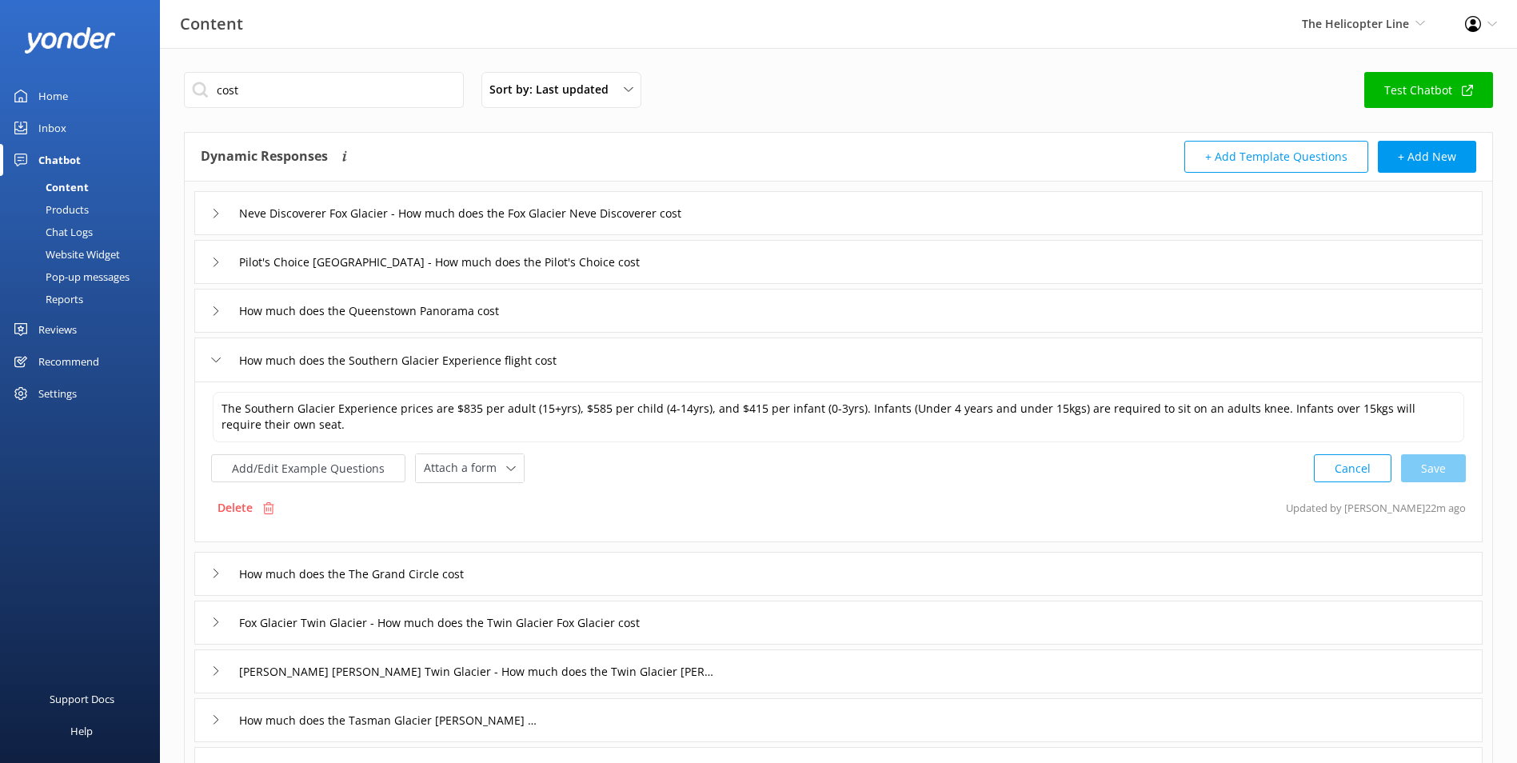
click at [765, 571] on div "How much does the The Grand Circle cost" at bounding box center [838, 574] width 1288 height 44
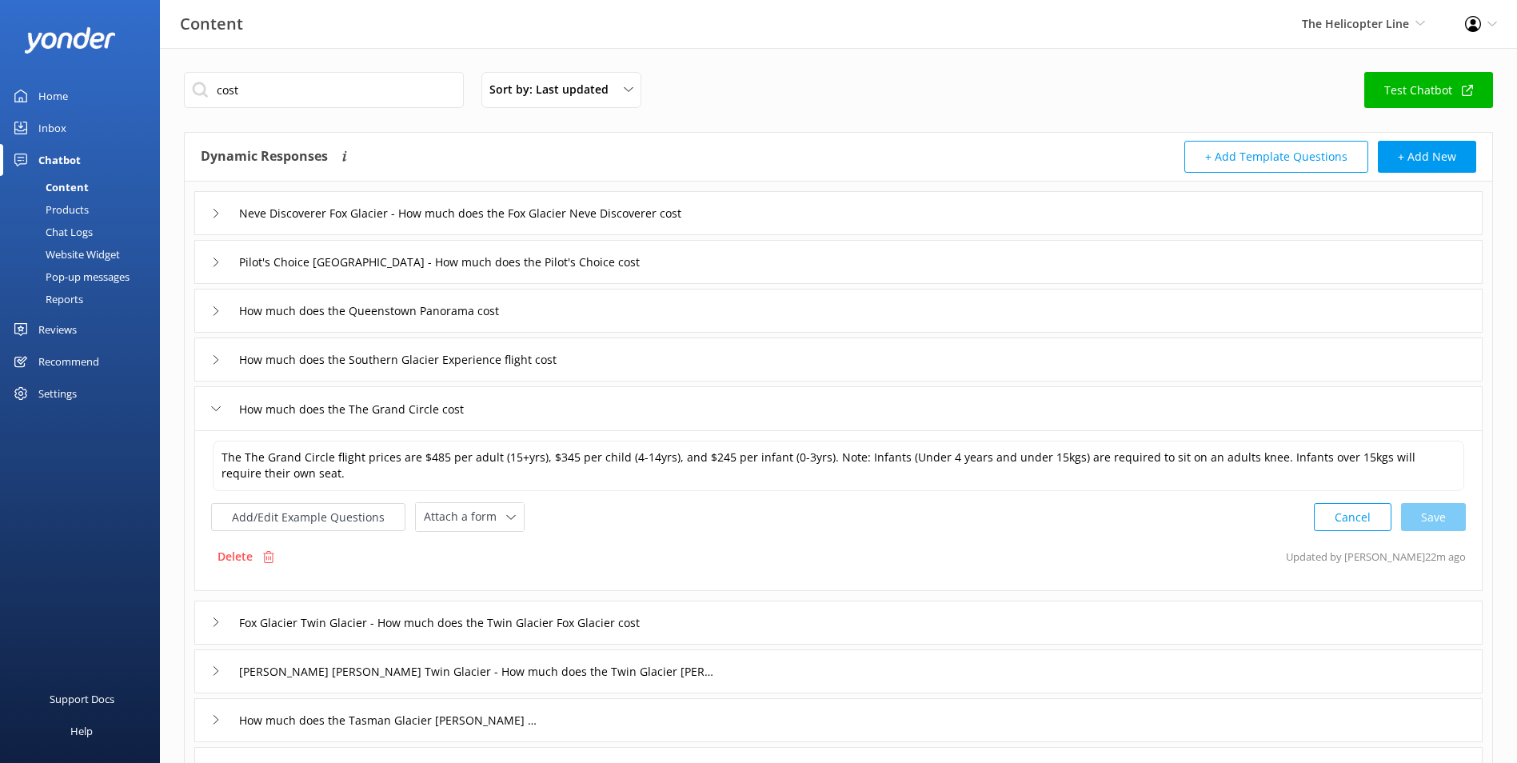
click at [791, 622] on div "Fox Glacier Twin Glacier - How much does the Twin Glacier Fox Glacier cost" at bounding box center [838, 622] width 1288 height 44
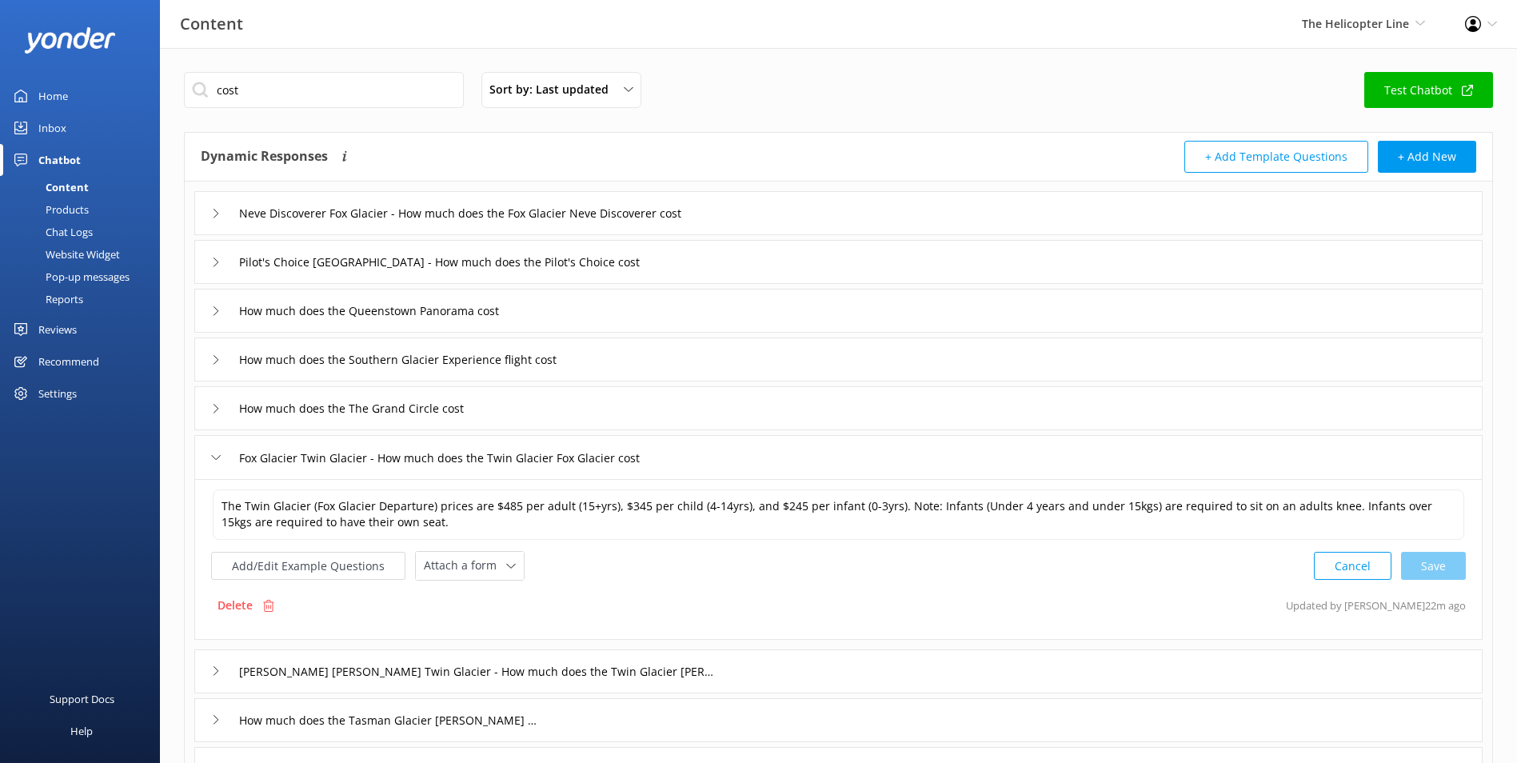
click at [807, 660] on div "Franz Josef Twin Glacier - How much does the Twin Glacier Franz Josef cost" at bounding box center [838, 671] width 1288 height 44
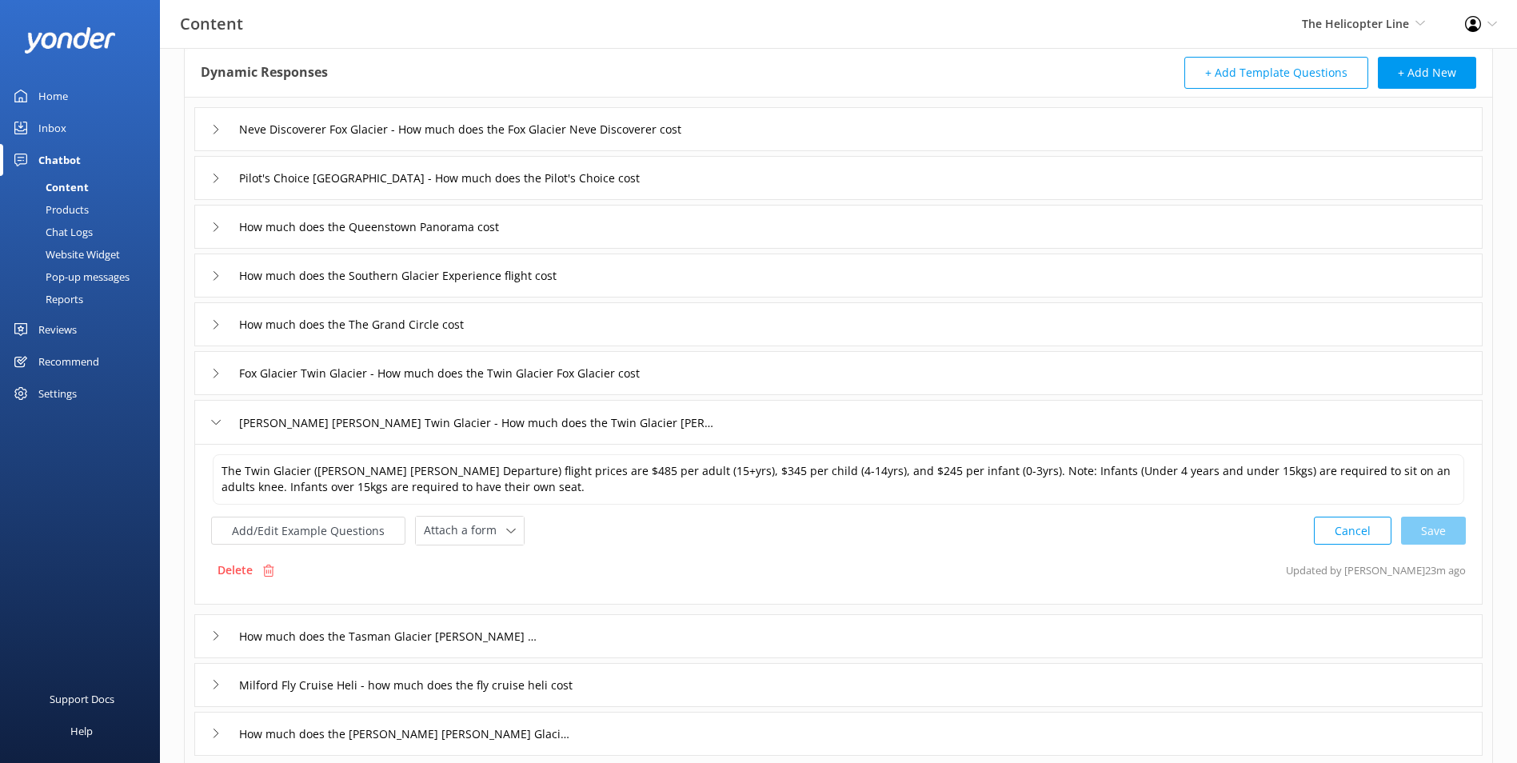
scroll to position [160, 0]
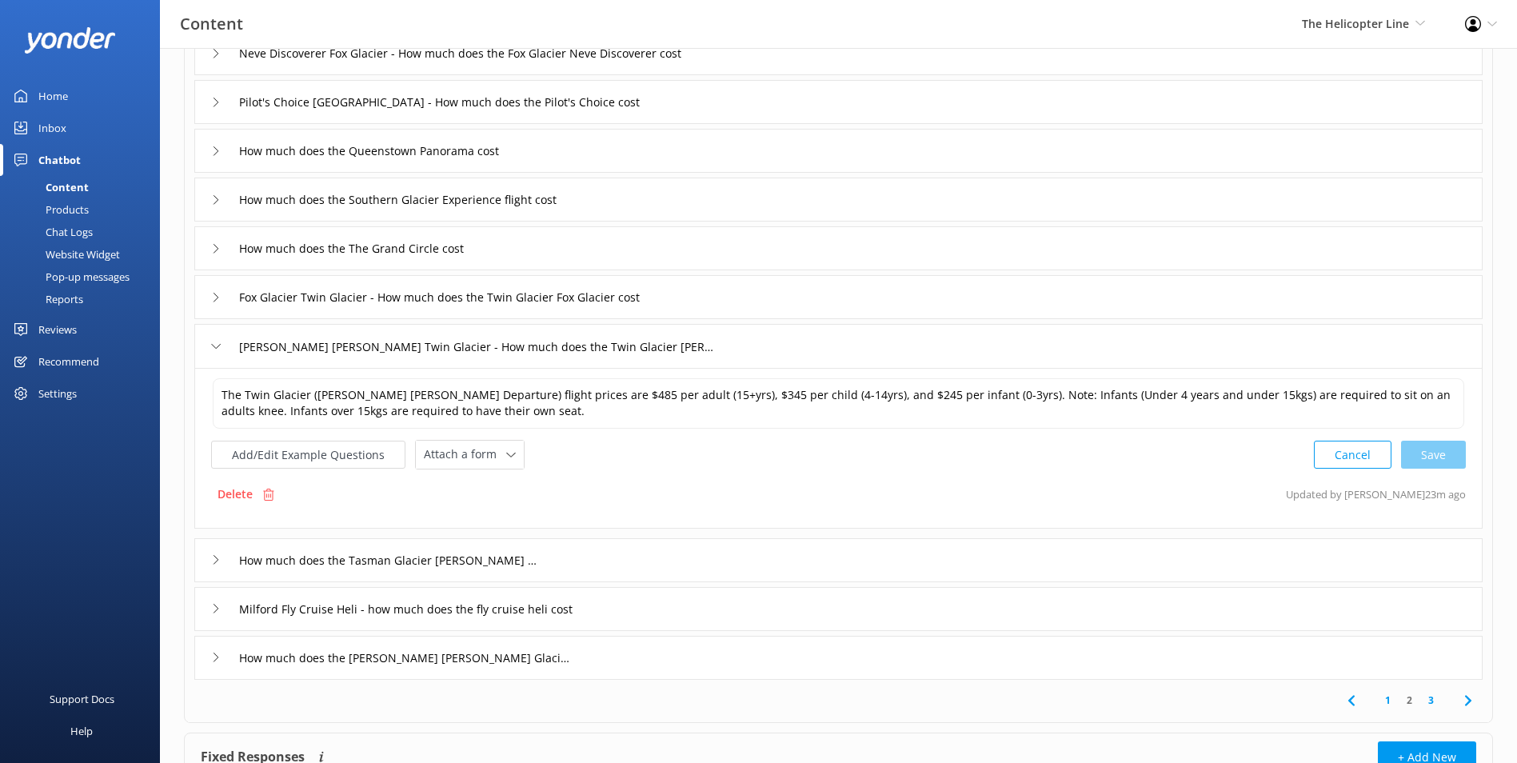
click at [776, 574] on div "How much does the Tasman Glacier Heli Hike cost" at bounding box center [838, 560] width 1288 height 44
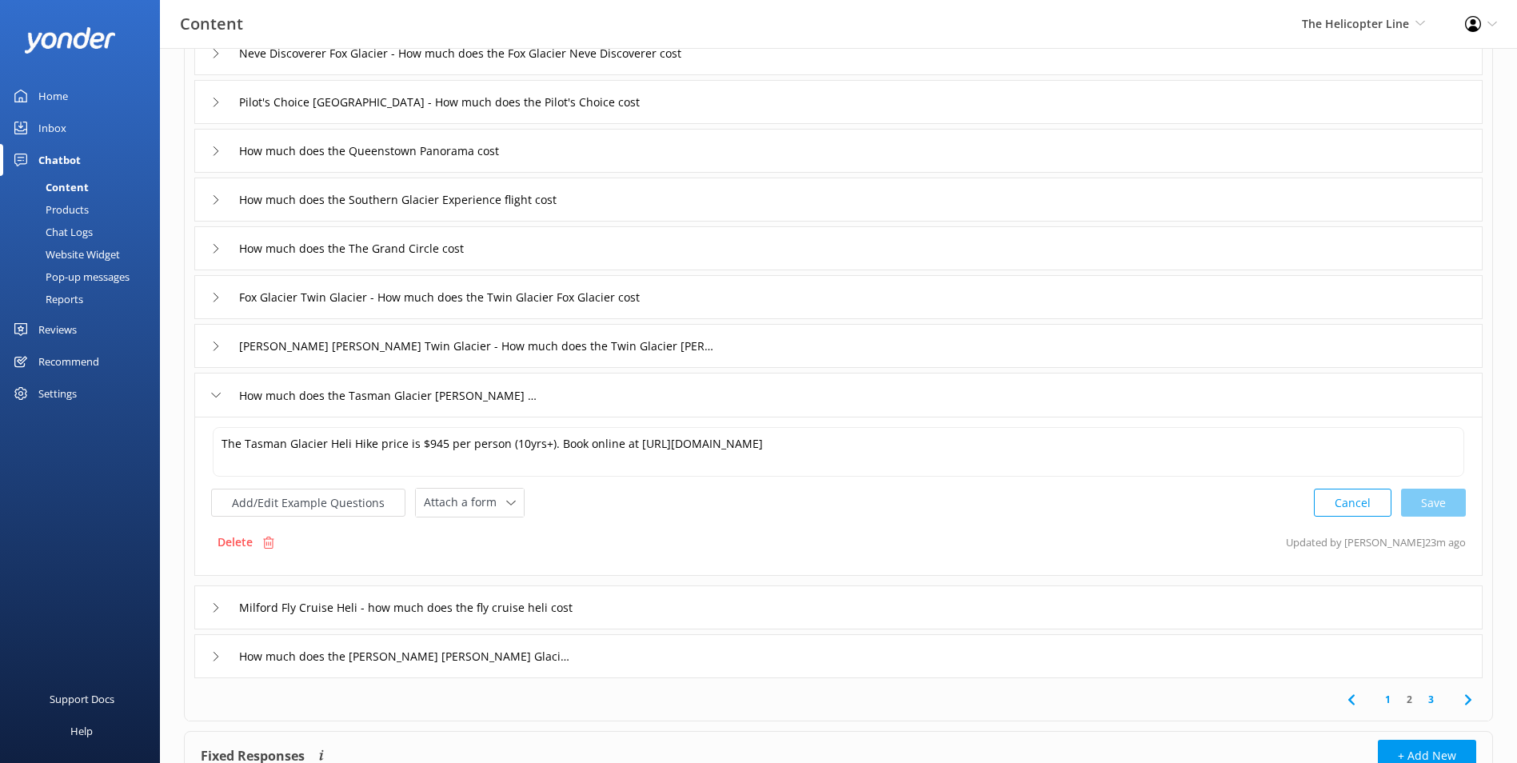
click at [764, 608] on div "Milford Fly Cruise Heli - how much does the fly cruise heli cost" at bounding box center [838, 607] width 1288 height 44
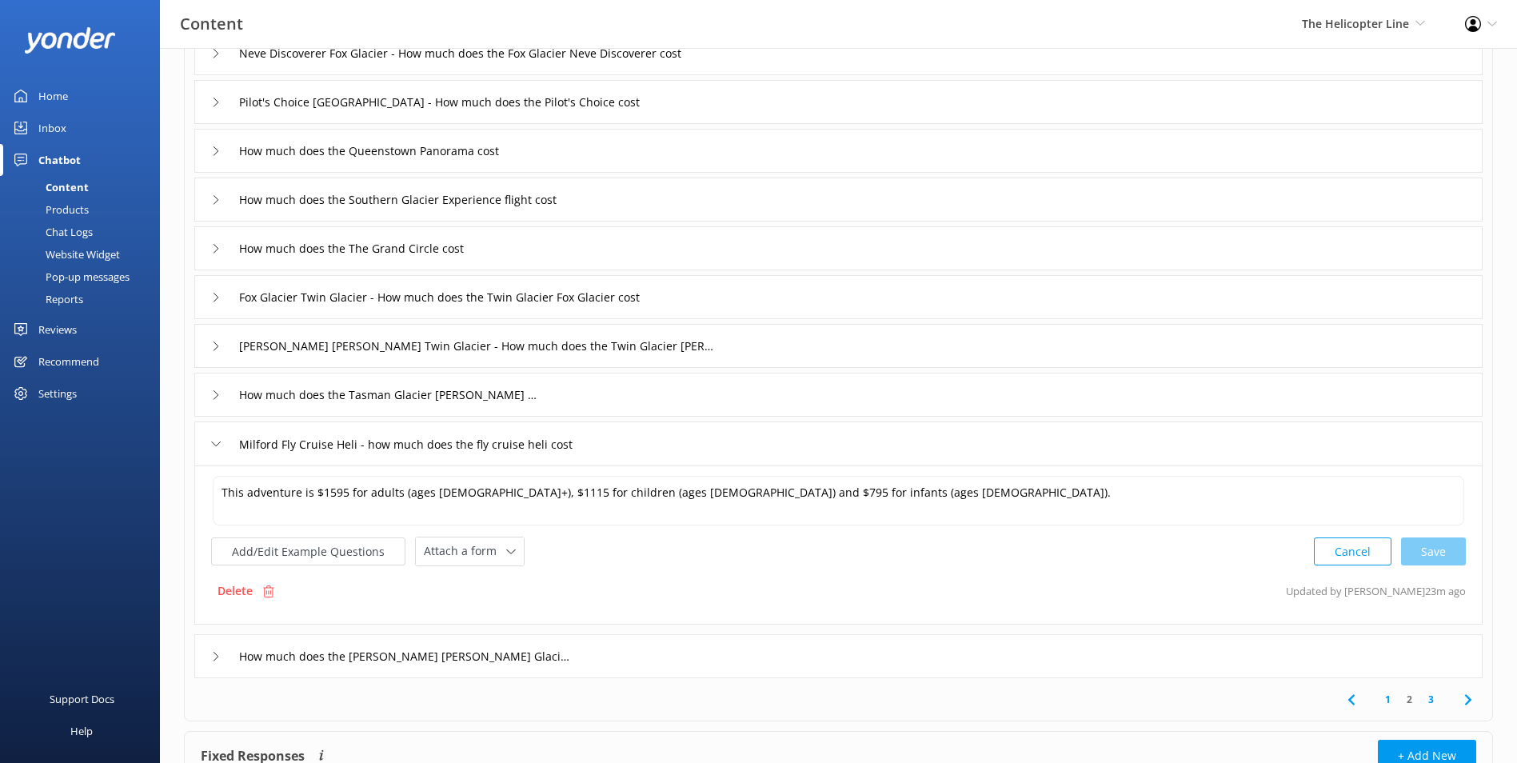
click at [778, 664] on div "How much does the Franz Josef Glacier Heli Hike cost" at bounding box center [838, 656] width 1288 height 44
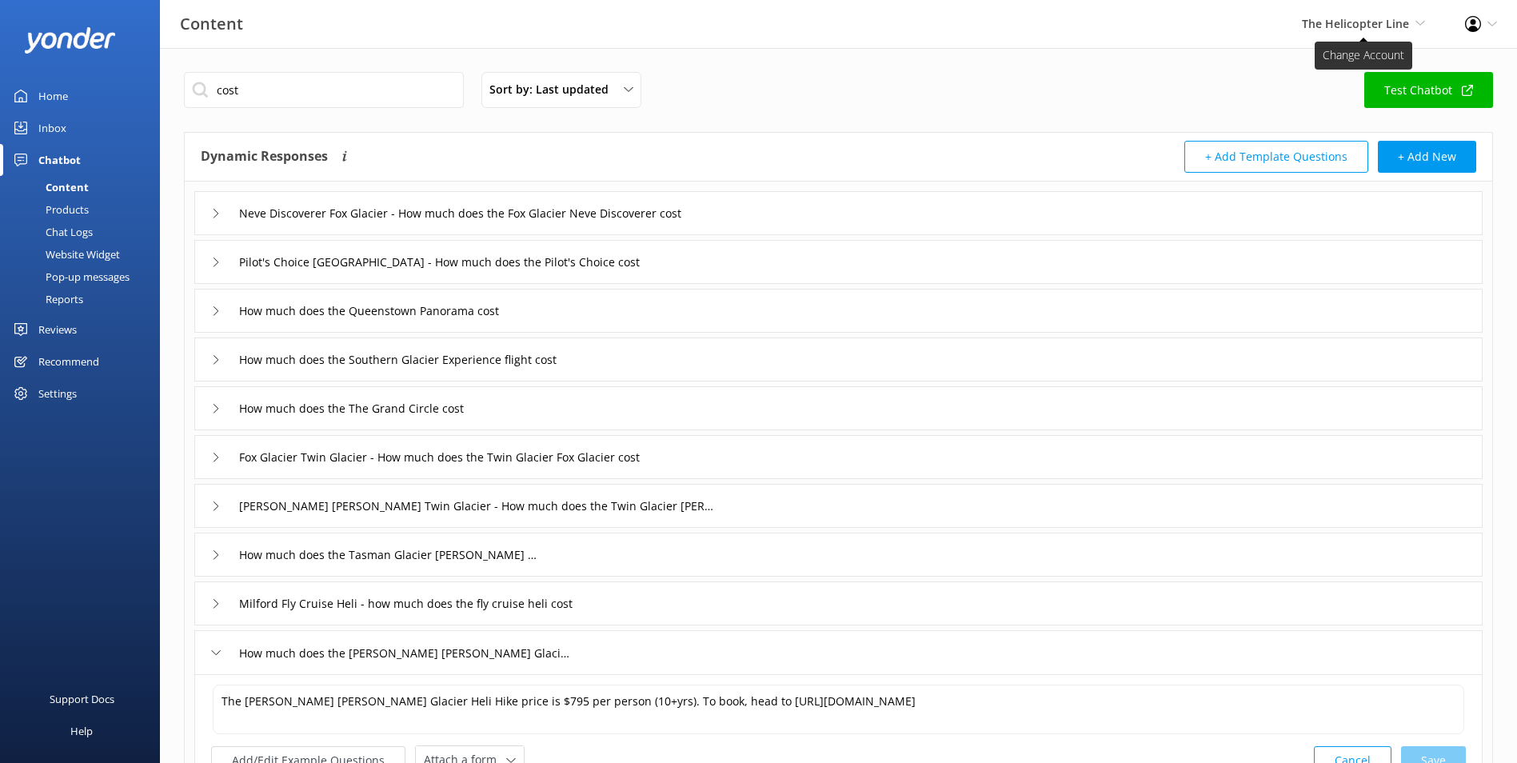
click at [1411, 22] on span "The Helicopter Line Milford Sound Scenic Flights Glacier Helicopters The Helico…" at bounding box center [1363, 24] width 123 height 18
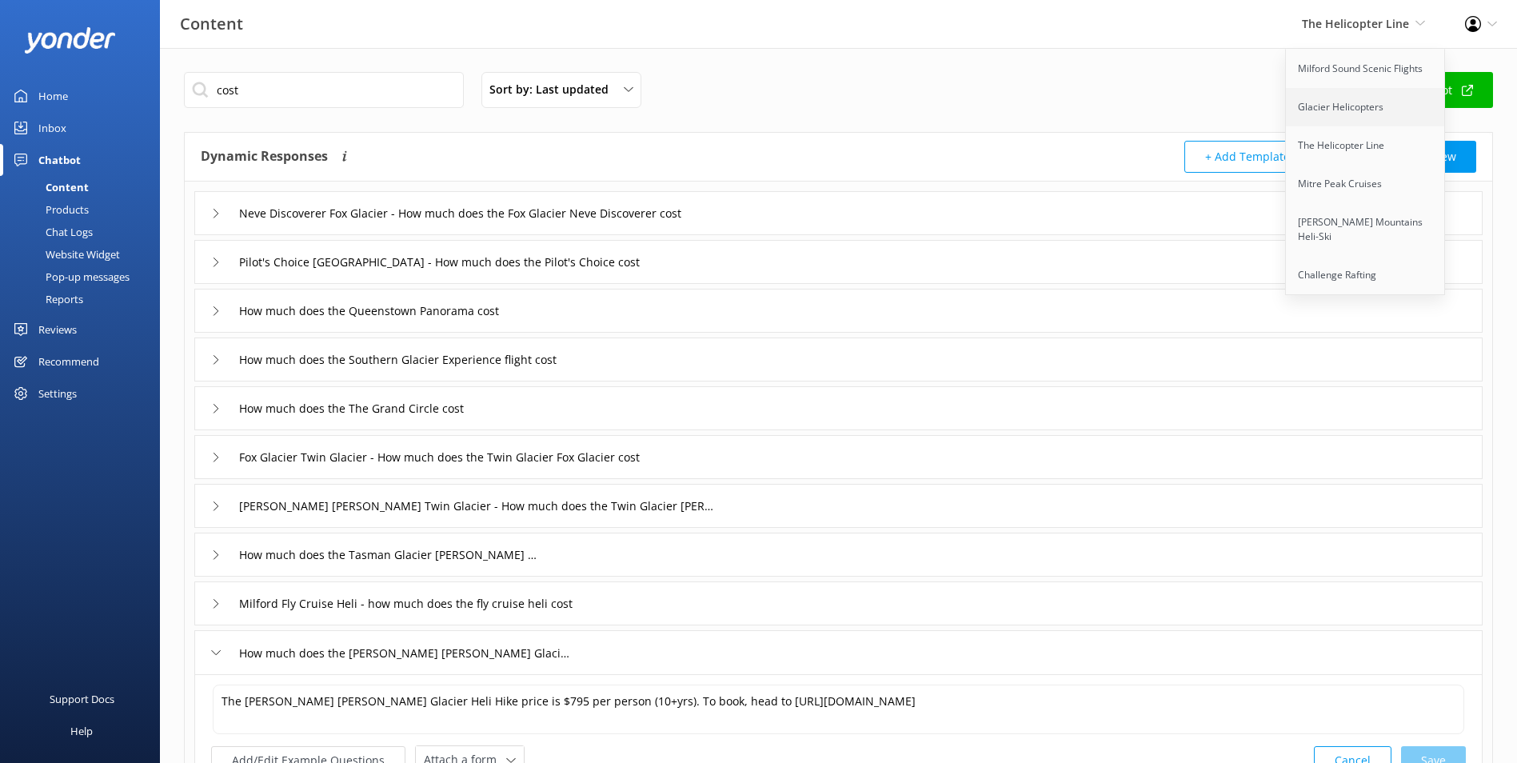
click at [1354, 108] on link "Glacier Helicopters" at bounding box center [1366, 107] width 160 height 38
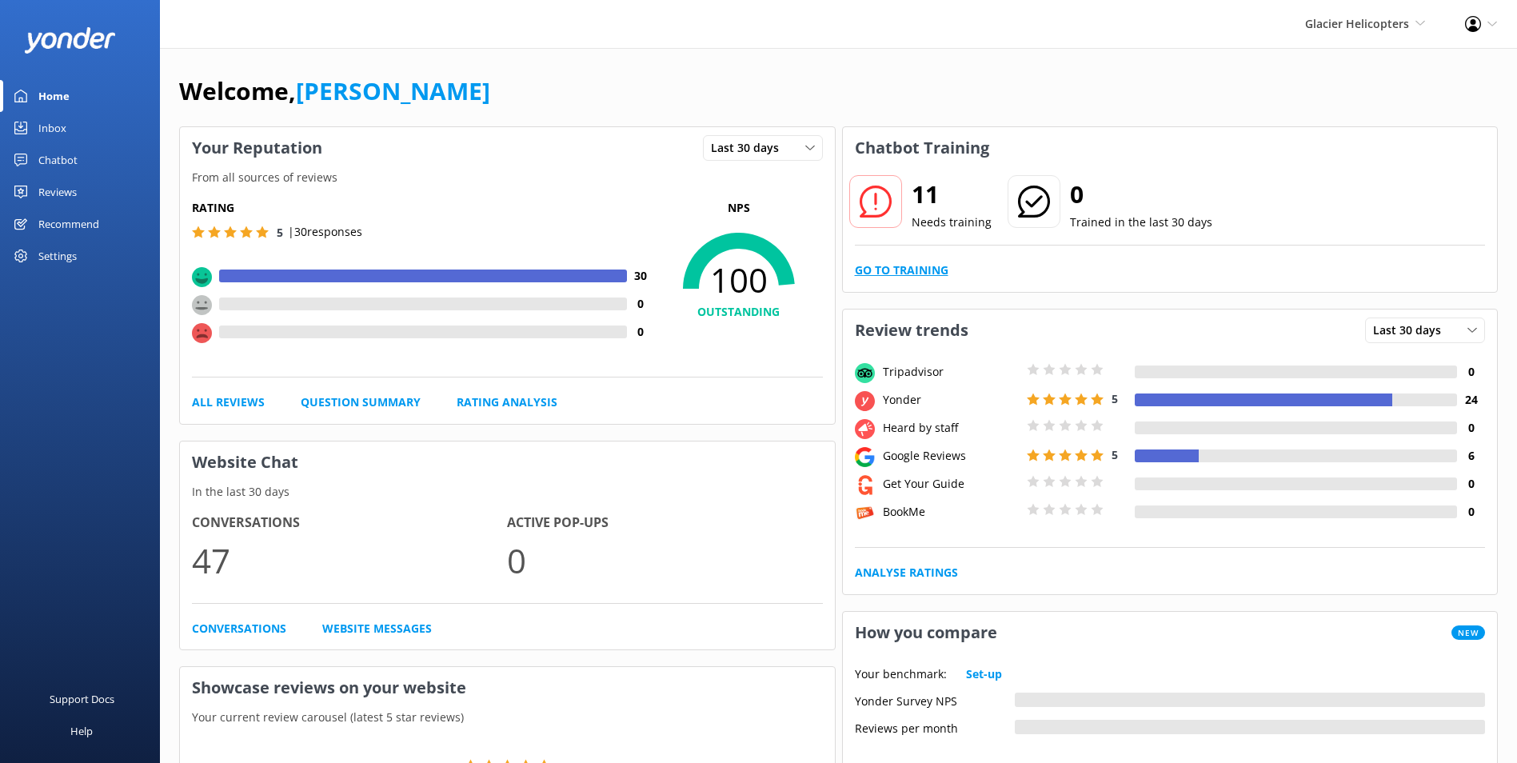
drag, startPoint x: 1098, startPoint y: 269, endPoint x: 934, endPoint y: 261, distance: 164.1
click at [1098, 269] on div "Go to Training" at bounding box center [1170, 270] width 631 height 18
click at [934, 261] on link "Go to Training" at bounding box center [902, 270] width 94 height 18
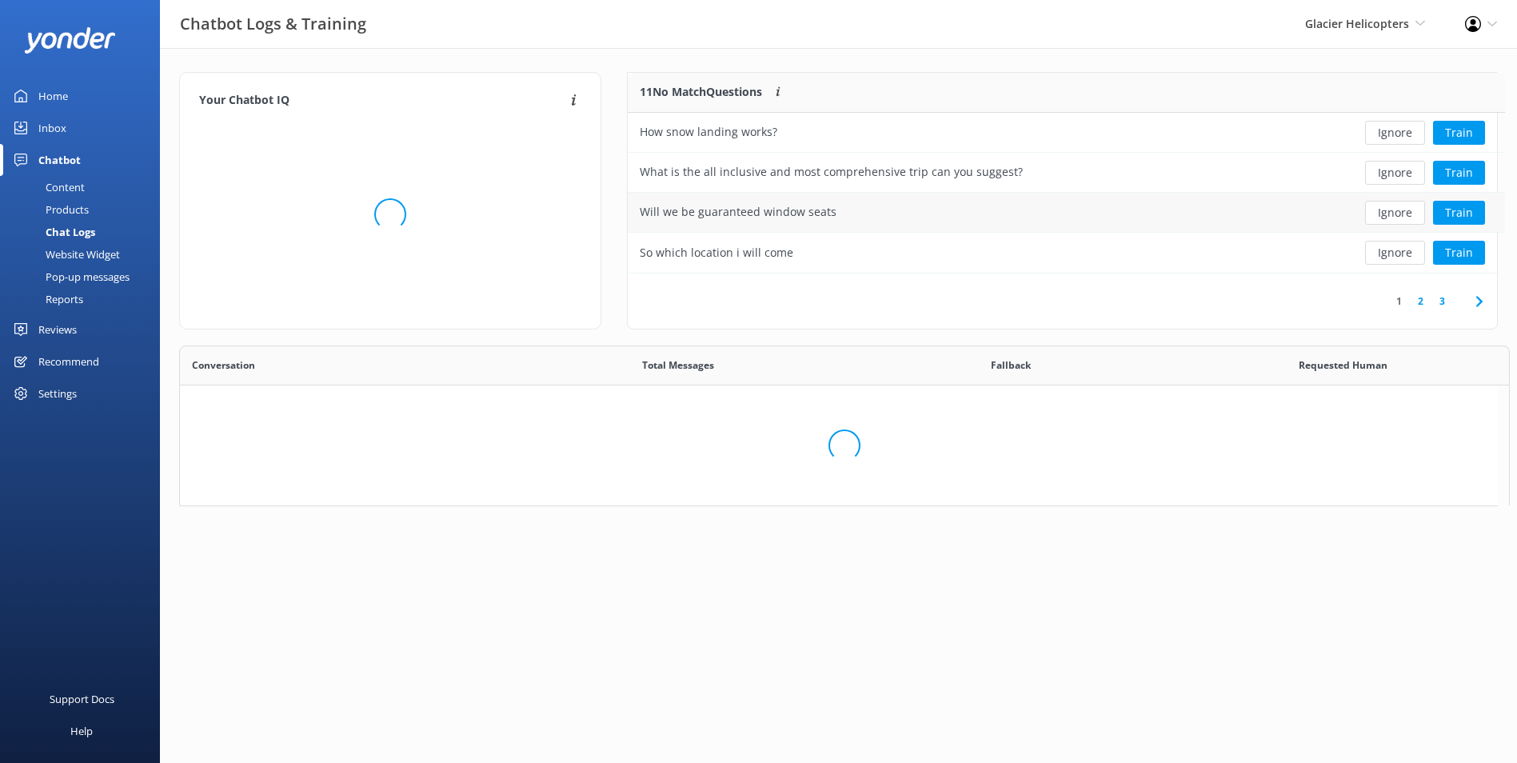
scroll to position [548, 1305]
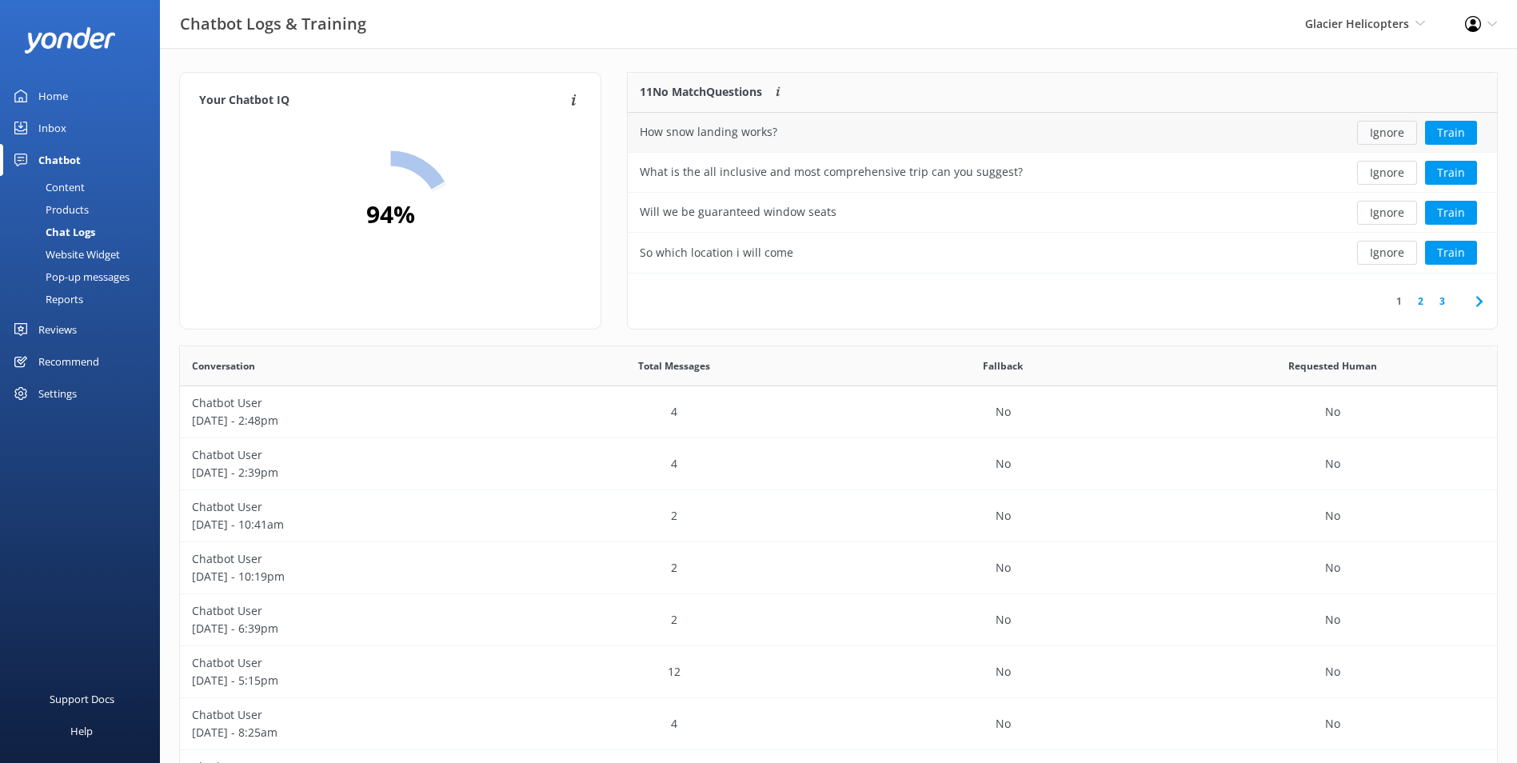
click at [1416, 139] on button "Ignore" at bounding box center [1387, 133] width 60 height 24
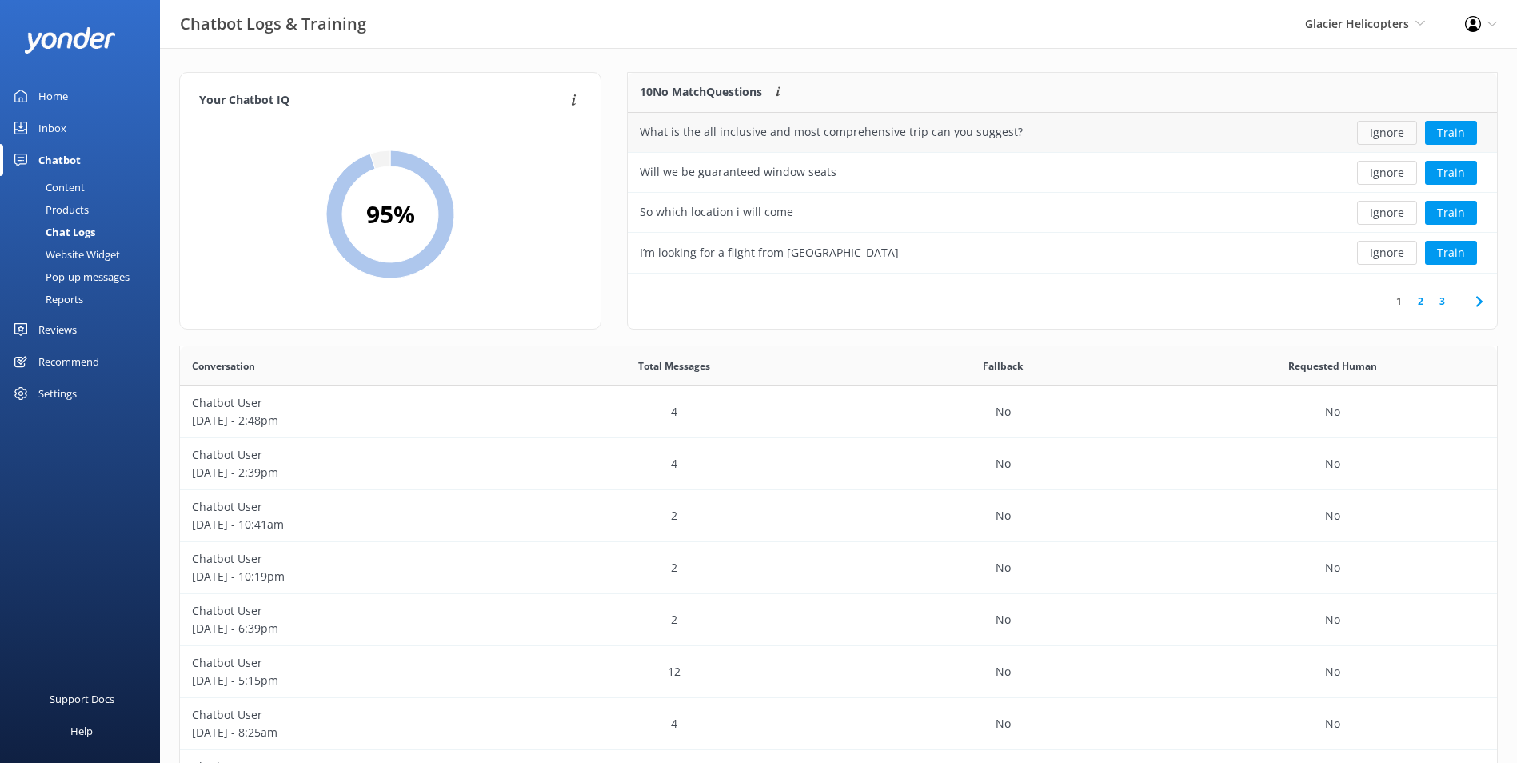
click at [1398, 139] on button "Ignore" at bounding box center [1387, 133] width 60 height 24
click at [1398, 138] on button "Ignore" at bounding box center [1387, 133] width 60 height 24
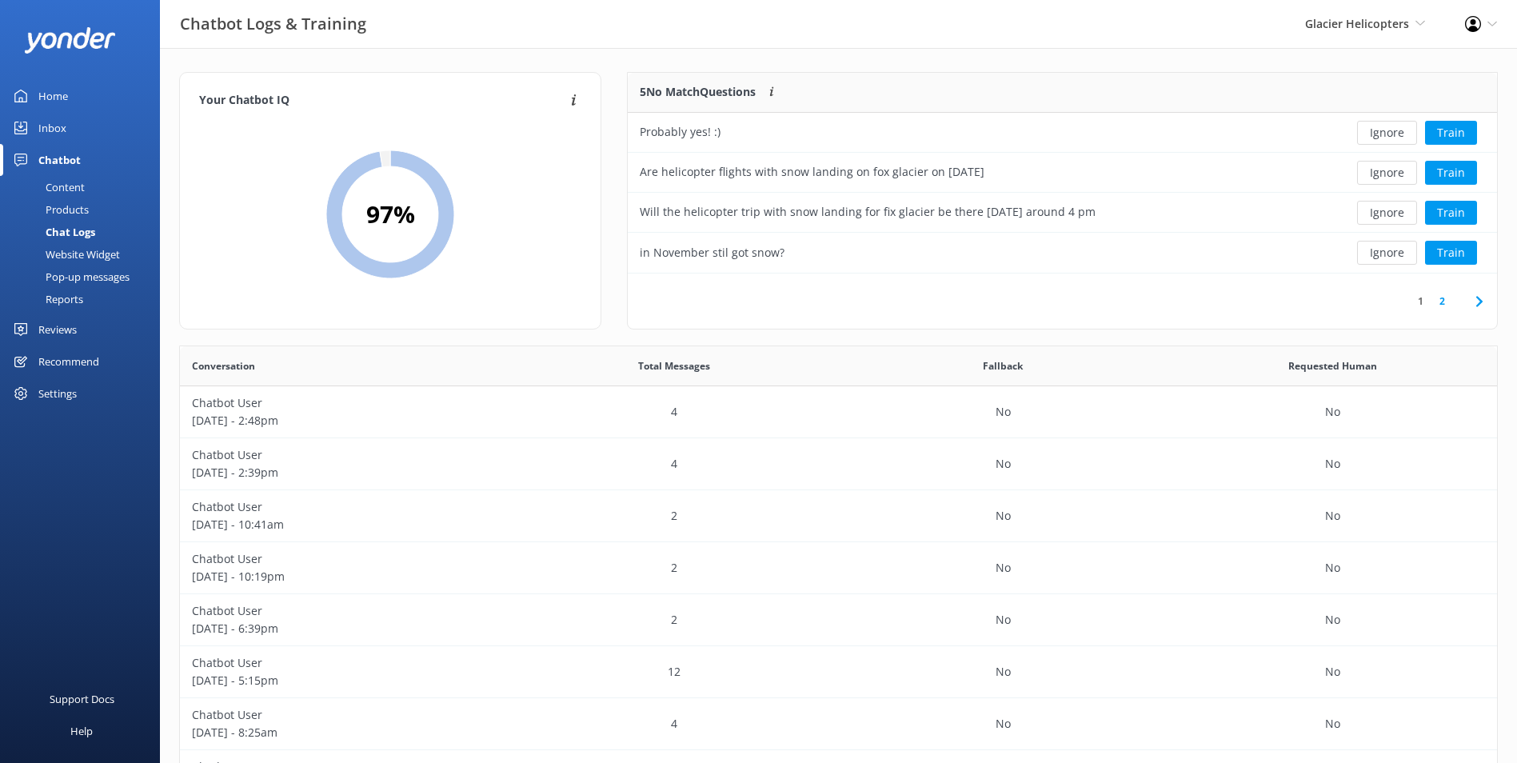
click at [1398, 138] on button "Ignore" at bounding box center [1387, 133] width 60 height 24
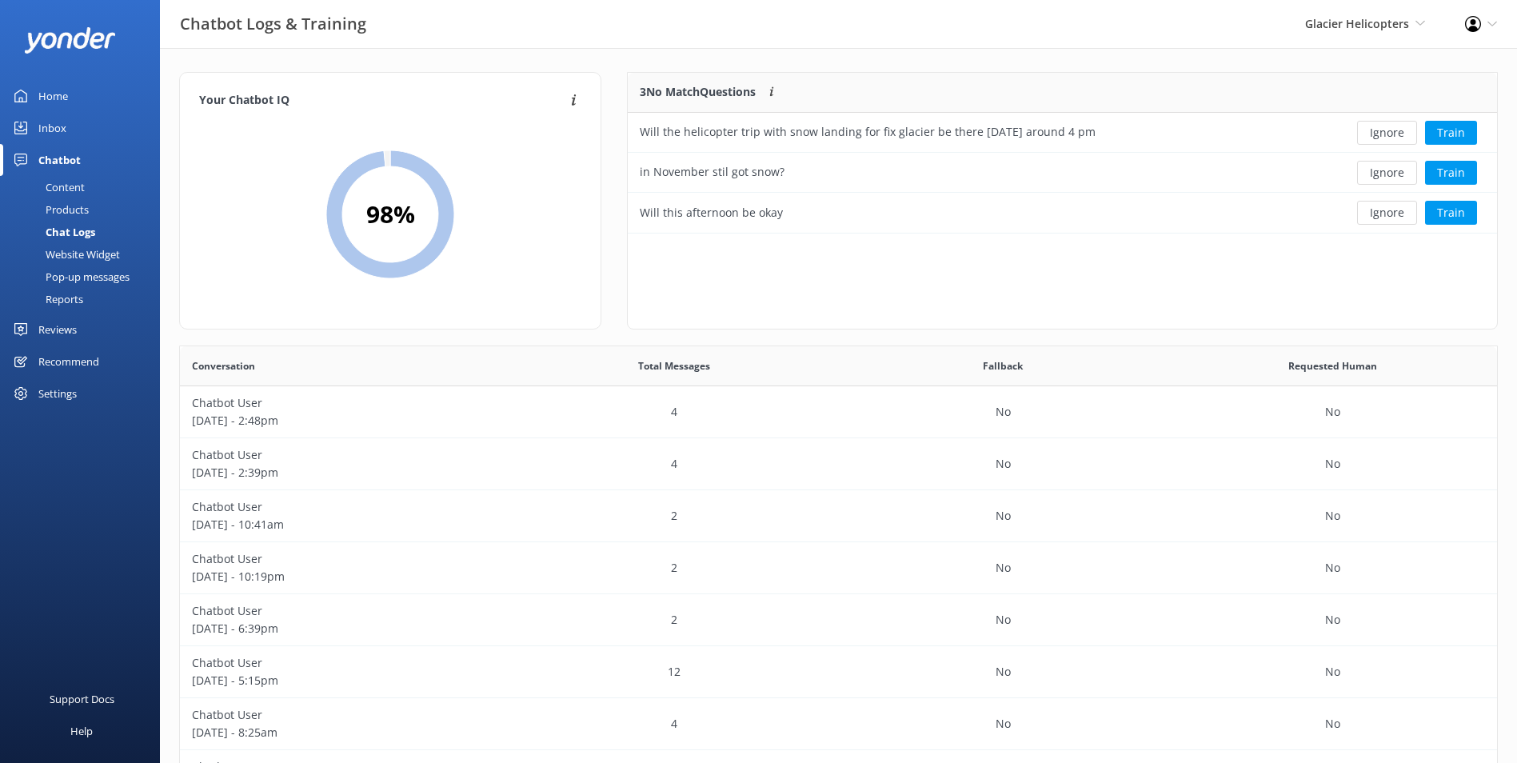
scroll to position [149, 856]
click at [1398, 139] on button "Ignore" at bounding box center [1387, 133] width 60 height 24
click at [1398, 138] on button "Ignore" at bounding box center [1387, 133] width 60 height 24
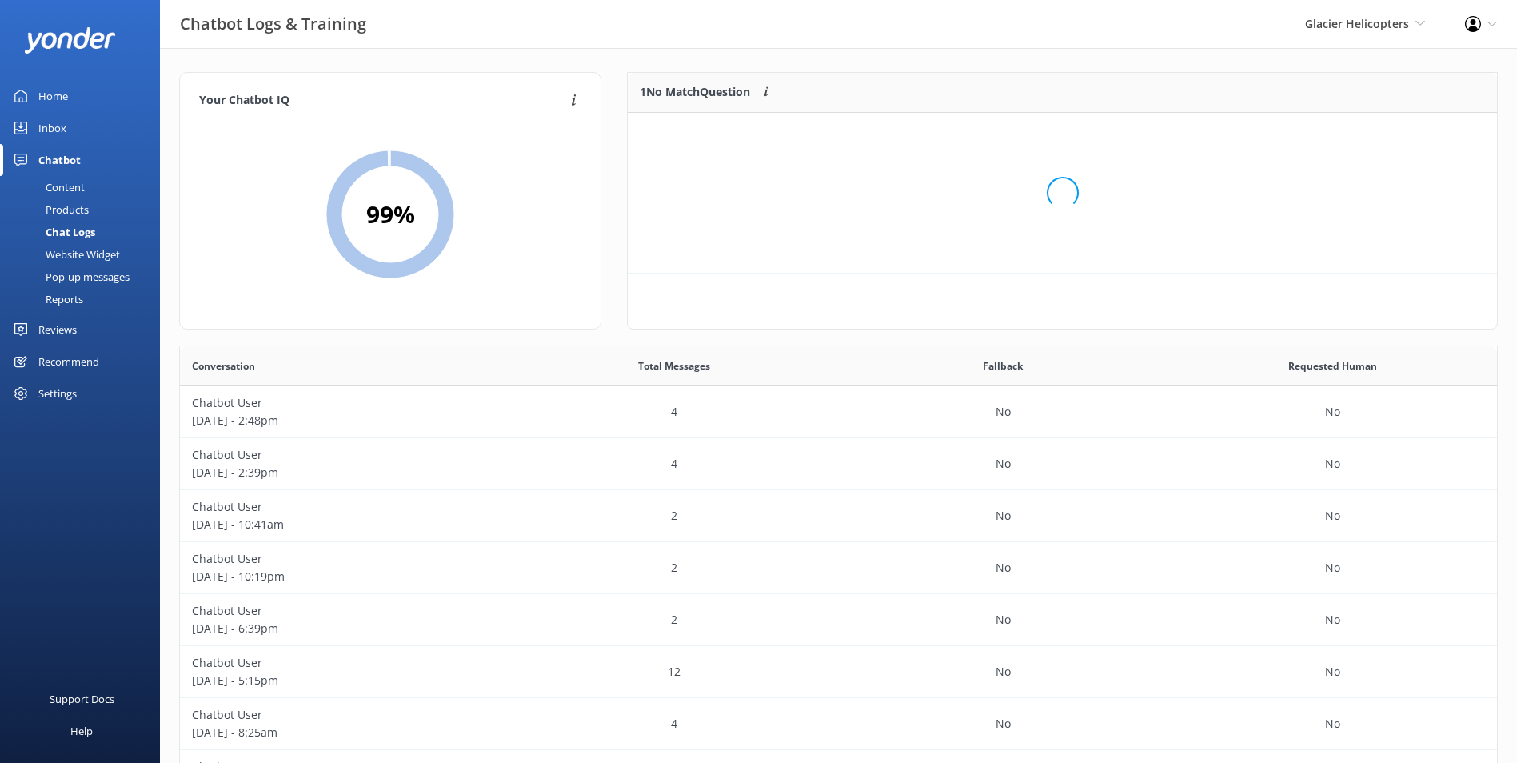
scroll to position [69, 856]
click at [1398, 138] on button "Ignore" at bounding box center [1387, 133] width 60 height 24
click at [77, 114] on link "Inbox" at bounding box center [80, 128] width 160 height 32
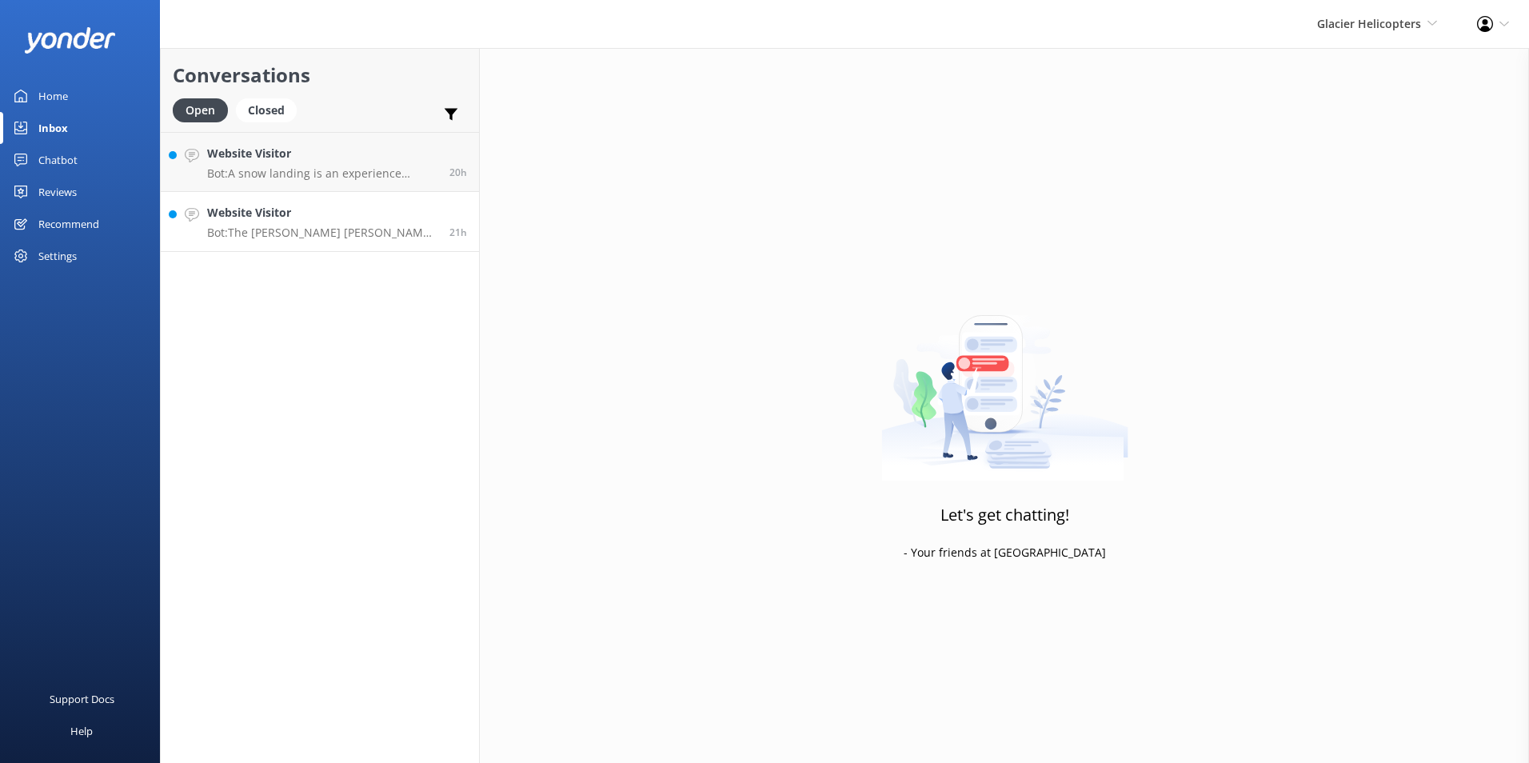
click at [308, 217] on h4 "Website Visitor" at bounding box center [322, 213] width 230 height 18
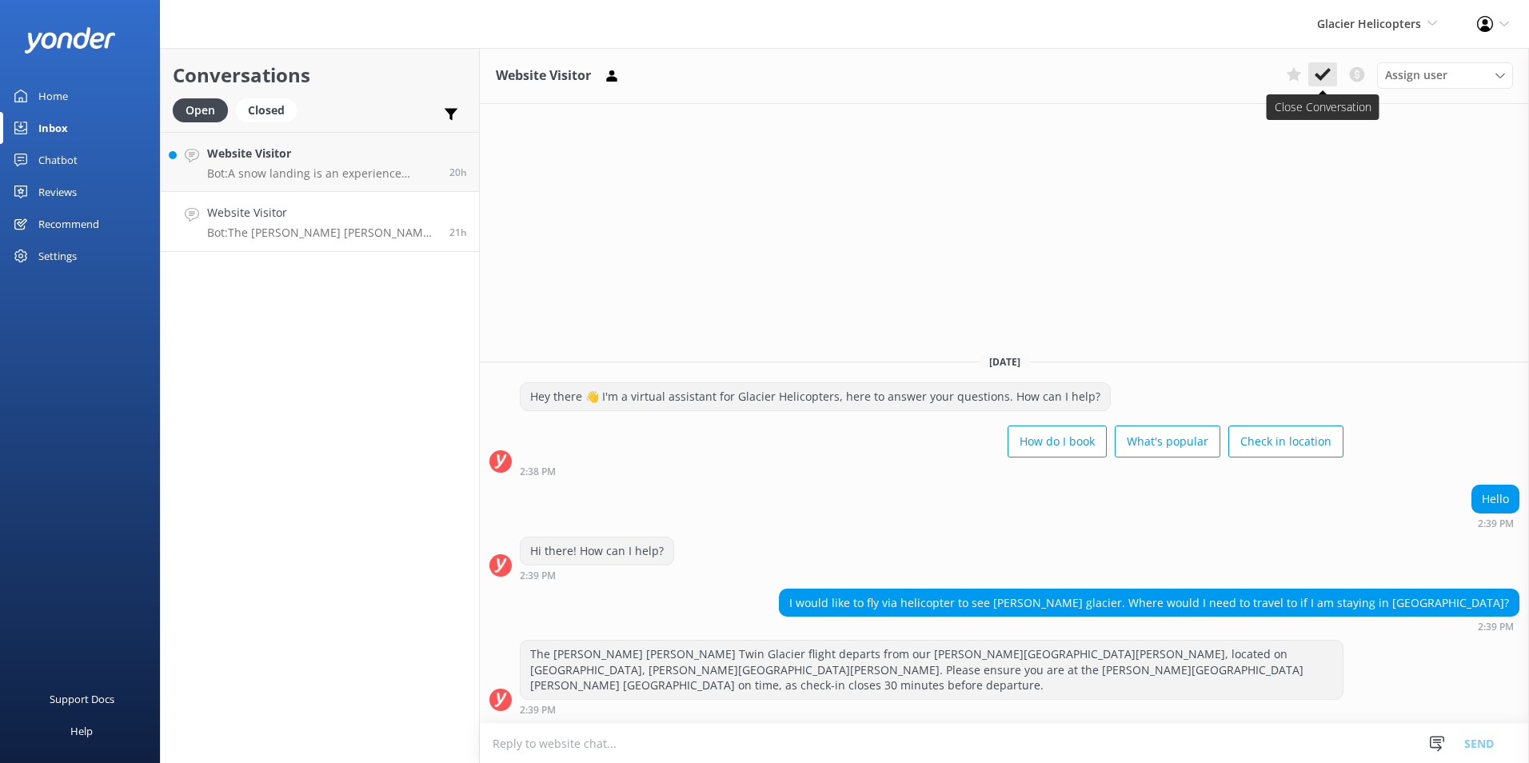
click at [1323, 74] on use at bounding box center [1322, 74] width 16 height 13
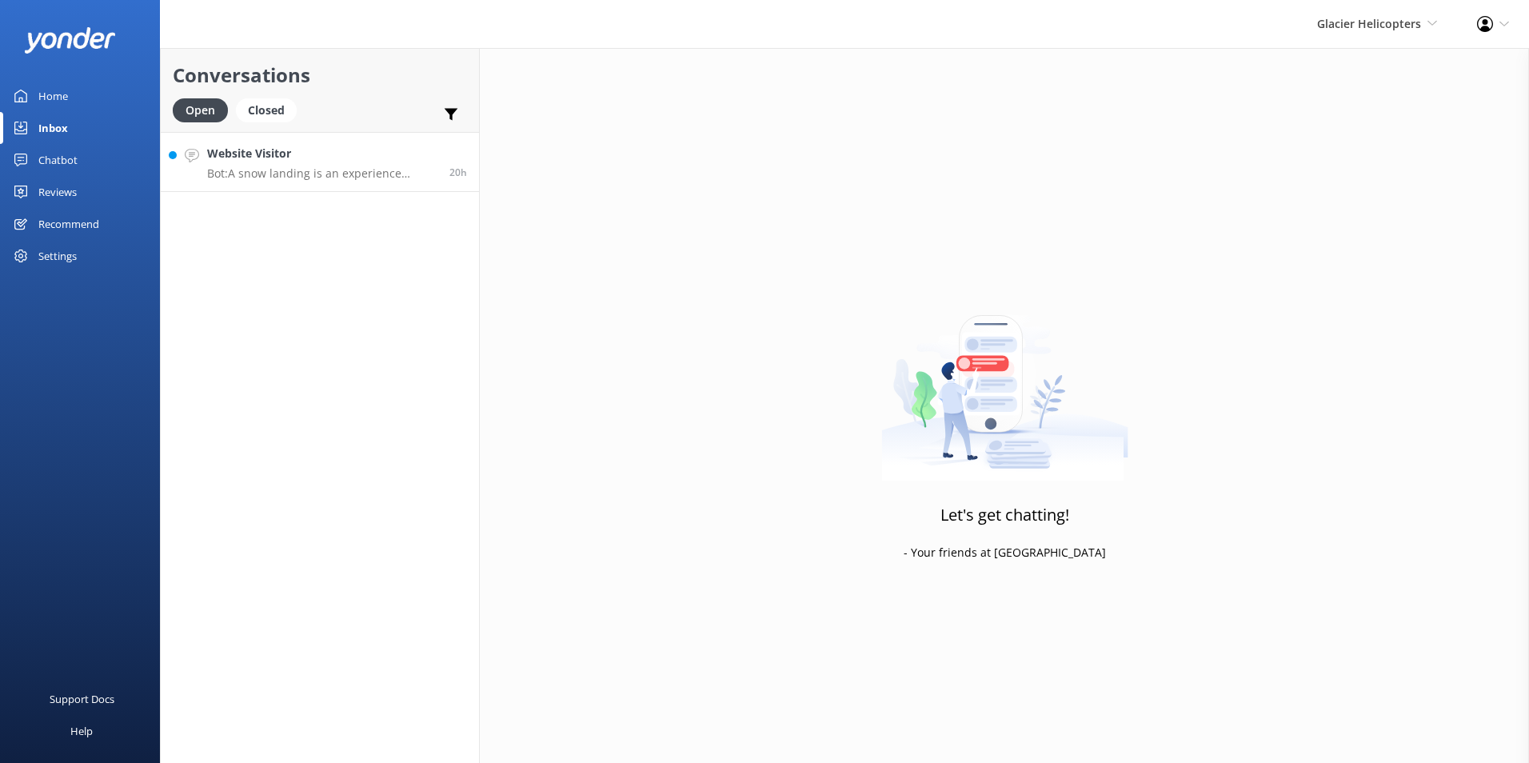
click at [463, 181] on link "Website Visitor Bot: A snow landing is an experience where a helicopter lands o…" at bounding box center [320, 162] width 318 height 60
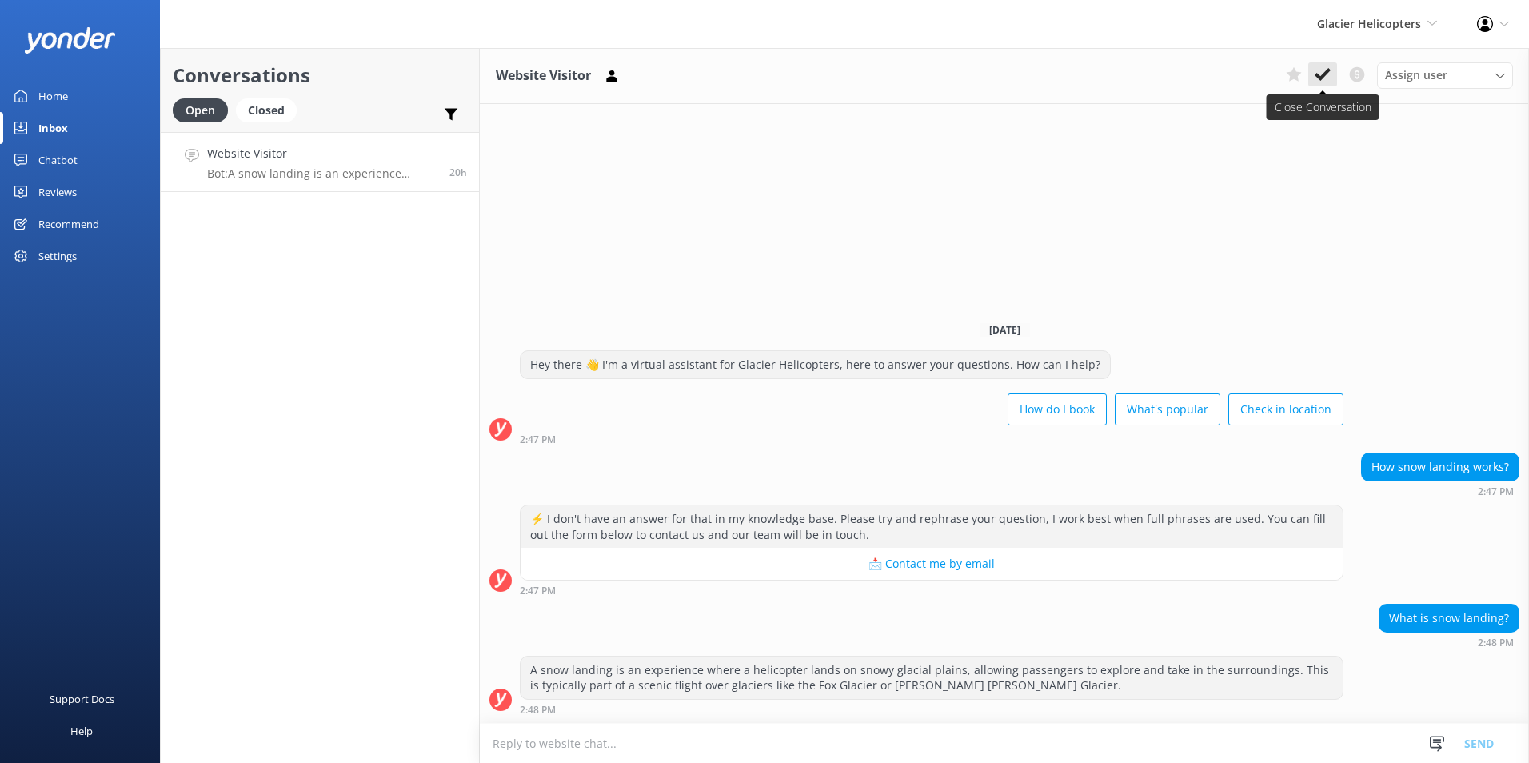
click at [1329, 66] on icon at bounding box center [1322, 74] width 16 height 16
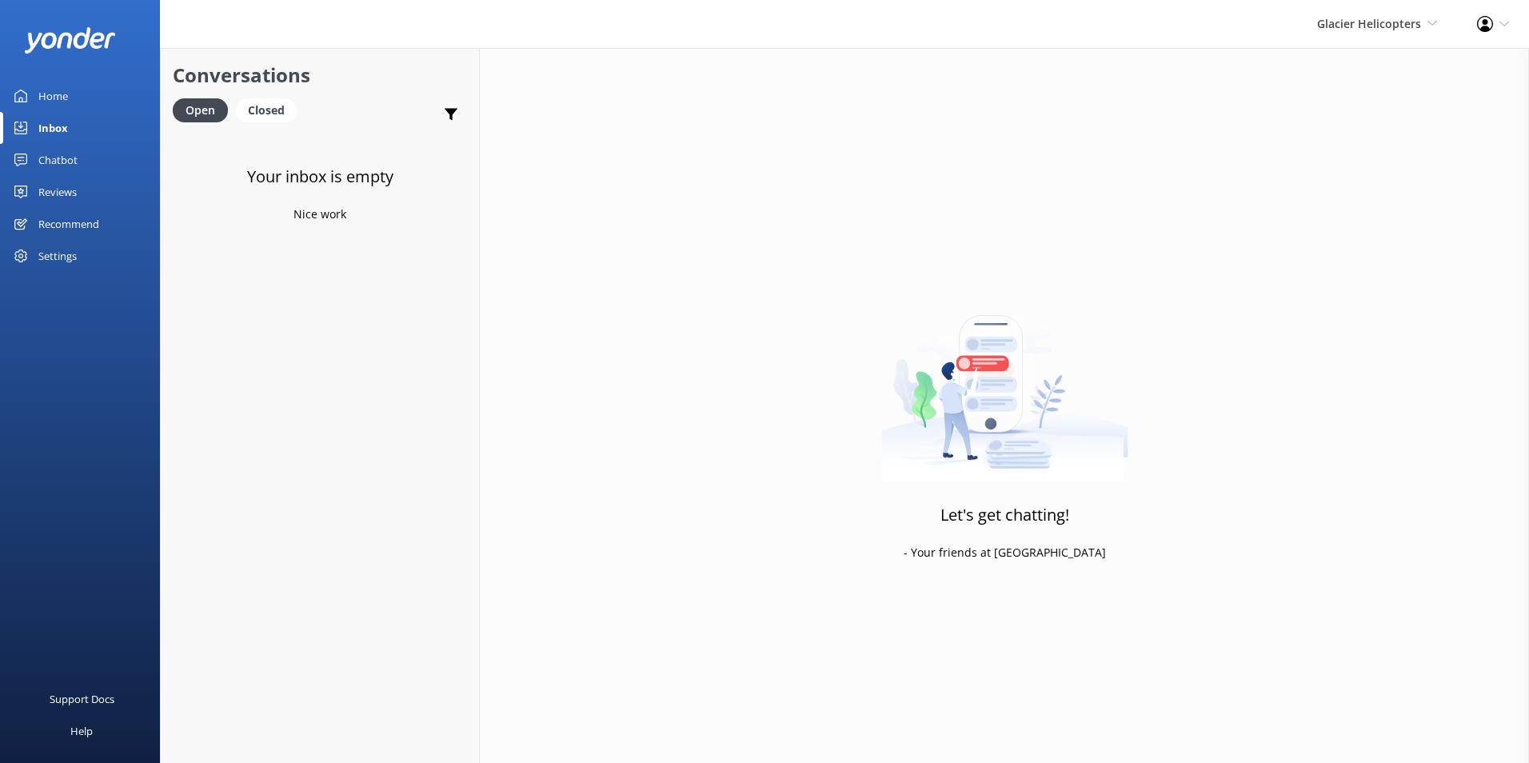
click at [54, 161] on div "Chatbot" at bounding box center [57, 160] width 39 height 32
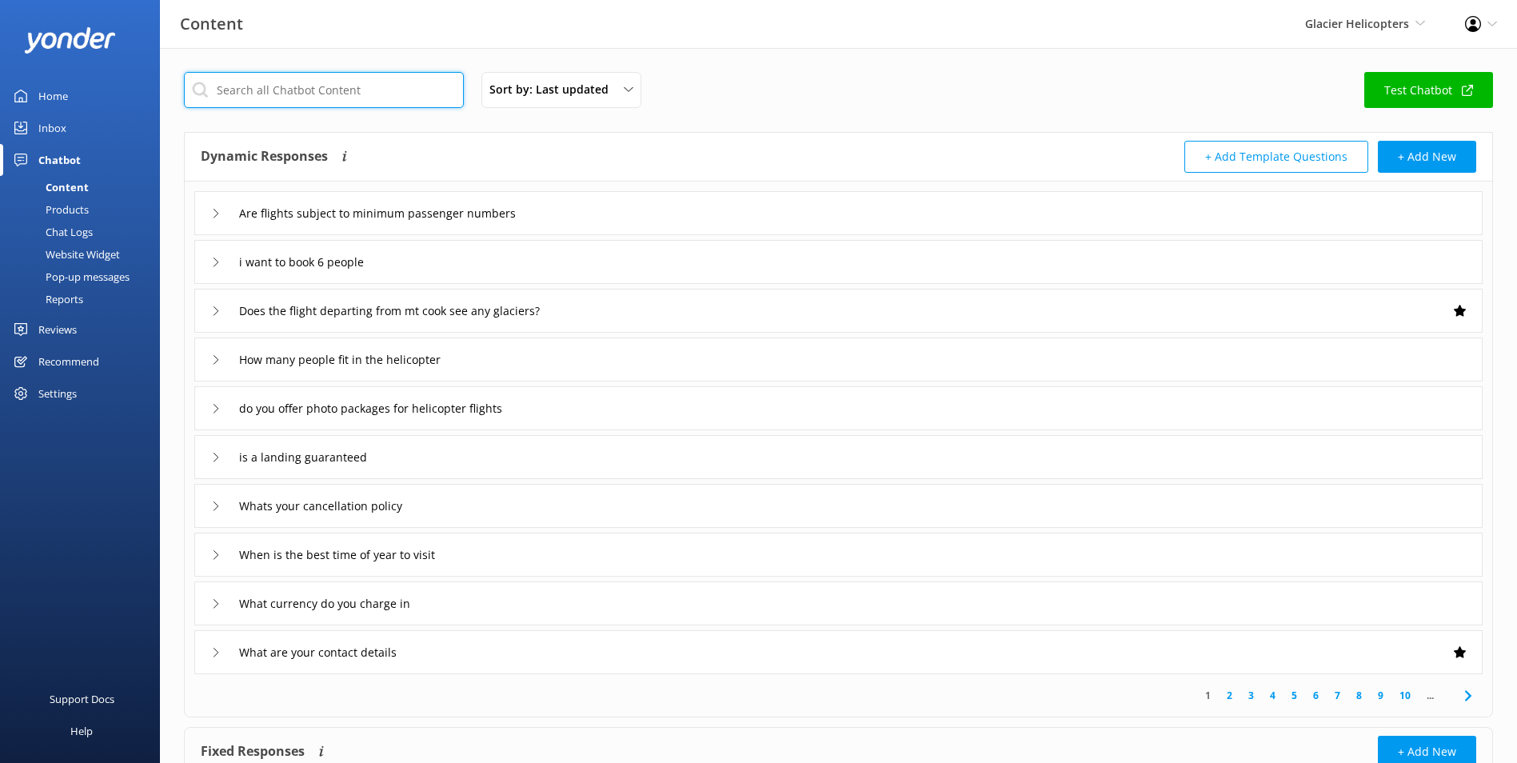
click at [240, 98] on input "text" at bounding box center [324, 90] width 280 height 36
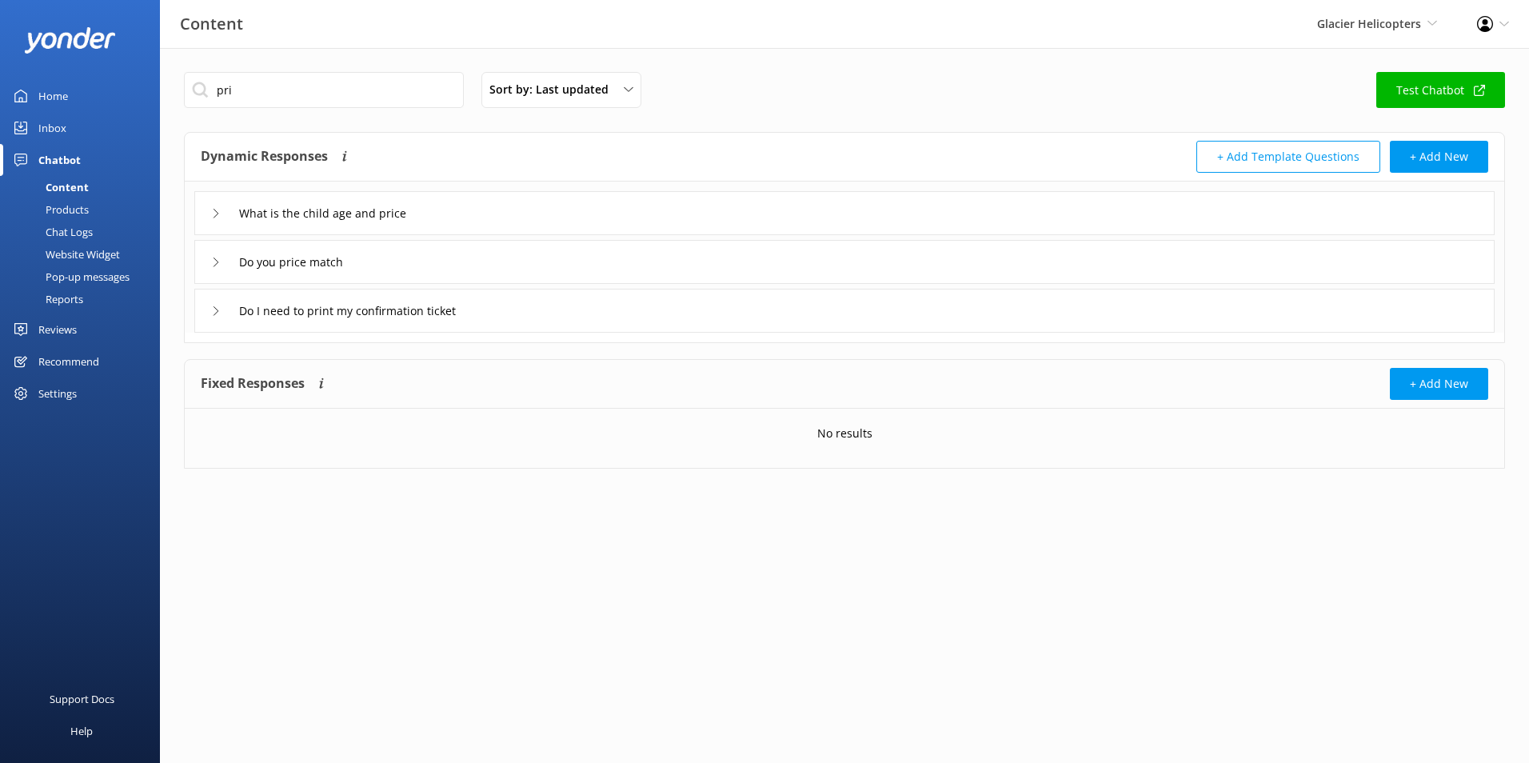
click at [336, 116] on div "pri Sort by: Last updated Title (A-Z) Last updated Test Chatbot" at bounding box center [844, 95] width 1321 height 46
click at [333, 99] on input "pri" at bounding box center [324, 90] width 280 height 36
click at [337, 94] on input "pri" at bounding box center [324, 90] width 280 height 36
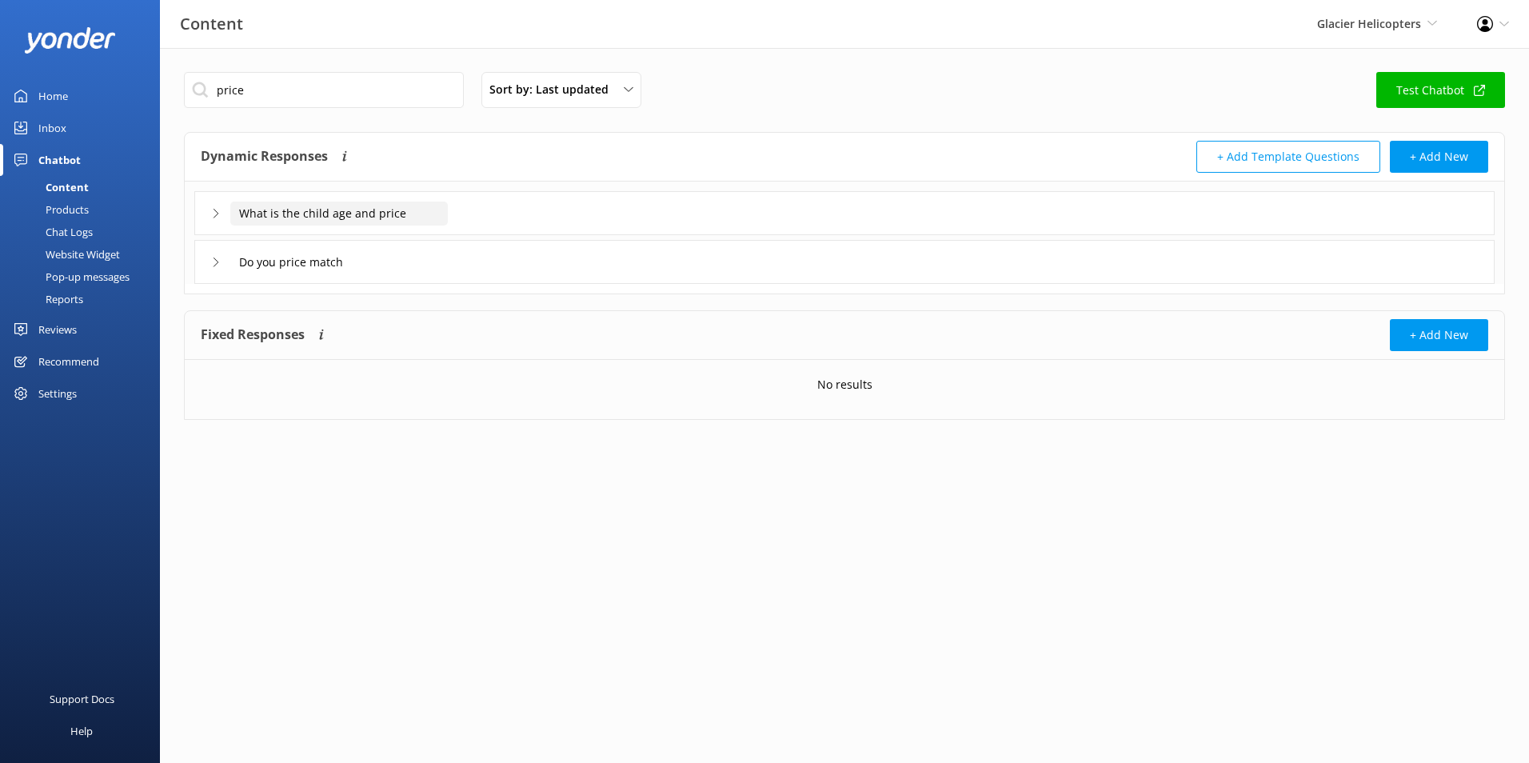
click at [445, 222] on input "What is the child age and price" at bounding box center [338, 213] width 217 height 24
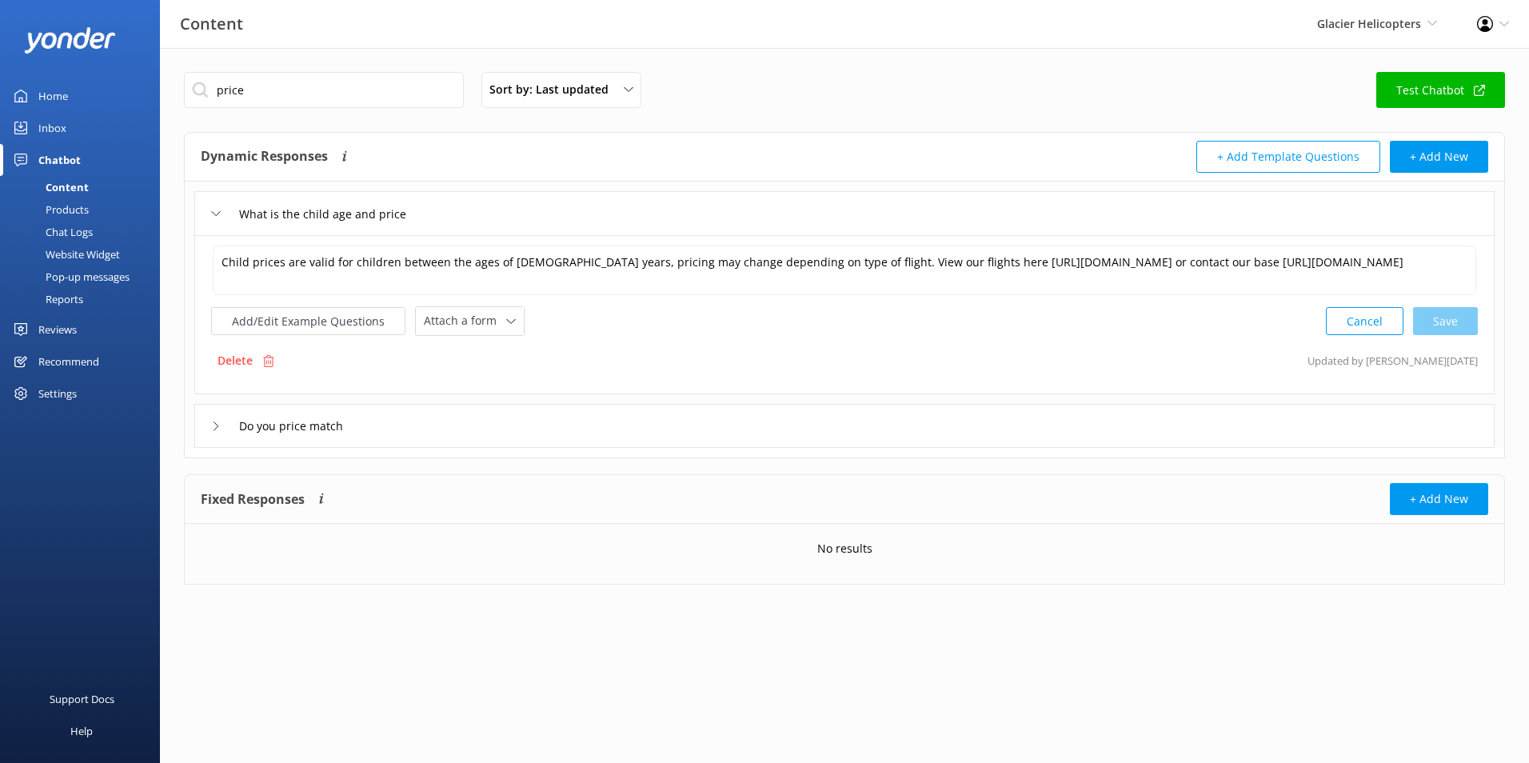
drag, startPoint x: 636, startPoint y: 396, endPoint x: 631, endPoint y: 423, distance: 27.6
click at [635, 397] on div "What is the child age and price Child prices are valid for children between the…" at bounding box center [844, 314] width 1319 height 266
click at [631, 423] on div "Do you price match" at bounding box center [844, 426] width 1300 height 44
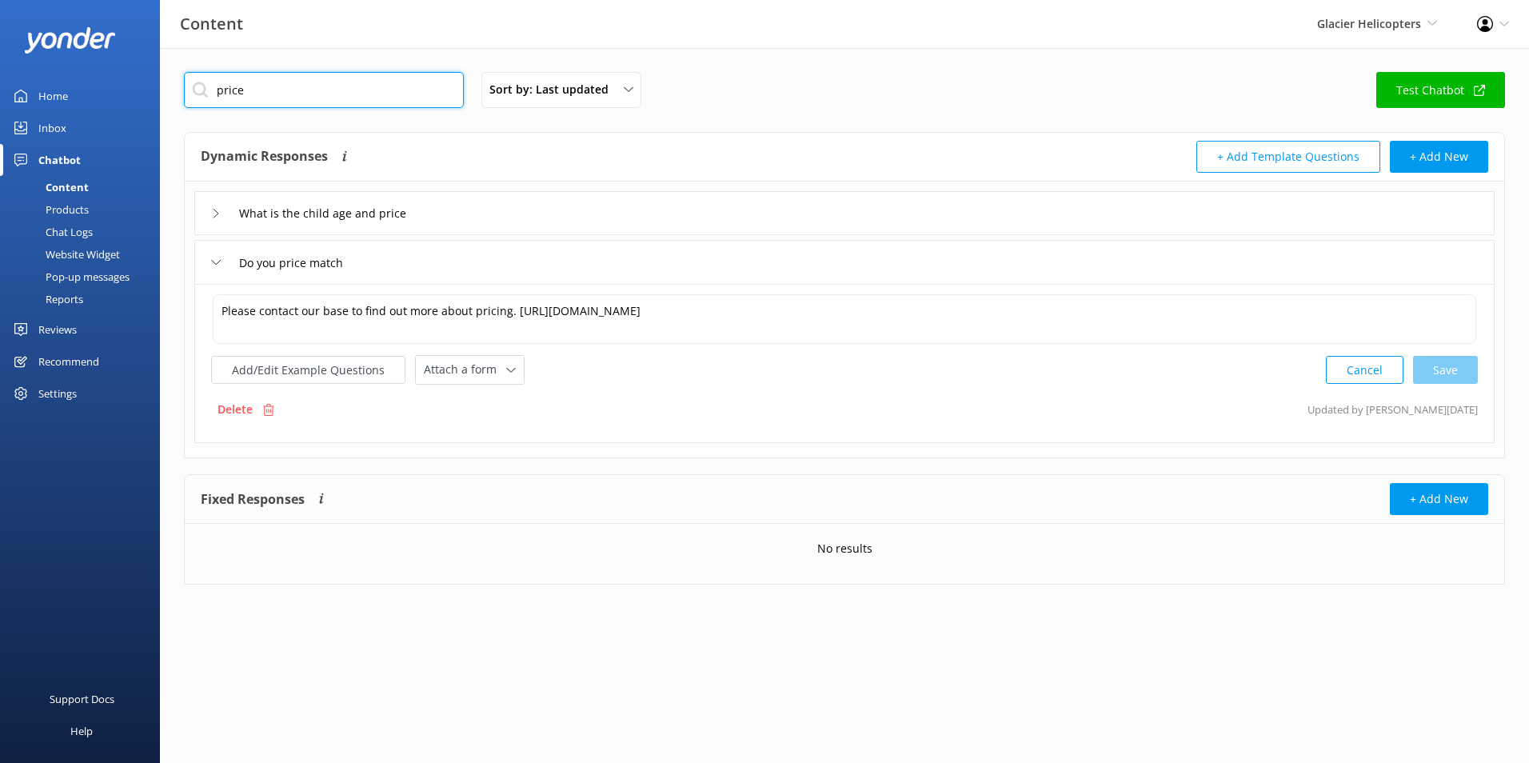
click at [326, 86] on input "price" at bounding box center [324, 90] width 280 height 36
drag, startPoint x: 326, startPoint y: 86, endPoint x: -138, endPoint y: -48, distance: 482.5
click at [0, 0] on html "Content Glacier Helicopters Milford Sound Scenic Flights Glacier Helicopters Th…" at bounding box center [764, 381] width 1529 height 763
type input "cost"
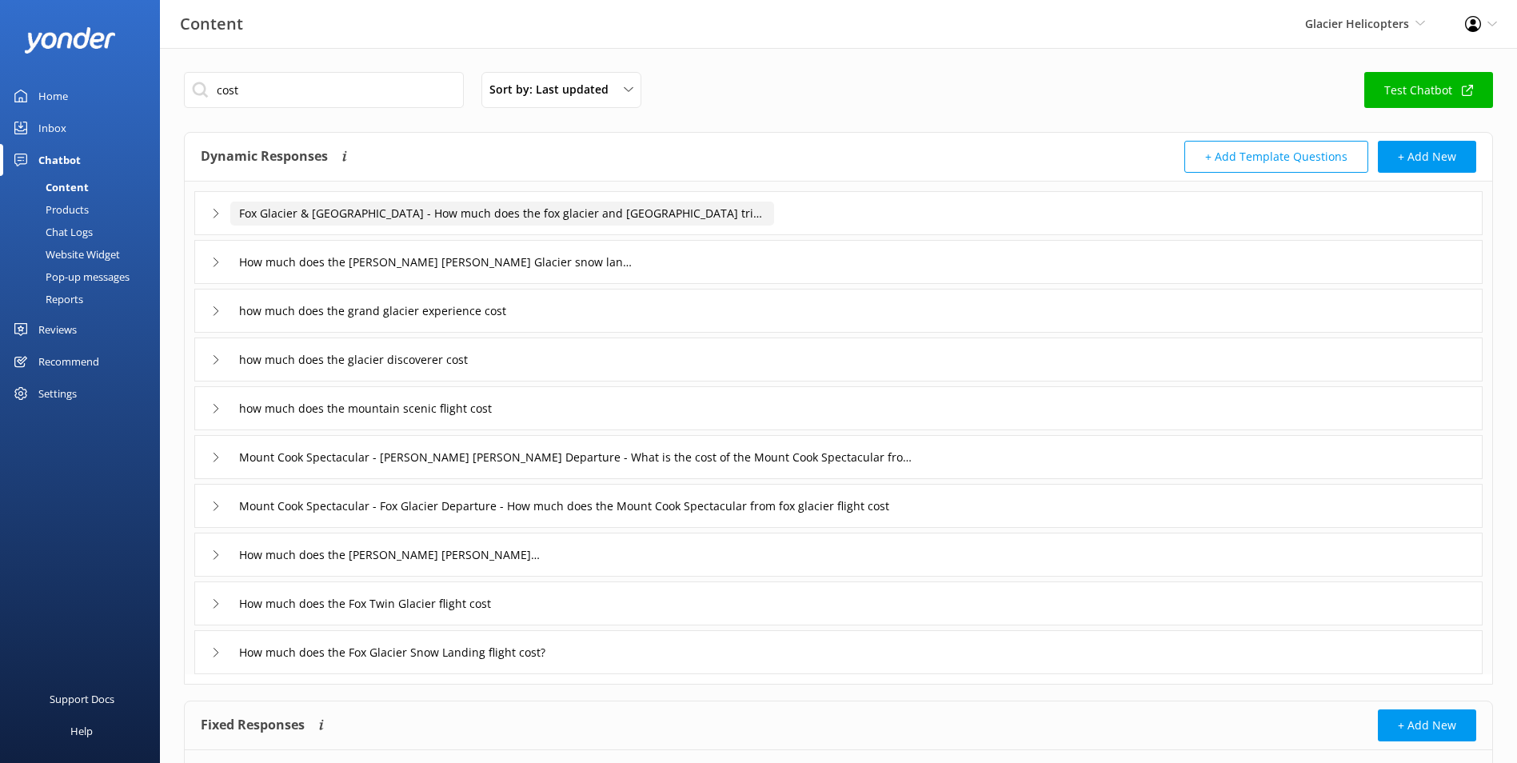
click at [702, 219] on input "Fox Glacier & Mount Cook - How much does the fox glacier and mount cook trip co…" at bounding box center [502, 213] width 544 height 24
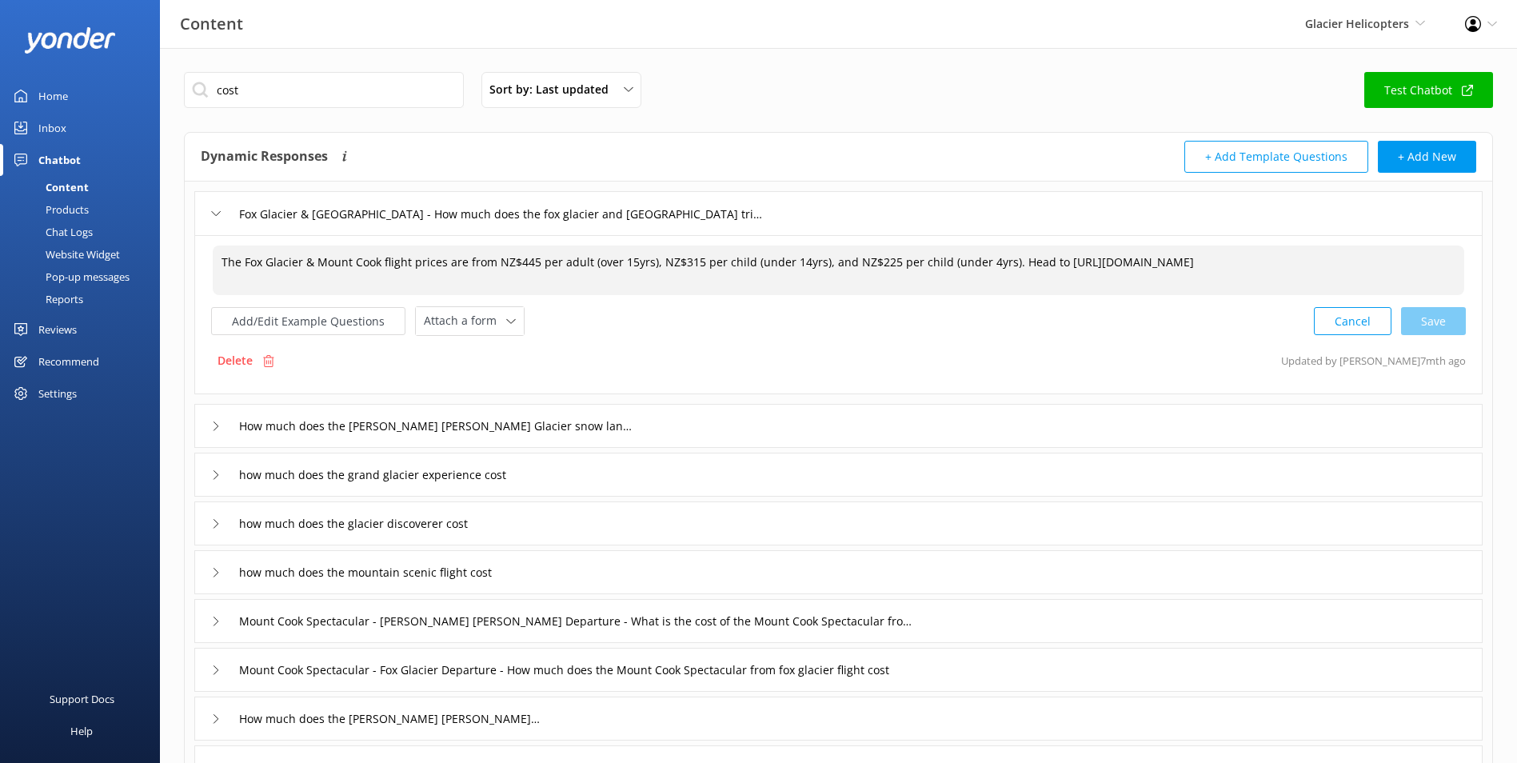
click at [524, 262] on textarea "The Fox Glacier & Mount Cook flight prices are from NZ$445 per adult (over 15yr…" at bounding box center [838, 270] width 1251 height 50
click at [682, 263] on textarea "The Fox Glacier & Mount Cook flight prices are from NZ$485 per adult (over 15yr…" at bounding box center [838, 270] width 1251 height 50
click at [877, 264] on textarea "The Fox Glacier & Mount Cook flight prices are from NZ$485 per adult (over 15yr…" at bounding box center [838, 270] width 1251 height 50
click at [1462, 324] on div "Cancel Save" at bounding box center [1390, 321] width 152 height 30
type textarea "The Fox Glacier & Mount Cook flight prices are from NZ$485 per adult (over 15yr…"
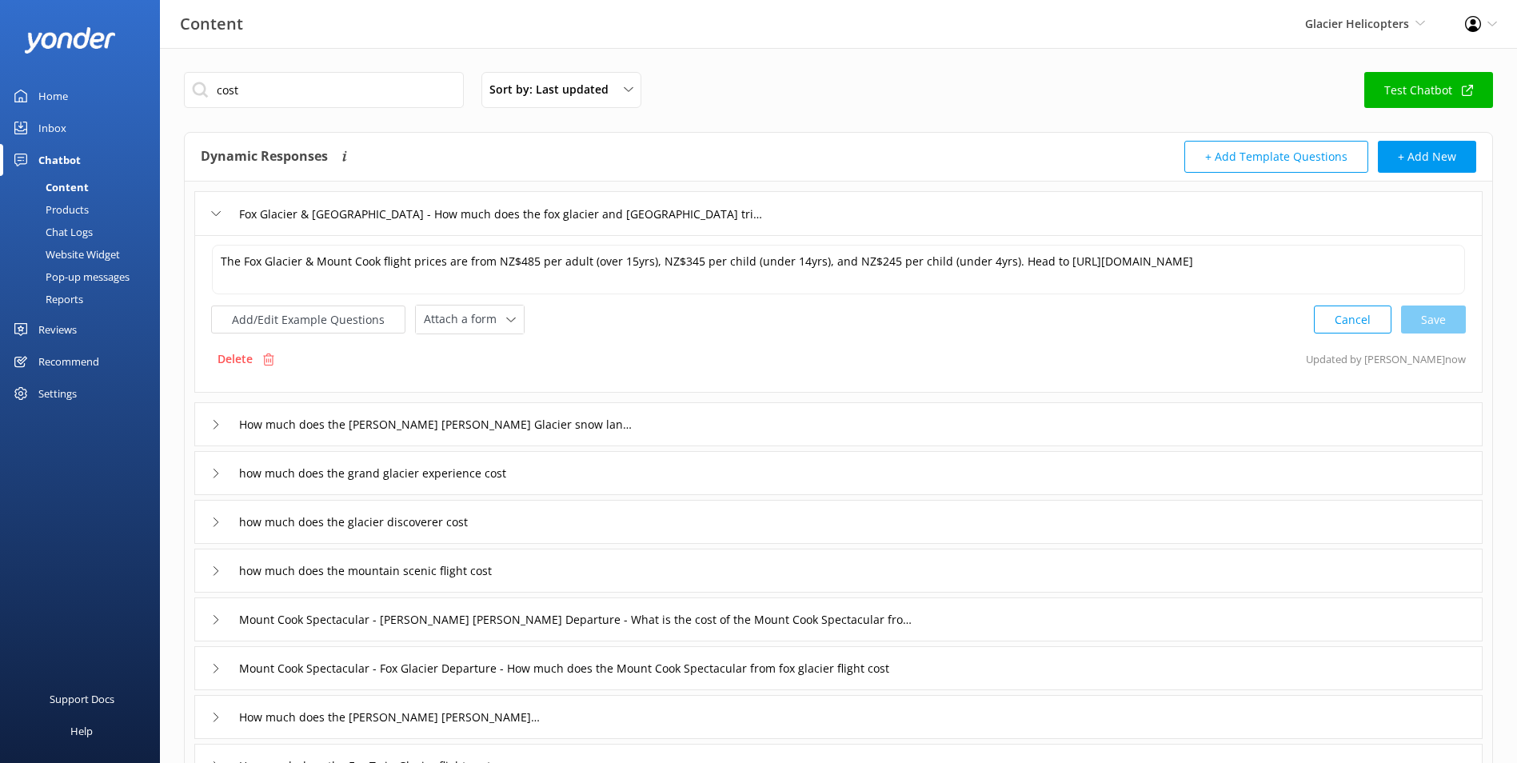
click at [696, 433] on div "How much does the Franz Josef Glacier snow landing flight cost" at bounding box center [838, 424] width 1288 height 44
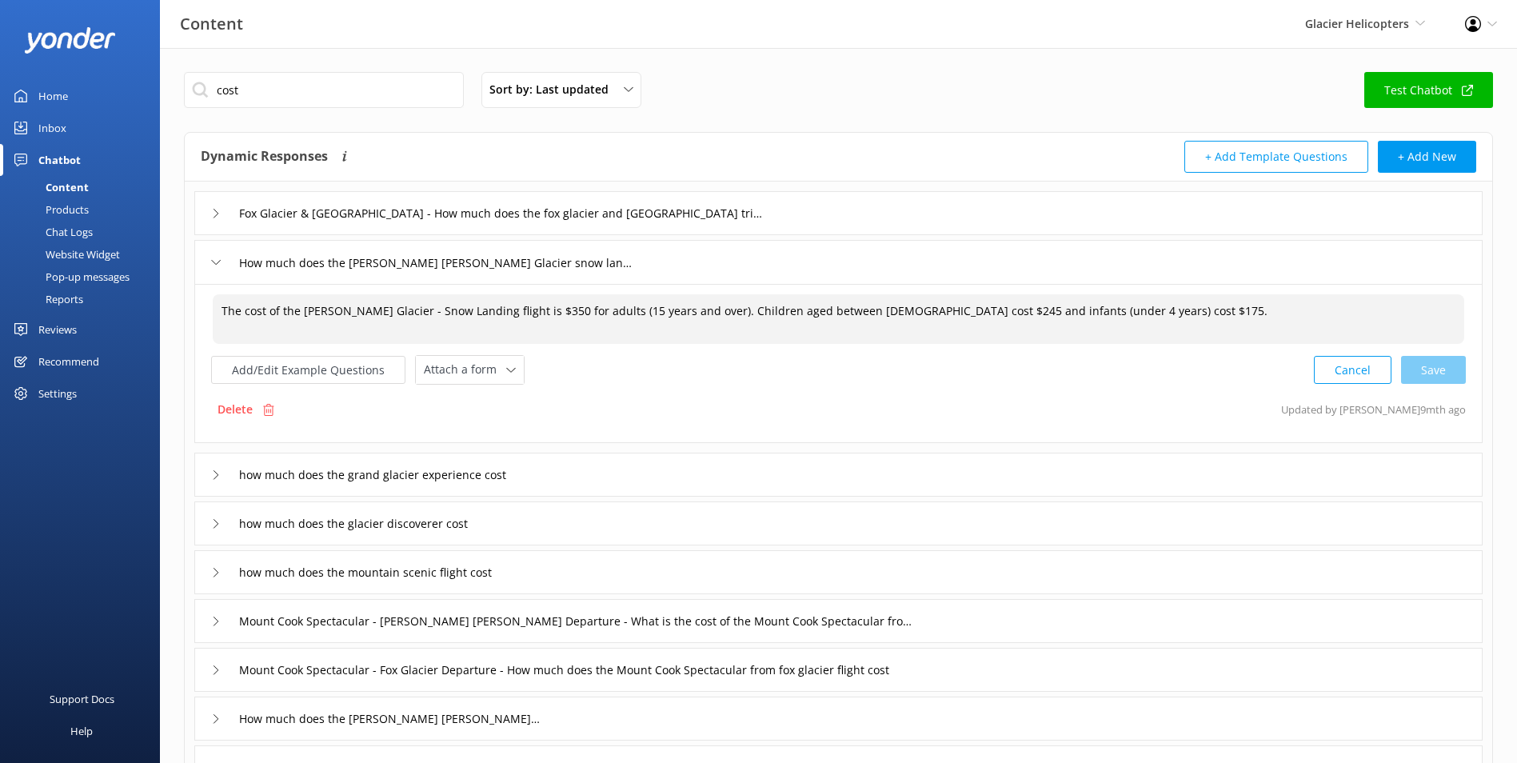
click at [556, 307] on textarea "The cost of the Franz Joseph Glacier - Snow Landing flight is $350 for adults (…" at bounding box center [838, 319] width 1251 height 50
drag, startPoint x: 971, startPoint y: 310, endPoint x: 992, endPoint y: 310, distance: 21.6
click at [992, 309] on textarea "The cost of the Franz Joseph Glacier - Snow Landing flight is $385 for adults (…" at bounding box center [838, 319] width 1251 height 50
click at [1178, 307] on textarea "The cost of the Franz Joseph Glacier - Snow Landing flight is $385 for adults (…" at bounding box center [838, 319] width 1251 height 50
click at [1416, 365] on div "Cancel Save" at bounding box center [1390, 370] width 152 height 30
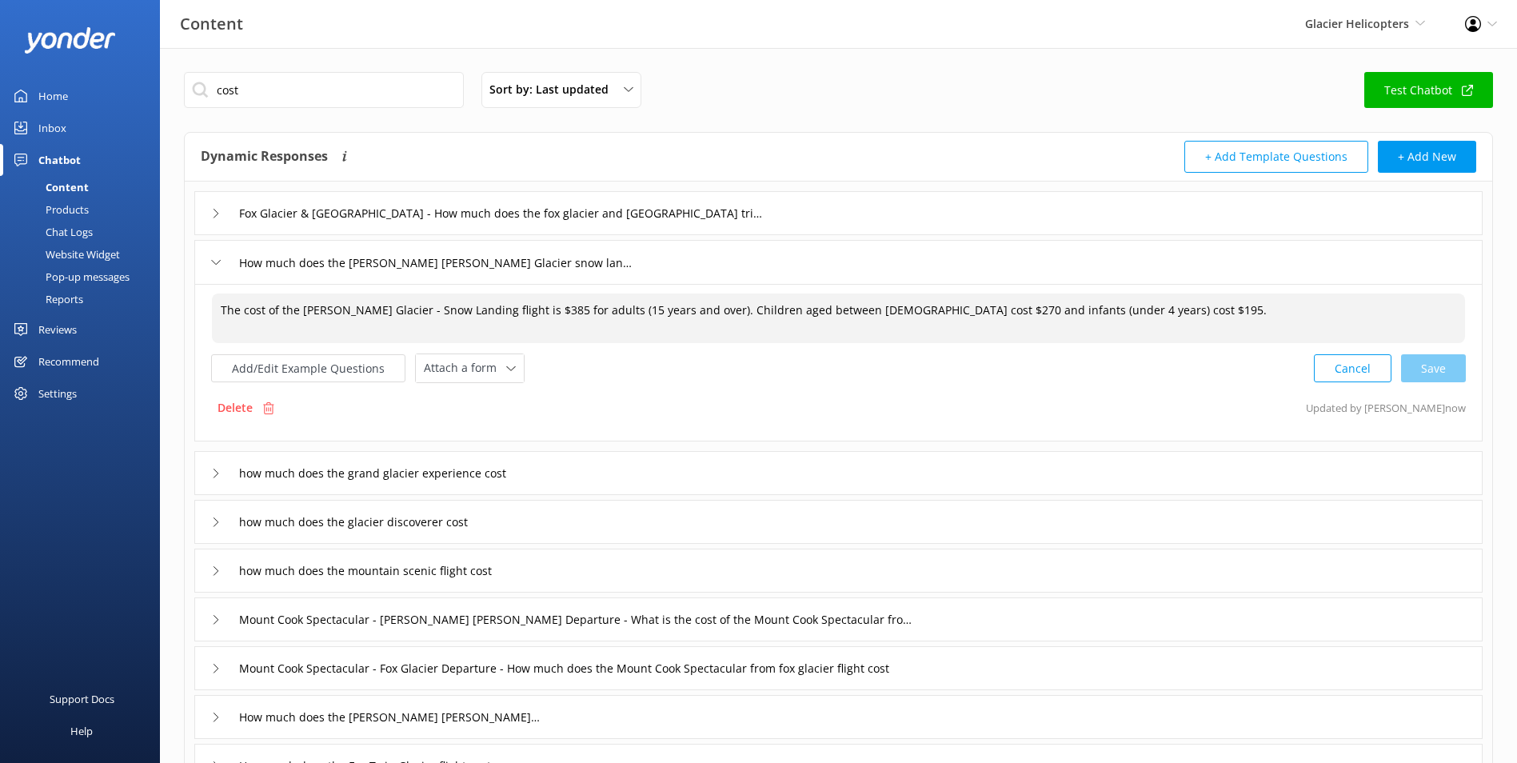
type textarea "The cost of the Franz Joseph Glacier - Snow Landing flight is $385 for adults (…"
click at [583, 471] on div "how much does the grand glacier experience cost" at bounding box center [838, 473] width 1288 height 44
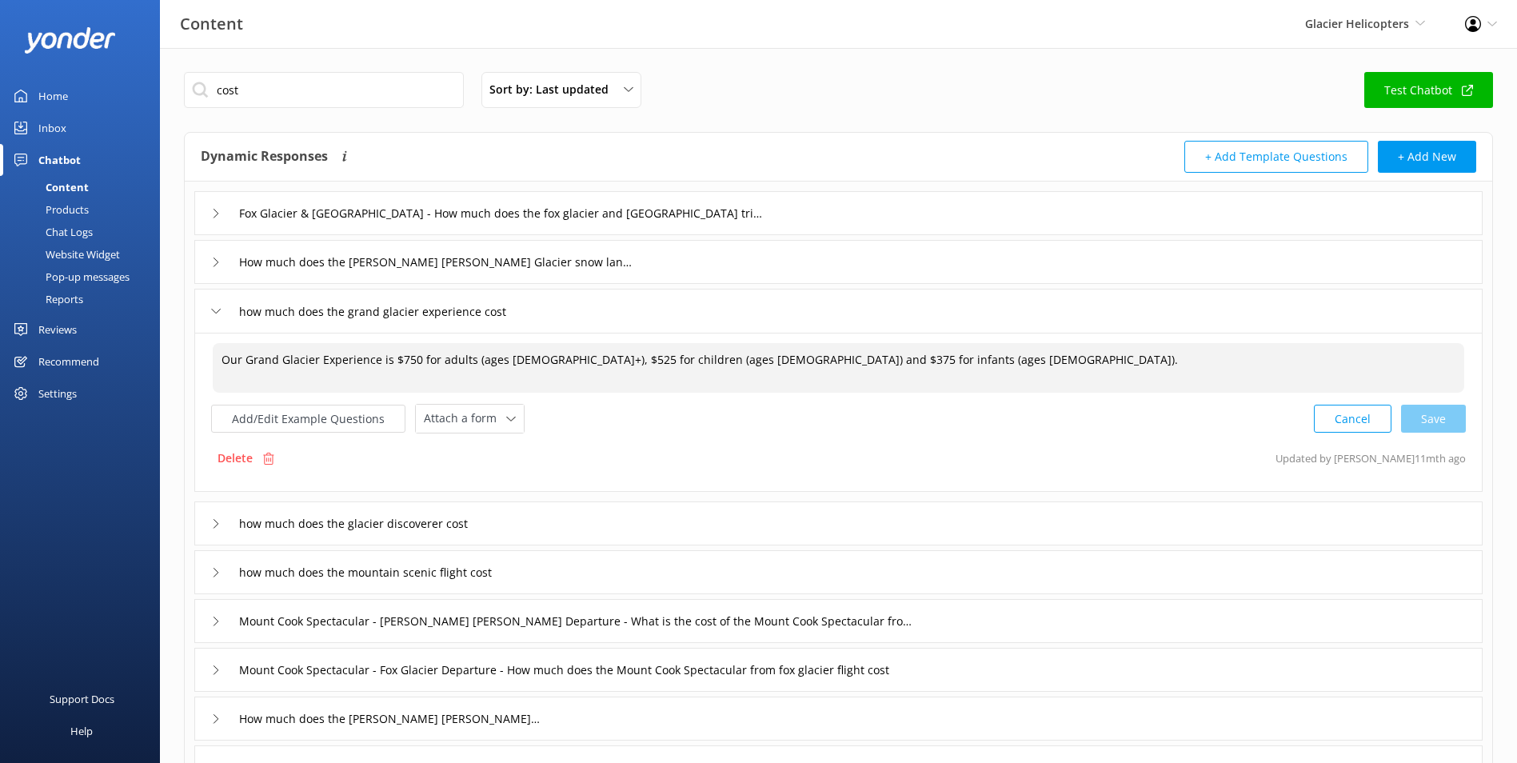
drag, startPoint x: 400, startPoint y: 363, endPoint x: 414, endPoint y: 362, distance: 14.4
click at [414, 362] on textarea "Our Grand Glacier Experience is $750 for adults (ages 15+), $525 for children (…" at bounding box center [838, 368] width 1251 height 50
drag, startPoint x: 540, startPoint y: 357, endPoint x: 553, endPoint y: 357, distance: 13.6
click at [553, 357] on textarea "Our Grand Glacier Experience is $835 for adults (ages 15+), $525 for children (…" at bounding box center [838, 368] width 1251 height 50
drag, startPoint x: 712, startPoint y: 354, endPoint x: 728, endPoint y: 356, distance: 16.1
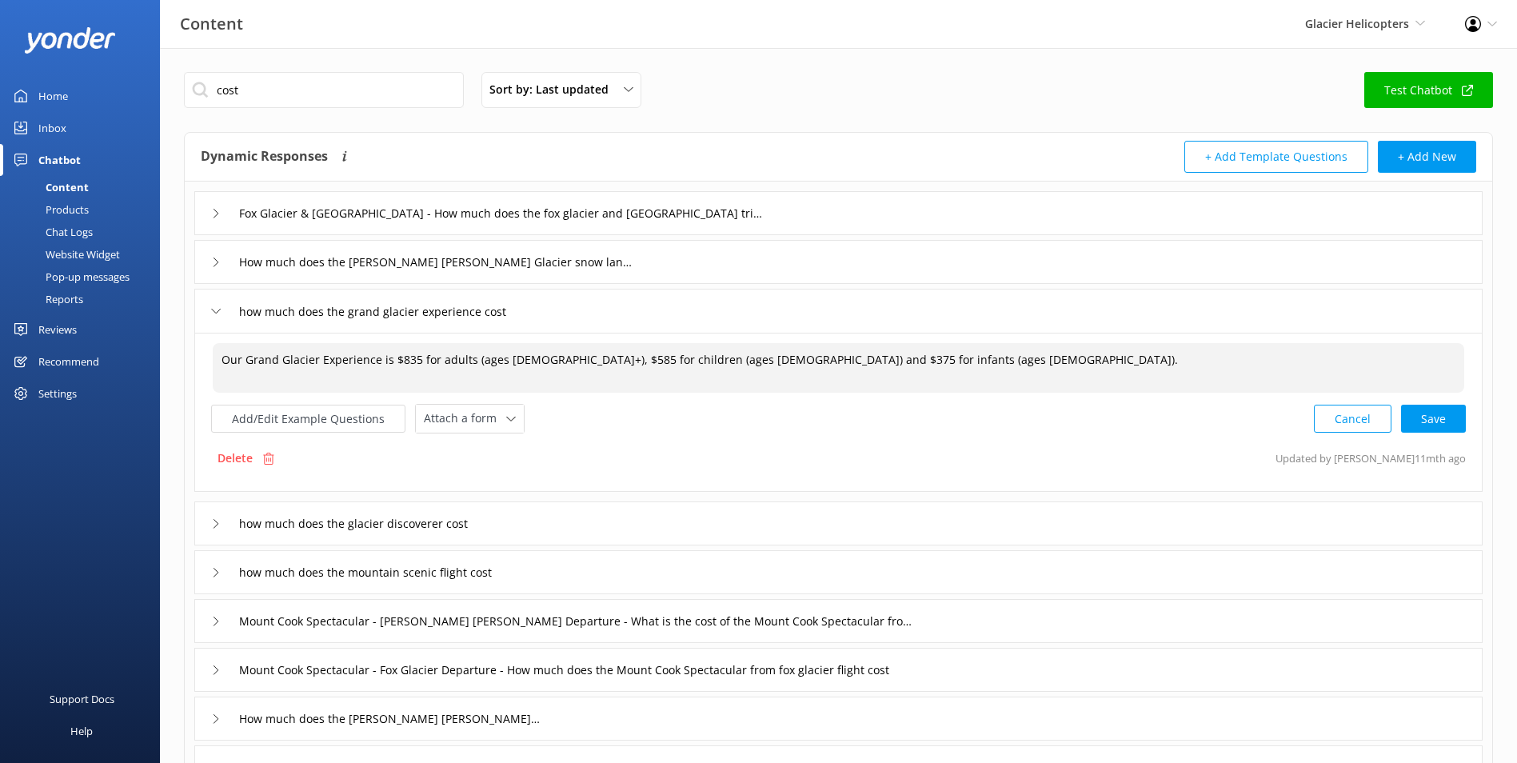
click at [728, 356] on textarea "Our Grand Glacier Experience is $835 for adults (ages 15+), $585 for children (…" at bounding box center [838, 368] width 1251 height 50
click at [1430, 427] on div "Cancel Loading.." at bounding box center [1389, 417] width 151 height 30
type textarea "Our Grand Glacier Experience is $835 for adults (ages 15+), $585 for children (…"
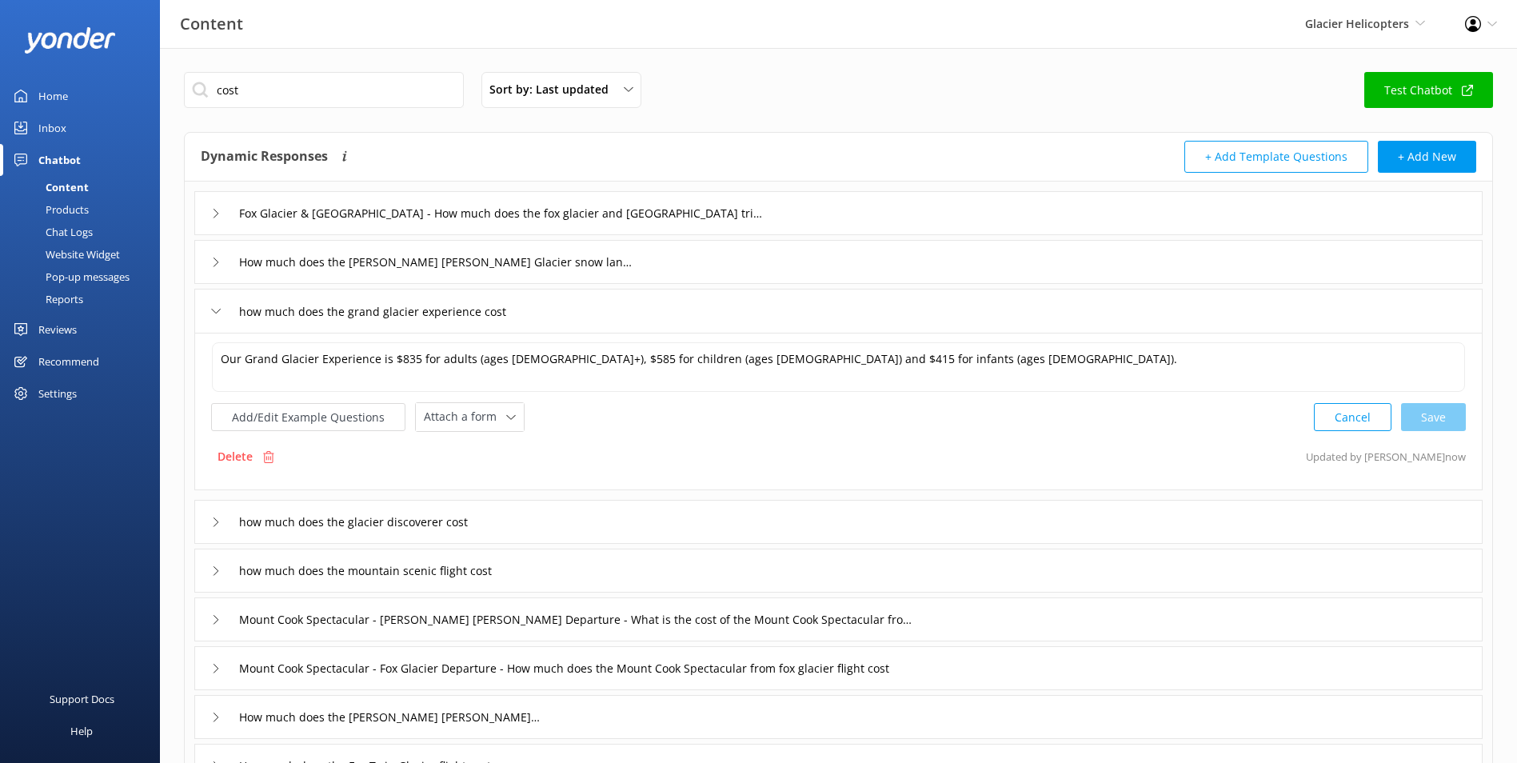
click at [691, 516] on div "how much does the glacier discoverer cost" at bounding box center [838, 522] width 1288 height 44
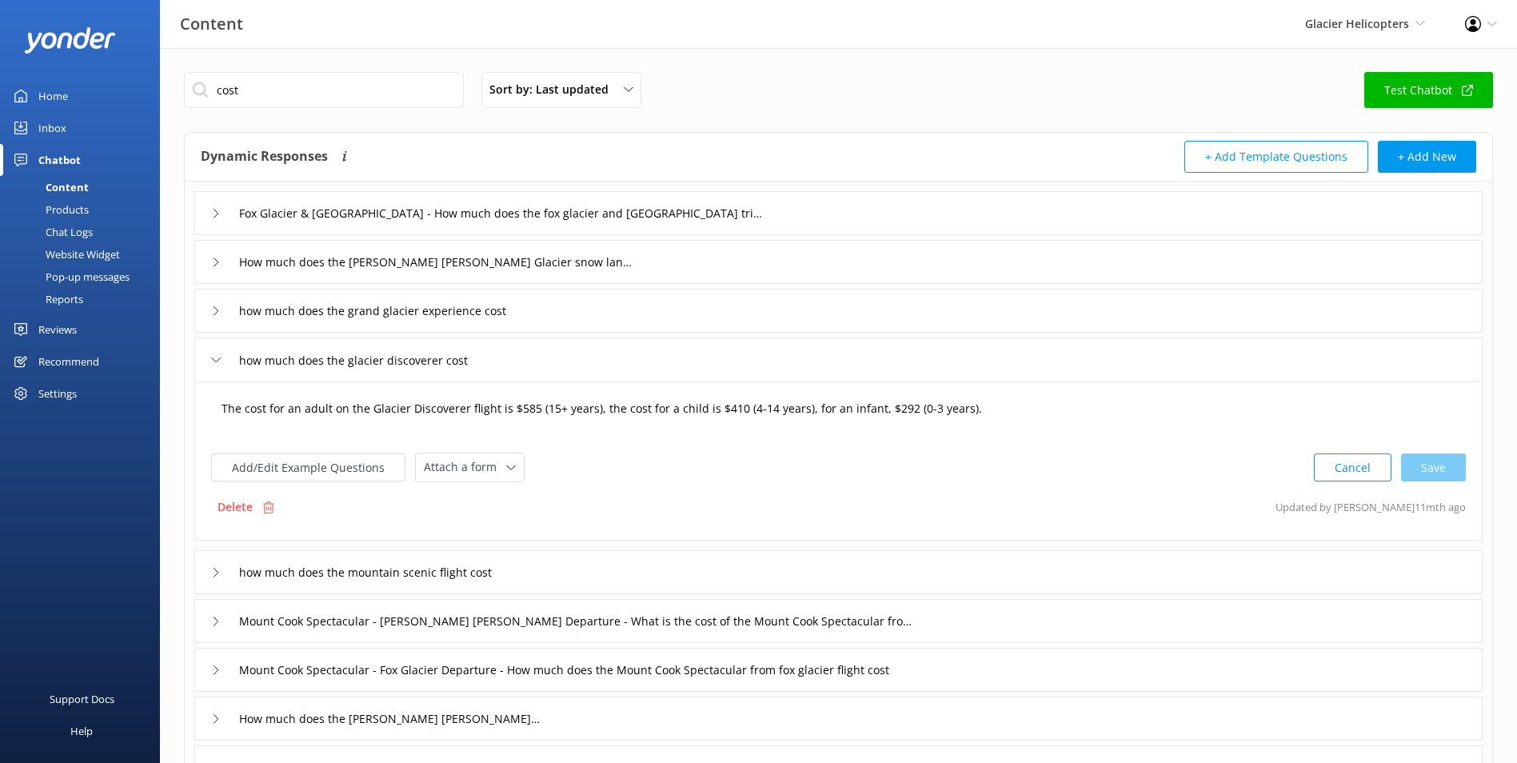
click at [518, 410] on textarea "The cost for an adult on the Glacier Discoverer flight is $585 (15+ years), the…" at bounding box center [838, 417] width 1251 height 50
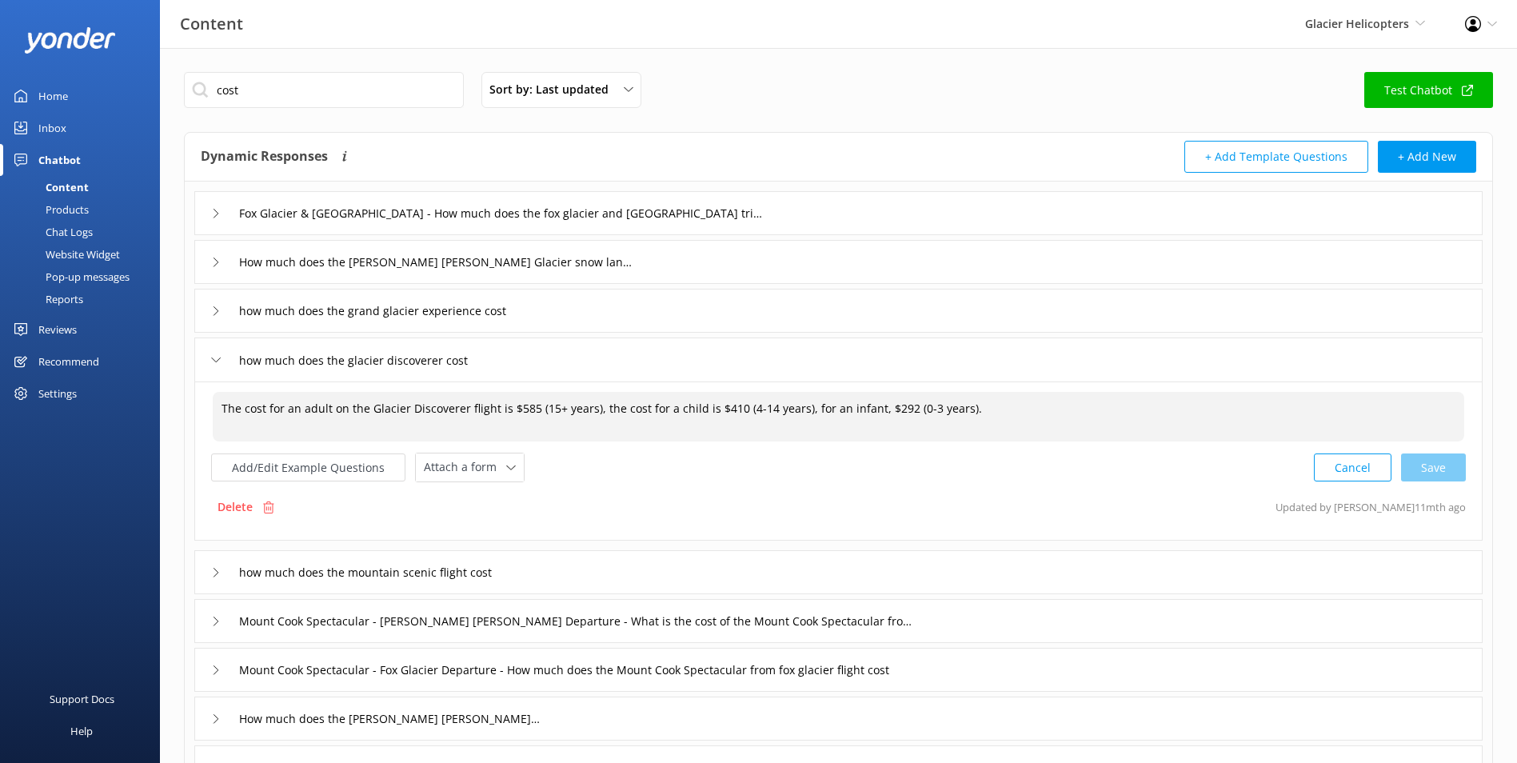
drag, startPoint x: 512, startPoint y: 405, endPoint x: 530, endPoint y: 407, distance: 18.5
click at [530, 407] on textarea "The cost for an adult on the Glacier Discoverer flight is $585 (15+ years), the…" at bounding box center [838, 417] width 1251 height 50
drag, startPoint x: 717, startPoint y: 409, endPoint x: 733, endPoint y: 414, distance: 16.7
click at [733, 414] on textarea "The cost for an adult on the Glacier Discoverer flight is $655 (15+ years), the…" at bounding box center [838, 417] width 1251 height 50
drag, startPoint x: 886, startPoint y: 407, endPoint x: 901, endPoint y: 407, distance: 15.2
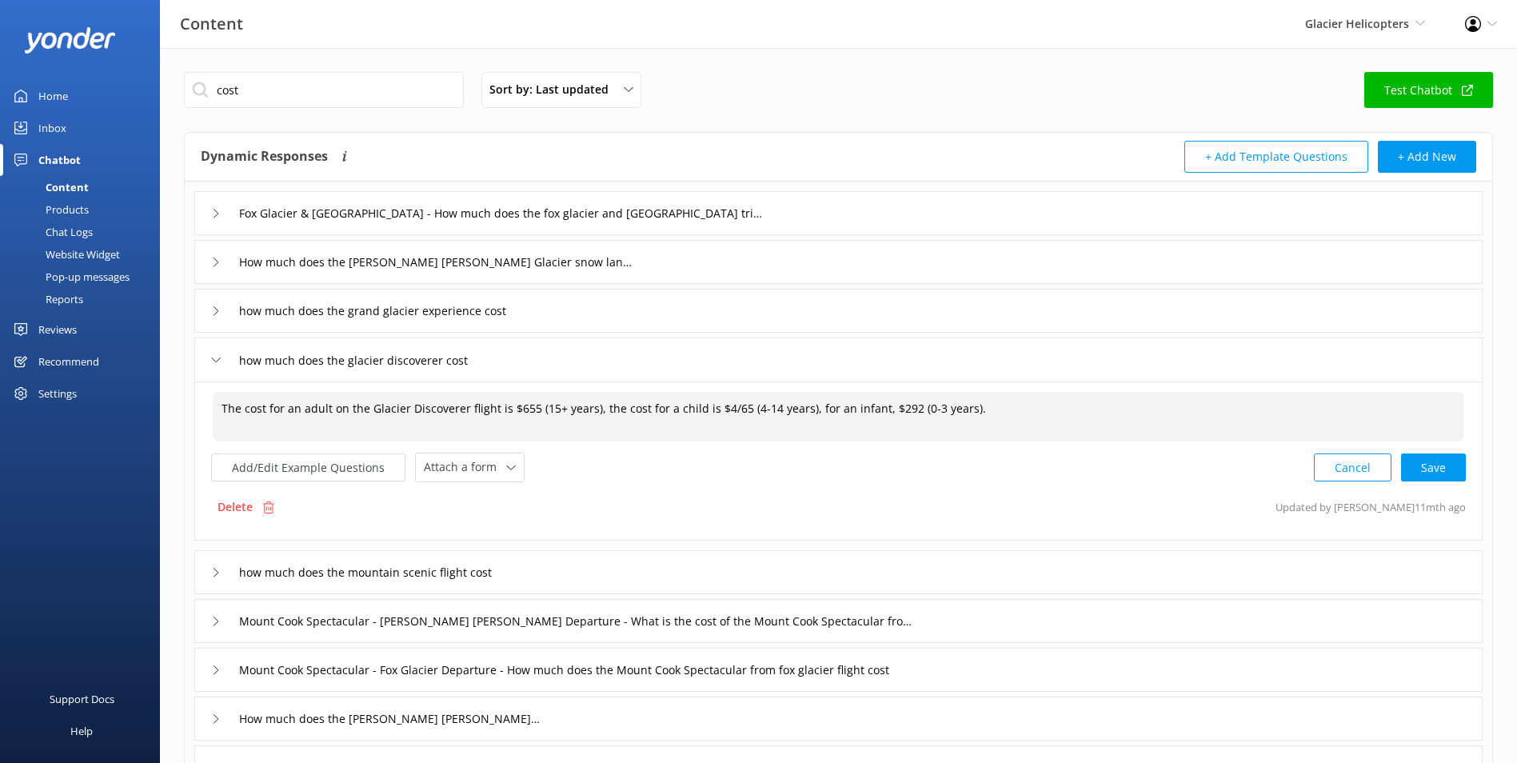
click at [901, 407] on textarea "The cost for an adult on the Glacier Discoverer flight is $655 (15+ years), the…" at bounding box center [838, 417] width 1251 height 50
click at [1428, 473] on div "Cancel Loading.." at bounding box center [1389, 466] width 151 height 30
type textarea "The cost for an adult on the Glacier Discoverer flight is $655 (15+ years), the…"
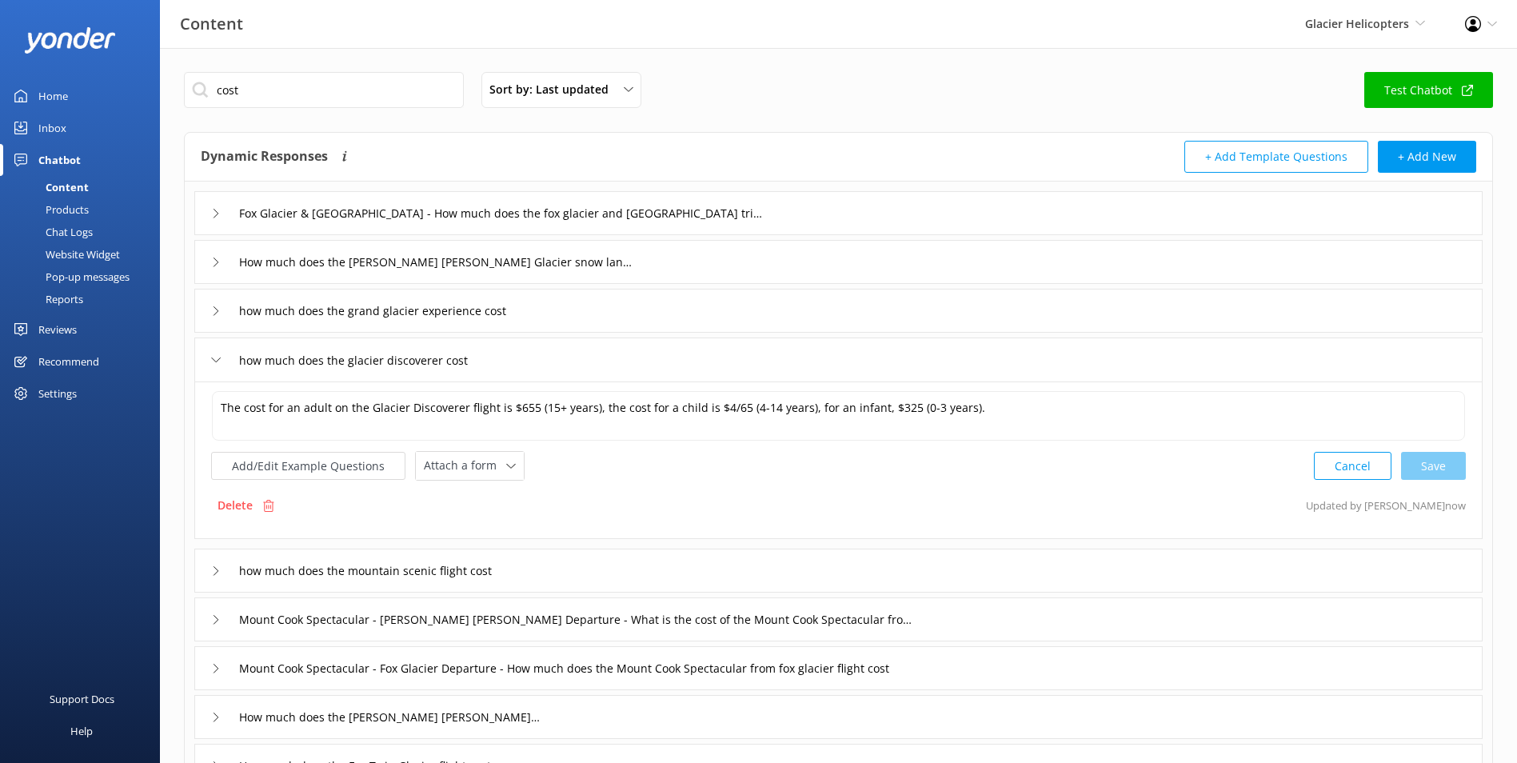
click at [554, 578] on div "how much does the mountain scenic flight cost" at bounding box center [838, 570] width 1288 height 44
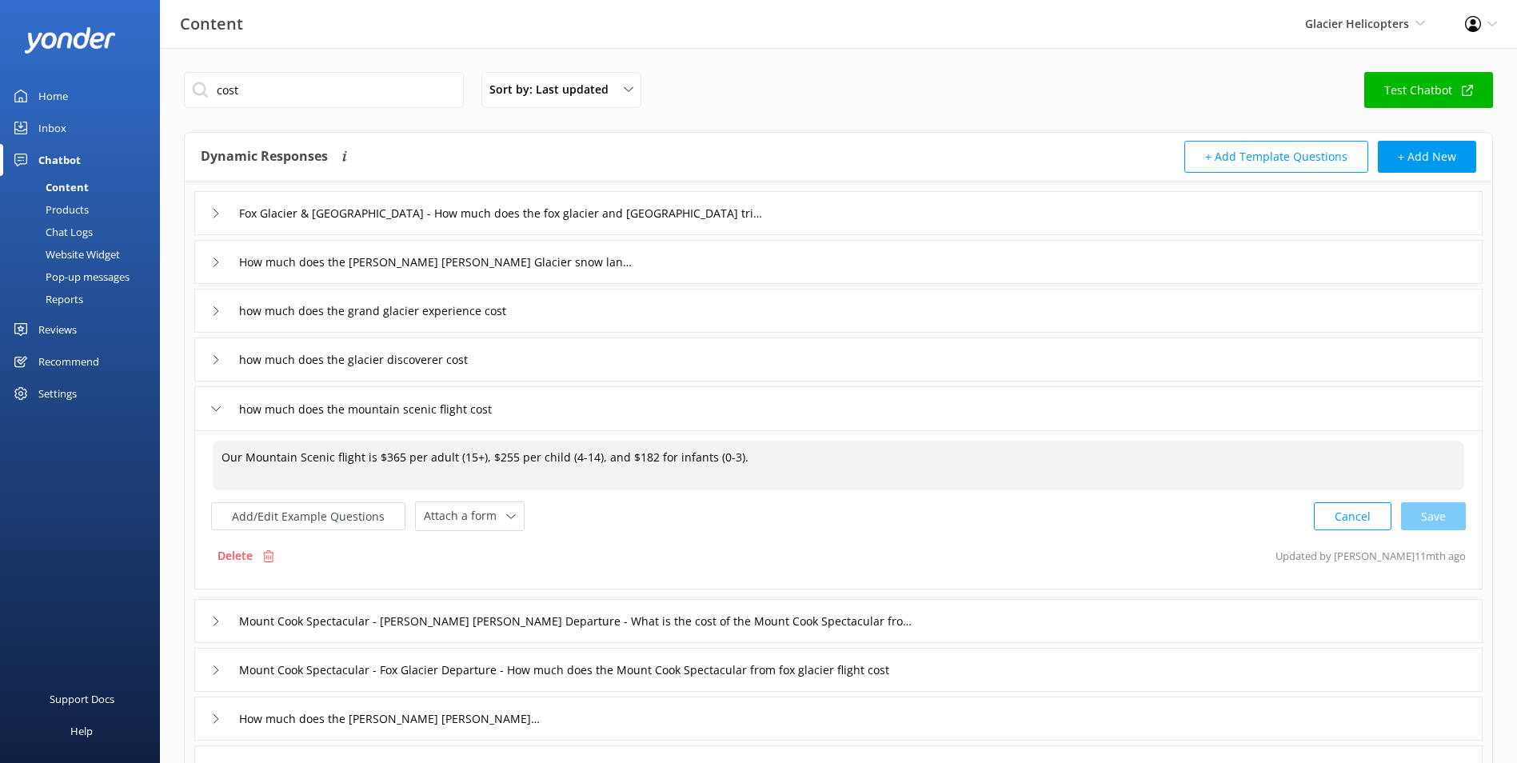
drag, startPoint x: 382, startPoint y: 458, endPoint x: 397, endPoint y: 460, distance: 15.3
click at [397, 460] on textarea "Our Mountain Scenic flight is $365 per adult (15+), $255 per child (4-14), and …" at bounding box center [838, 466] width 1251 height 50
drag, startPoint x: 488, startPoint y: 457, endPoint x: 500, endPoint y: 457, distance: 12.0
click at [500, 457] on textarea "Our Mountain Scenic flight is $485 per adult (15+), $255 per child (4-14), and …" at bounding box center [838, 466] width 1251 height 50
drag, startPoint x: 625, startPoint y: 455, endPoint x: 643, endPoint y: 455, distance: 17.6
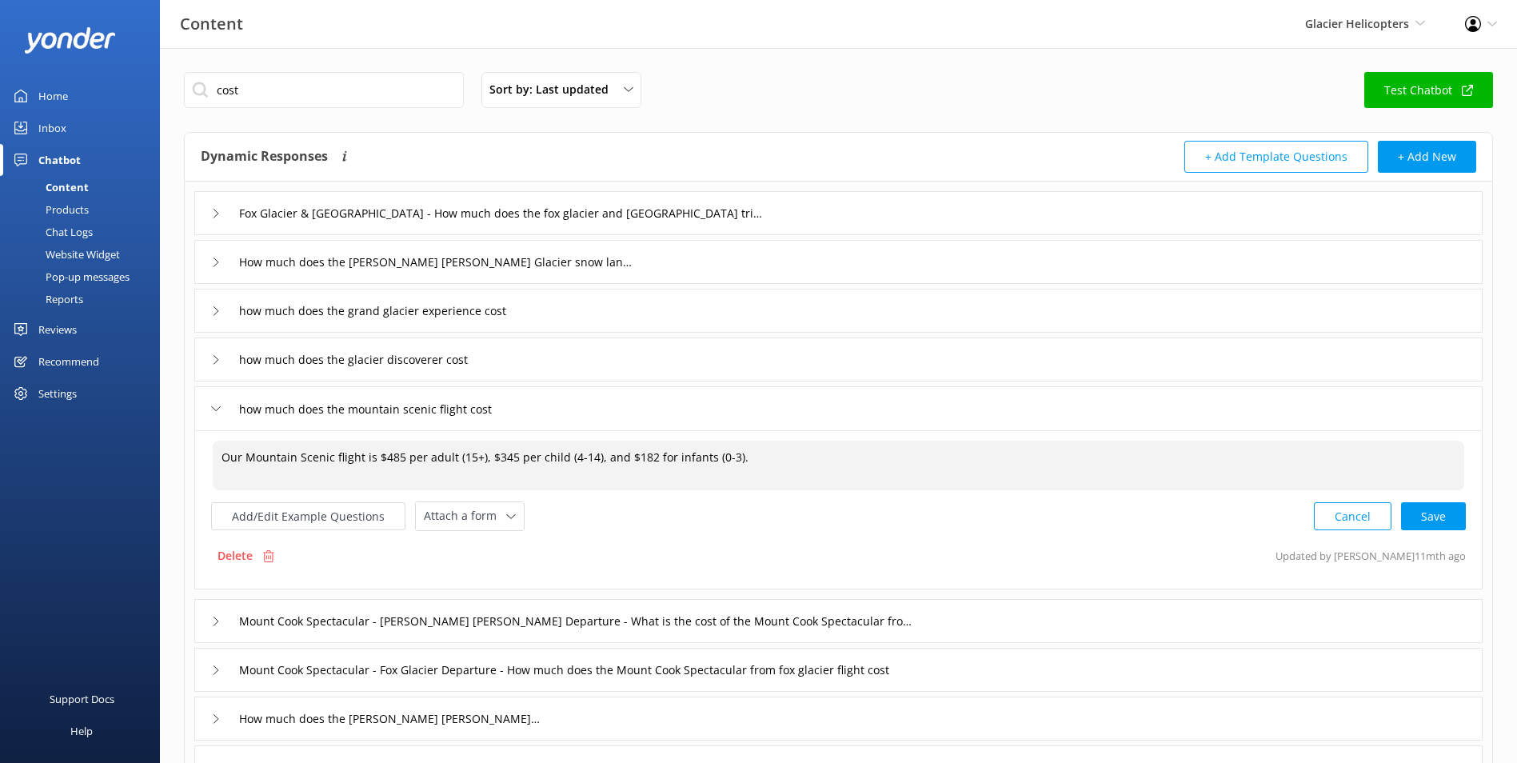
click at [643, 455] on textarea "Our Mountain Scenic flight is $485 per adult (15+), $345 per child (4-14), and …" at bounding box center [838, 466] width 1251 height 50
click at [1437, 508] on div "Cancel Loading.." at bounding box center [1389, 515] width 151 height 30
type textarea "Our Mountain Scenic flight is $485 per adult (15+), $345 per child (4-14), and …"
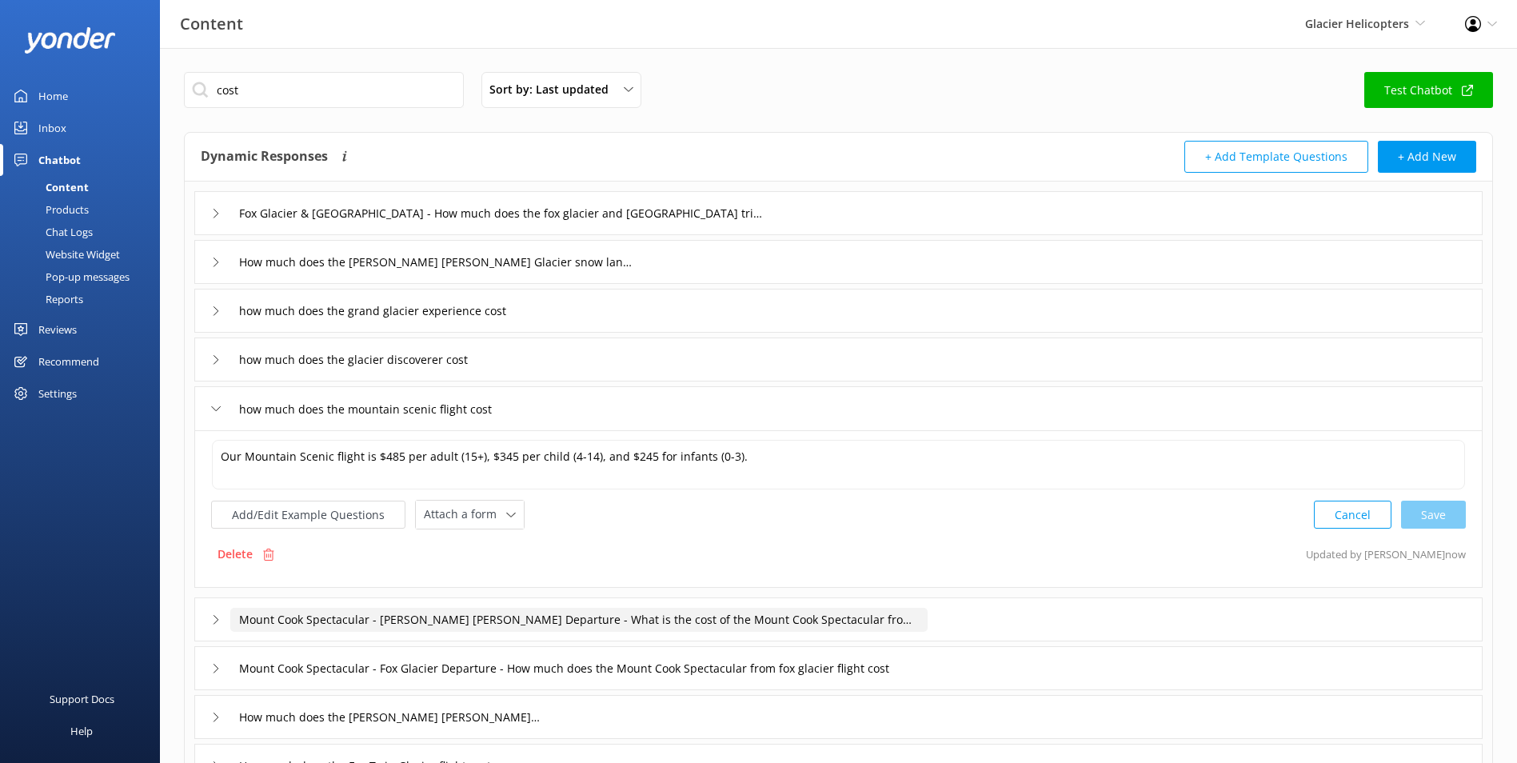
click at [927, 624] on input "Mount Cook Spectacular - Franz Josef Departure - What is the cost of the Mount …" at bounding box center [578, 620] width 697 height 24
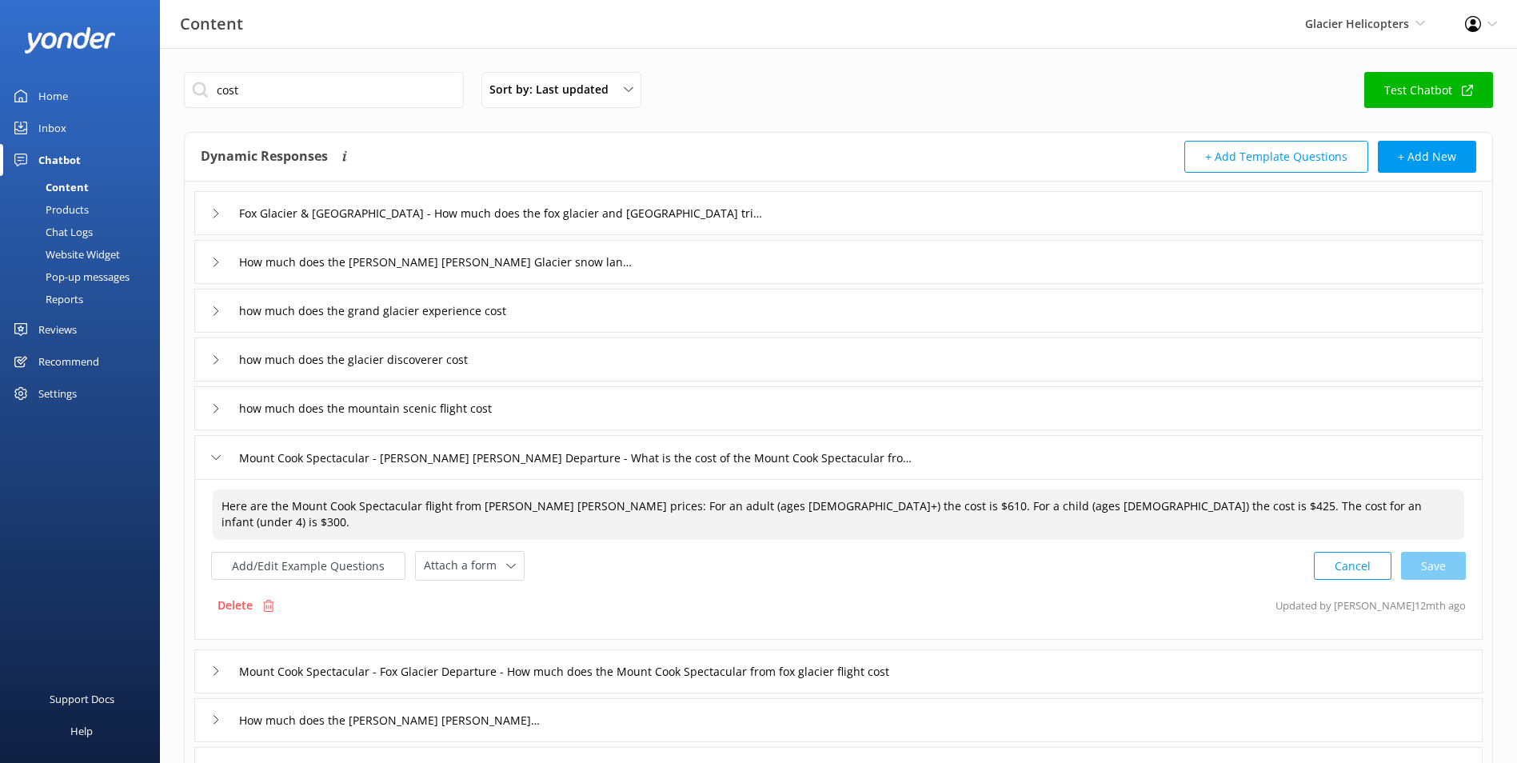
drag, startPoint x: 760, startPoint y: 504, endPoint x: 775, endPoint y: 502, distance: 14.6
click at [775, 502] on textarea "Here are the Mount Cook Spectacular flight from Franz Josef prices: For an adul…" at bounding box center [838, 514] width 1251 height 50
drag, startPoint x: 969, startPoint y: 505, endPoint x: 979, endPoint y: 504, distance: 9.6
click at [979, 504] on textarea "Here are the Mount Cook Spectacular flight from Franz Josef prices: For an adul…" at bounding box center [838, 514] width 1251 height 50
drag, startPoint x: 1175, startPoint y: 503, endPoint x: 1187, endPoint y: 504, distance: 12.0
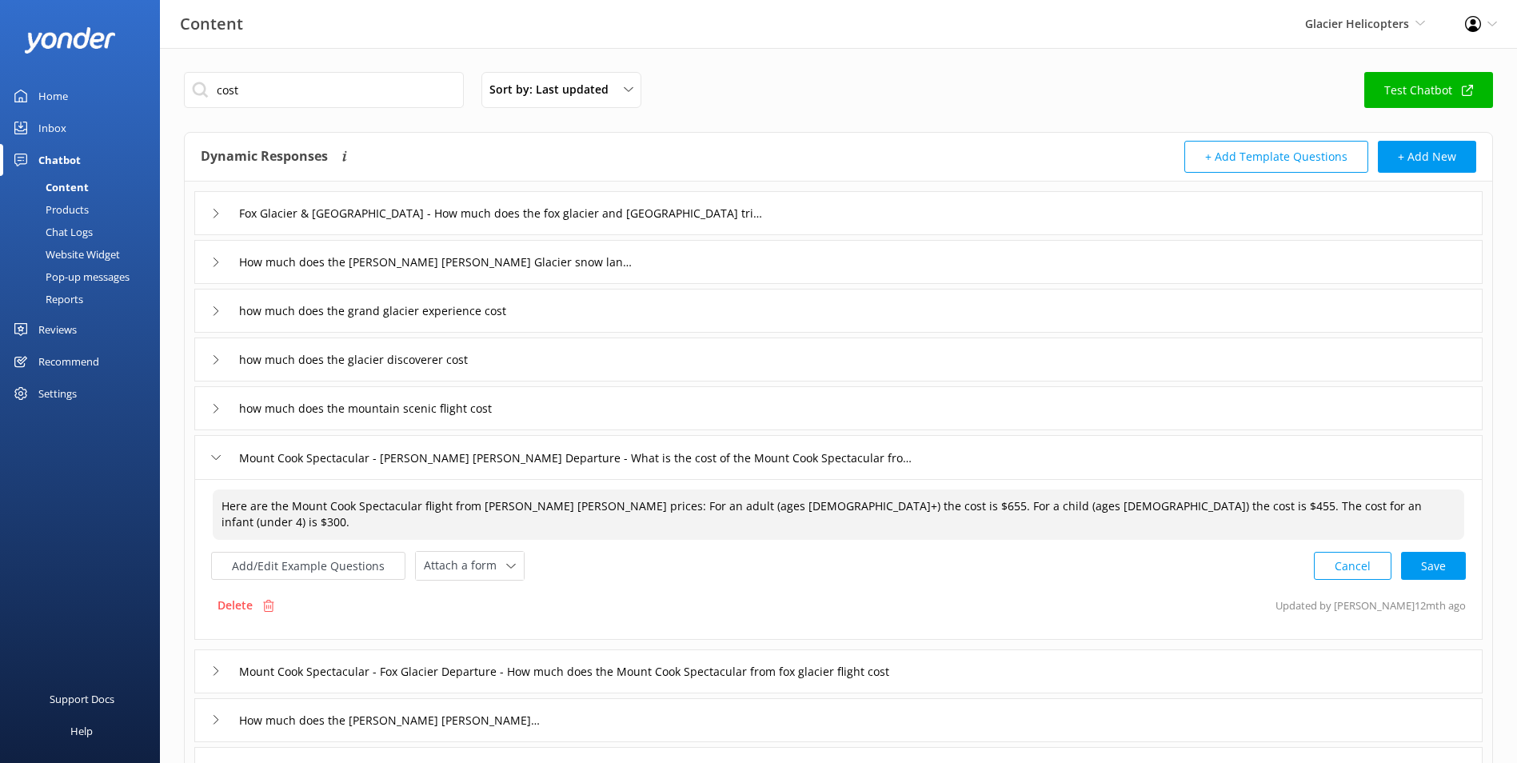
click at [1187, 504] on textarea "Here are the Mount Cook Spectacular flight from Franz Josef prices: For an adul…" at bounding box center [838, 514] width 1251 height 50
click at [1421, 568] on div "Cancel Save" at bounding box center [1390, 566] width 152 height 30
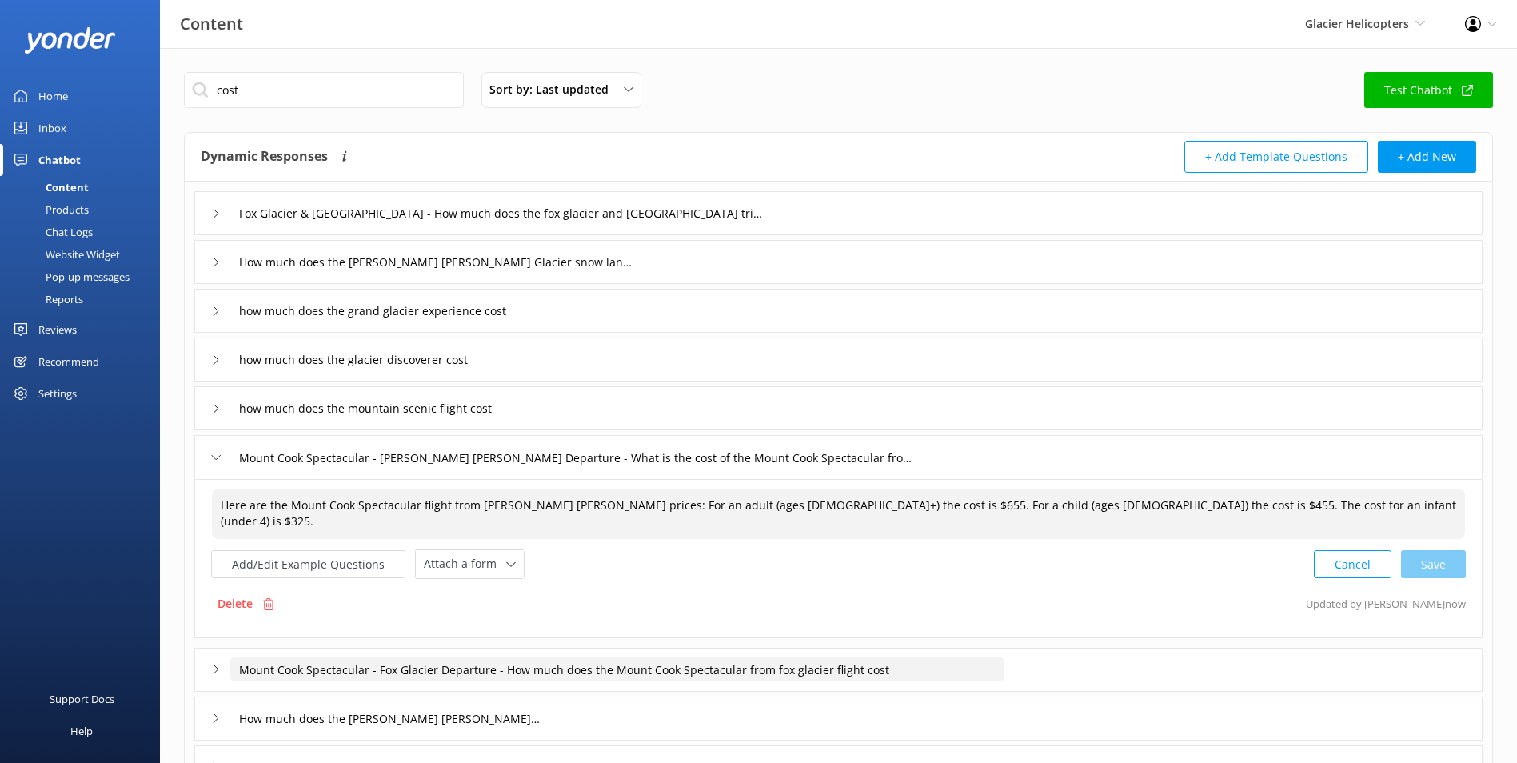
type textarea "Here are the Mount Cook Spectacular flight from Franz Josef prices: For an adul…"
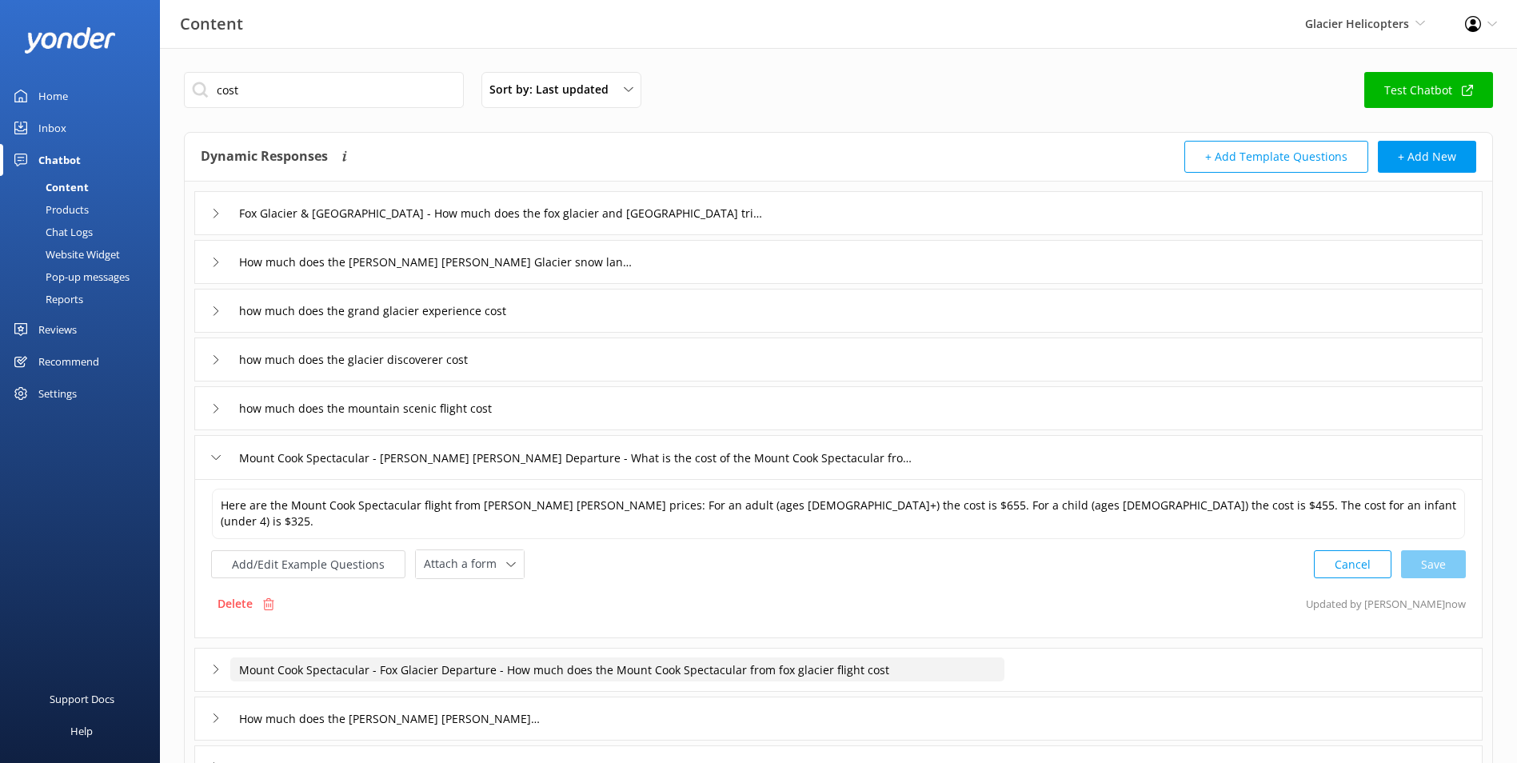
click at [763, 669] on input "Mount Cook Spectacular - Fox Glacier Departure - How much does the Mount Cook S…" at bounding box center [617, 669] width 774 height 24
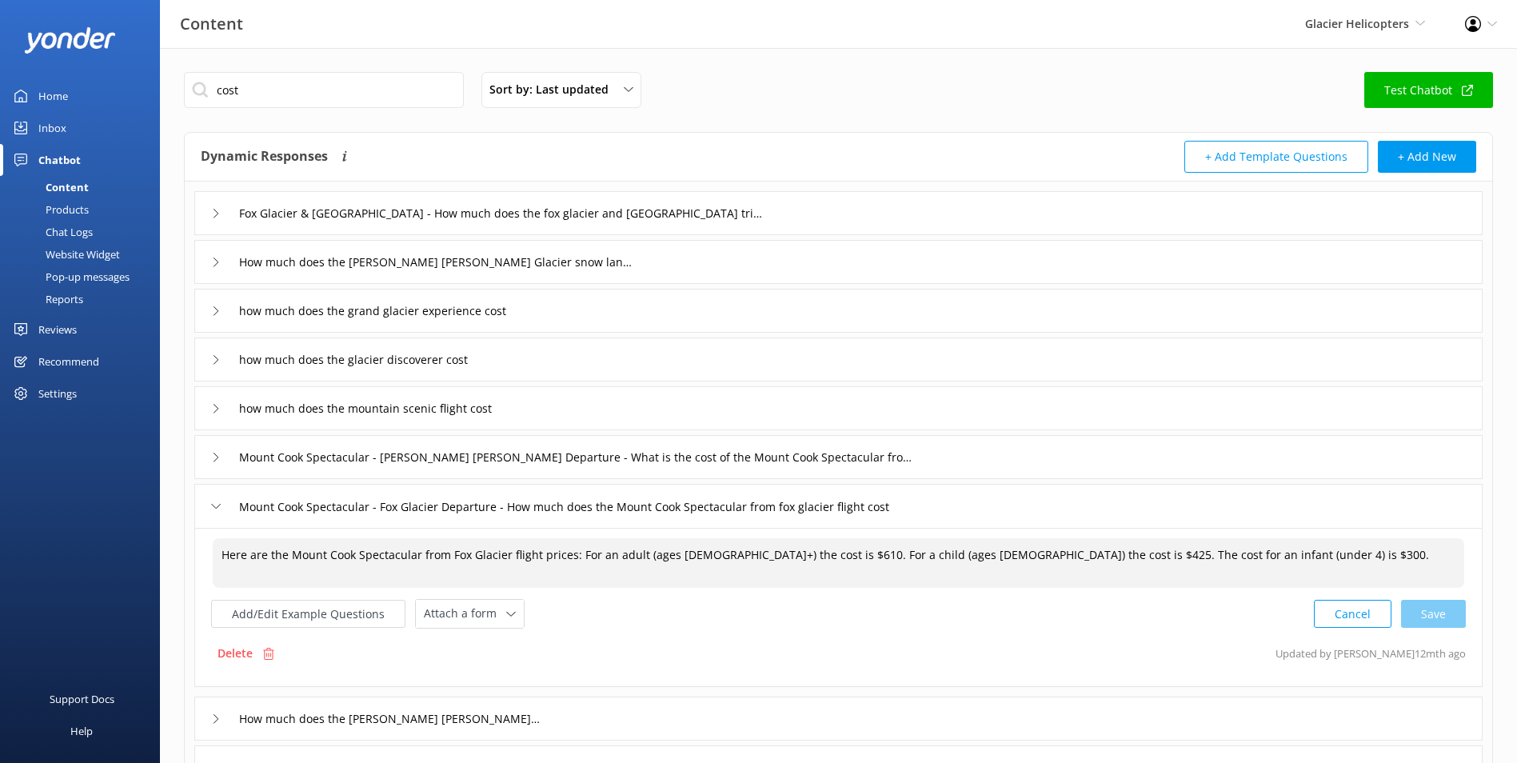
drag, startPoint x: 757, startPoint y: 556, endPoint x: 775, endPoint y: 553, distance: 17.8
click at [775, 553] on textarea "Here are the Mount Cook Spectacular from Fox Glacier flight prices: For an adul…" at bounding box center [838, 563] width 1251 height 50
click at [979, 556] on textarea "Here are the Mount Cook Spectacular from Fox Glacier flight prices: For an adul…" at bounding box center [838, 563] width 1251 height 50
click at [1185, 554] on textarea "Here are the Mount Cook Spectacular from Fox Glacier flight prices: For an adul…" at bounding box center [838, 563] width 1251 height 50
click at [1438, 610] on div "Cancel Loading.." at bounding box center [1389, 612] width 151 height 30
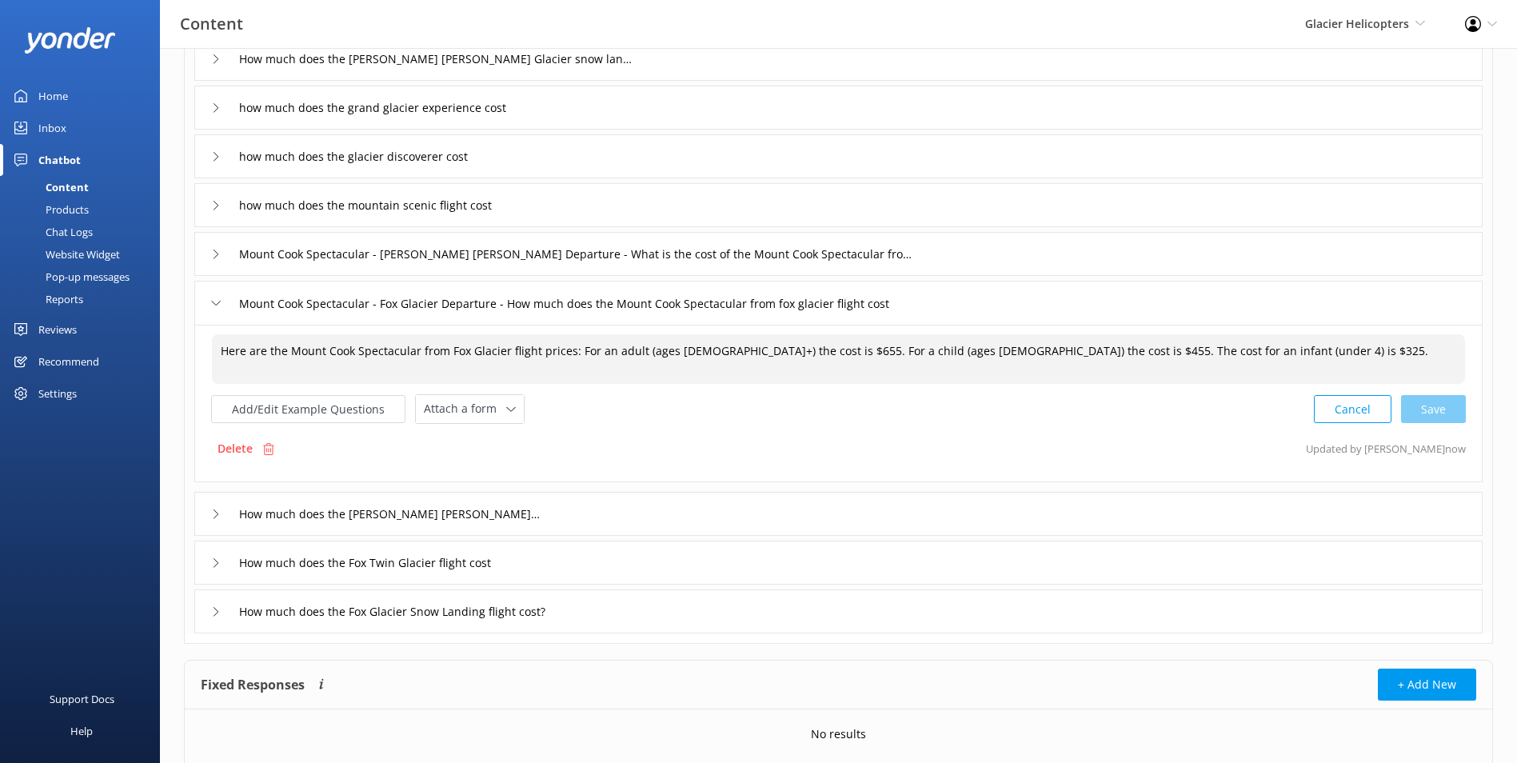
scroll to position [240, 0]
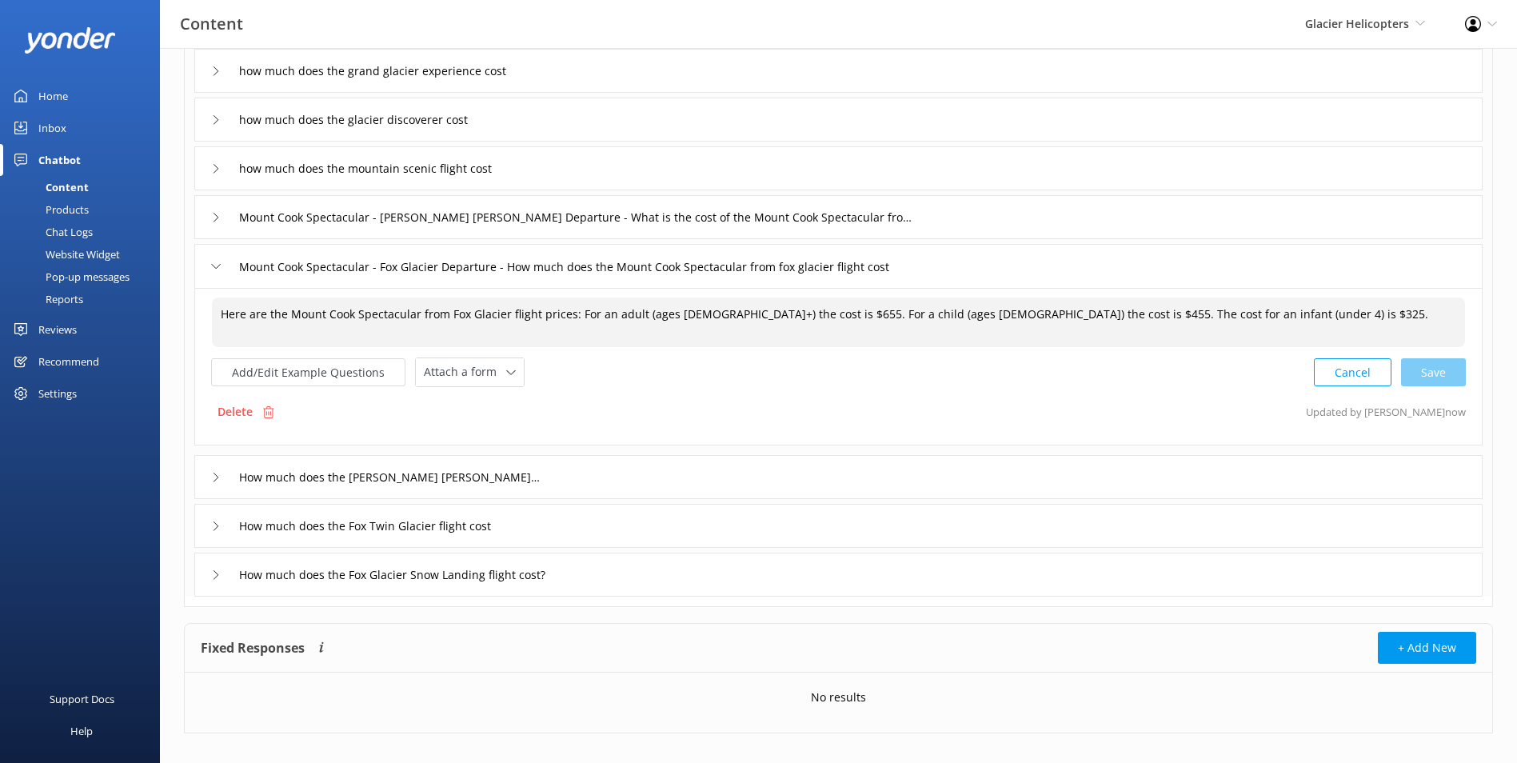
type textarea "Here are the Mount Cook Spectacular from Fox Glacier flight prices: For an adul…"
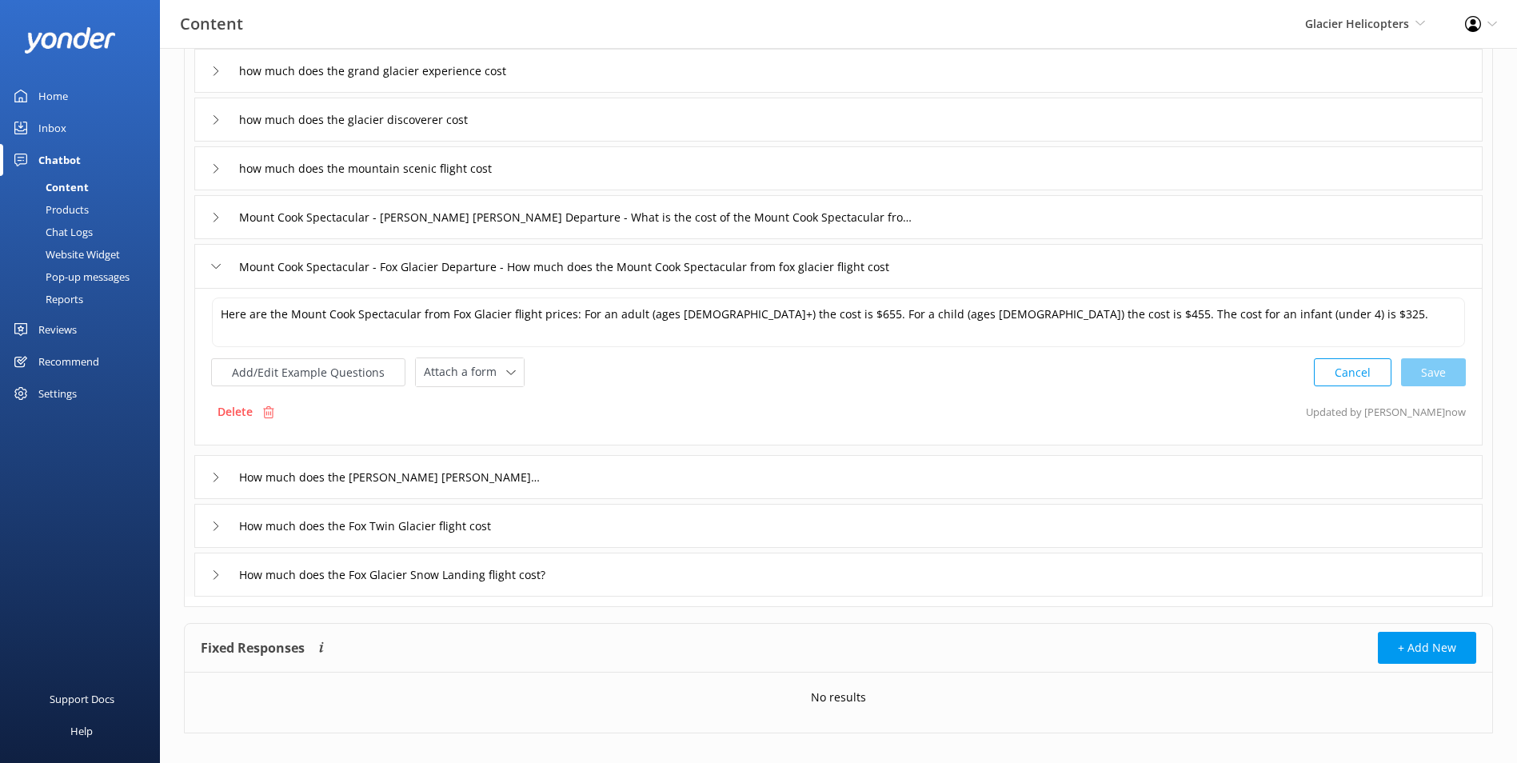
click at [579, 470] on div "How much does the Franz Josef Twin Glacier cost" at bounding box center [838, 477] width 1288 height 44
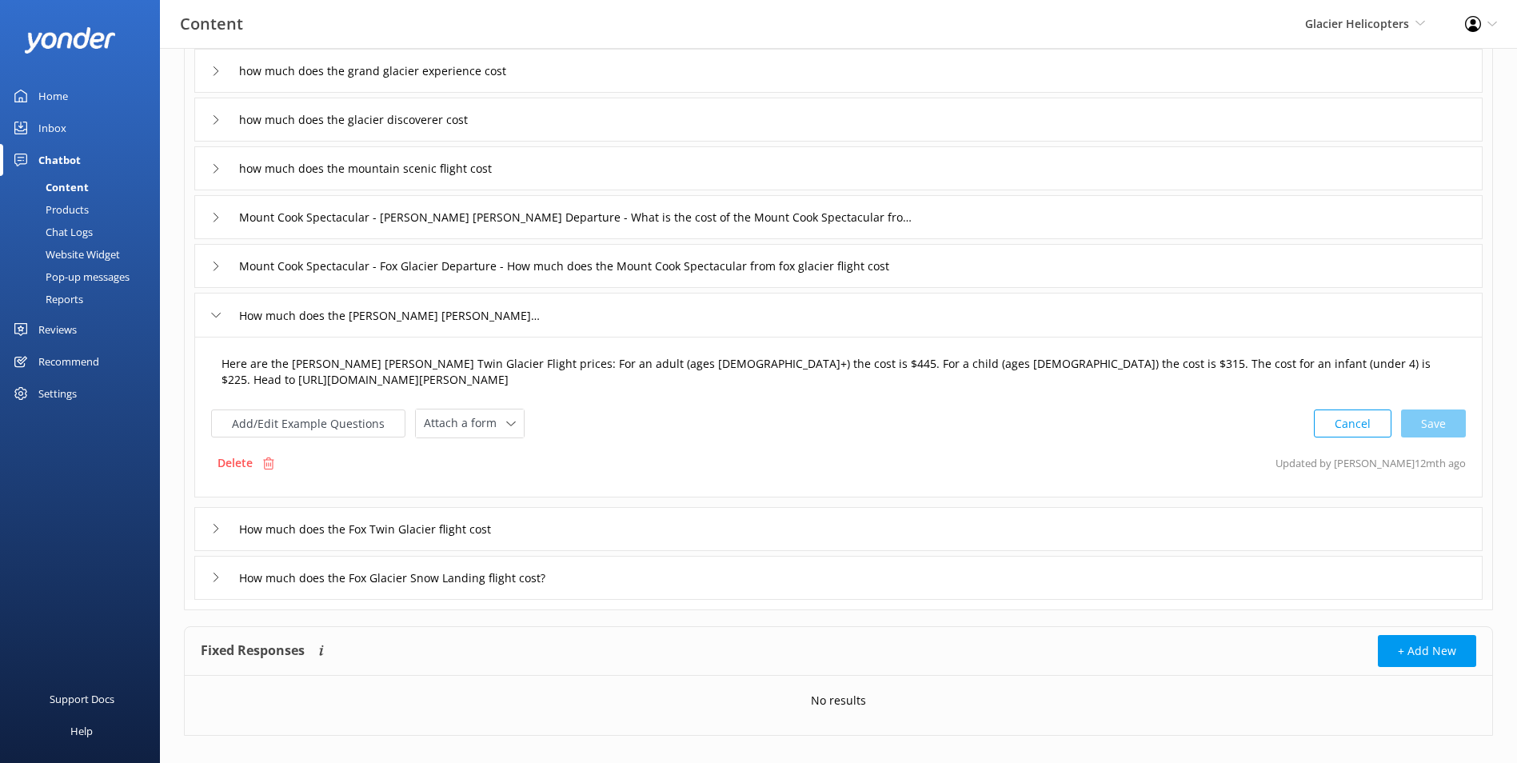
click at [679, 359] on textarea "Here are the Franz Josef Twin Glacier Flight prices: For an adult (ages 15+) th…" at bounding box center [838, 372] width 1251 height 50
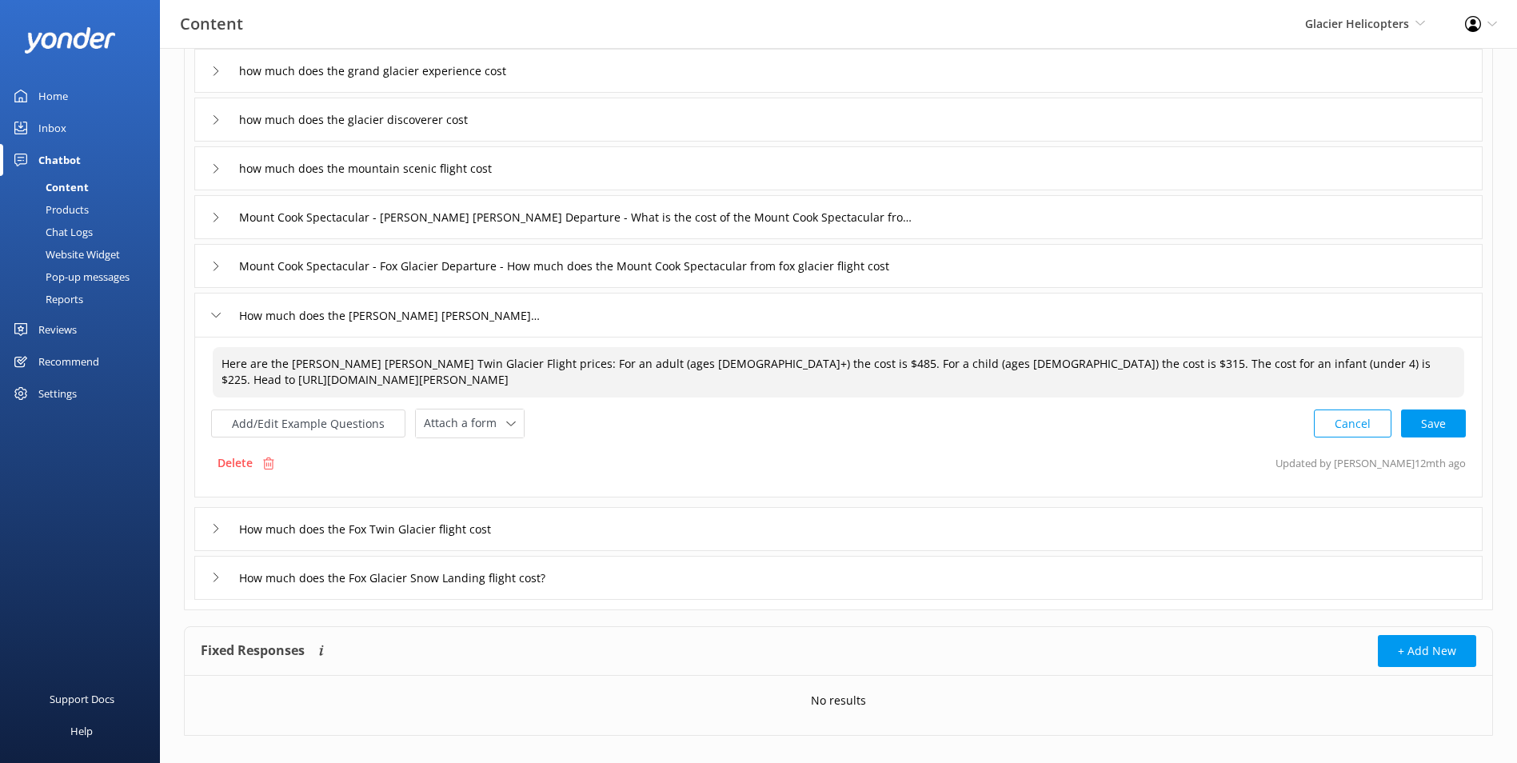
drag, startPoint x: 877, startPoint y: 362, endPoint x: 887, endPoint y: 361, distance: 9.6
click at [887, 361] on textarea "Here are the Franz Josef Twin Glacier Flight prices: For an adult (ages 15+) th…" at bounding box center [838, 372] width 1251 height 50
click at [1090, 360] on textarea "Here are the Franz Josef Twin Glacier Flight prices: For an adult (ages 15+) th…" at bounding box center [838, 372] width 1251 height 50
click at [1418, 424] on div "Cancel Save" at bounding box center [1390, 424] width 152 height 30
type textarea "Here are the Franz Josef Twin Glacier Flight prices: For an adult (ages 15+) th…"
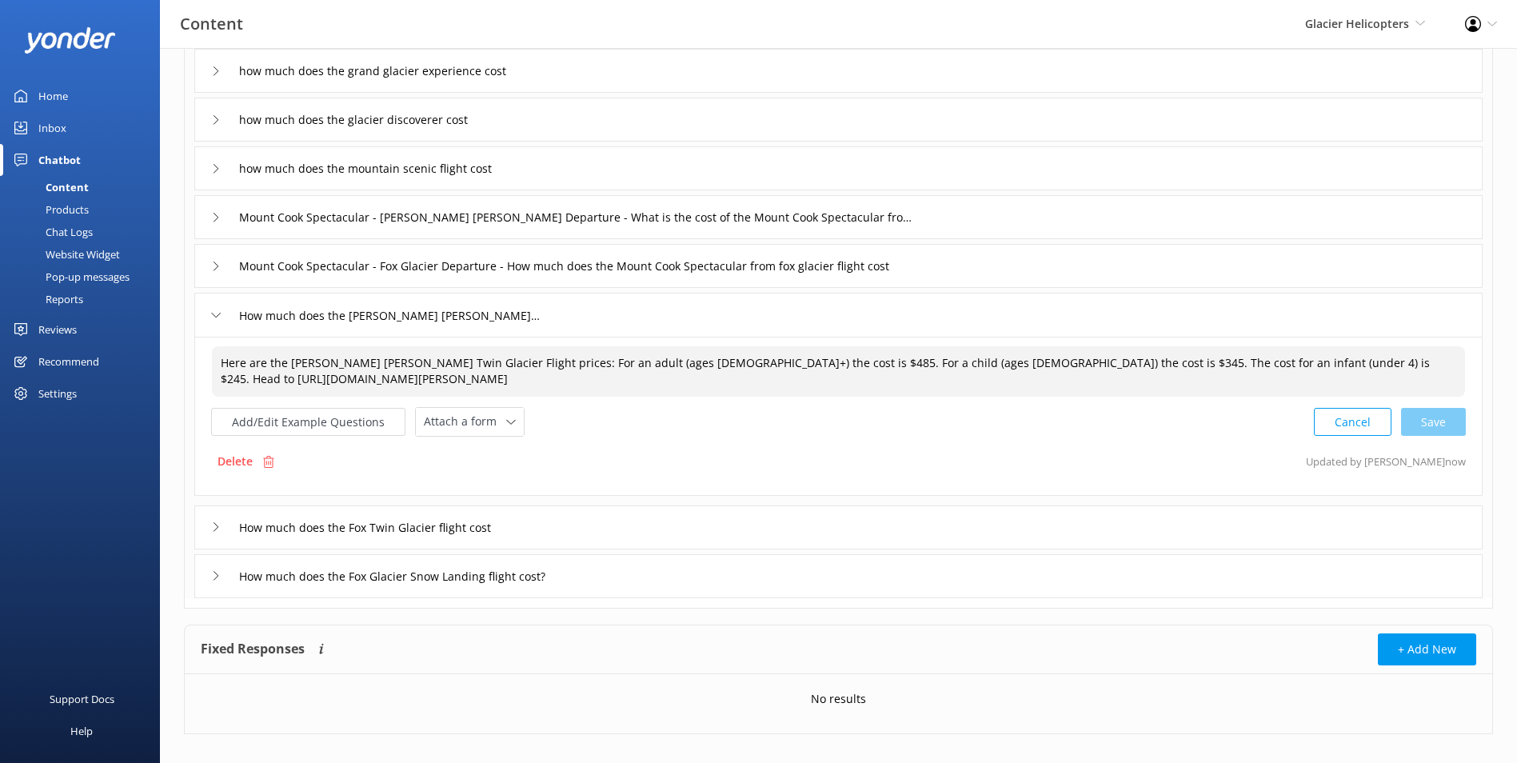
click at [662, 532] on div "How much does the Fox Twin Glacier flight cost" at bounding box center [838, 527] width 1288 height 44
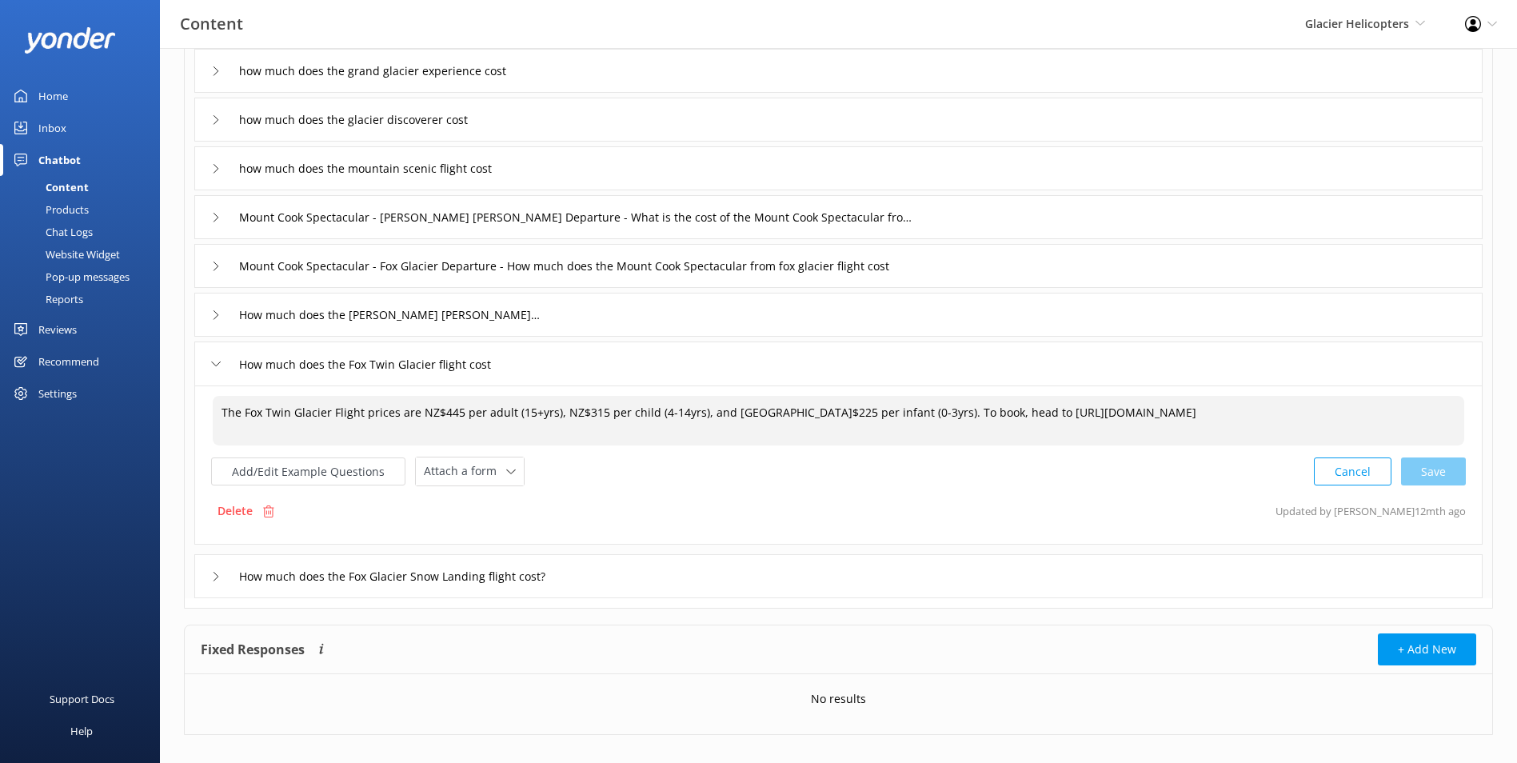
drag, startPoint x: 437, startPoint y: 408, endPoint x: 453, endPoint y: 407, distance: 16.0
click at [453, 407] on textarea "The Fox Twin Glacier Flight prices are NZ$445 per adult (15+yrs), NZ$315 per ch…" at bounding box center [838, 421] width 1251 height 50
drag, startPoint x: 581, startPoint y: 407, endPoint x: 596, endPoint y: 407, distance: 14.4
click at [596, 407] on textarea "The Fox Twin Glacier Flight prices are NZ$485 per adult (15+yrs), NZ$315 per ch…" at bounding box center [838, 421] width 1251 height 50
click at [752, 411] on textarea "The Fox Twin Glacier Flight prices are NZ$485 per adult (15+yrs), NZ$345 per ch…" at bounding box center [838, 421] width 1251 height 50
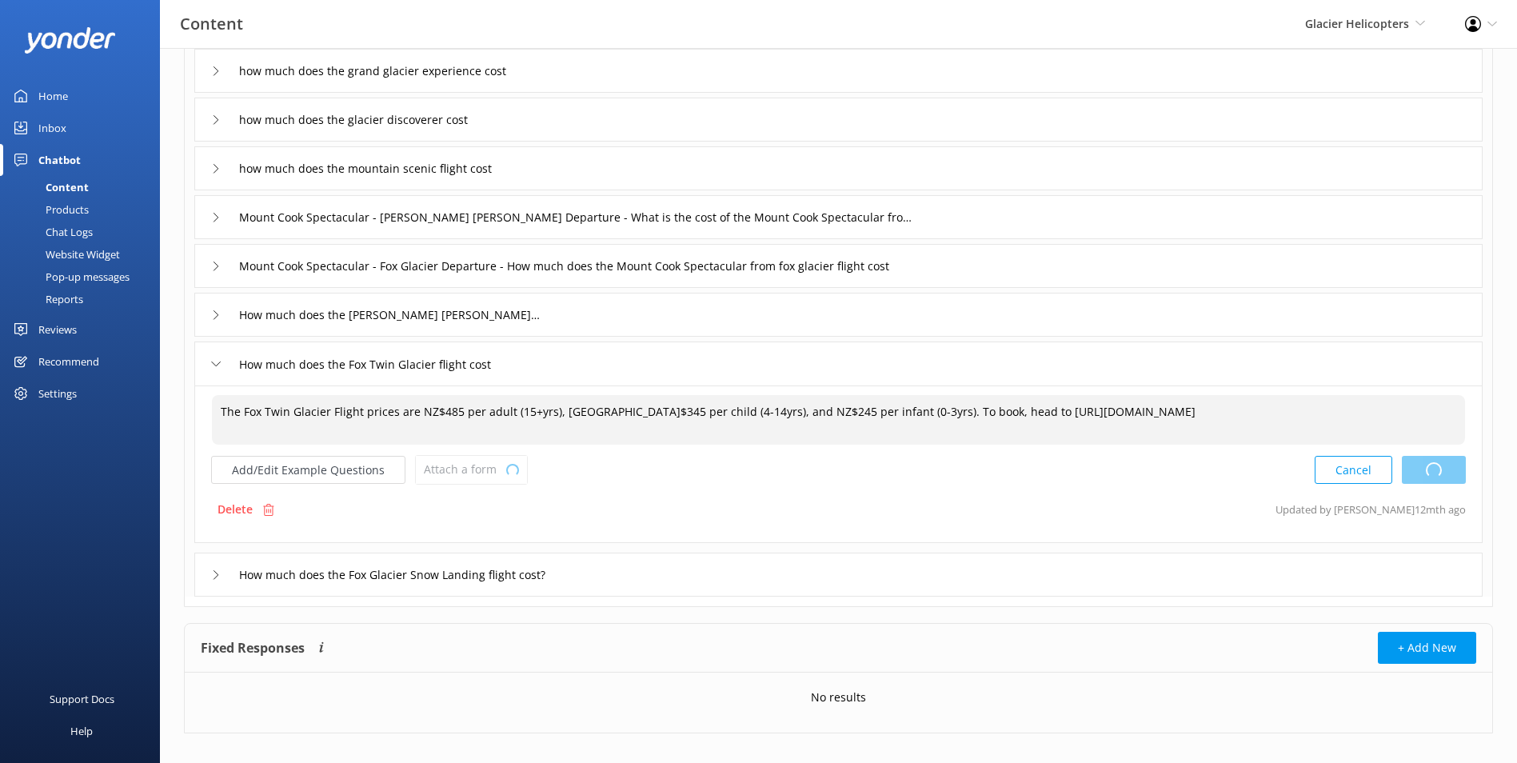
click at [1453, 468] on div "Cancel Loading.." at bounding box center [1389, 470] width 151 height 30
type textarea "The Fox Twin Glacier Flight prices are NZ$485 per adult (15+yrs), NZ$345 per ch…"
click at [601, 575] on input "How much does the Fox Glacier Snow Landing flight cost?" at bounding box center [415, 575] width 371 height 24
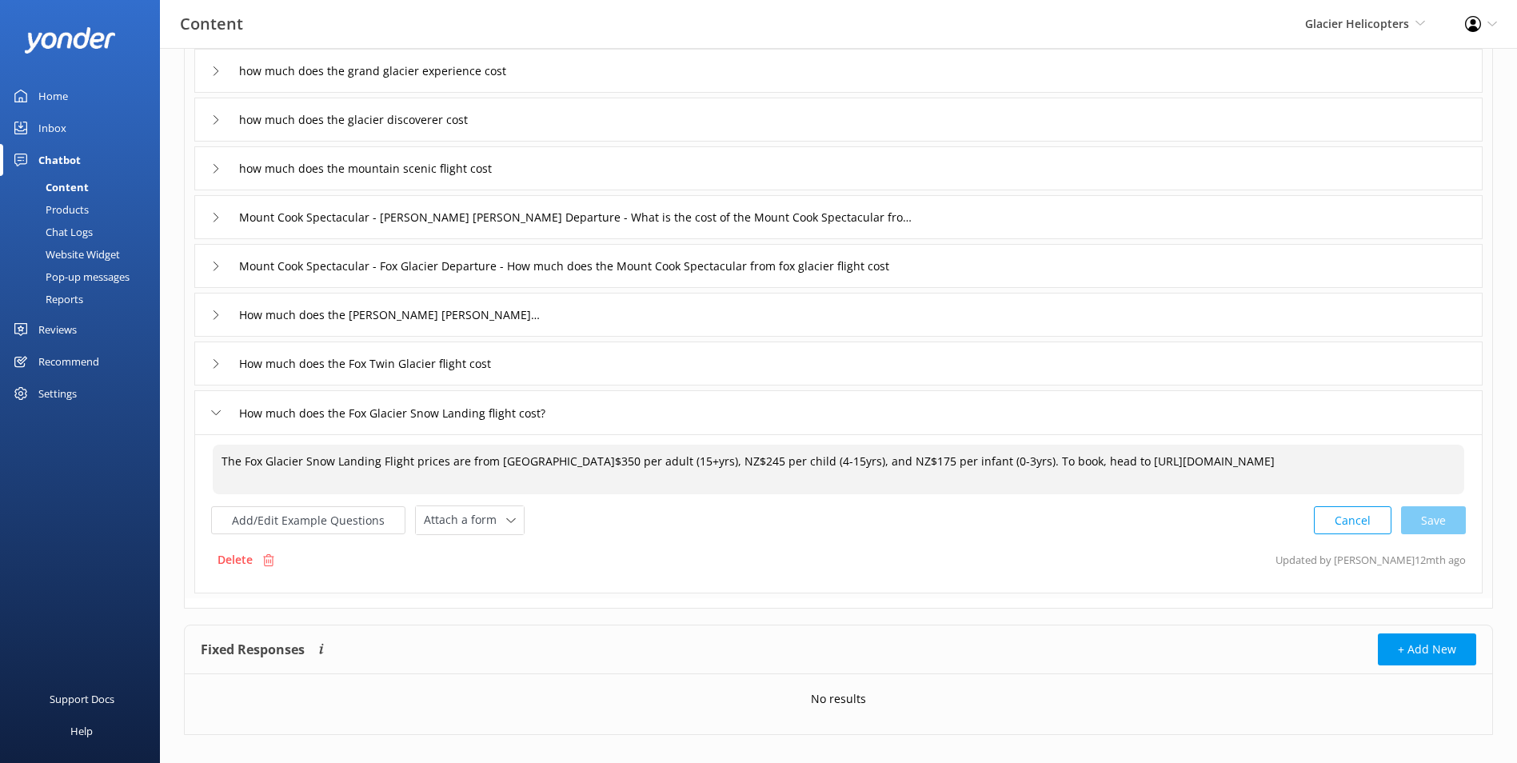
drag, startPoint x: 517, startPoint y: 457, endPoint x: 534, endPoint y: 458, distance: 16.9
click at [534, 458] on textarea "The Fox Glacier Snow Landing Flight prices are from NZ$350 per adult (15+yrs), …" at bounding box center [838, 470] width 1251 height 50
drag, startPoint x: 656, startPoint y: 463, endPoint x: 675, endPoint y: 463, distance: 19.2
click at [675, 463] on textarea "The Fox Glacier Snow Landing Flight prices are from NZ$385 per adult (15+yrs), …" at bounding box center [838, 470] width 1251 height 50
click at [832, 462] on textarea "The Fox Glacier Snow Landing Flight prices are from NZ$385 per adult (15+yrs), …" at bounding box center [838, 470] width 1251 height 50
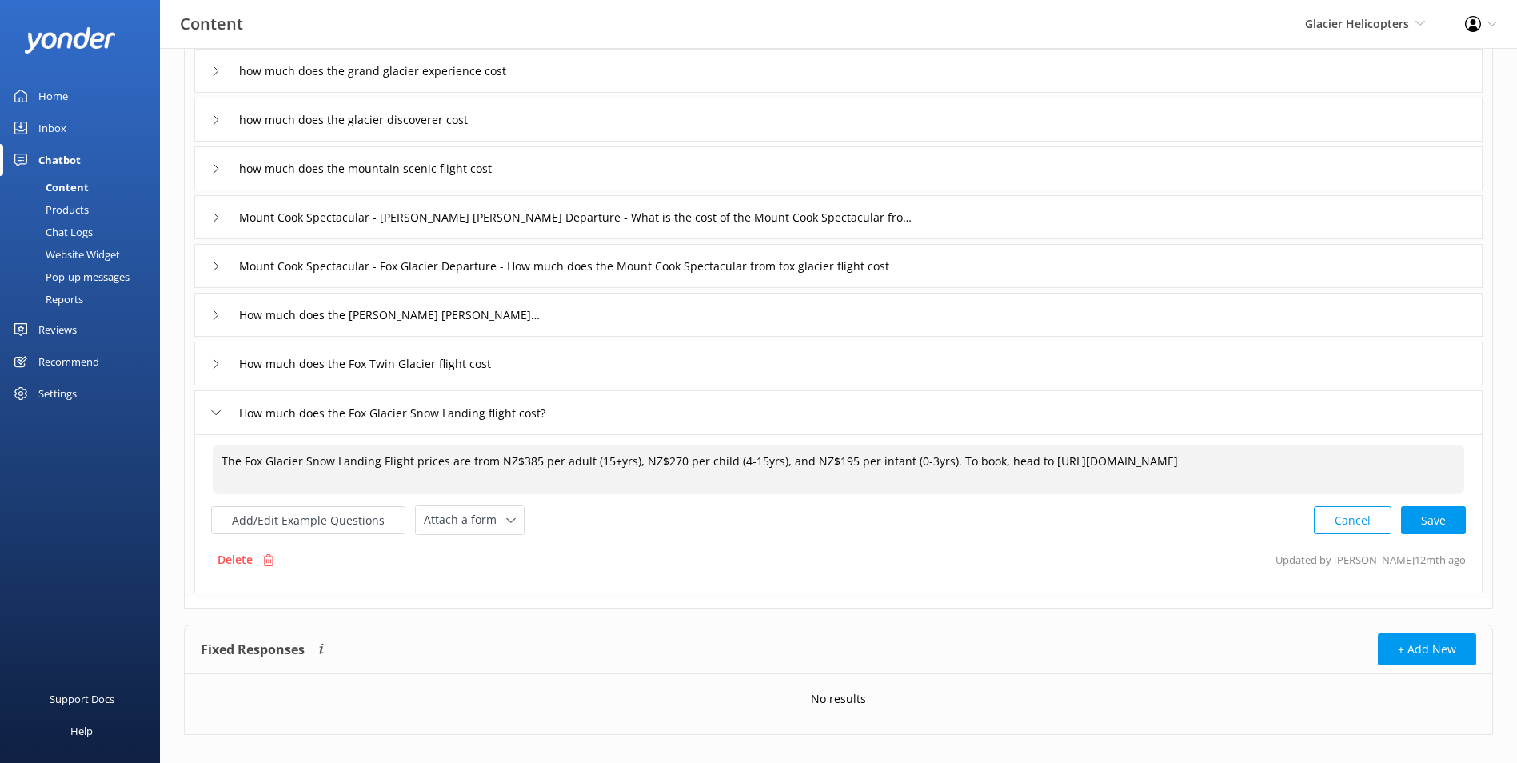
click at [1449, 525] on div "Cancel Save" at bounding box center [1390, 520] width 152 height 30
type textarea "The Fox Glacier Snow Landing Flight prices are from NZ$385 per adult (15+yrs), …"
click at [1424, 26] on icon at bounding box center [1420, 23] width 10 height 10
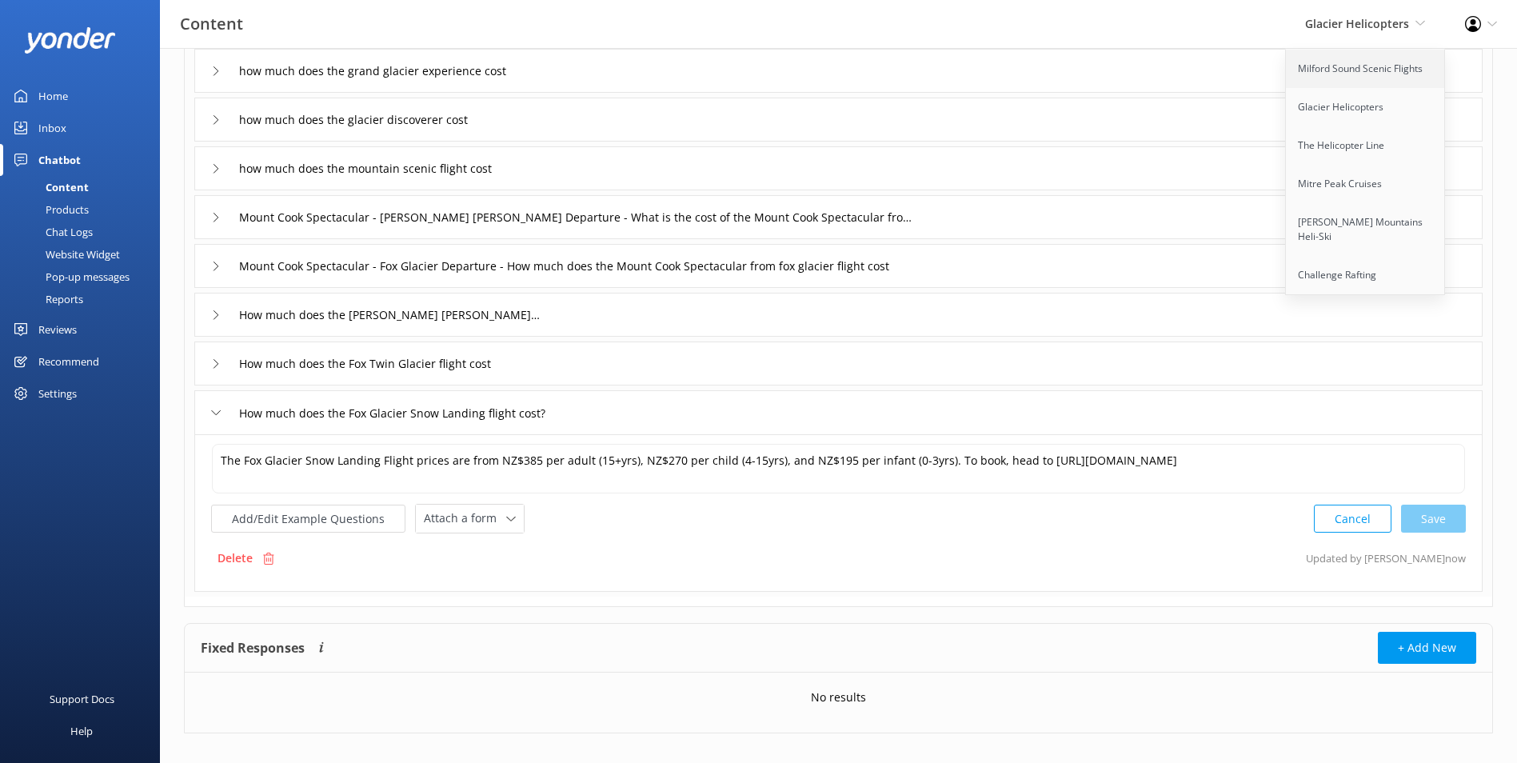
click at [1417, 66] on link "Milford Sound Scenic Flights" at bounding box center [1366, 69] width 160 height 38
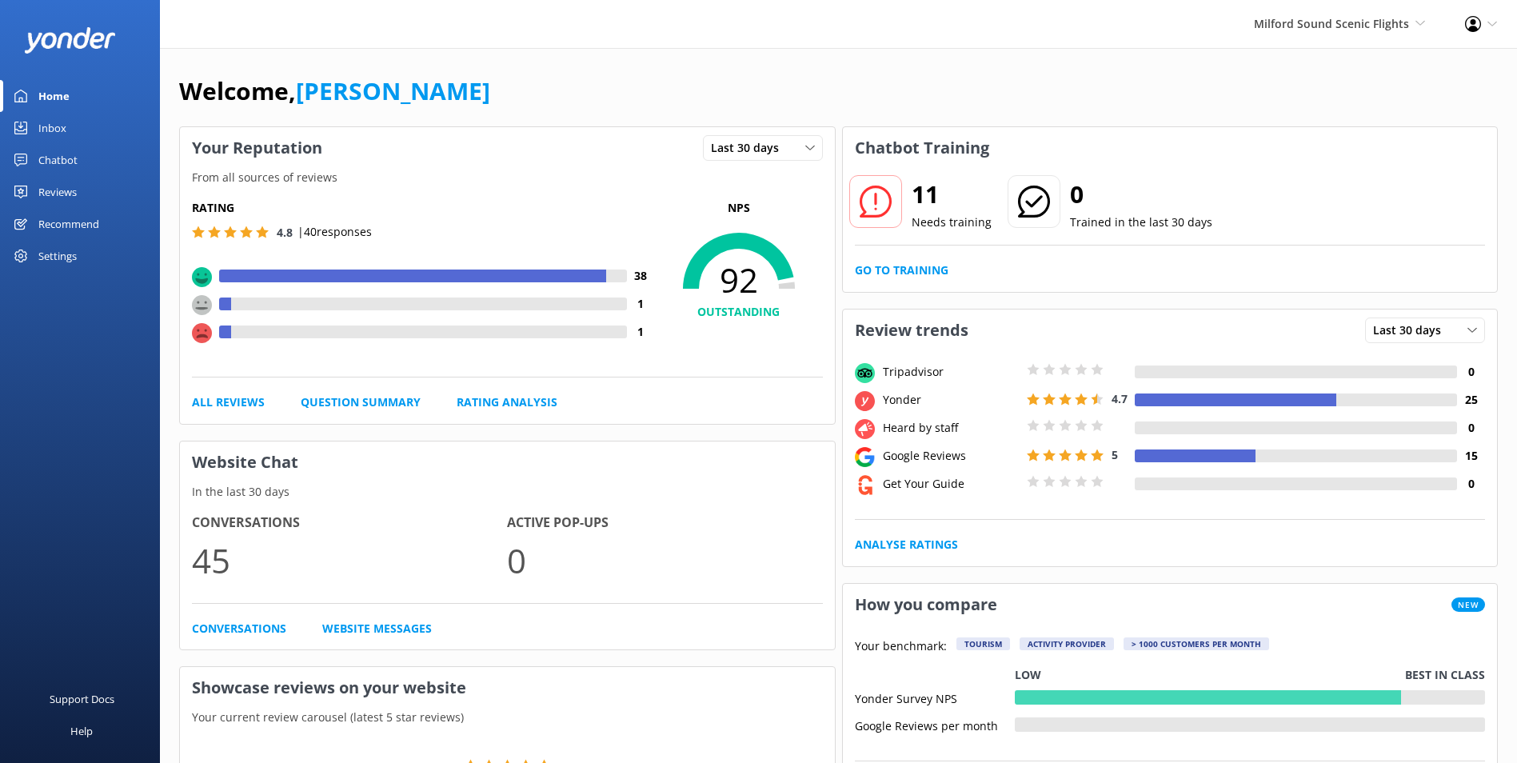
click at [875, 280] on div "11 Needs training 0 Trained in the last 30 days Go to Training" at bounding box center [1170, 230] width 655 height 123
click at [880, 273] on link "Go to Training" at bounding box center [902, 270] width 94 height 18
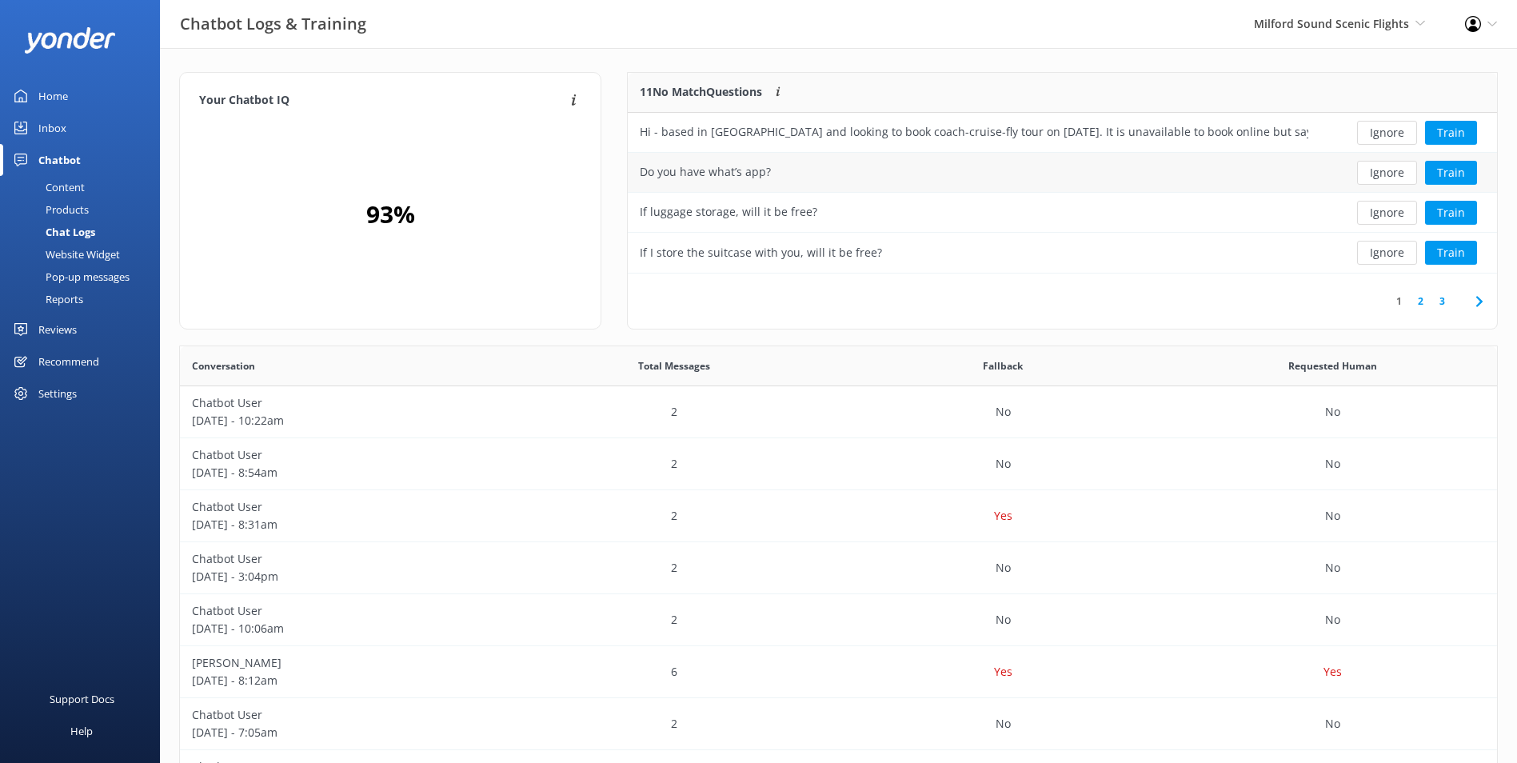
scroll to position [189, 856]
click at [1376, 146] on div "Ignore Train" at bounding box center [1408, 133] width 177 height 40
click at [1382, 134] on button "Ignore" at bounding box center [1387, 133] width 60 height 24
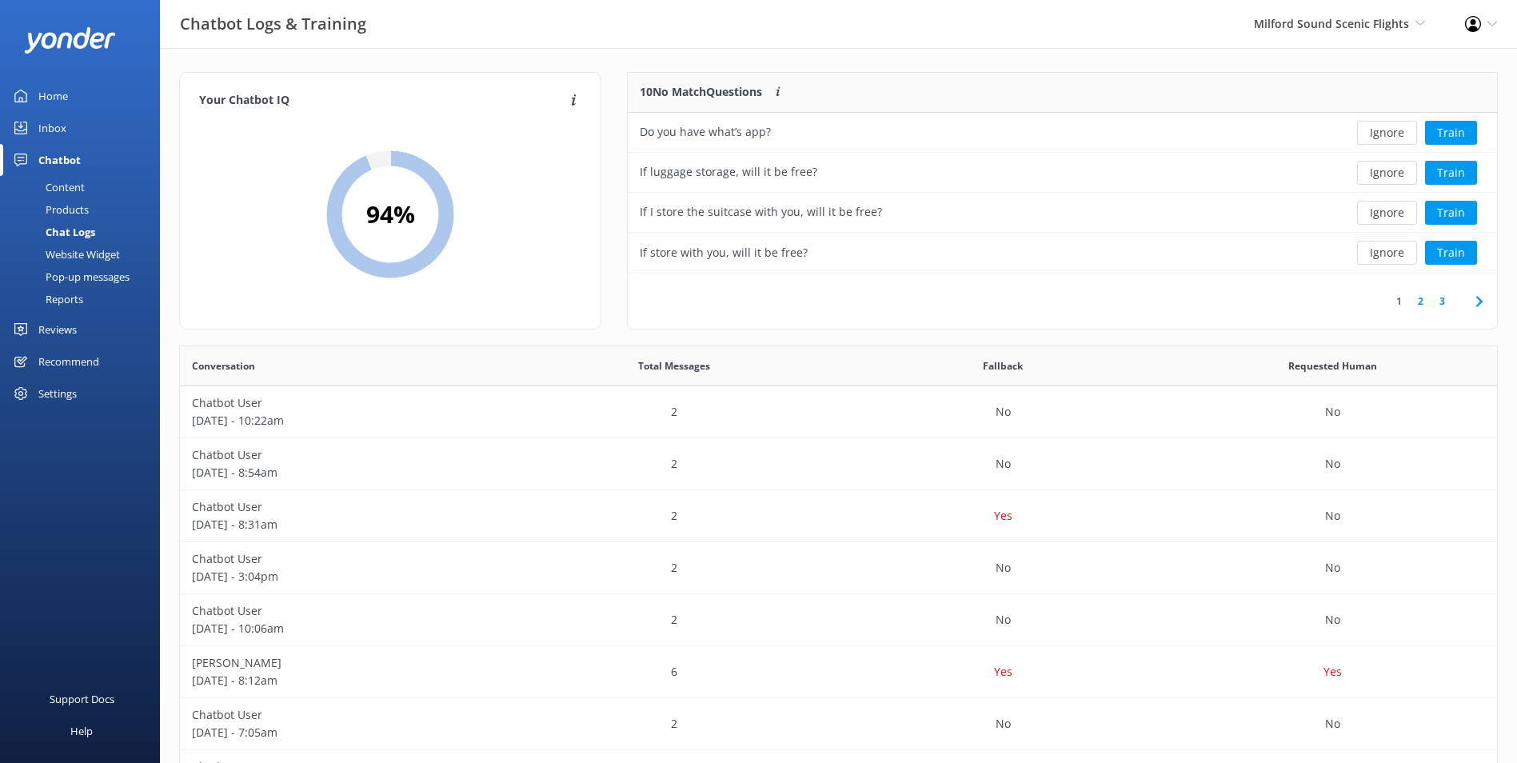
click at [1382, 134] on button "Ignore" at bounding box center [1387, 133] width 60 height 24
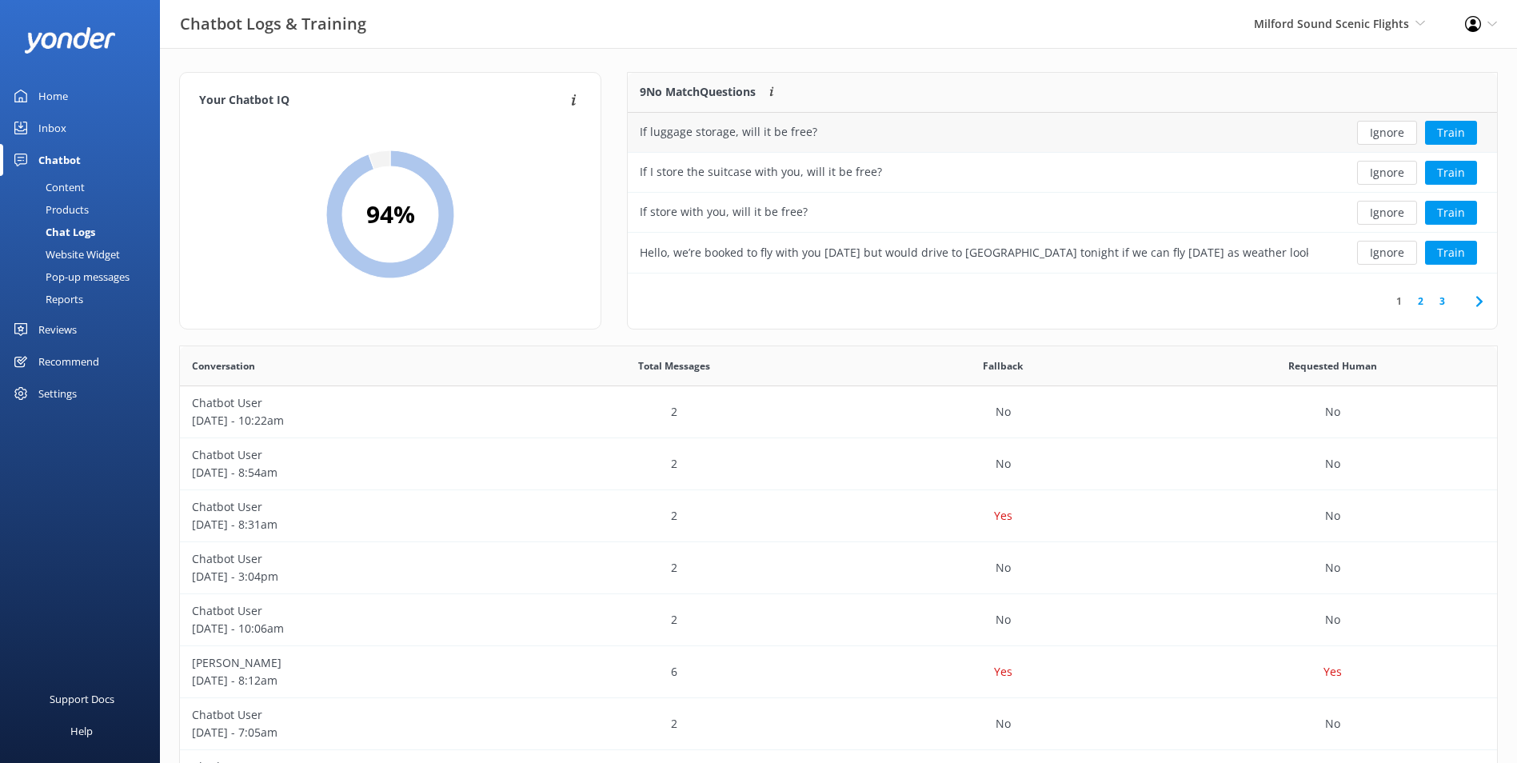
click at [1382, 134] on button "Ignore" at bounding box center [1387, 133] width 60 height 24
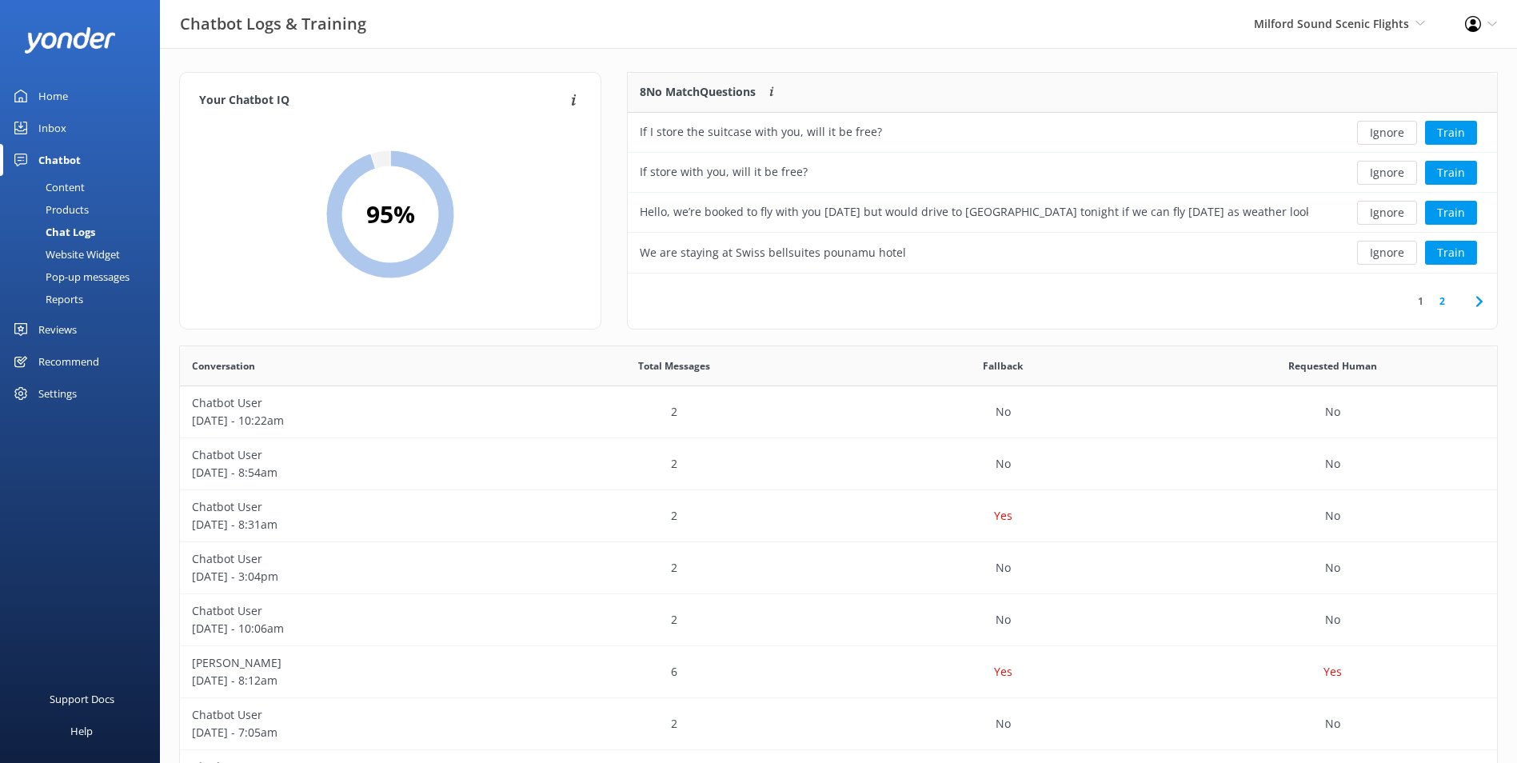
click at [1382, 135] on button "Ignore" at bounding box center [1387, 133] width 60 height 24
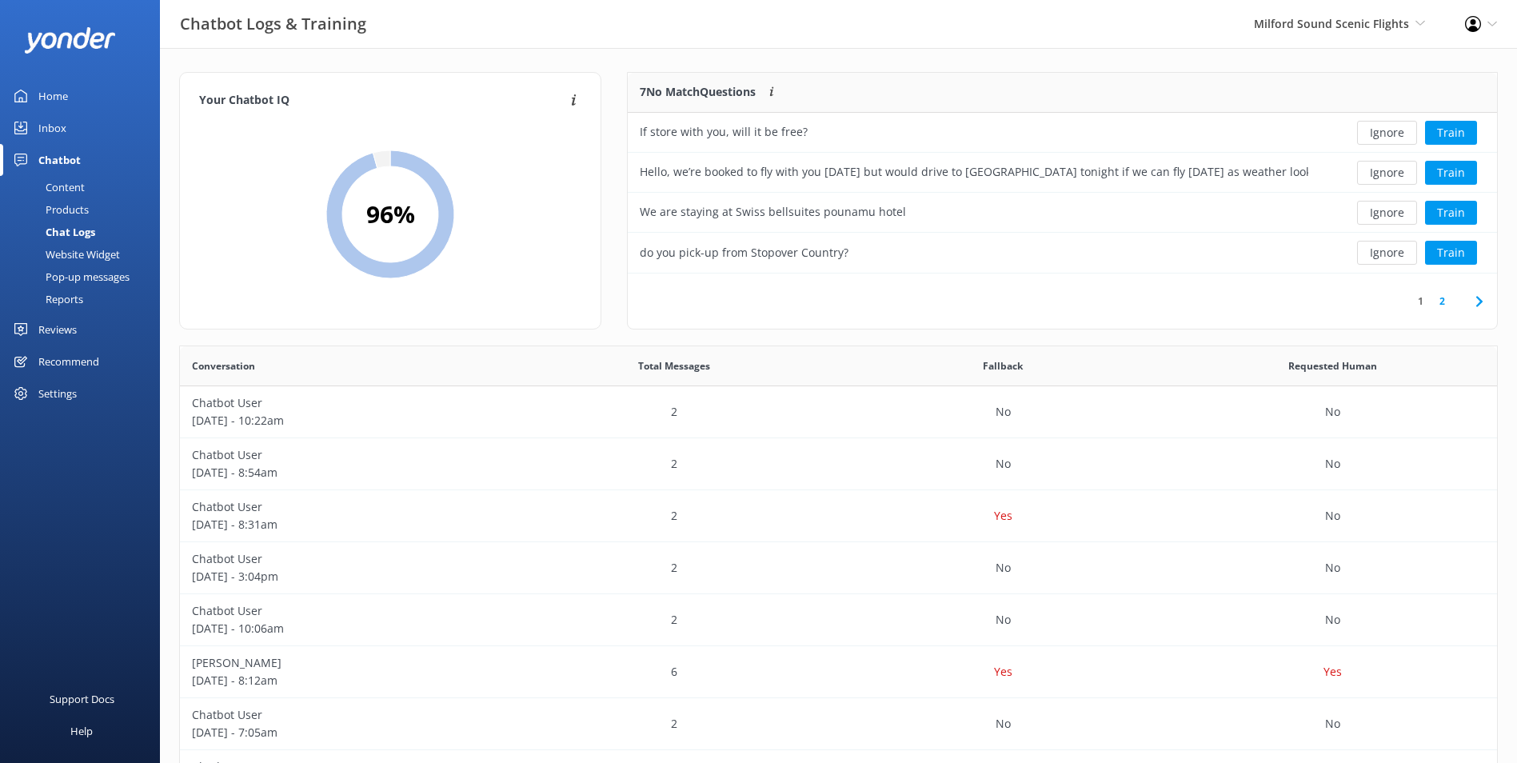
click at [1382, 136] on button "Ignore" at bounding box center [1387, 133] width 60 height 24
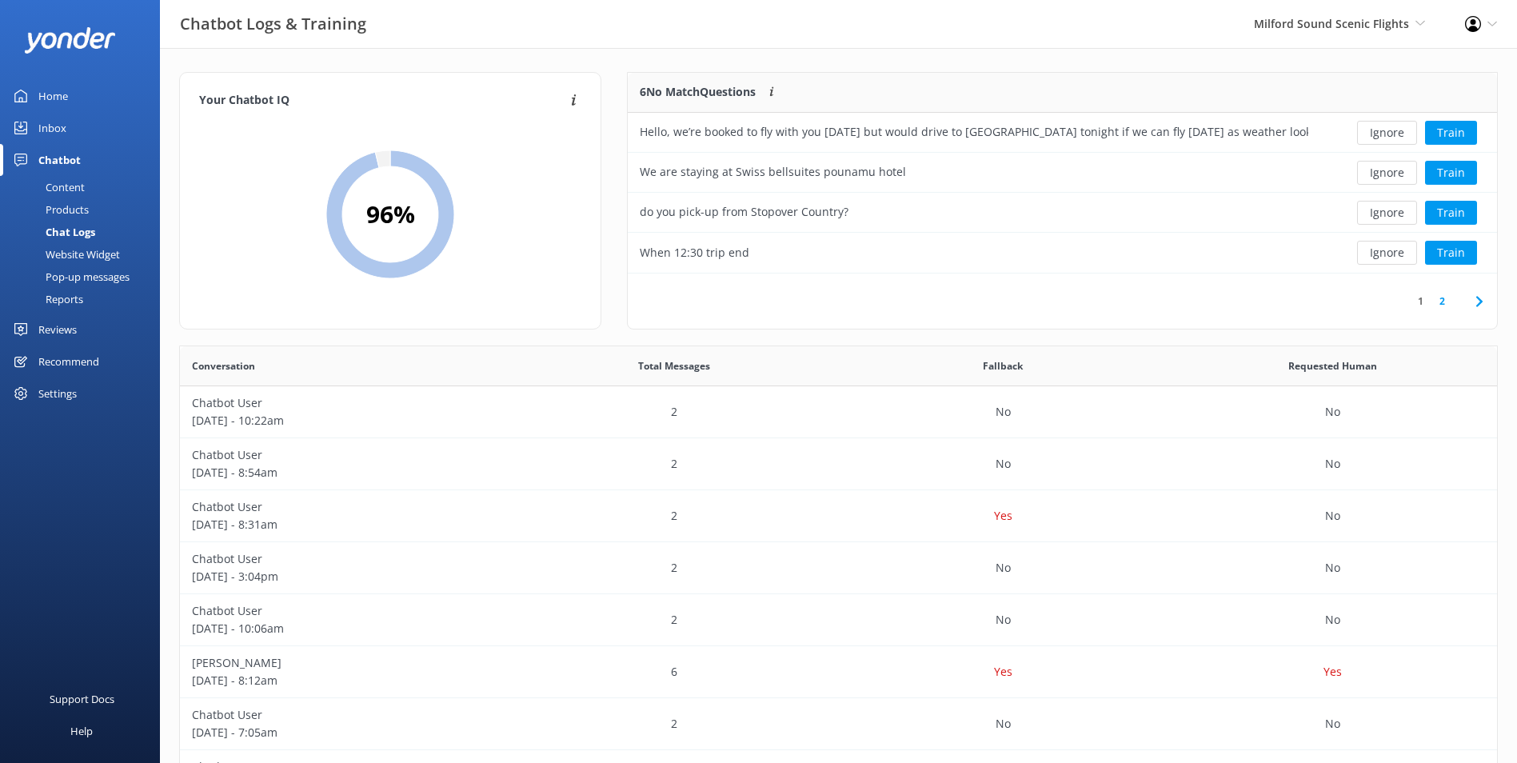
click at [1382, 136] on button "Ignore" at bounding box center [1387, 133] width 60 height 24
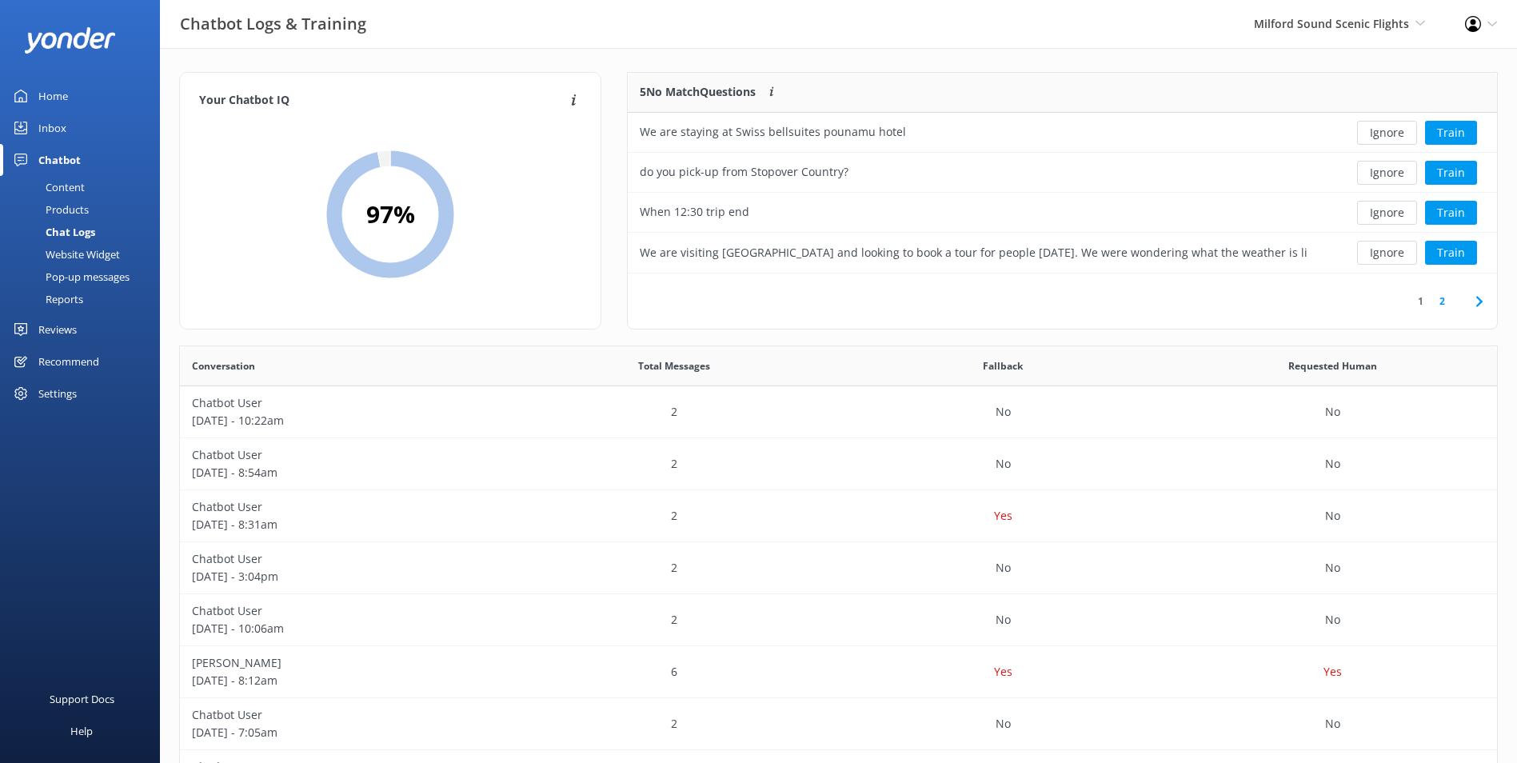
click at [1382, 136] on button "Ignore" at bounding box center [1387, 133] width 60 height 24
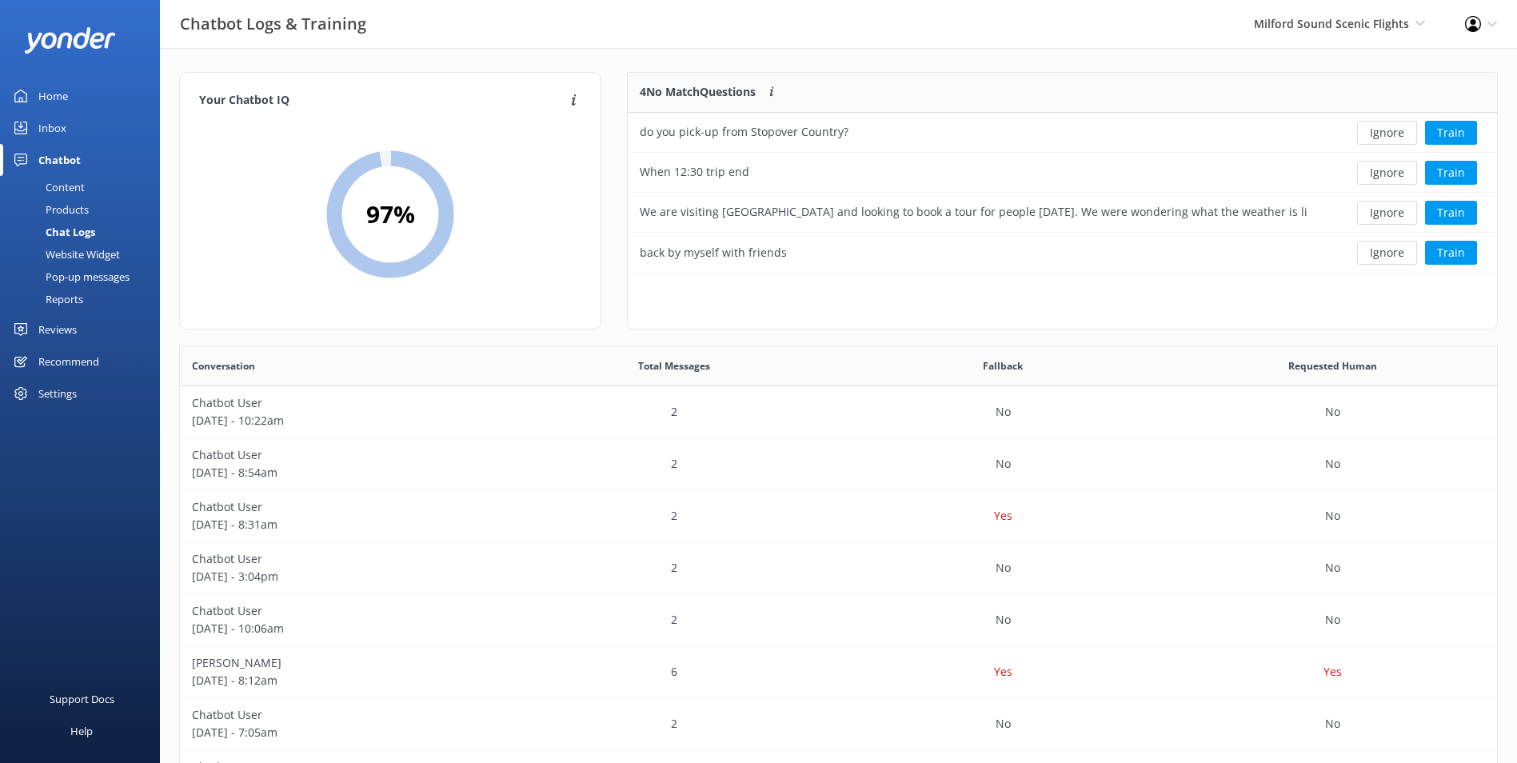
click at [1382, 136] on button "Ignore" at bounding box center [1387, 133] width 60 height 24
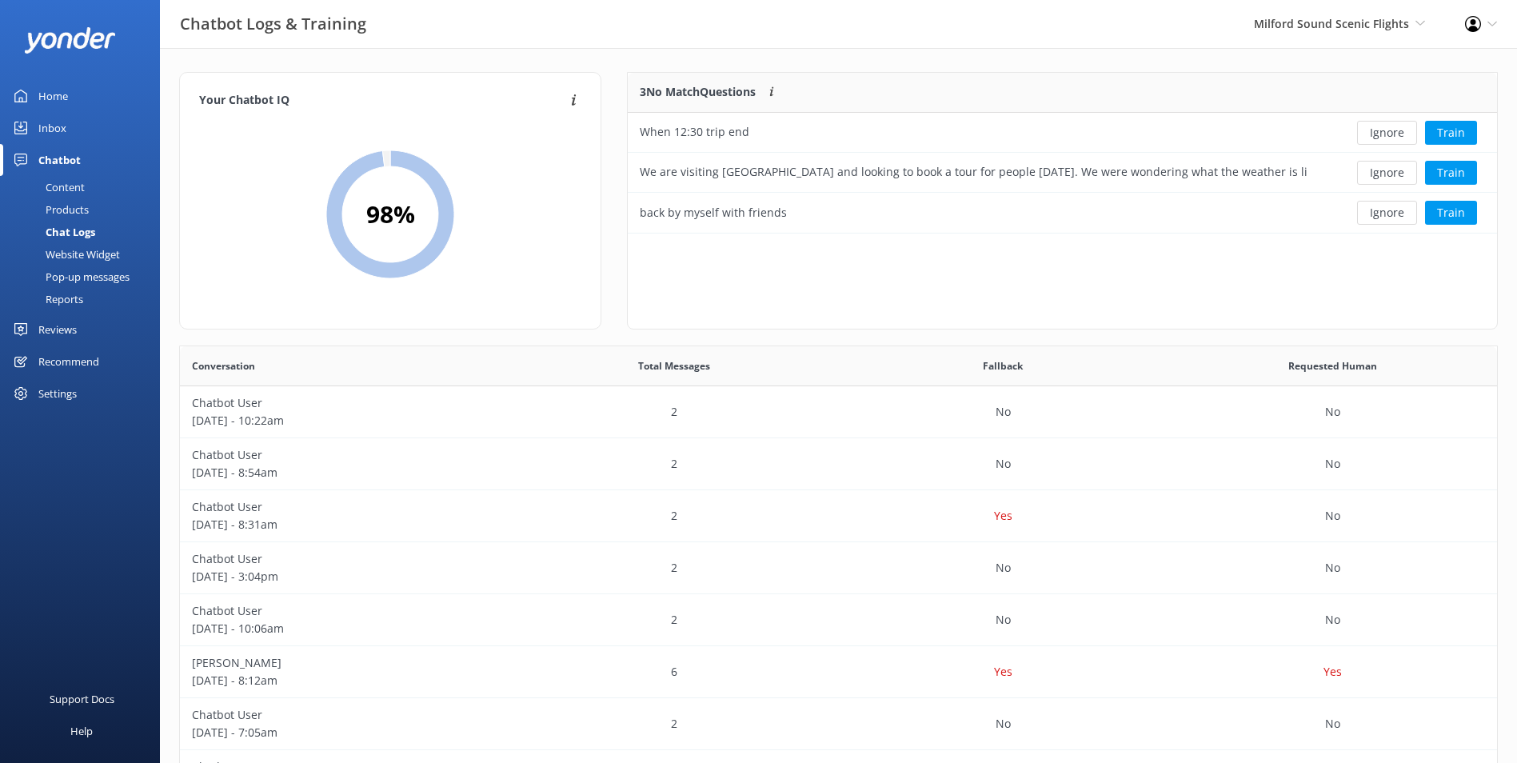
scroll to position [149, 856]
click at [1382, 136] on button "Ignore" at bounding box center [1387, 133] width 60 height 24
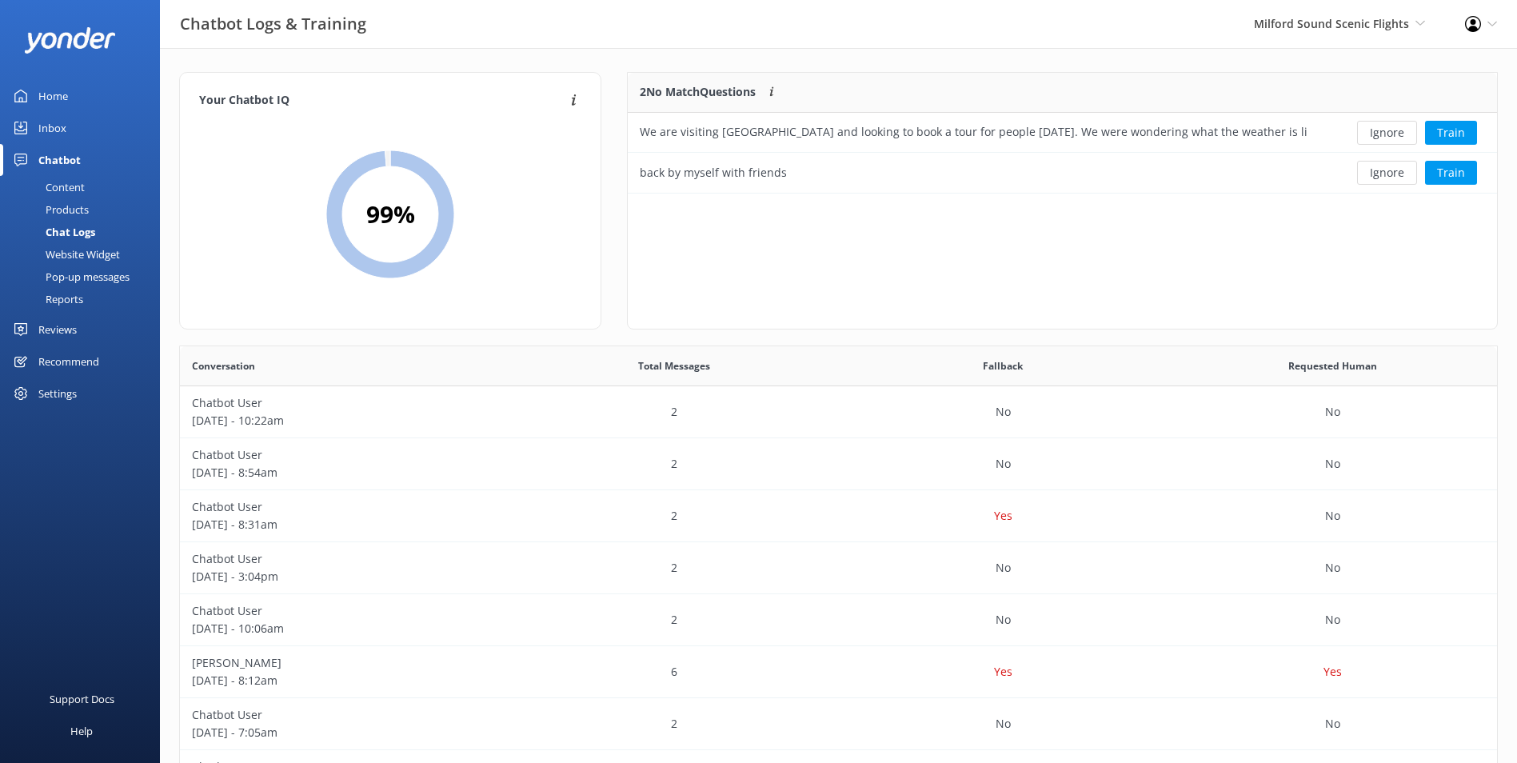
click at [1382, 136] on button "Ignore" at bounding box center [1387, 133] width 60 height 24
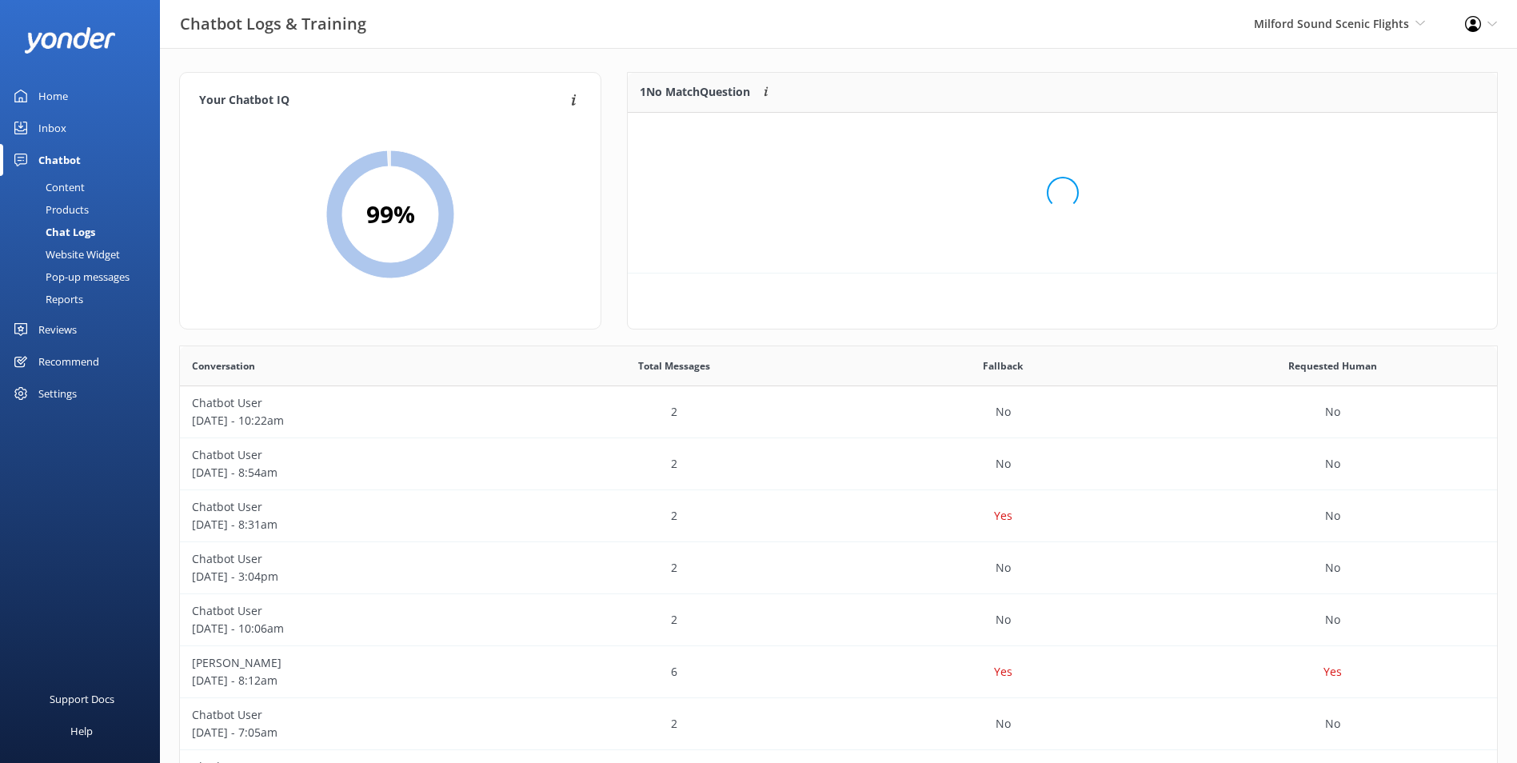
click at [1382, 136] on div "Loading.." at bounding box center [1062, 192] width 837 height 763
click at [1382, 136] on button "Ignore" at bounding box center [1387, 133] width 60 height 24
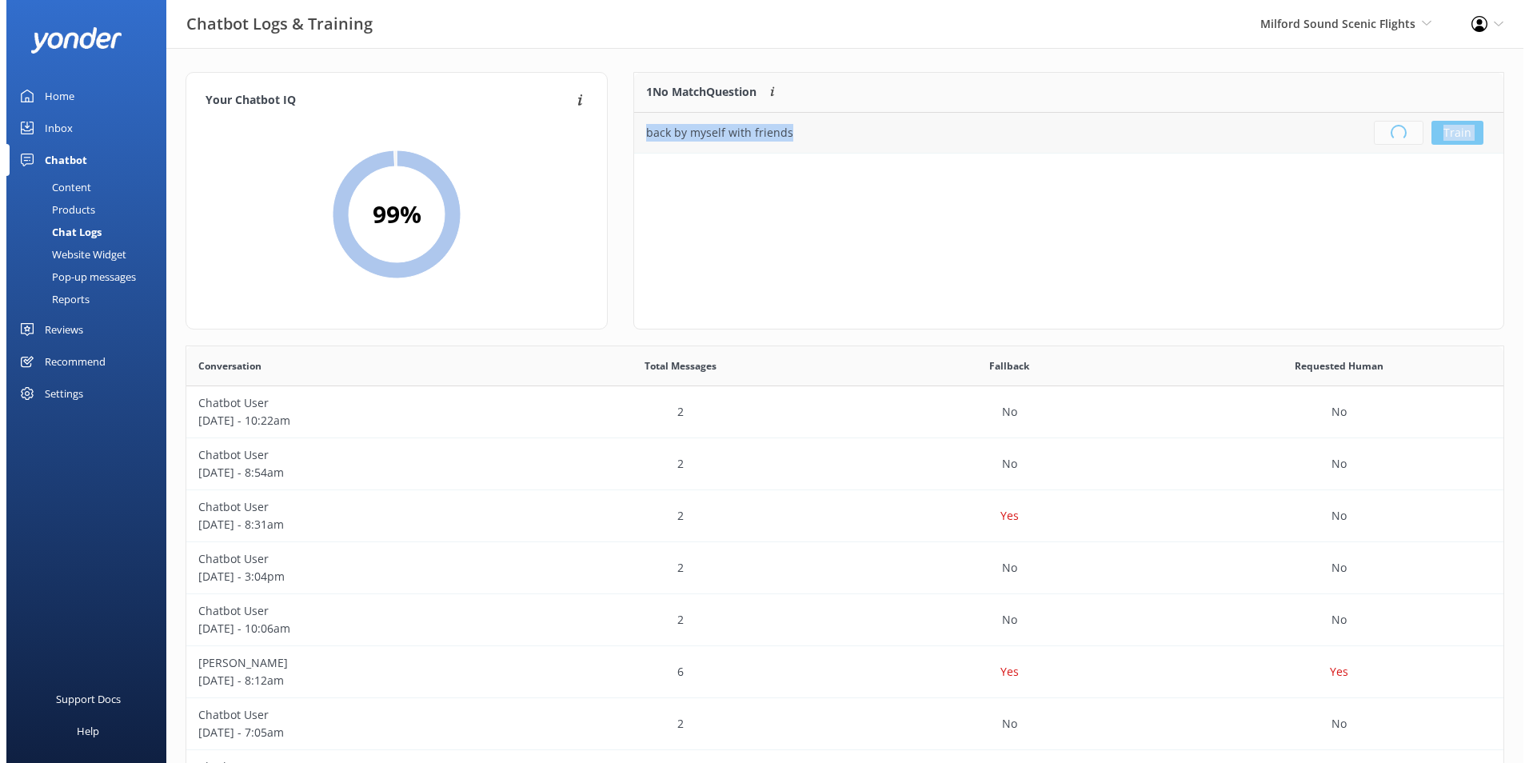
scroll to position [188, 856]
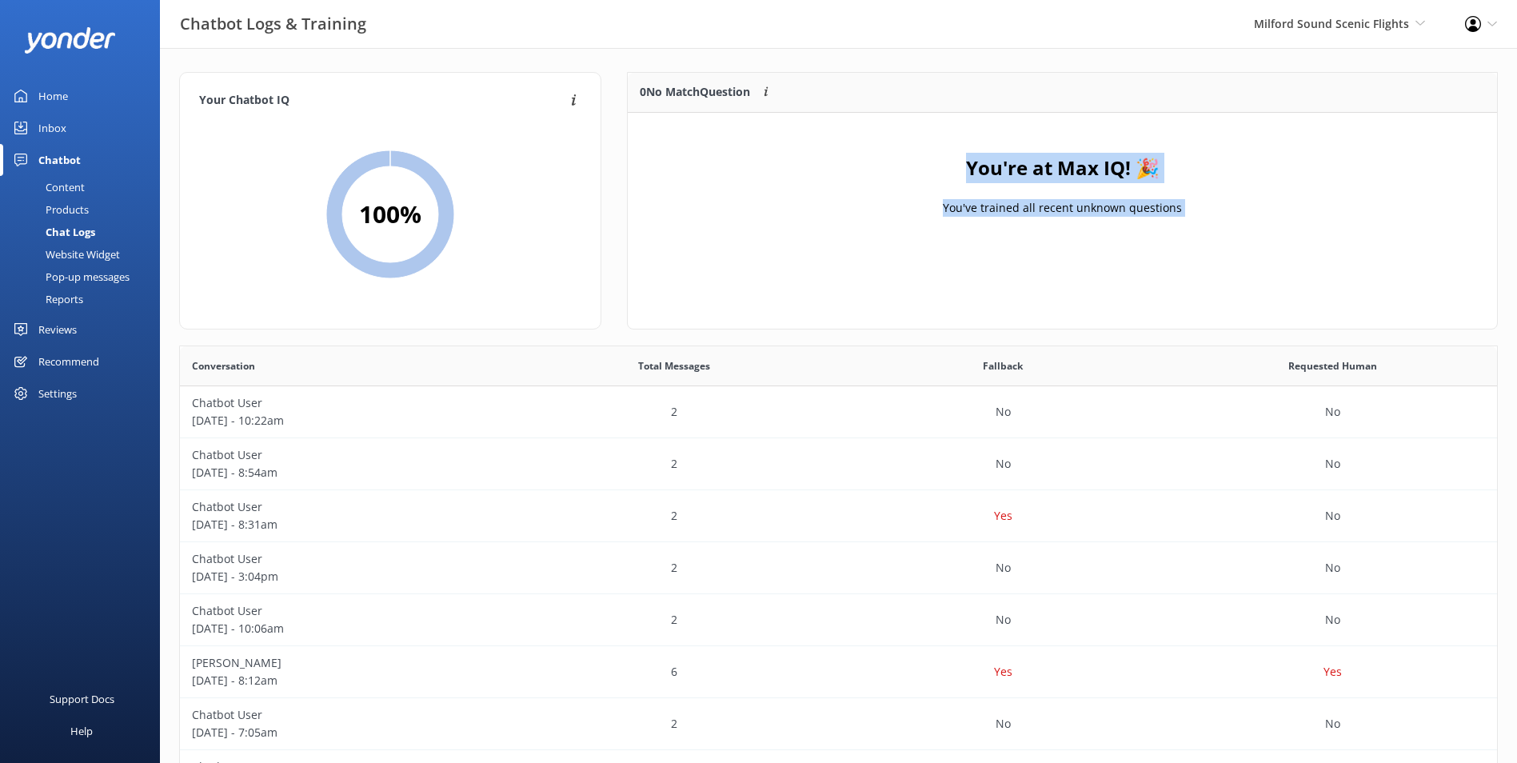
click at [108, 118] on link "Inbox" at bounding box center [80, 128] width 160 height 32
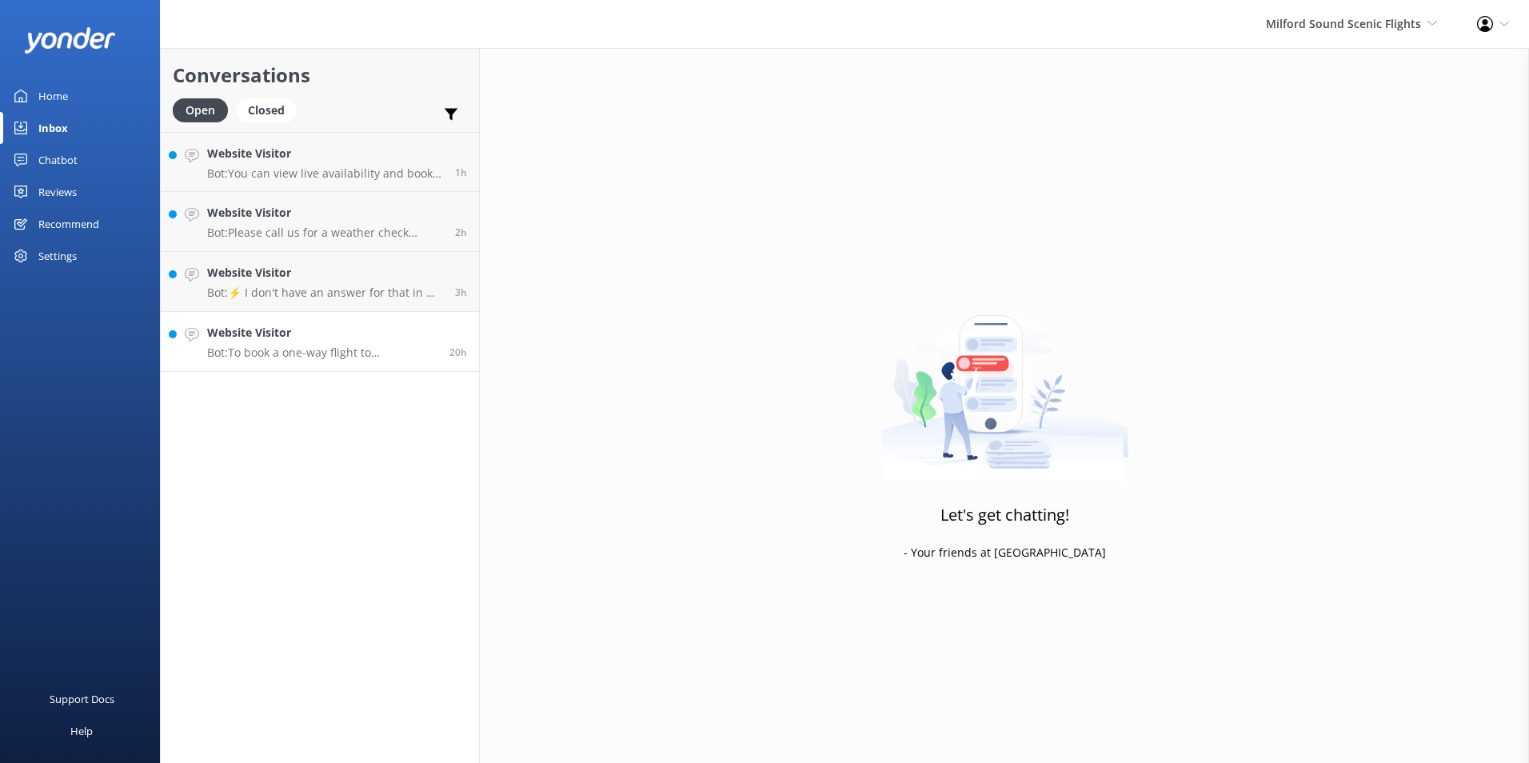
click at [393, 353] on p "Bot: To book a one-way flight to [GEOGRAPHIC_DATA] / [GEOGRAPHIC_DATA], please …" at bounding box center [322, 352] width 230 height 14
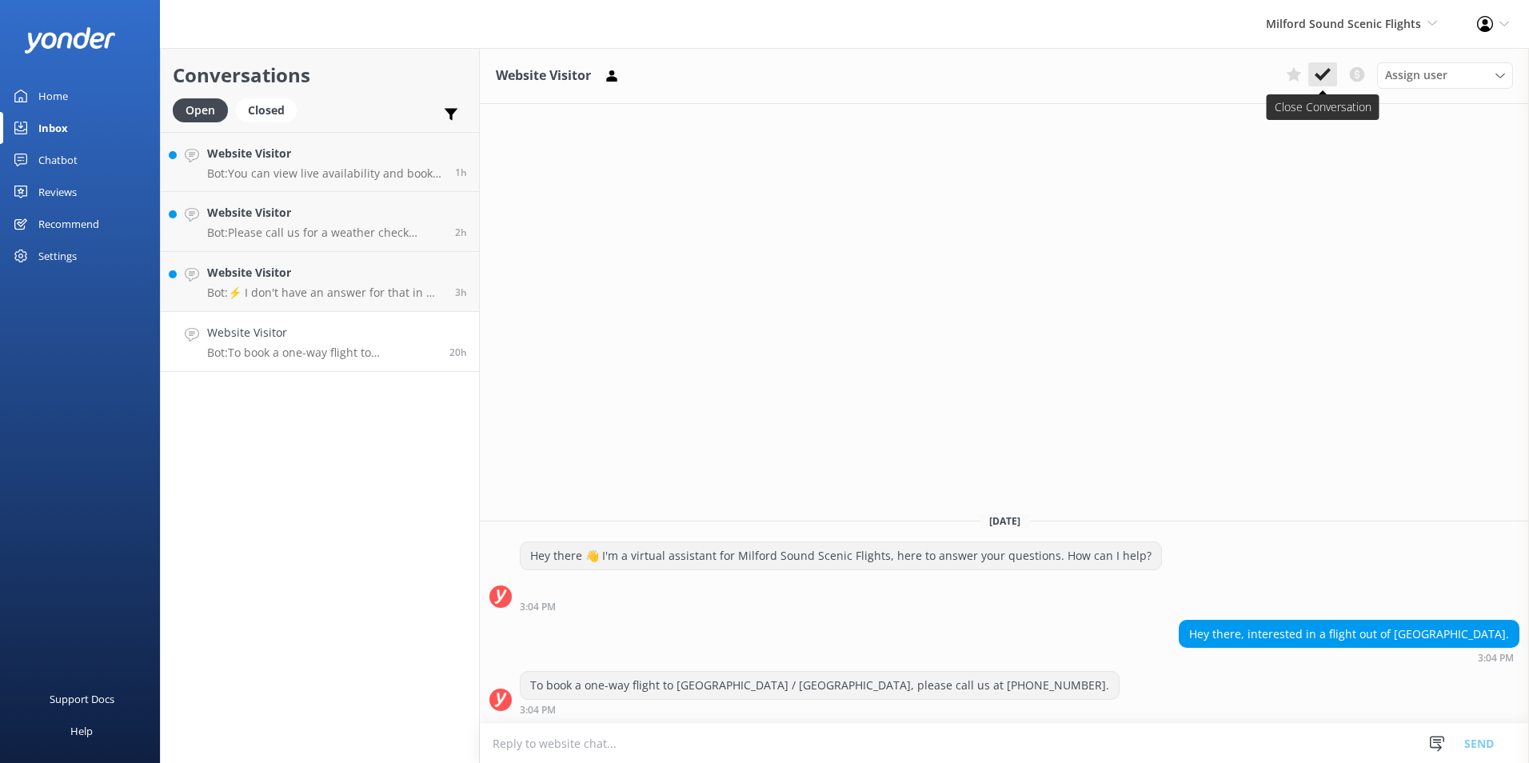
click at [1331, 78] on button at bounding box center [1322, 74] width 29 height 24
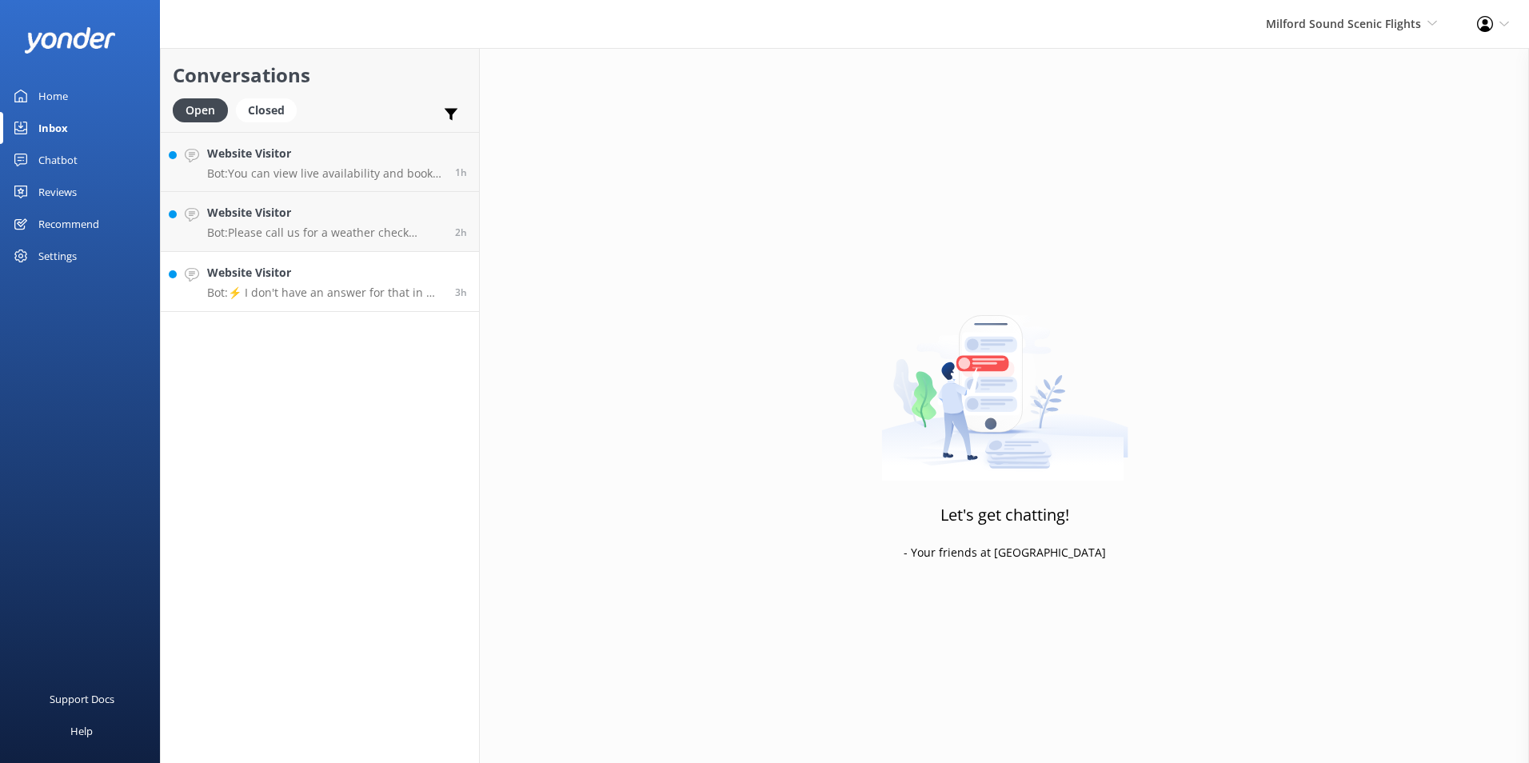
click at [299, 282] on div "Website Visitor Bot: ⚡ I don't have an answer for that in my knowledge base. Pl…" at bounding box center [325, 281] width 236 height 35
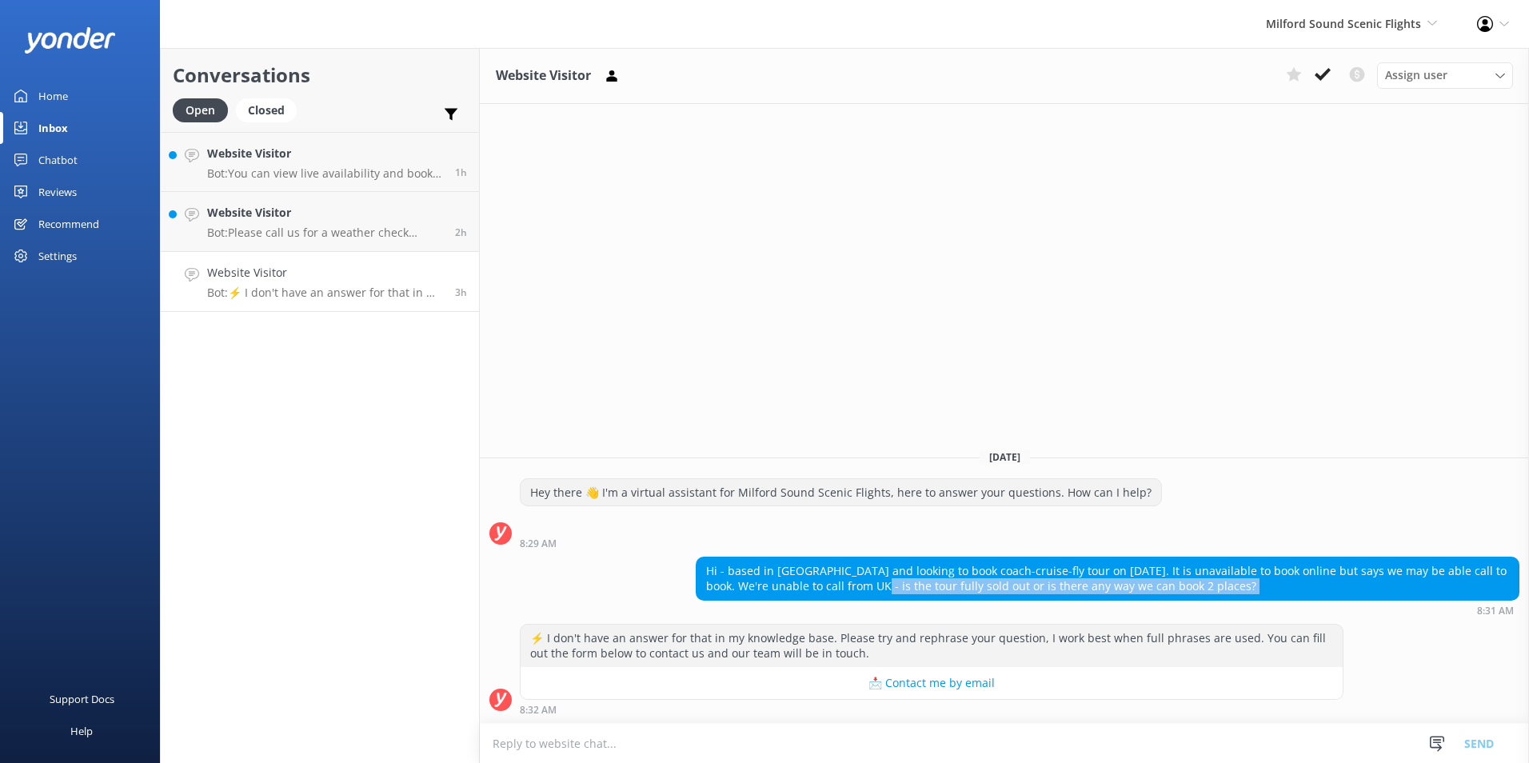
drag, startPoint x: 872, startPoint y: 587, endPoint x: 947, endPoint y: 608, distance: 77.2
click at [947, 608] on div "Hi - based in [GEOGRAPHIC_DATA] and looking to book coach-cruise-fly tour on [D…" at bounding box center [1107, 585] width 823 height 59
click at [1324, 78] on icon at bounding box center [1322, 74] width 16 height 16
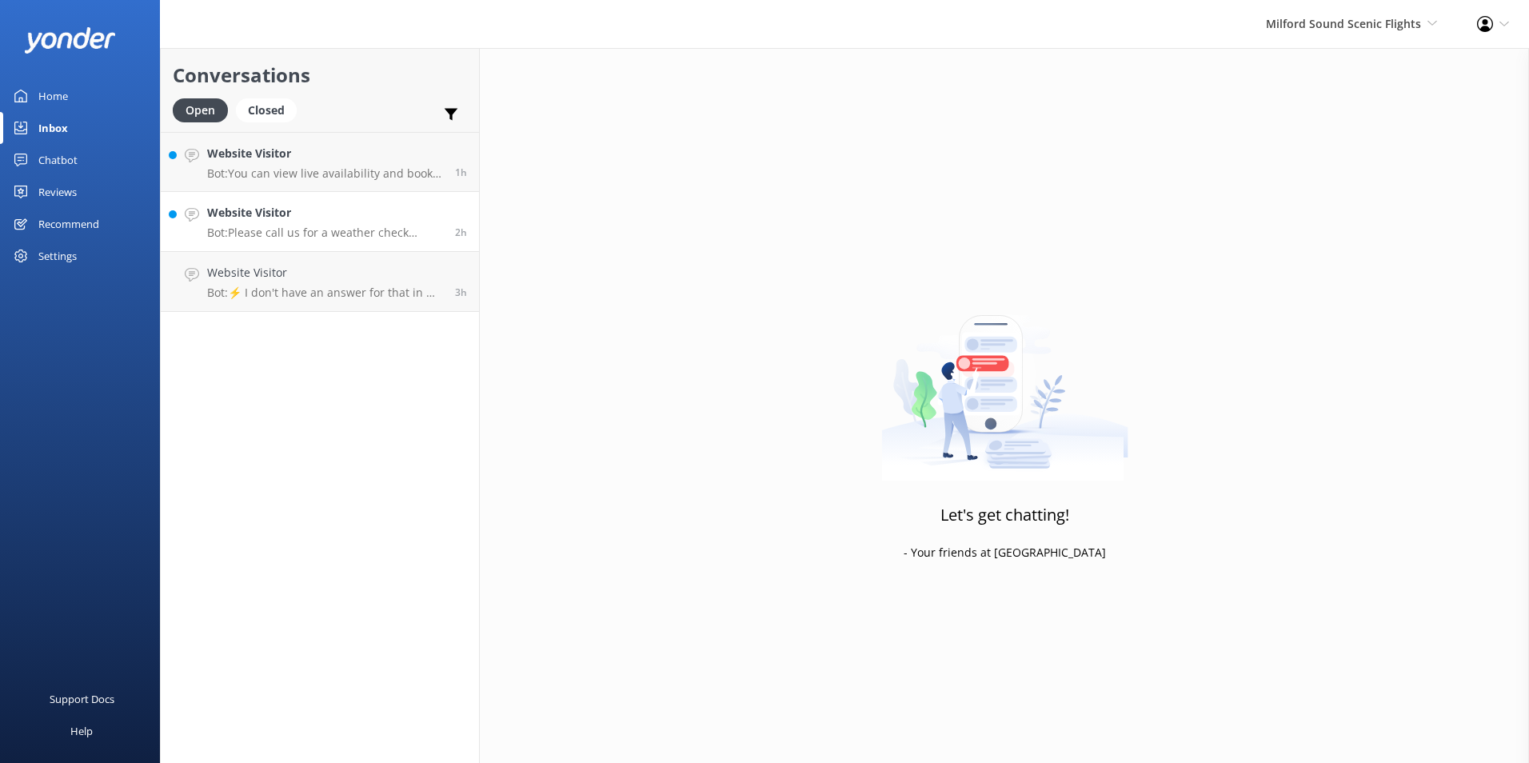
click at [314, 213] on h4 "Website Visitor" at bounding box center [325, 213] width 236 height 18
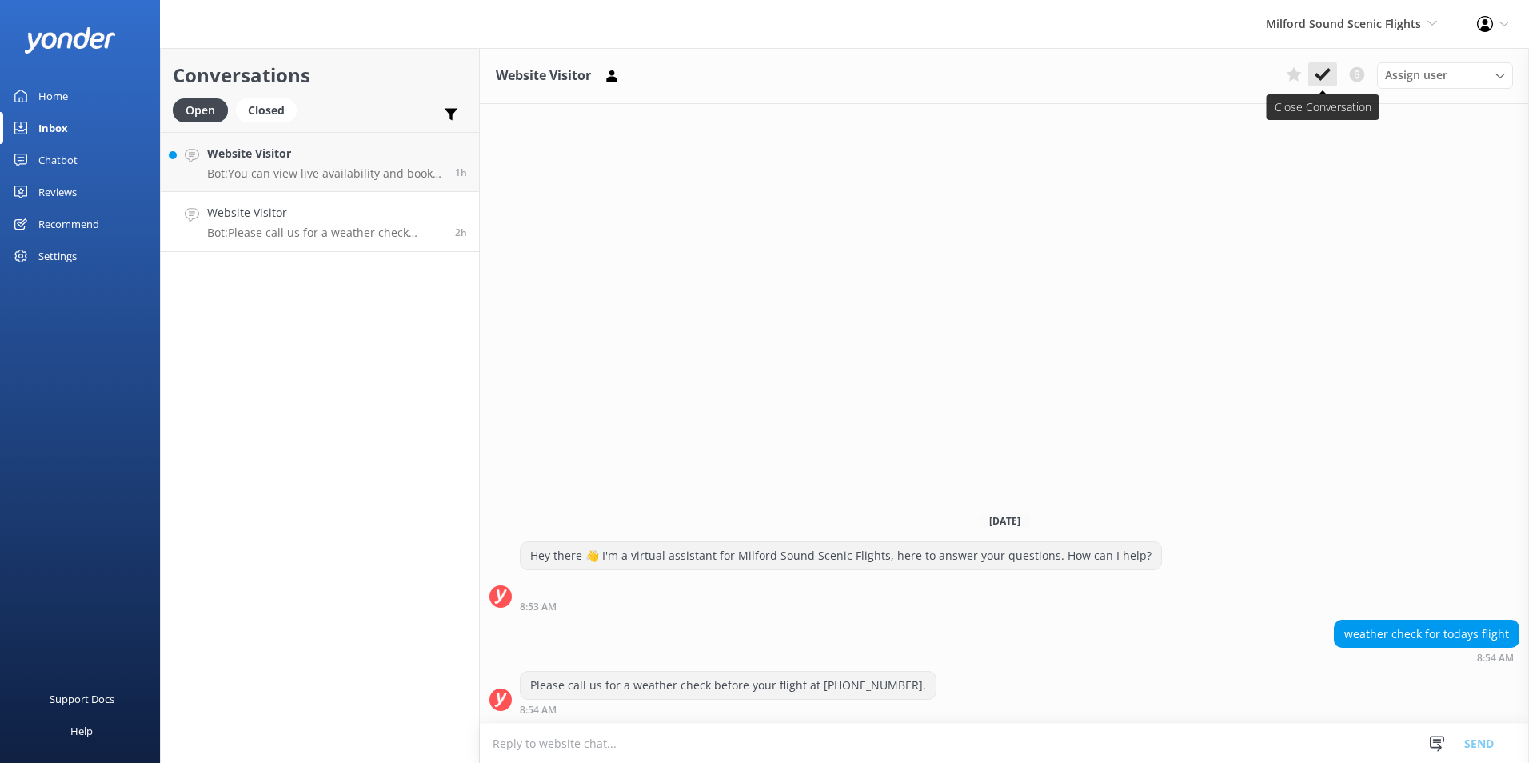
click at [1318, 70] on icon at bounding box center [1322, 74] width 16 height 16
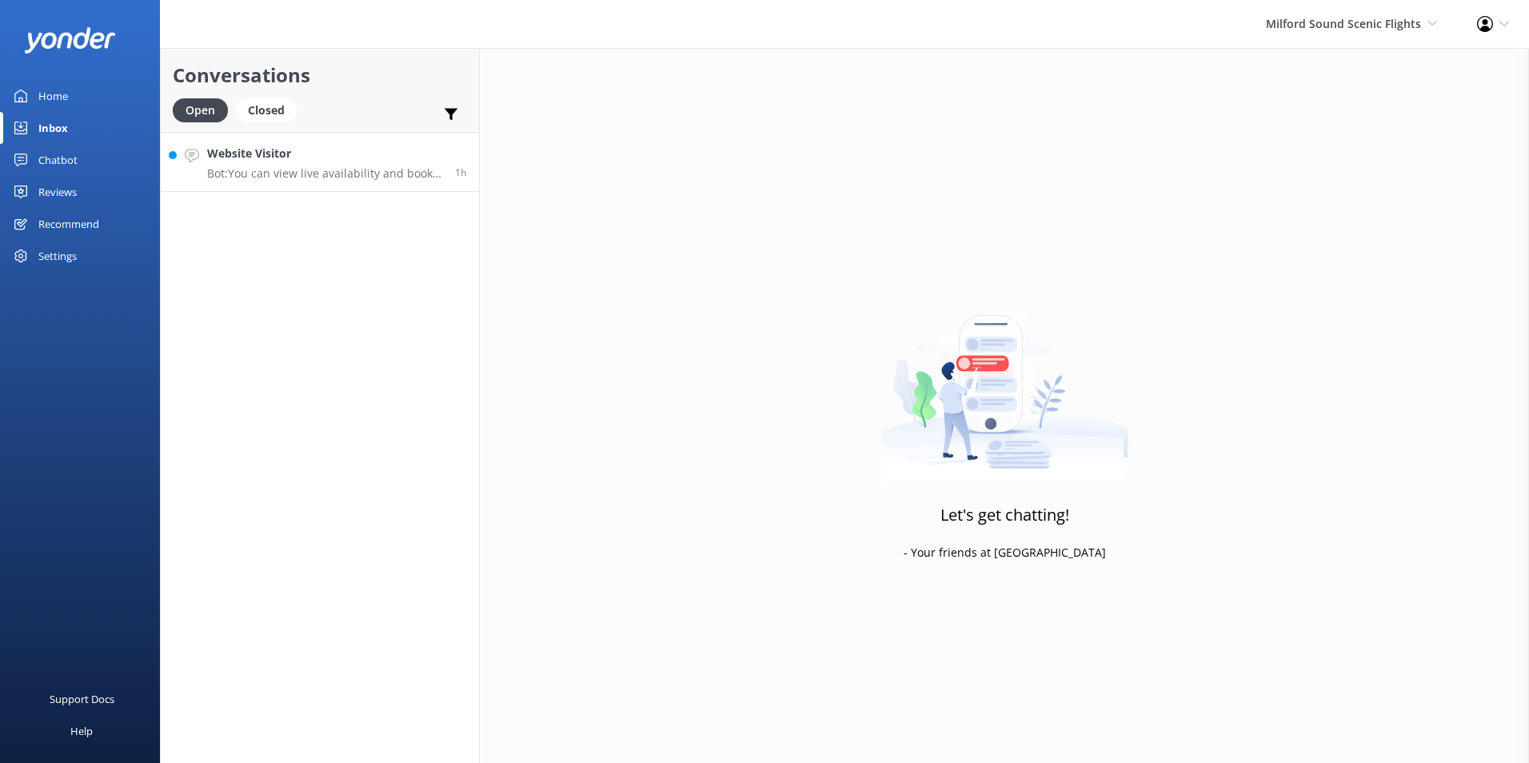
click at [279, 160] on h4 "Website Visitor" at bounding box center [325, 154] width 236 height 18
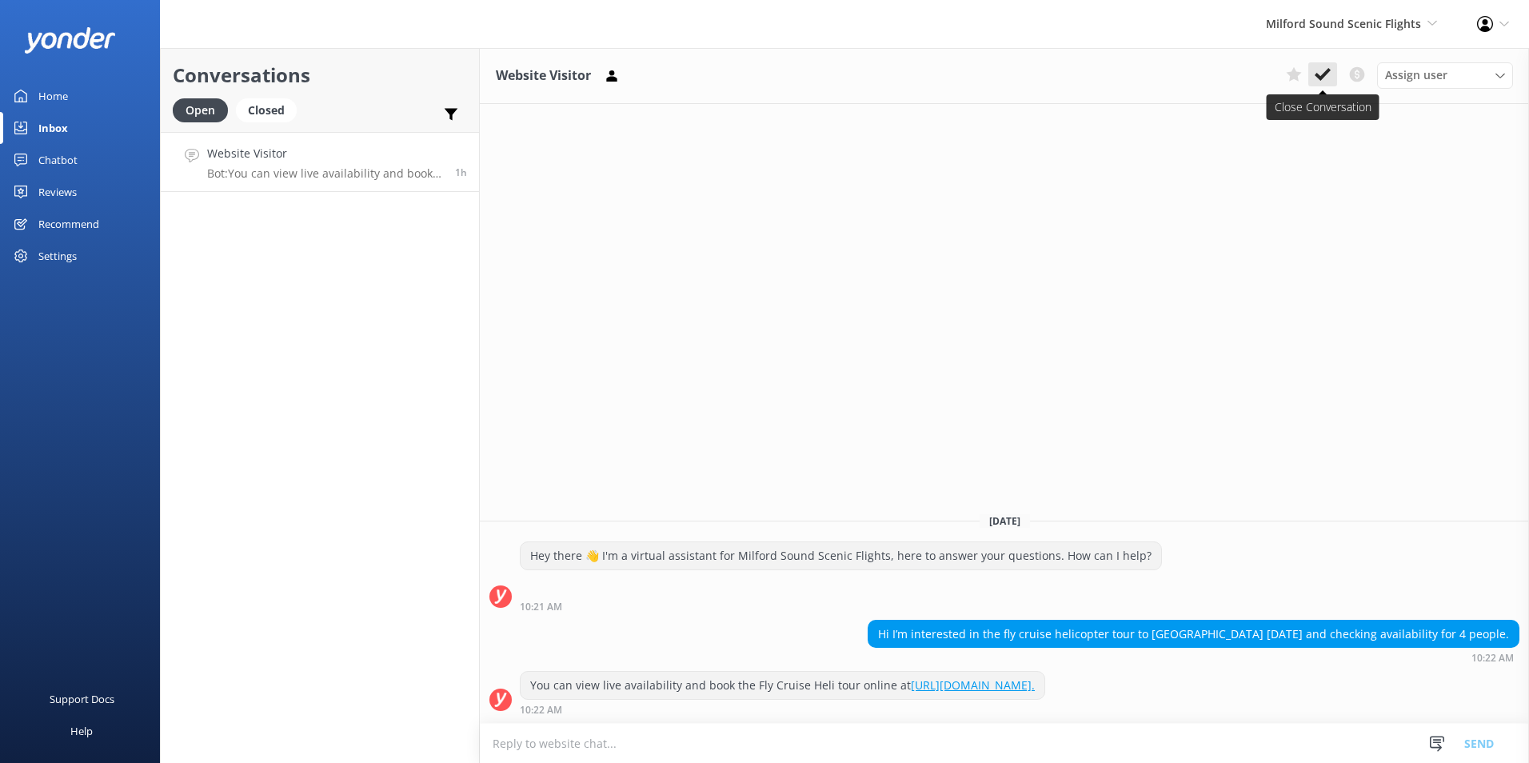
click at [1318, 73] on icon at bounding box center [1322, 74] width 16 height 16
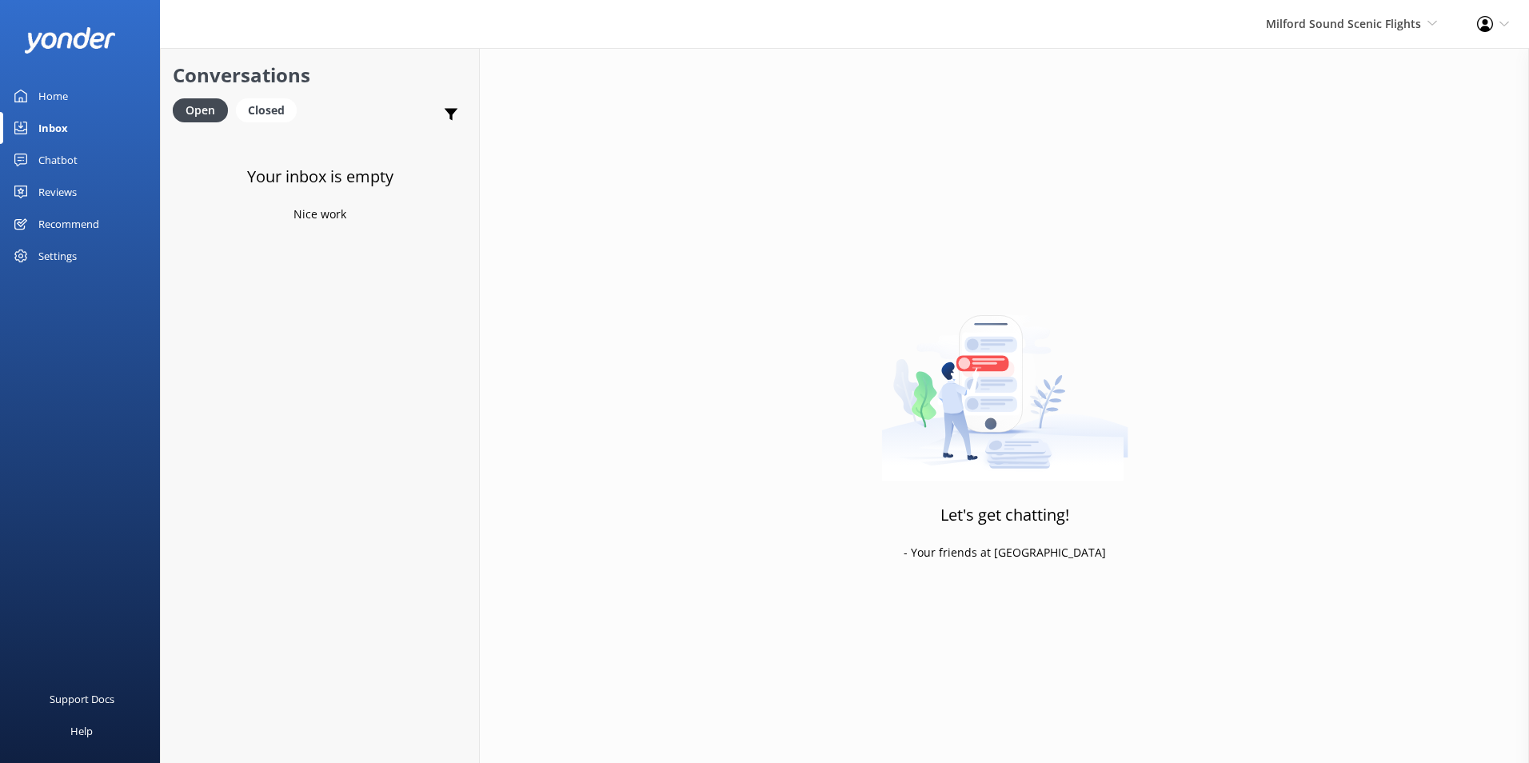
drag, startPoint x: 58, startPoint y: 91, endPoint x: 66, endPoint y: 109, distance: 19.3
click at [58, 91] on div "Home" at bounding box center [53, 96] width 30 height 32
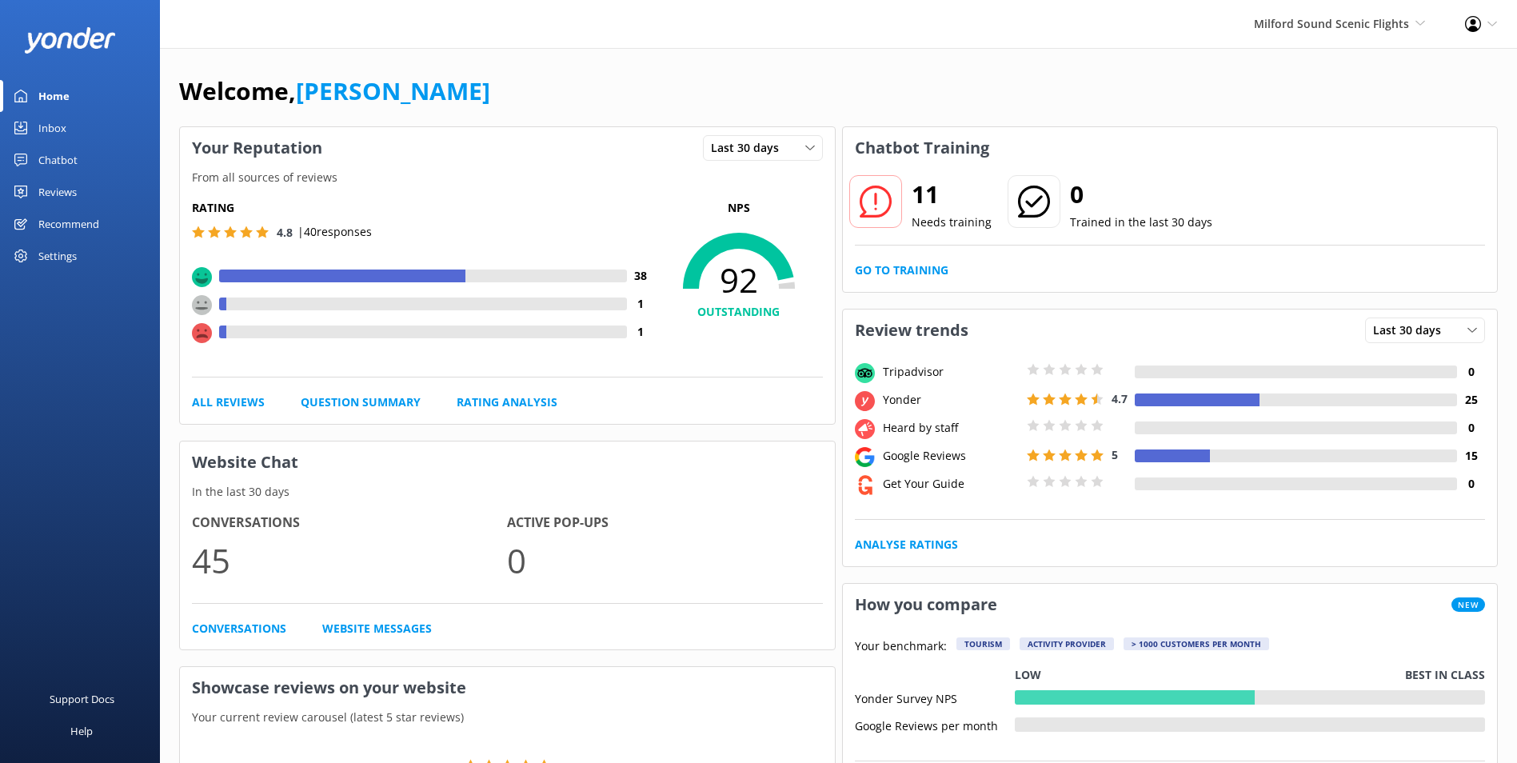
click at [81, 162] on link "Chatbot" at bounding box center [80, 160] width 160 height 32
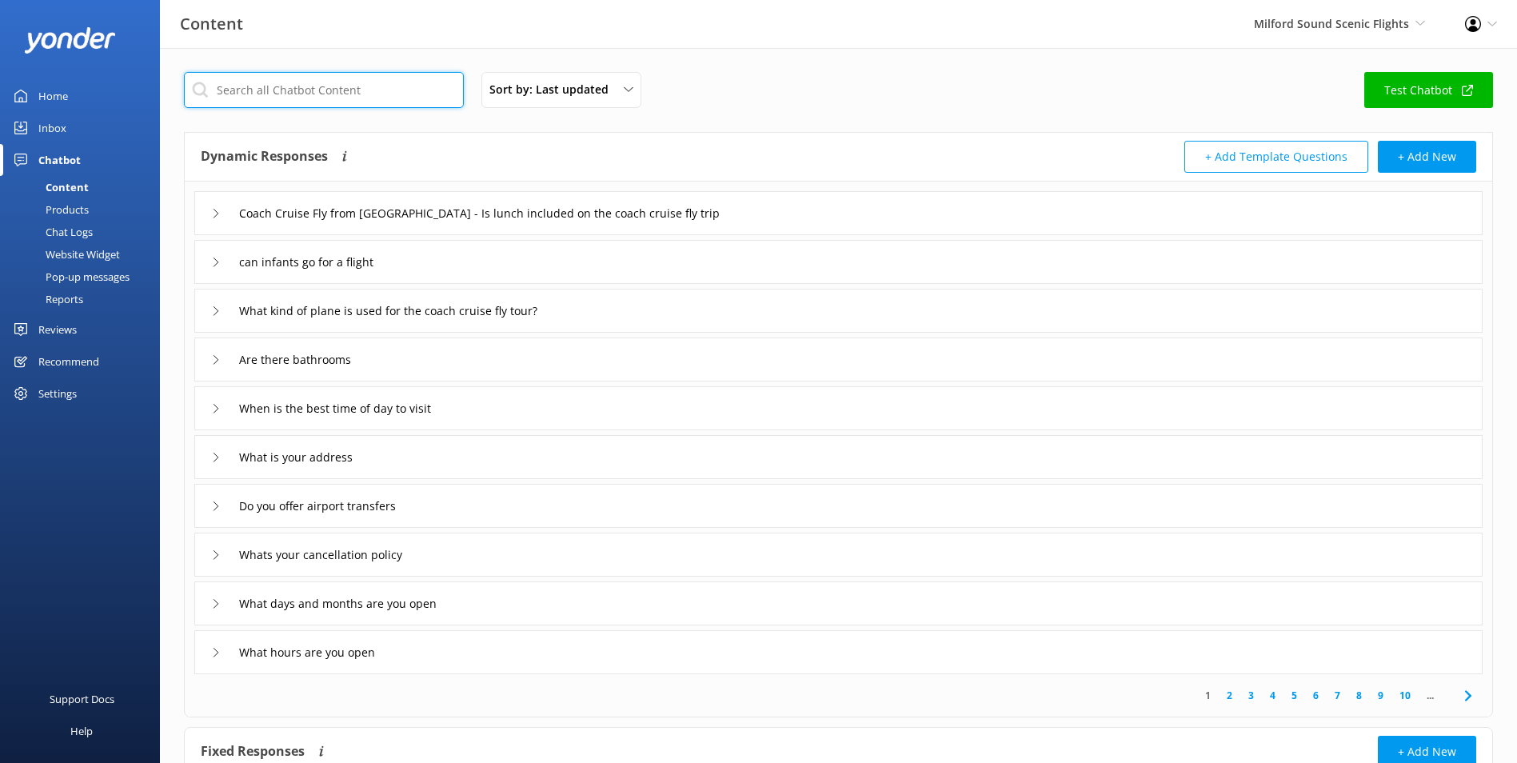
click at [344, 107] on input "text" at bounding box center [324, 90] width 280 height 36
type input "cost"
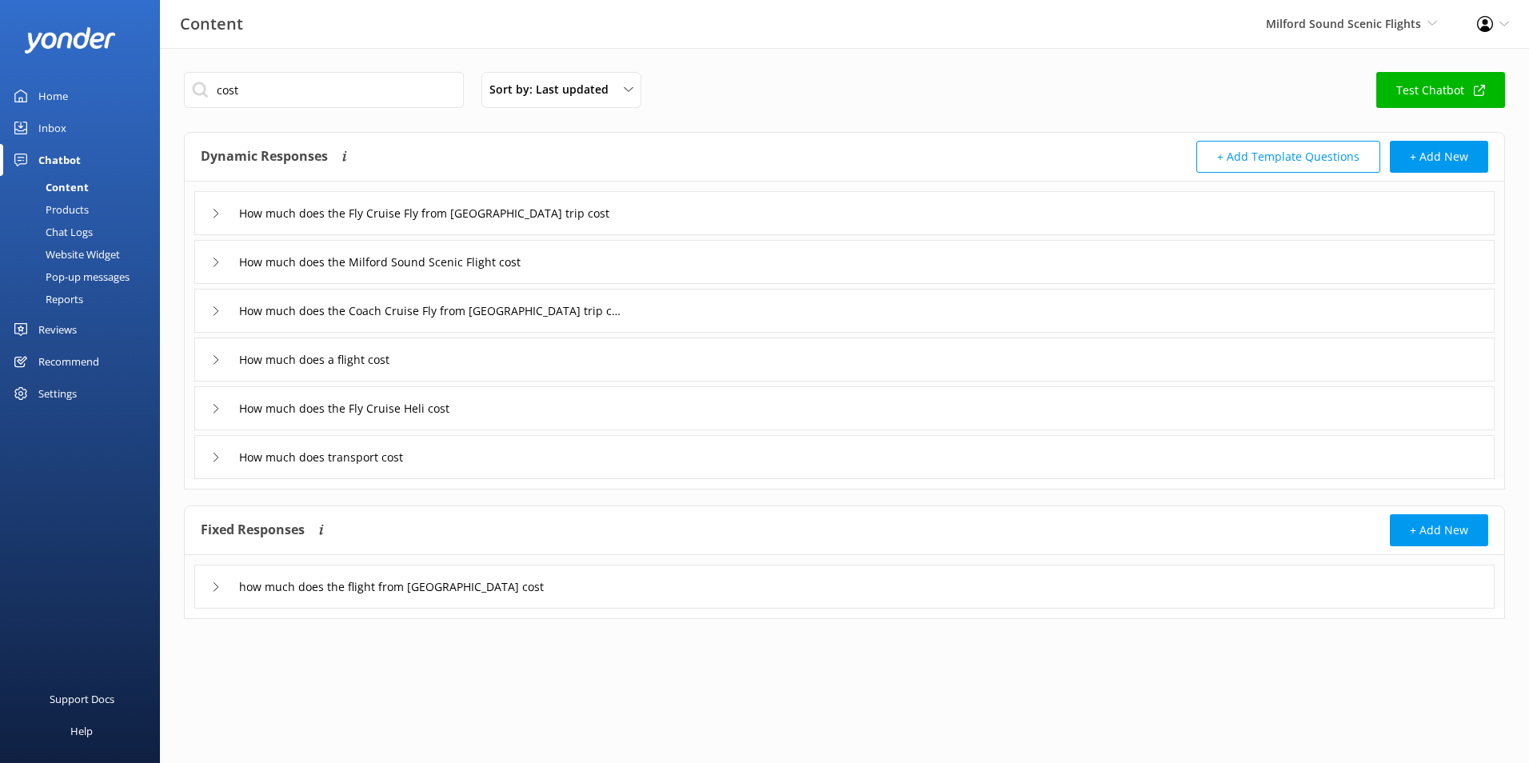
click at [773, 217] on div "How much does the Fly Cruise Fly from [GEOGRAPHIC_DATA] trip cost" at bounding box center [844, 213] width 1300 height 44
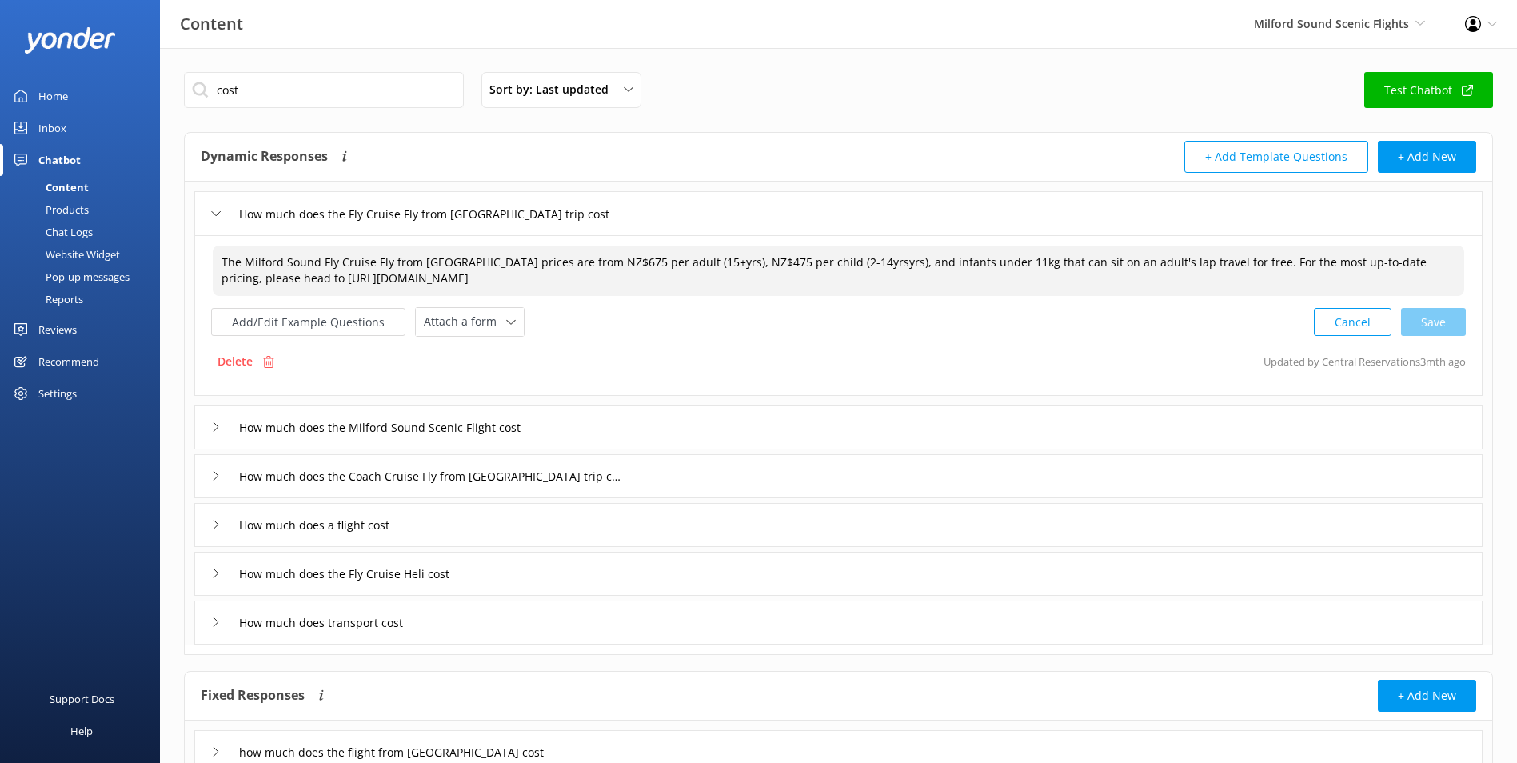
drag, startPoint x: 596, startPoint y: 263, endPoint x: 612, endPoint y: 263, distance: 16.8
click at [612, 263] on textarea "The Milford Sound Fly Cruise Fly from [GEOGRAPHIC_DATA] prices are from NZ$675 …" at bounding box center [838, 270] width 1251 height 50
drag, startPoint x: 733, startPoint y: 262, endPoint x: 753, endPoint y: 262, distance: 20.0
click at [753, 262] on textarea "The Milford Sound Fly Cruise Fly from [GEOGRAPHIC_DATA] prices are from NZ$749 …" at bounding box center [838, 270] width 1251 height 50
click at [1434, 325] on div "Cancel Save" at bounding box center [1390, 322] width 152 height 30
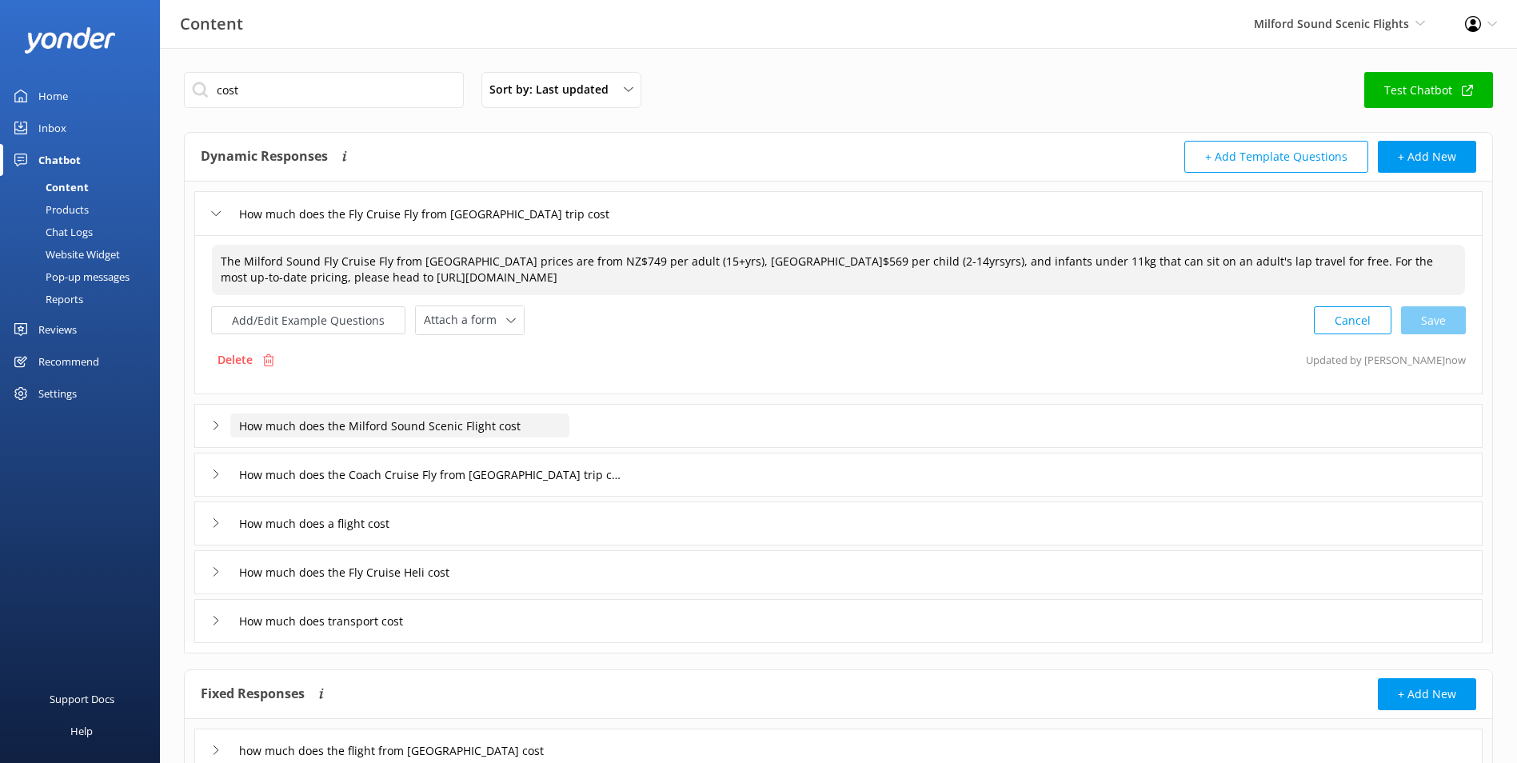
type textarea "The Milford Sound Fly Cruise Fly from [GEOGRAPHIC_DATA] prices are from NZ$749 …"
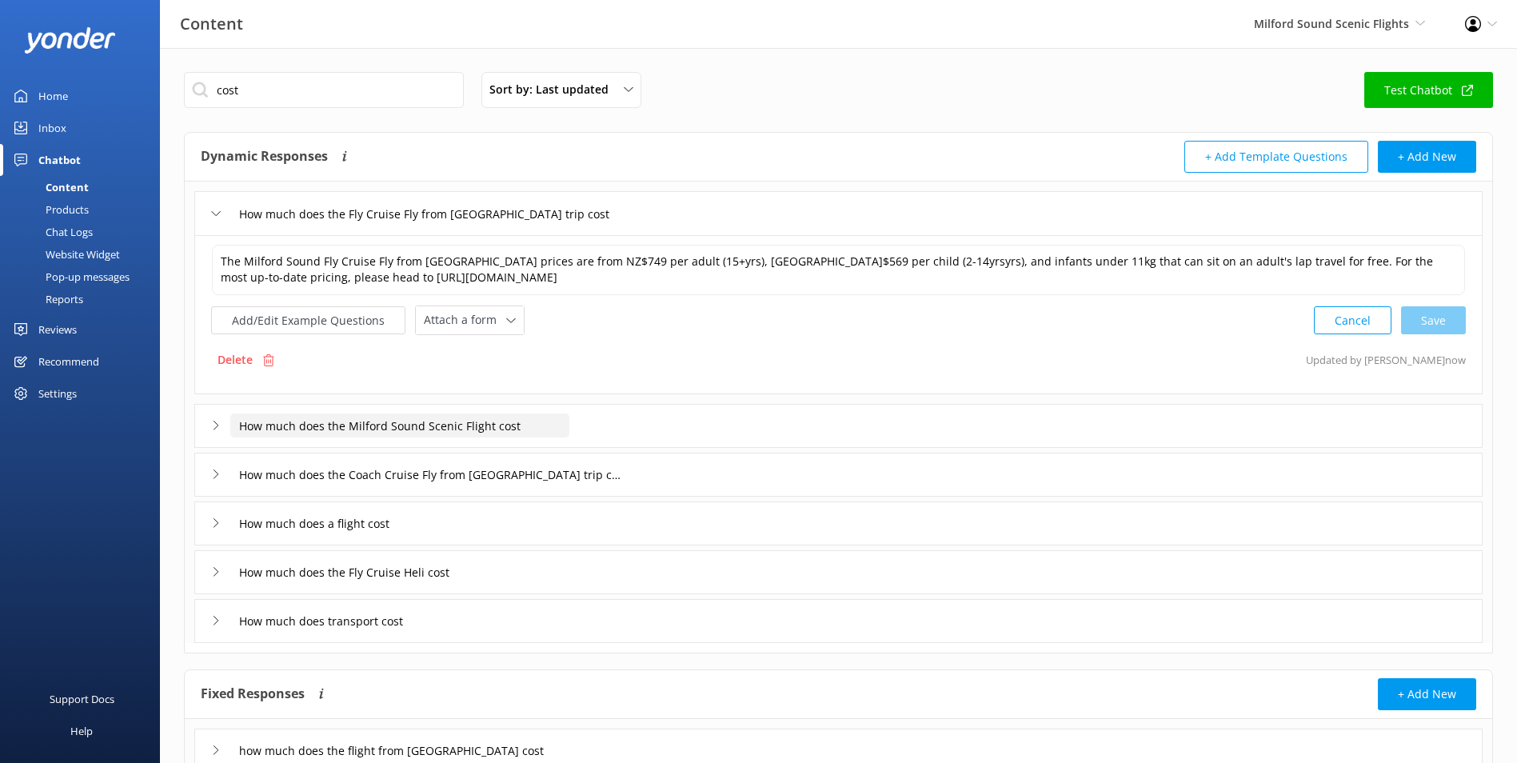
click at [564, 432] on input "How much does the Milford Sound Scenic Flight cost" at bounding box center [399, 425] width 339 height 24
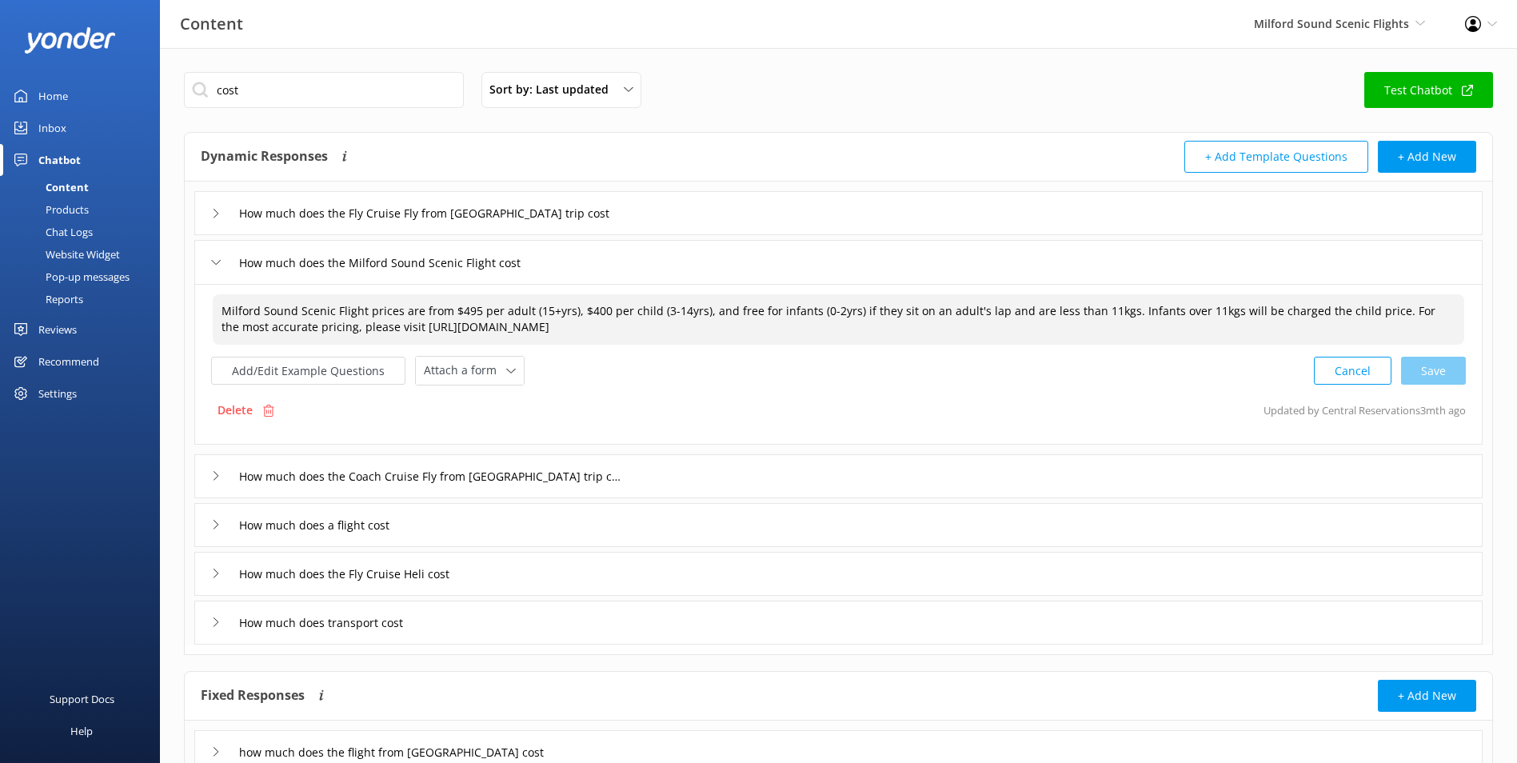
drag, startPoint x: 458, startPoint y: 308, endPoint x: 468, endPoint y: 309, distance: 10.4
click at [468, 309] on textarea "Milford Sound Scenic Flight prices are from $495 per adult (15+yrs), $400 per c…" at bounding box center [838, 319] width 1251 height 50
drag, startPoint x: 576, startPoint y: 307, endPoint x: 587, endPoint y: 308, distance: 10.4
click at [587, 308] on textarea "Milford Sound Scenic Flight prices are from $520 per adult (15+yrs), $400 per c…" at bounding box center [838, 319] width 1251 height 50
click at [588, 309] on textarea "Milford Sound Scenic Flight prices are from $520 per adult (15+yrs), $400 per c…" at bounding box center [838, 319] width 1251 height 50
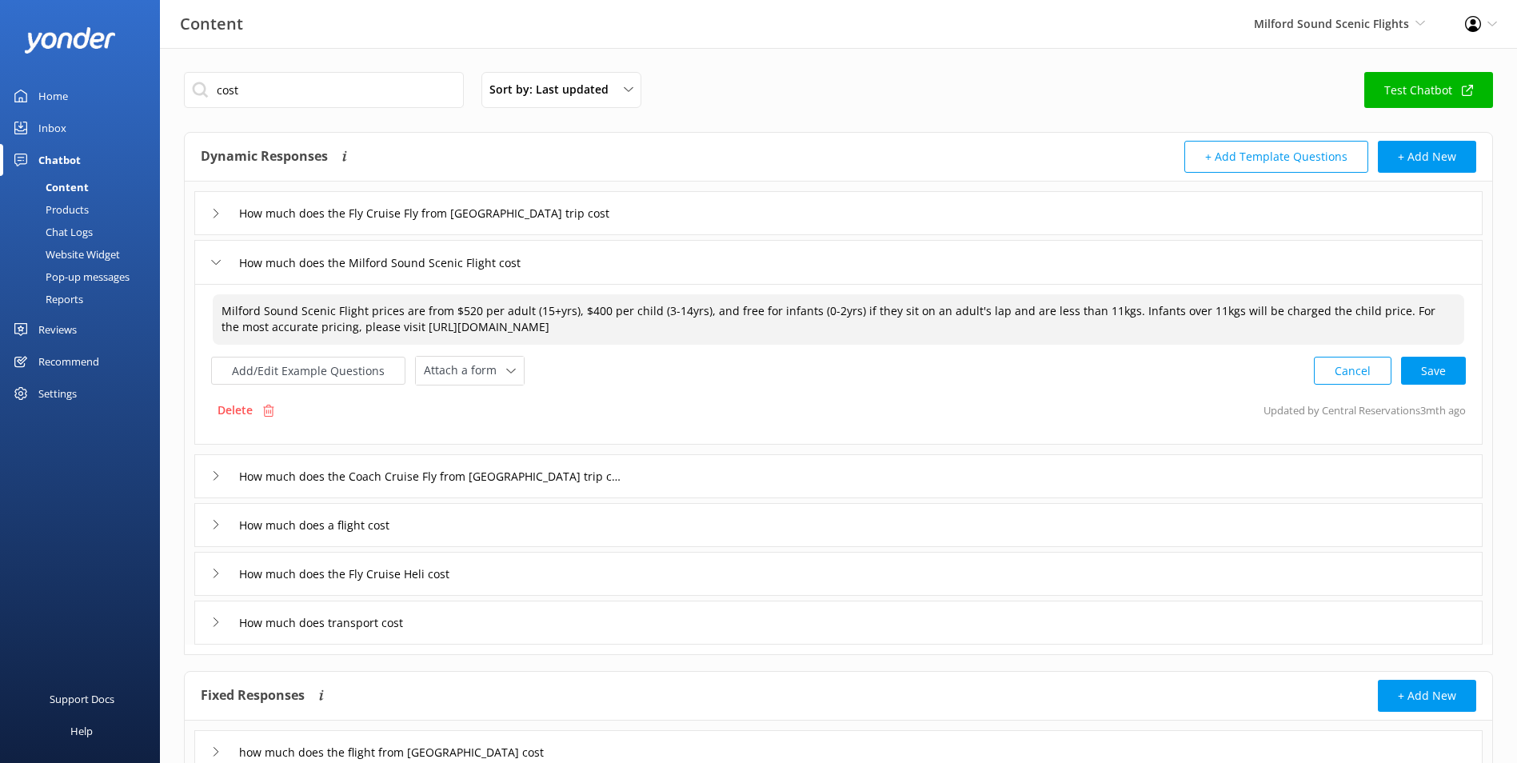
click at [593, 308] on textarea "Milford Sound Scenic Flight prices are from $520 per adult (15+yrs), $400 per c…" at bounding box center [838, 319] width 1251 height 50
click at [1437, 375] on div "Cancel Save" at bounding box center [1390, 371] width 152 height 30
type textarea "Milford Sound Scenic Flight prices are from $520 per adult (15+yrs), $425 per c…"
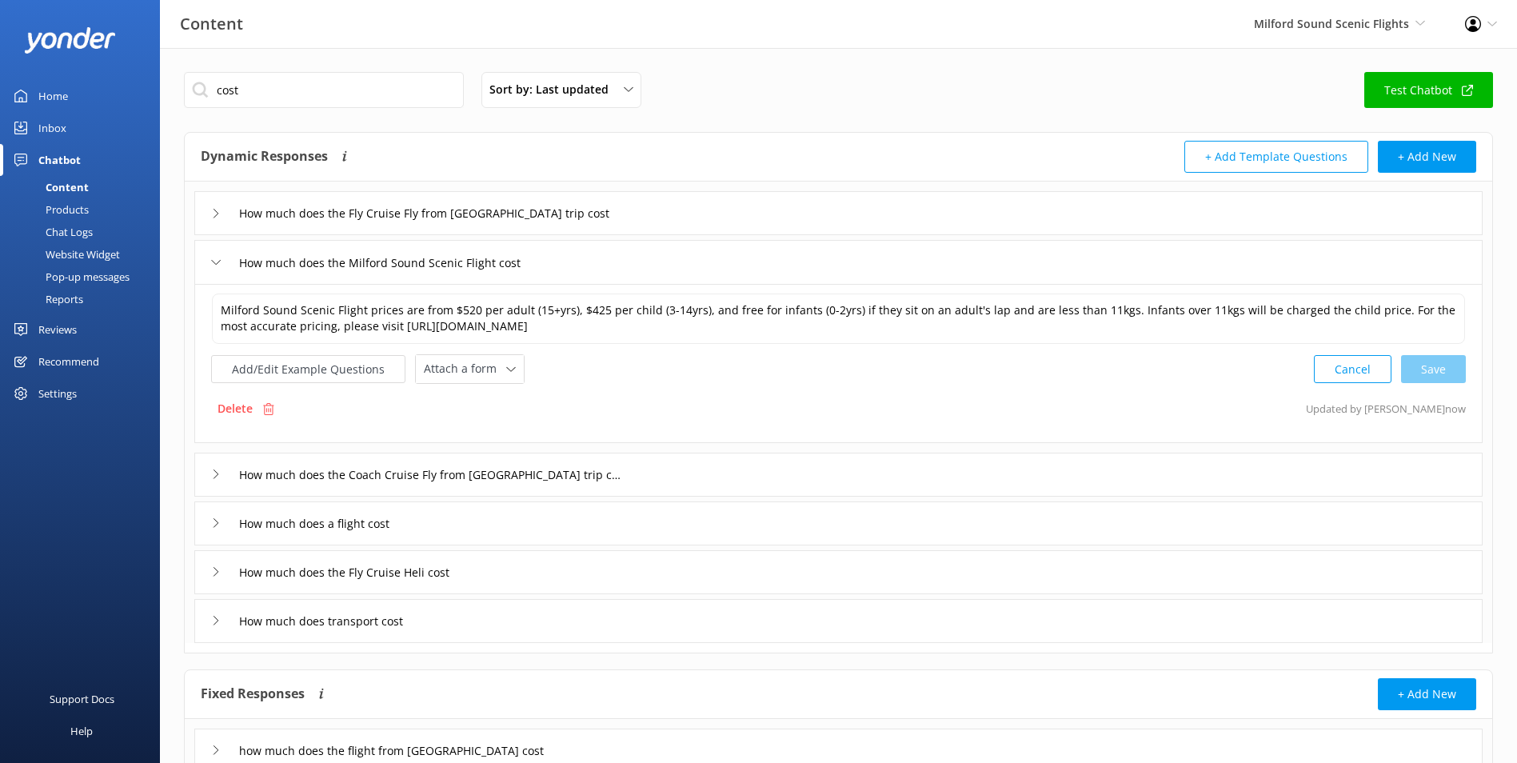
click at [837, 473] on div "How much does the Coach Cruise Fly from [GEOGRAPHIC_DATA] trip cost" at bounding box center [838, 475] width 1288 height 44
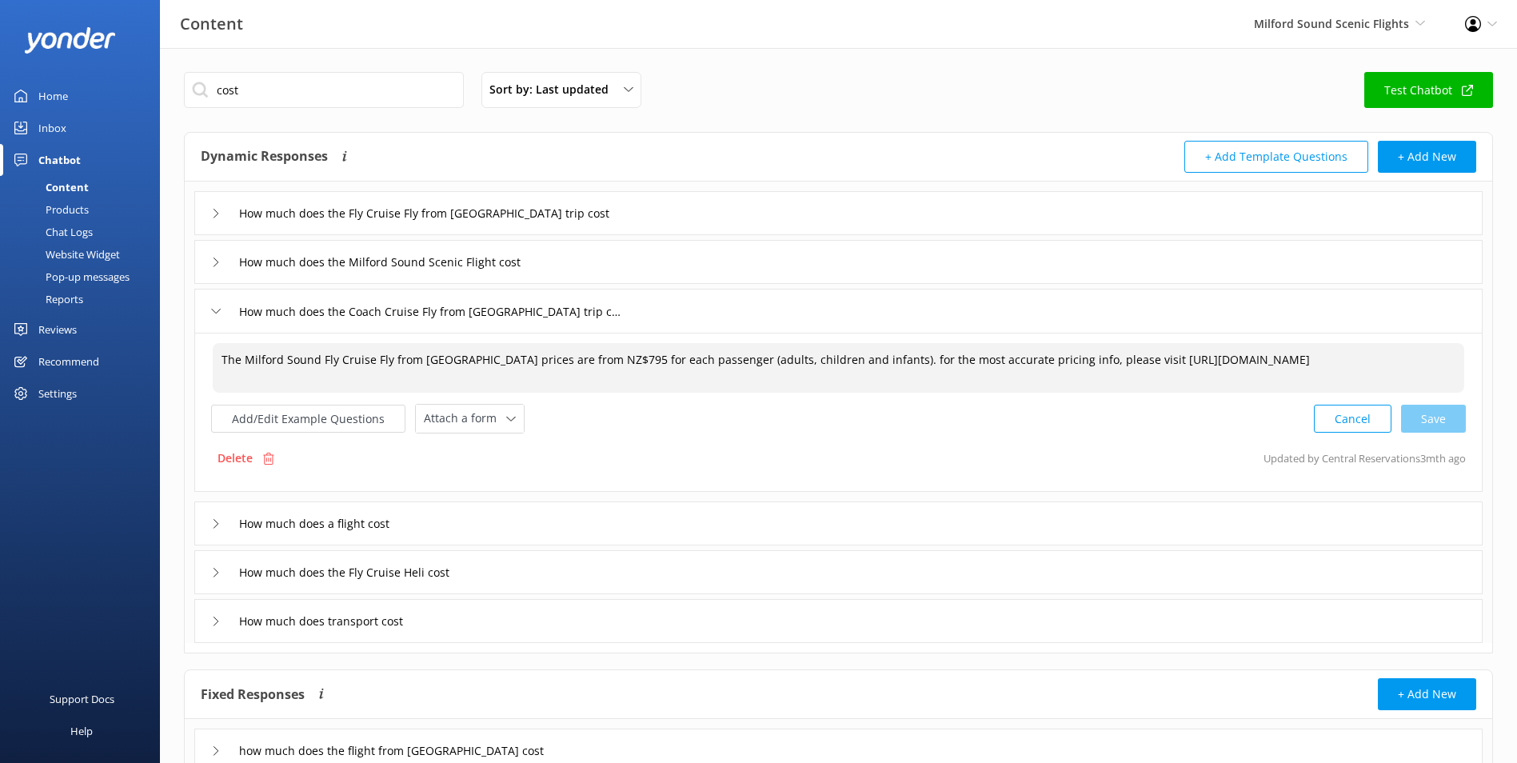
click at [600, 358] on textarea "The Milford Sound Fly Cruise Fly from Queenstown prices are from NZ$795 for eac…" at bounding box center [838, 368] width 1251 height 50
click at [599, 355] on textarea "The Milford Sound Fly Cruise Fly from Queenstown prices are from NZ$795 for eac…" at bounding box center [838, 368] width 1251 height 50
drag, startPoint x: 593, startPoint y: 357, endPoint x: 613, endPoint y: 359, distance: 20.1
click at [613, 359] on textarea "The Milford Sound Fly Cruise Fly from Queenstown prices are from NZ$795 for eac…" at bounding box center [838, 368] width 1251 height 50
click at [1430, 409] on div "Cancel Save" at bounding box center [1390, 419] width 152 height 30
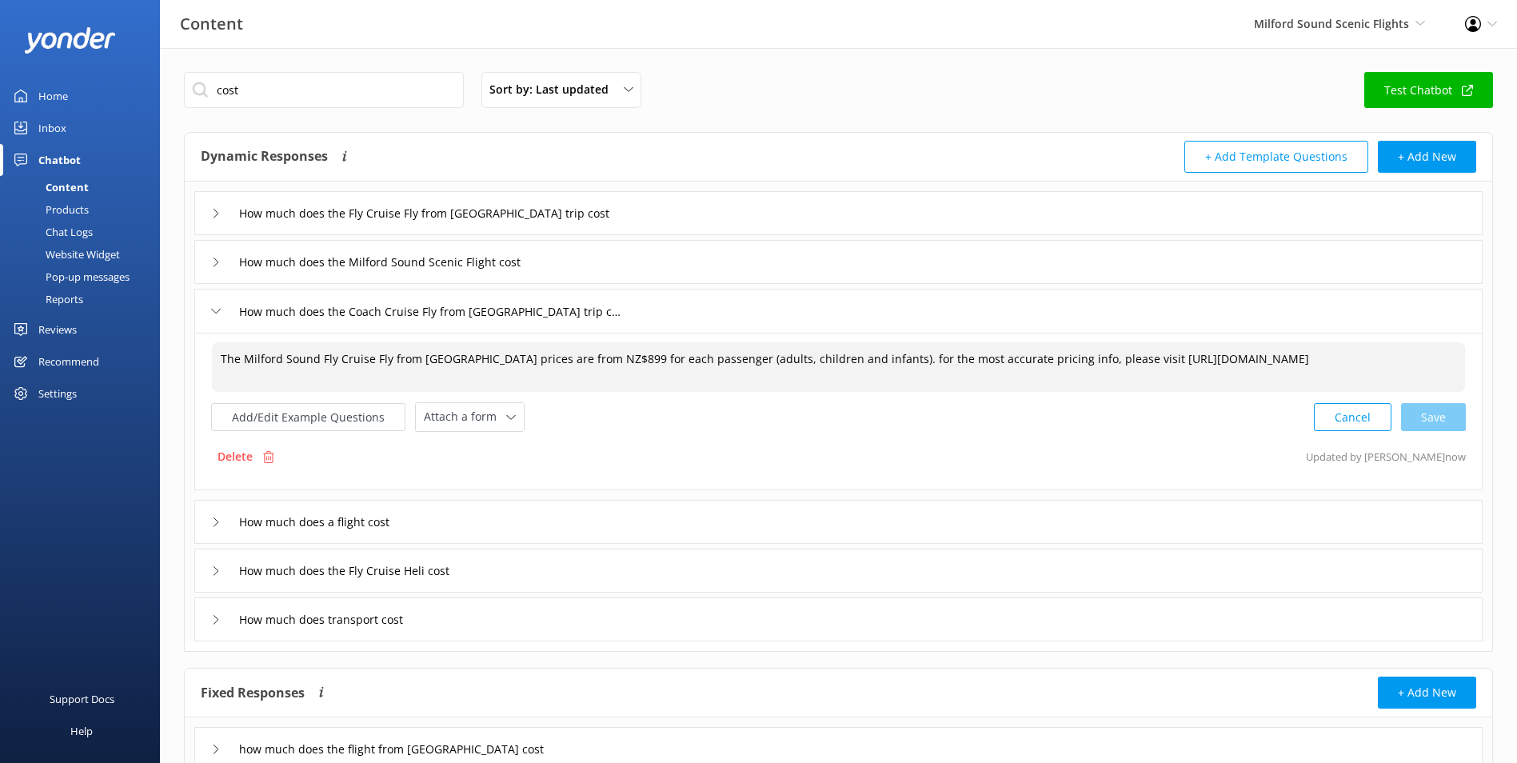
type textarea "The Milford Sound Fly Cruise Fly from Queenstown prices are from NZ$899 for eac…"
click at [502, 515] on div "How much does a flight cost" at bounding box center [838, 522] width 1288 height 44
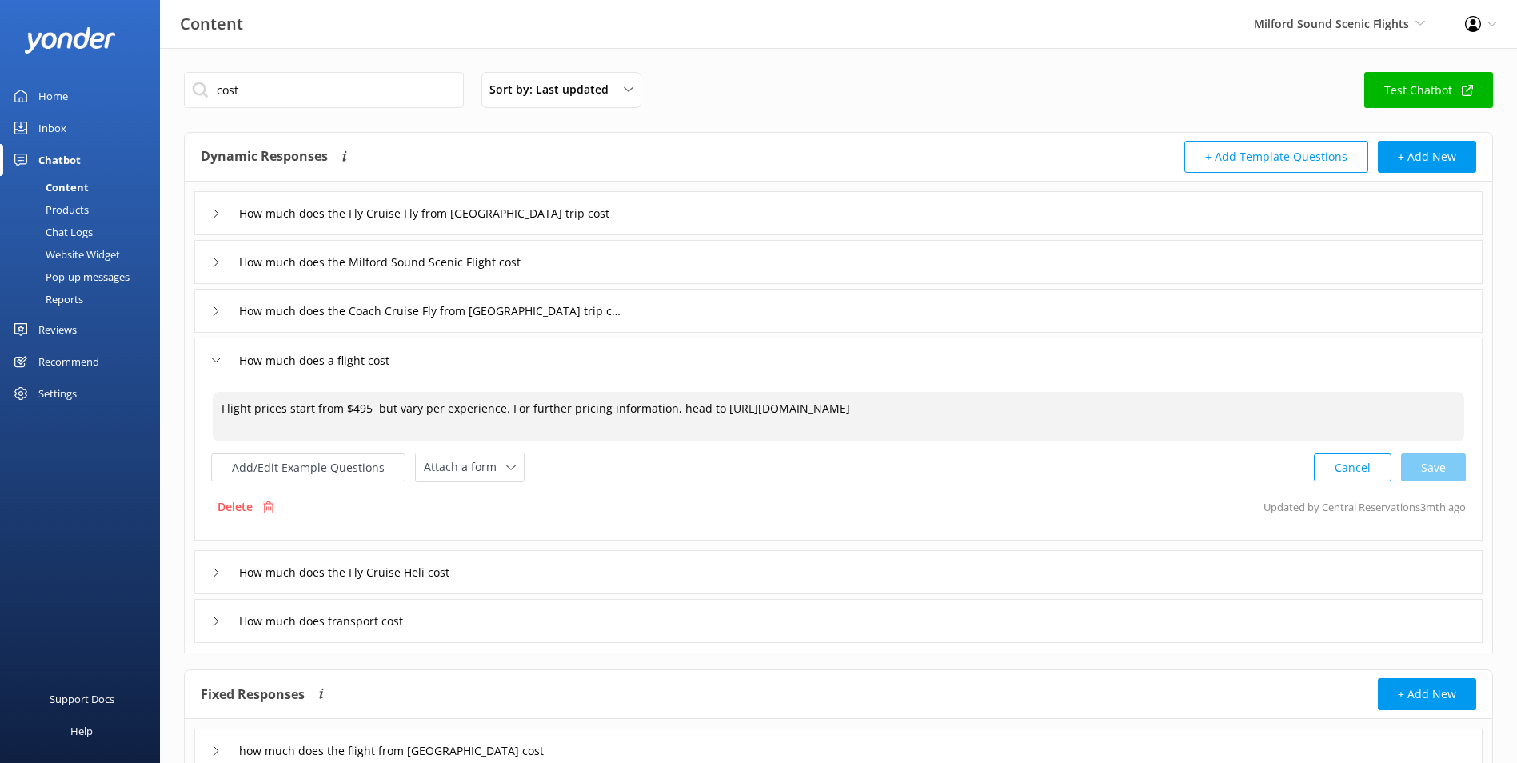
drag, startPoint x: 350, startPoint y: 406, endPoint x: 372, endPoint y: 409, distance: 21.7
click at [372, 409] on textarea "Flight prices start from $495 but vary per experience. For further pricing info…" at bounding box center [838, 417] width 1251 height 50
click at [1443, 472] on div "Cancel Save" at bounding box center [1390, 468] width 152 height 30
type textarea "Flight prices start from $520 but vary per experience. For further pricing info…"
click at [534, 572] on div "How much does the Fly Cruise Heli cost" at bounding box center [838, 570] width 1288 height 44
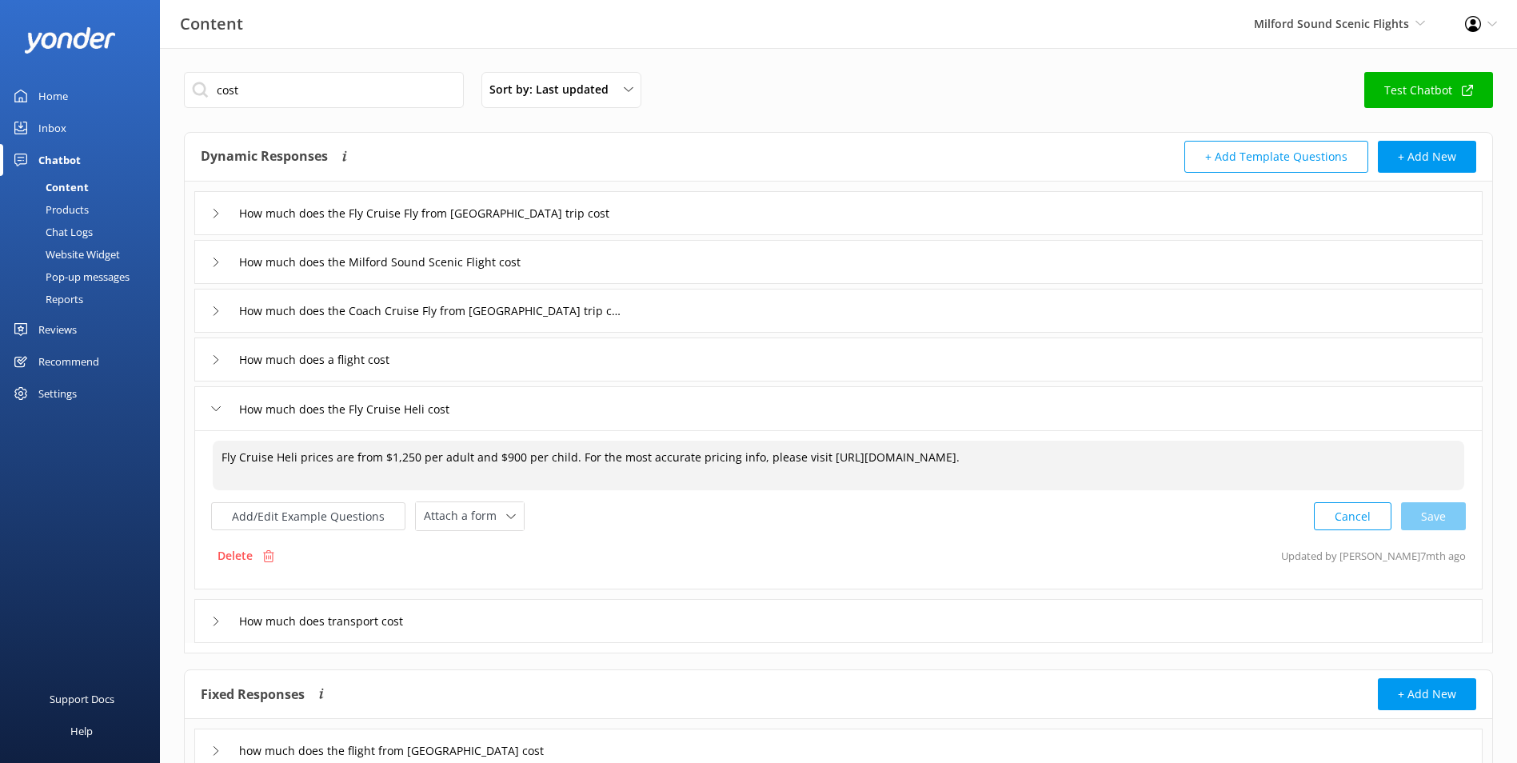
drag, startPoint x: 397, startPoint y: 459, endPoint x: 417, endPoint y: 461, distance: 20.1
click at [417, 461] on textarea "Fly Cruise Heli prices are from $1,250 per adult and $900 per child. For the mo…" at bounding box center [838, 466] width 1251 height 50
drag, startPoint x: 500, startPoint y: 454, endPoint x: 514, endPoint y: 454, distance: 14.4
click at [514, 454] on textarea "Fly Cruise Heli prices are from $1,395 per adult and $900 per child. For the mo…" at bounding box center [838, 466] width 1251 height 50
click at [1434, 522] on div "Cancel Save" at bounding box center [1390, 516] width 152 height 30
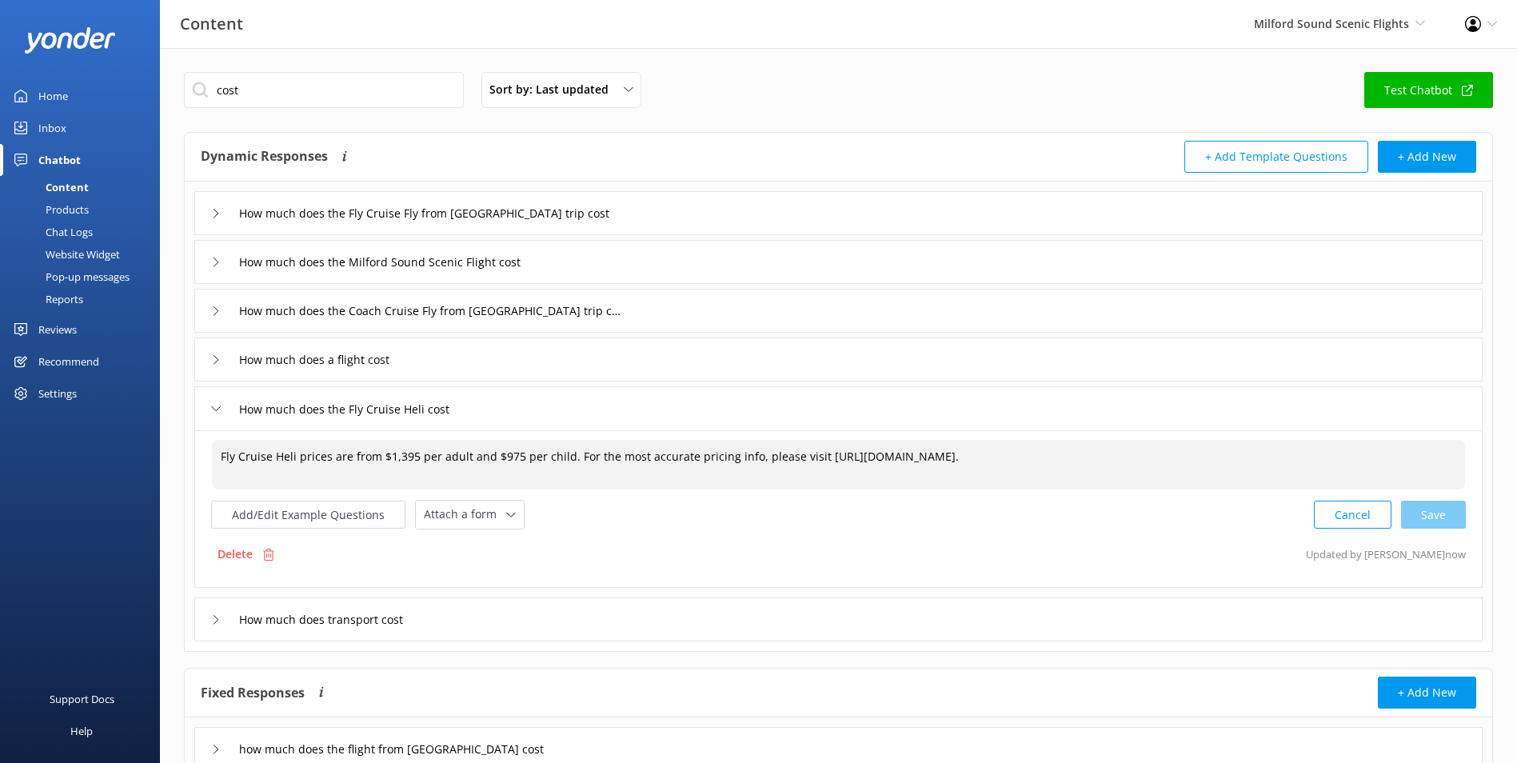
type textarea "Fly Cruise Heli prices are from $1,395 per adult and $975 per child. For the mo…"
click at [531, 623] on div "How much does transport cost" at bounding box center [838, 619] width 1288 height 44
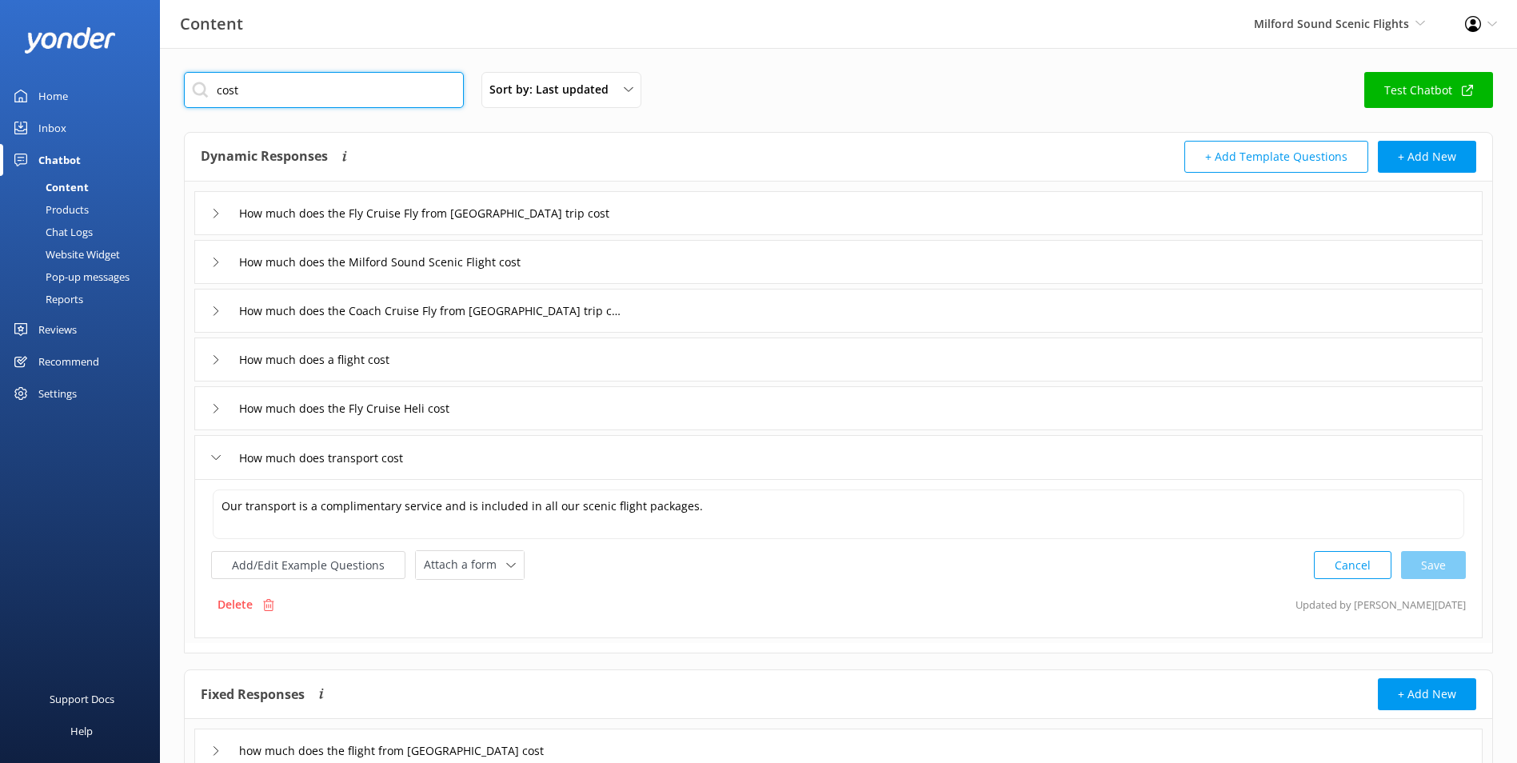
drag, startPoint x: 270, startPoint y: 94, endPoint x: 52, endPoint y: 31, distance: 227.0
click at [52, 48] on div "Content Milford Sound Scenic Flights Milford Sound Scenic Flights Glacier Helic…" at bounding box center [758, 439] width 1517 height 783
type input "price"
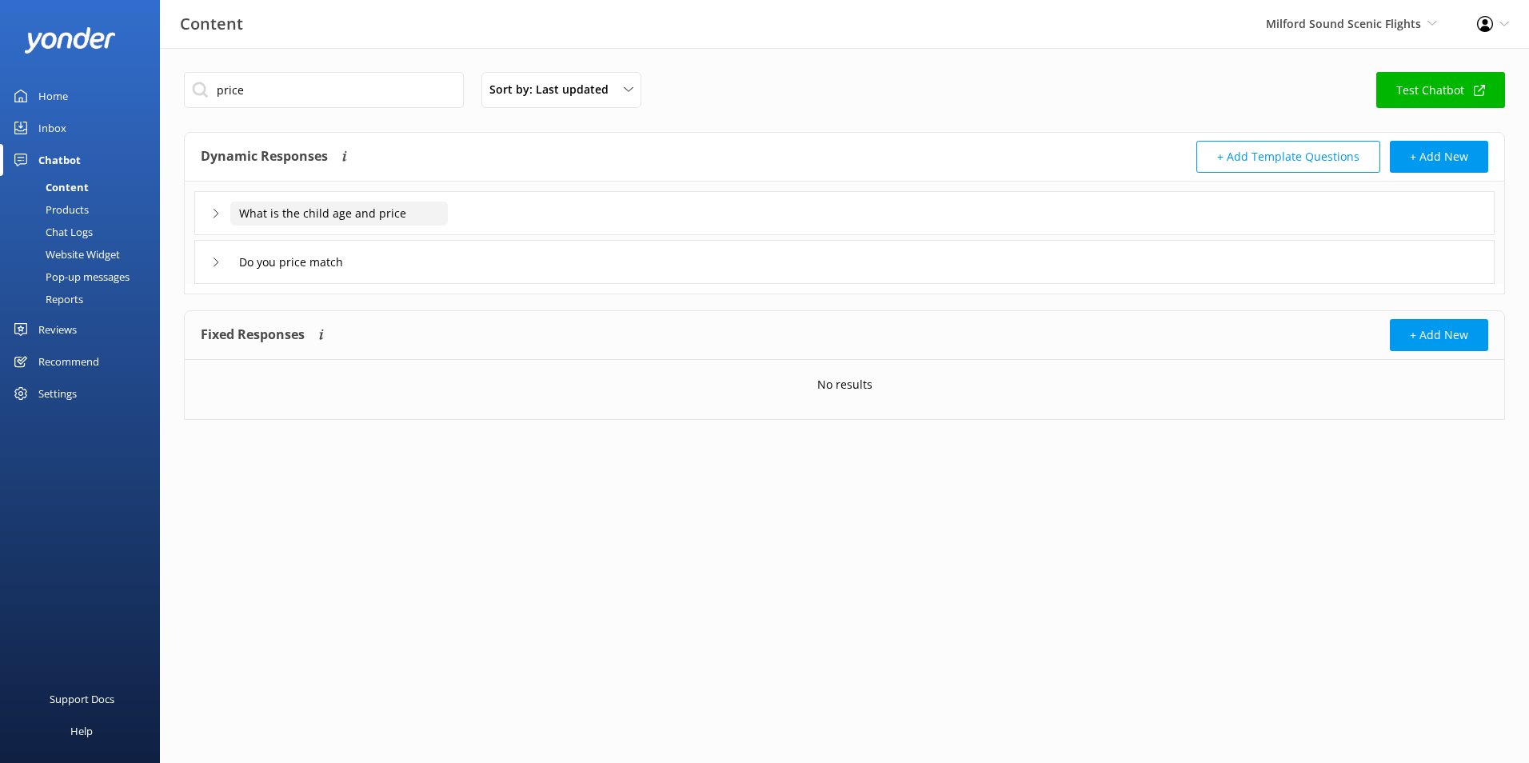
click at [418, 211] on input "What is the child age and price" at bounding box center [338, 213] width 217 height 24
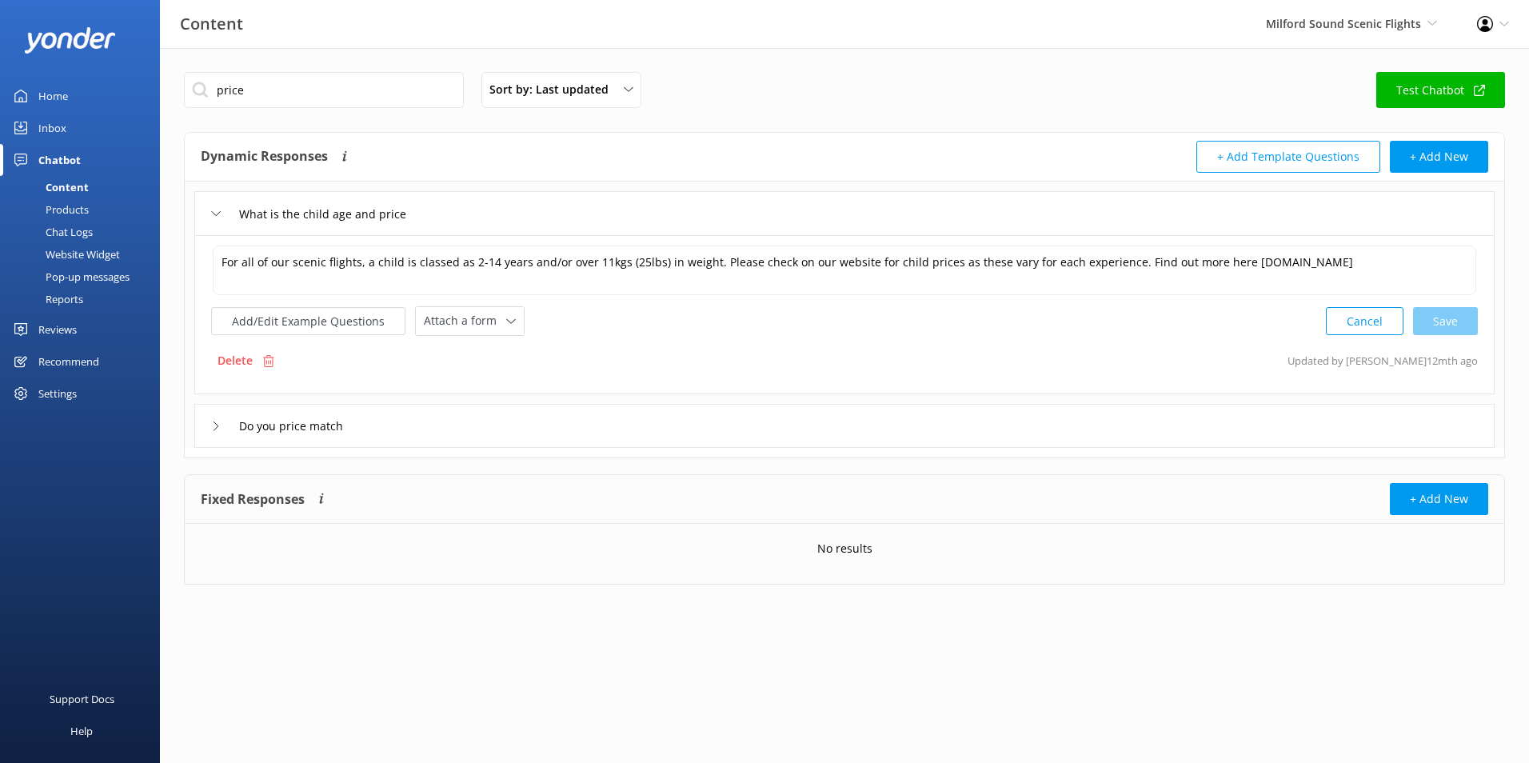
click at [457, 420] on div "Do you price match" at bounding box center [844, 426] width 1300 height 44
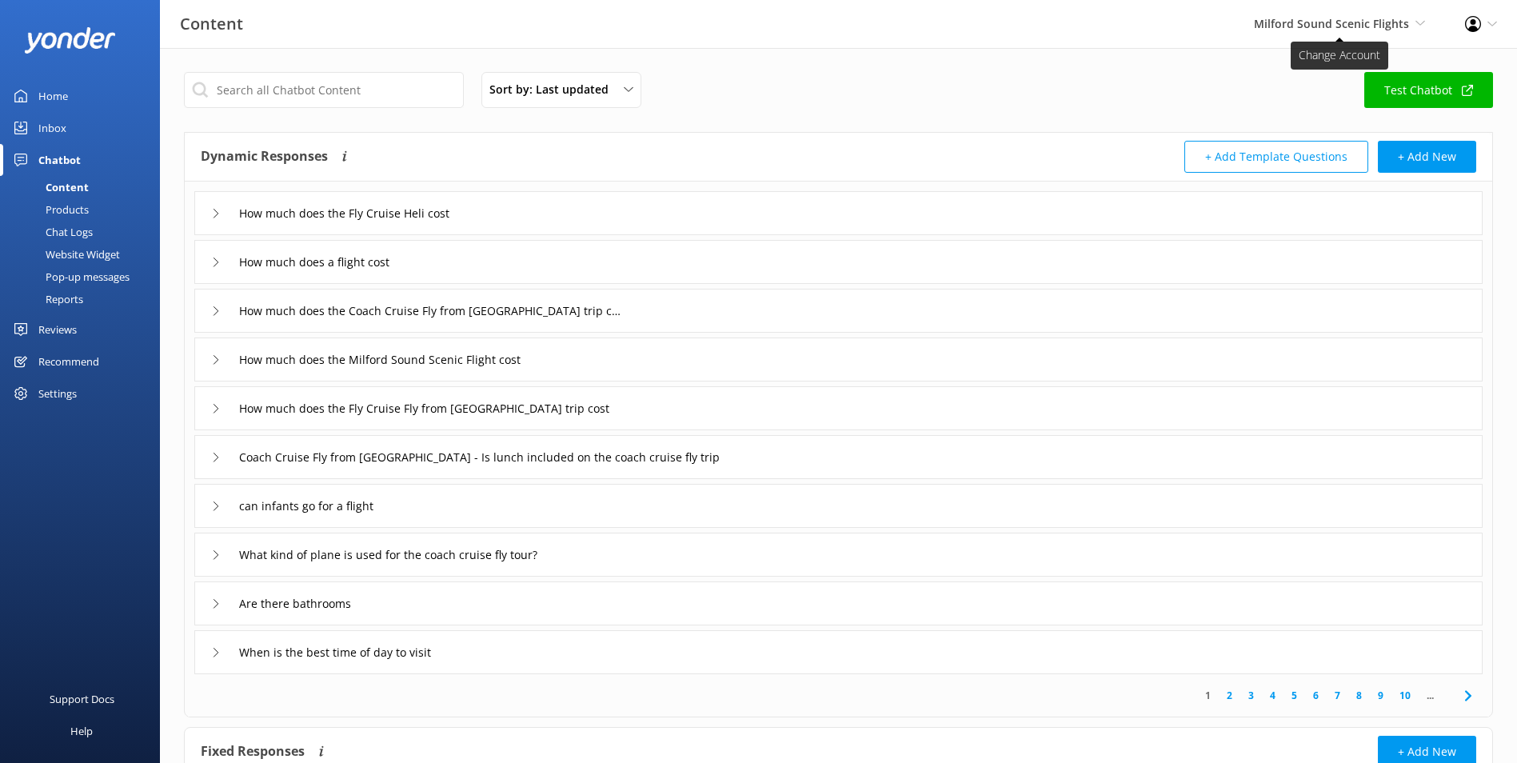
click at [1292, 18] on span "Milford Sound Scenic Flights" at bounding box center [1331, 23] width 155 height 15
